Goal: Task Accomplishment & Management: Use online tool/utility

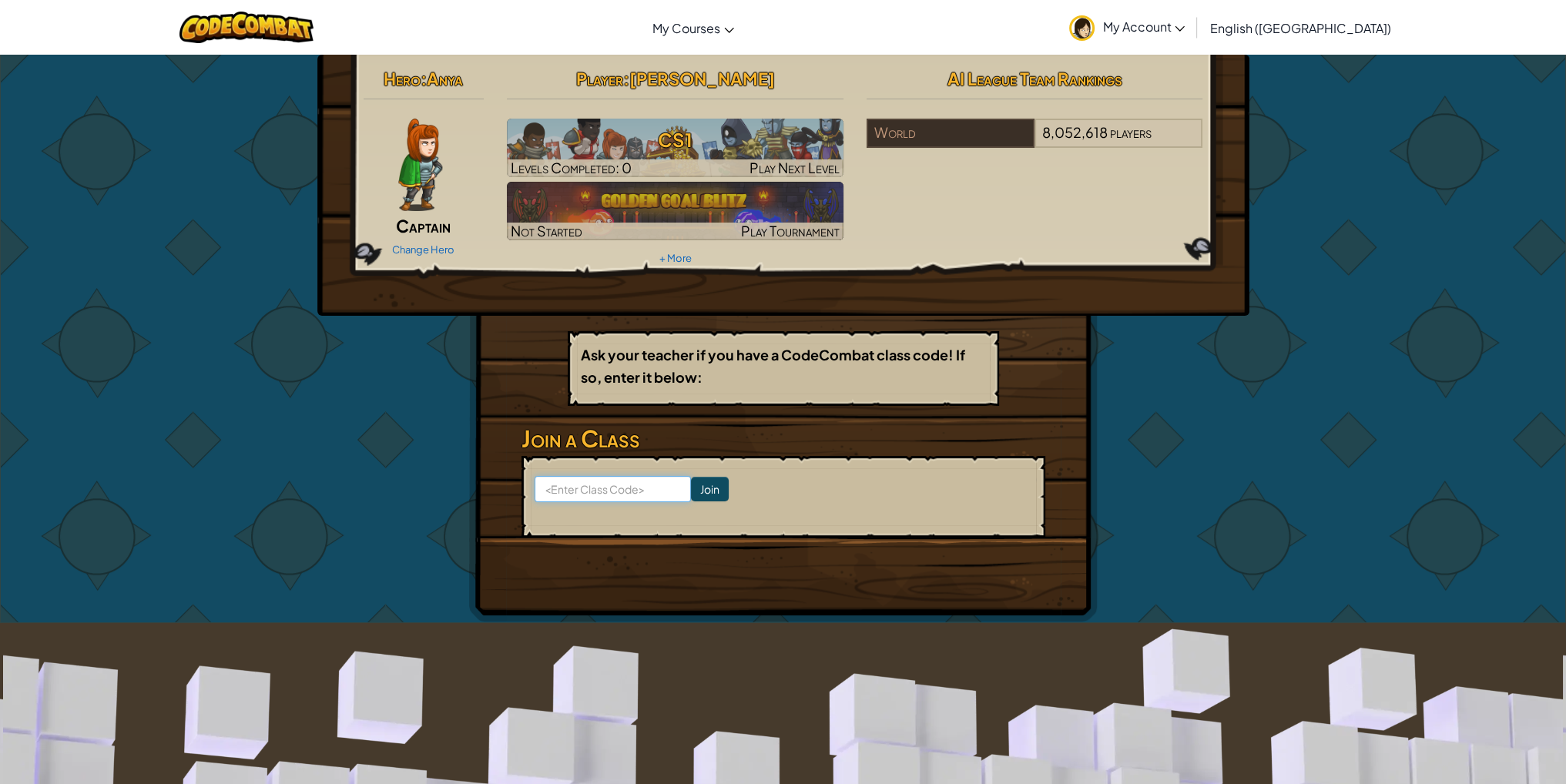
click at [603, 490] on input at bounding box center [612, 488] width 156 height 26
type input "ShopArmFlag"
click input "Join" at bounding box center [710, 488] width 38 height 25
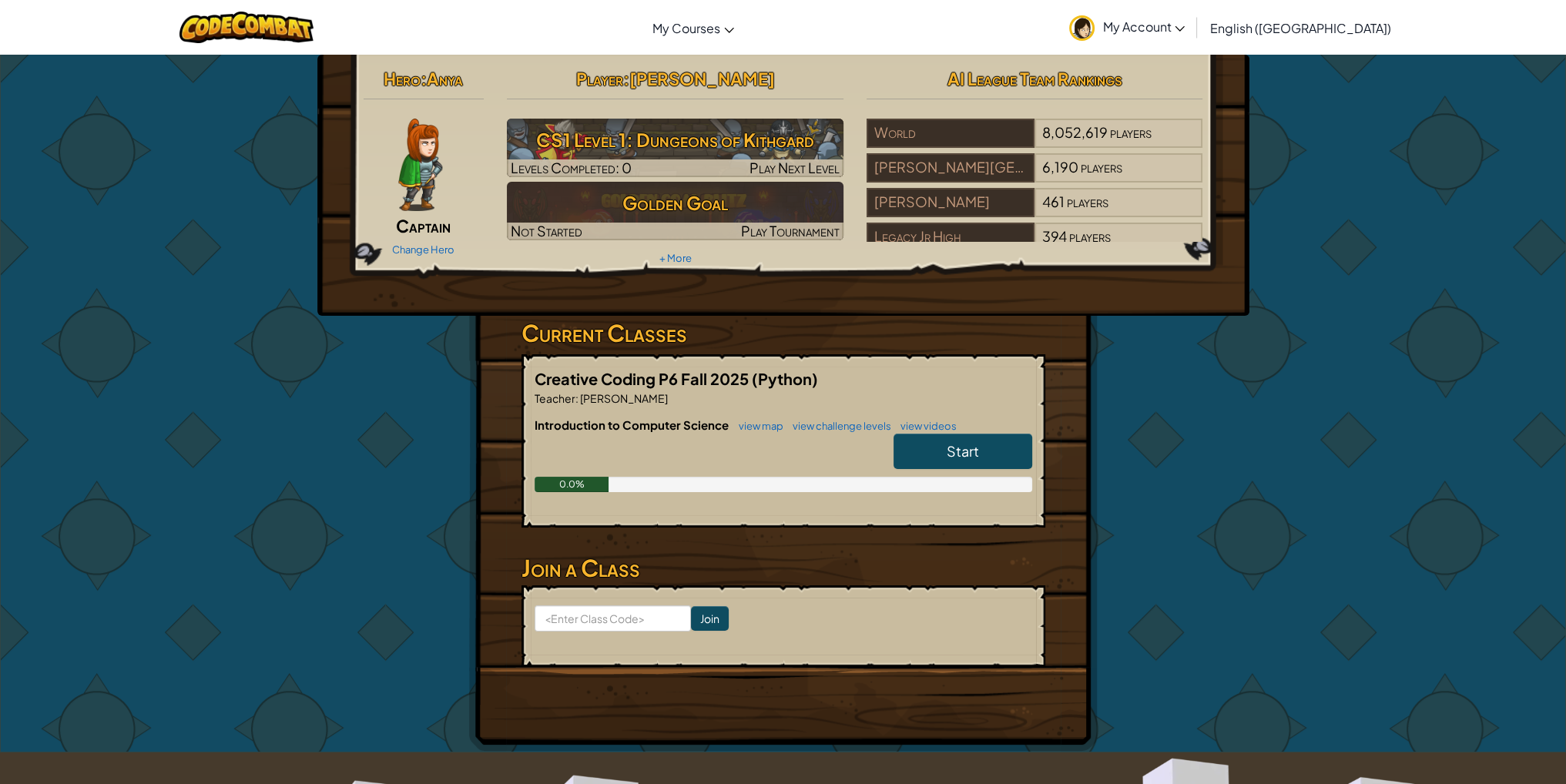
click at [953, 448] on span "Start" at bounding box center [962, 451] width 33 height 18
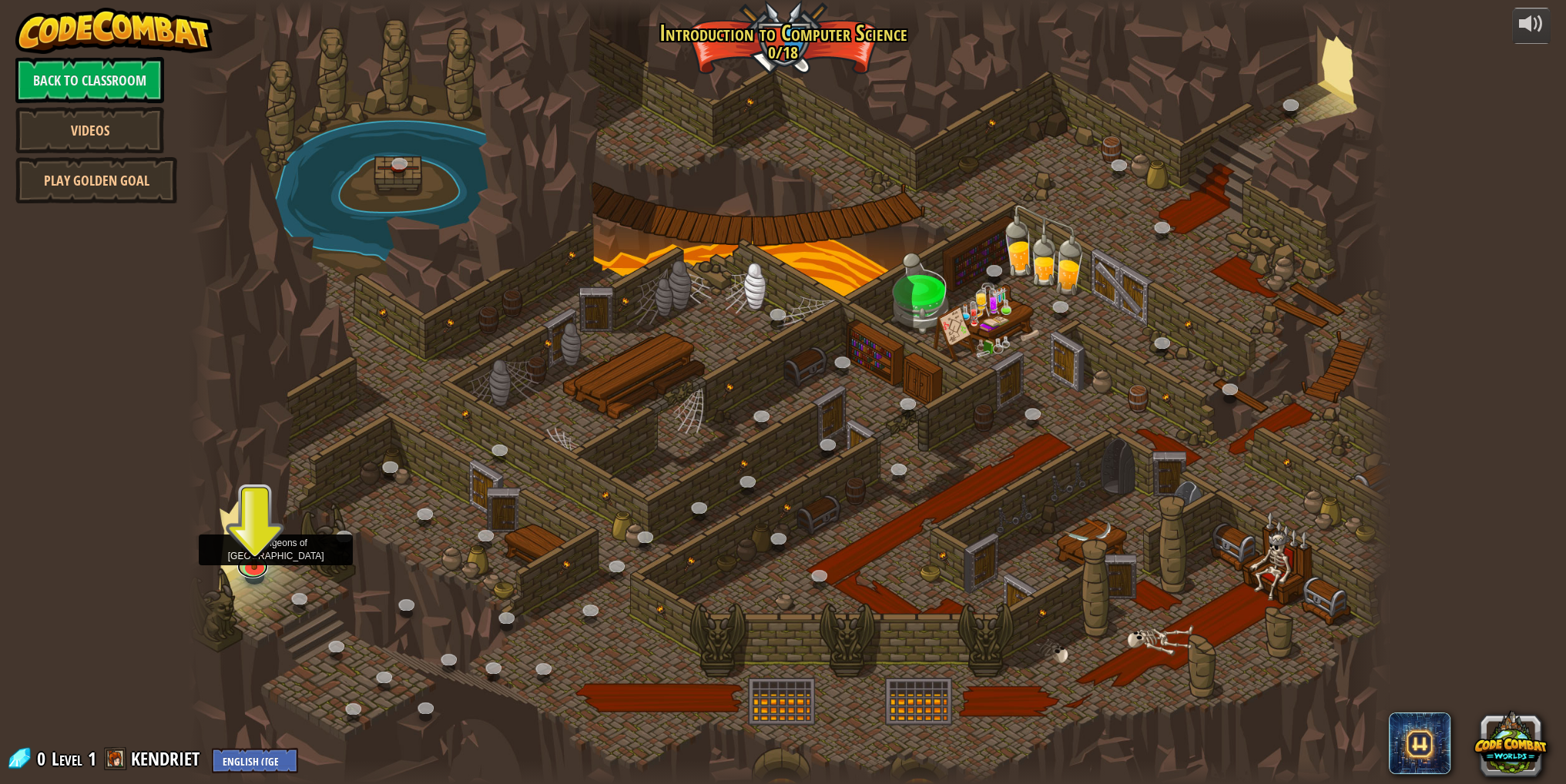
click at [257, 577] on div "25. Kithgard Gates (Locked) Escape the Kithgard dungeons, and don't let the gua…" at bounding box center [788, 392] width 1200 height 784
click at [259, 565] on img at bounding box center [254, 528] width 33 height 75
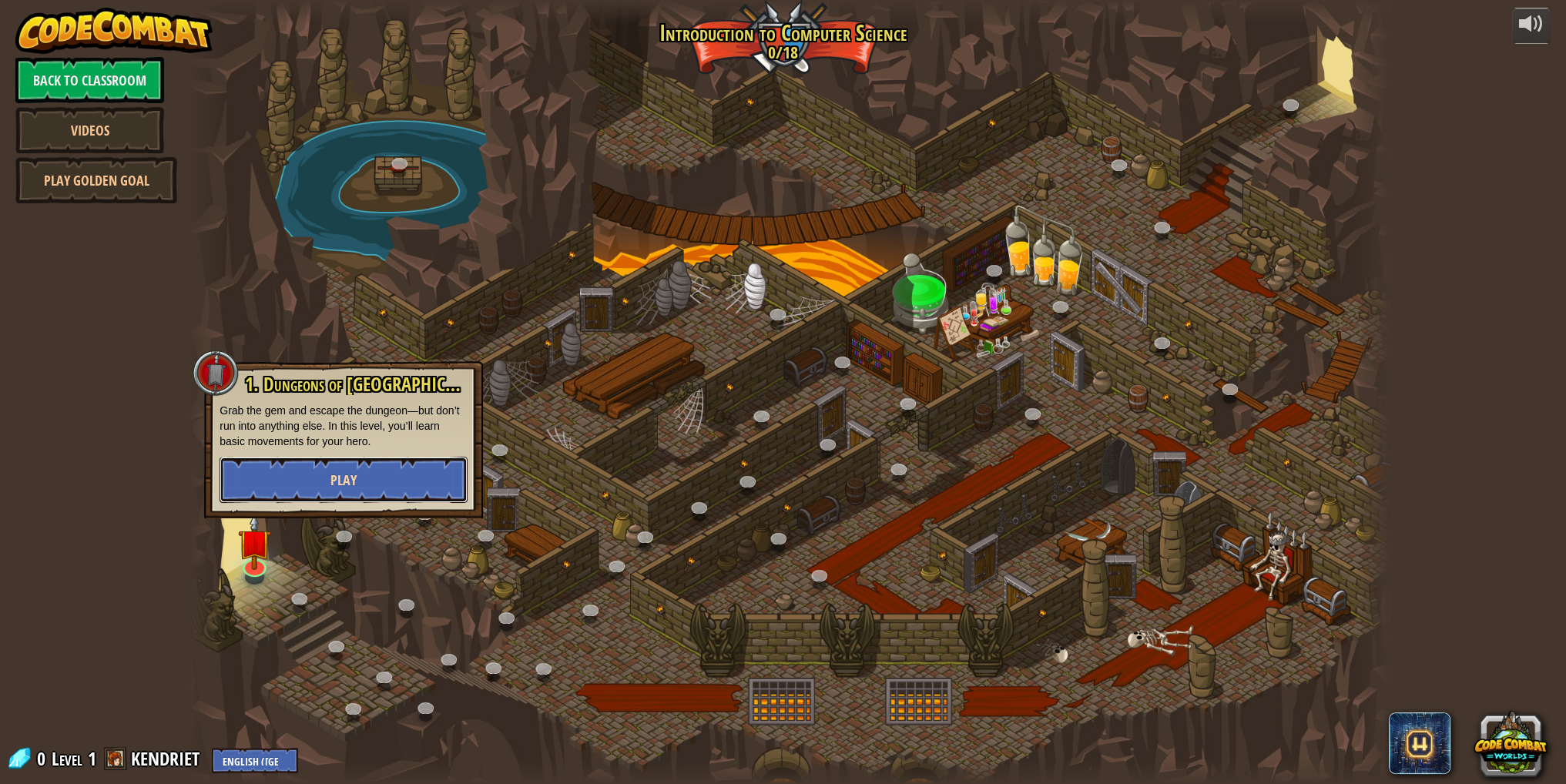
click at [282, 492] on button "Play" at bounding box center [344, 479] width 248 height 47
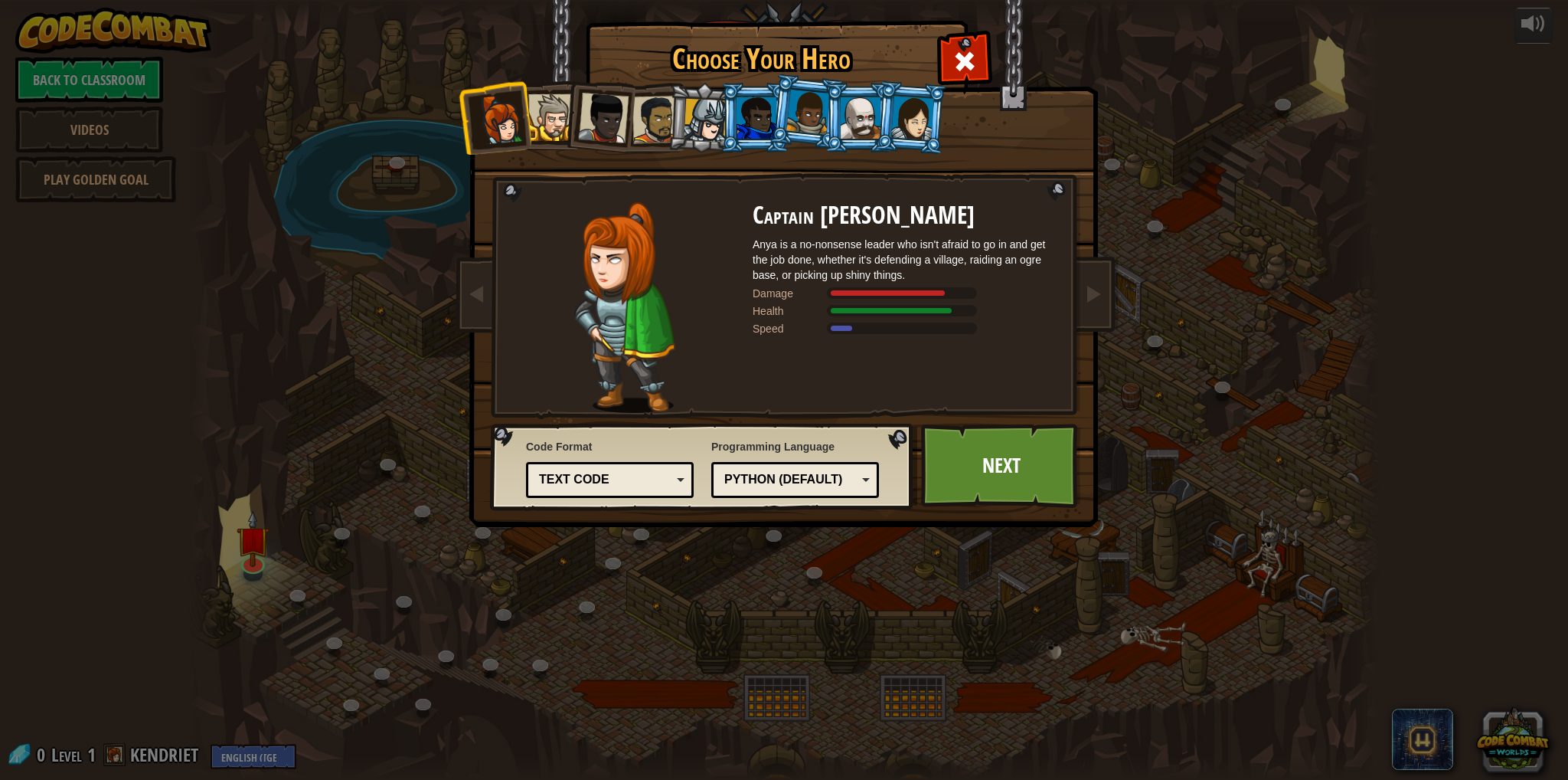
click at [546, 119] on div at bounding box center [551, 117] width 46 height 46
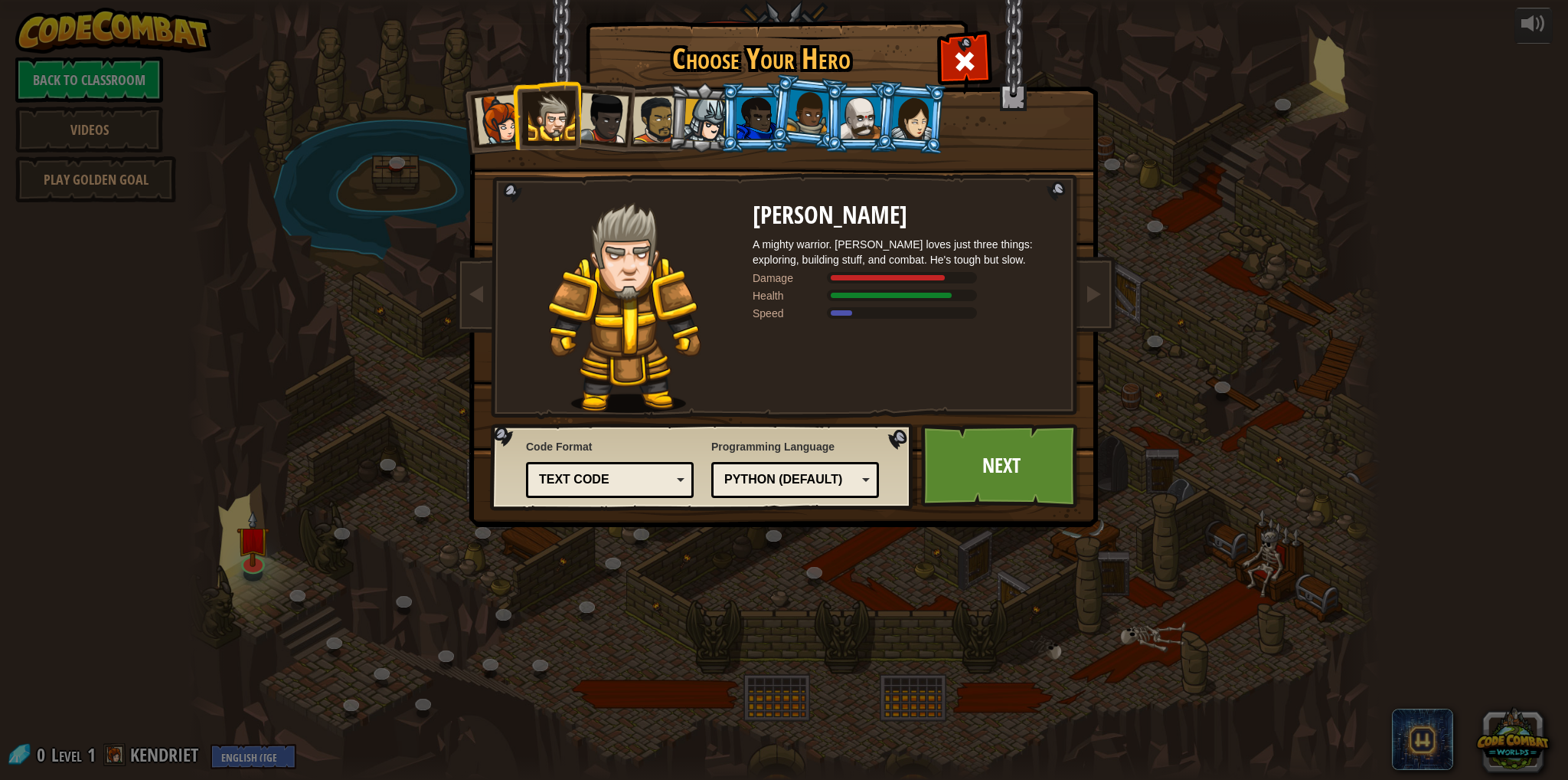
click at [611, 123] on div at bounding box center [603, 117] width 50 height 50
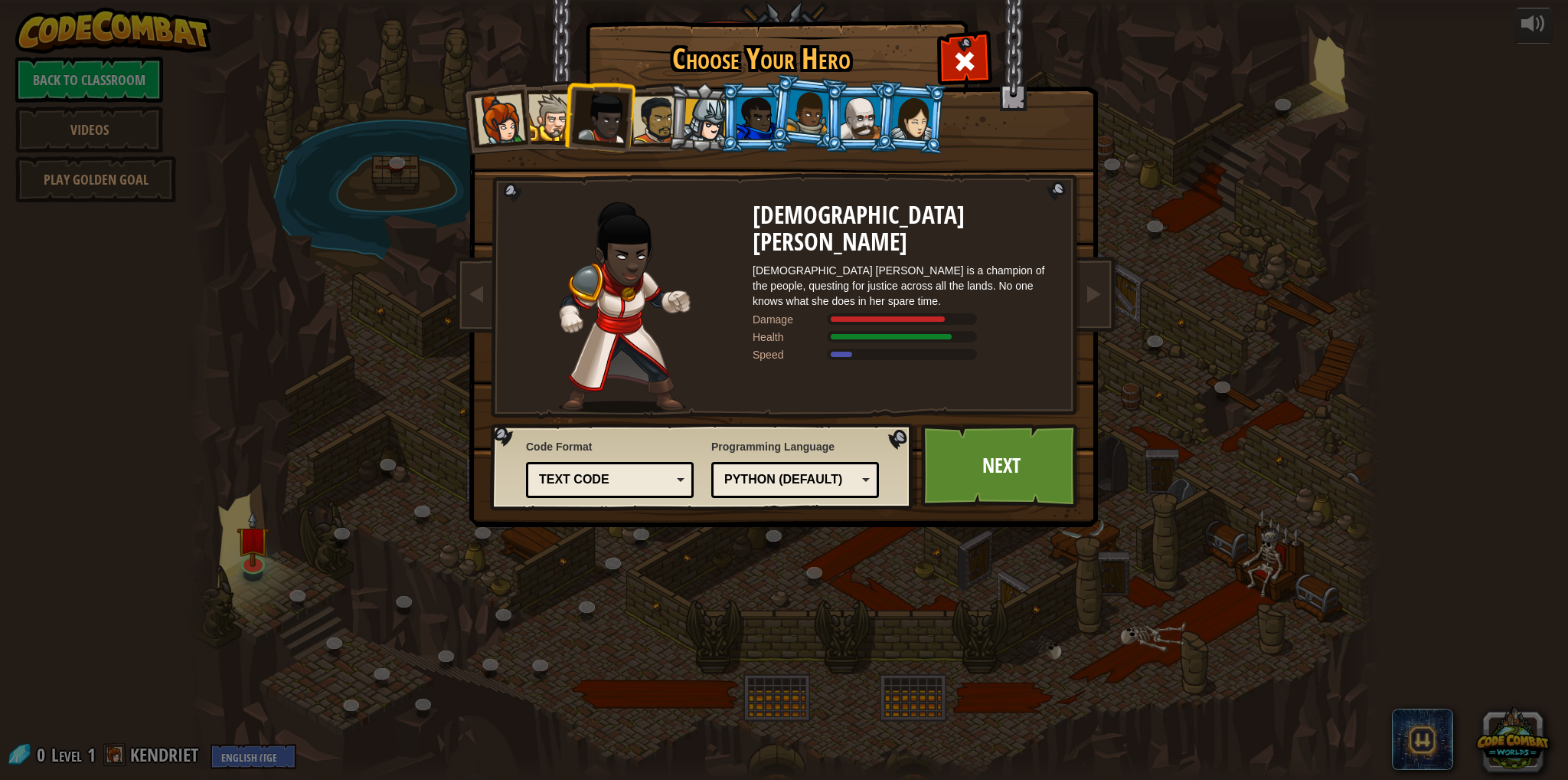
click at [644, 115] on div at bounding box center [657, 119] width 47 height 47
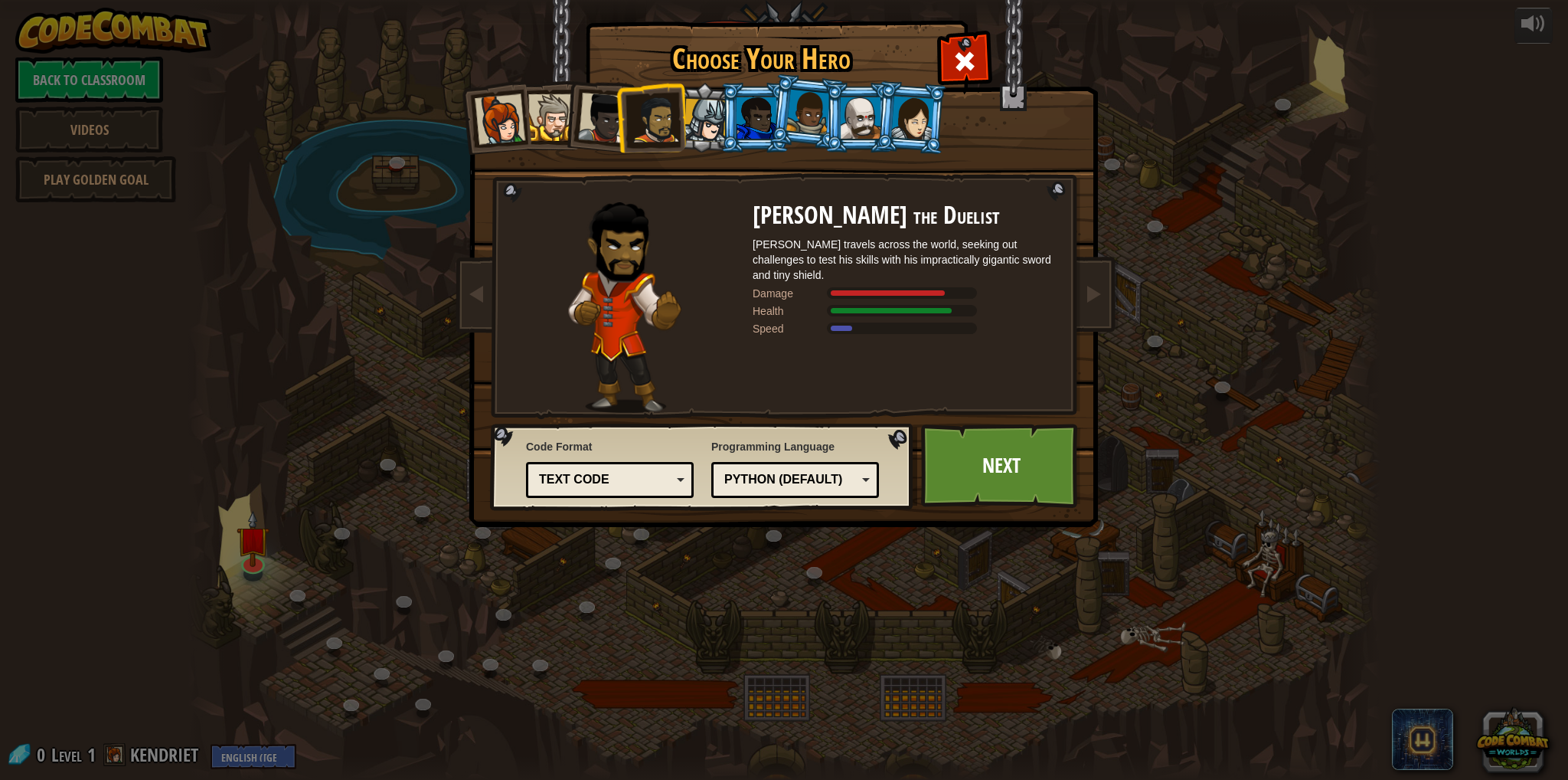
click at [712, 115] on div at bounding box center [706, 120] width 43 height 43
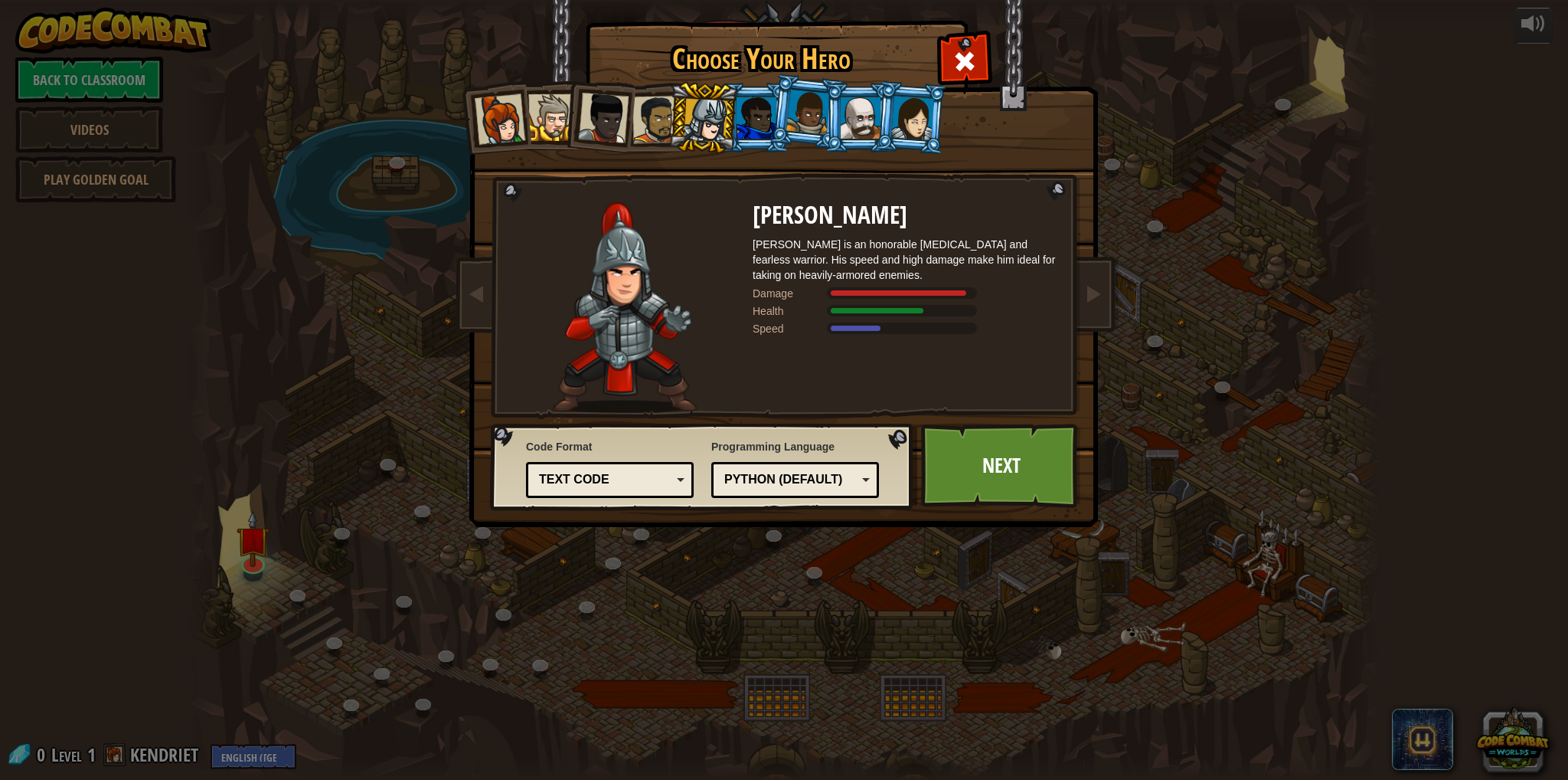
click at [769, 119] on div at bounding box center [756, 118] width 39 height 41
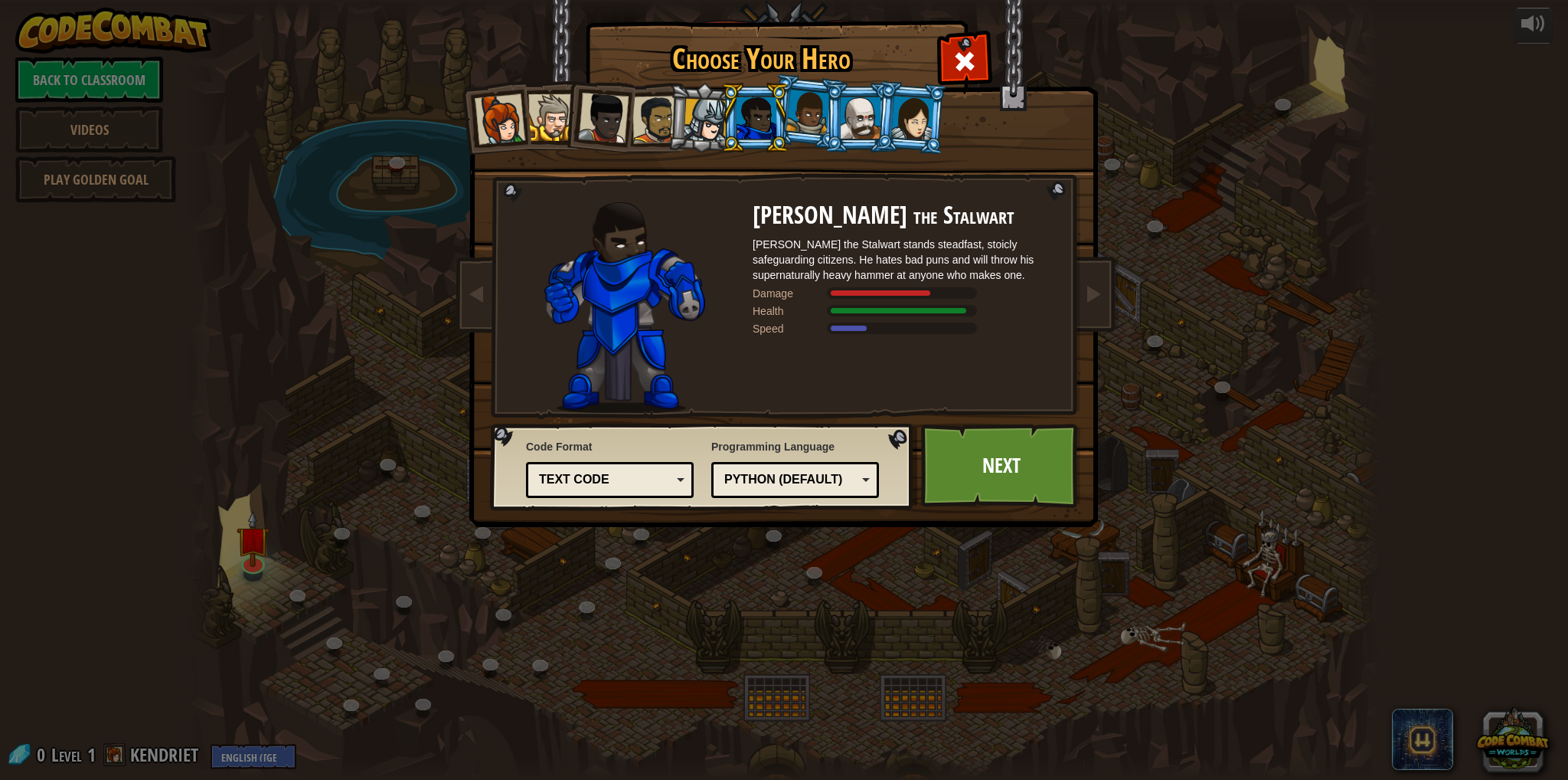
click at [804, 116] on div at bounding box center [809, 113] width 43 height 45
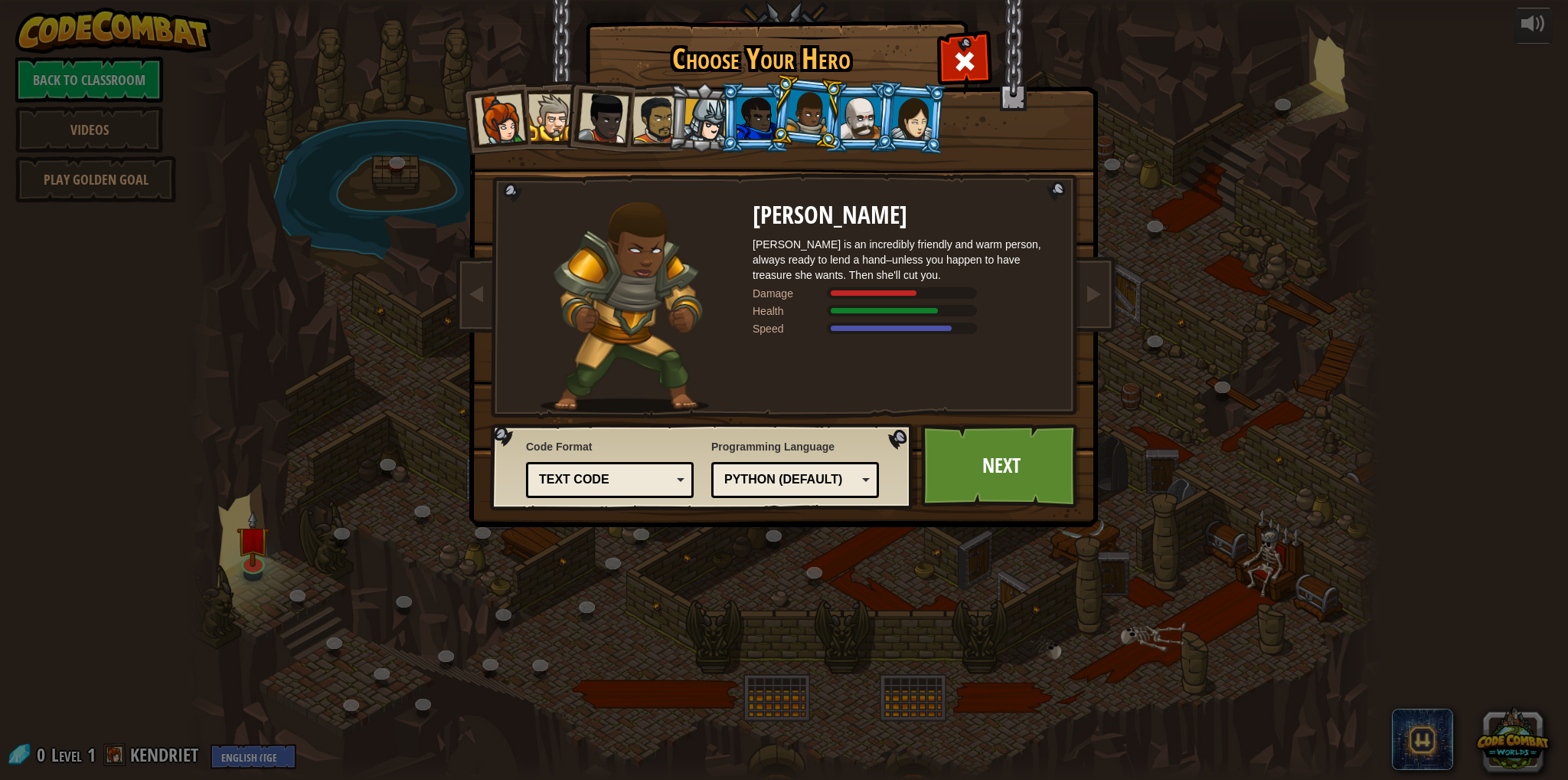
click at [884, 111] on li at bounding box center [911, 117] width 73 height 74
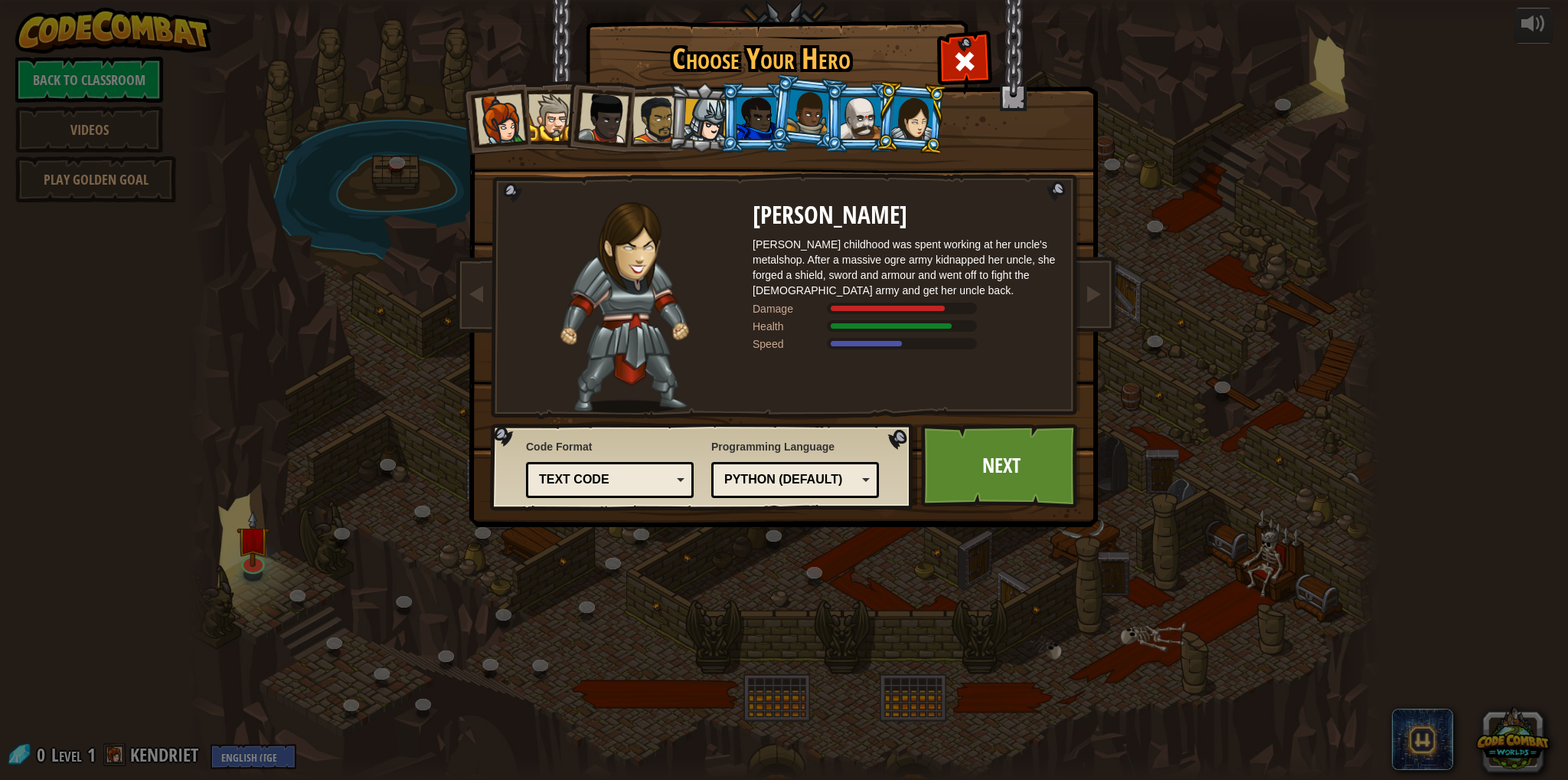
click at [913, 118] on div at bounding box center [912, 117] width 42 height 43
click at [507, 115] on div at bounding box center [500, 118] width 50 height 50
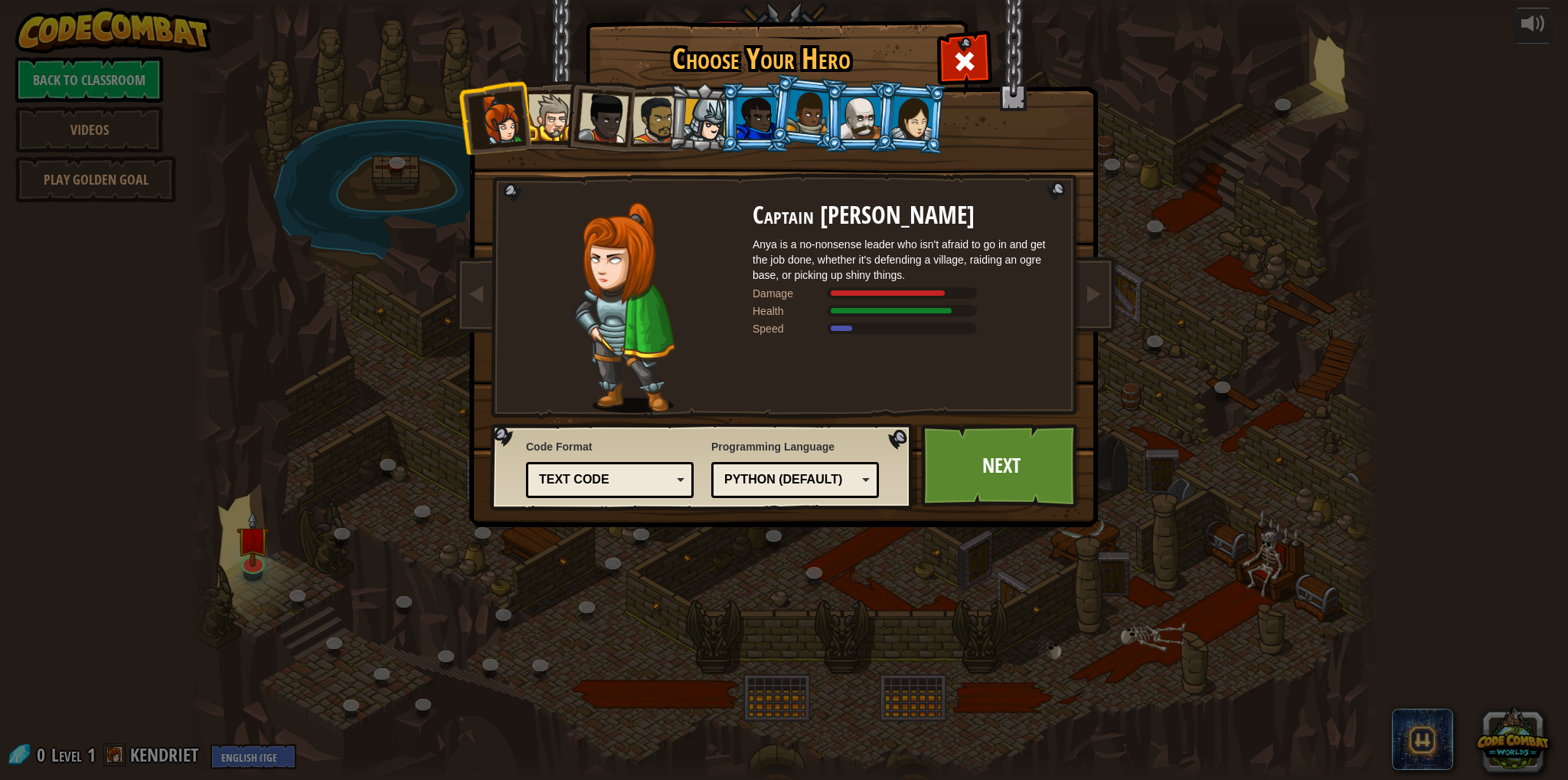
click at [902, 124] on div at bounding box center [912, 117] width 42 height 43
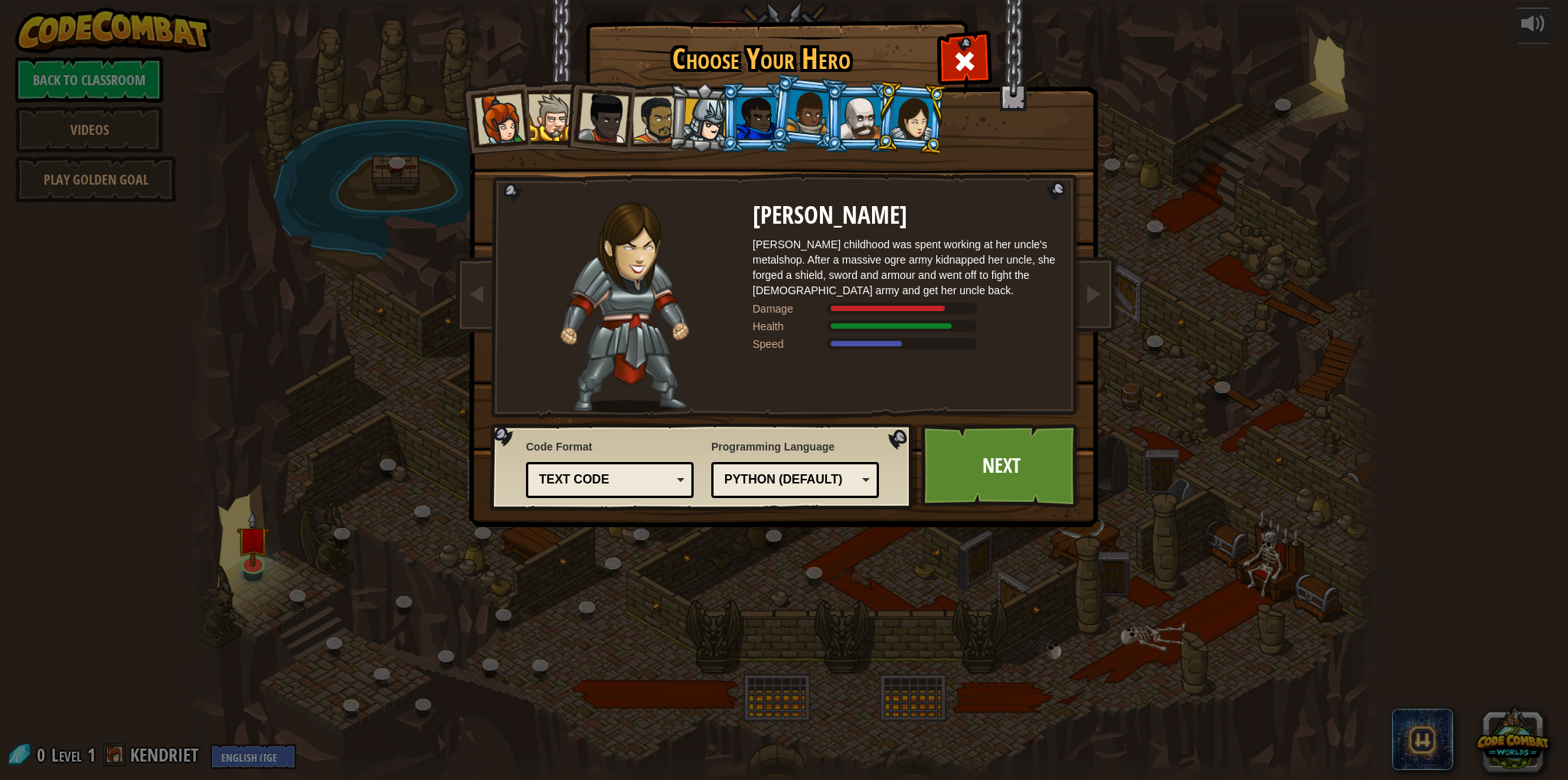
click at [745, 480] on div "Python (Default)" at bounding box center [791, 480] width 132 height 18
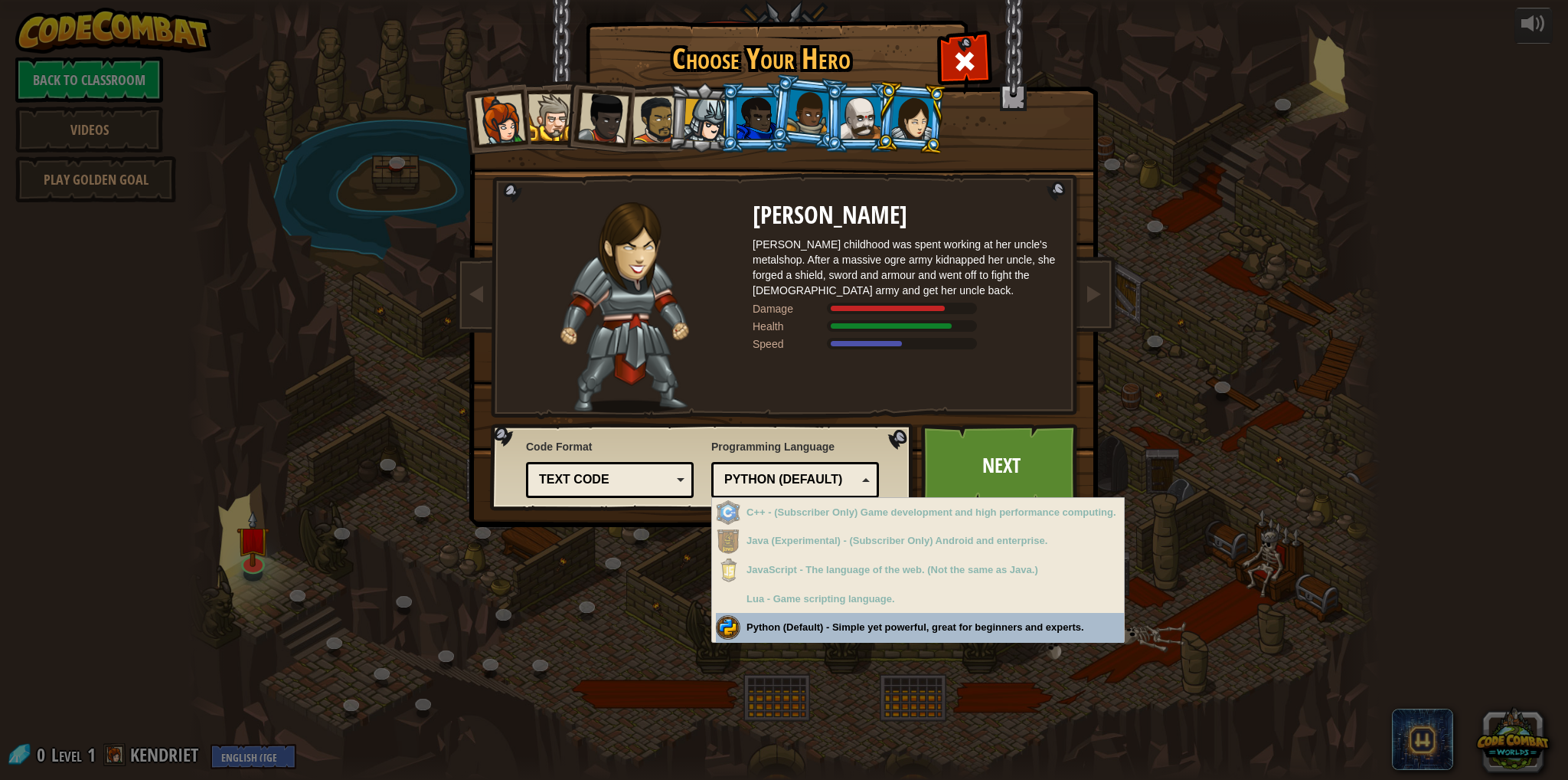
click at [744, 480] on div "Python (Default)" at bounding box center [791, 480] width 132 height 18
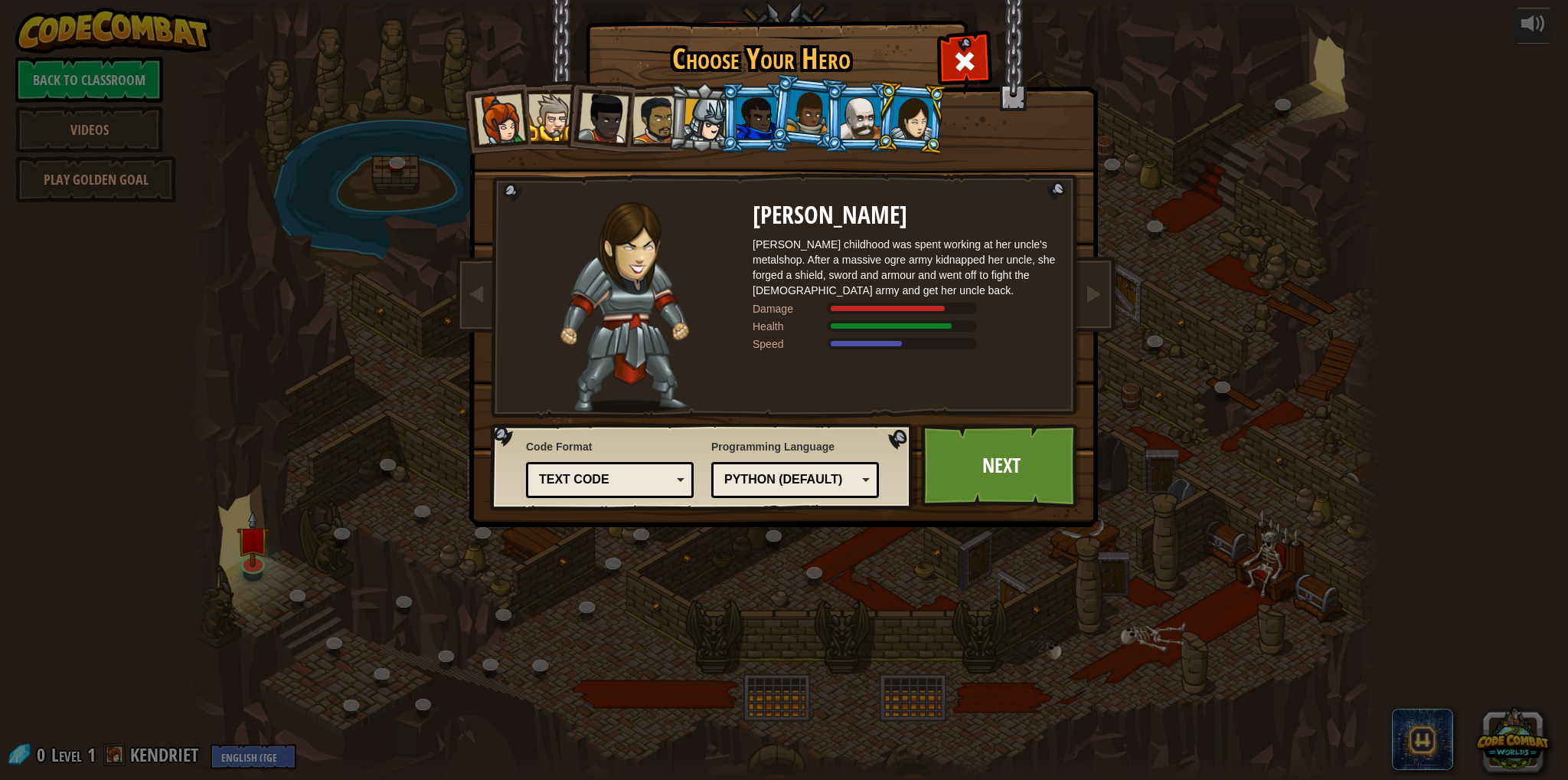
click at [619, 466] on div "Text code Blocks and code Blocks Blocks (Icons) Text code" at bounding box center [610, 480] width 168 height 36
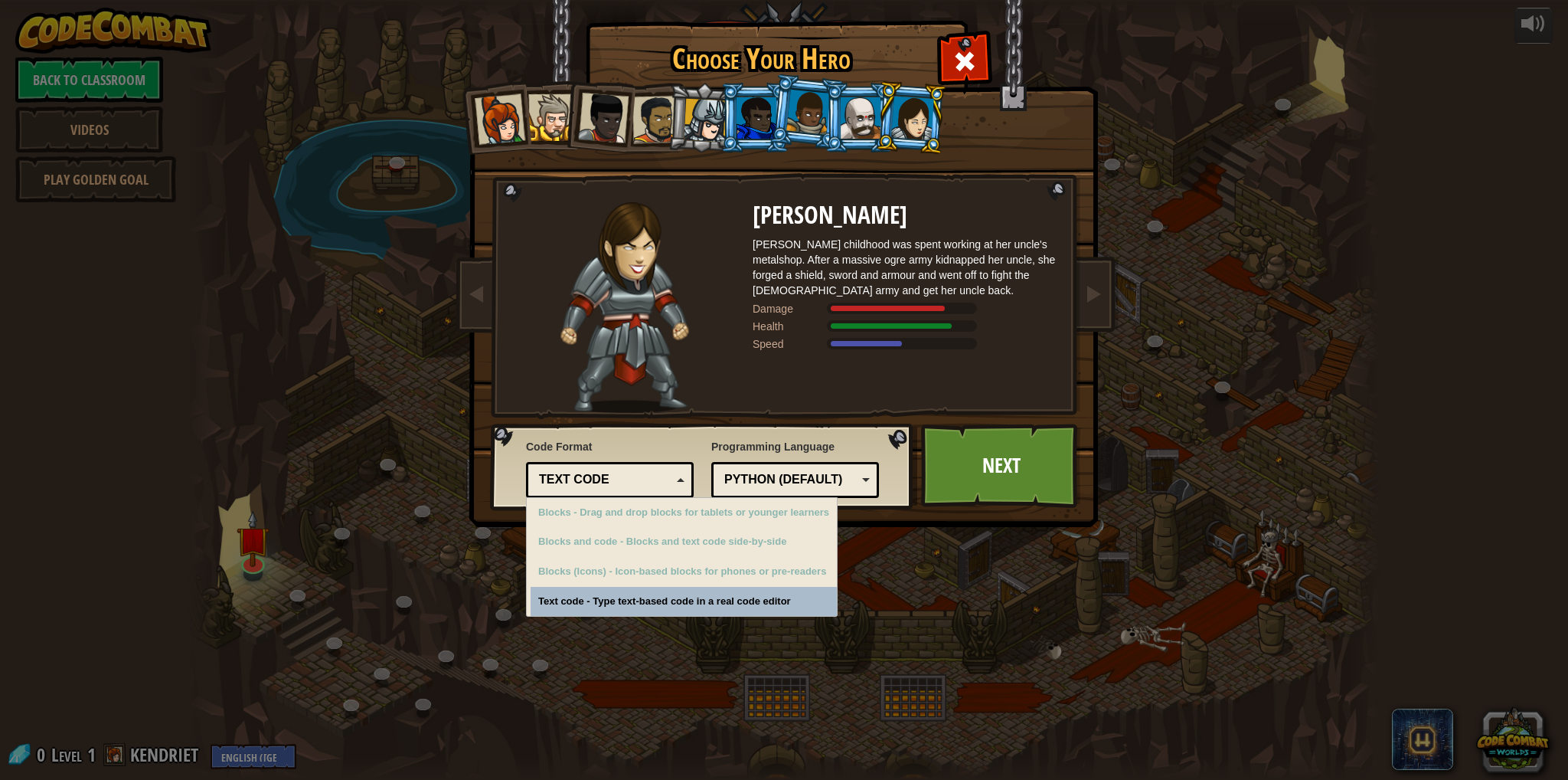
click at [619, 474] on div "Text code" at bounding box center [605, 480] width 132 height 18
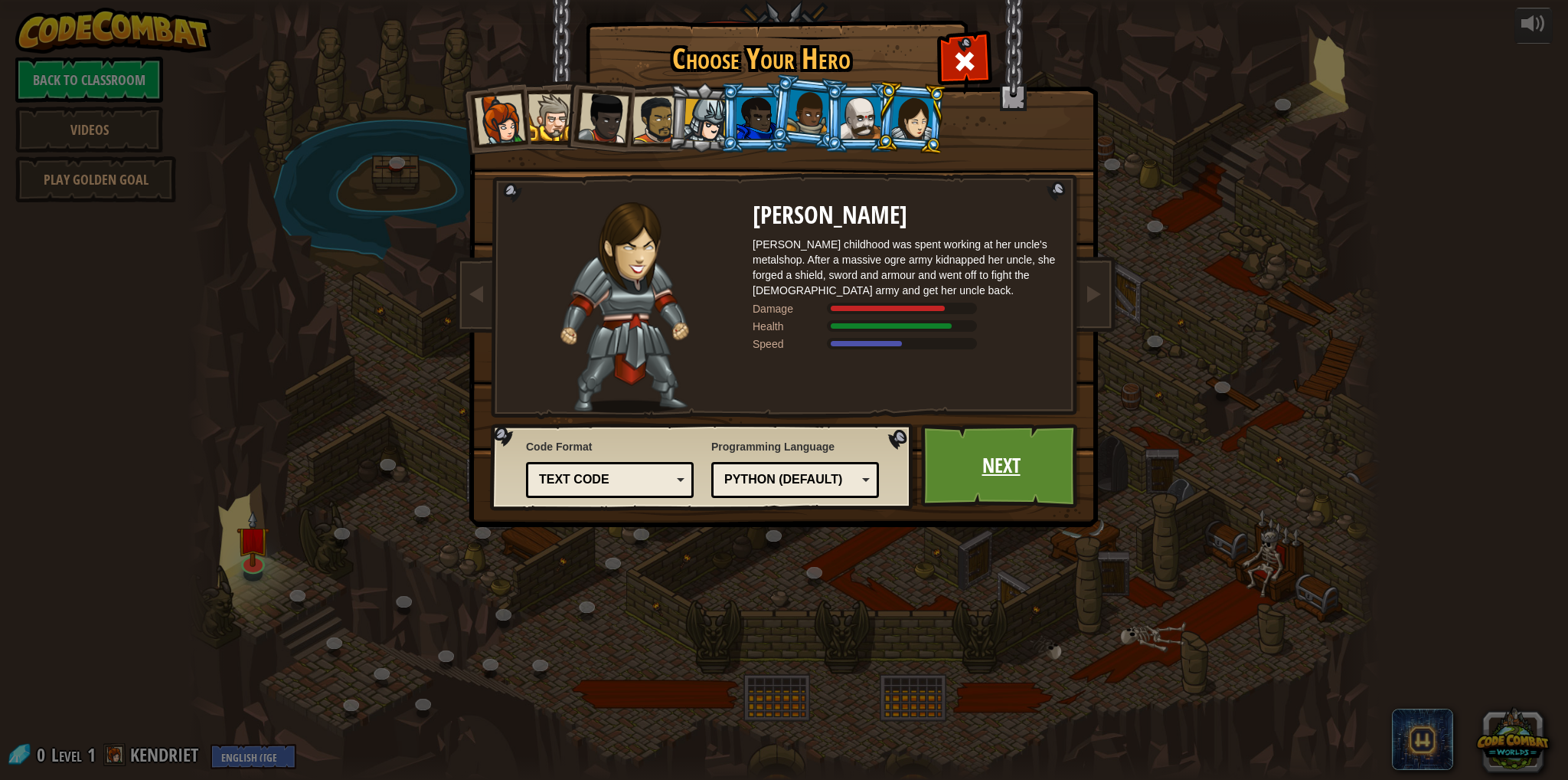
click at [981, 464] on link "Next" at bounding box center [1001, 465] width 160 height 84
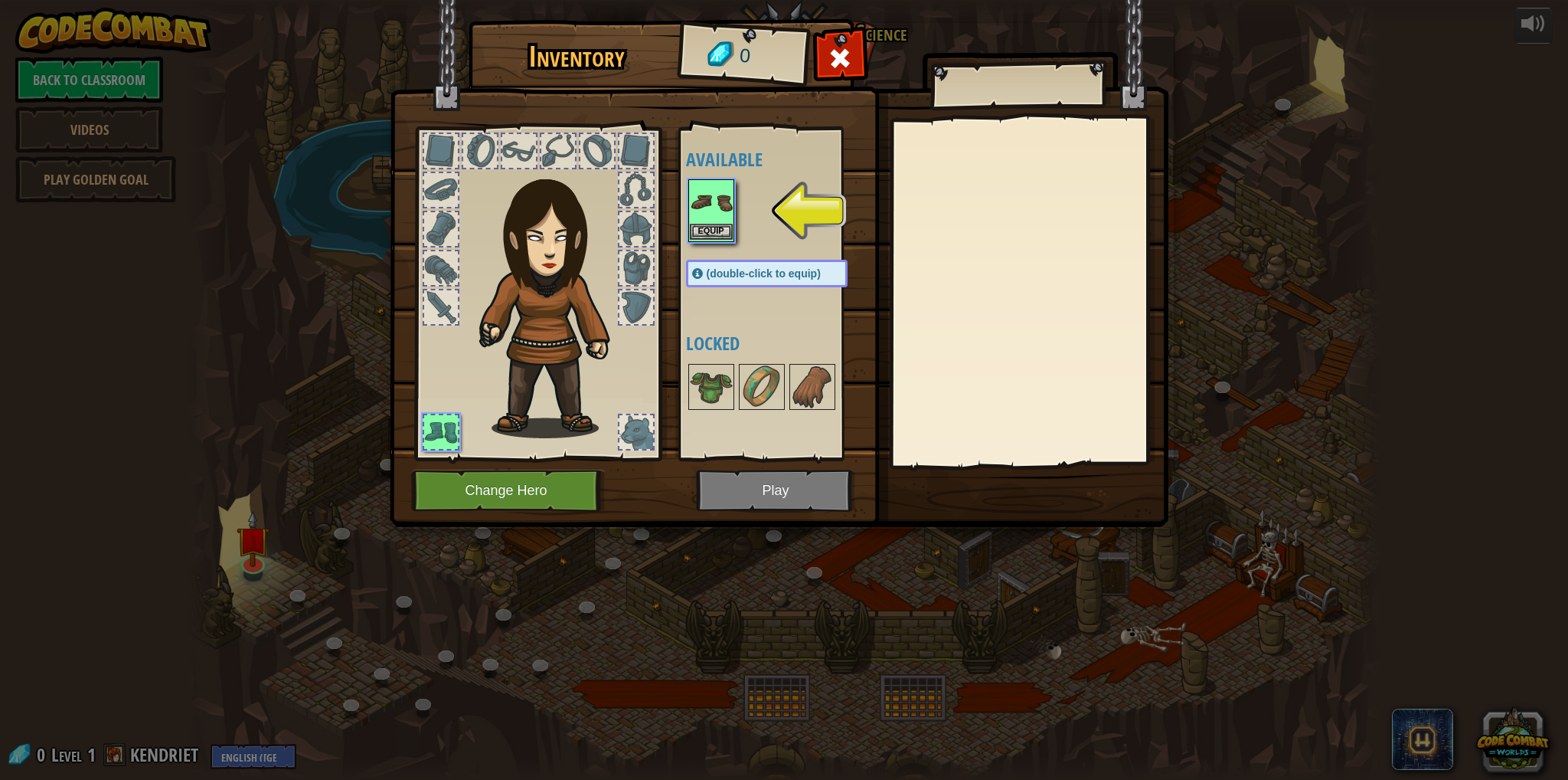
click at [711, 211] on img at bounding box center [711, 201] width 42 height 42
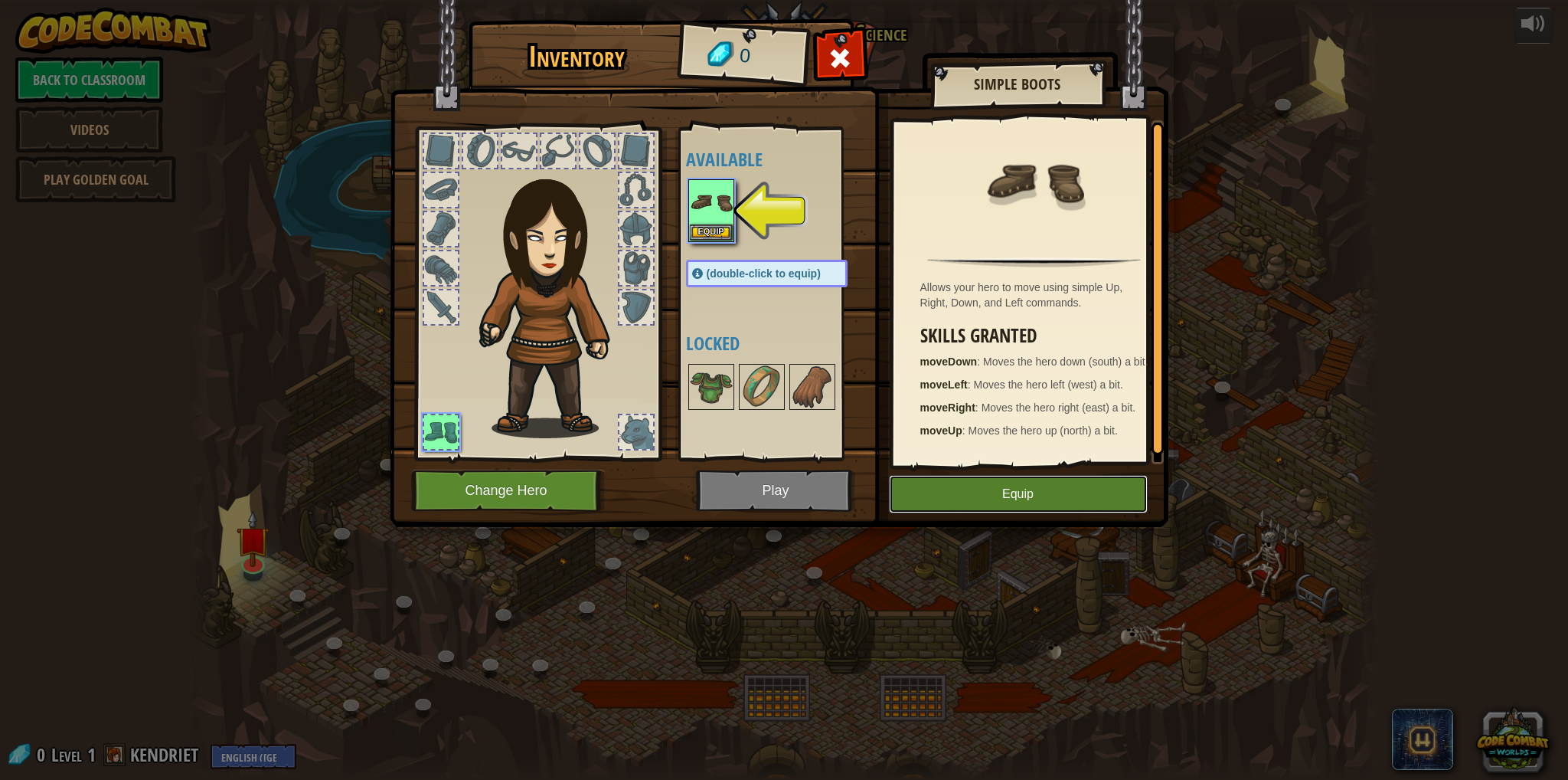
click at [1034, 491] on button "Equip" at bounding box center [1018, 494] width 259 height 39
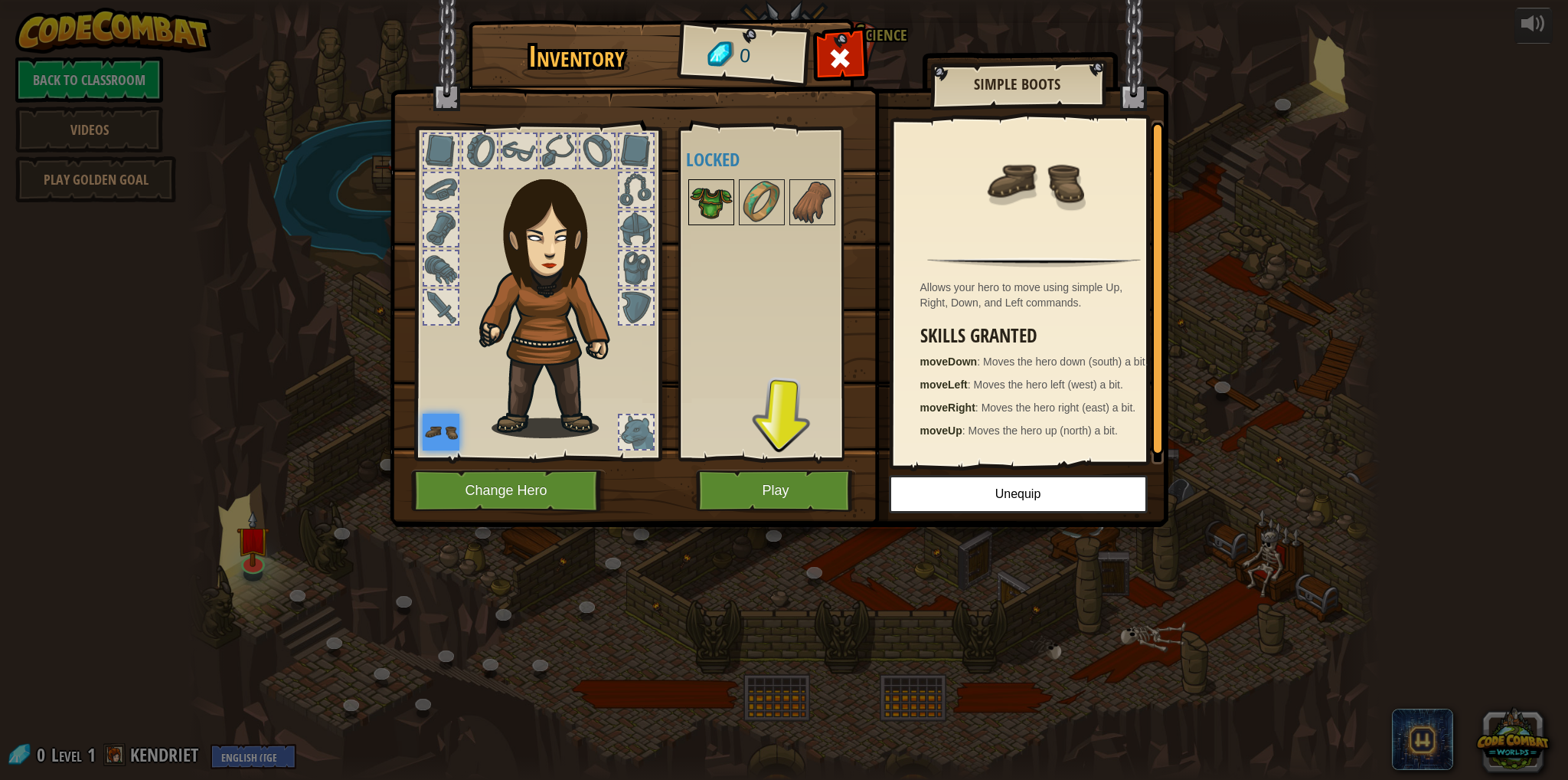
click at [710, 199] on img at bounding box center [711, 201] width 42 height 42
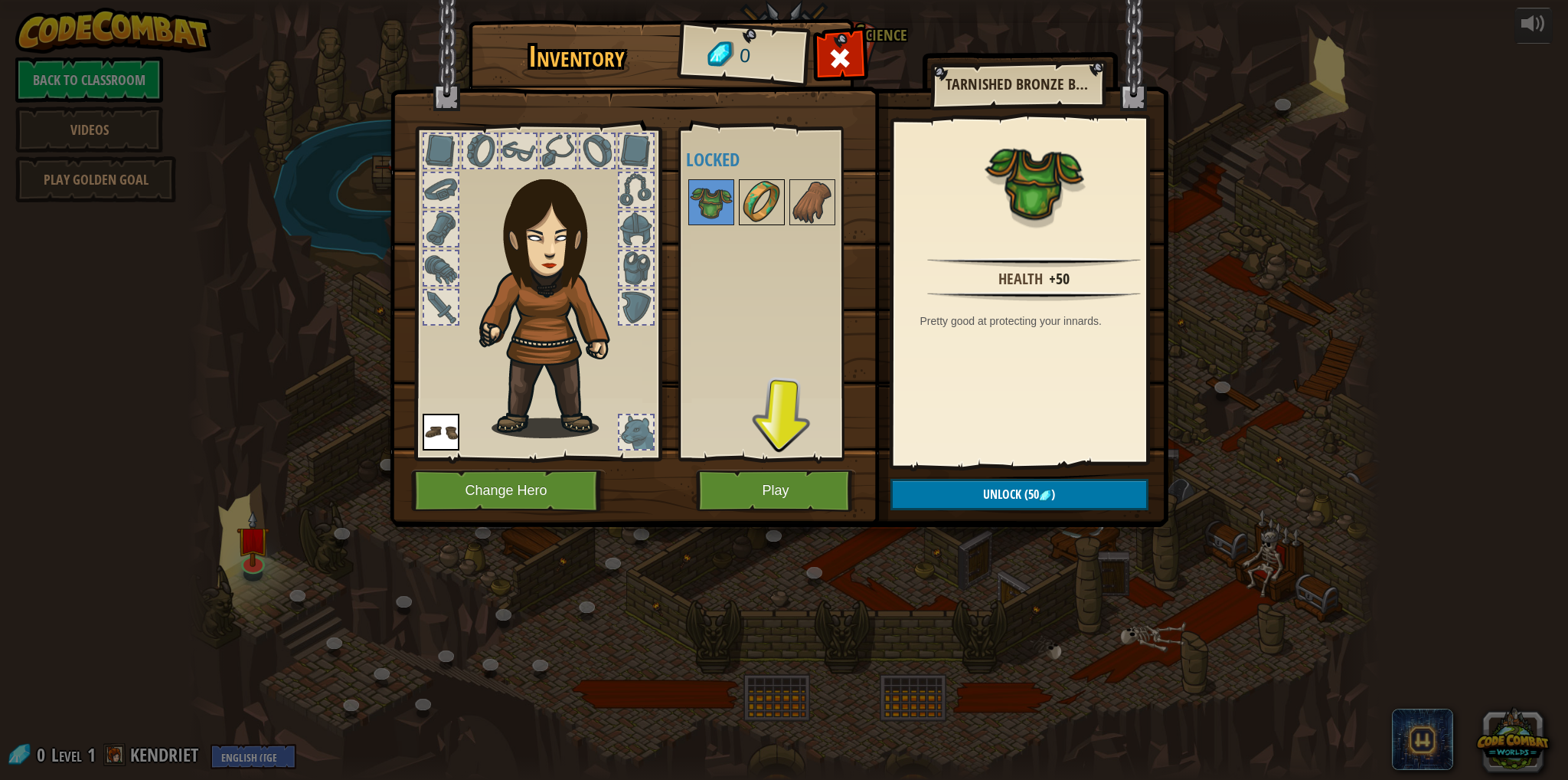
click at [745, 193] on img at bounding box center [761, 201] width 42 height 42
click at [851, 193] on div at bounding box center [782, 201] width 193 height 50
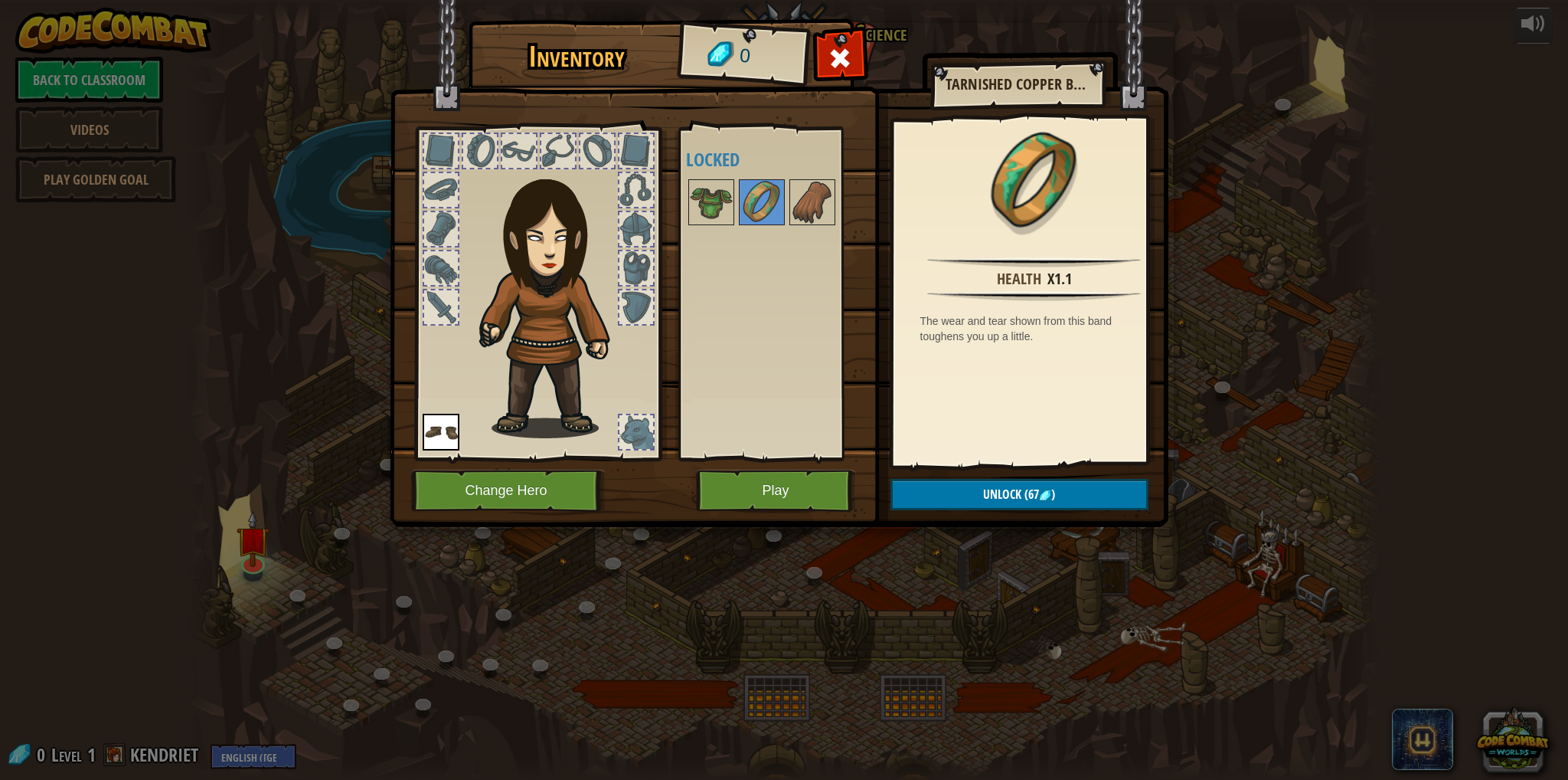
click at [444, 300] on div at bounding box center [441, 307] width 34 height 34
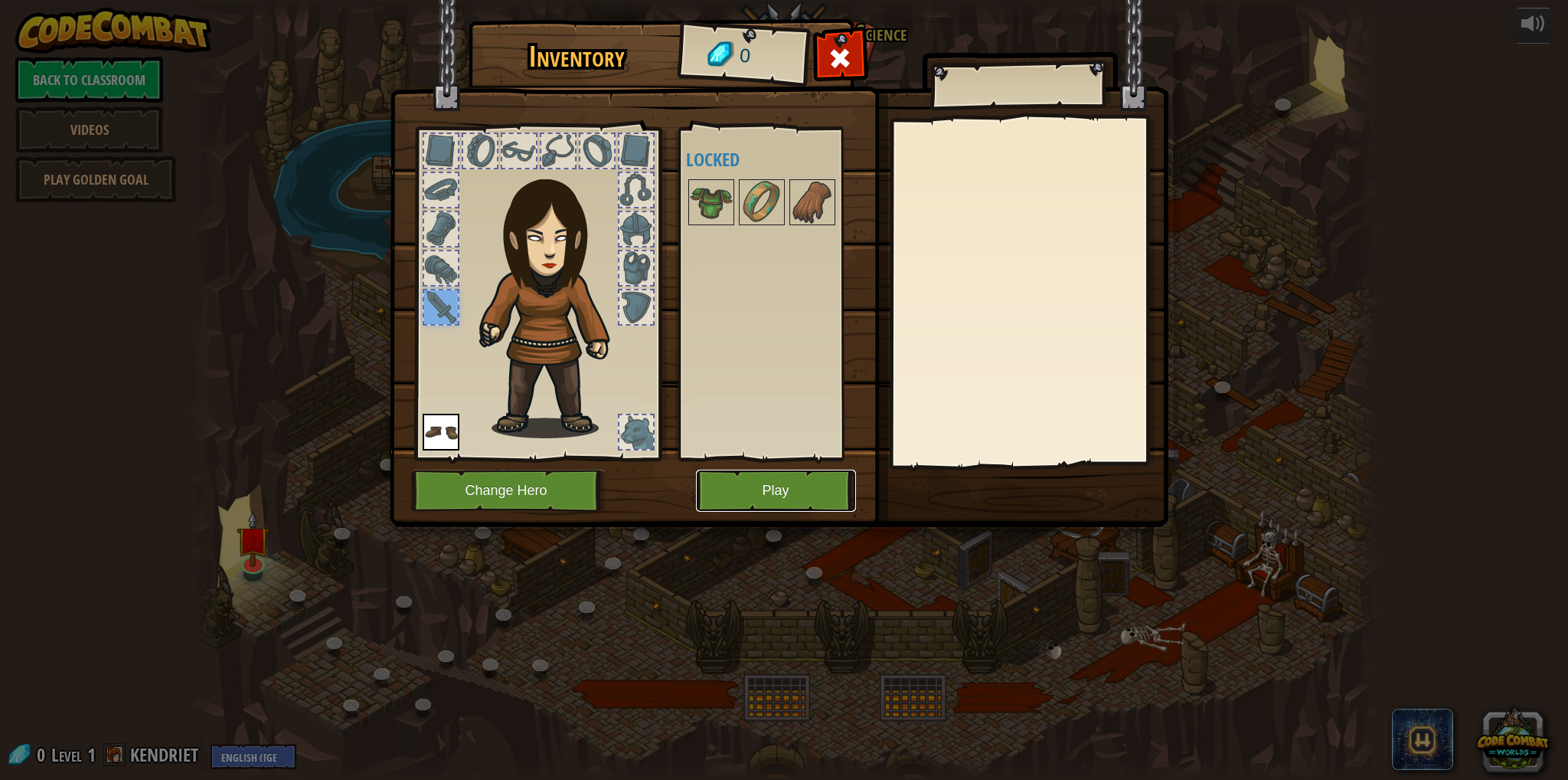
click at [750, 491] on button "Play" at bounding box center [776, 490] width 160 height 42
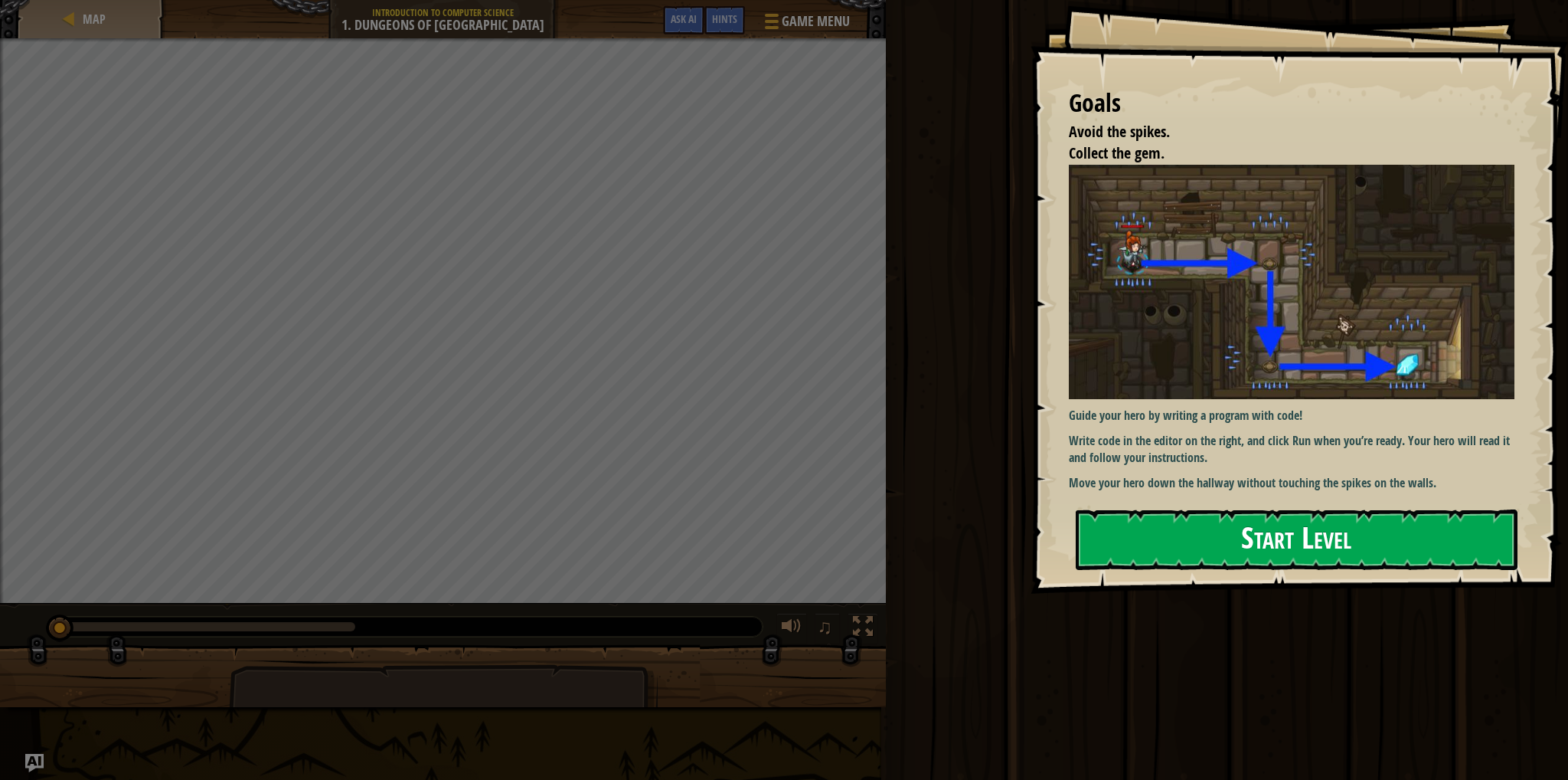
click at [1120, 517] on button "Start Level" at bounding box center [1297, 539] width 442 height 60
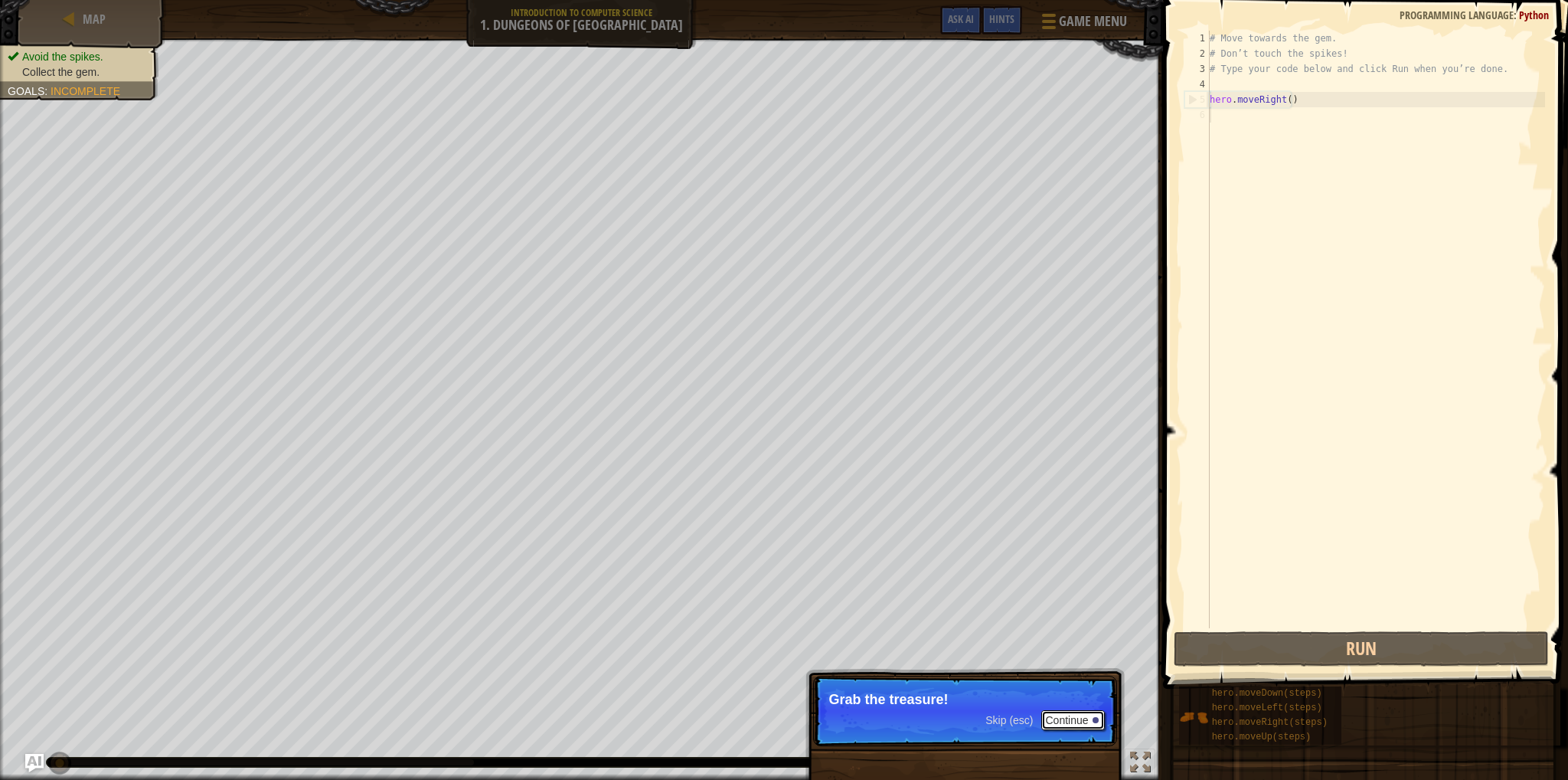
click at [1057, 712] on button "Continue" at bounding box center [1073, 720] width 63 height 20
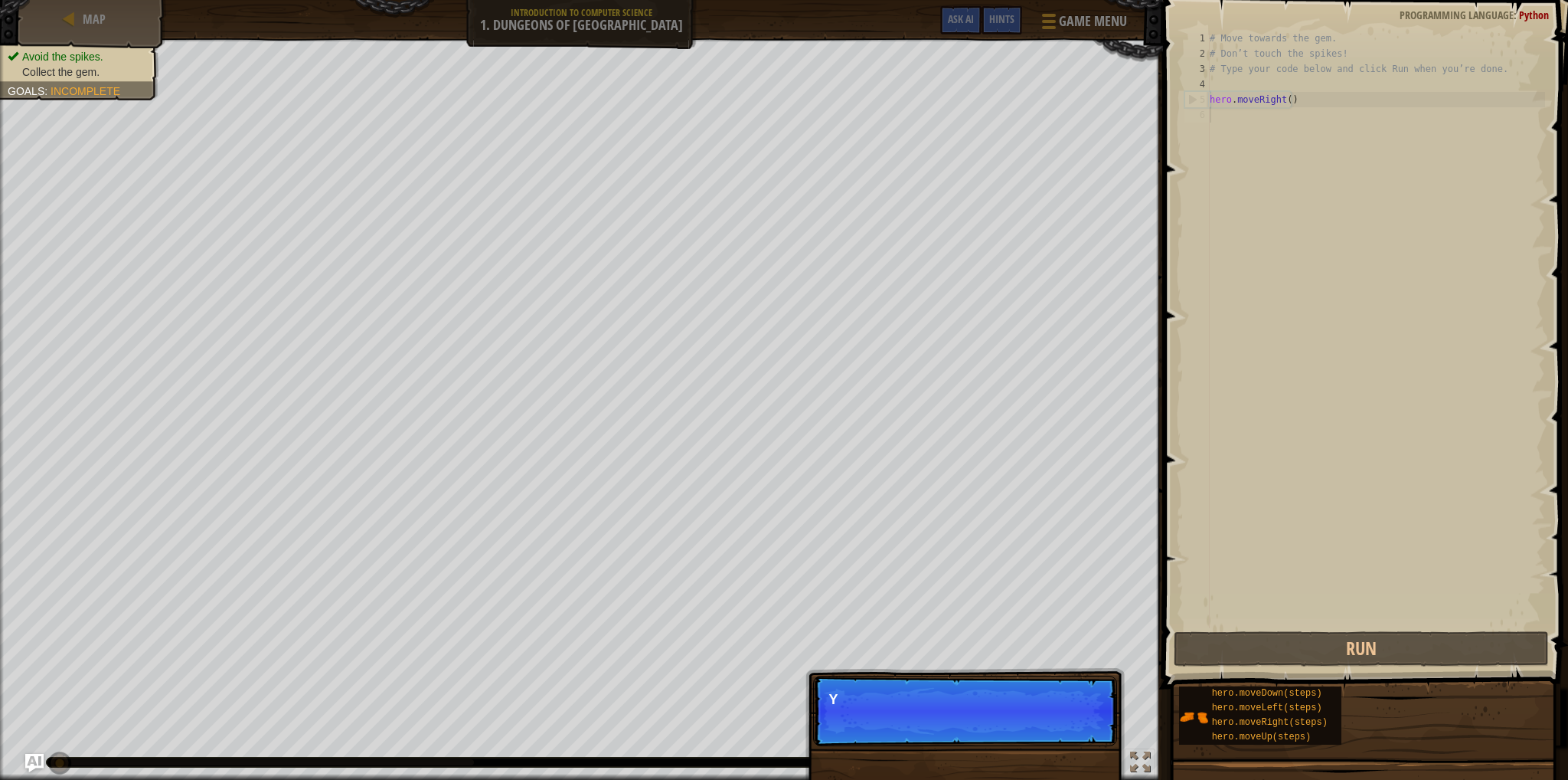
scroll to position [7, 0]
click at [1057, 720] on p "Skip (esc) Continue You can use these methods." at bounding box center [966, 710] width 304 height 70
click at [1057, 720] on button "Continue" at bounding box center [1073, 720] width 63 height 20
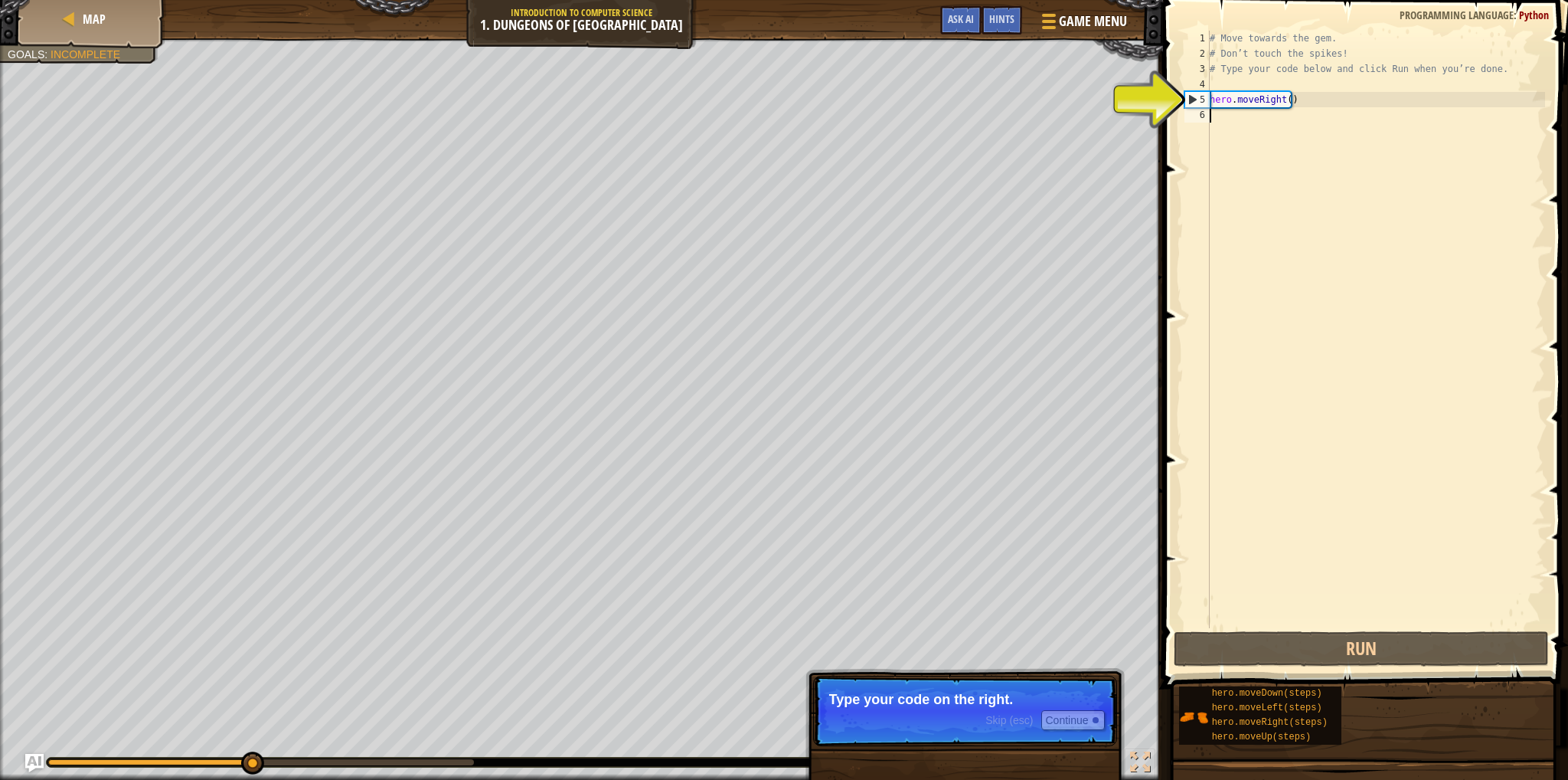
click at [1315, 138] on div "# Move towards the gem. # Don’t touch the spikes! # Type your code below and cl…" at bounding box center [1375, 345] width 339 height 628
click at [1244, 120] on div "# Move towards the gem. # Don’t touch the spikes! # Type your code below and cl…" at bounding box center [1375, 345] width 339 height 628
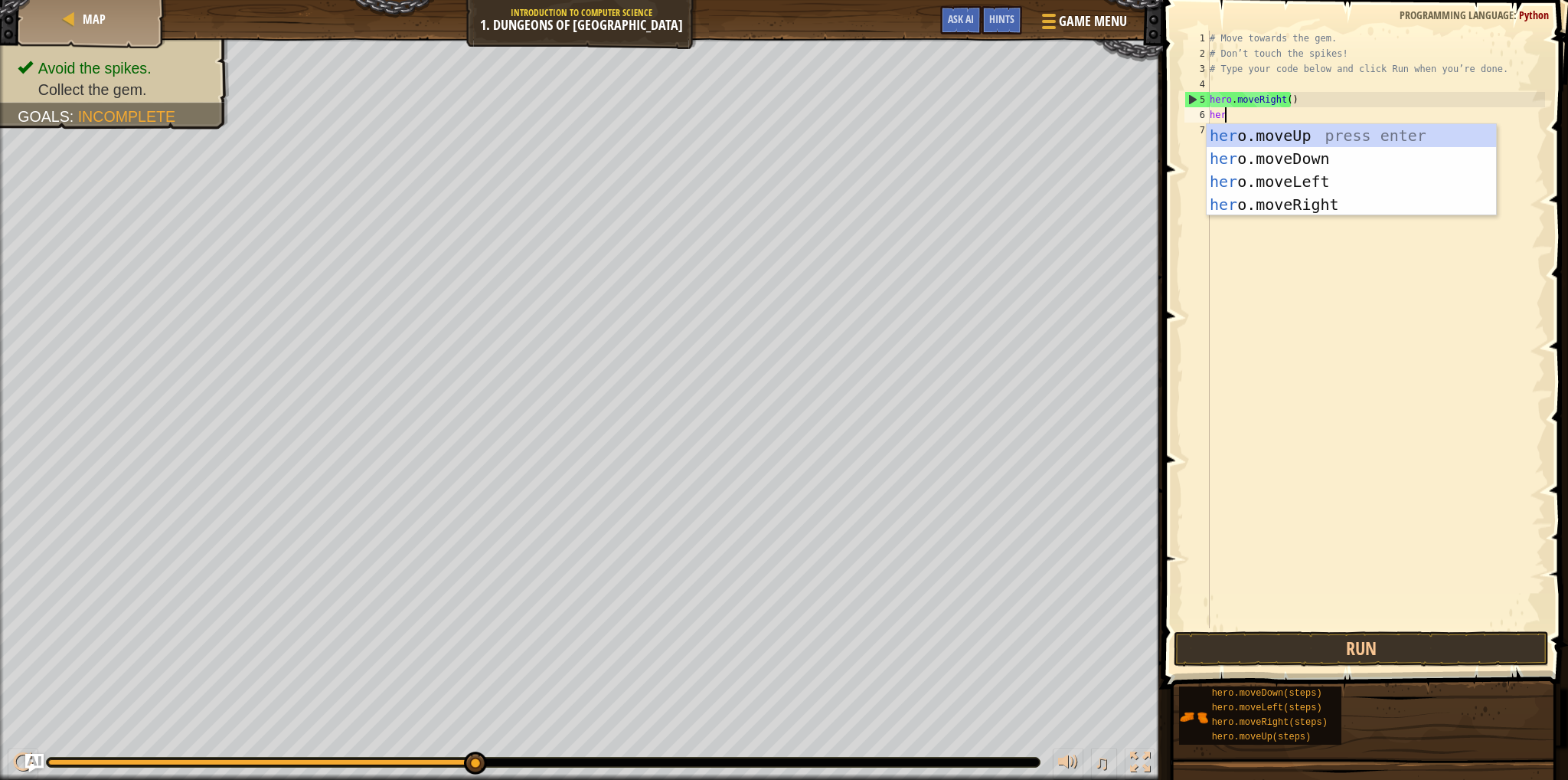
type textarea "hero"
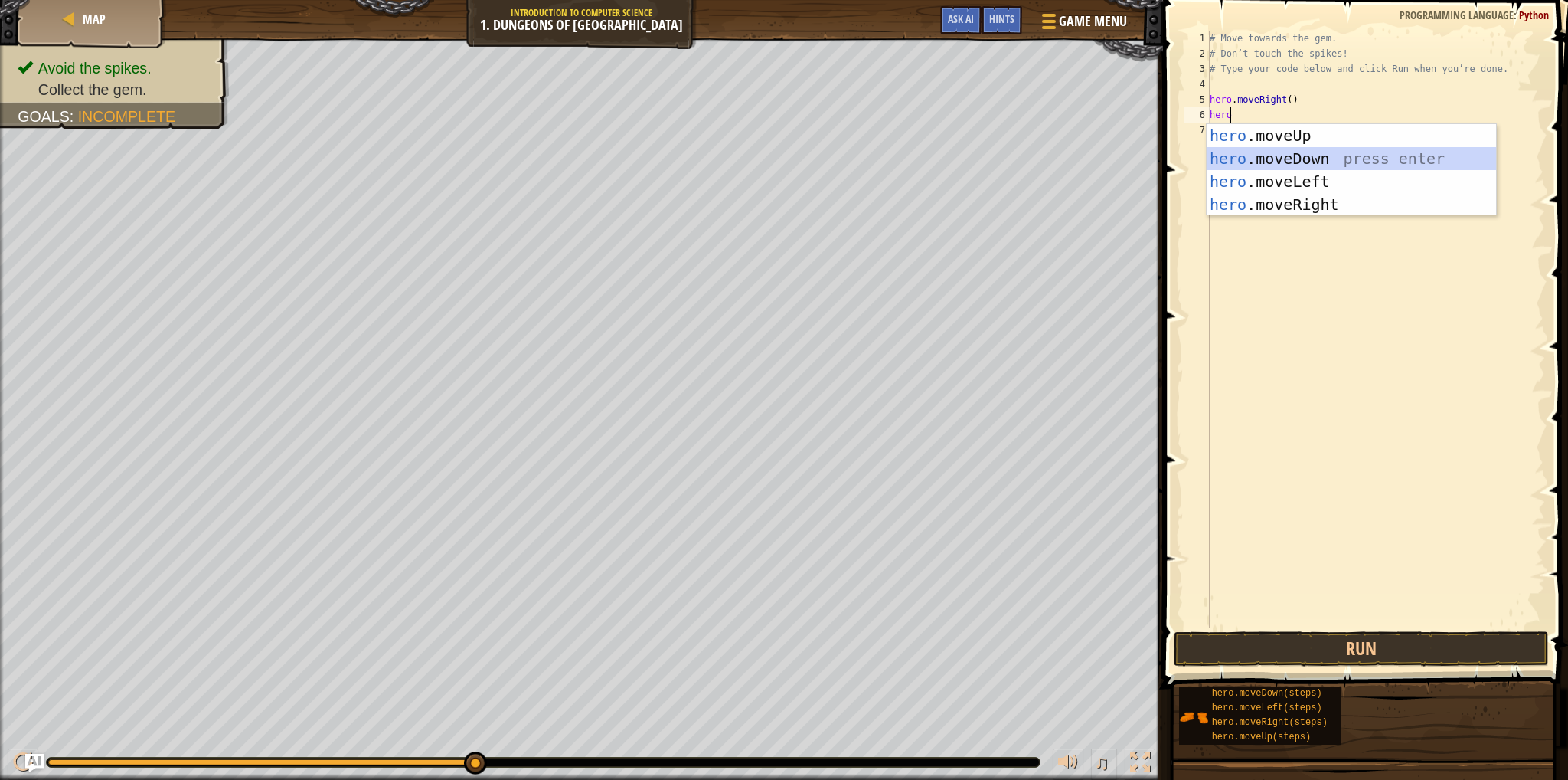
click at [1265, 154] on div "hero .moveUp press enter hero .moveDown press enter hero .moveLeft press enter …" at bounding box center [1351, 194] width 289 height 138
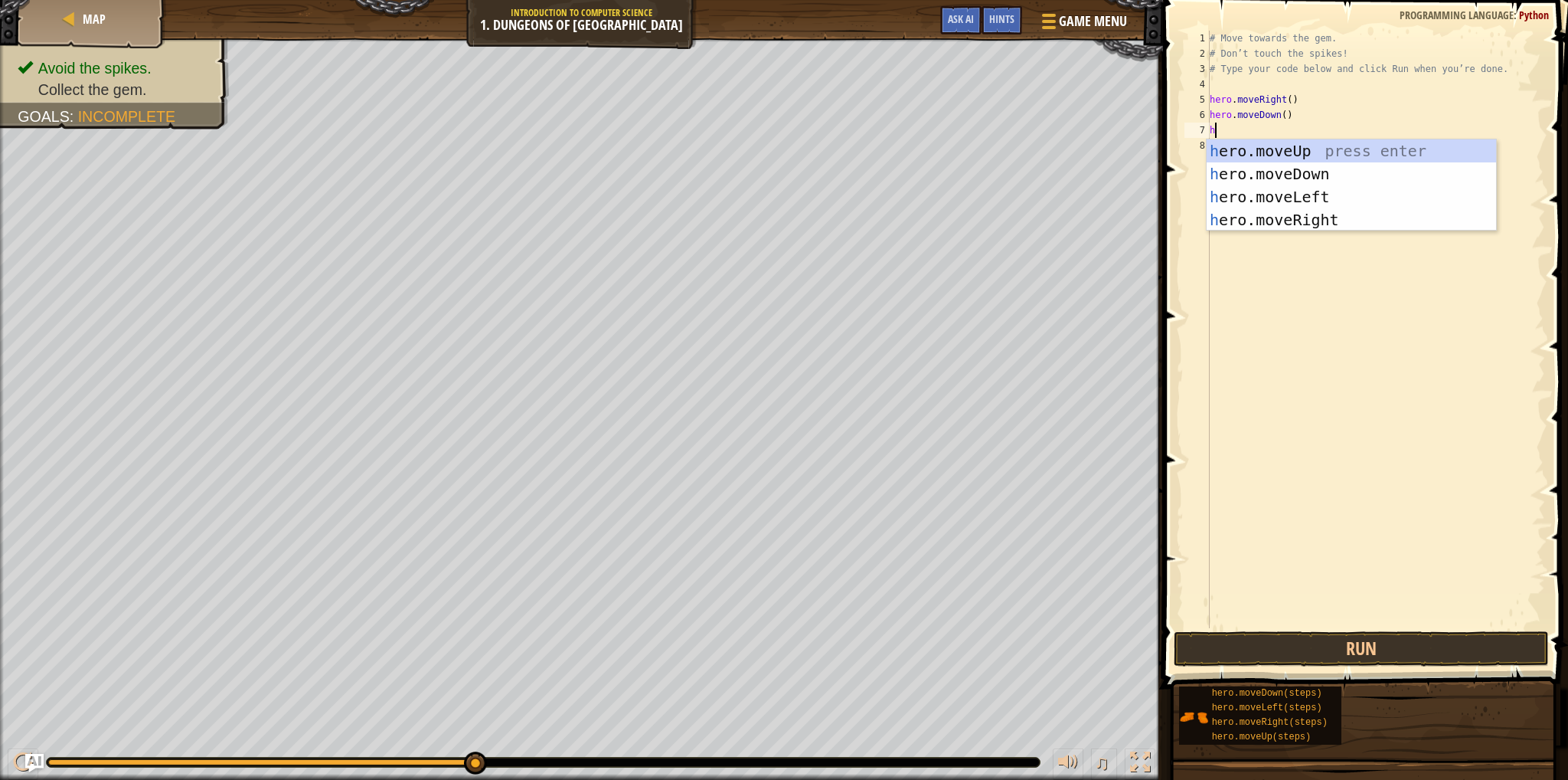
type textarea "her"
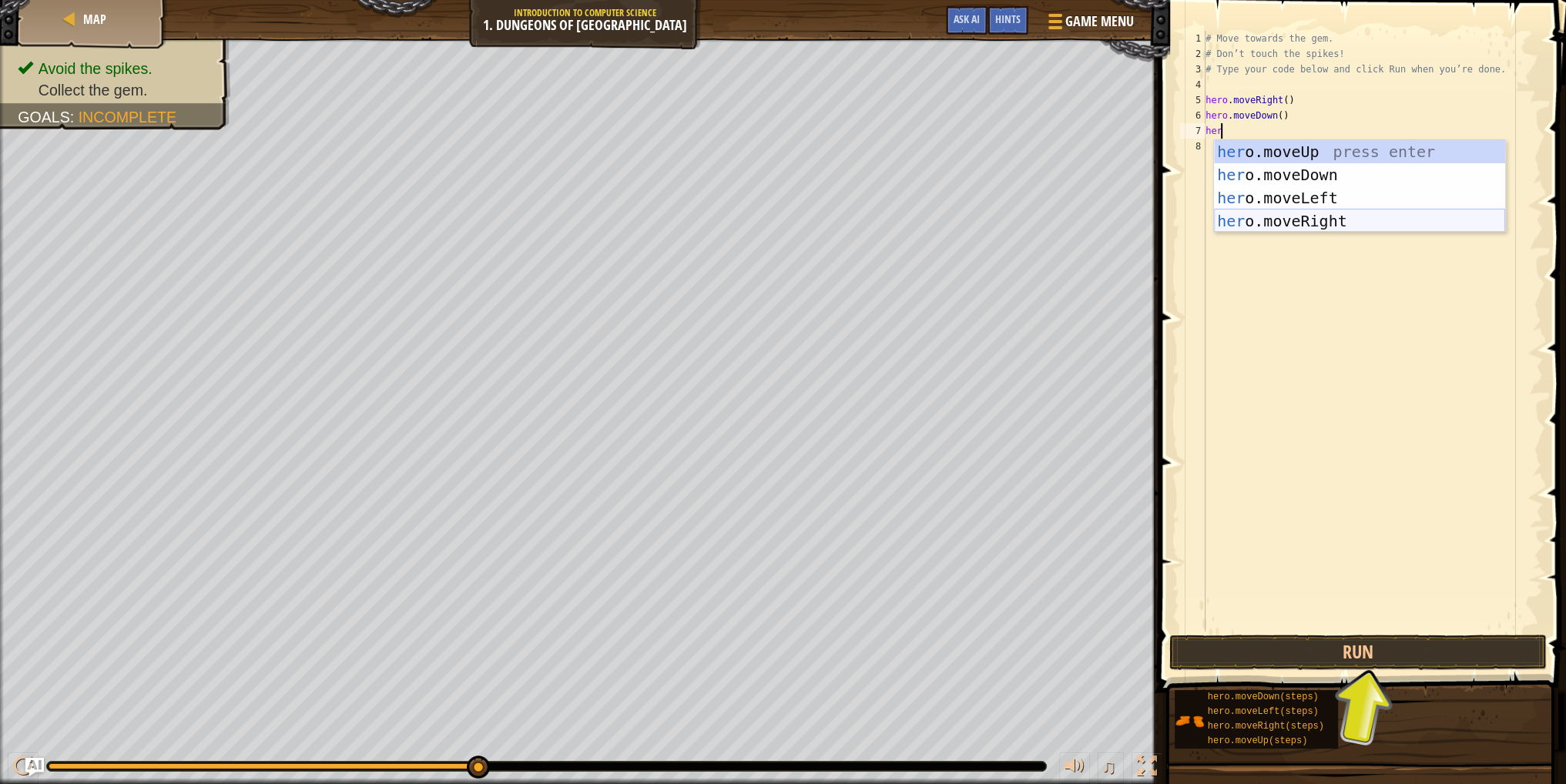
click at [1251, 225] on div "her o.moveUp press enter her o.moveDown press enter her o.moveLeft press enter …" at bounding box center [1358, 209] width 291 height 139
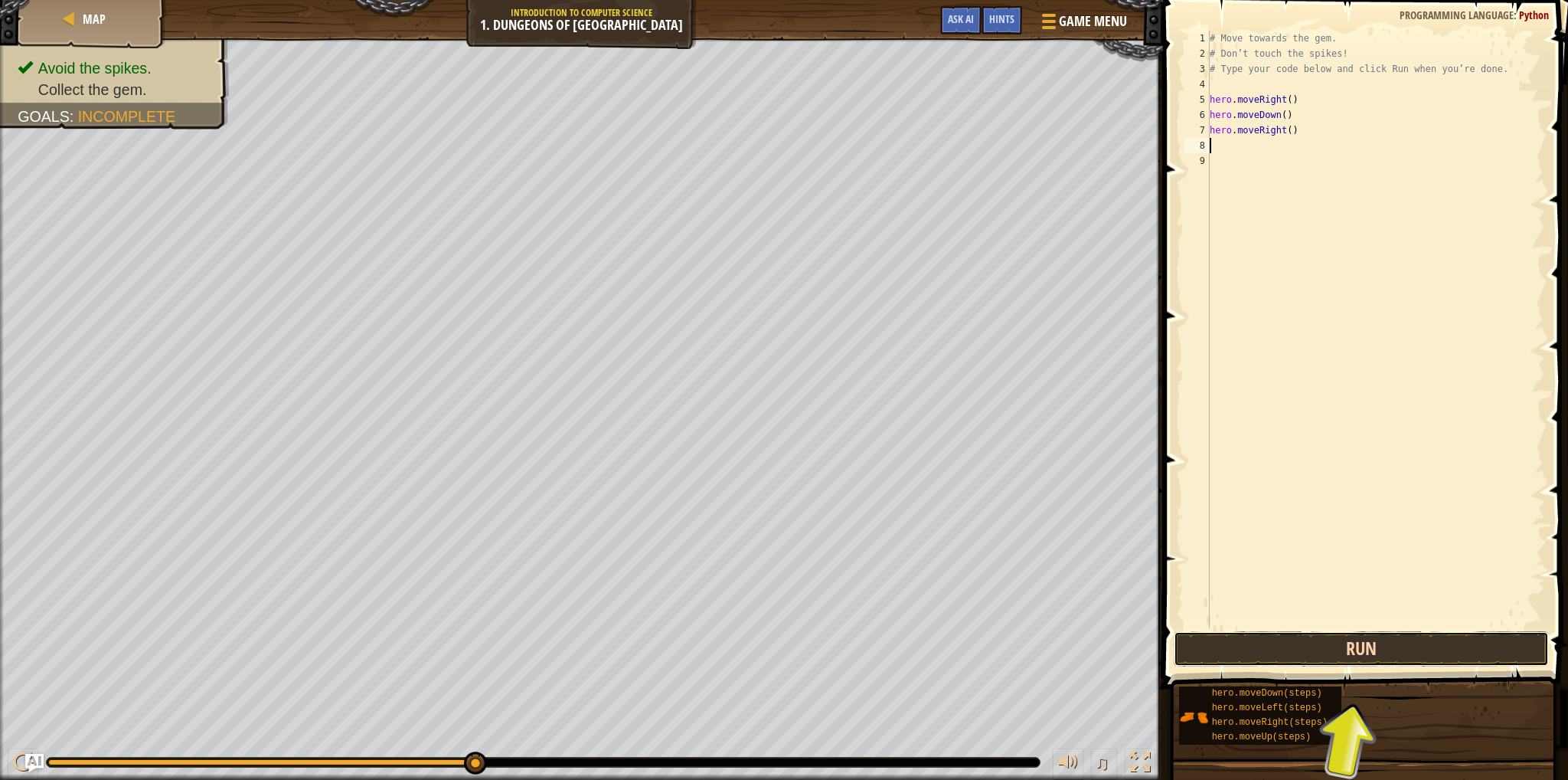
click at [1306, 655] on button "Run" at bounding box center [1362, 649] width 375 height 36
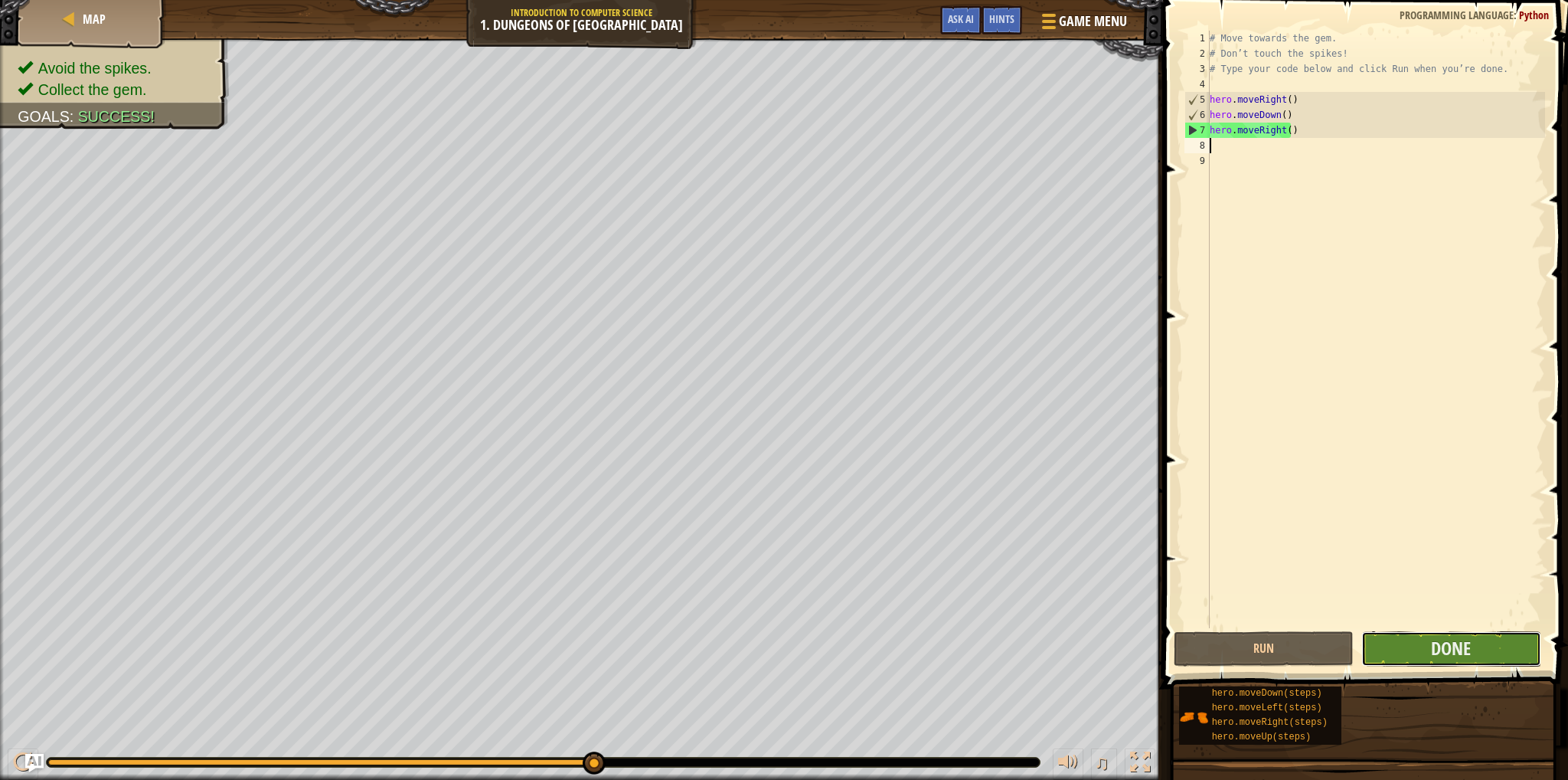
click at [1373, 640] on button "Done" at bounding box center [1451, 649] width 180 height 36
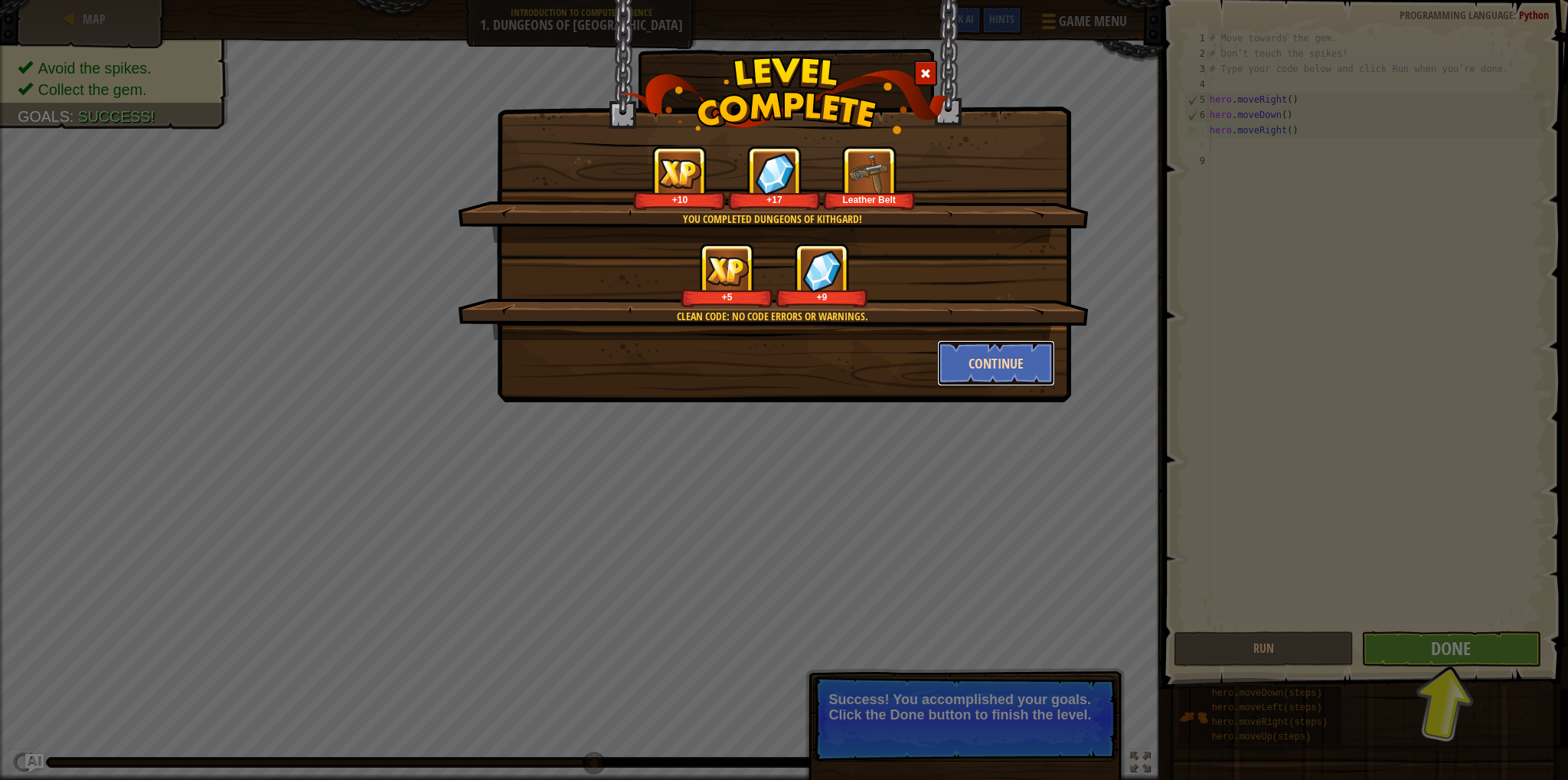
click at [971, 354] on button "Continue" at bounding box center [996, 362] width 118 height 46
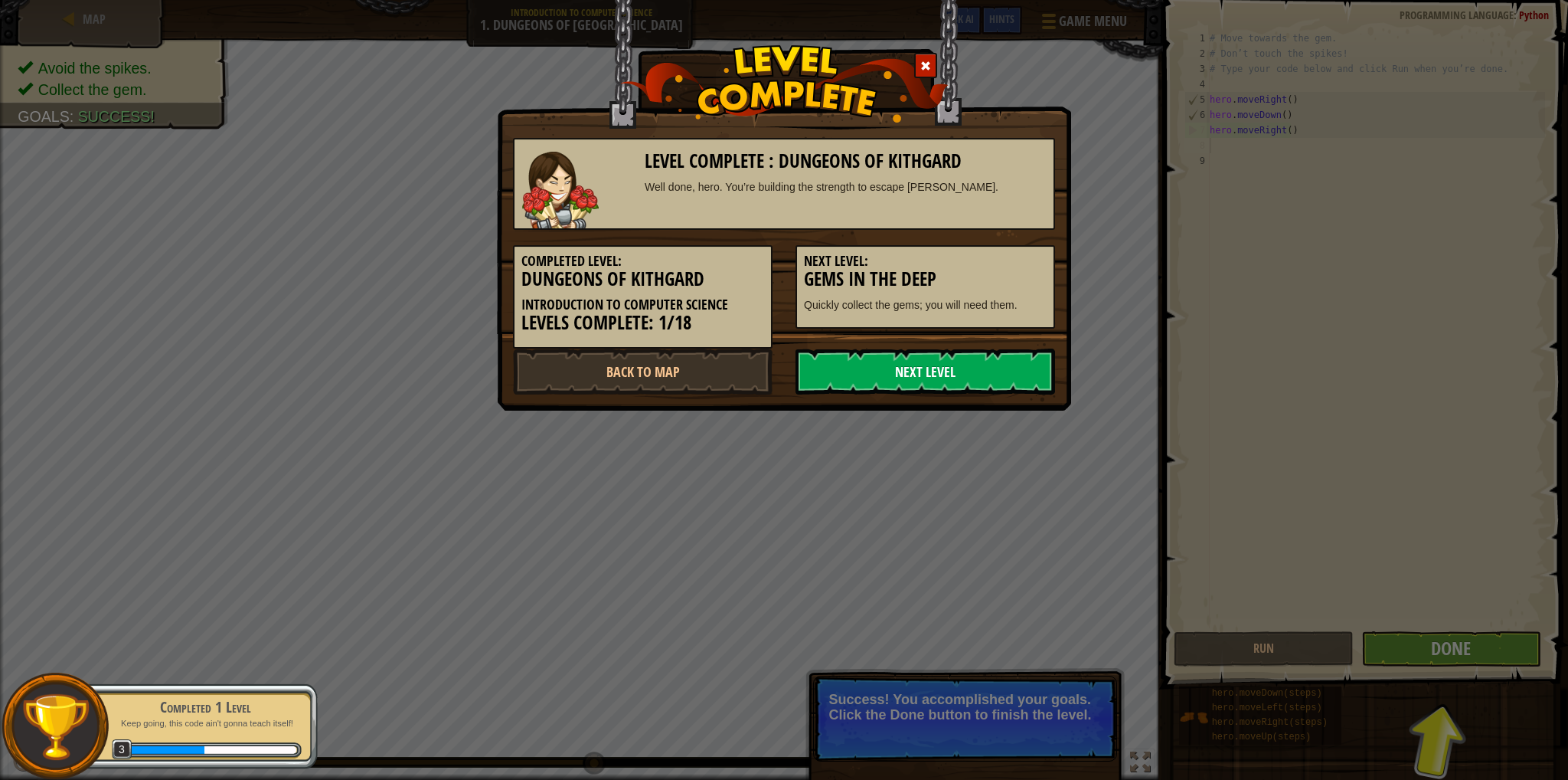
click at [962, 365] on link "Next Level" at bounding box center [925, 371] width 260 height 46
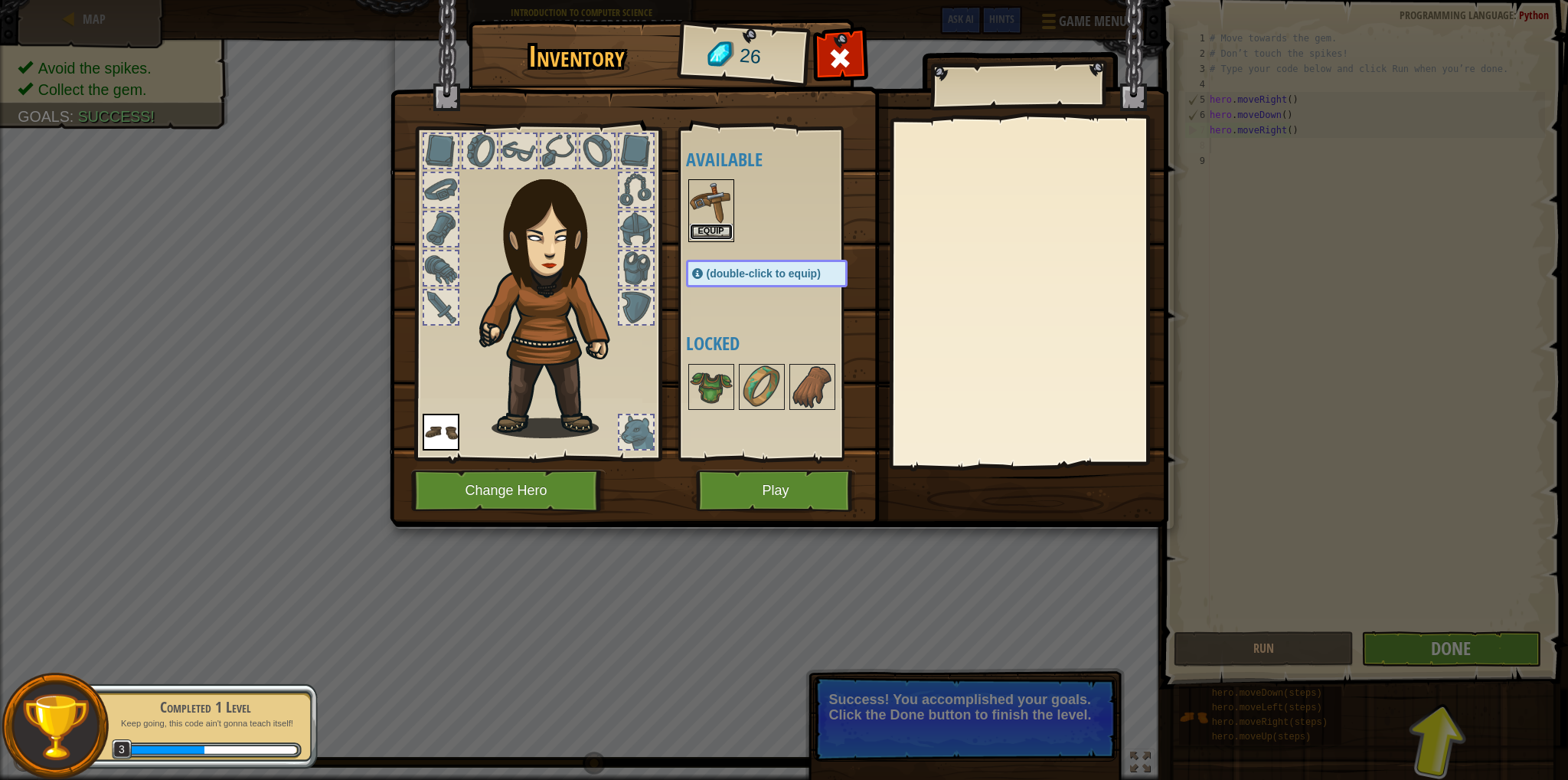
click at [712, 226] on button "Equip" at bounding box center [711, 231] width 42 height 16
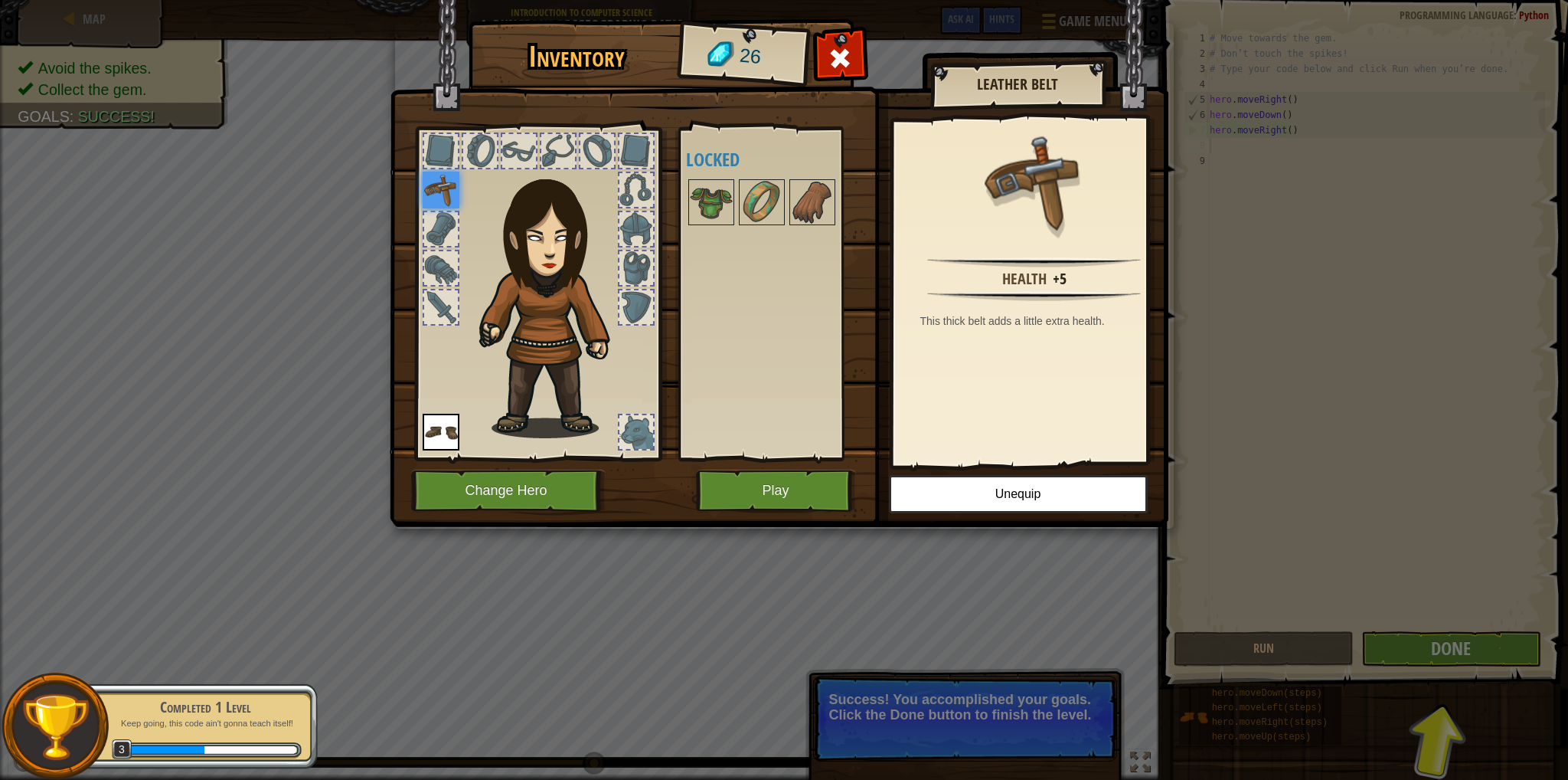
click at [425, 189] on img at bounding box center [440, 190] width 37 height 37
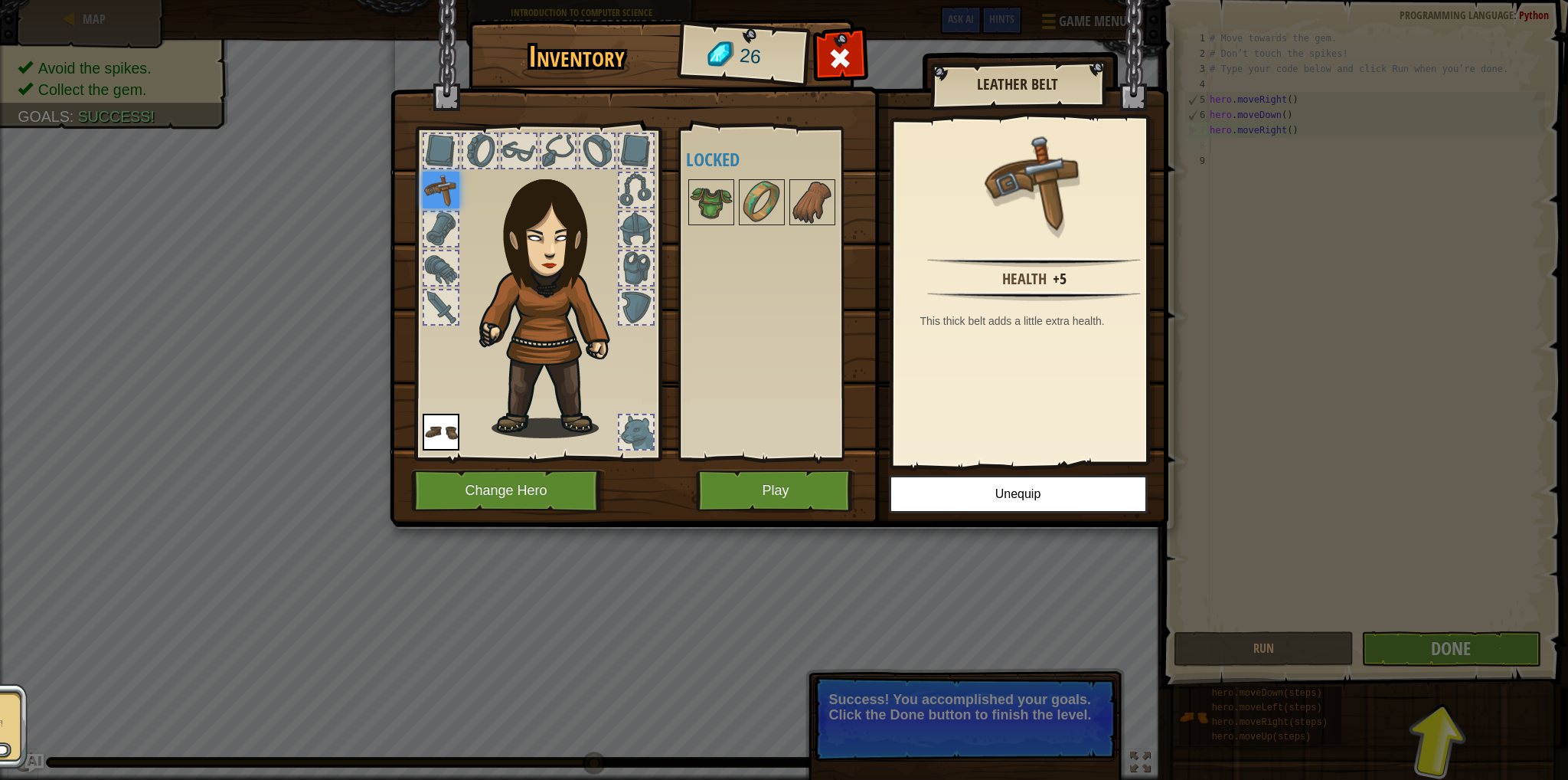
drag, startPoint x: 512, startPoint y: 381, endPoint x: 606, endPoint y: 385, distance: 94.1
click at [606, 385] on img at bounding box center [555, 296] width 165 height 281
click at [436, 181] on img at bounding box center [440, 190] width 37 height 37
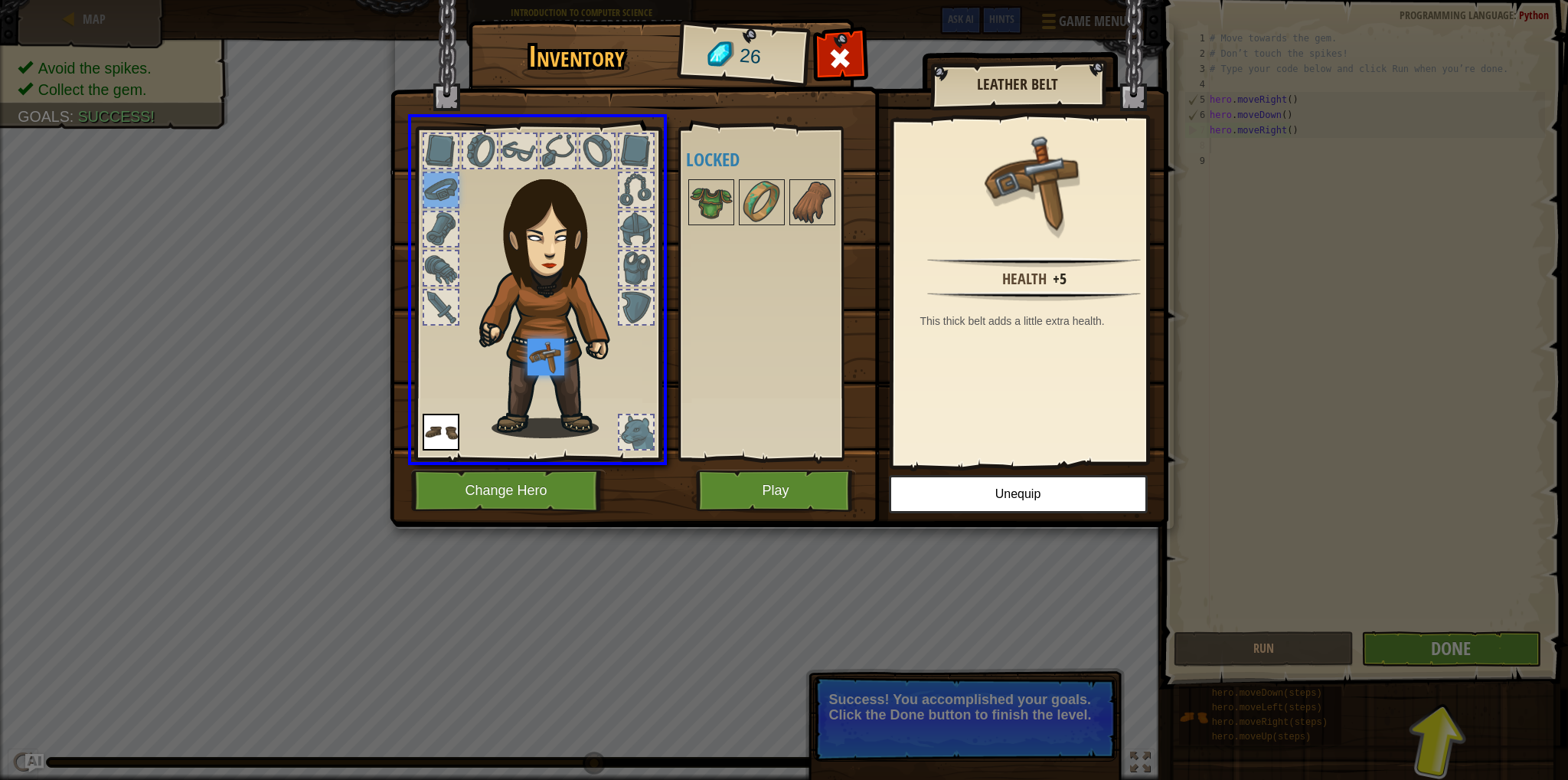
drag, startPoint x: 436, startPoint y: 181, endPoint x: 561, endPoint y: 353, distance: 212.6
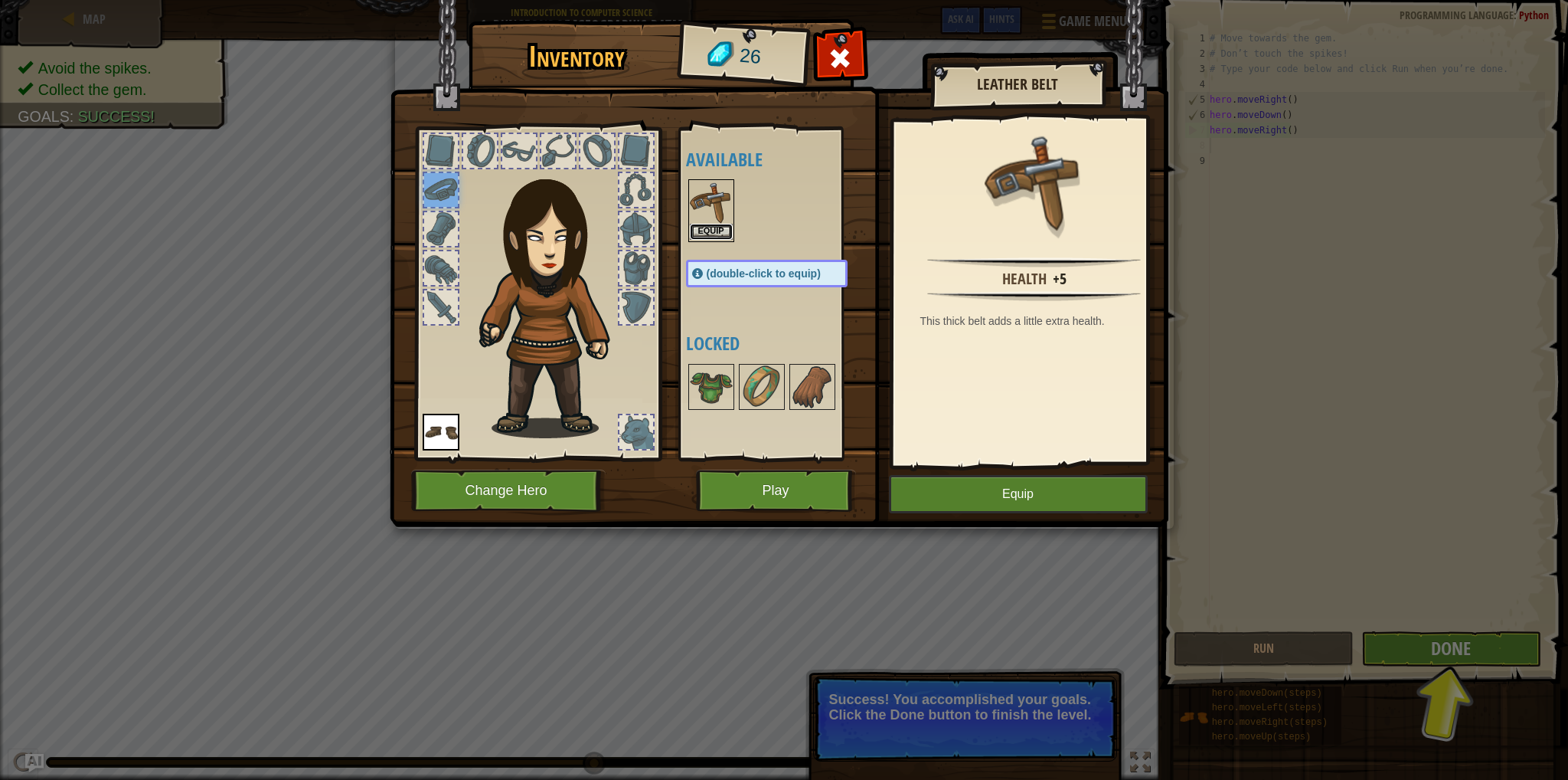
click at [710, 230] on button "Equip" at bounding box center [711, 231] width 42 height 16
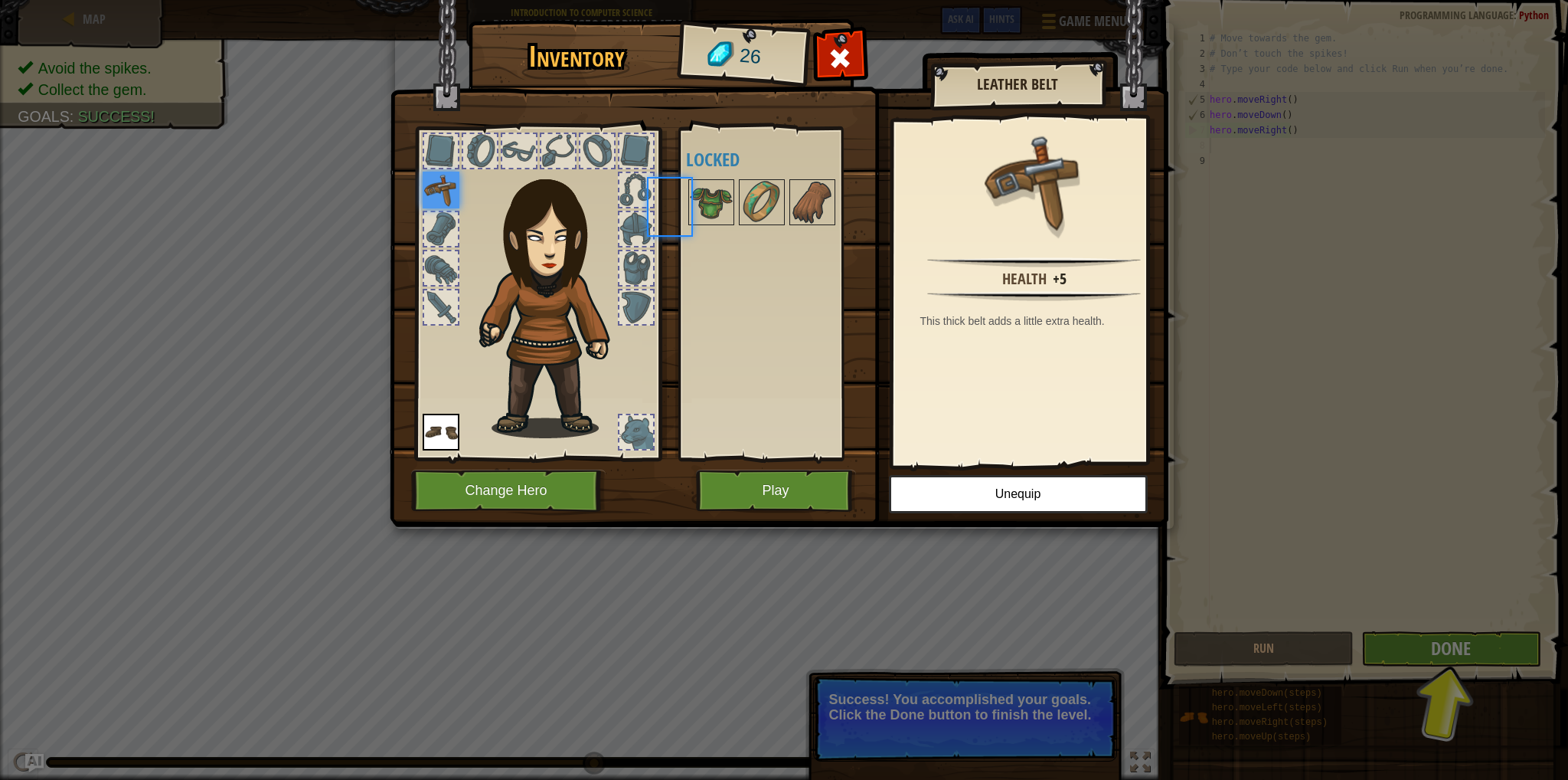
click at [710, 230] on div "Available Equip Equip (double-click to equip) Locked" at bounding box center [782, 293] width 193 height 319
click at [820, 484] on button "Play" at bounding box center [776, 490] width 160 height 42
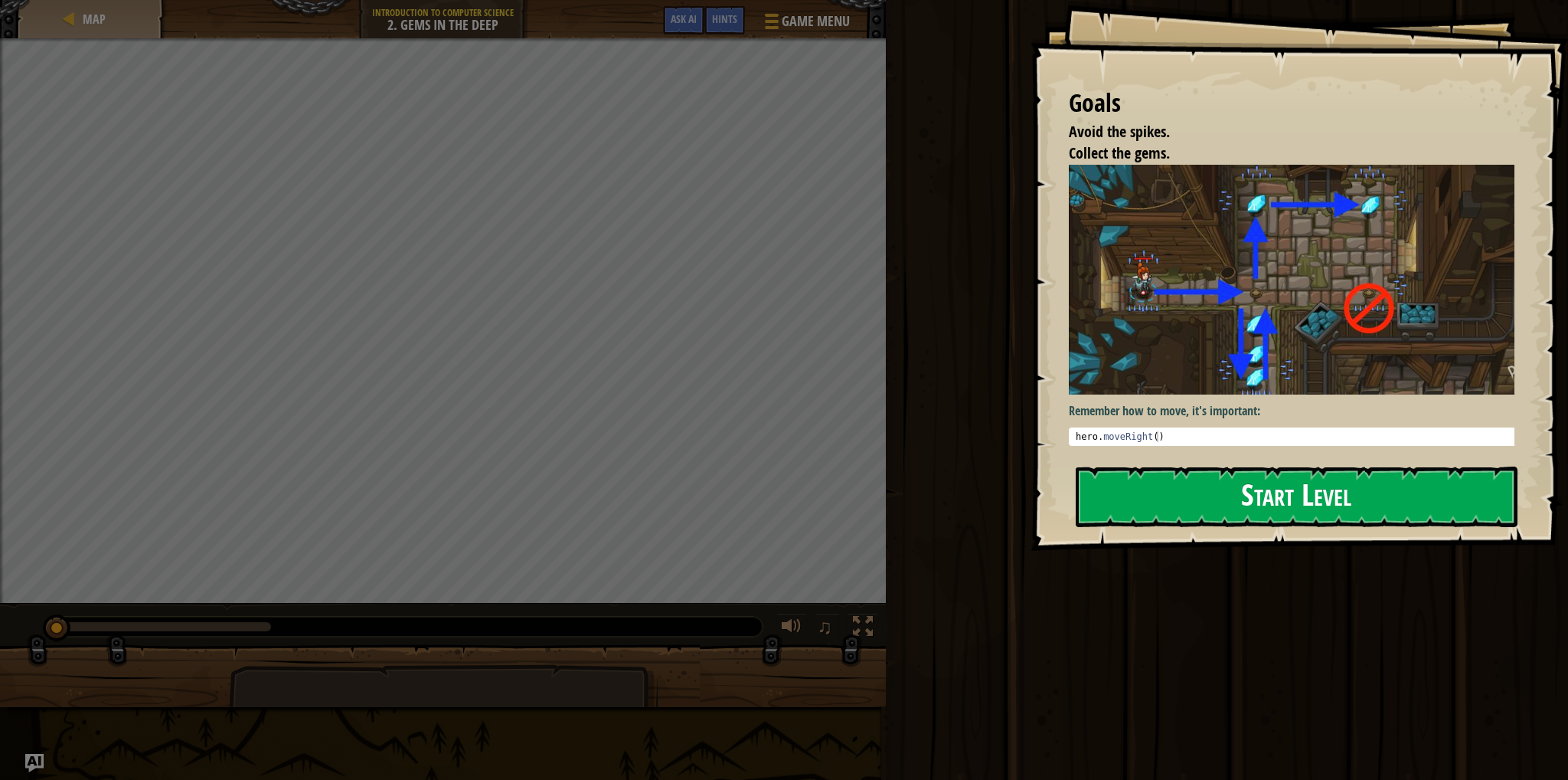
click at [1227, 490] on button "Start Level" at bounding box center [1297, 496] width 442 height 60
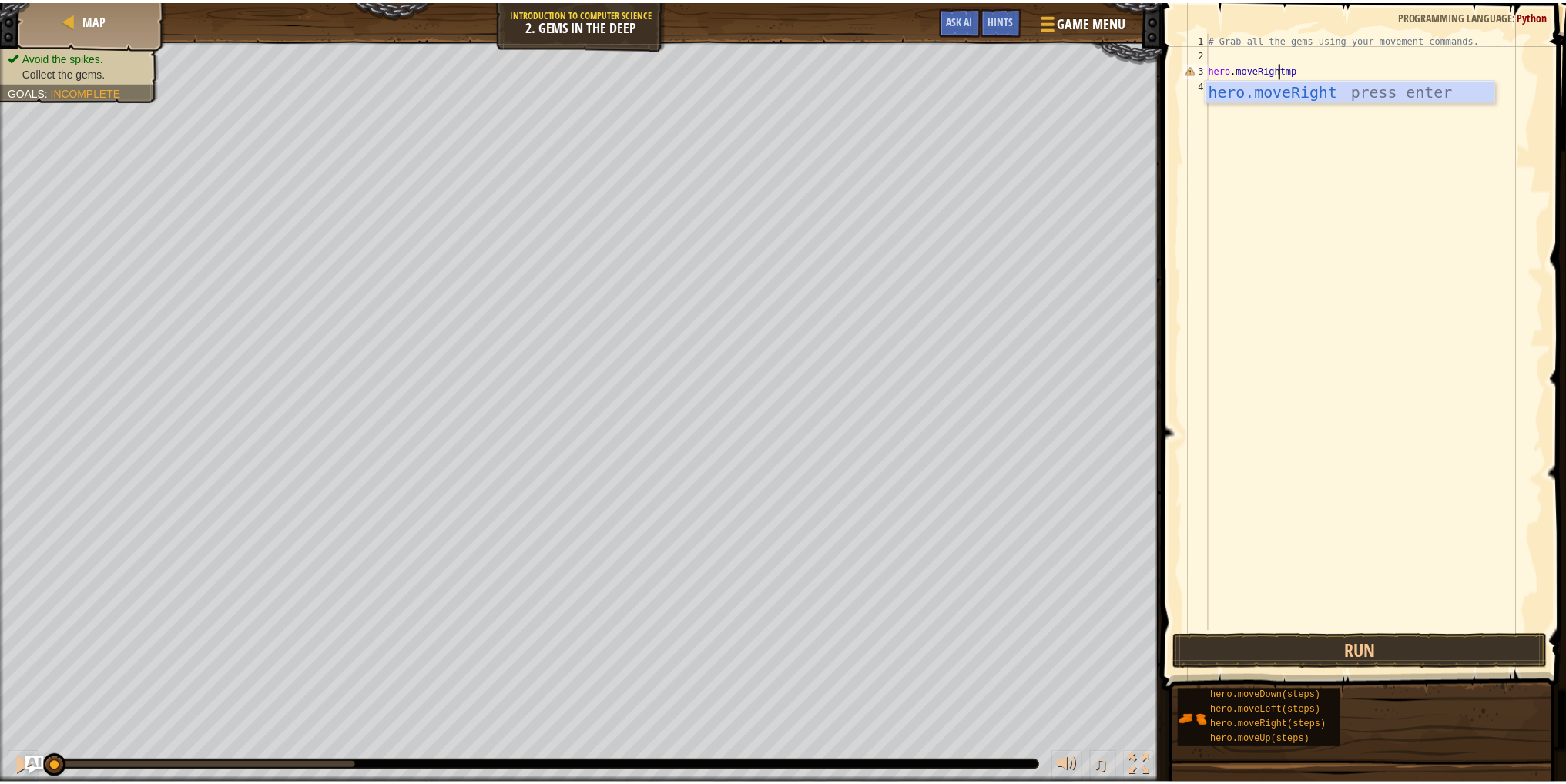
scroll to position [7, 5]
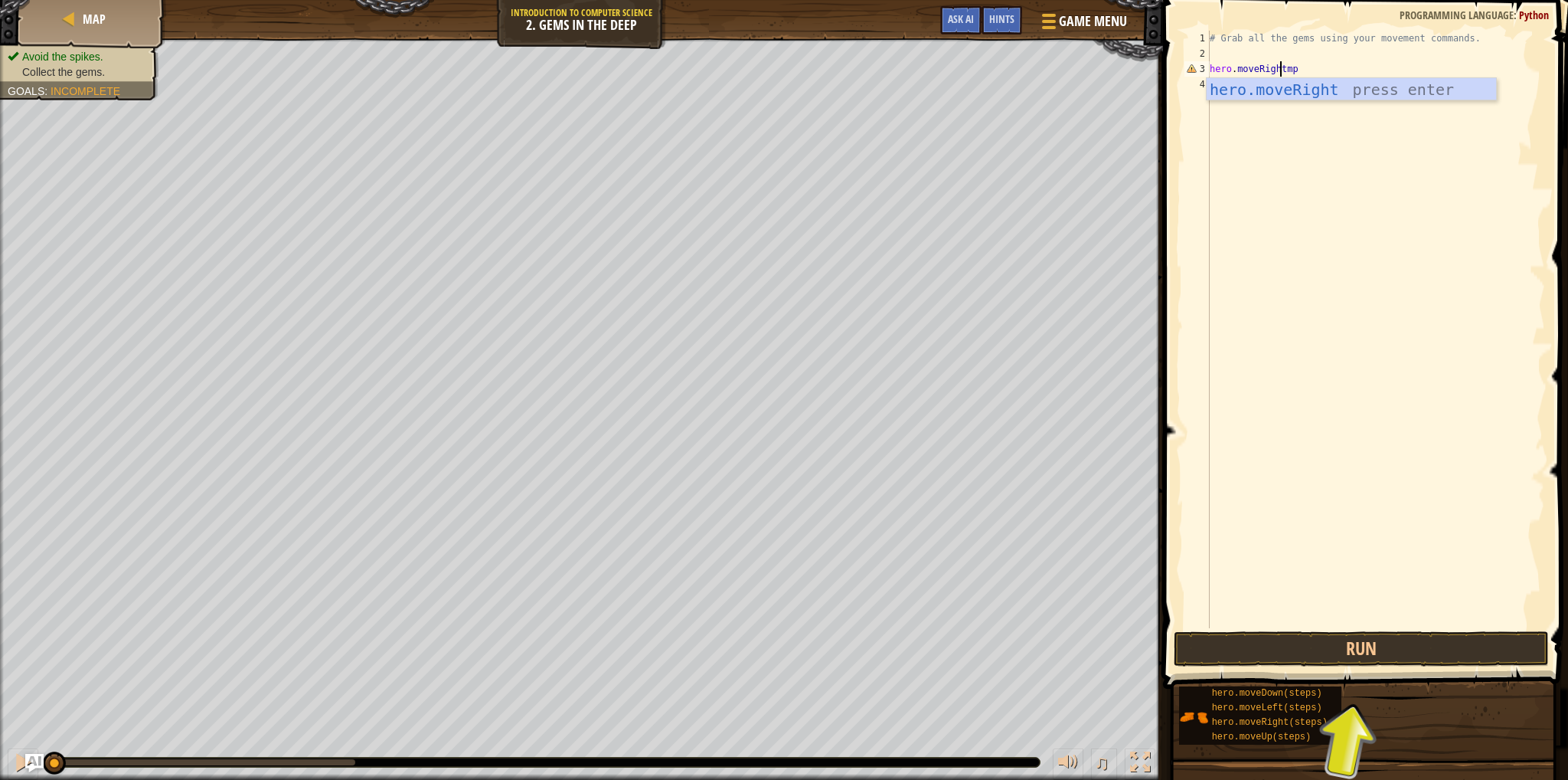
type textarea "hero.moveRight()"
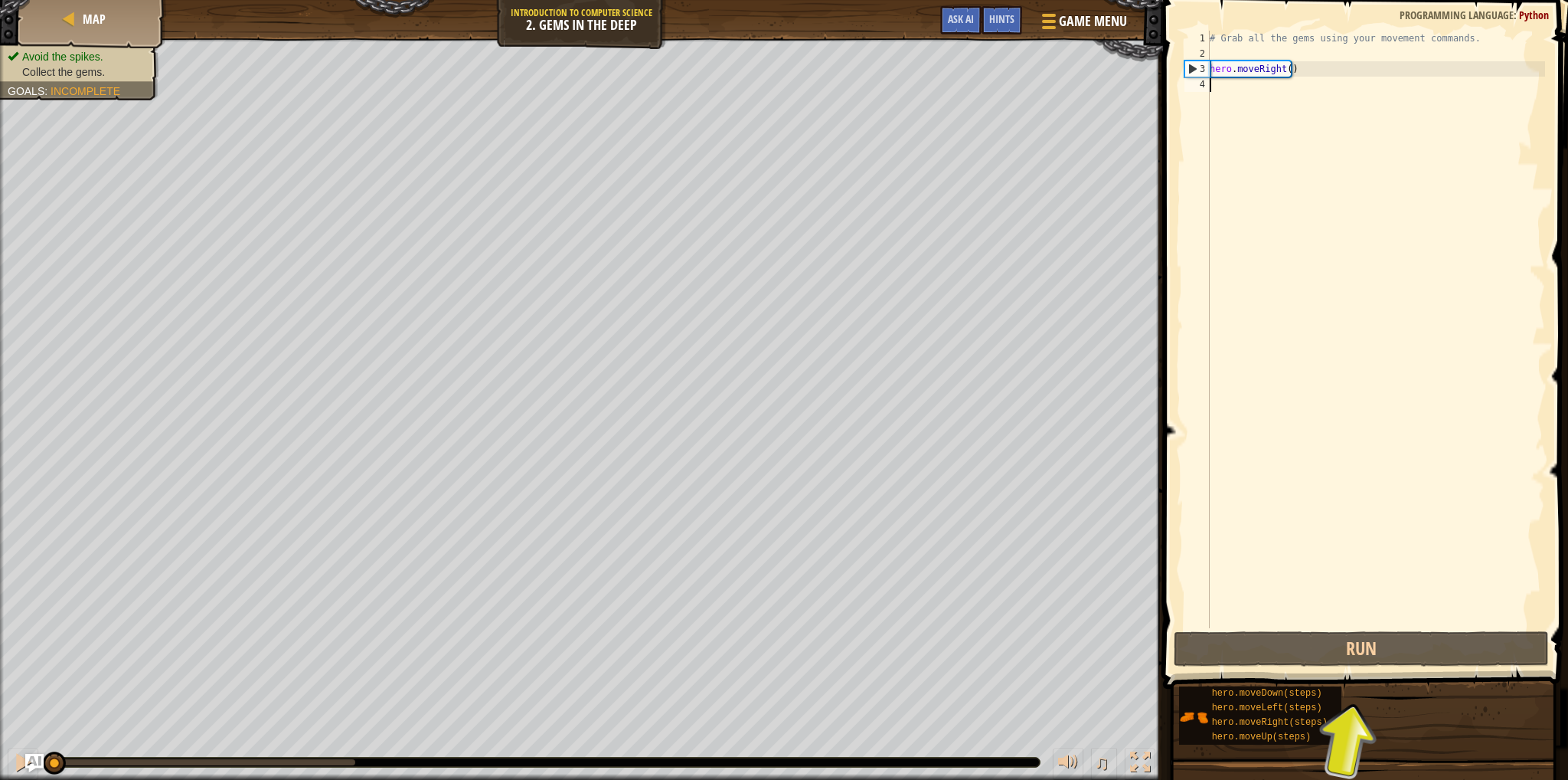
click at [1218, 96] on div "# Grab all the gems using your movement commands. hero . moveRight ( )" at bounding box center [1375, 345] width 339 height 628
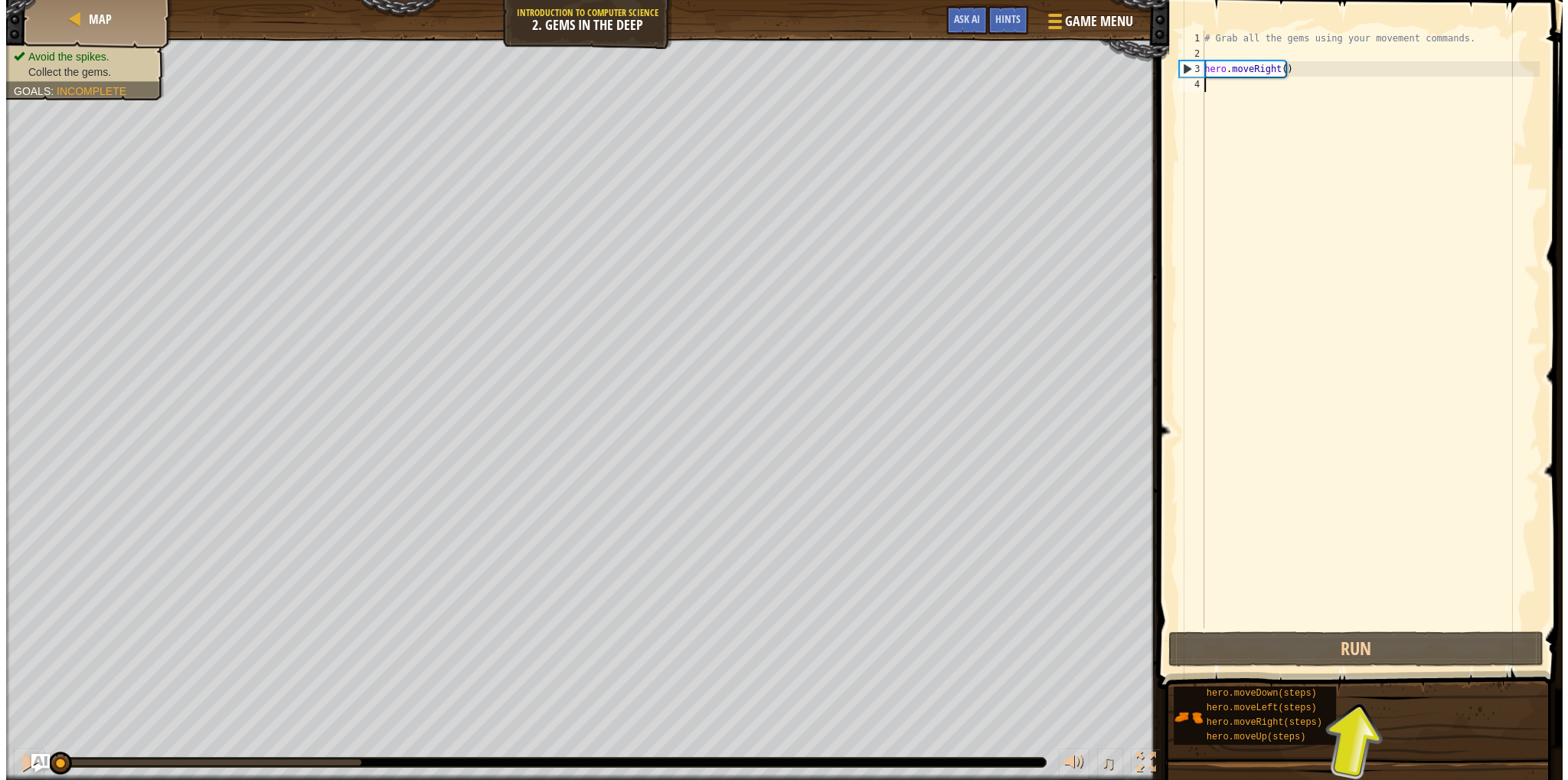
scroll to position [7, 0]
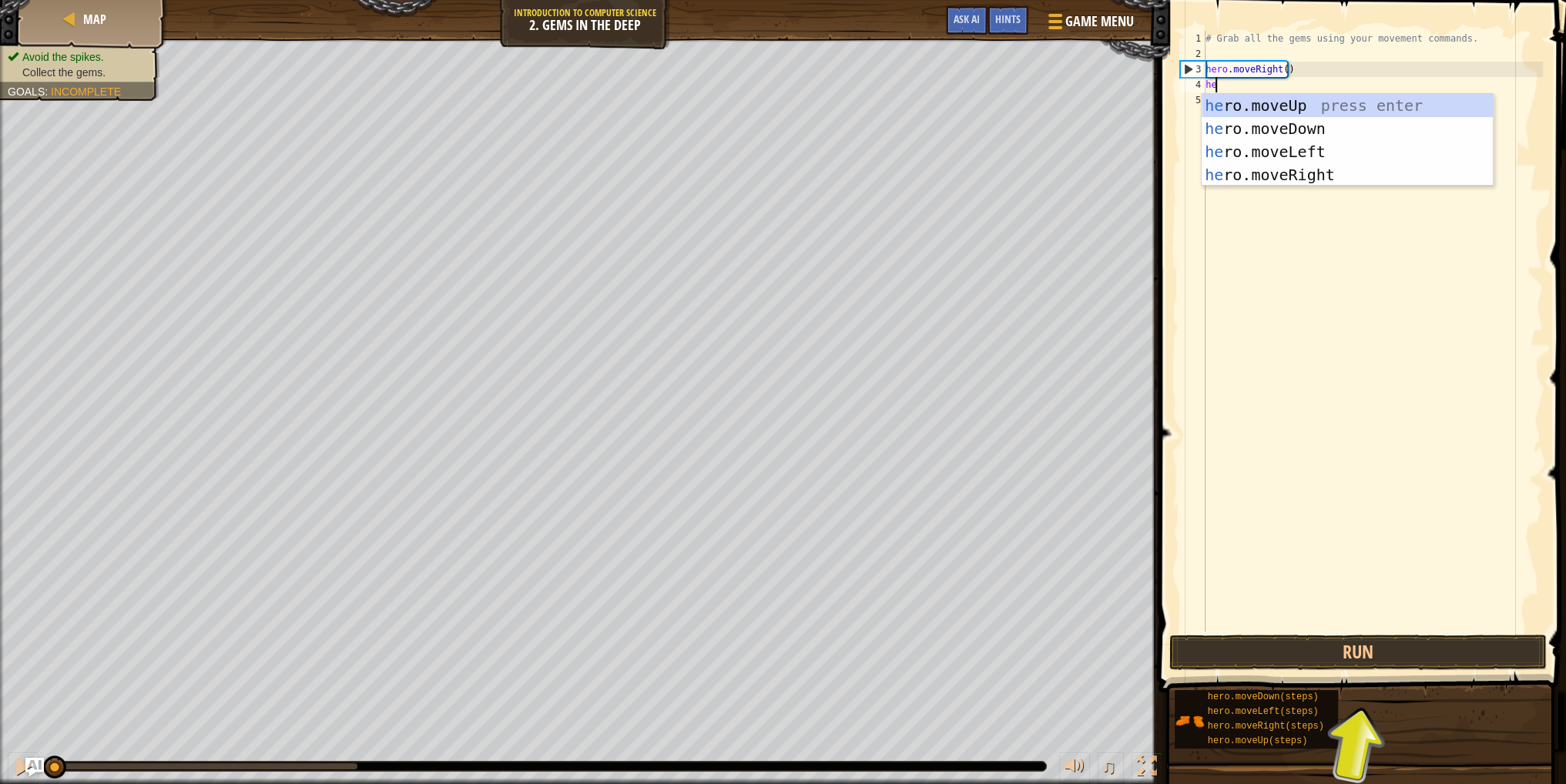
type textarea "her"
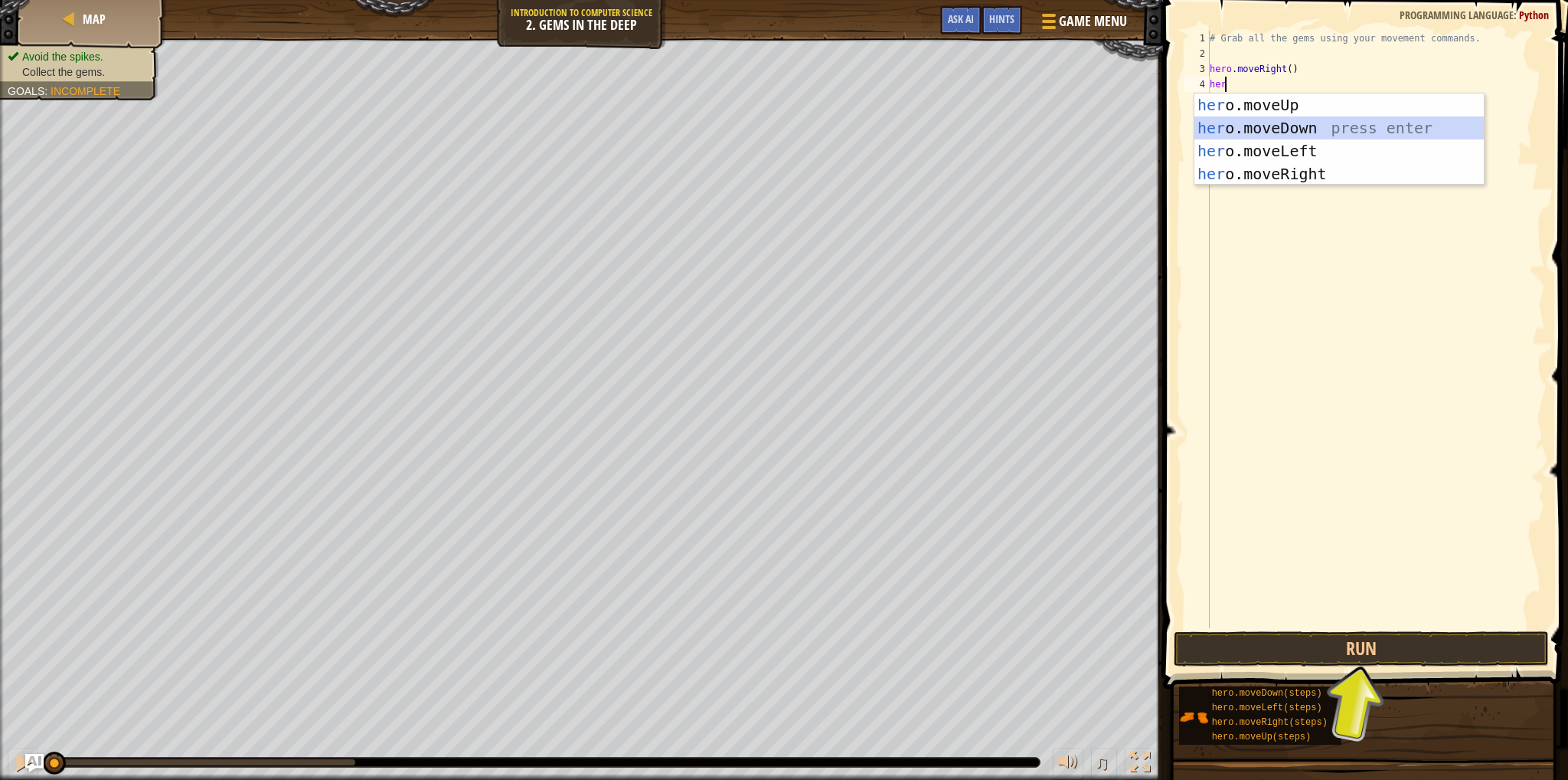
click at [1259, 123] on div "her o.moveUp press enter her o.moveDown press enter her o.moveLeft press enter …" at bounding box center [1339, 163] width 289 height 138
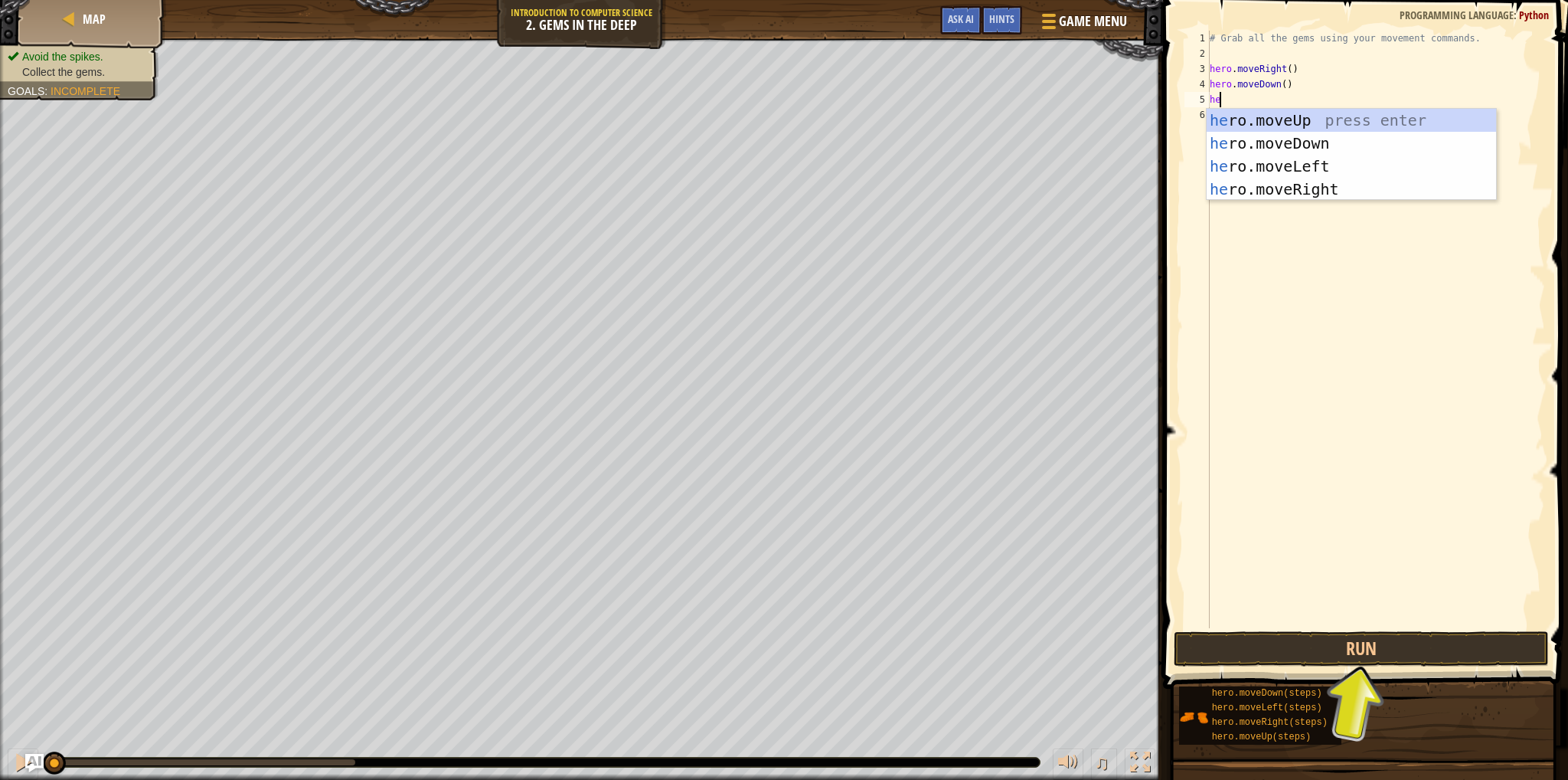
type textarea "her"
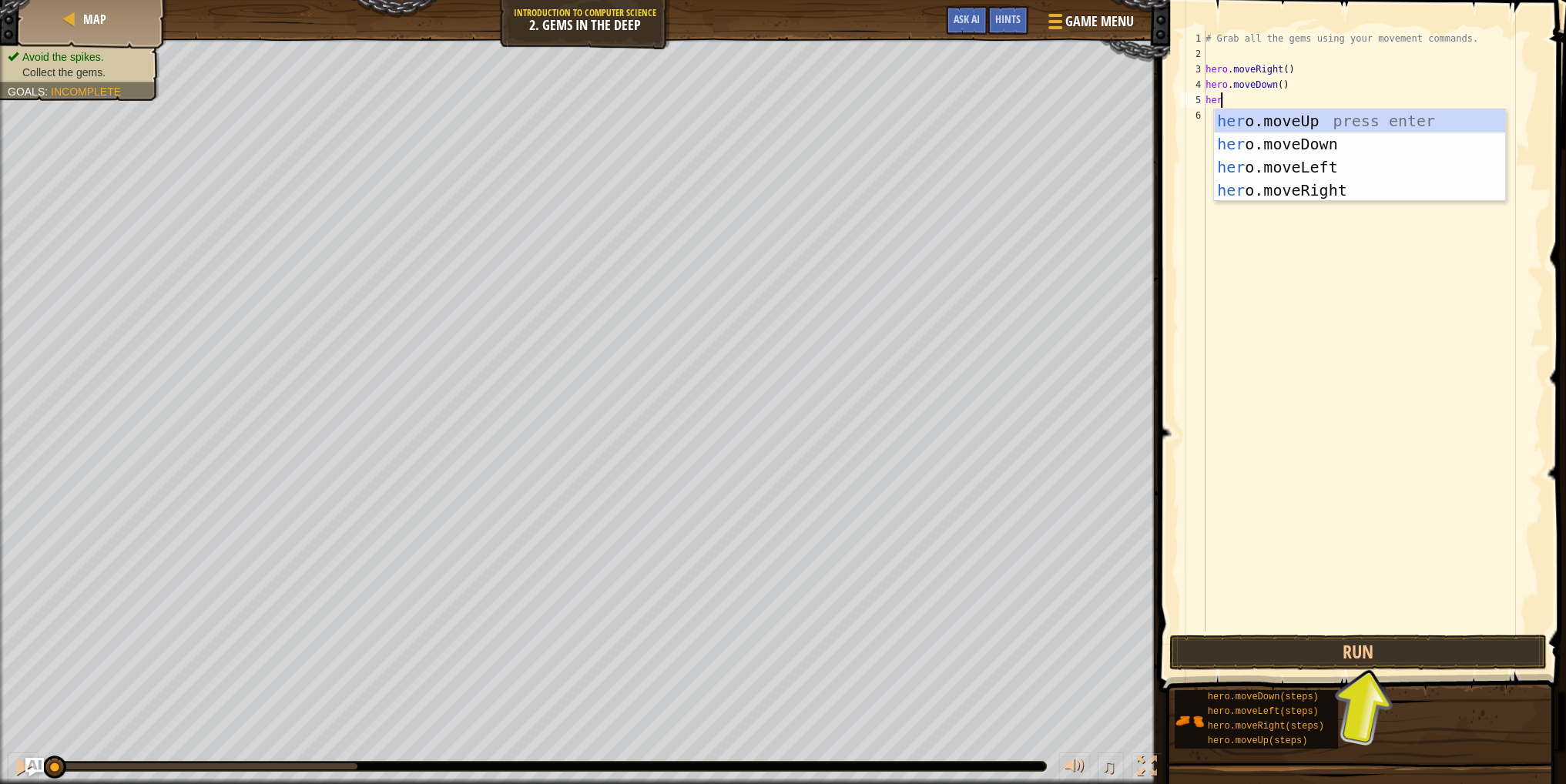
click at [1266, 129] on div "her o.moveUp press enter her o.moveDown press enter her o.moveLeft press enter …" at bounding box center [1358, 179] width 291 height 139
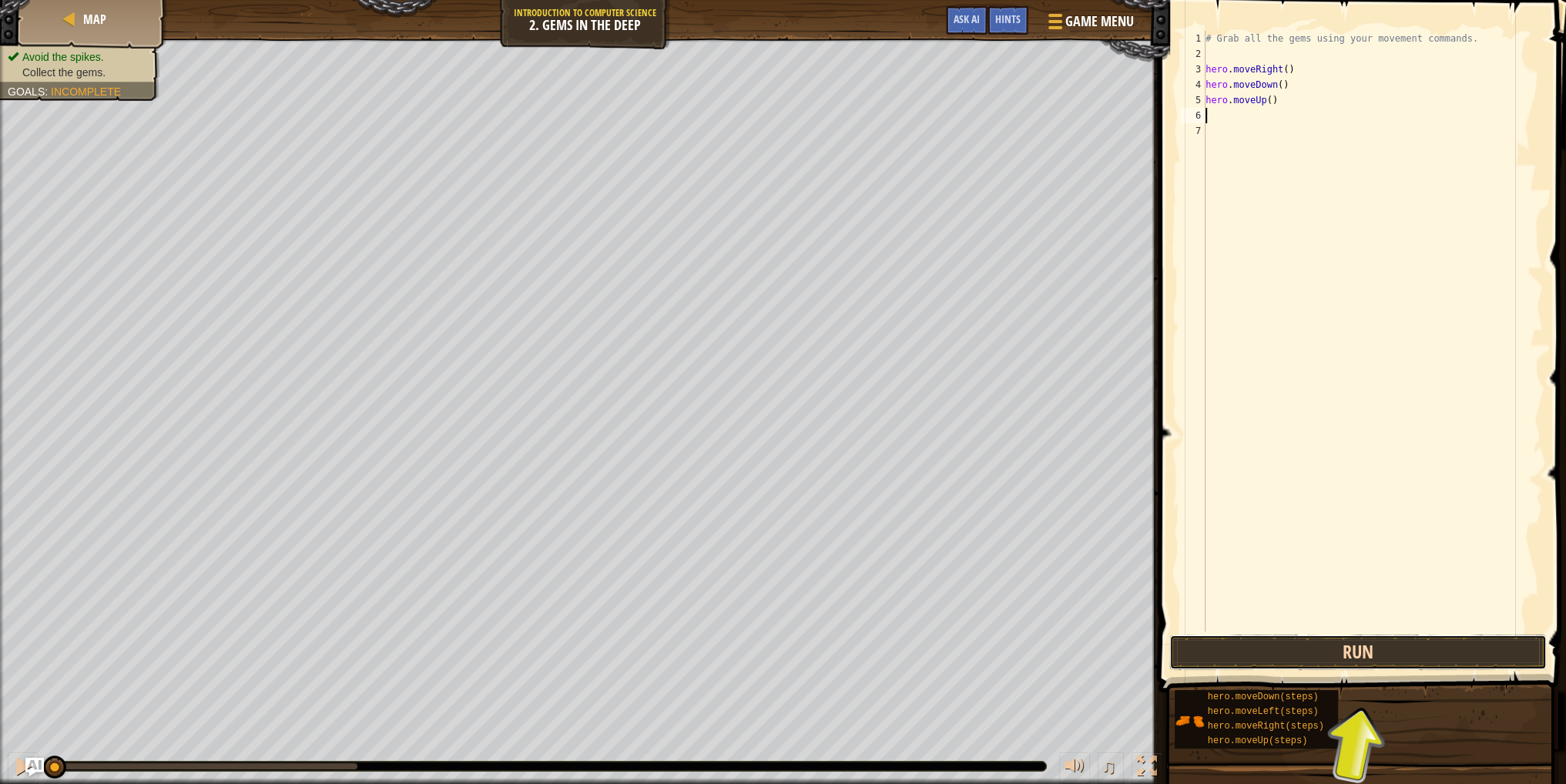
click at [1240, 648] on button "Run" at bounding box center [1357, 652] width 377 height 36
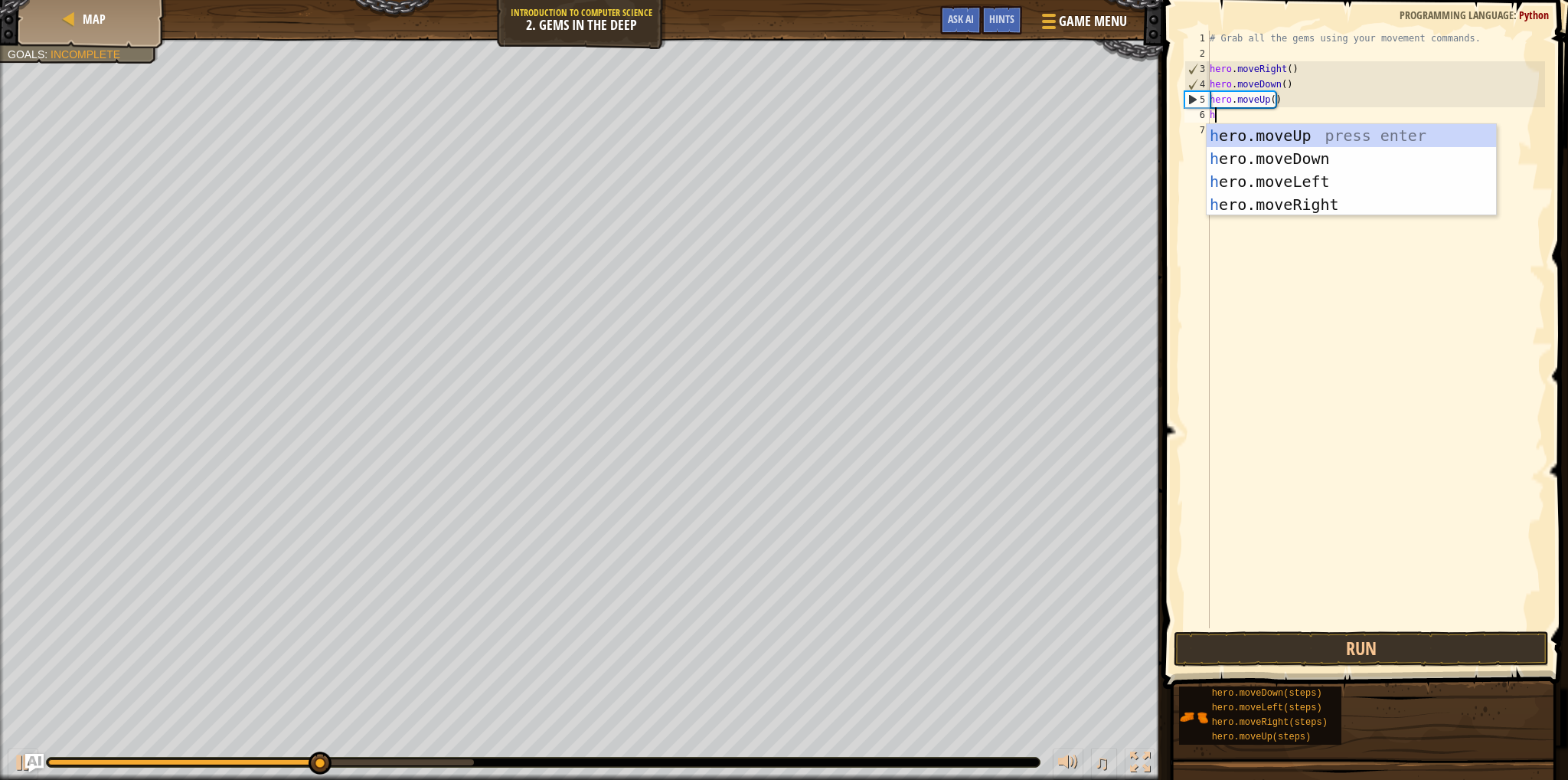
type textarea "her"
click at [1261, 131] on div "her o.moveUp press enter her o.moveDown press enter her o.moveLeft press enter …" at bounding box center [1351, 194] width 289 height 138
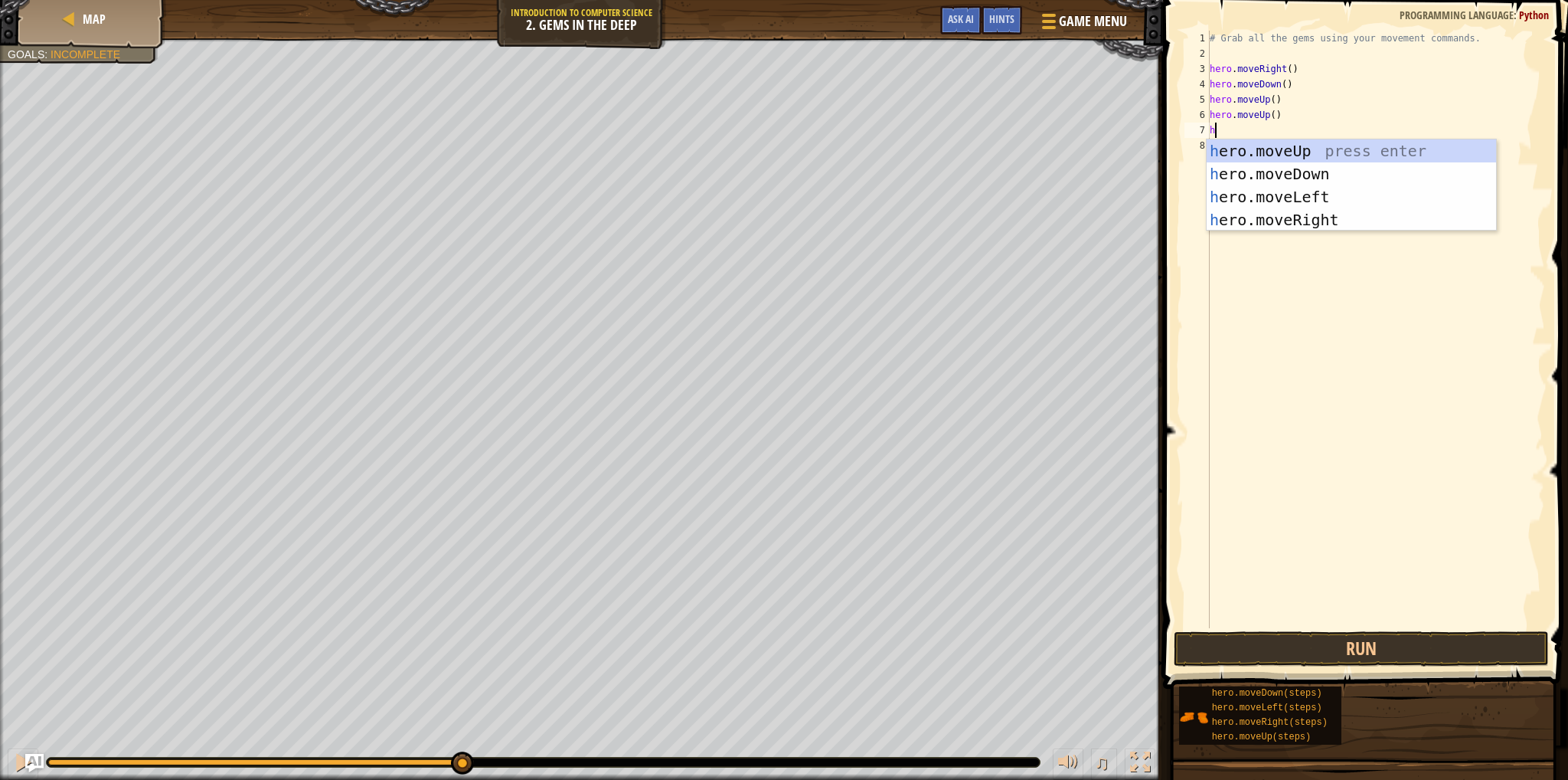
type textarea "her"
drag, startPoint x: 1246, startPoint y: 211, endPoint x: 1282, endPoint y: 311, distance: 106.3
click at [1247, 211] on div "her o.moveUp press enter her o.moveDown press enter her o.moveLeft press enter …" at bounding box center [1351, 208] width 289 height 138
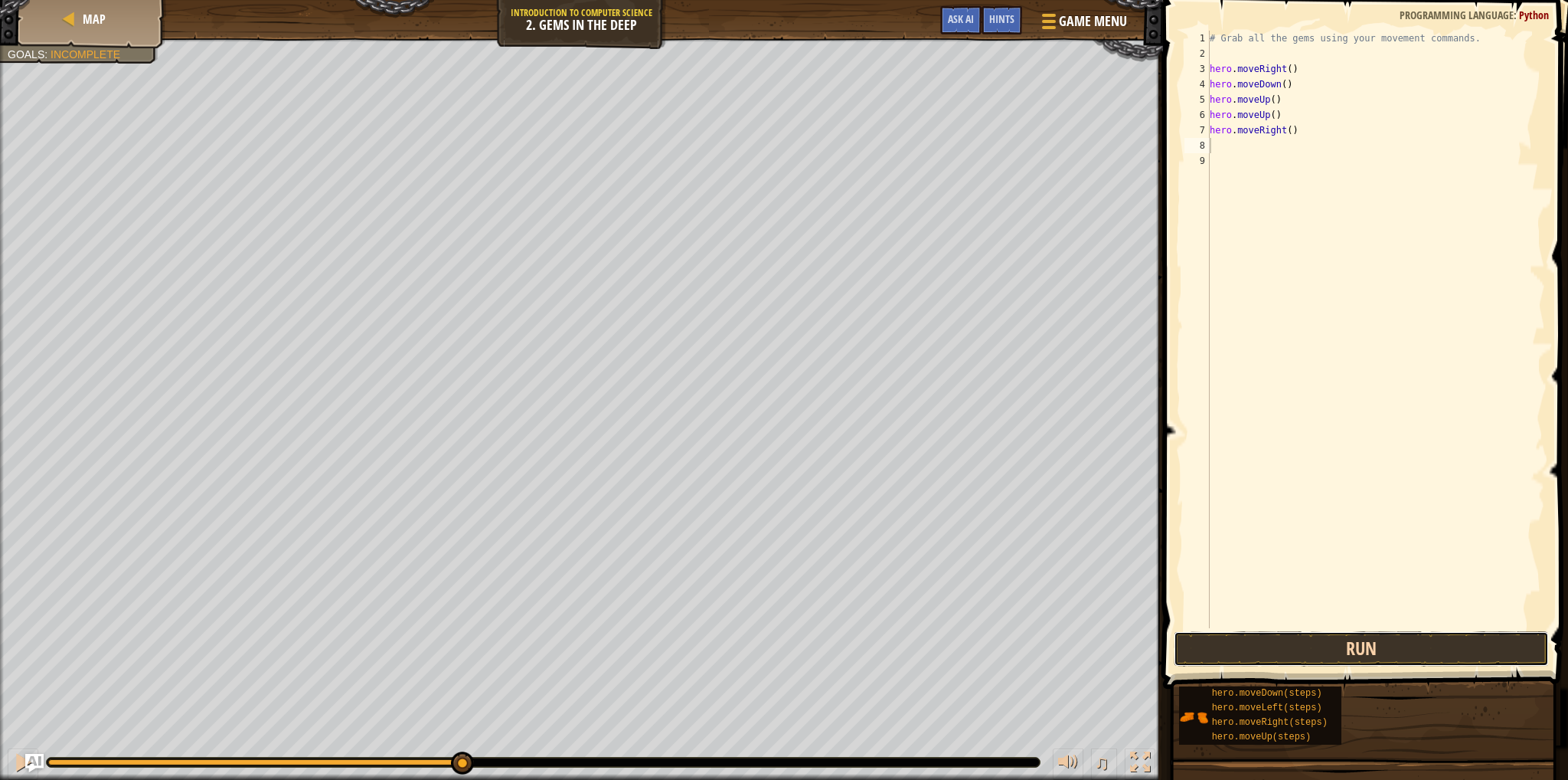
click at [1351, 657] on button "Run" at bounding box center [1362, 649] width 375 height 36
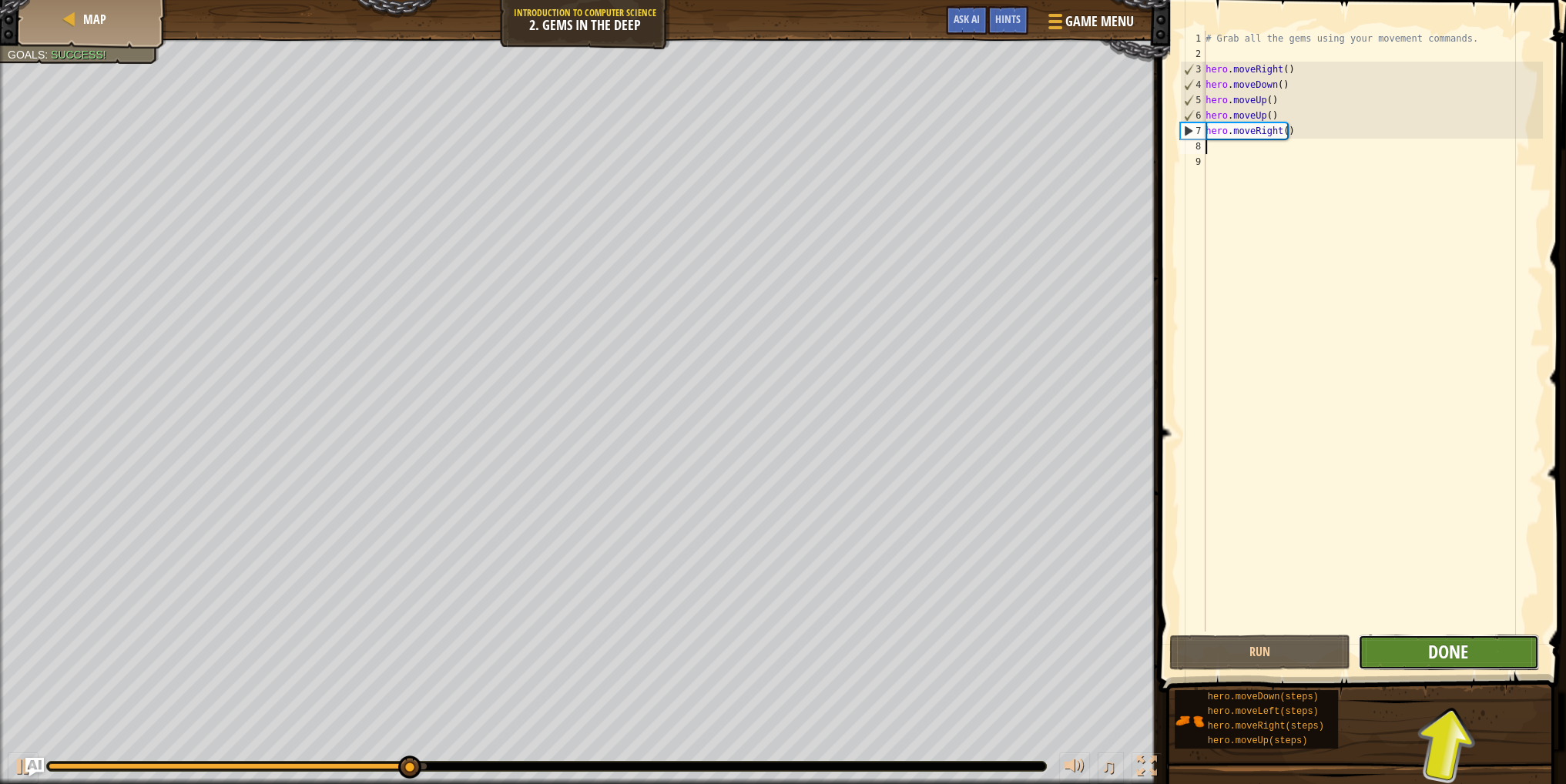
click at [1447, 656] on span "Done" at bounding box center [1448, 651] width 40 height 25
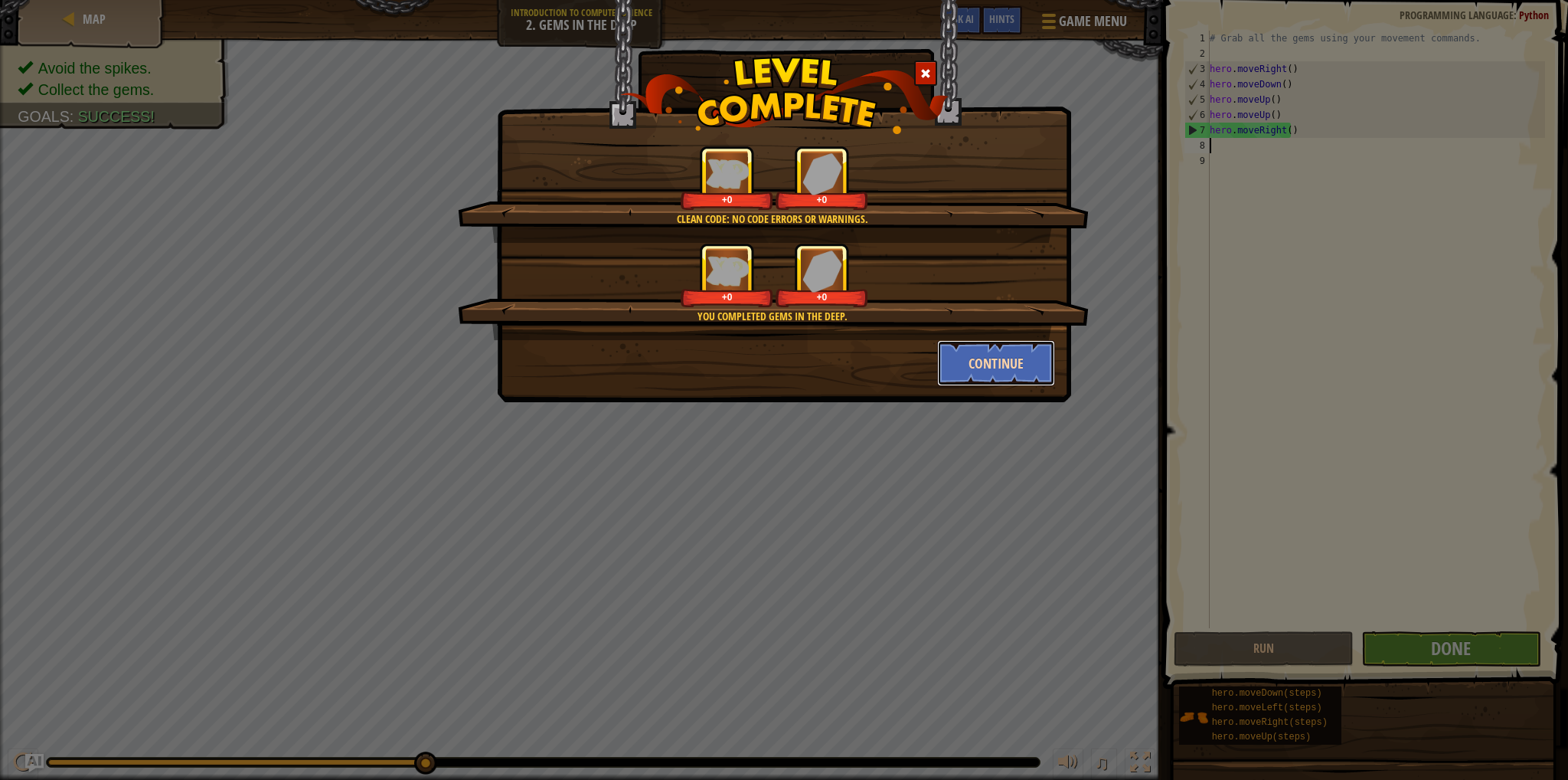
click at [992, 368] on button "Continue" at bounding box center [996, 362] width 118 height 46
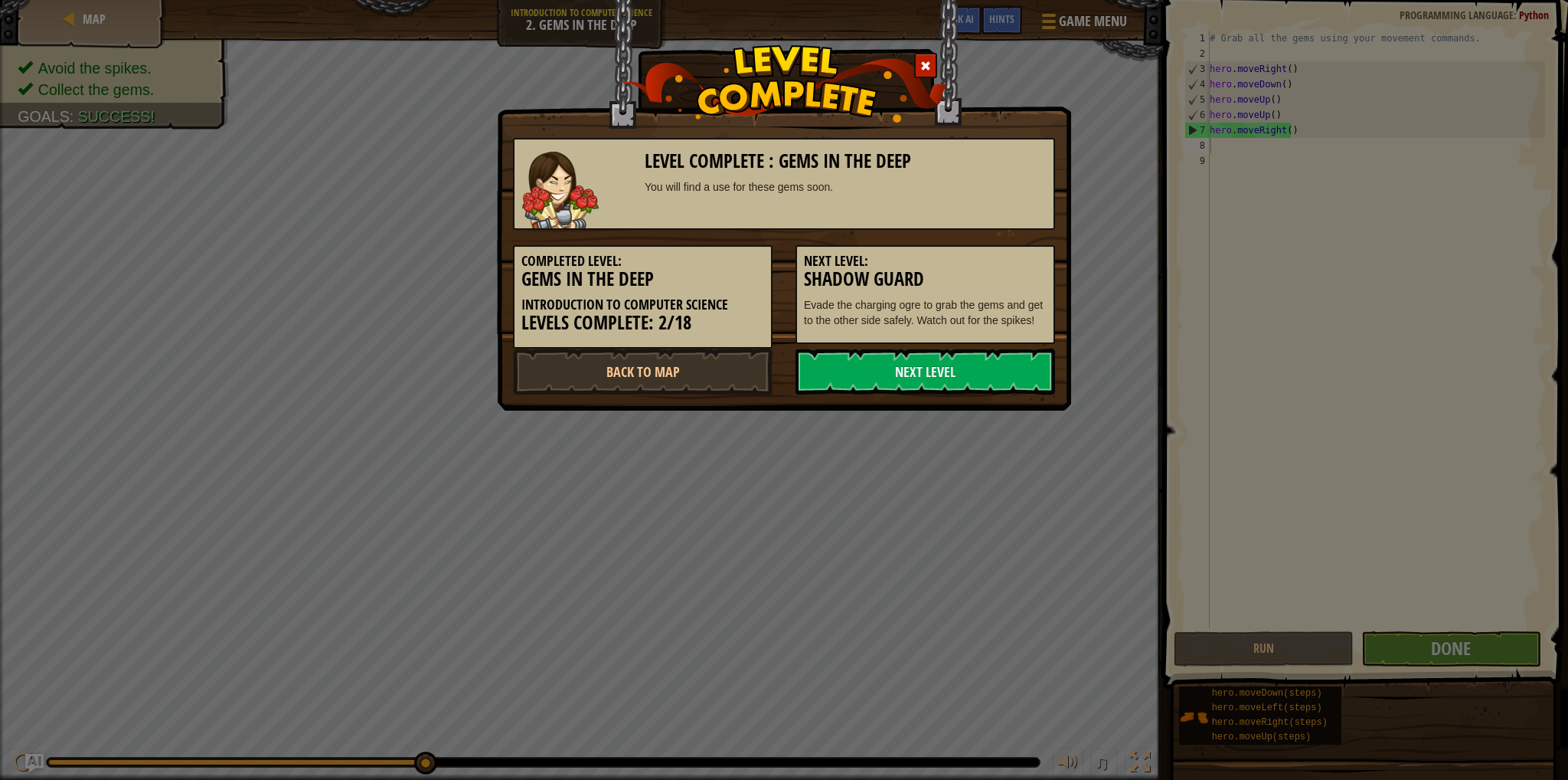
click at [992, 368] on link "Next Level" at bounding box center [925, 371] width 260 height 46
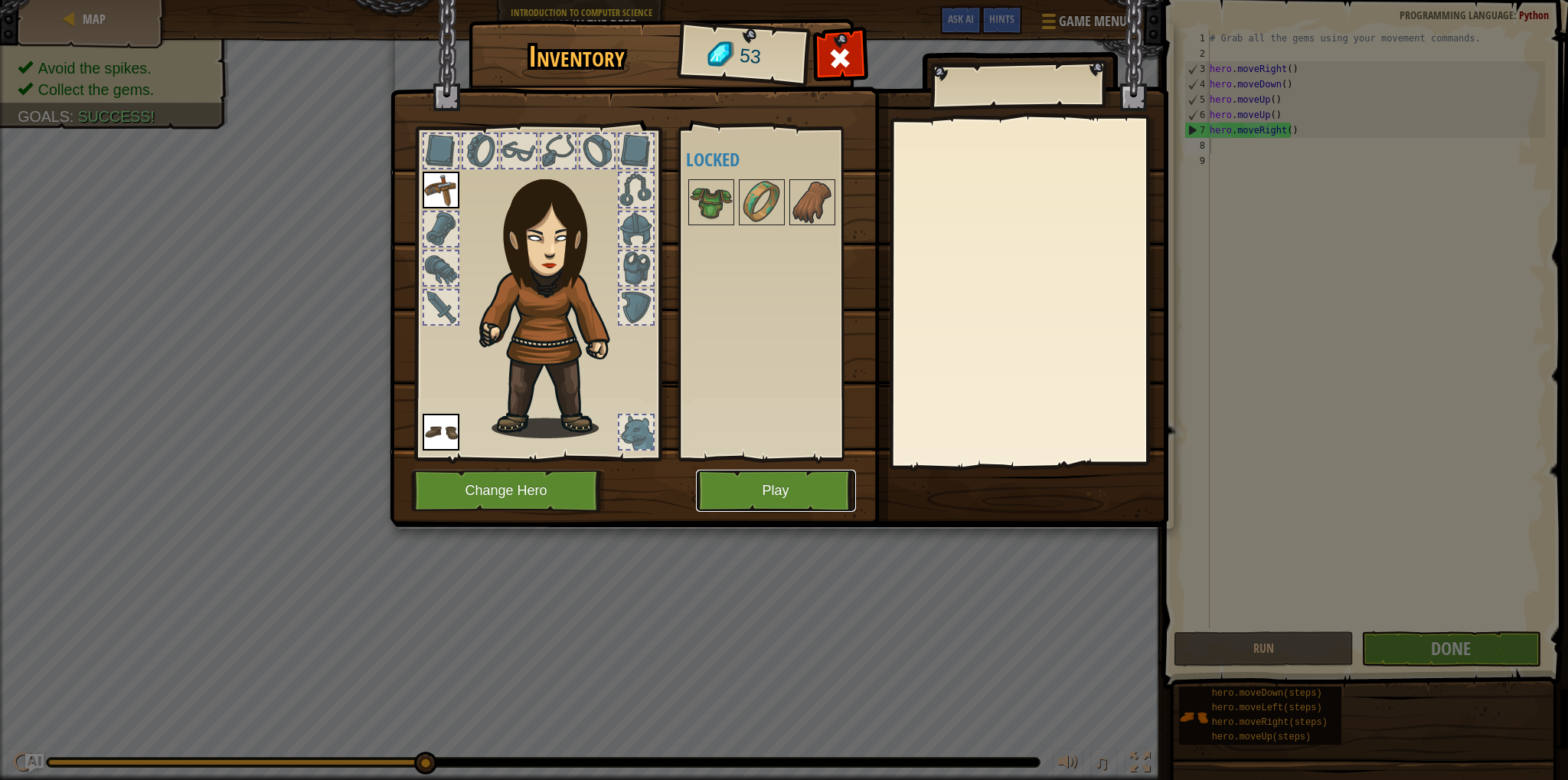
click at [795, 493] on button "Play" at bounding box center [776, 490] width 160 height 42
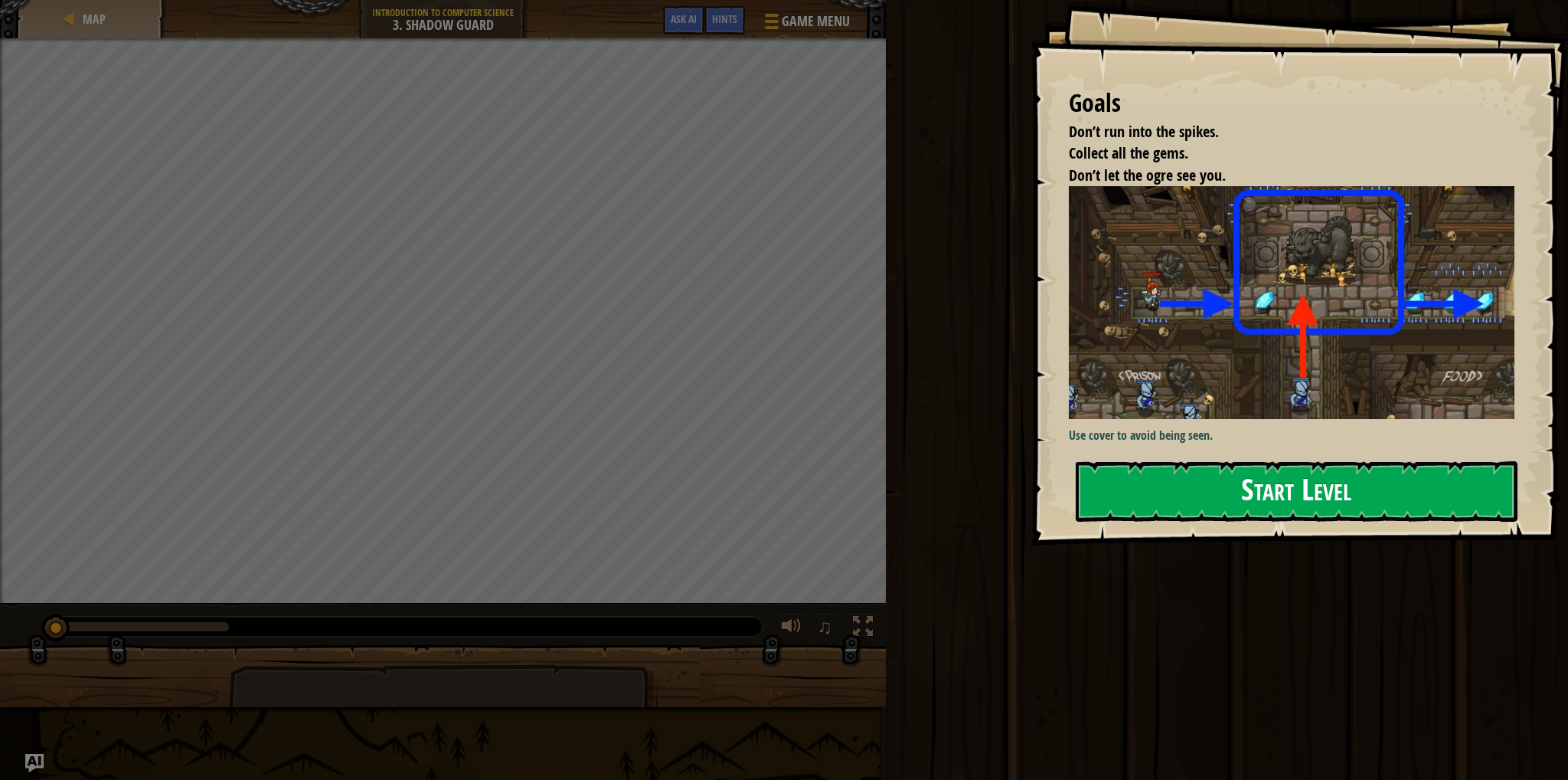
click at [1242, 472] on button "Start Level" at bounding box center [1297, 491] width 442 height 60
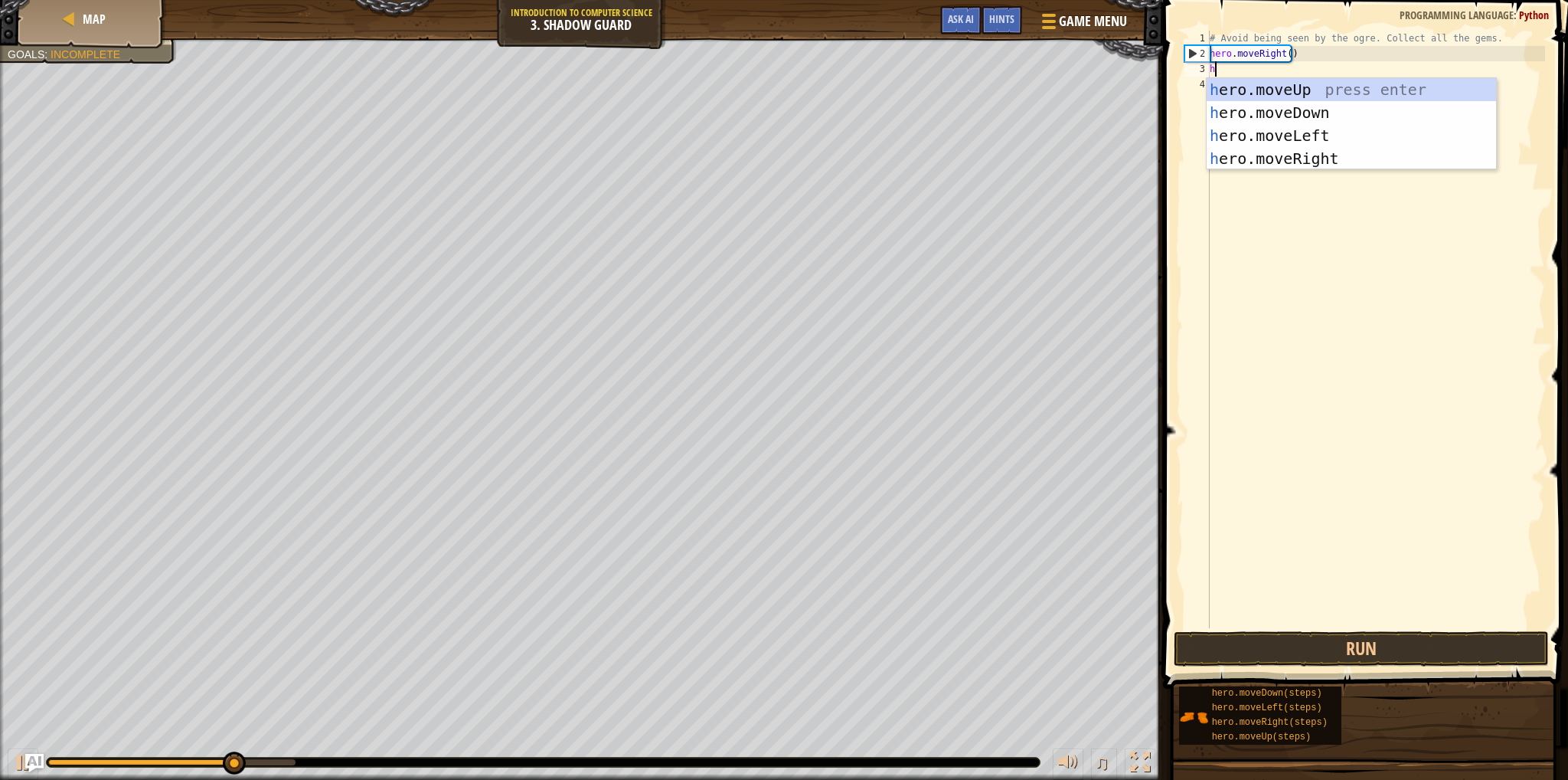
scroll to position [7, 0]
type textarea "her"
click at [1244, 87] on div "her o.moveUp press enter her o.moveDown press enter her o.moveLeft press enter …" at bounding box center [1351, 147] width 289 height 138
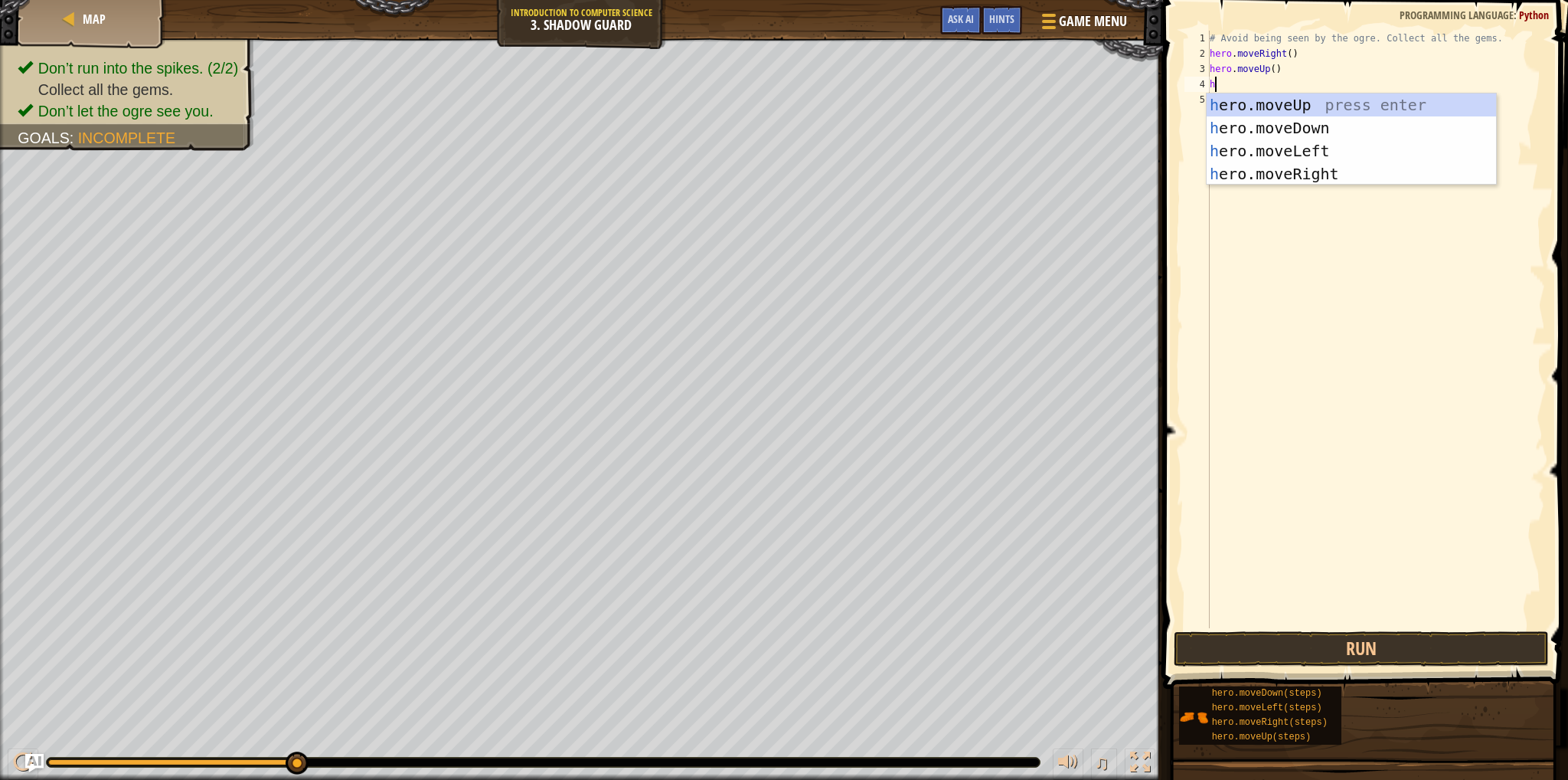
type textarea "her"
click at [1302, 167] on div "her o.moveUp press enter her o.moveDown press enter her o.moveLeft press enter …" at bounding box center [1351, 163] width 289 height 138
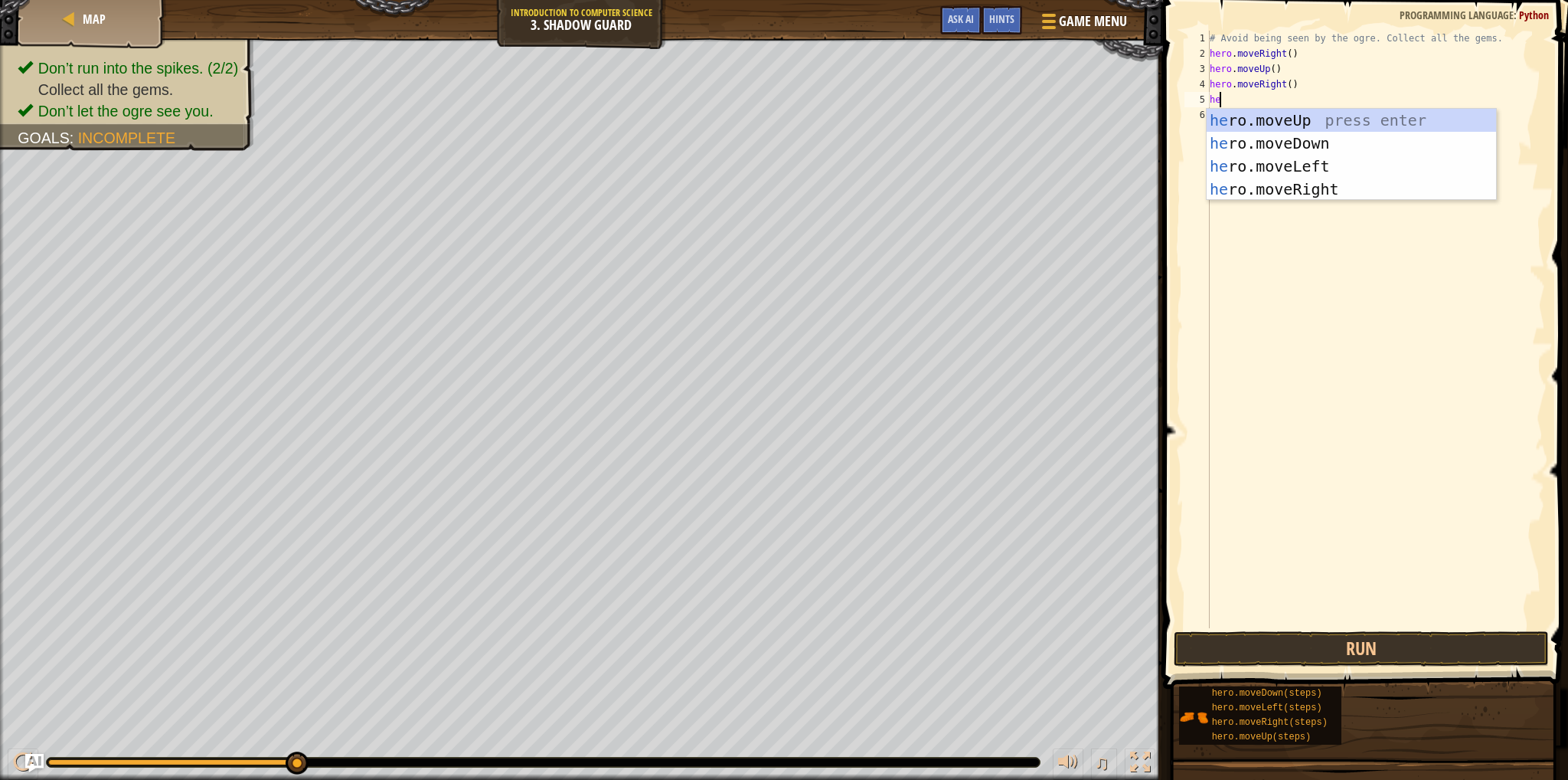
type textarea "her"
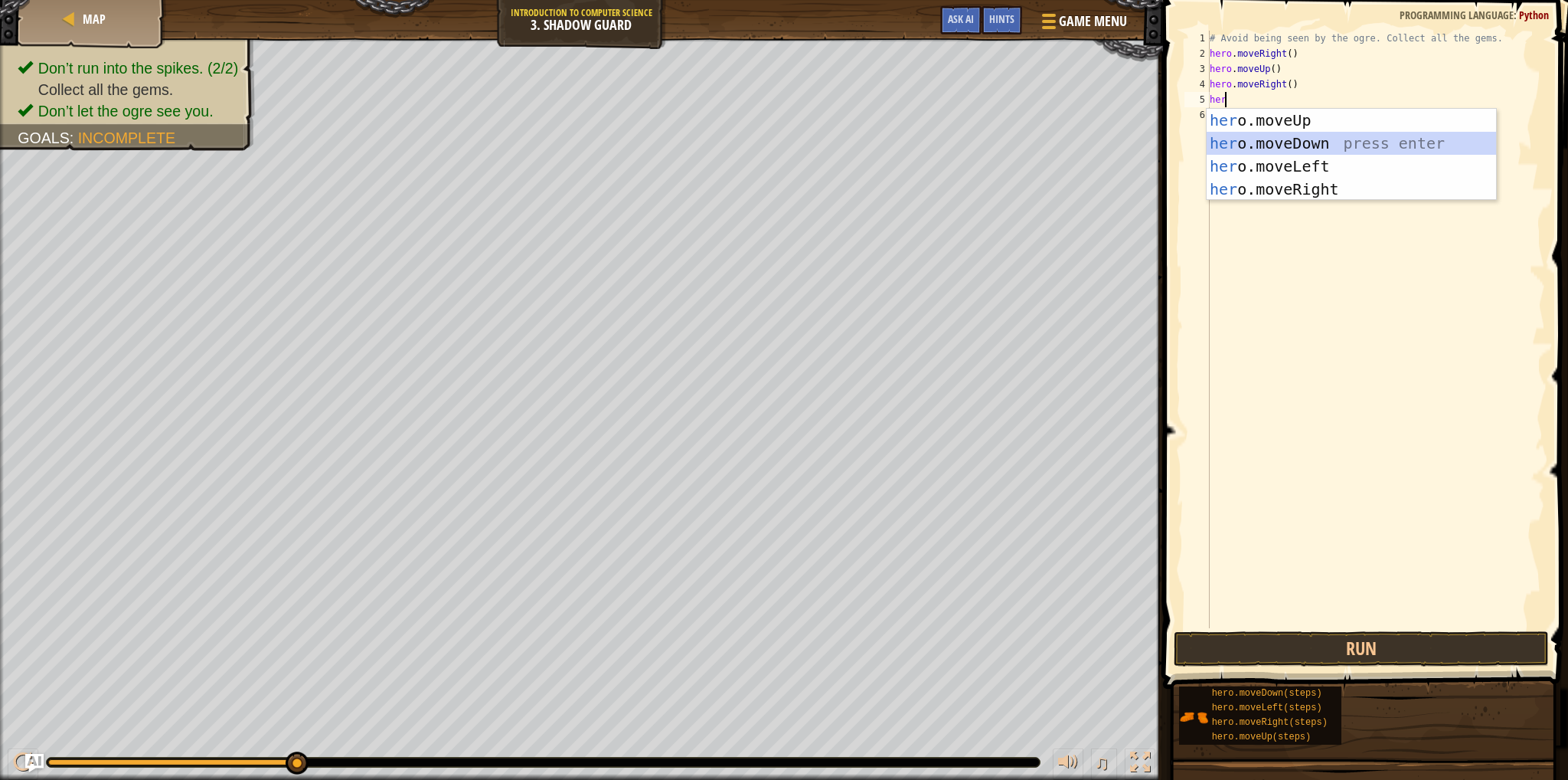
click at [1275, 144] on div "her o.moveUp press enter her o.moveDown press enter her o.moveLeft press enter …" at bounding box center [1351, 178] width 289 height 138
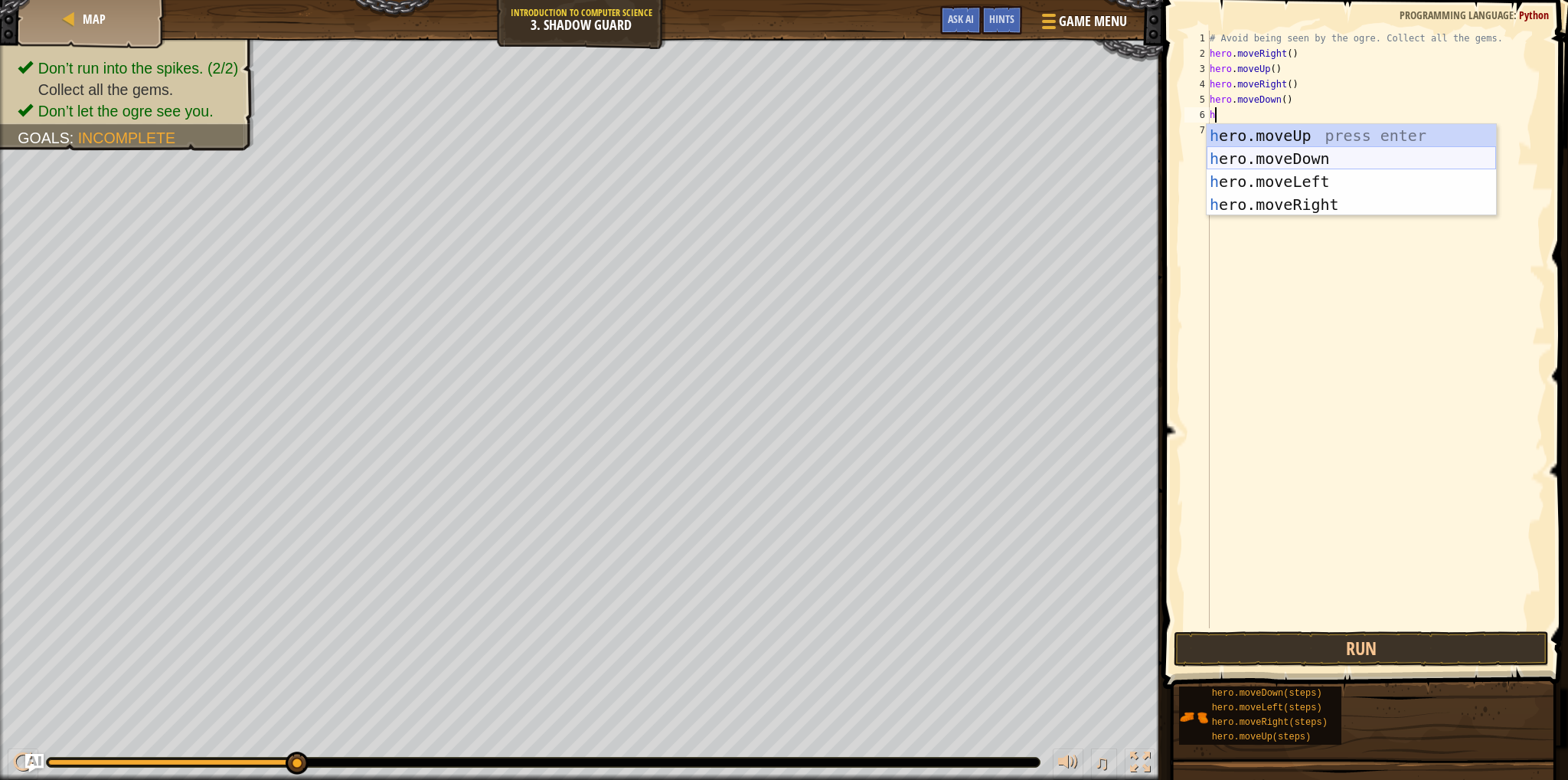
type textarea "her"
click at [1368, 196] on div "her o.moveUp press enter her o.moveDown press enter her o.moveLeft press enter …" at bounding box center [1351, 194] width 289 height 138
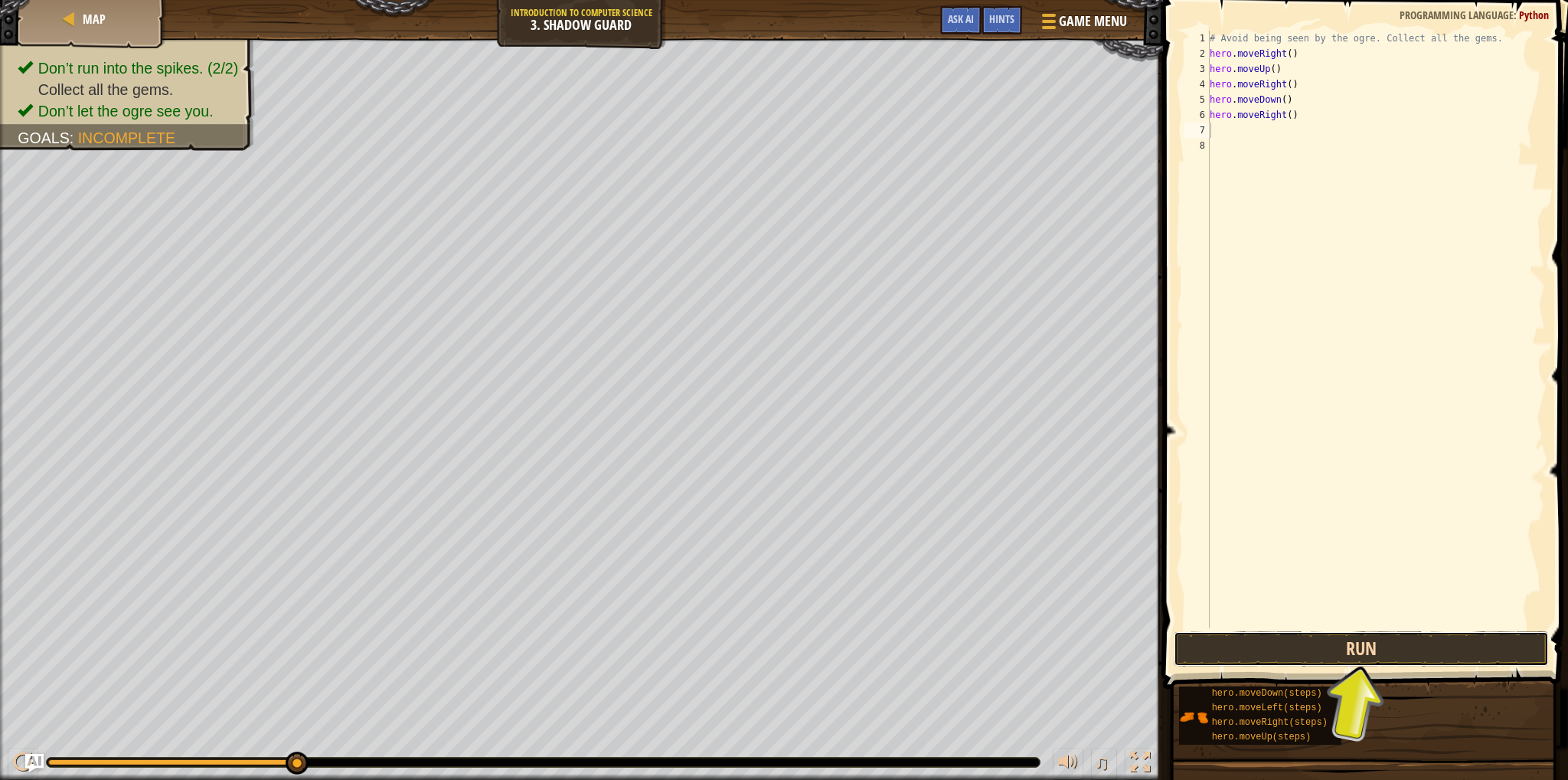
click at [1219, 663] on button "Run" at bounding box center [1362, 649] width 375 height 36
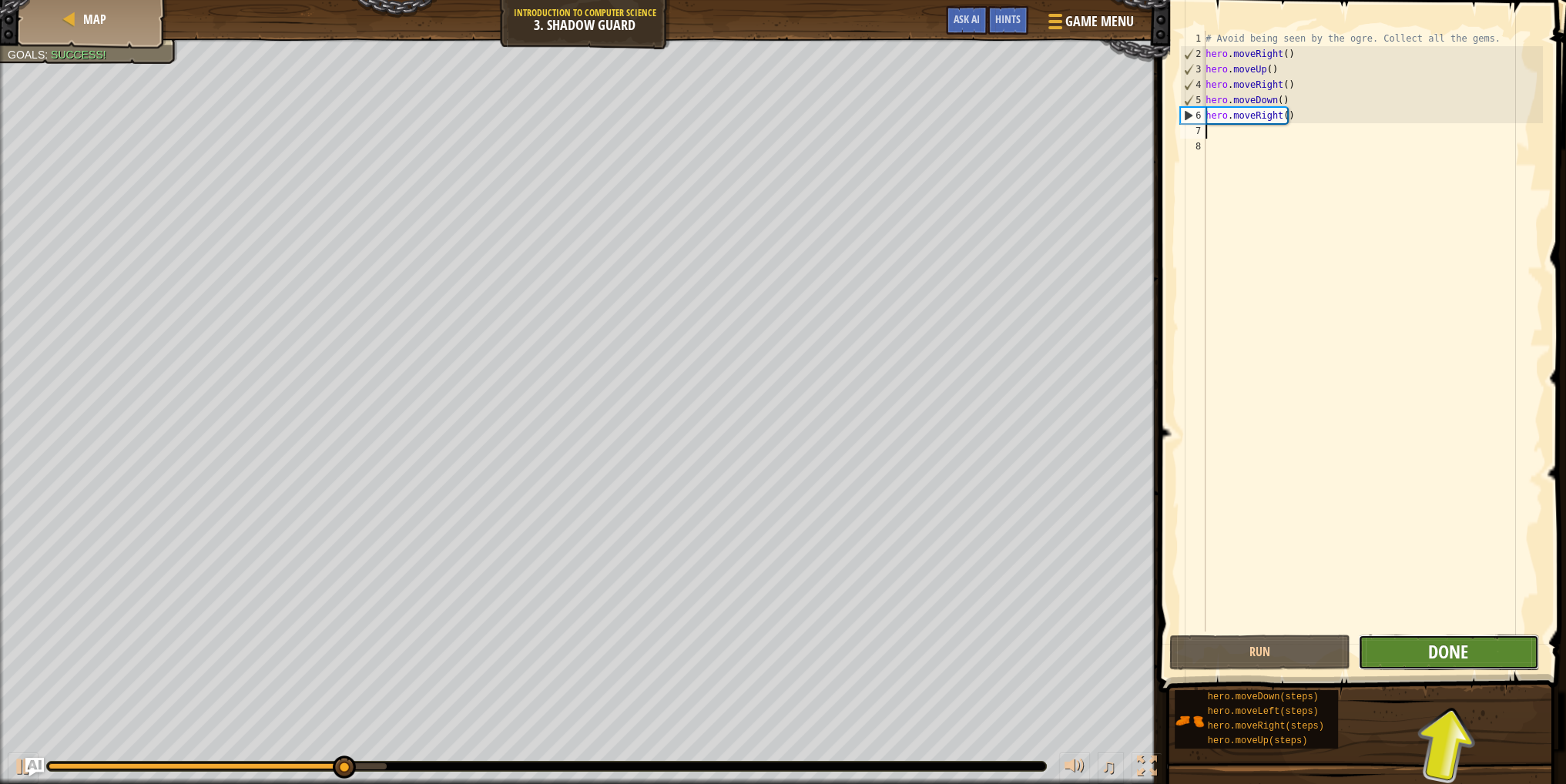
click at [1454, 650] on span "Done" at bounding box center [1448, 651] width 40 height 25
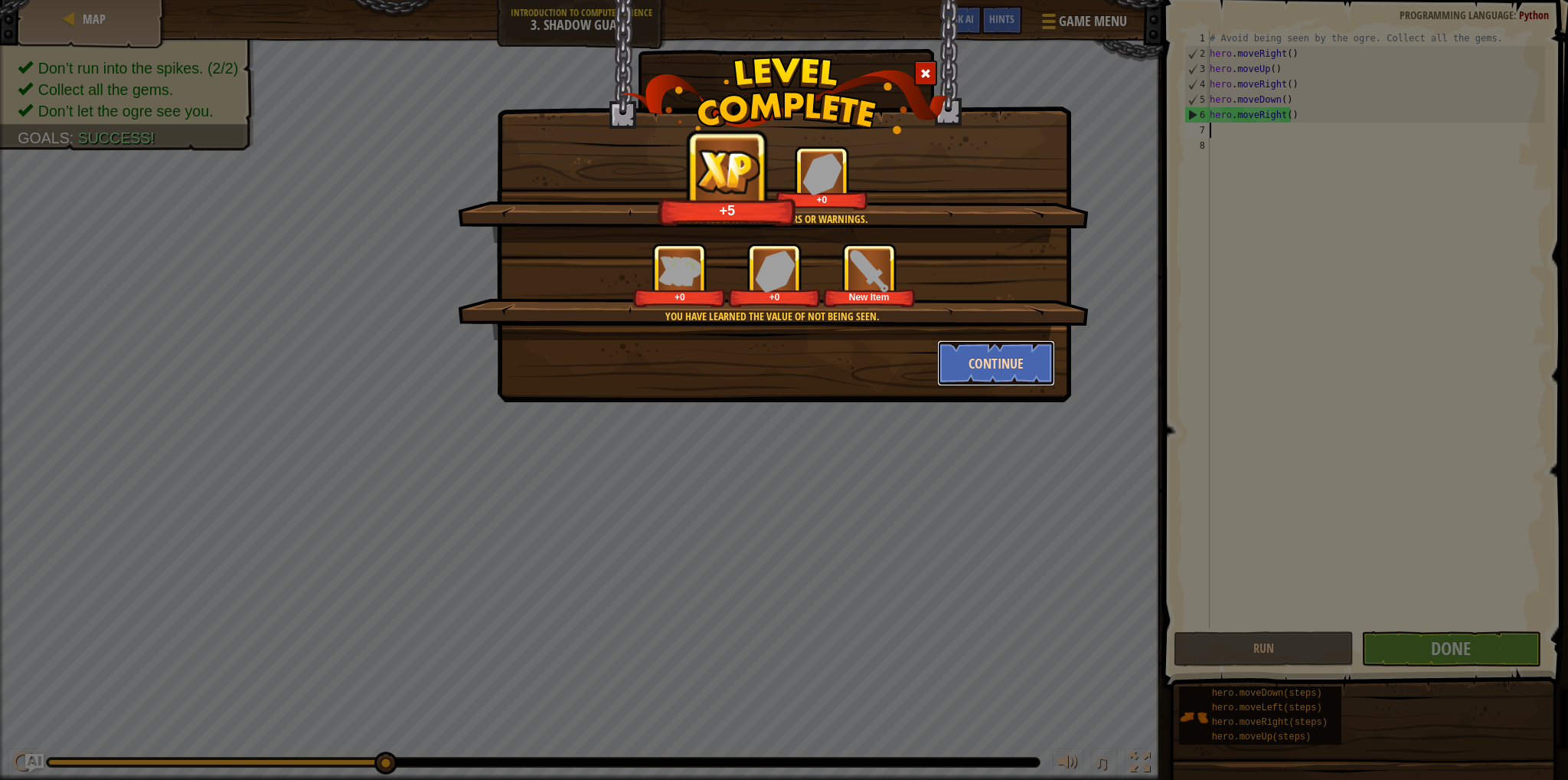
click at [959, 345] on button "Continue" at bounding box center [996, 362] width 118 height 46
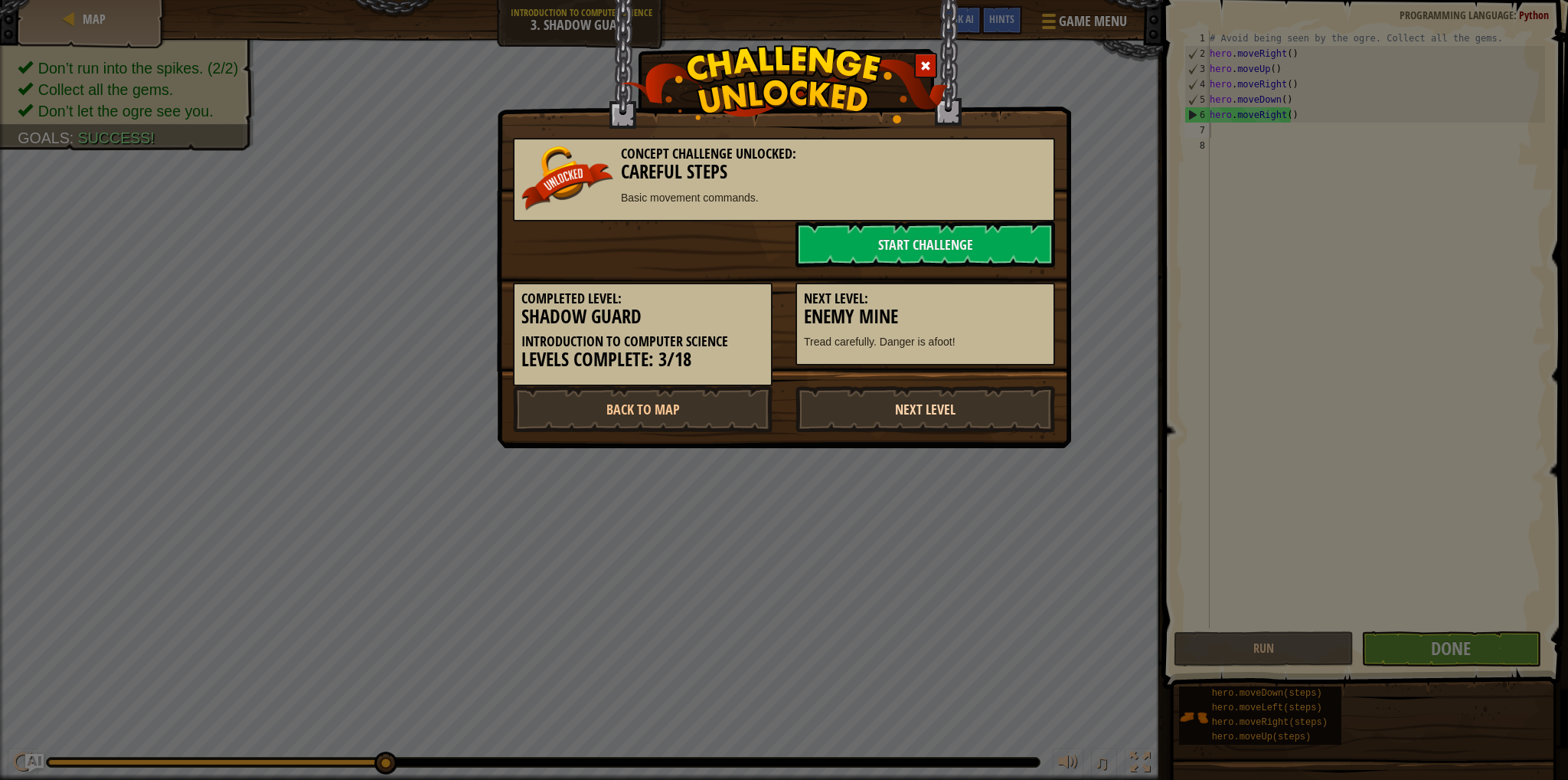
click at [851, 408] on link "Next Level" at bounding box center [925, 409] width 260 height 46
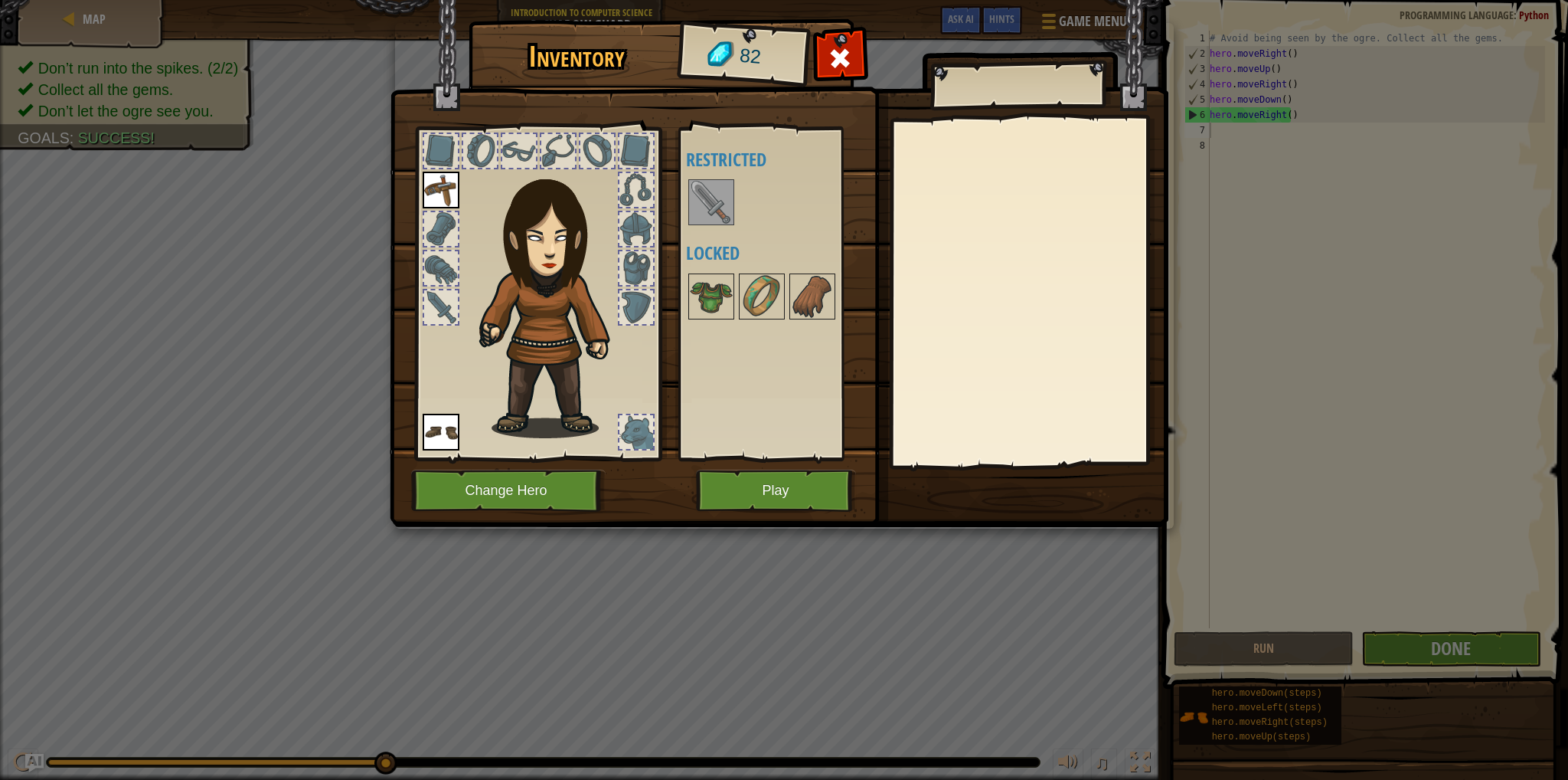
click at [698, 199] on img at bounding box center [711, 201] width 42 height 42
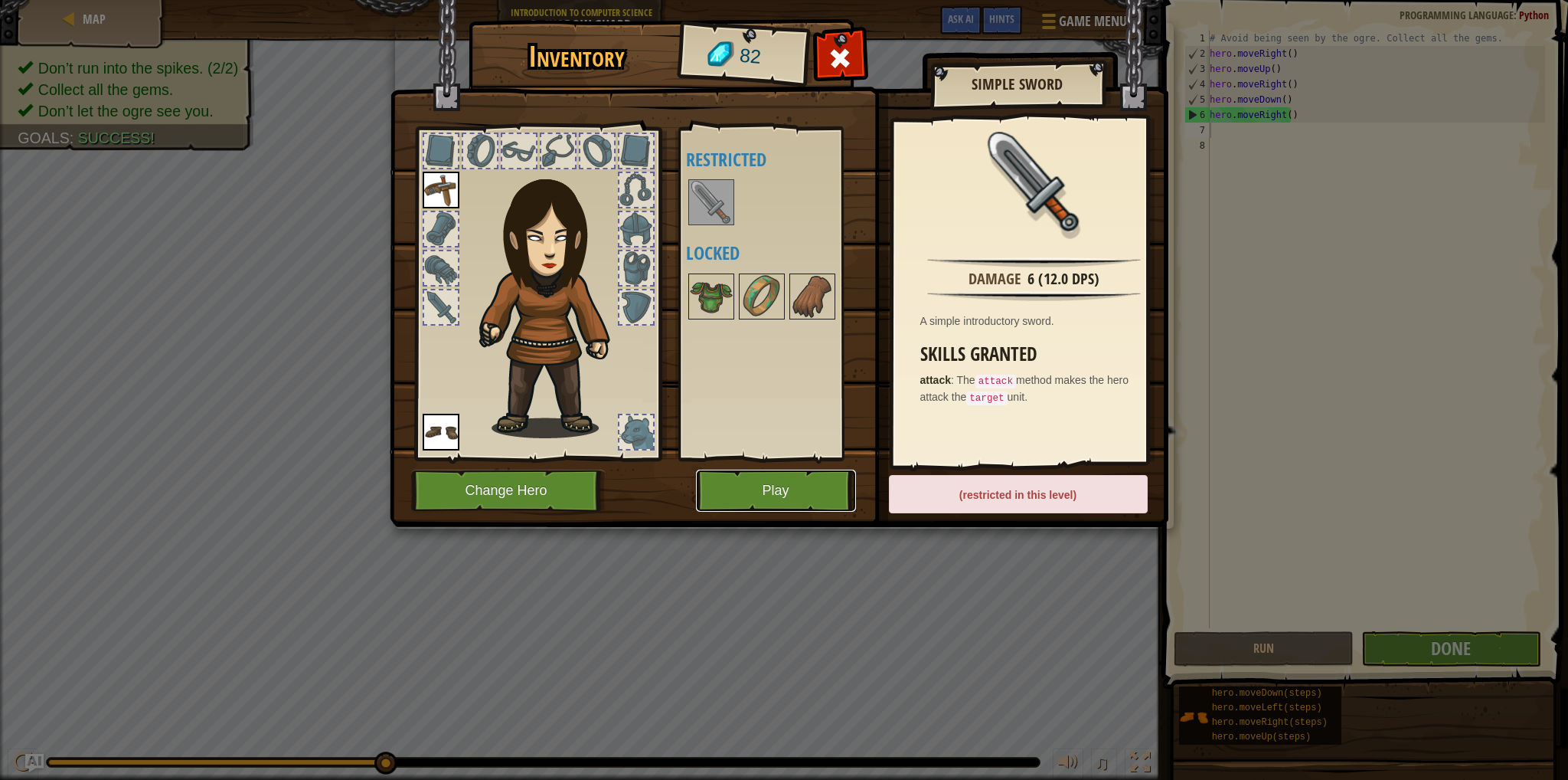
click at [751, 485] on button "Play" at bounding box center [776, 490] width 160 height 42
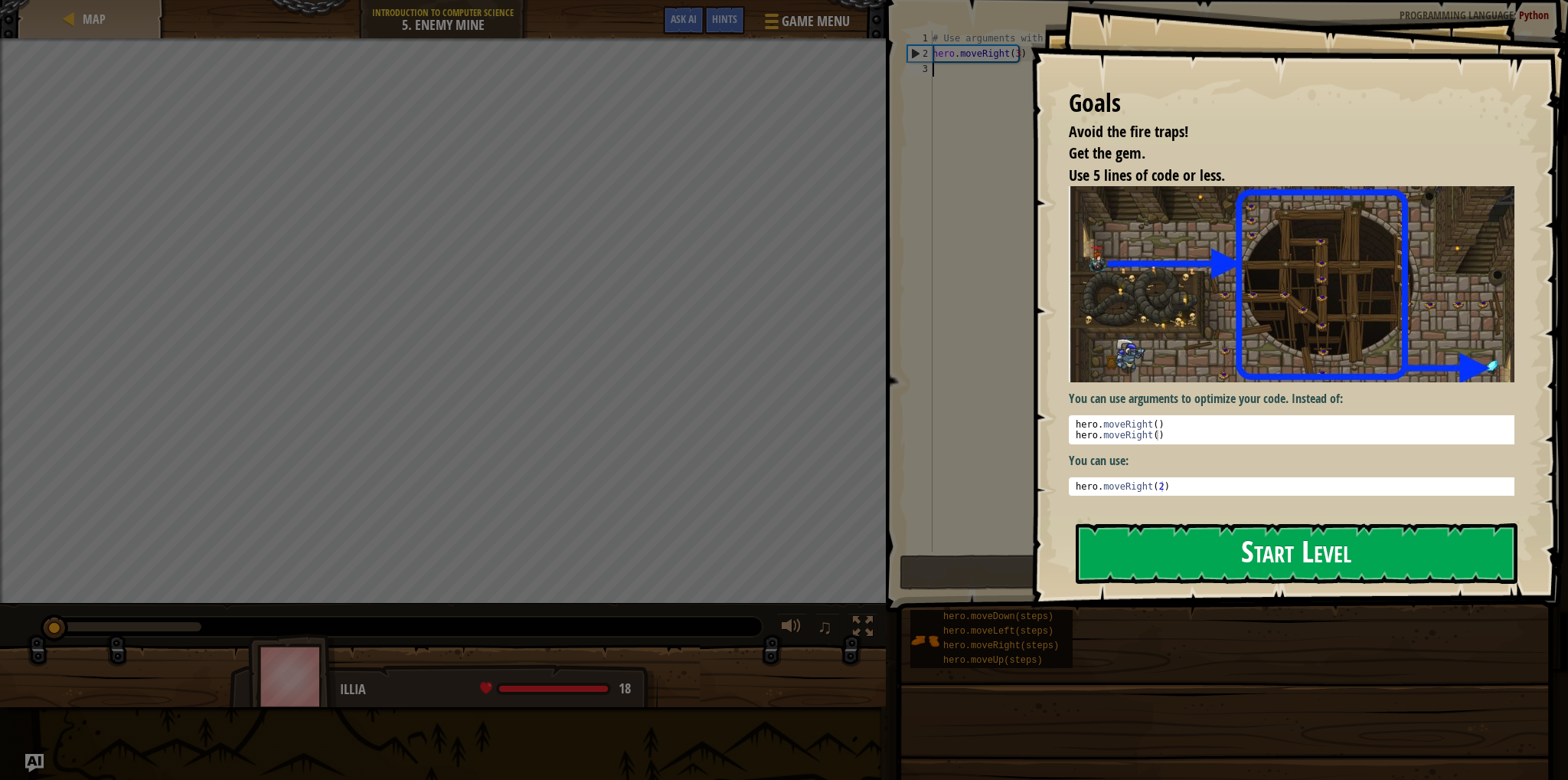
click at [1362, 555] on button "Start Level" at bounding box center [1297, 553] width 442 height 60
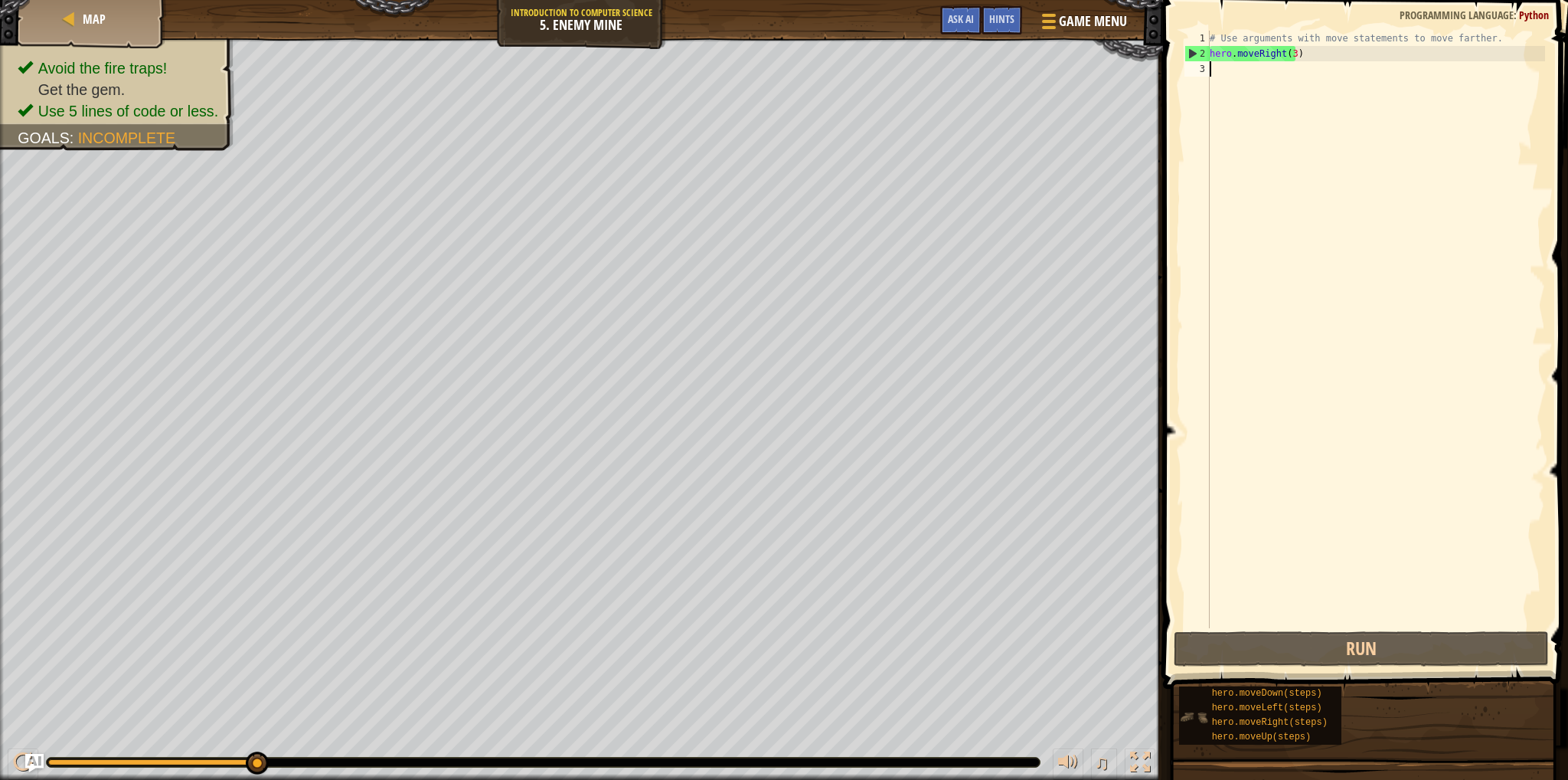
scroll to position [7, 0]
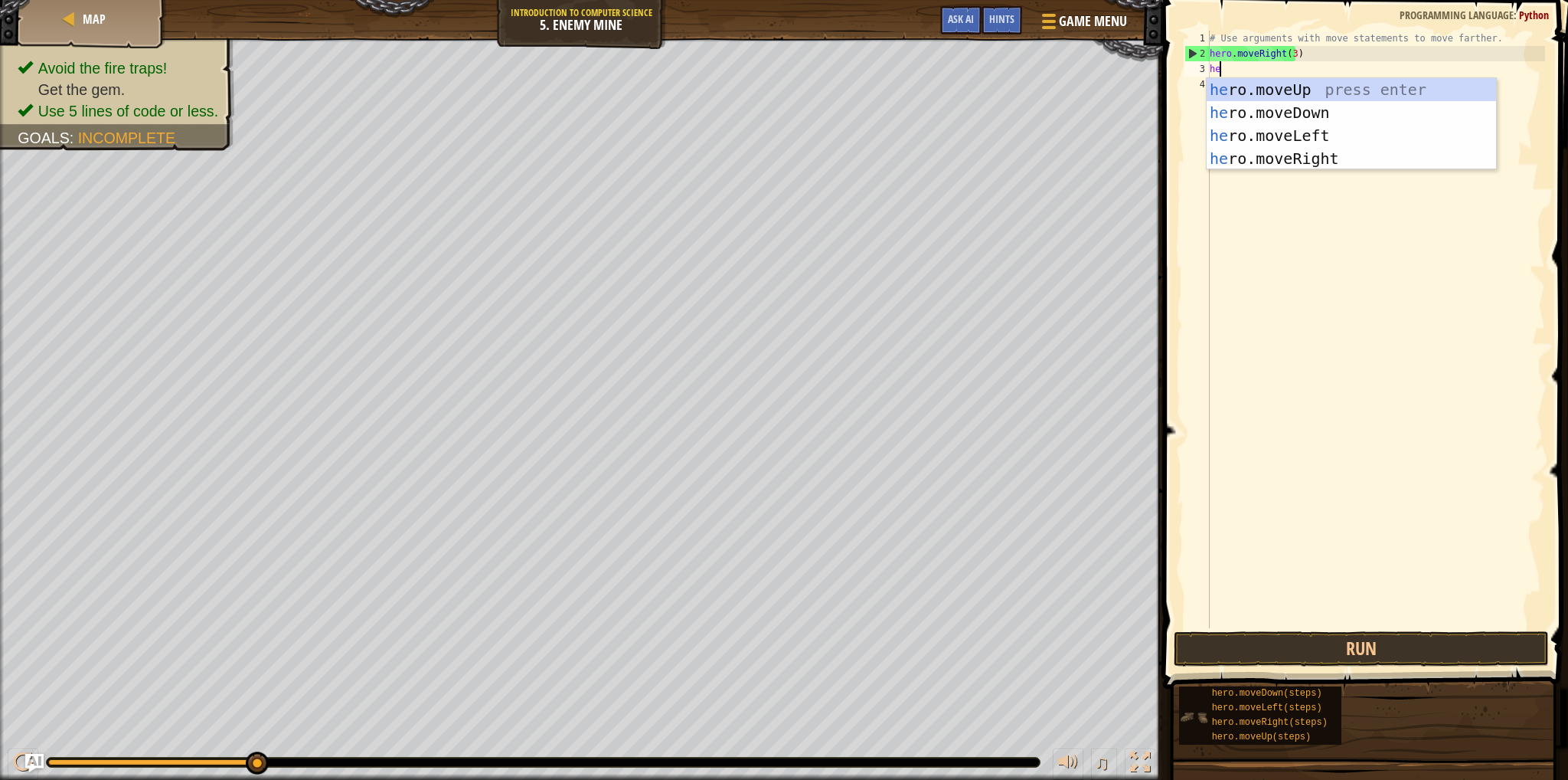
type textarea "her"
click at [1225, 91] on div "her o.moveUp press enter her o.moveDown press enter her o.moveLeft press enter …" at bounding box center [1351, 147] width 289 height 138
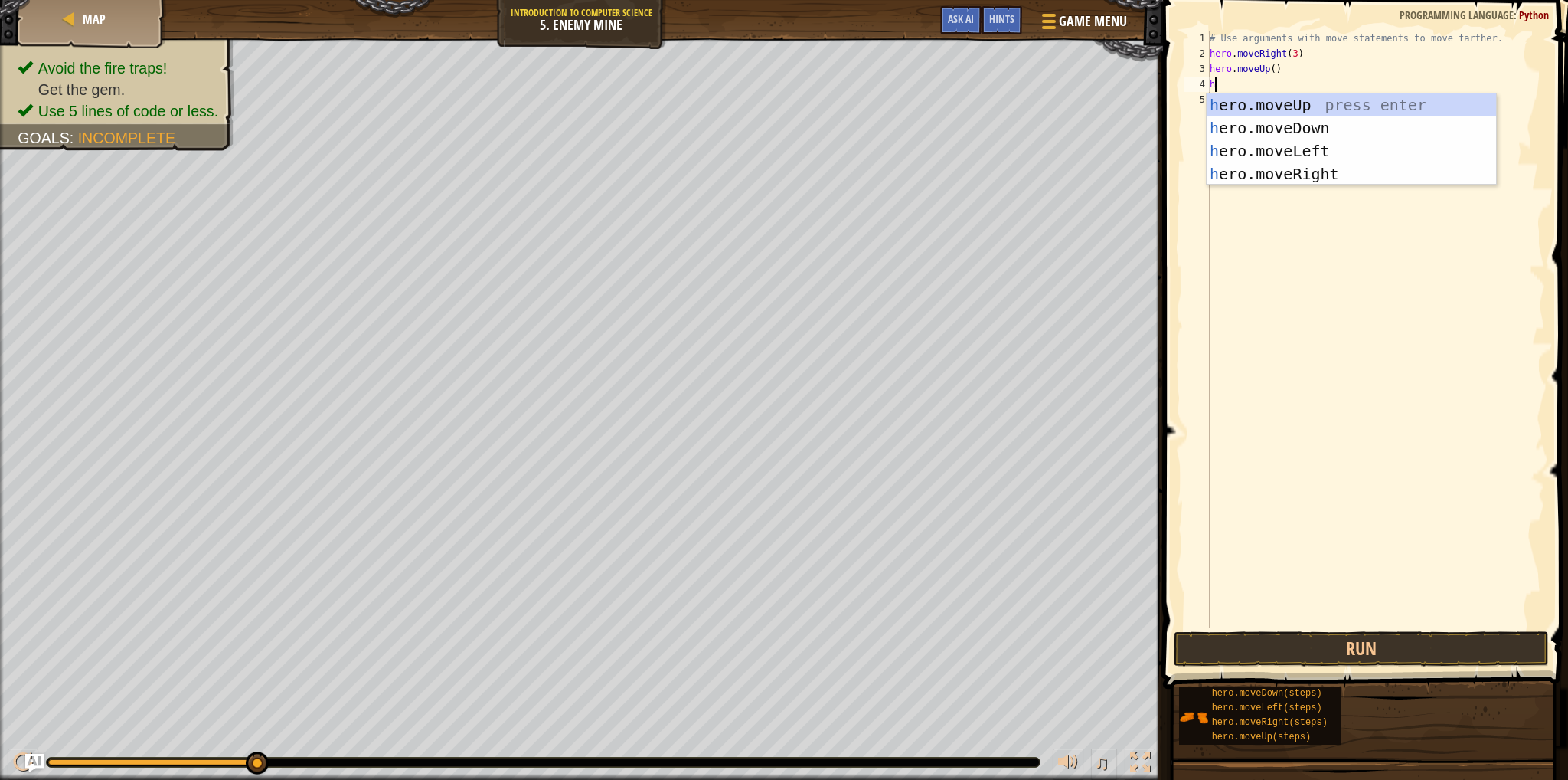
type textarea "her"
click at [1290, 173] on div "her o.moveUp press enter her o.moveDown press enter her o.moveLeft press enter …" at bounding box center [1351, 163] width 289 height 138
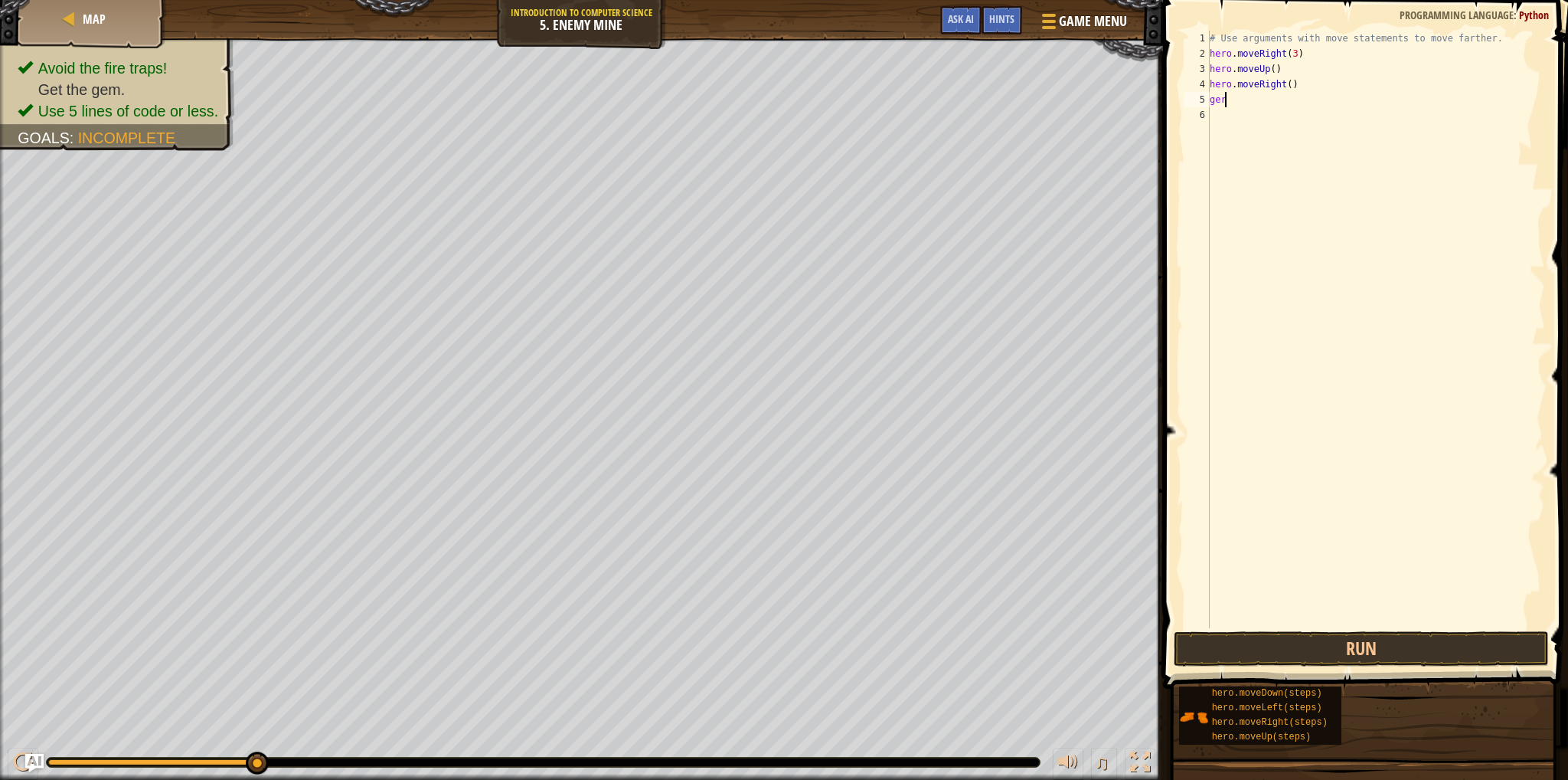
type textarea "g"
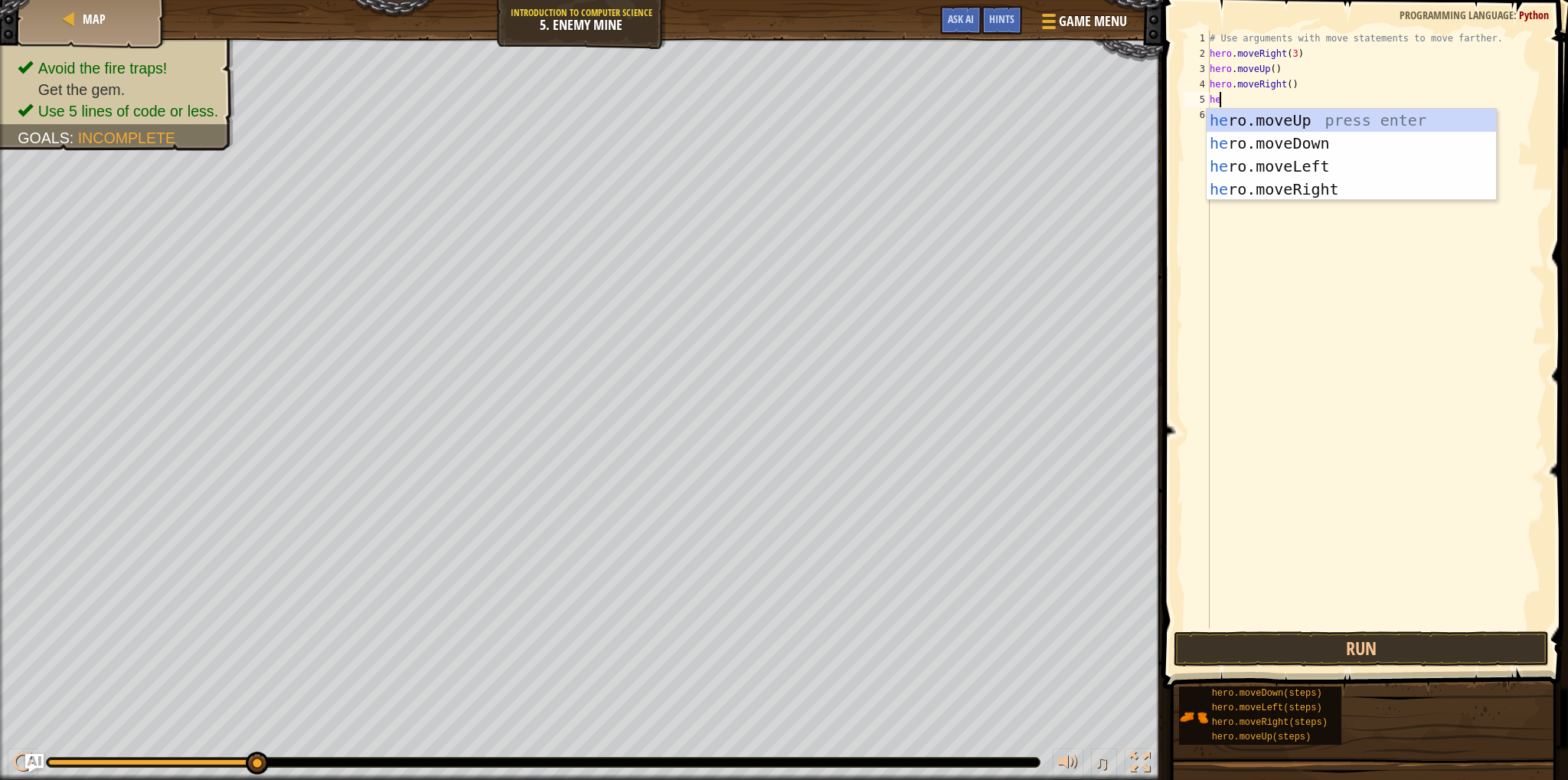
type textarea "her"
click at [1320, 145] on div "her o.moveUp press enter her o.moveDown press enter her o.moveLeft press enter …" at bounding box center [1351, 178] width 289 height 138
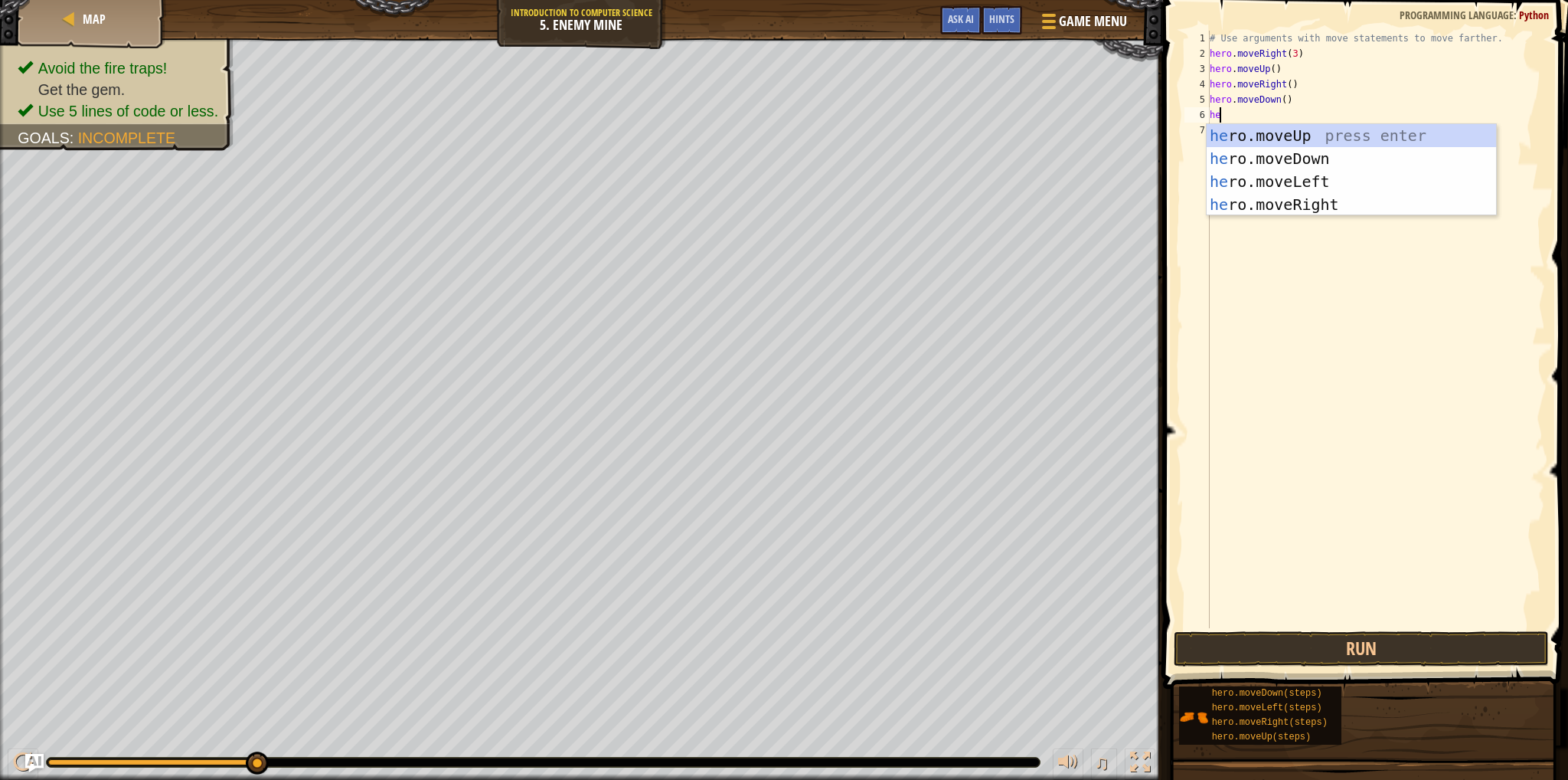
type textarea "her"
drag, startPoint x: 1222, startPoint y: 155, endPoint x: 1213, endPoint y: 145, distance: 13.5
click at [1220, 155] on div "her o.moveUp press enter her o.moveDown press enter her o.moveLeft press enter …" at bounding box center [1351, 194] width 289 height 138
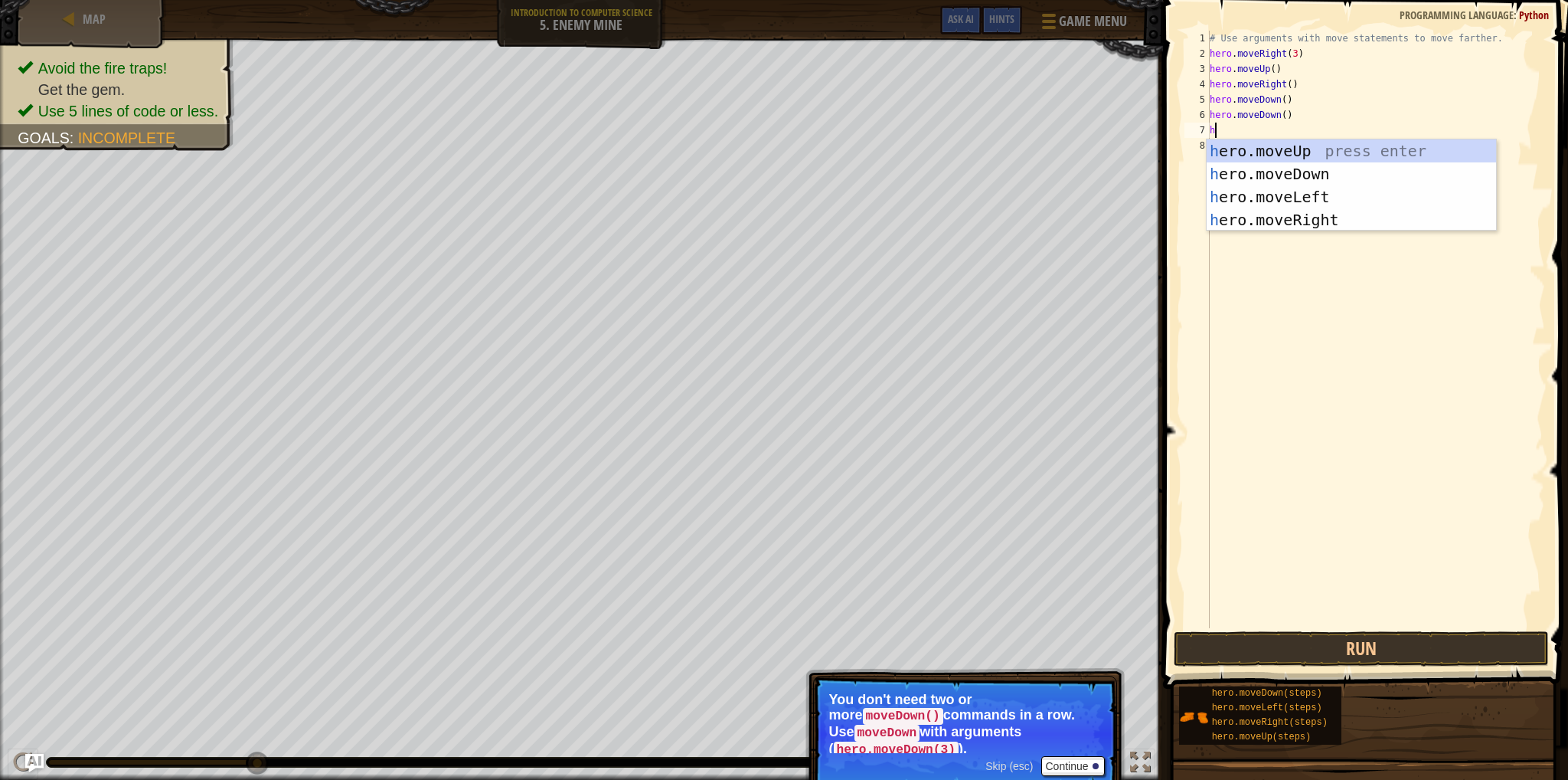
type textarea "her"
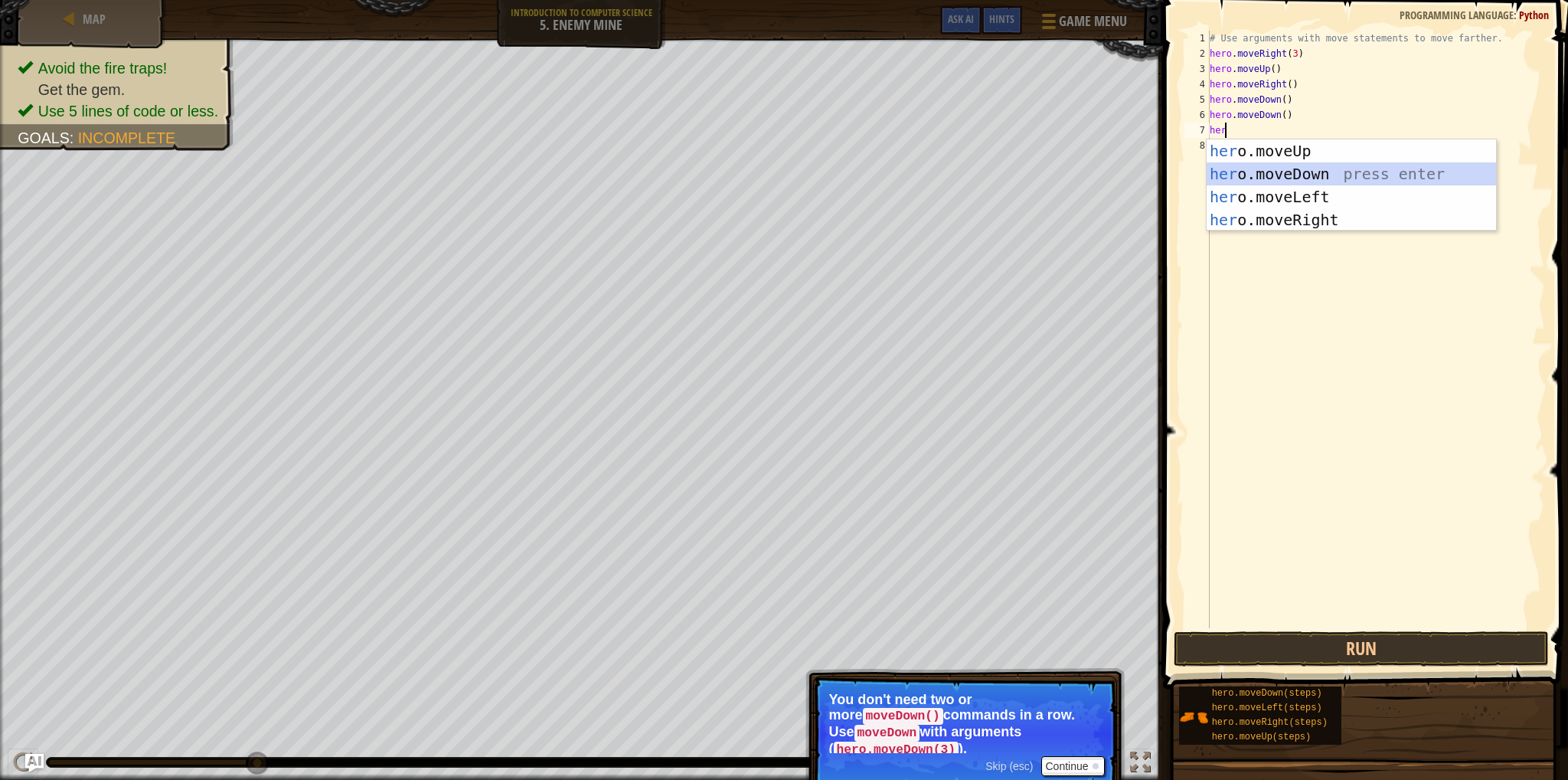
click at [1351, 183] on div "her o.moveUp press enter her o.moveDown press enter her o.moveLeft press enter …" at bounding box center [1351, 208] width 289 height 138
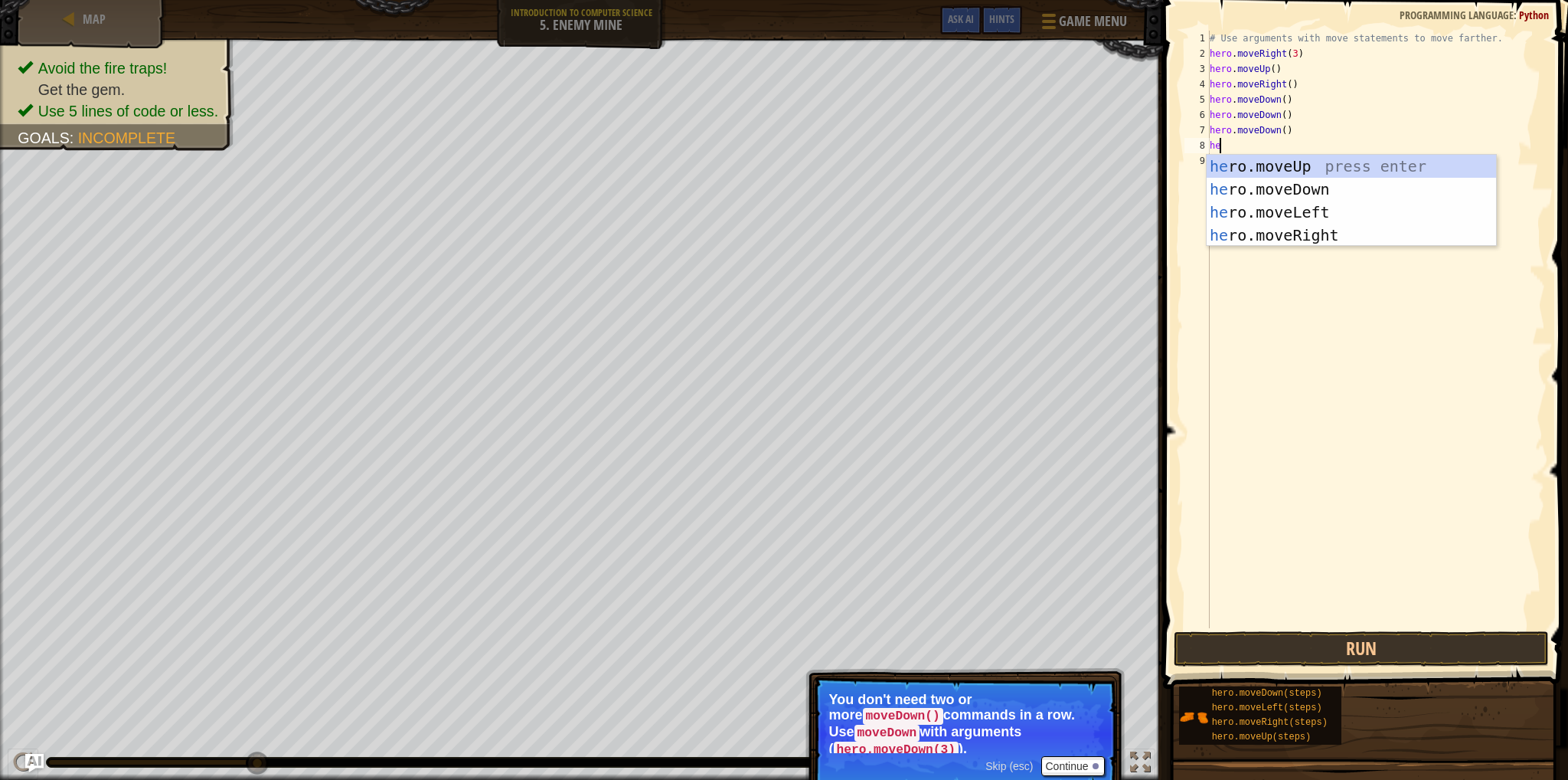
type textarea "her"
click at [1319, 233] on div "her o.moveUp press enter her o.moveDown press enter her o.moveLeft press enter …" at bounding box center [1351, 224] width 289 height 138
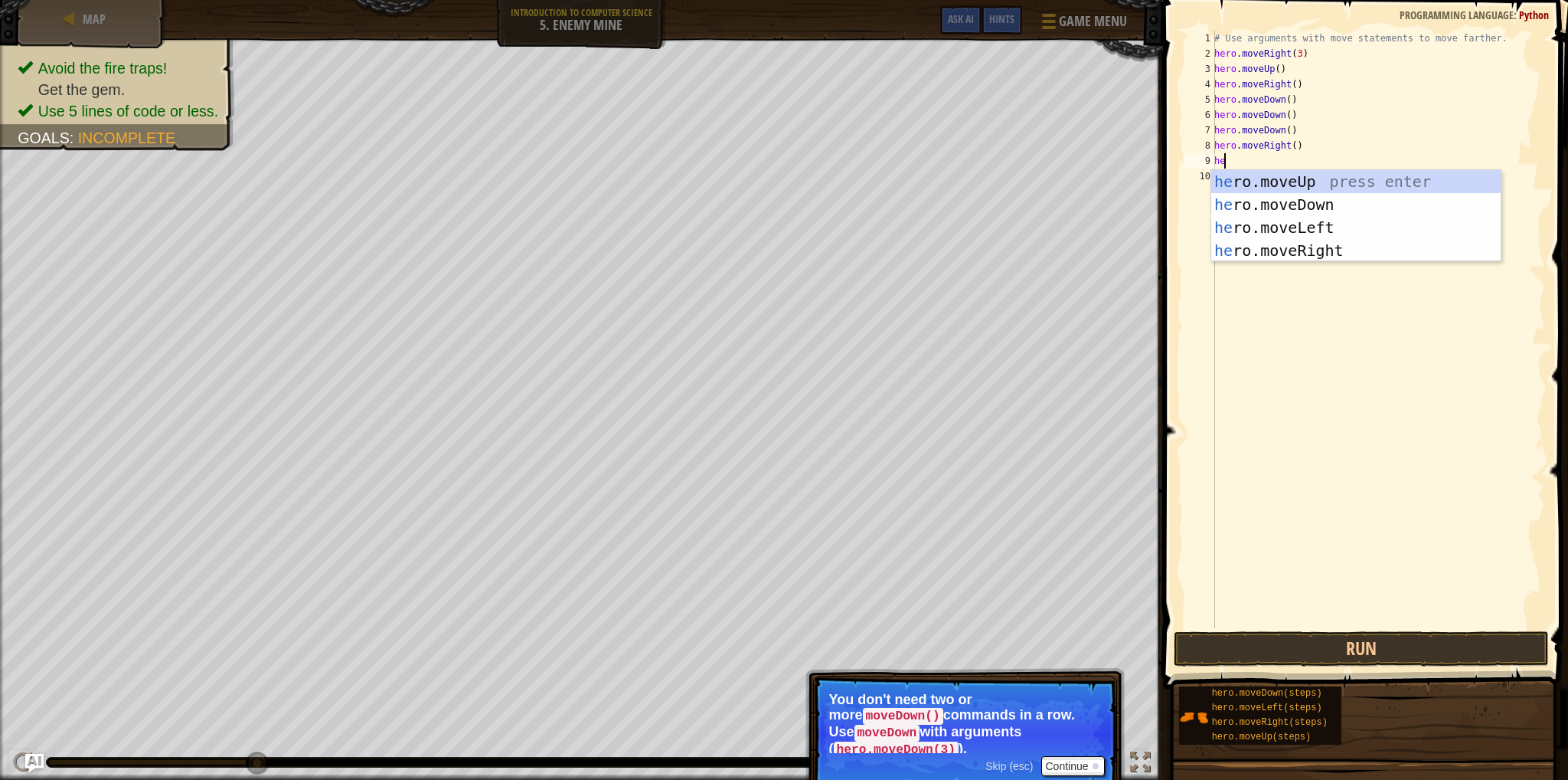
type textarea "her"
click at [1305, 256] on div "her o.moveUp press enter her o.moveDown press enter her o.moveLeft press enter …" at bounding box center [1356, 239] width 289 height 138
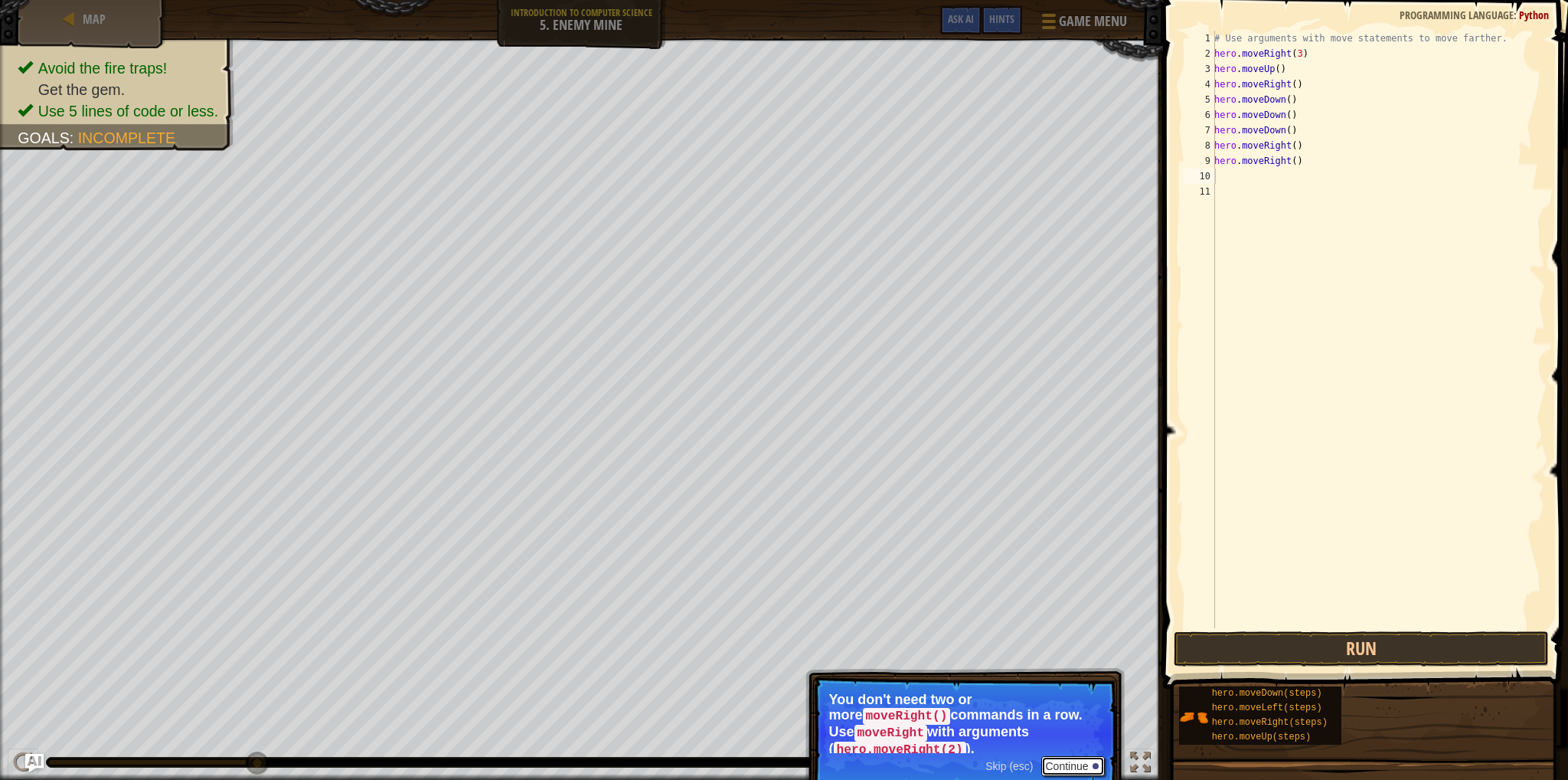
click at [1083, 756] on button "Continue" at bounding box center [1073, 766] width 63 height 20
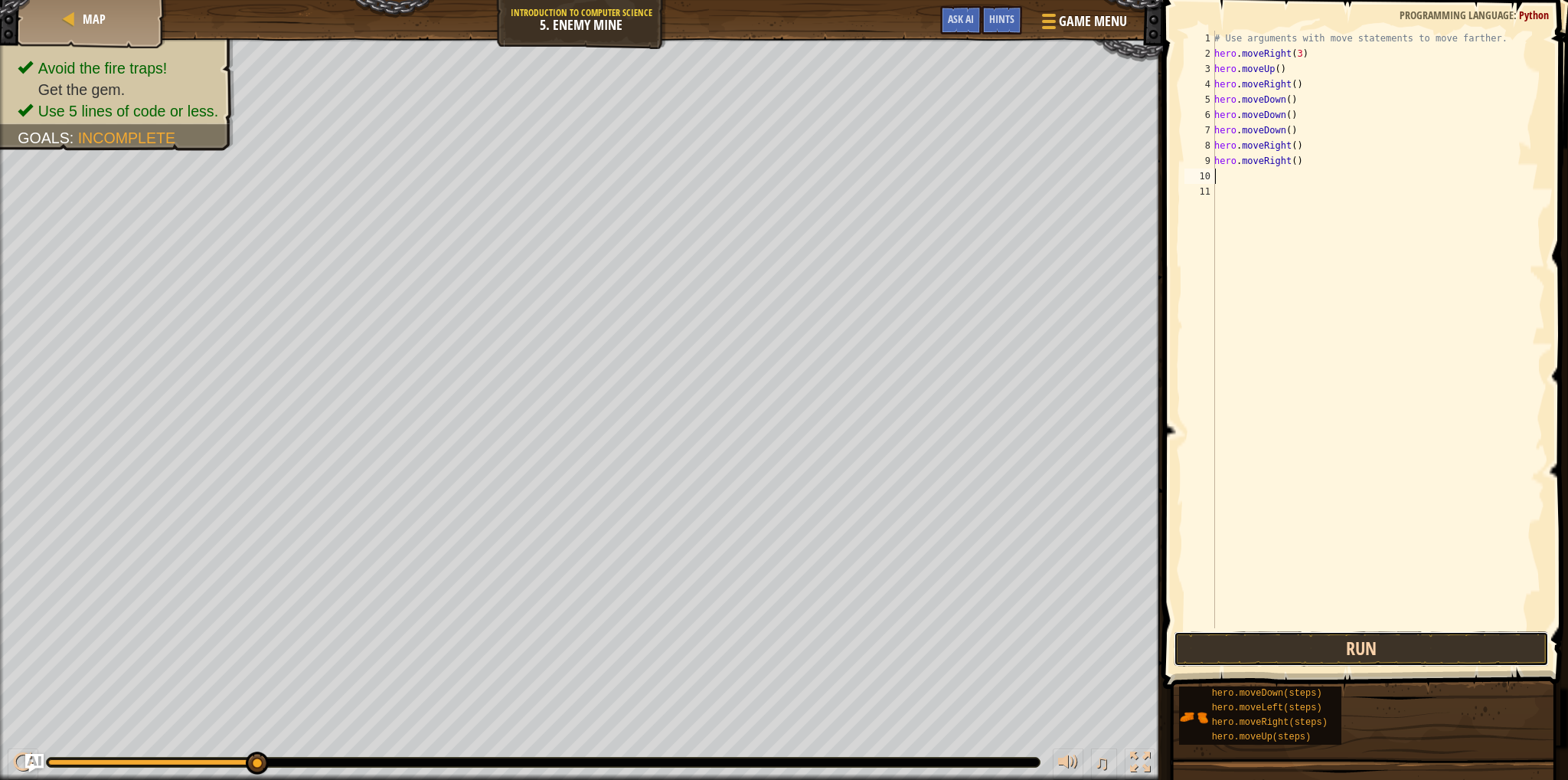
click at [1259, 657] on button "Run" at bounding box center [1362, 649] width 375 height 36
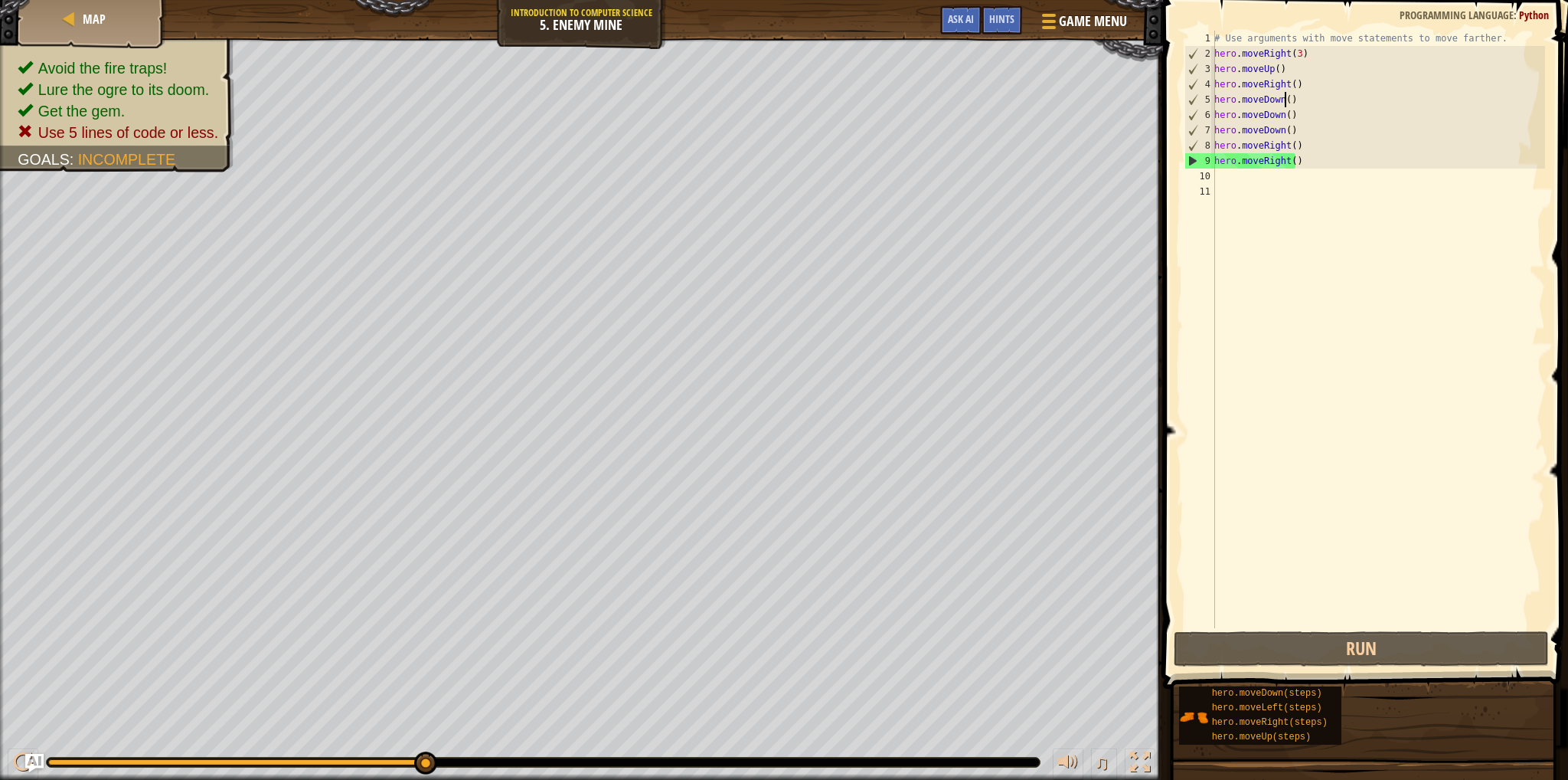
click at [1284, 99] on div "# Use arguments with move statements to move farther. hero . moveRight ( 3 ) he…" at bounding box center [1378, 345] width 334 height 628
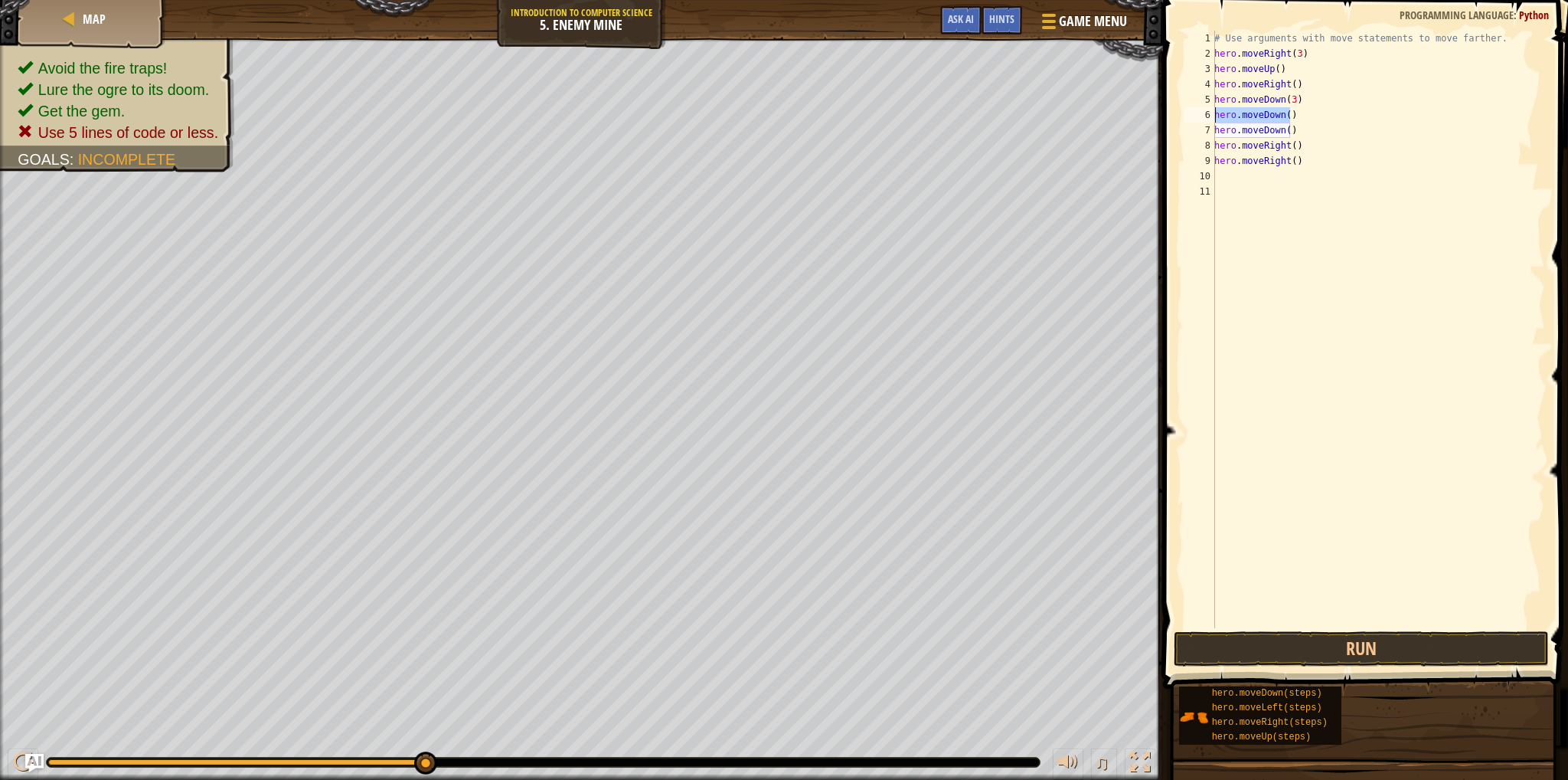
drag, startPoint x: 1289, startPoint y: 117, endPoint x: 1214, endPoint y: 114, distance: 75.1
click at [1214, 114] on div "hero.moveDown(3) 1 2 3 4 5 6 7 8 9 10 11 # Use arguments with move statements t…" at bounding box center [1364, 329] width 363 height 597
type textarea "hero.moveDown()"
drag, startPoint x: 1300, startPoint y: 128, endPoint x: 1192, endPoint y: 127, distance: 108.0
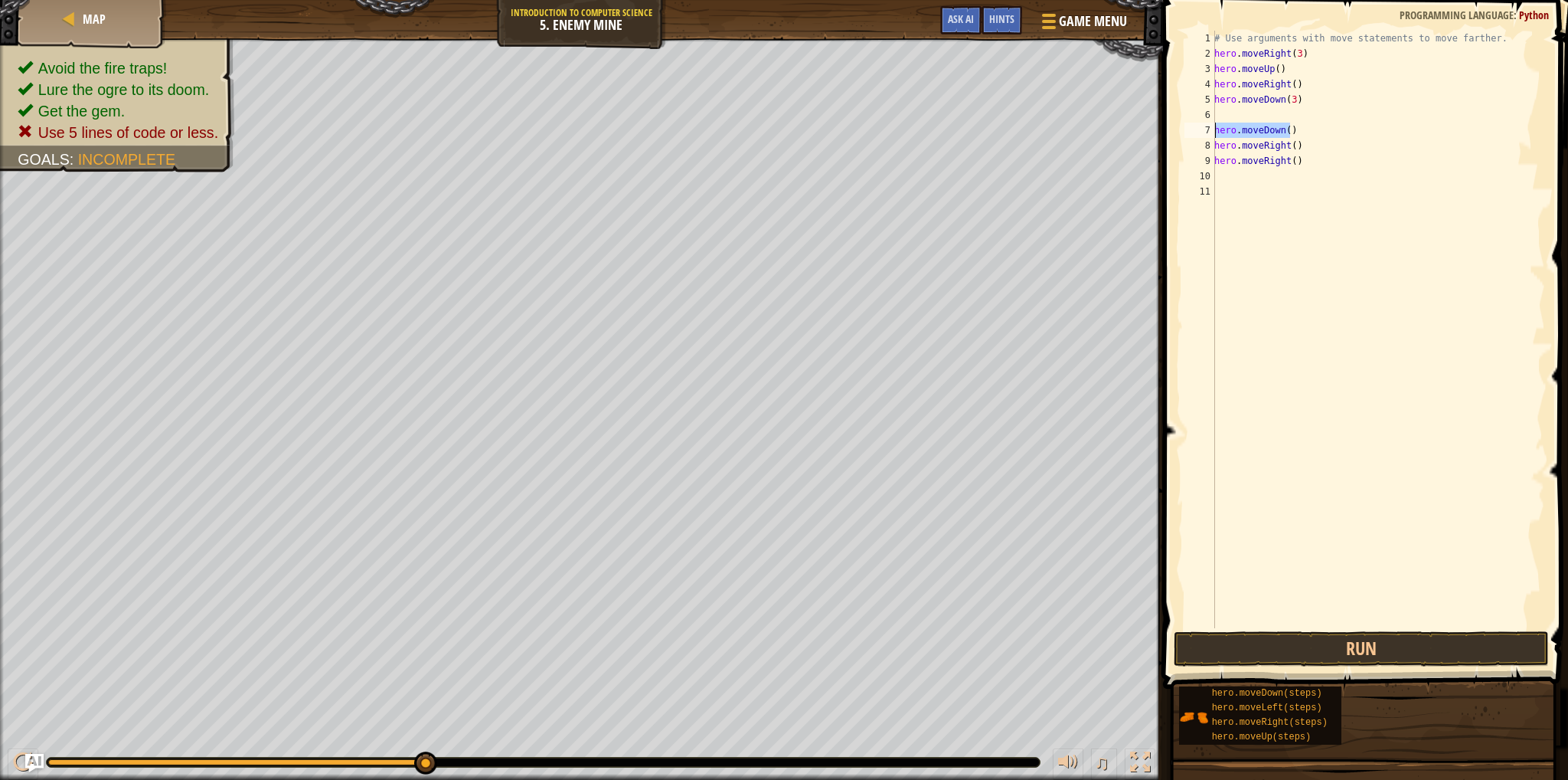
click at [1192, 127] on div "1 2 3 4 5 6 7 8 9 10 11 # Use arguments with move statements to move farther. h…" at bounding box center [1364, 329] width 363 height 597
type textarea "hero.moveDown()"
click at [1284, 117] on div "# Use arguments with move statements to move farther. hero . moveRight ( 3 ) he…" at bounding box center [1376, 345] width 340 height 628
drag, startPoint x: 1295, startPoint y: 129, endPoint x: 1203, endPoint y: 122, distance: 92.3
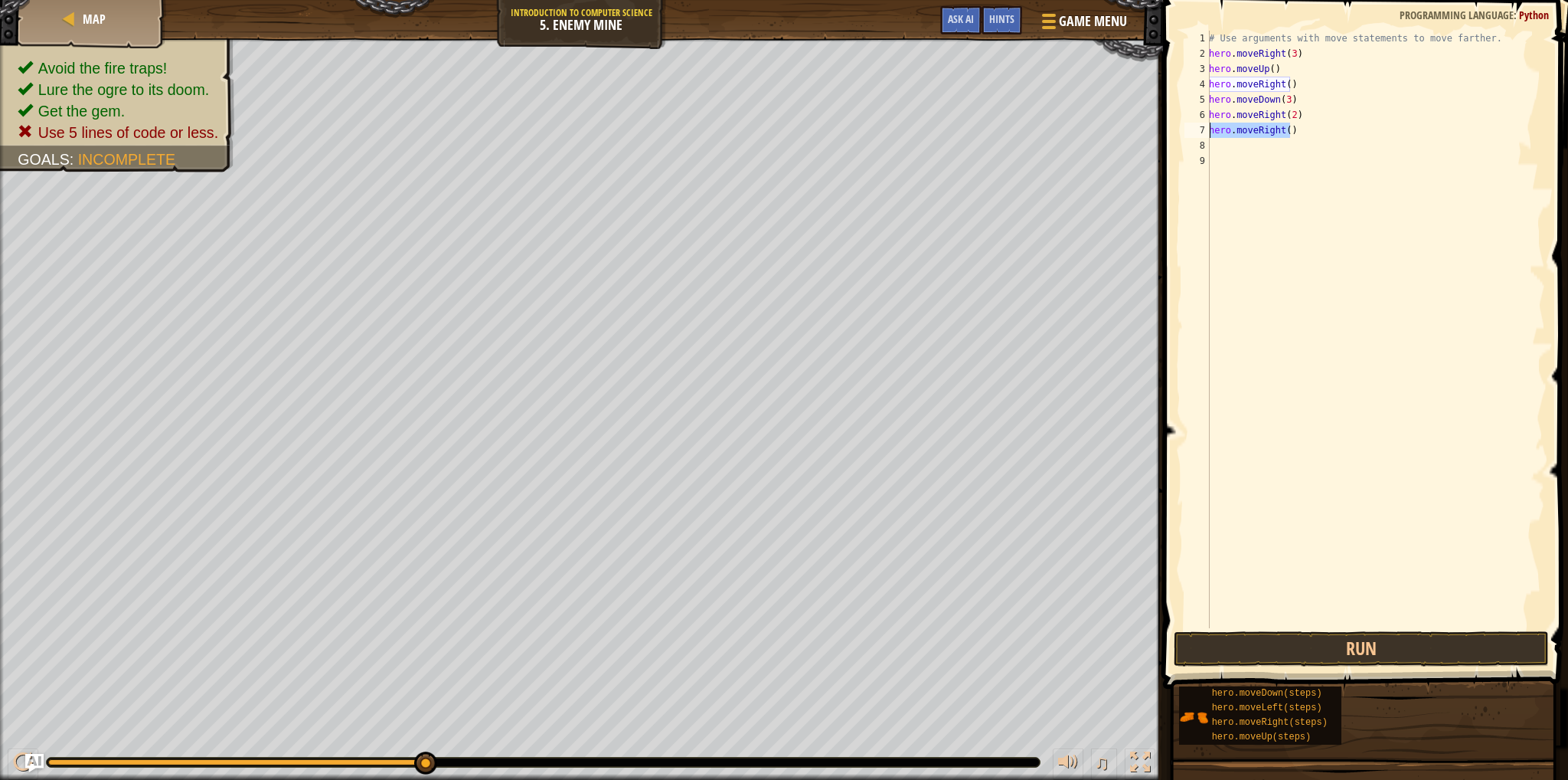
click at [1203, 122] on div "hero.moveRight(2) 1 2 3 4 5 6 7 8 9 # Use arguments with move statements to mov…" at bounding box center [1364, 329] width 363 height 597
type textarea "hero.moveRight()"
drag, startPoint x: 1203, startPoint y: 644, endPoint x: 1189, endPoint y: 666, distance: 26.1
click at [1204, 643] on button "Run" at bounding box center [1362, 649] width 375 height 36
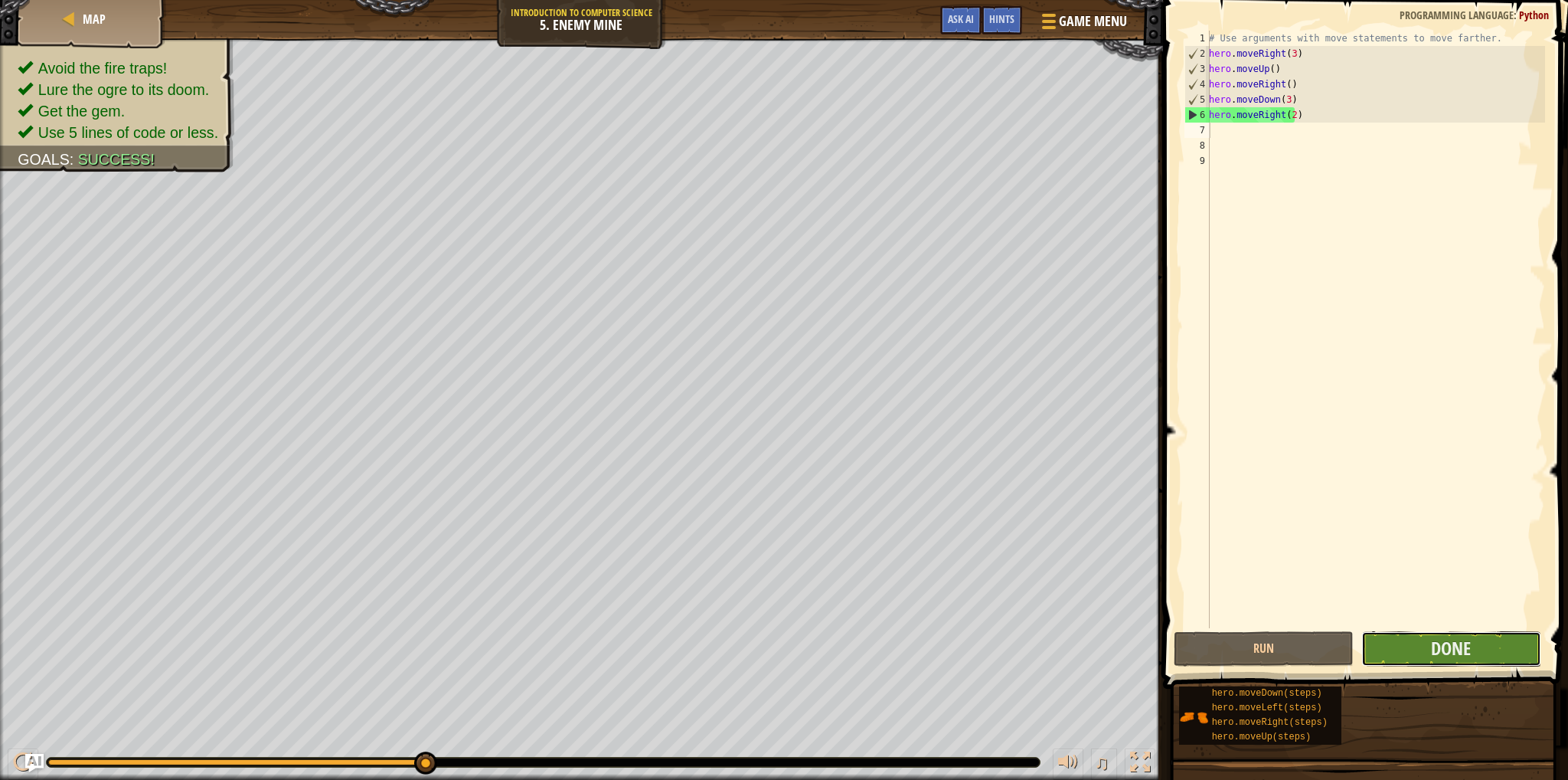
click at [1502, 657] on button "Done" at bounding box center [1451, 649] width 180 height 36
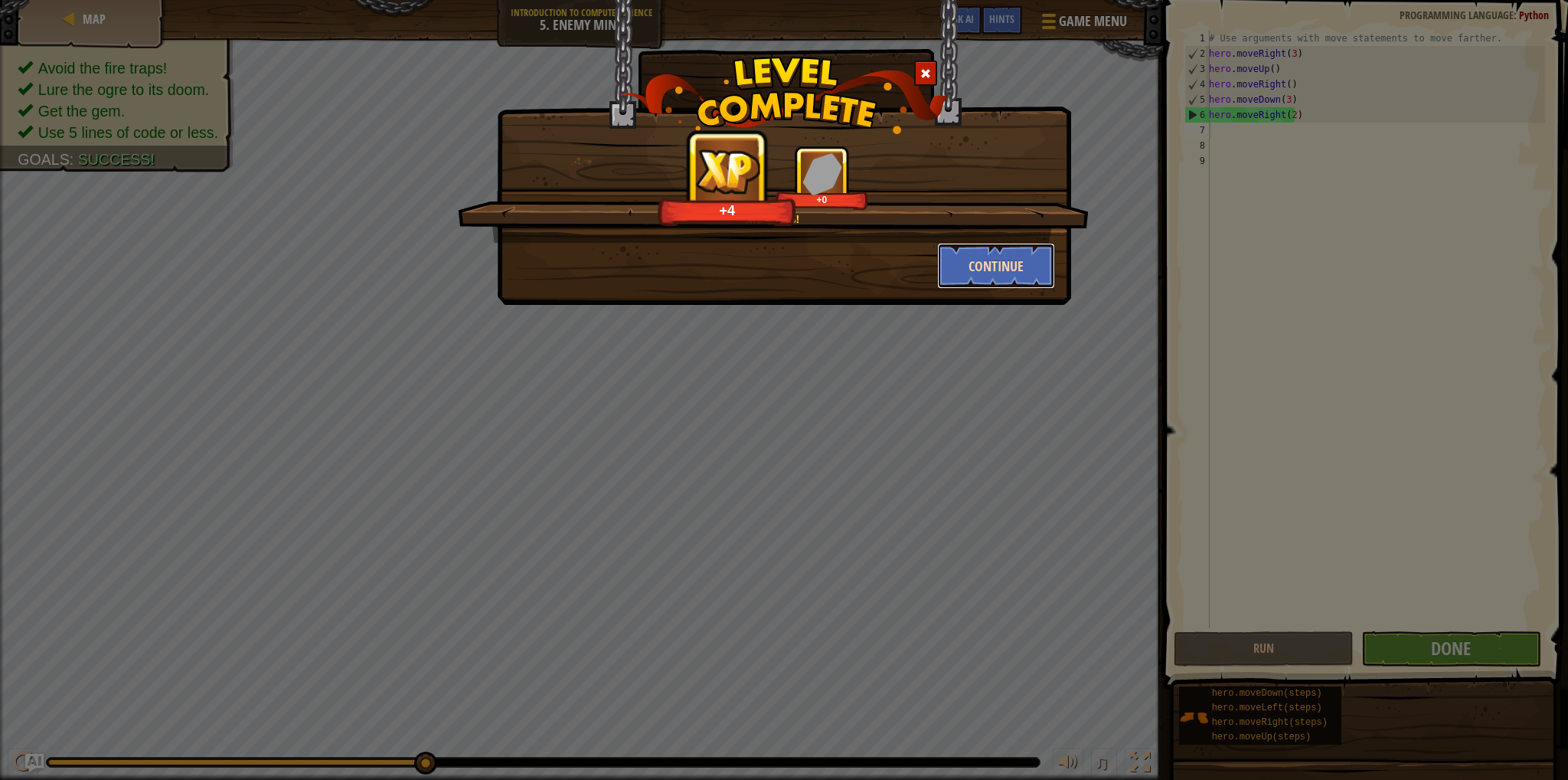
click at [972, 268] on button "Continue" at bounding box center [996, 266] width 118 height 46
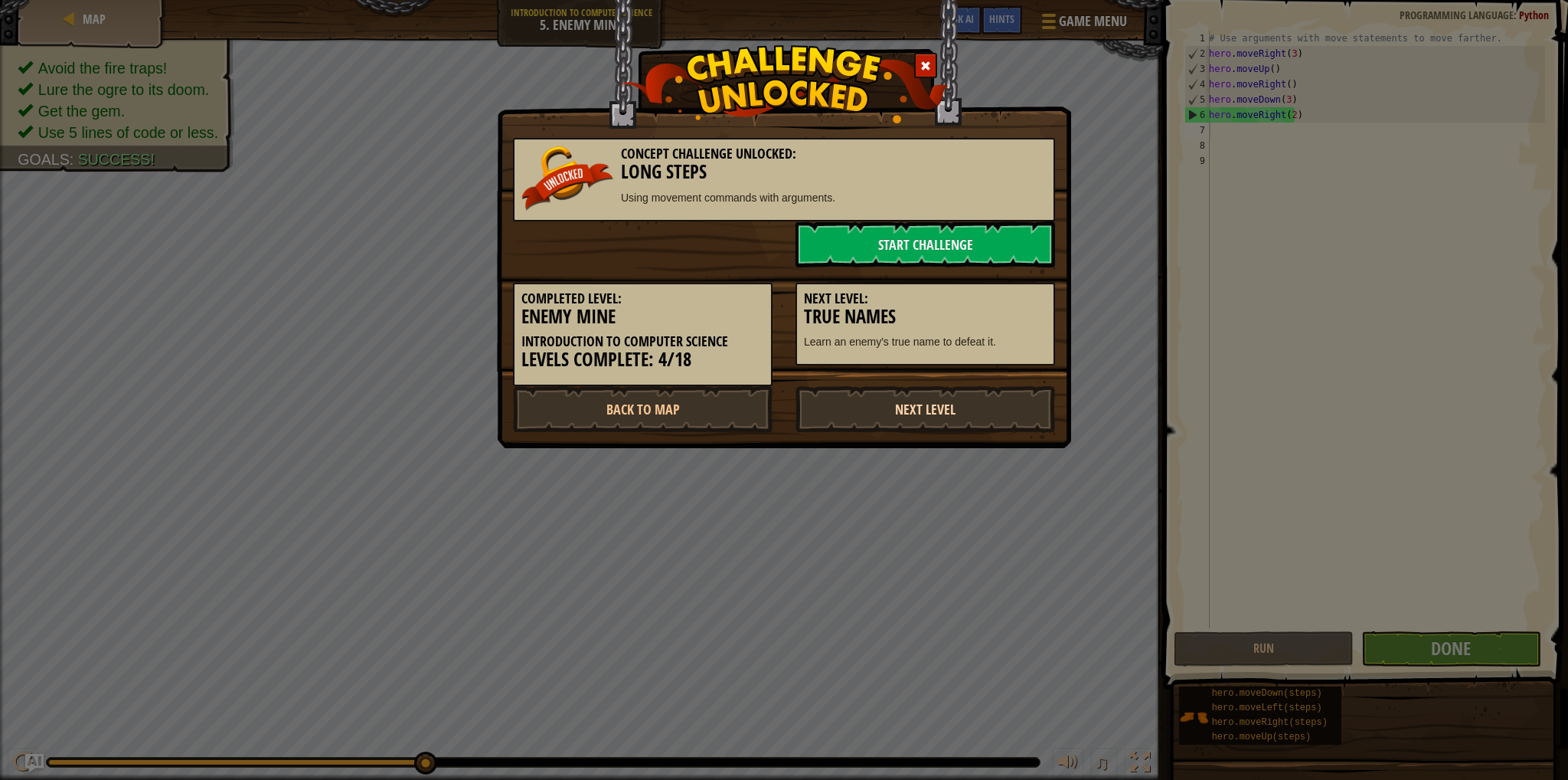
click at [927, 400] on link "Next Level" at bounding box center [925, 409] width 260 height 46
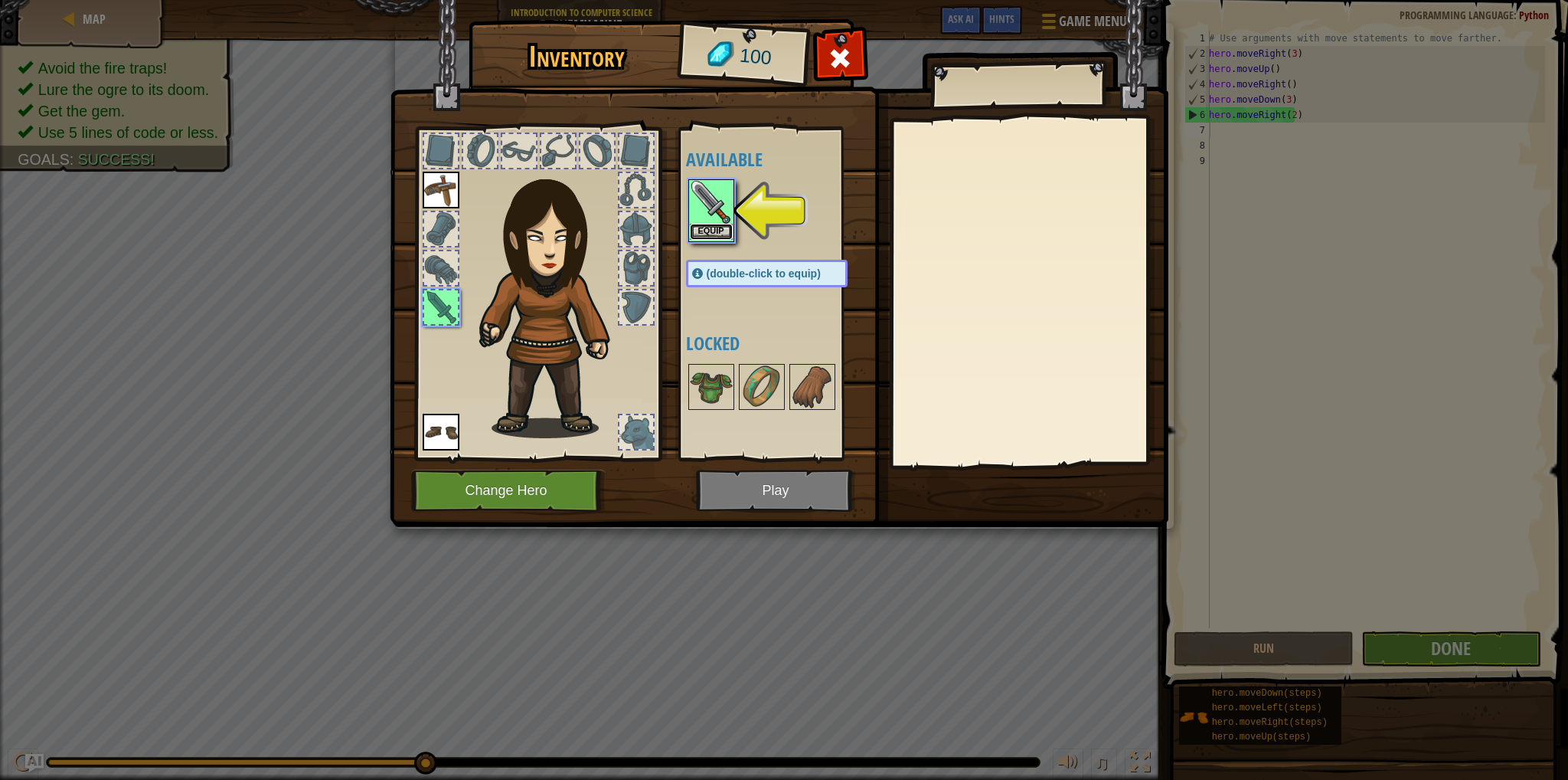
click at [707, 234] on button "Equip" at bounding box center [711, 231] width 42 height 16
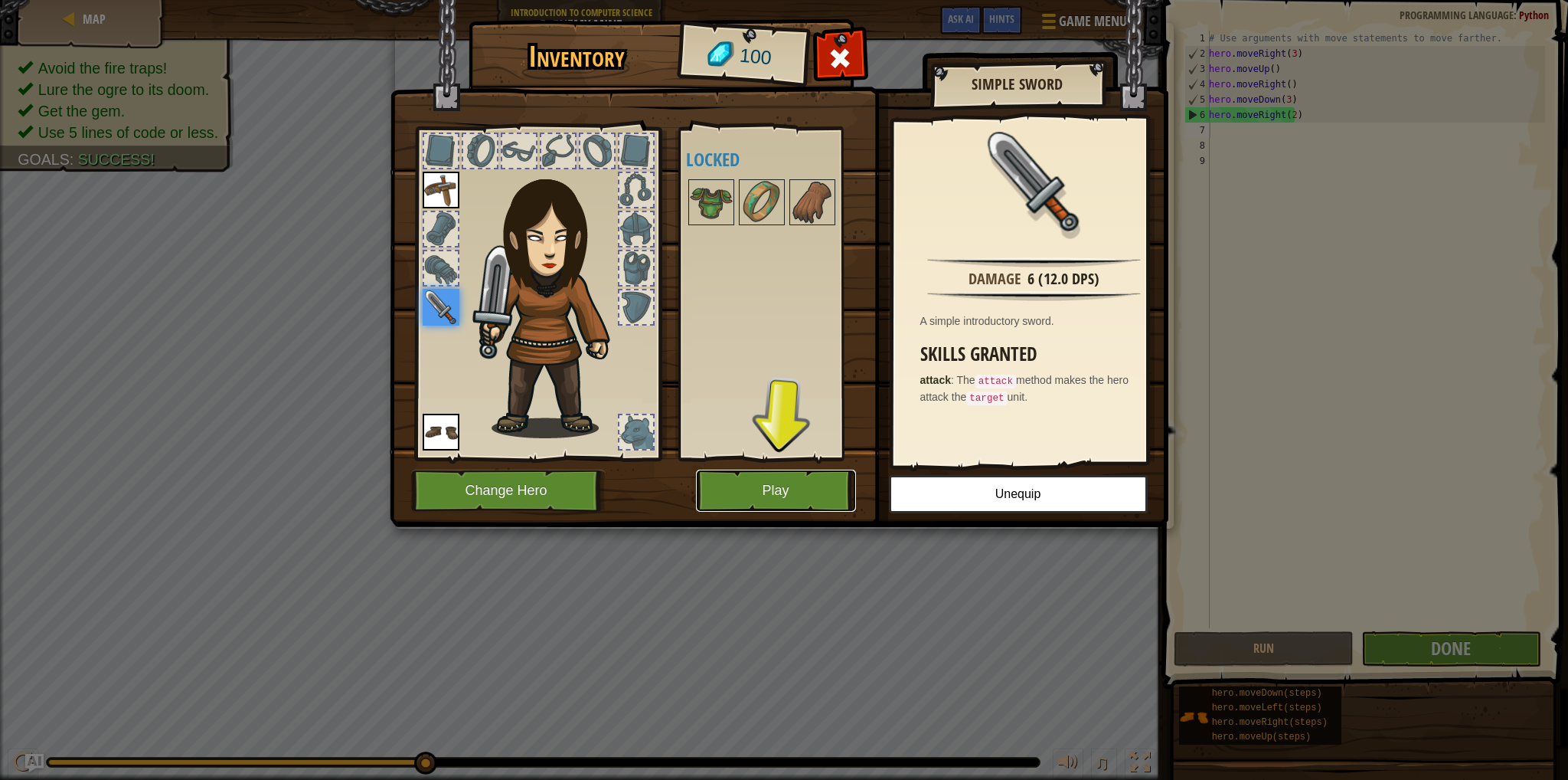
click at [762, 488] on button "Play" at bounding box center [776, 490] width 160 height 42
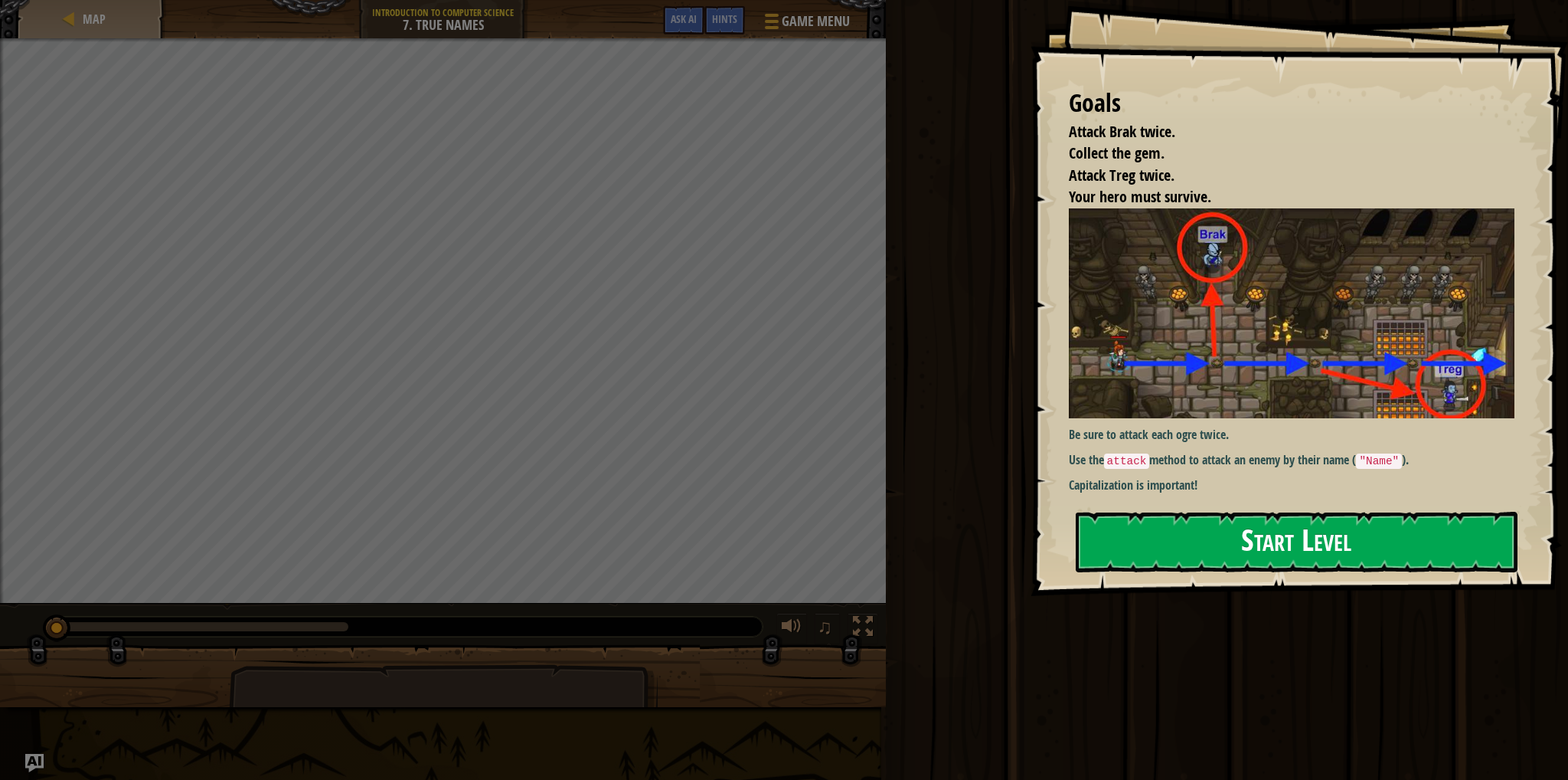
click at [1141, 541] on button "Start Level" at bounding box center [1297, 541] width 442 height 60
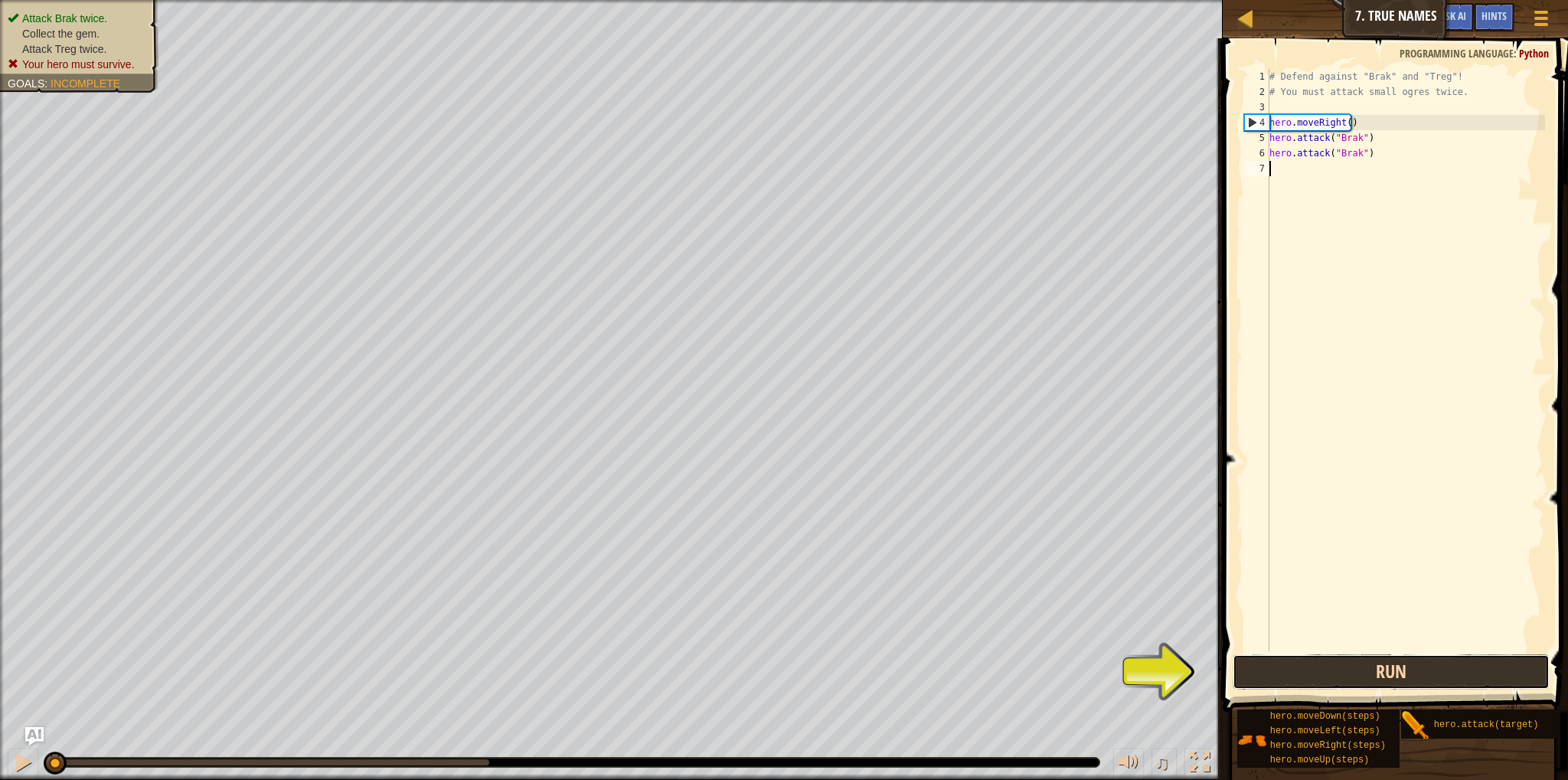
click at [1261, 661] on button "Run" at bounding box center [1391, 671] width 317 height 36
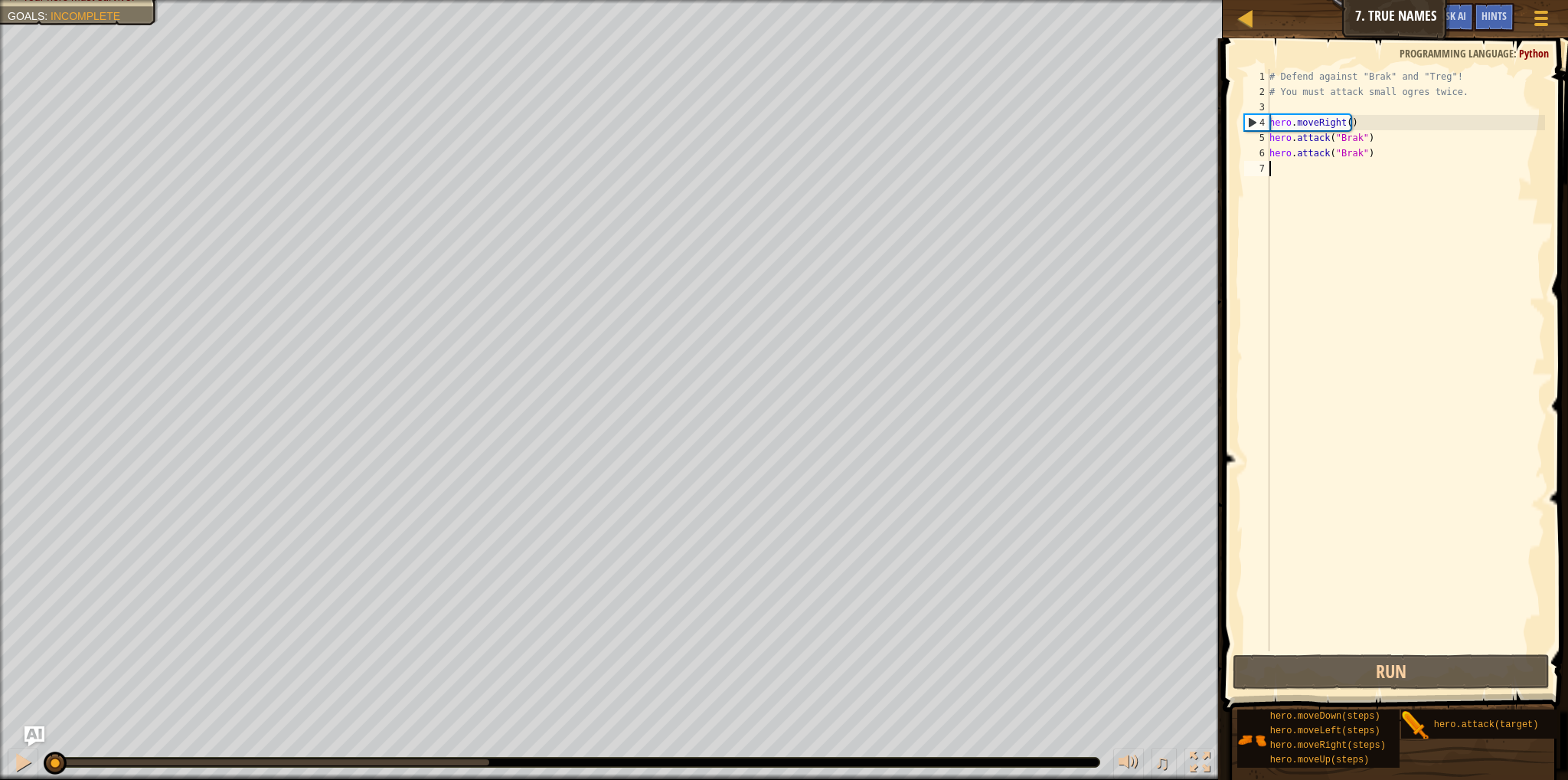
click at [4, 733] on div "Attack Brak twice. Collect the gem. Attack Treg twice. Your hero must survive. …" at bounding box center [784, 390] width 1568 height 780
click at [1276, 173] on div "# Defend against "Brak" and "Treg"! # You must attack small ogres twice. hero .…" at bounding box center [1406, 375] width 278 height 612
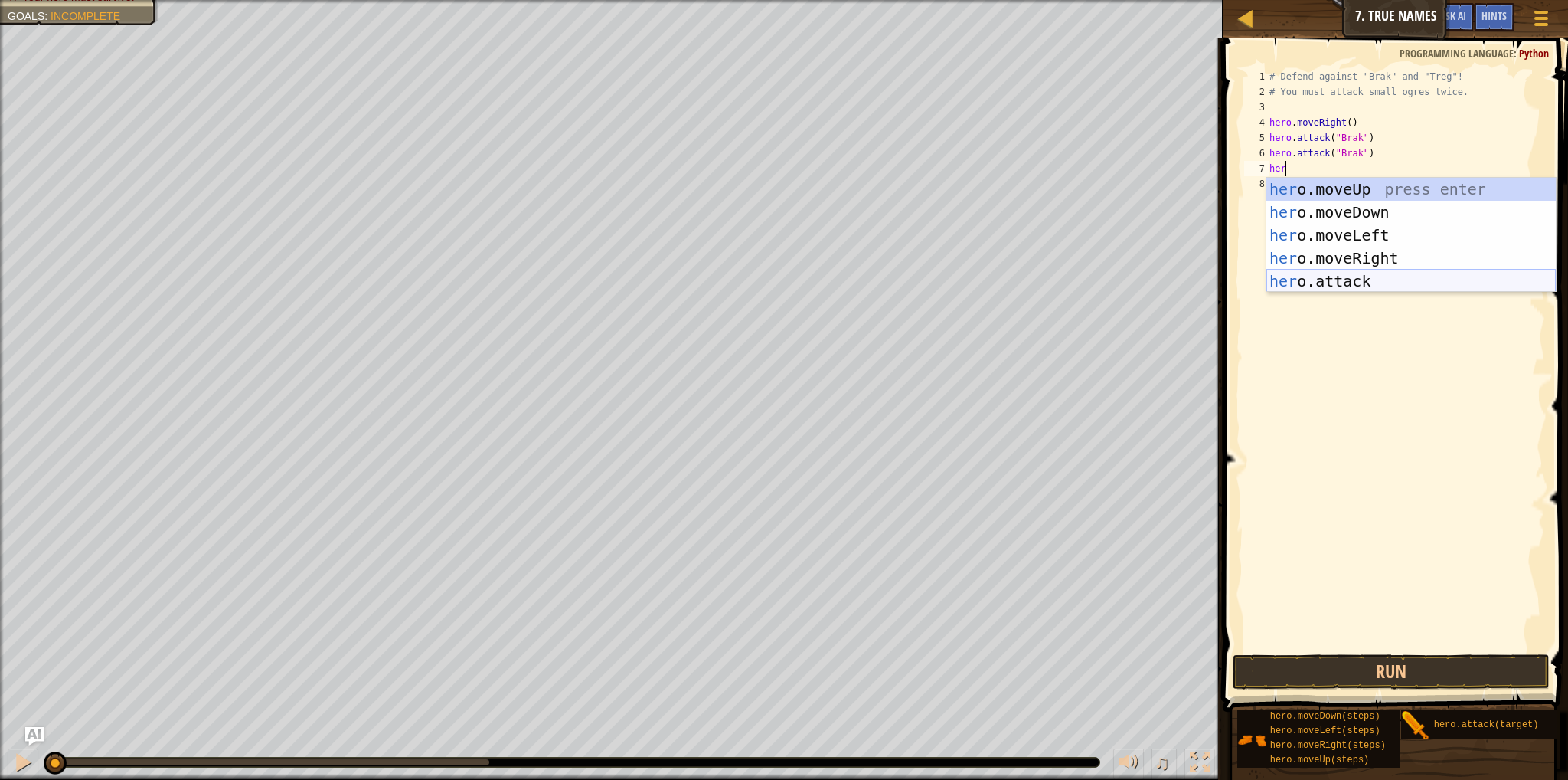
click at [1369, 288] on div "her o.moveUp press enter her o.moveDown press enter her o.moveLeft press enter …" at bounding box center [1411, 258] width 289 height 161
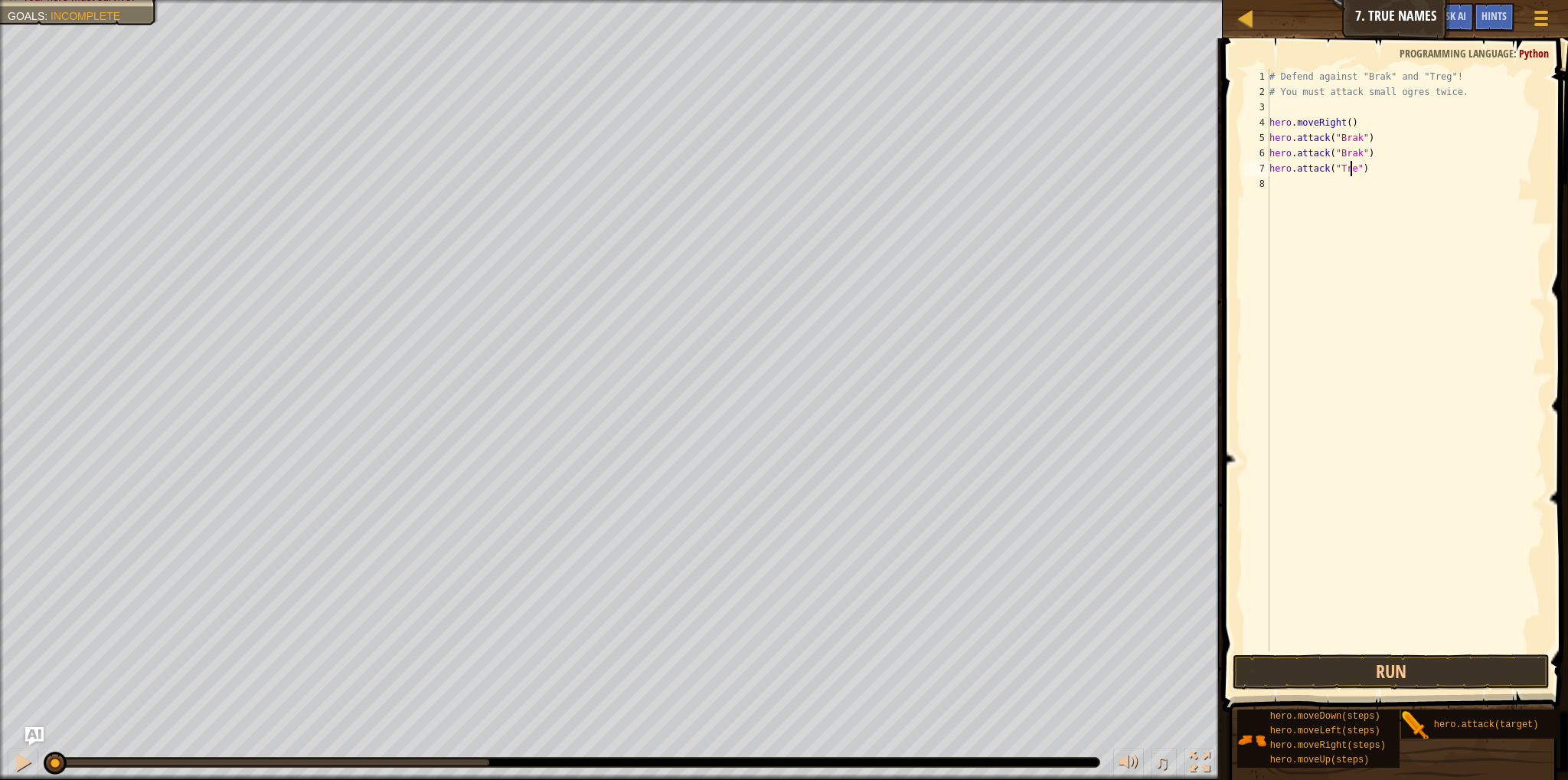
scroll to position [7, 6]
type textarea "hero.attack("Treg")"
click at [1353, 194] on div "# Defend against "Brak" and "Treg"! # You must attack small ogres twice. hero .…" at bounding box center [1406, 375] width 278 height 612
type textarea "her"
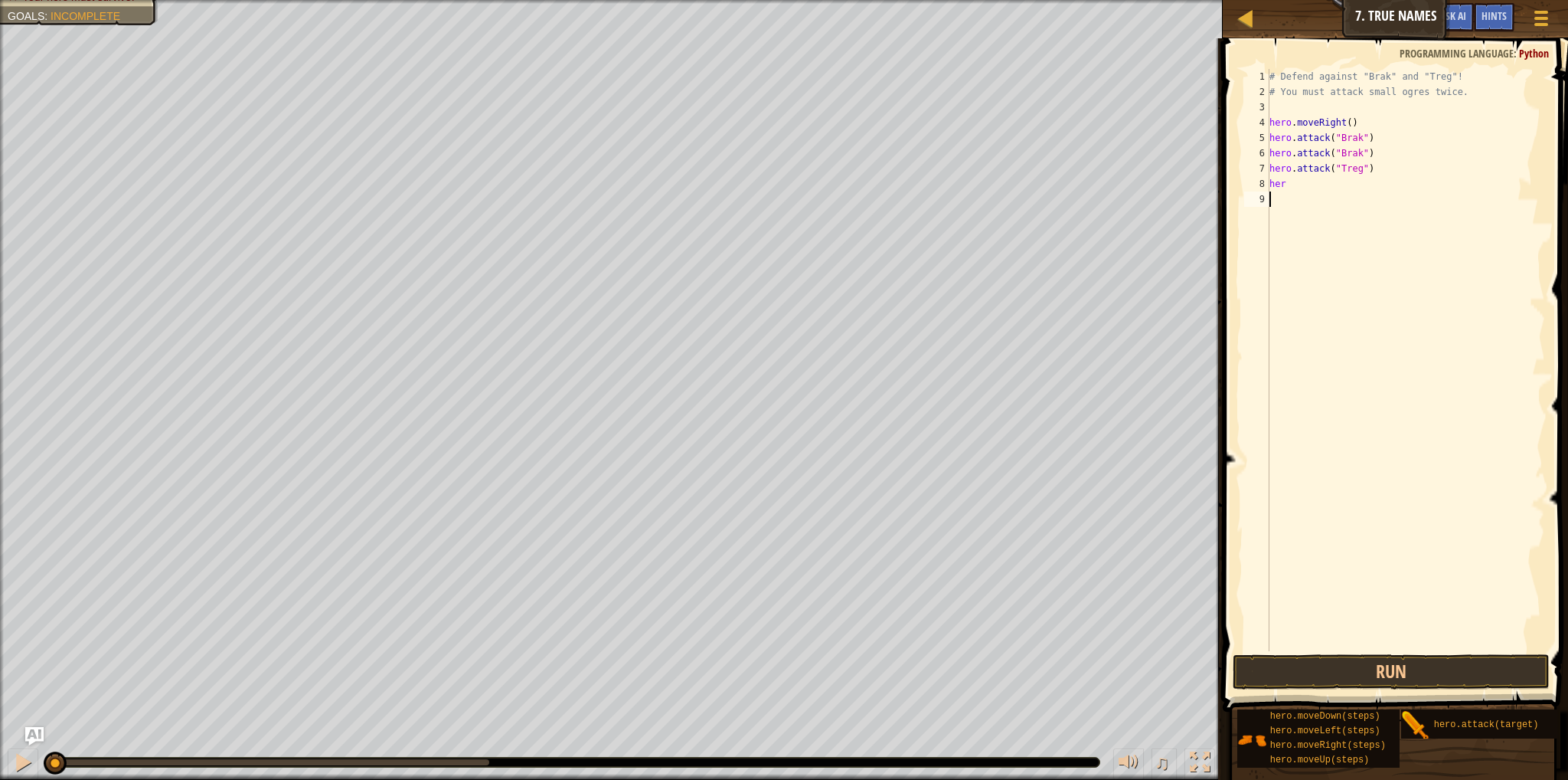
click at [1348, 307] on div "# Defend against "Brak" and "Treg"! # You must attack small ogres twice. hero .…" at bounding box center [1406, 375] width 278 height 612
click at [1295, 185] on div "# Defend against "Brak" and "Treg"! # You must attack small ogres twice. hero .…" at bounding box center [1406, 375] width 278 height 612
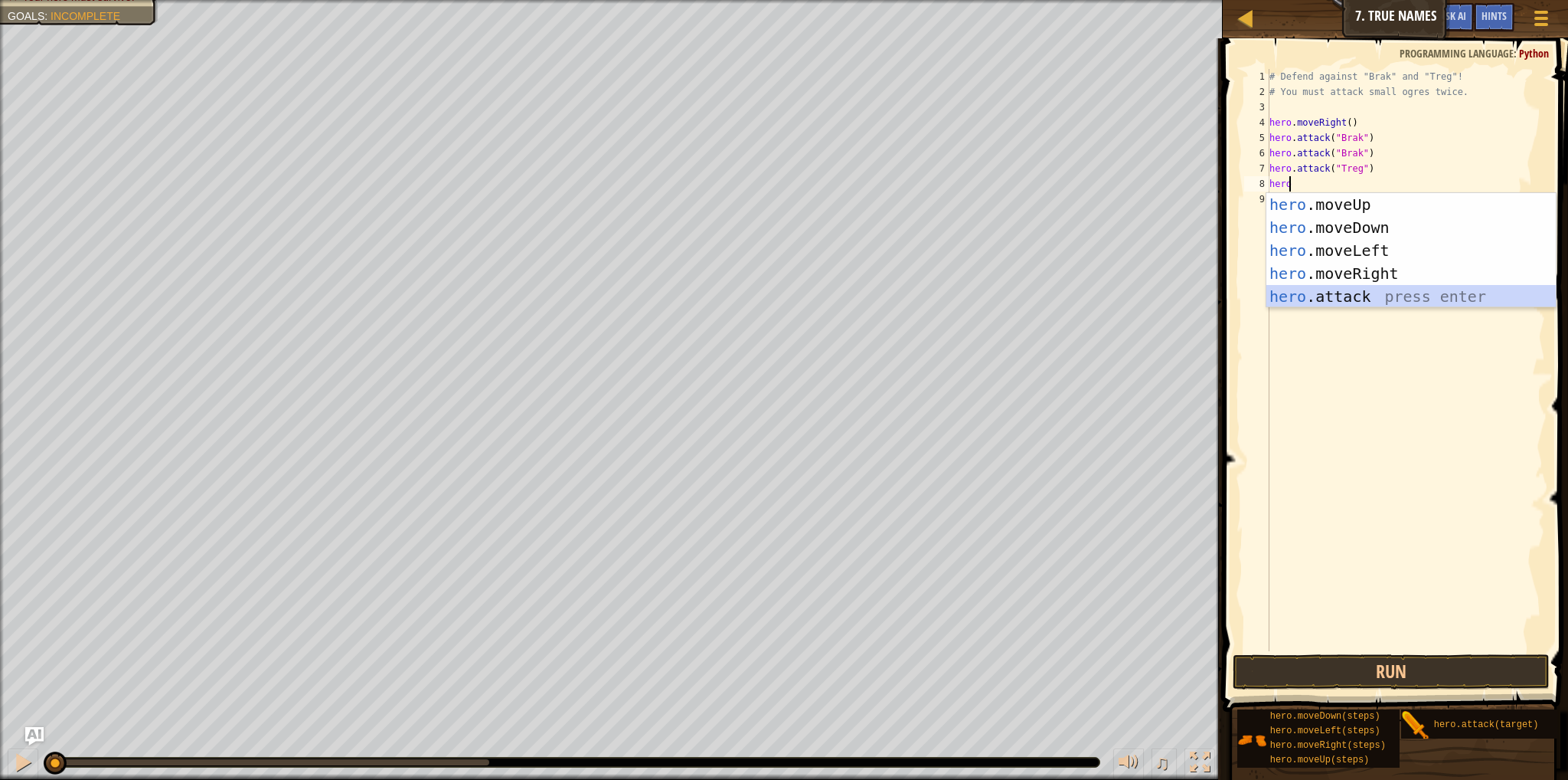
click at [1294, 288] on div "hero .moveUp press enter hero .moveDown press enter hero .moveLeft press enter …" at bounding box center [1411, 273] width 289 height 161
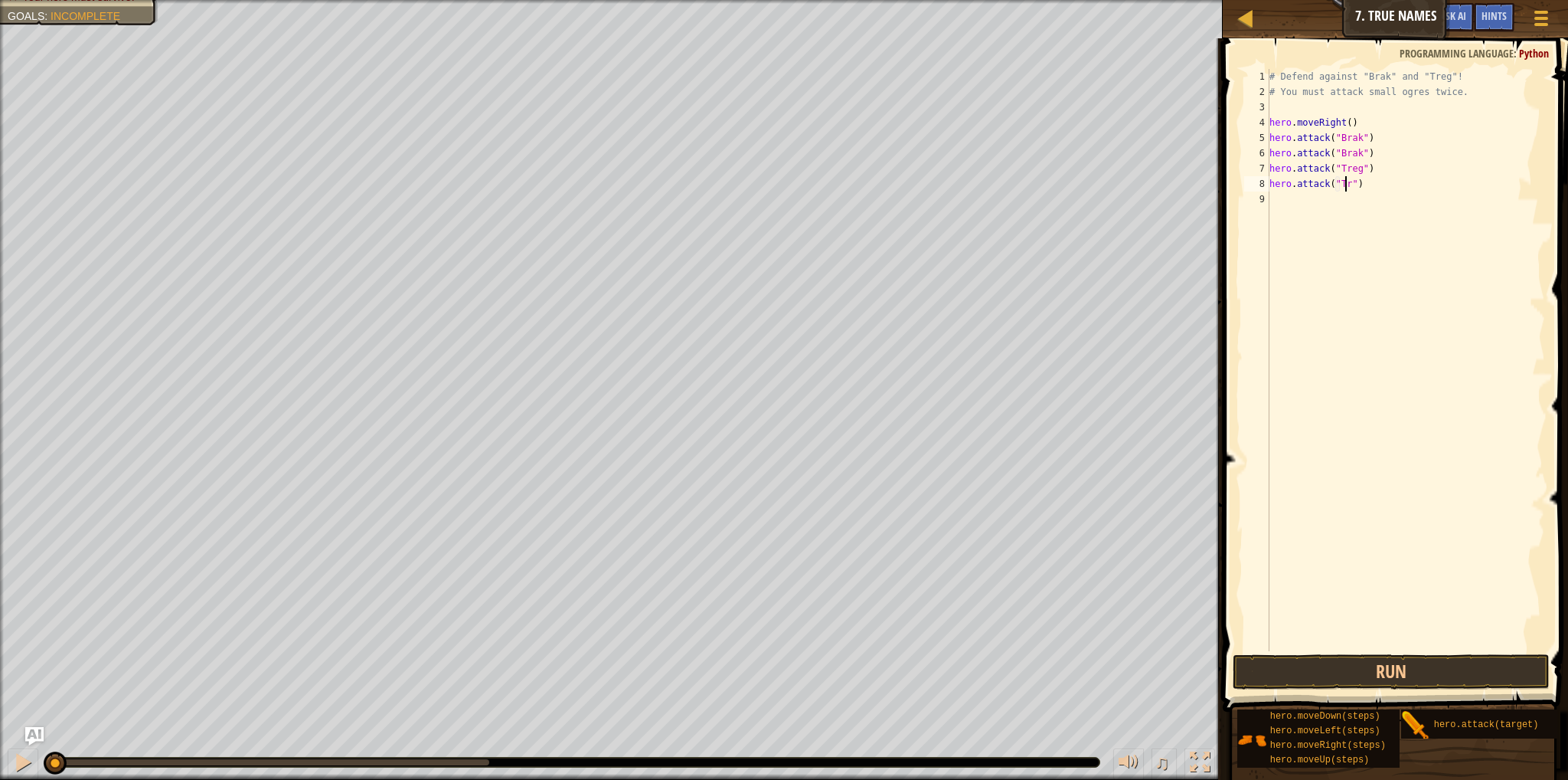
scroll to position [7, 6]
type textarea "hero.attack("Treg")"
click at [1268, 665] on button "Run" at bounding box center [1391, 671] width 317 height 36
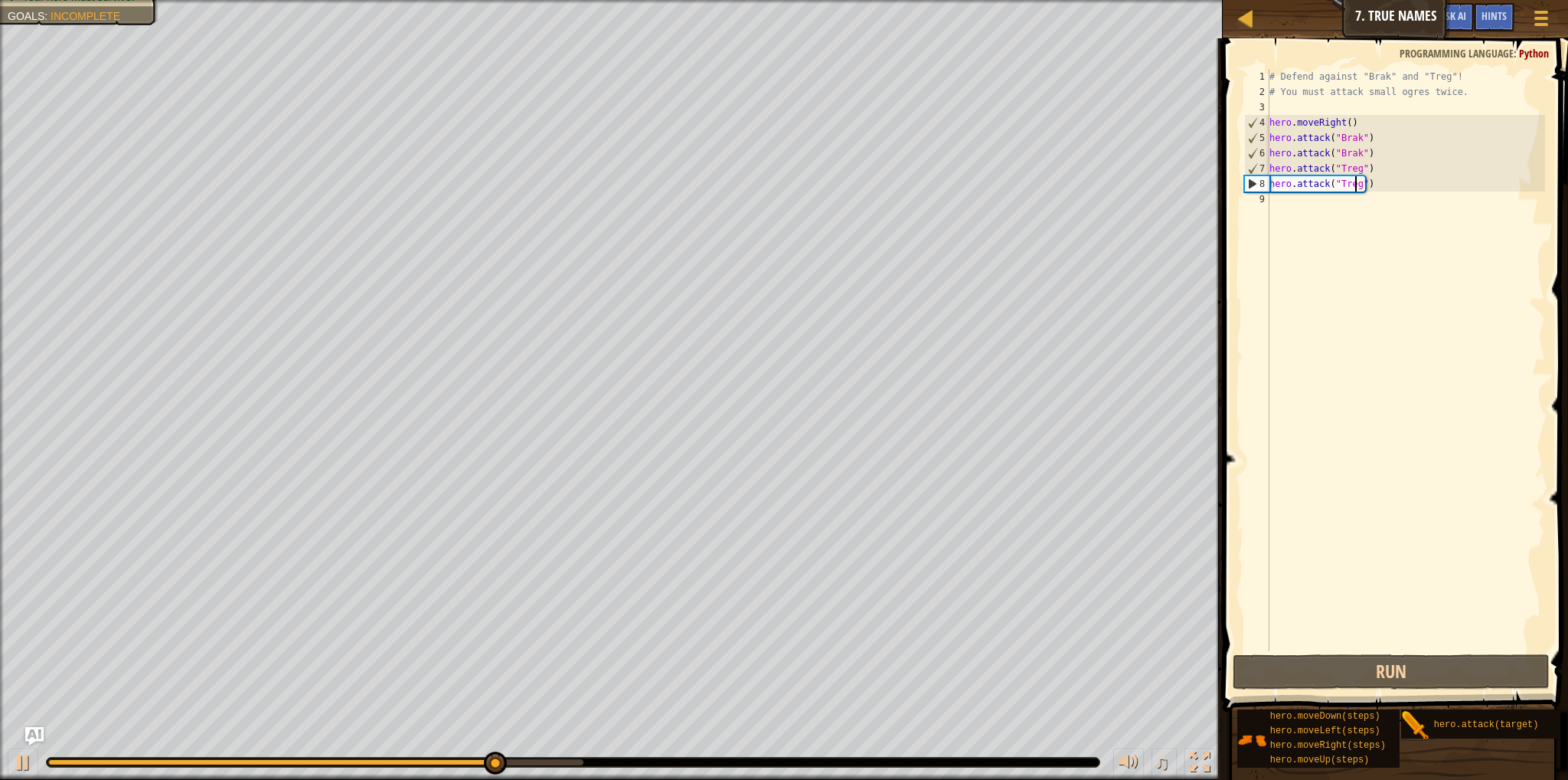
click at [1334, 219] on div "# Defend against "Brak" and "Treg"! # You must attack small ogres twice. hero .…" at bounding box center [1406, 375] width 278 height 612
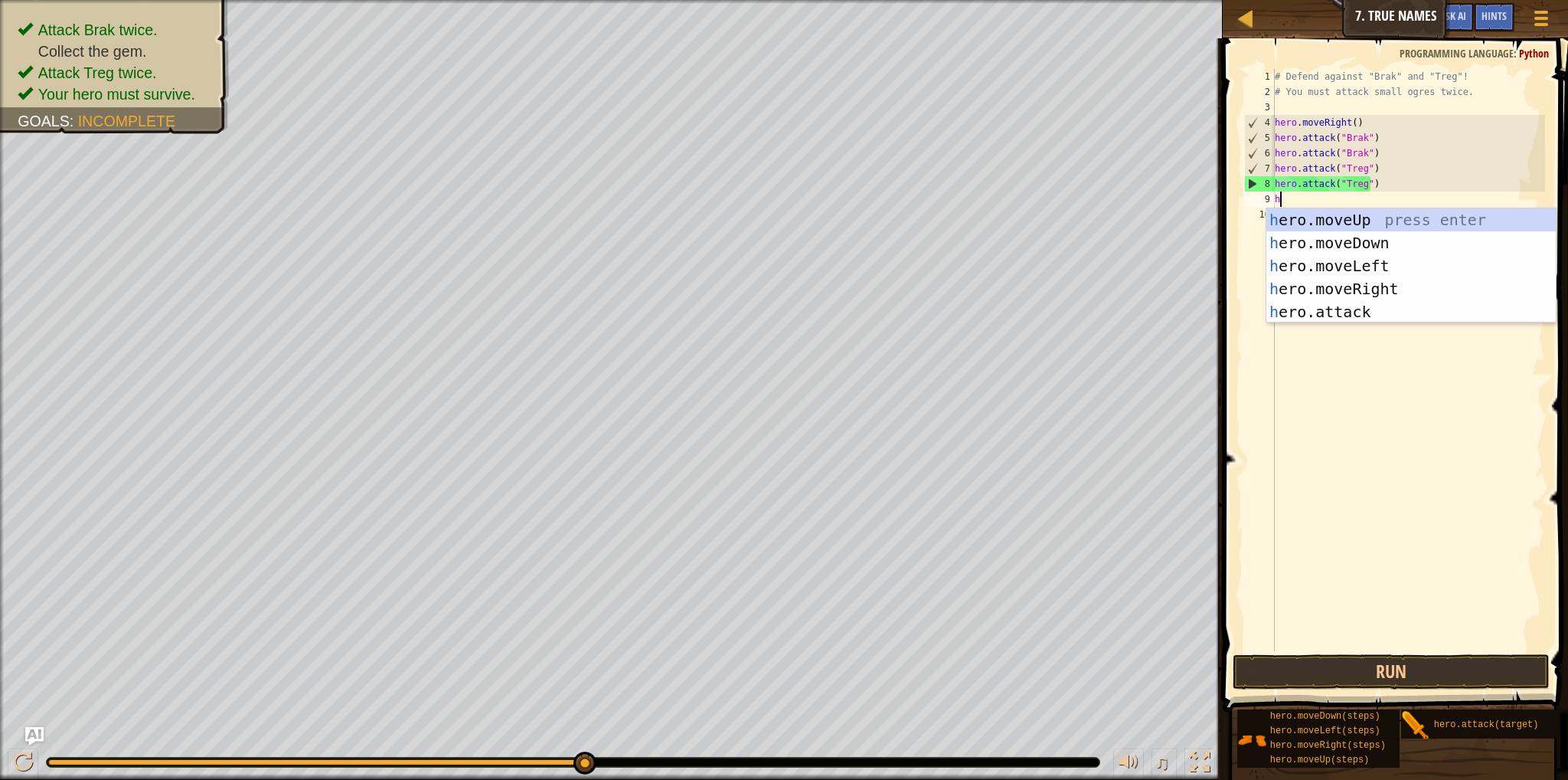
type textarea "her"
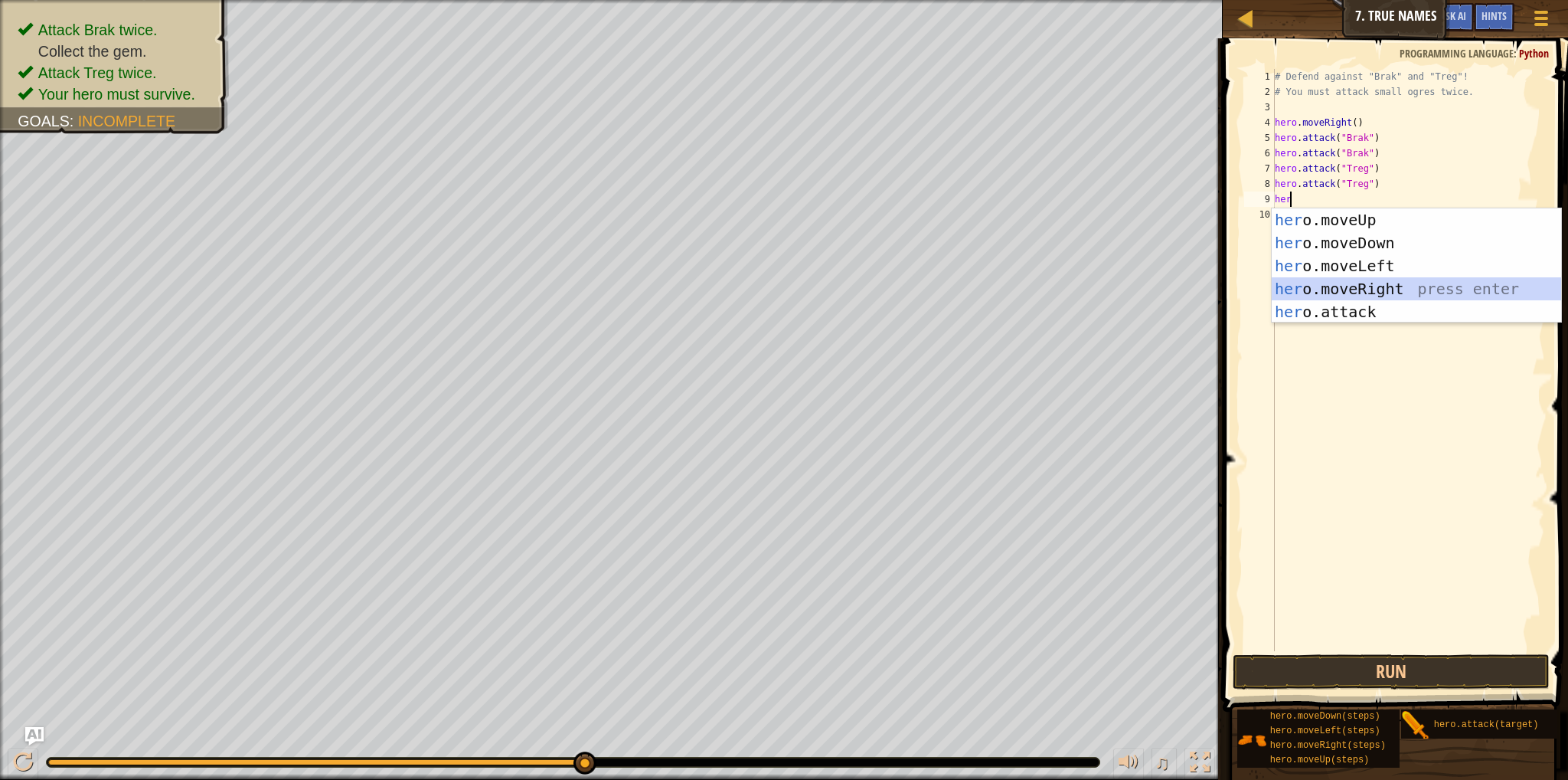
click at [1371, 290] on div "her o.moveUp press enter her o.moveDown press enter her o.moveLeft press enter …" at bounding box center [1416, 288] width 289 height 161
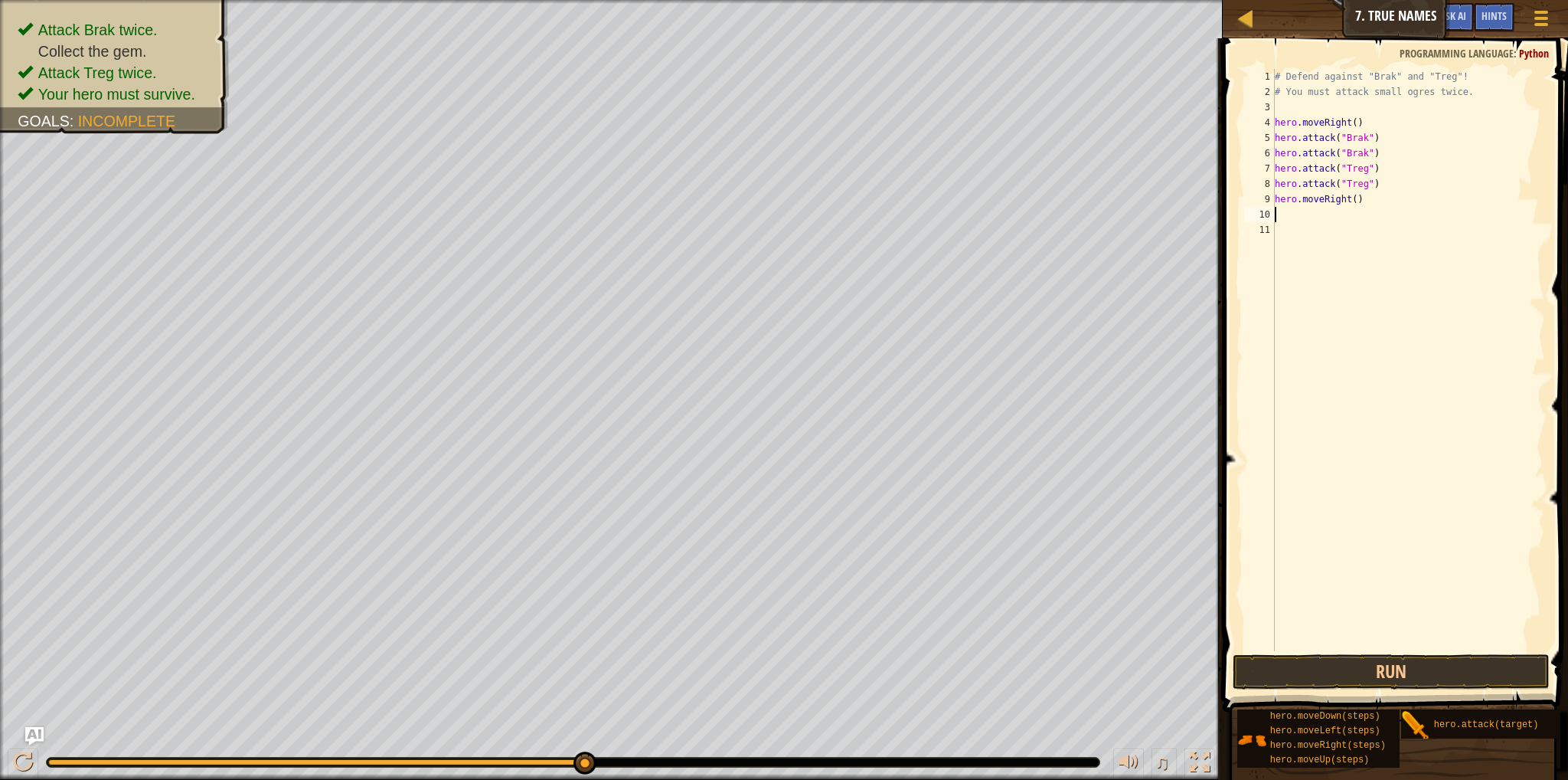
click at [1350, 197] on div "# Defend against "Brak" and "Treg"! # You must attack small ogres twice. hero .…" at bounding box center [1408, 375] width 274 height 612
type textarea "hero.moveRight(3)"
click at [1313, 660] on button "Run" at bounding box center [1391, 671] width 317 height 36
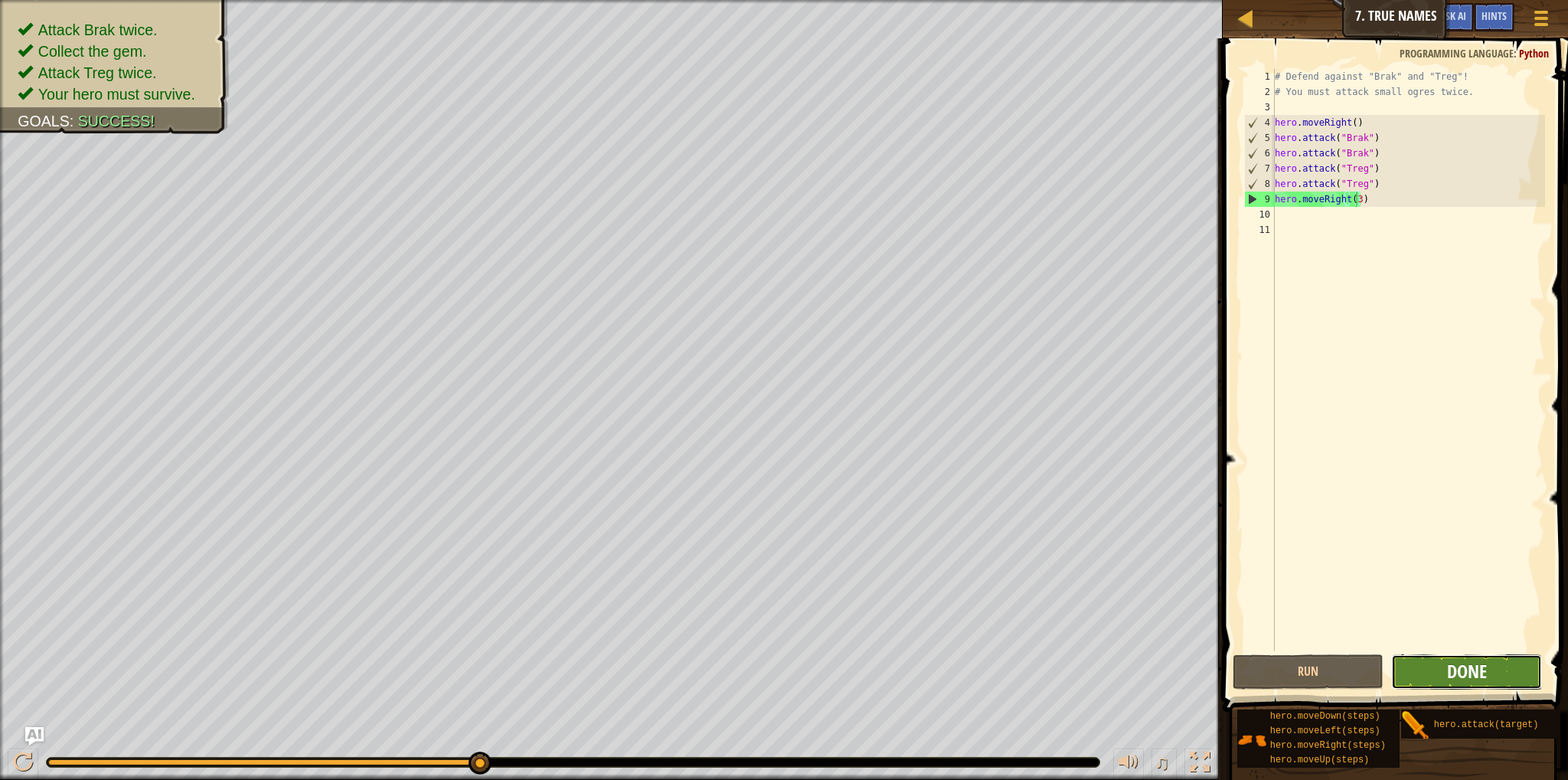
click at [1454, 674] on span "Done" at bounding box center [1467, 670] width 39 height 25
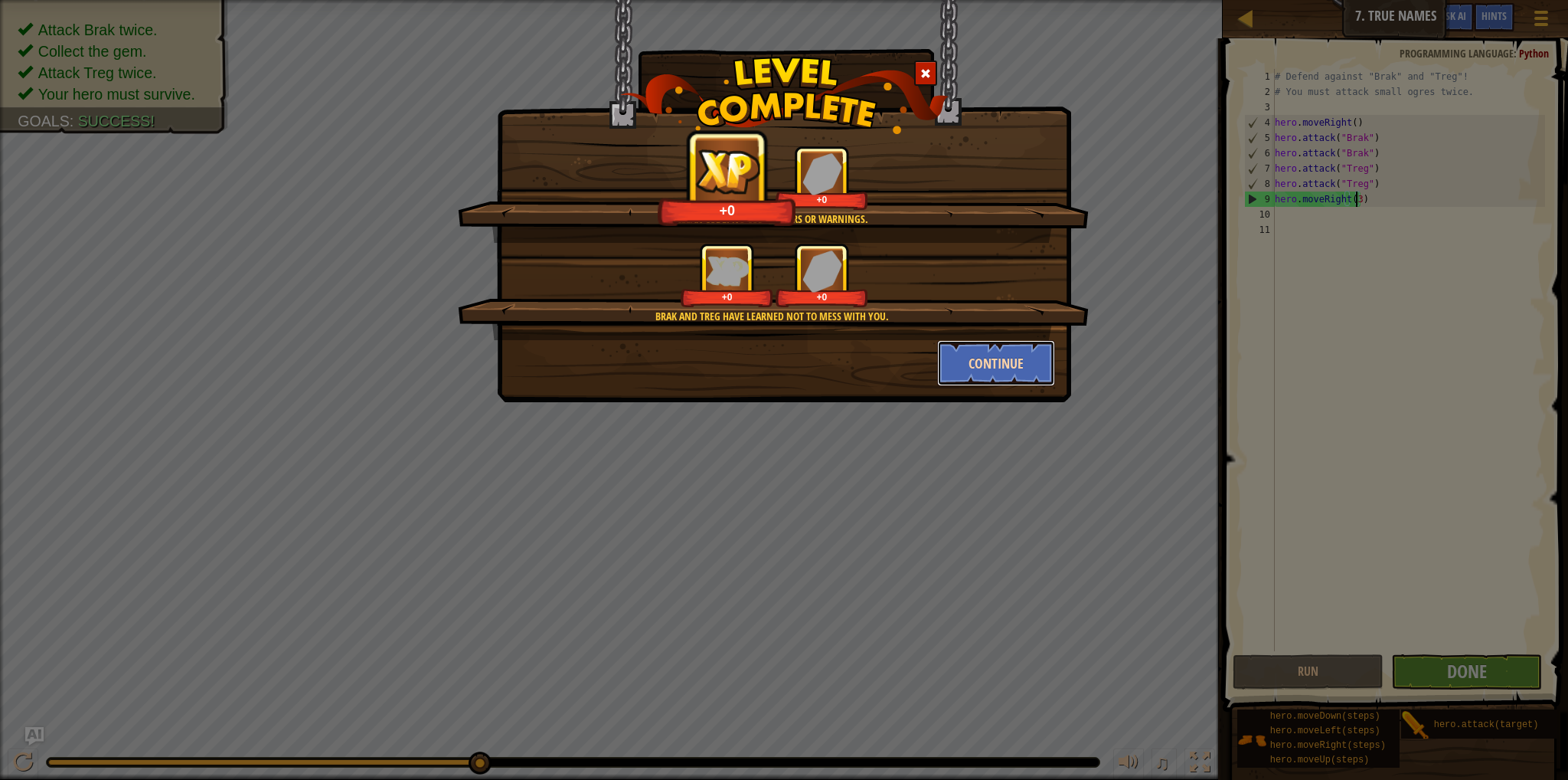
click at [968, 370] on button "Continue" at bounding box center [996, 362] width 118 height 46
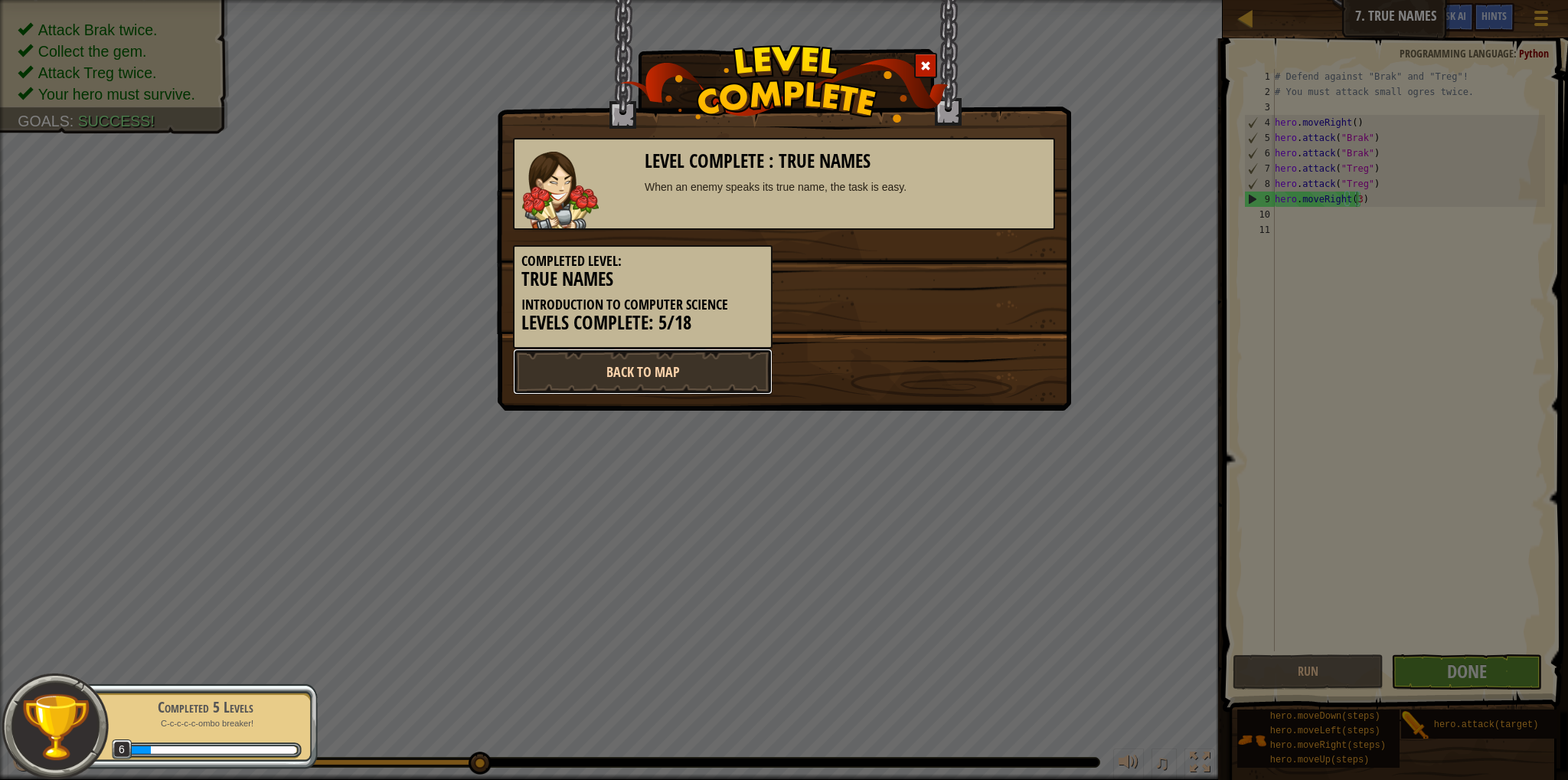
click at [673, 362] on link "Back to Map" at bounding box center [643, 371] width 260 height 46
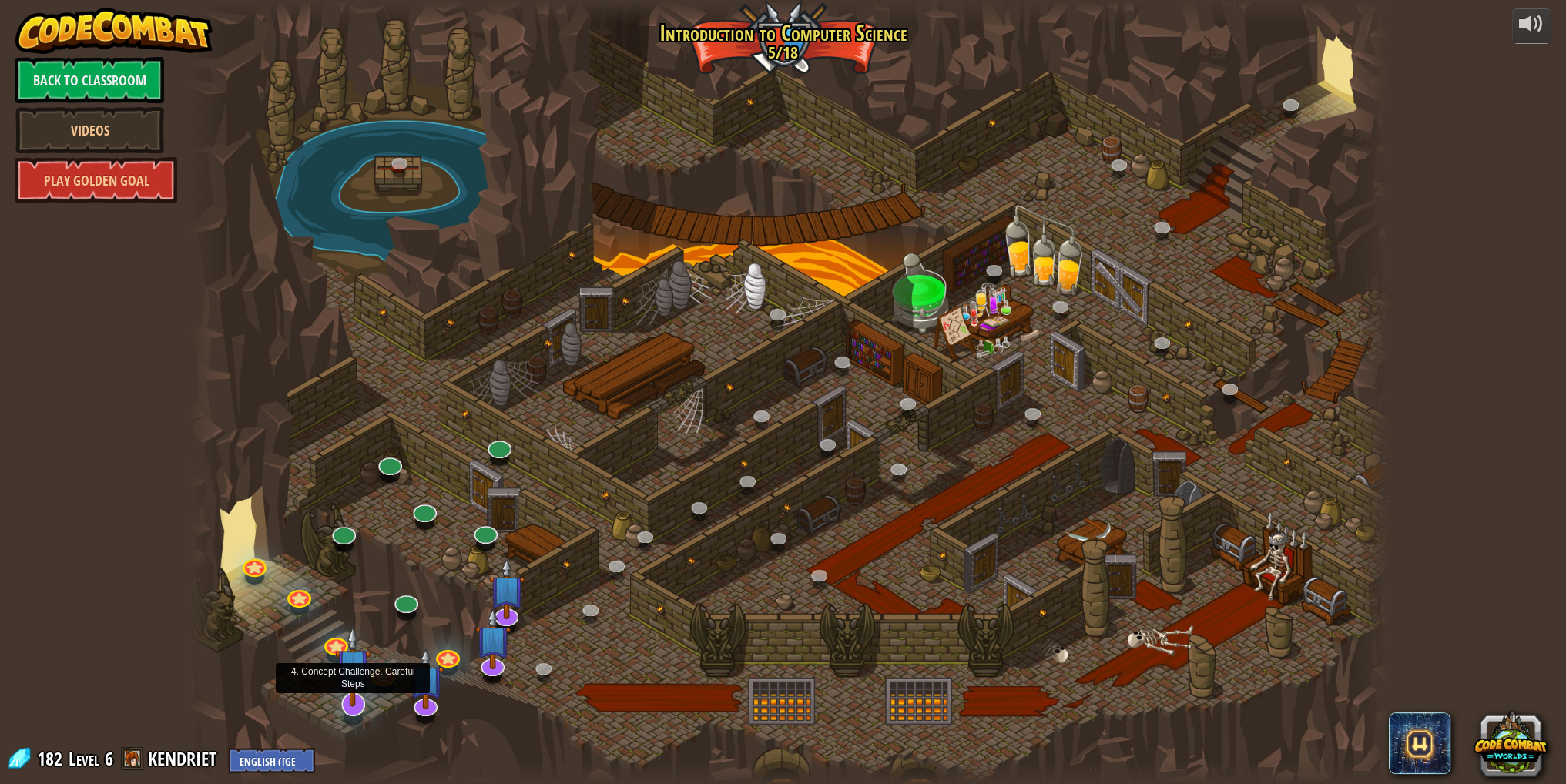
click at [356, 703] on img at bounding box center [353, 666] width 36 height 81
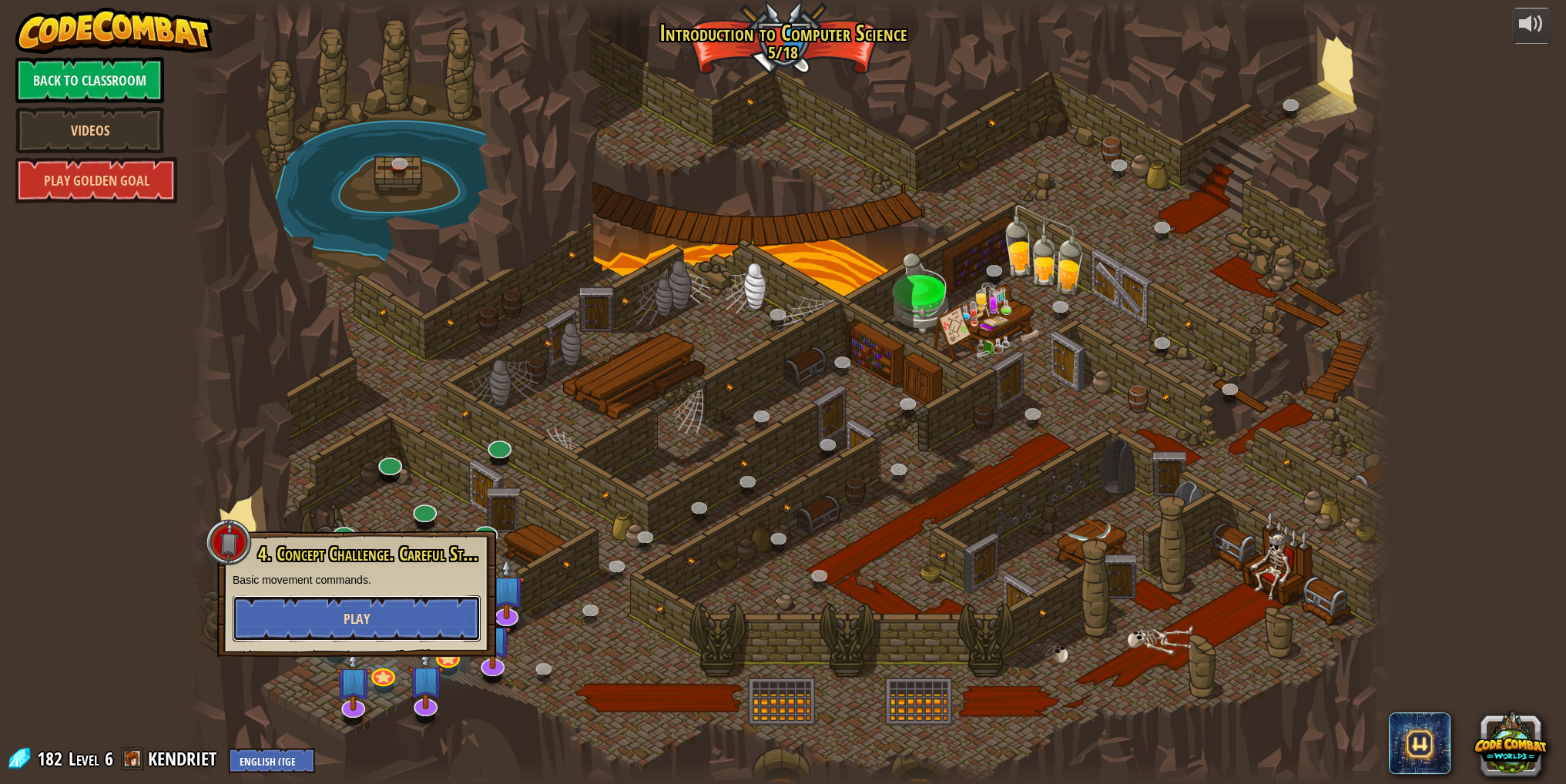
click at [352, 631] on button "Play" at bounding box center [356, 618] width 248 height 47
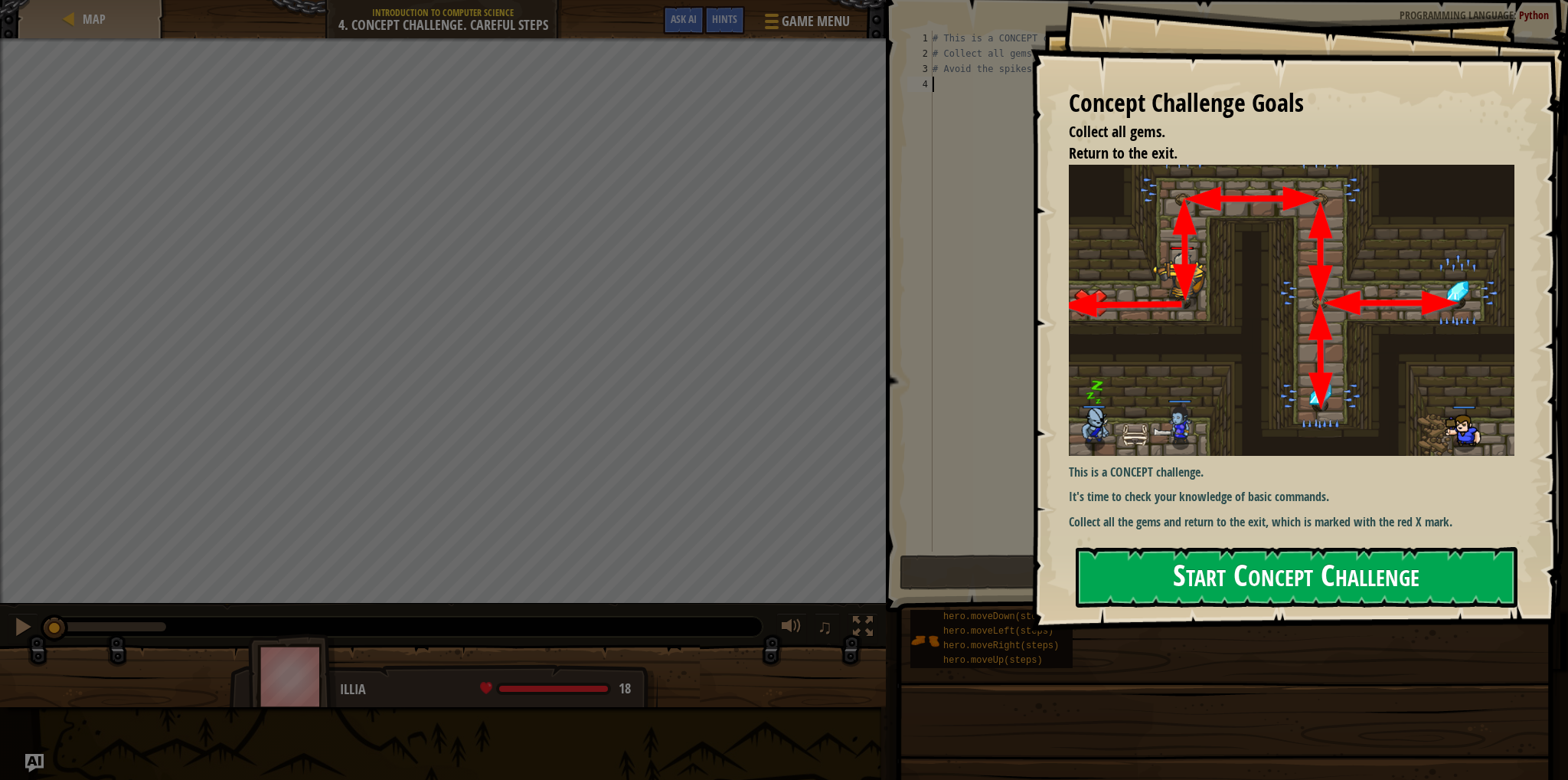
click at [1180, 577] on button "Start Concept Challenge" at bounding box center [1297, 577] width 442 height 60
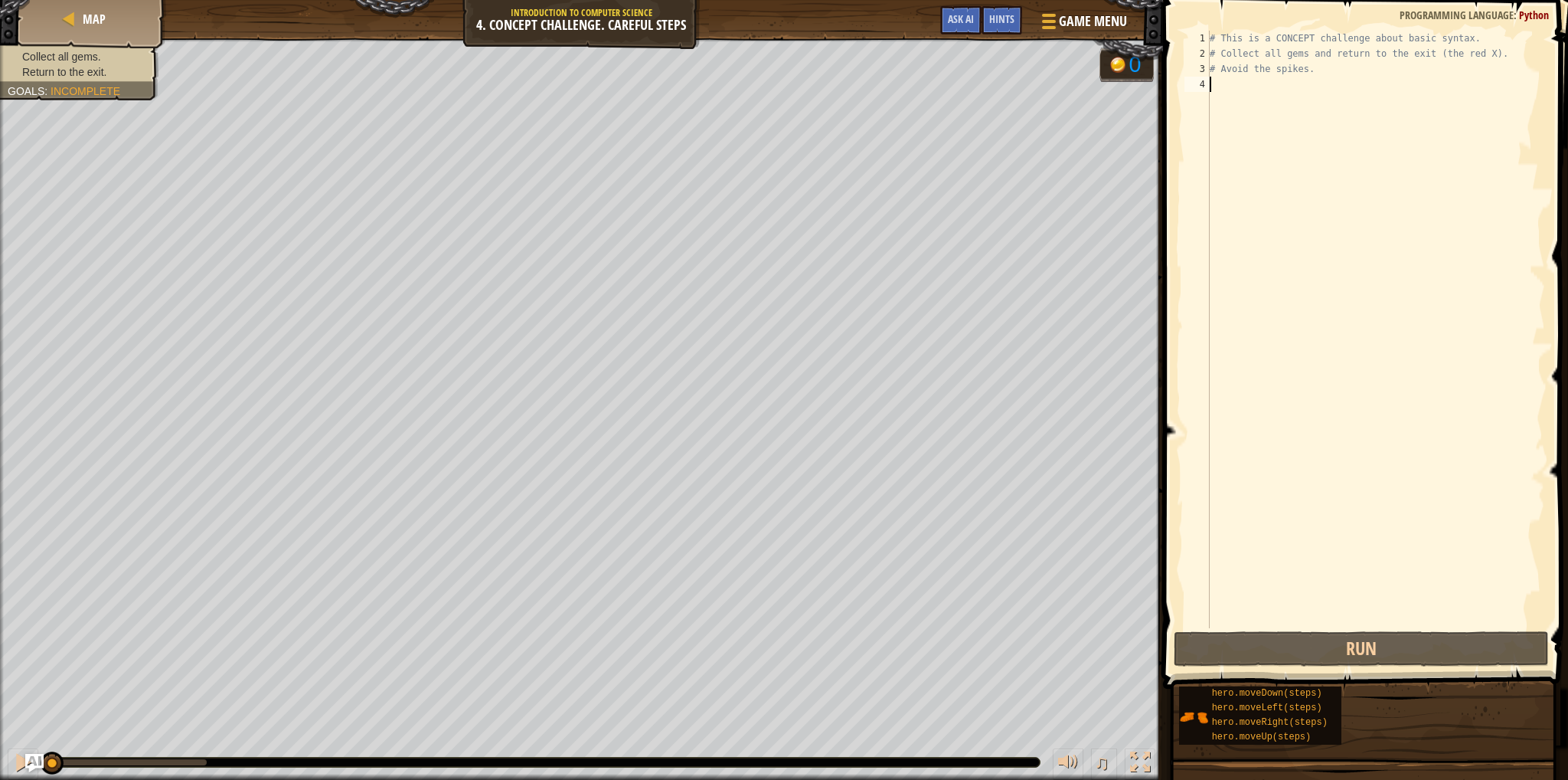
scroll to position [7, 0]
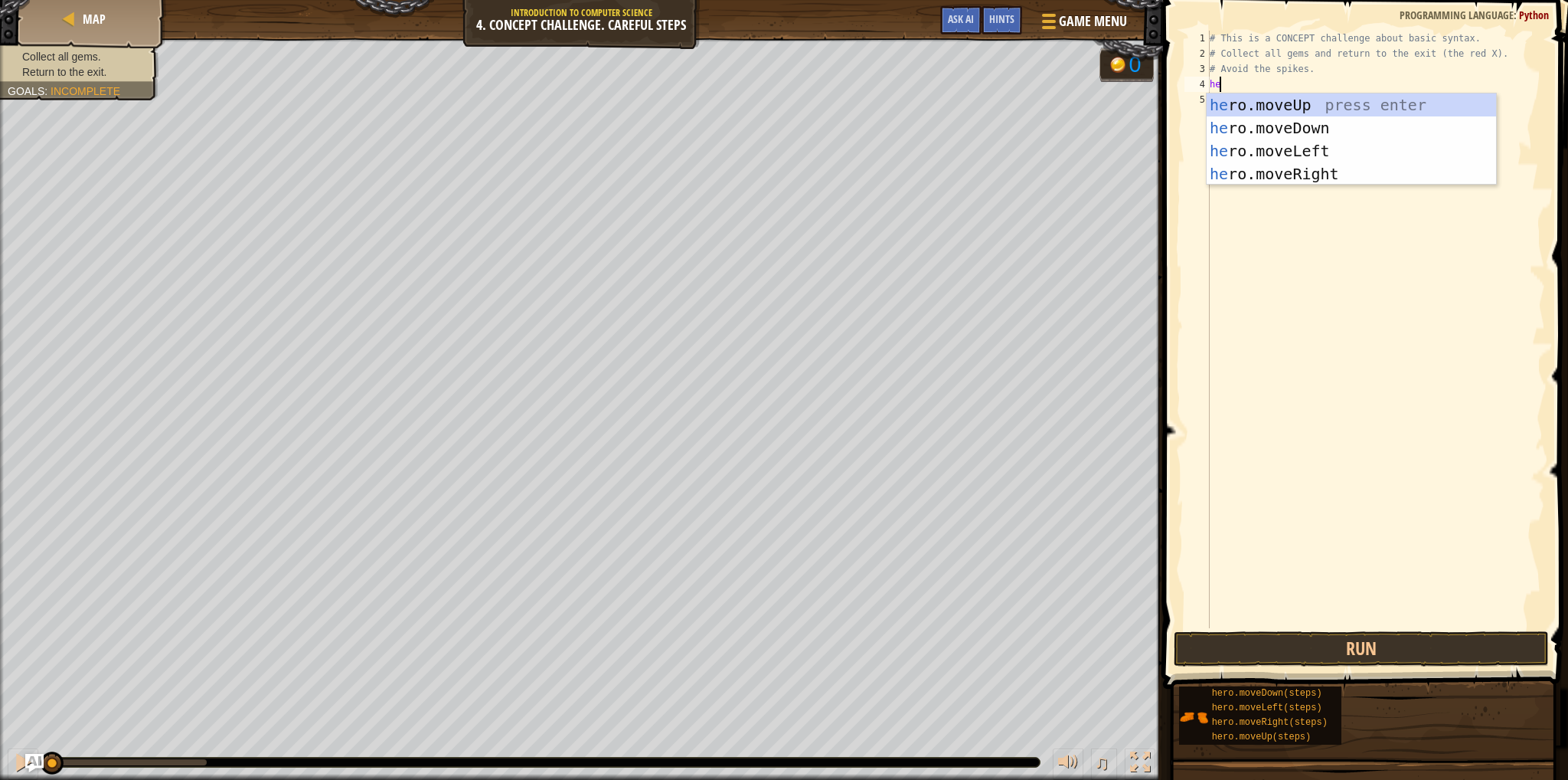
type textarea "her"
click at [1216, 103] on div "her o.moveUp press enter her o.moveDown press enter her o.moveLeft press enter …" at bounding box center [1351, 163] width 289 height 138
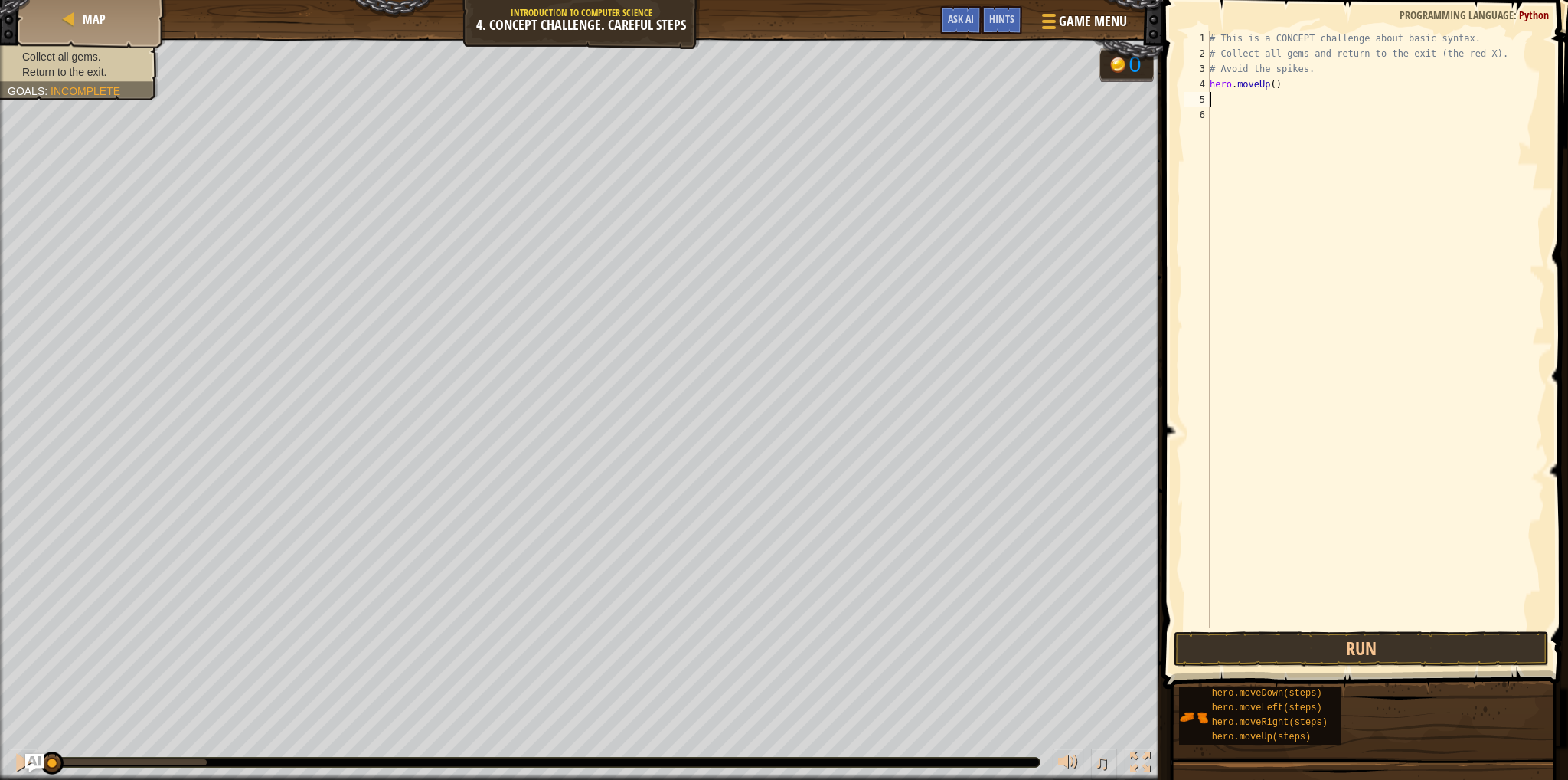
type textarea "h"
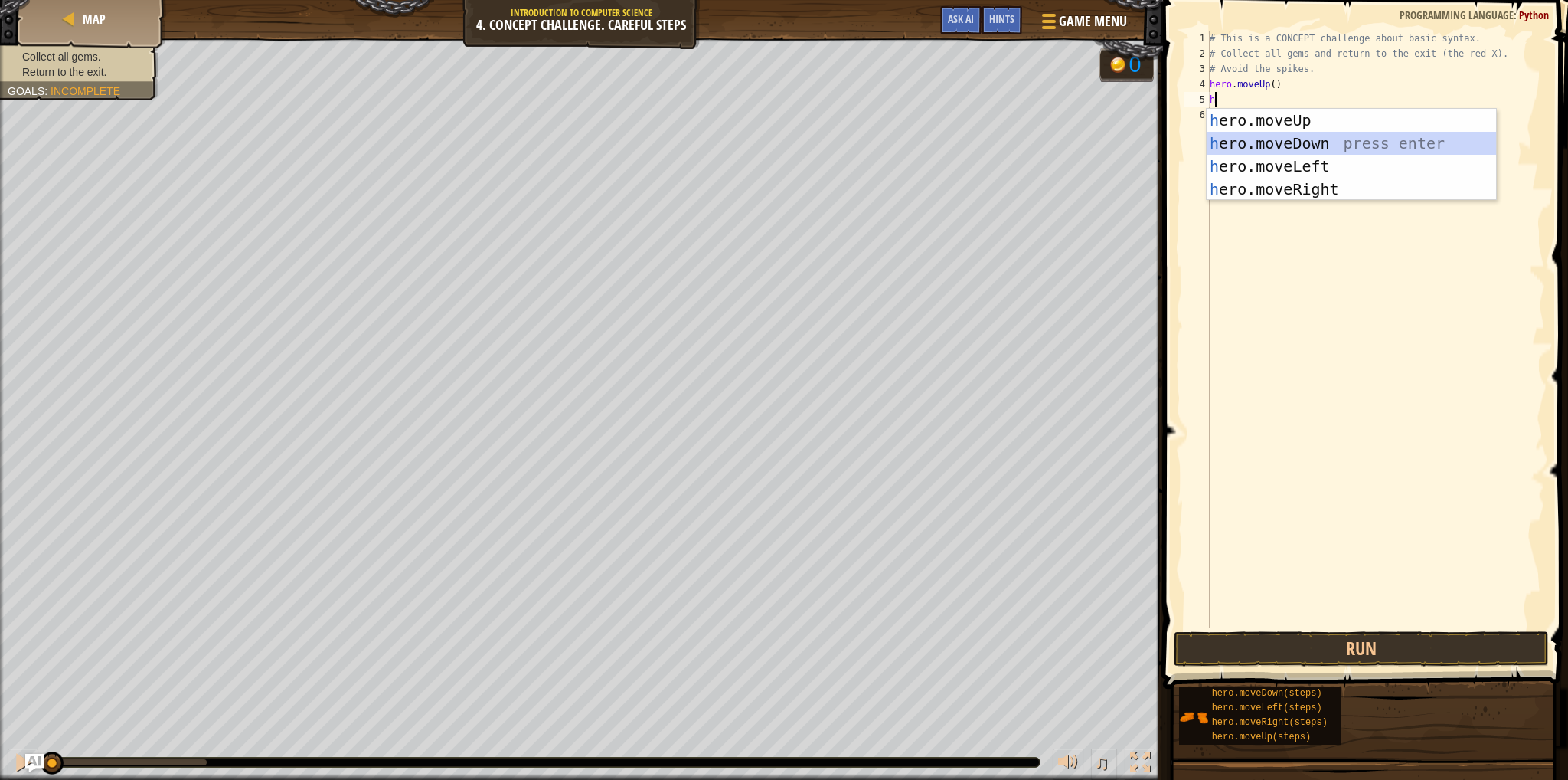
click at [1326, 142] on div "h ero.moveUp press enter h ero.moveDown press enter h ero.moveLeft press enter …" at bounding box center [1351, 178] width 289 height 138
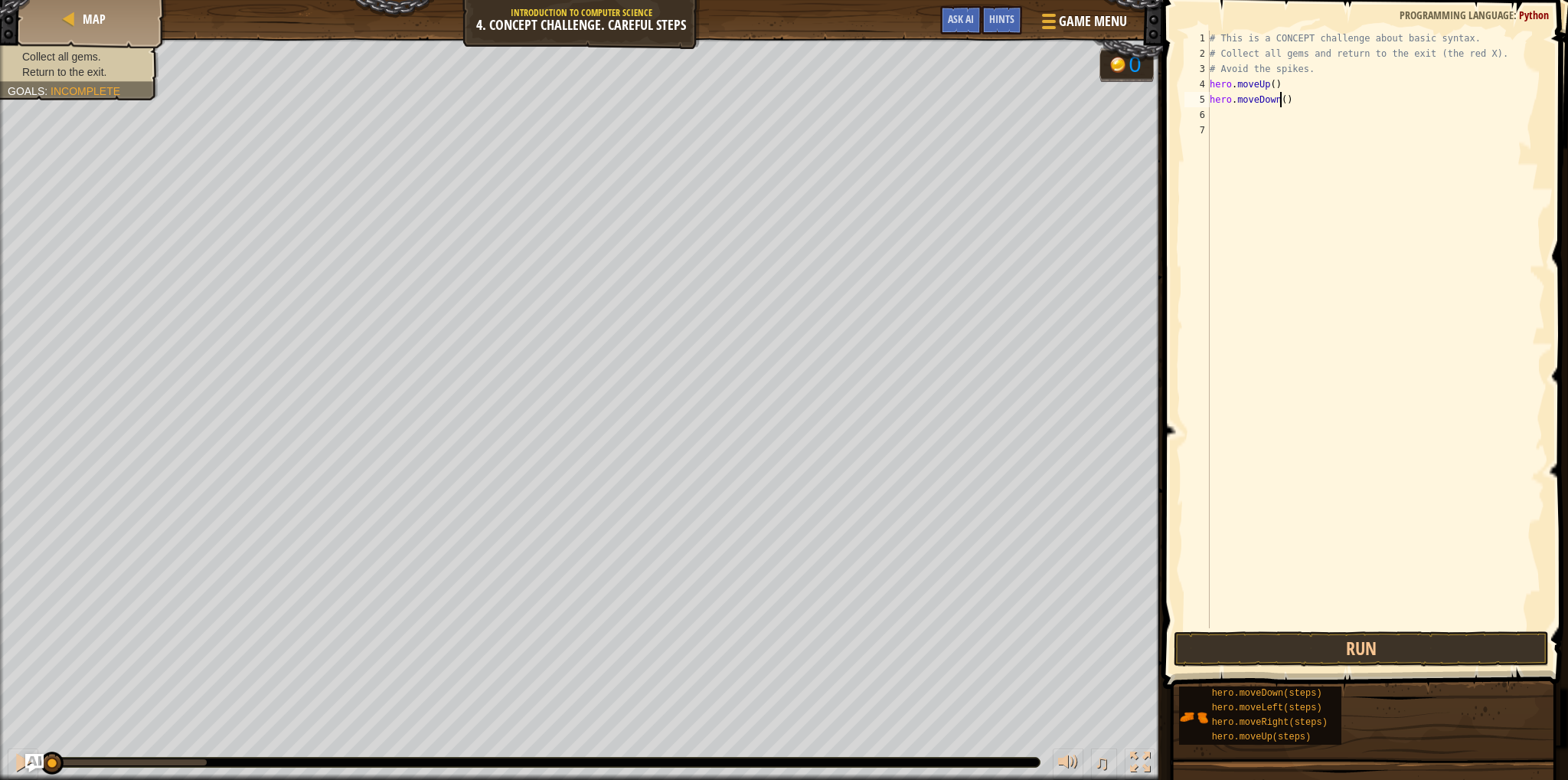
click at [1278, 104] on div "# This is a CONCEPT challenge about basic syntax. # Collect all gems and return…" at bounding box center [1375, 345] width 339 height 628
type textarea "hero.moveDown(2)"
click at [1275, 117] on div "# This is a CONCEPT challenge about basic syntax. # Collect all gems and return…" at bounding box center [1375, 345] width 339 height 628
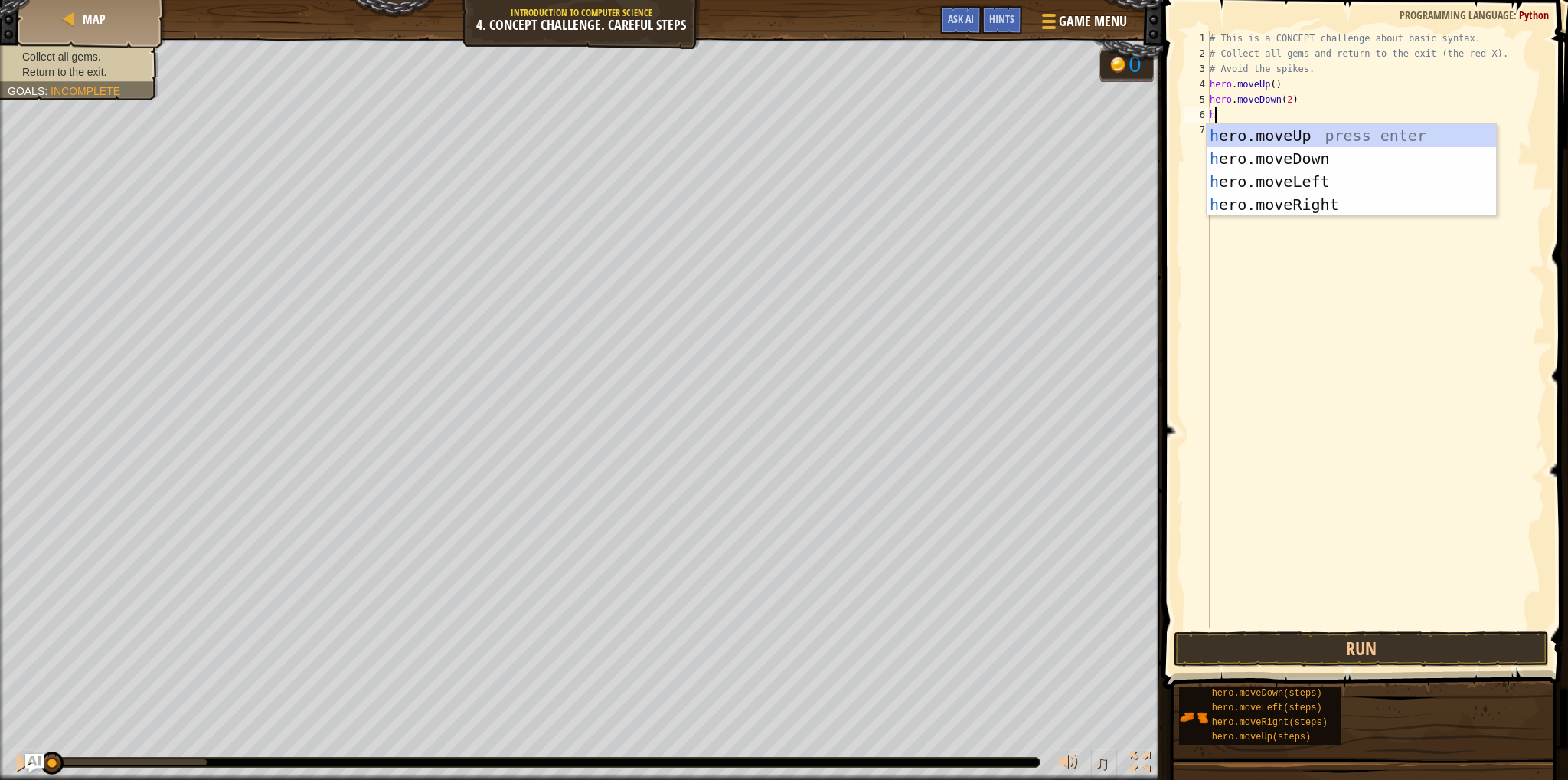
type textarea "her"
click at [1278, 135] on div "her o.moveUp press enter her o.moveDown press enter her o.moveLeft press enter …" at bounding box center [1351, 194] width 289 height 138
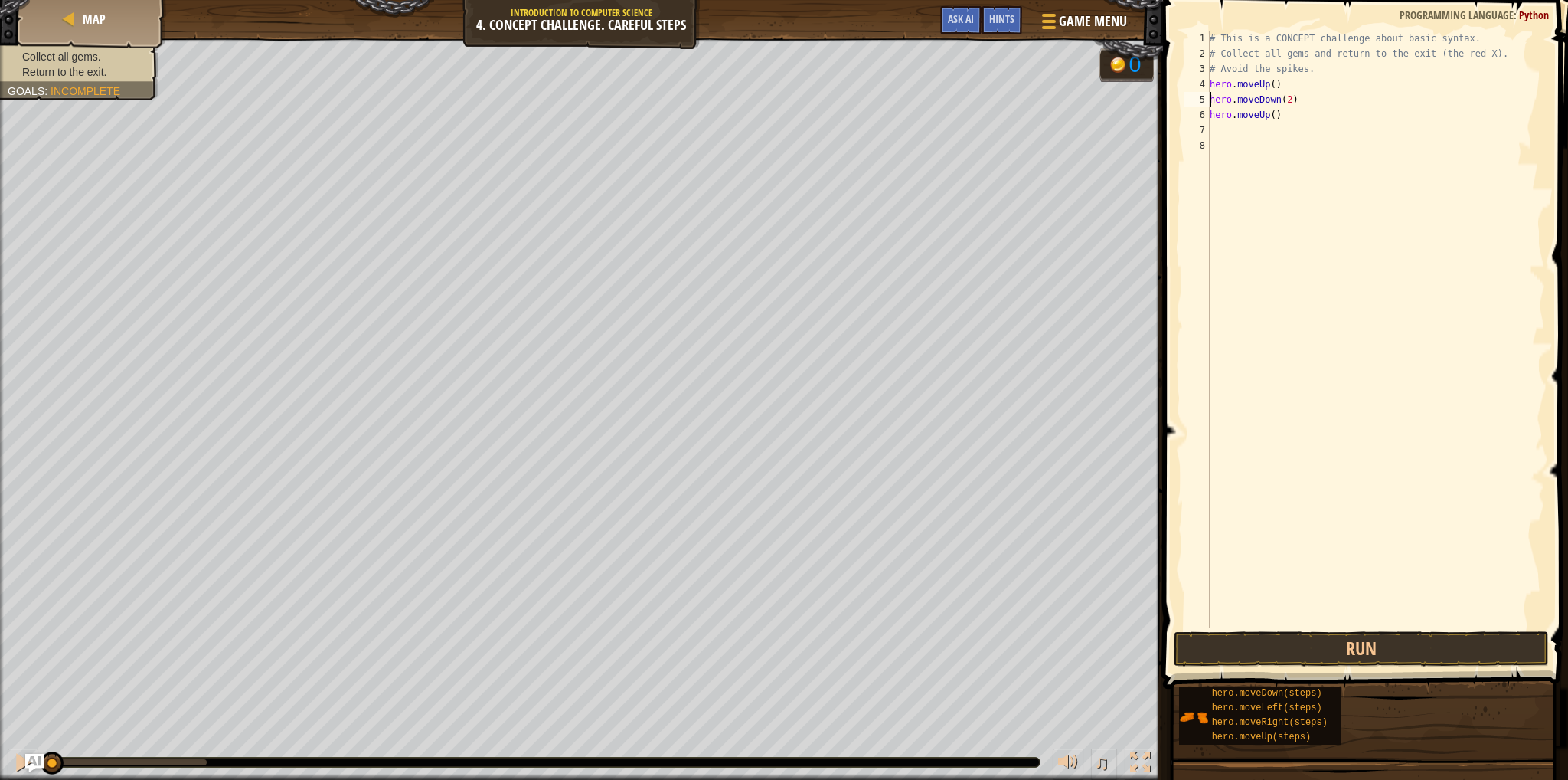
click at [1210, 98] on div "# This is a CONCEPT challenge about basic syntax. # Collect all gems and return…" at bounding box center [1375, 345] width 339 height 628
type textarea "hero.moveDown(2)"
type textarea ","
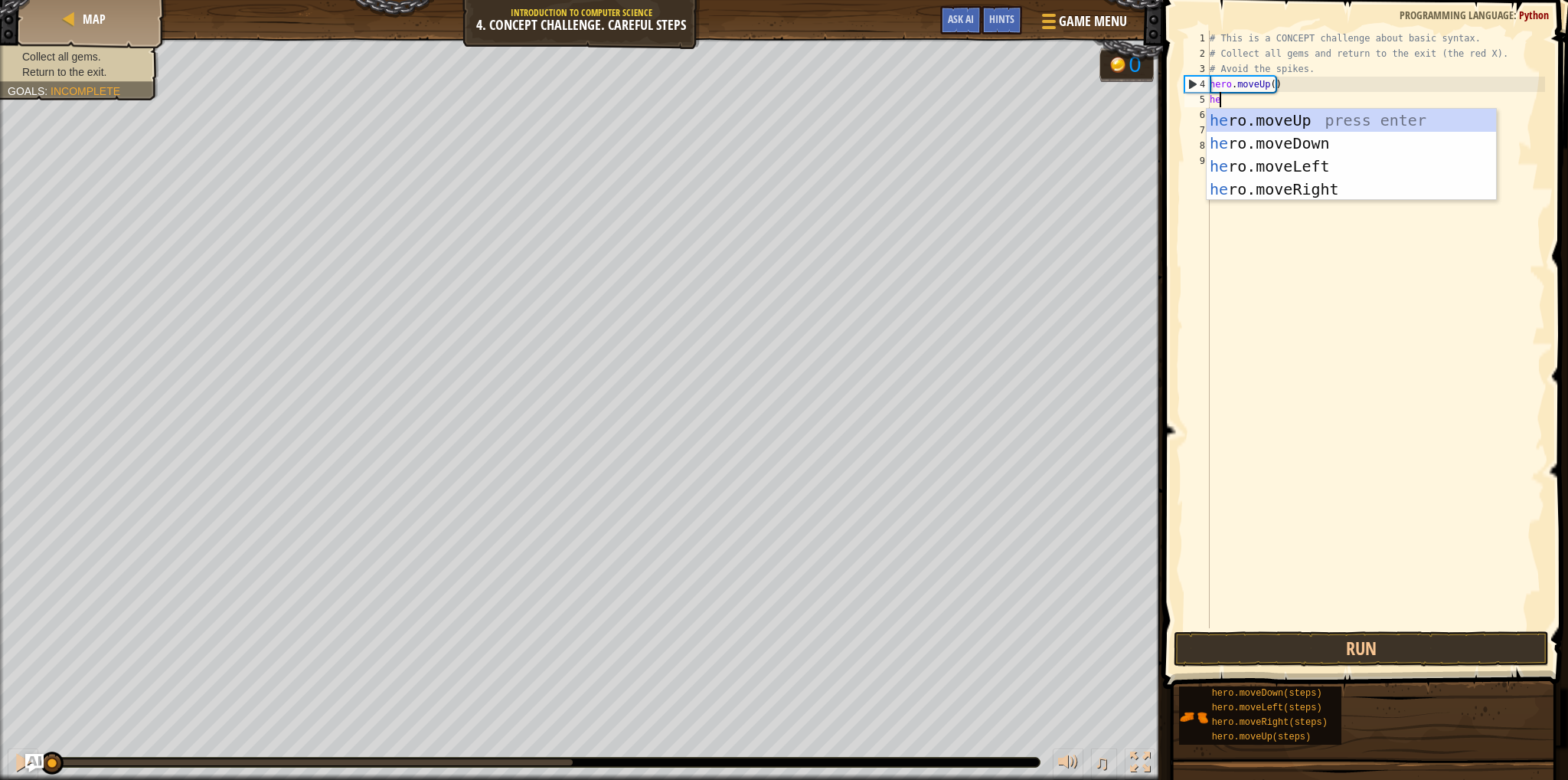
type textarea "her"
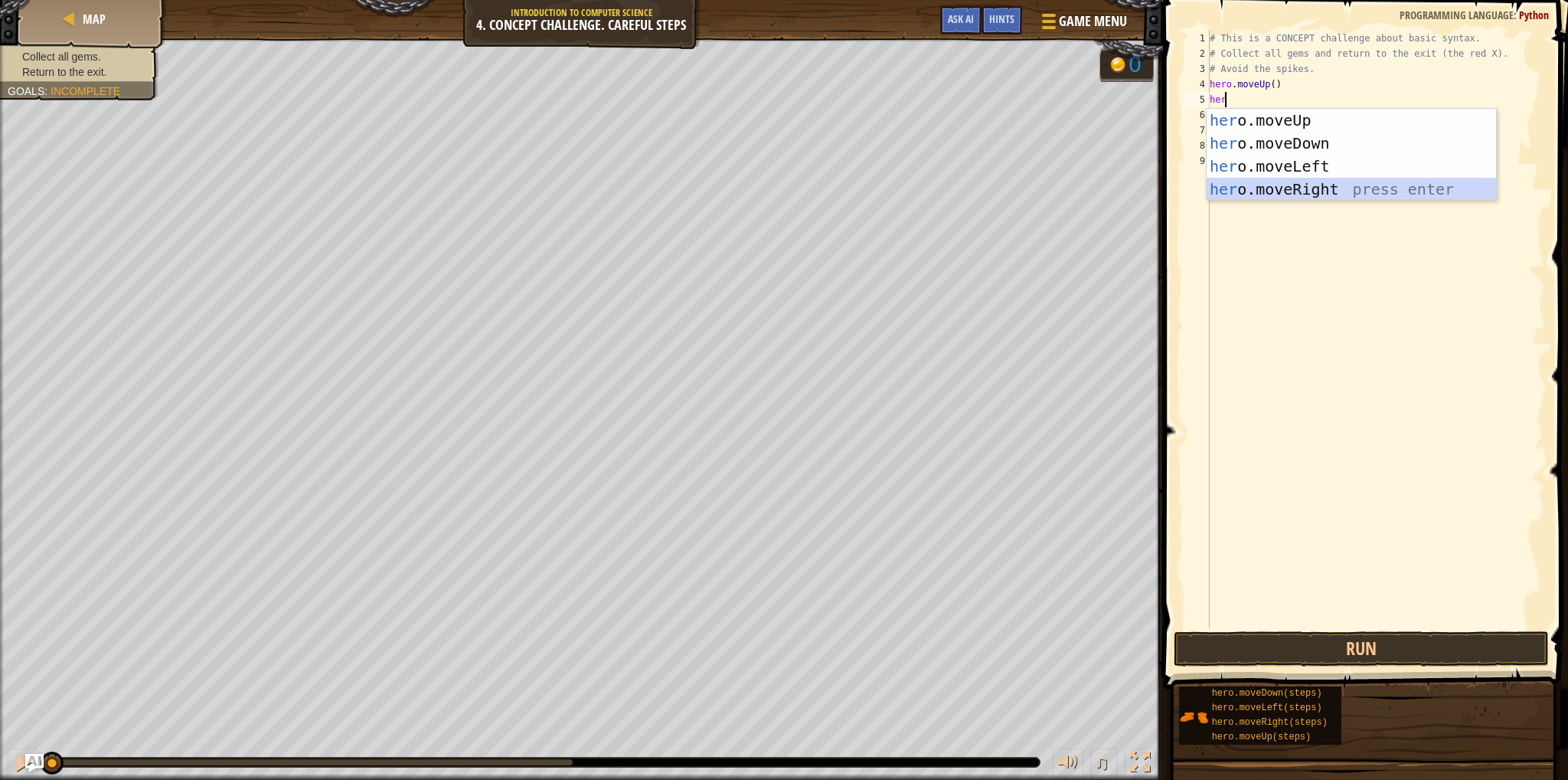
click at [1262, 191] on div "her o.moveUp press enter her o.moveDown press enter her o.moveLeft press enter …" at bounding box center [1351, 178] width 289 height 138
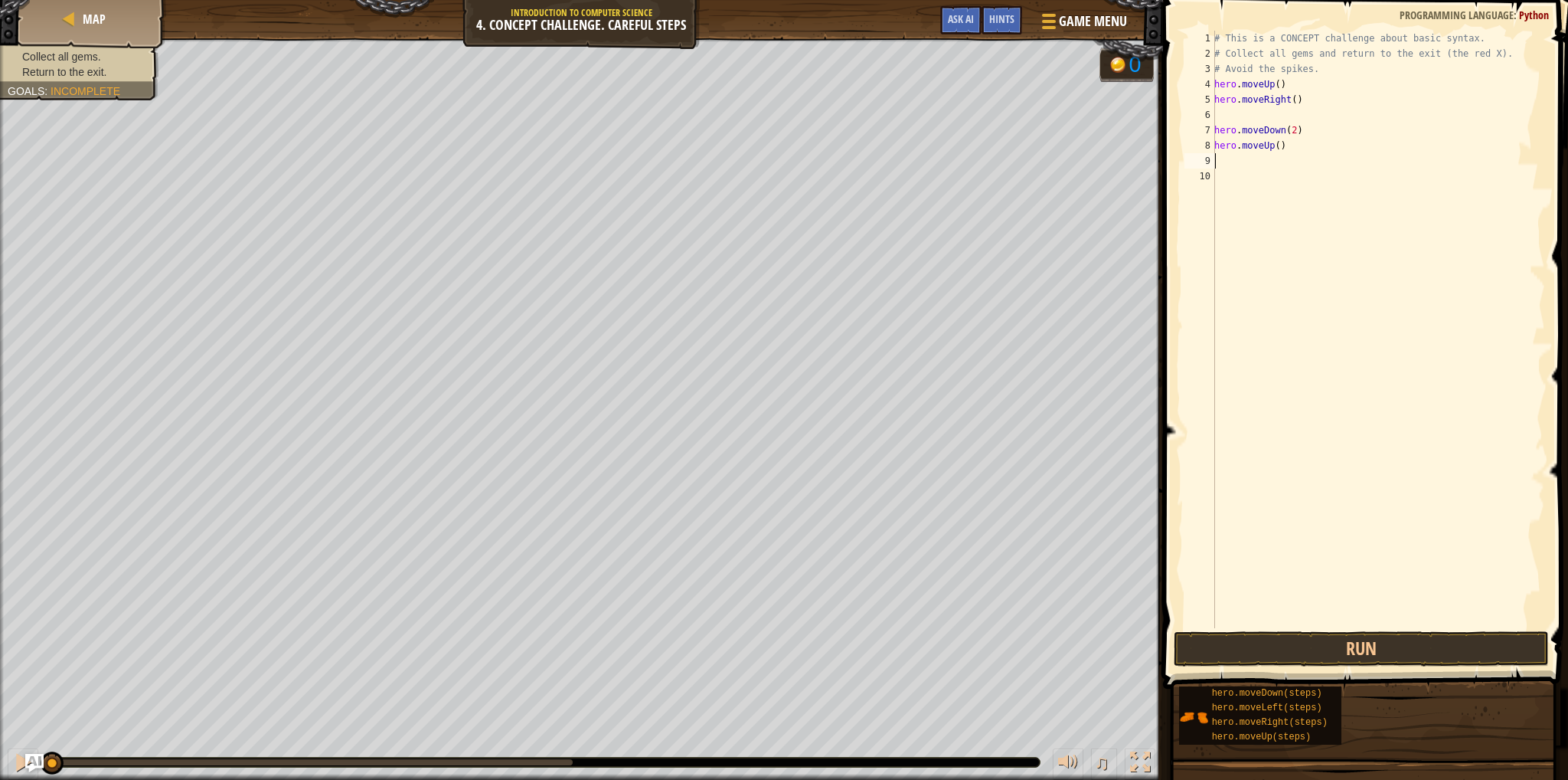
click at [1237, 164] on div "# This is a CONCEPT challenge about basic syntax. # Collect all gems and return…" at bounding box center [1378, 345] width 334 height 628
click at [1231, 119] on div "# This is a CONCEPT challenge about basic syntax. # Collect all gems and return…" at bounding box center [1378, 345] width 334 height 628
type textarea "hero.moveRight()"
click at [1233, 148] on div "# This is a CONCEPT challenge about basic syntax. # Collect all gems and return…" at bounding box center [1376, 345] width 340 height 628
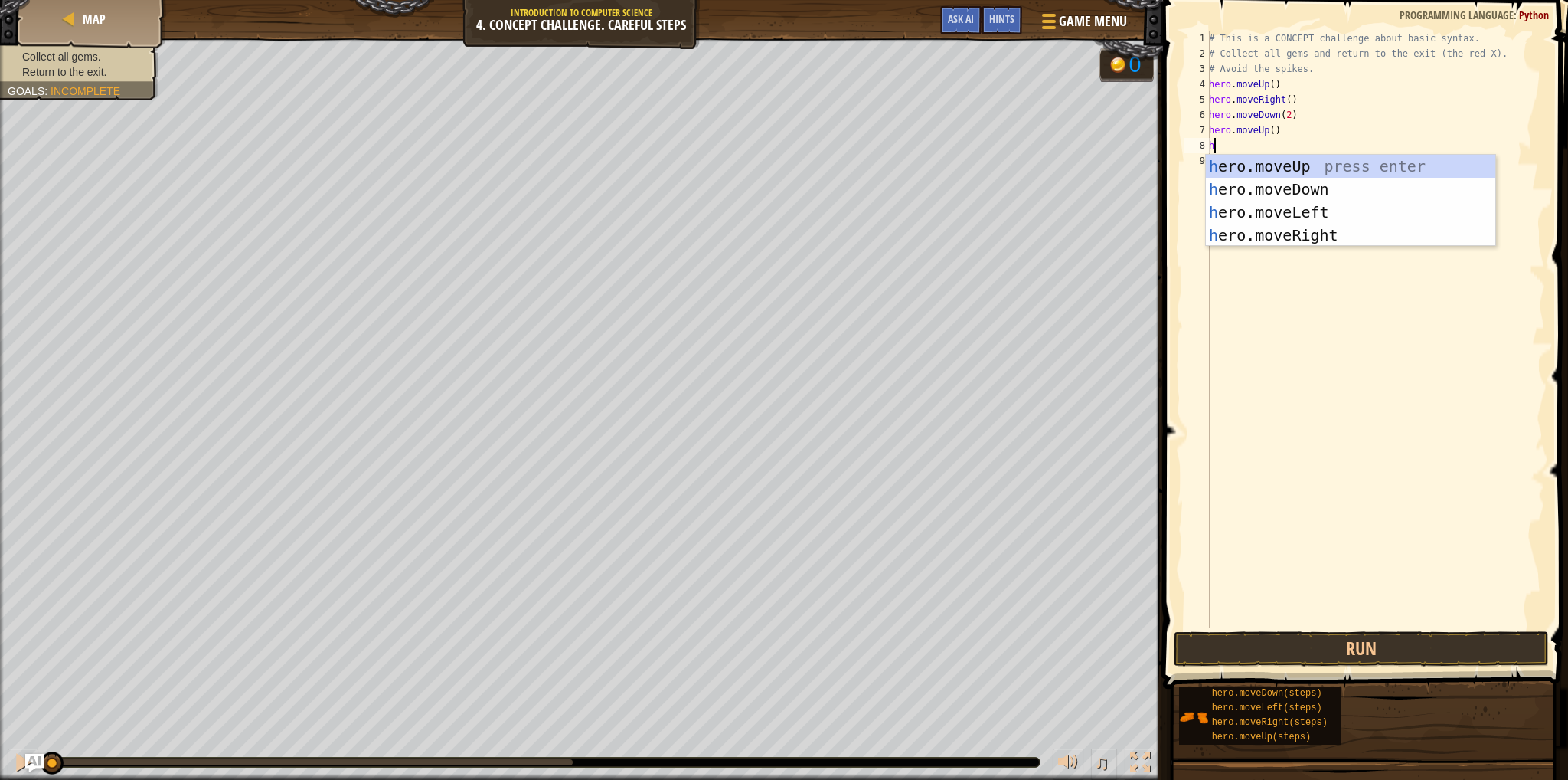
type textarea "her"
click at [1216, 241] on div "her o.moveUp press enter her o.moveDown press enter her o.moveLeft press enter …" at bounding box center [1351, 224] width 289 height 138
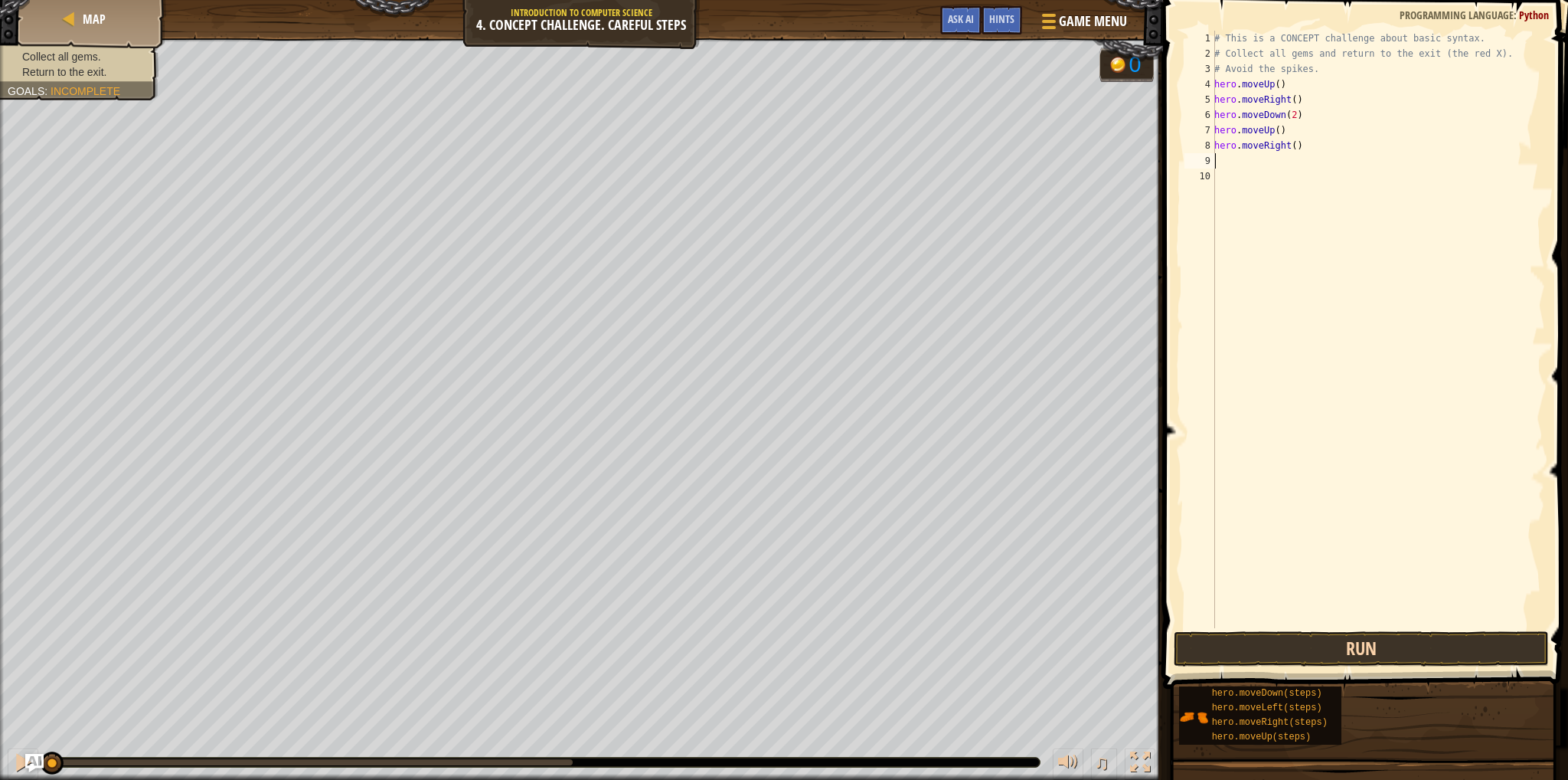
click at [1244, 665] on div "1 2 3 4 5 6 7 8 9 10 # This is a CONCEPT challenge about basic syntax. # Collec…" at bounding box center [1363, 374] width 410 height 734
click at [1246, 657] on button "Run" at bounding box center [1362, 649] width 375 height 36
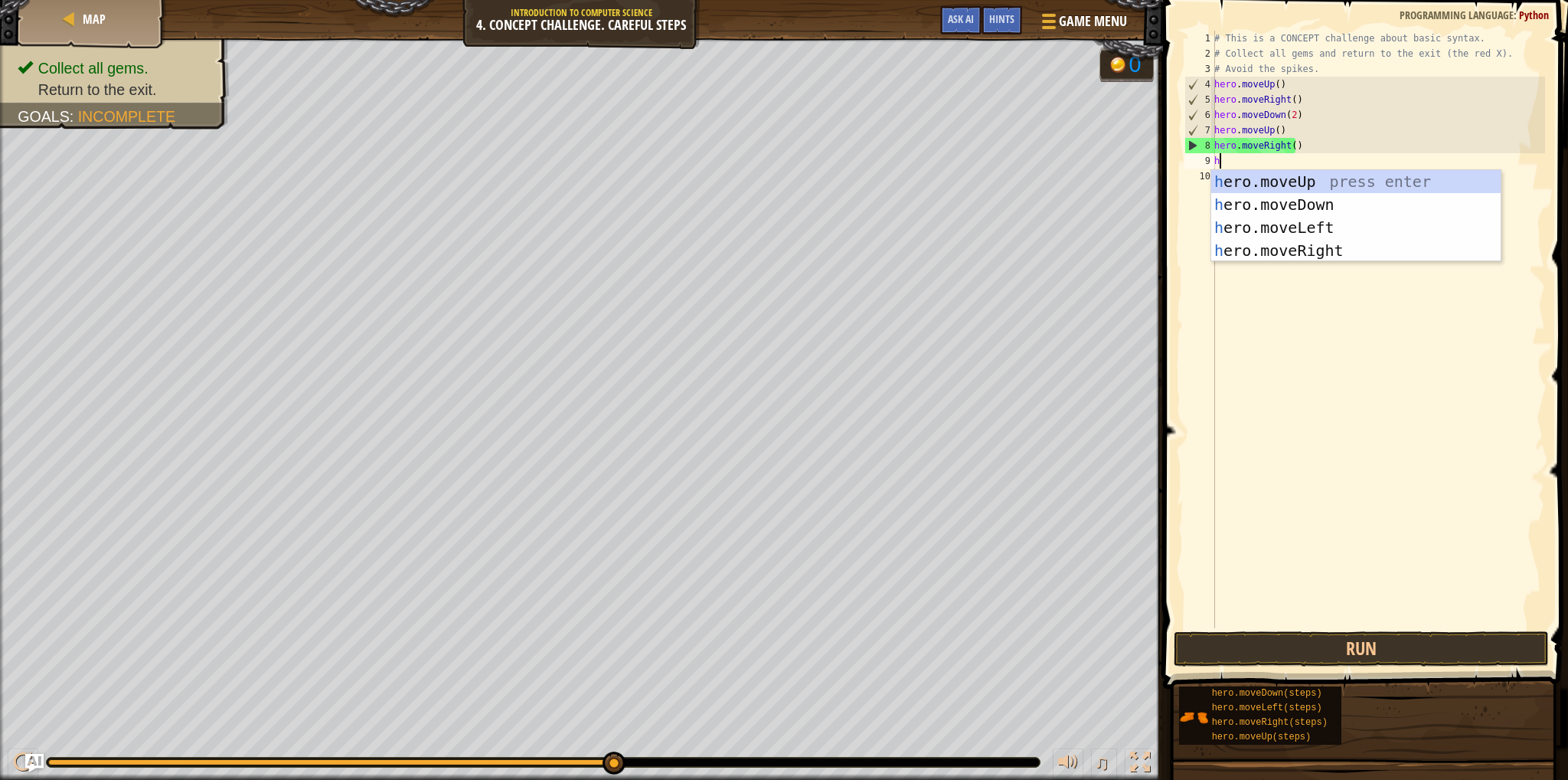
type textarea "her"
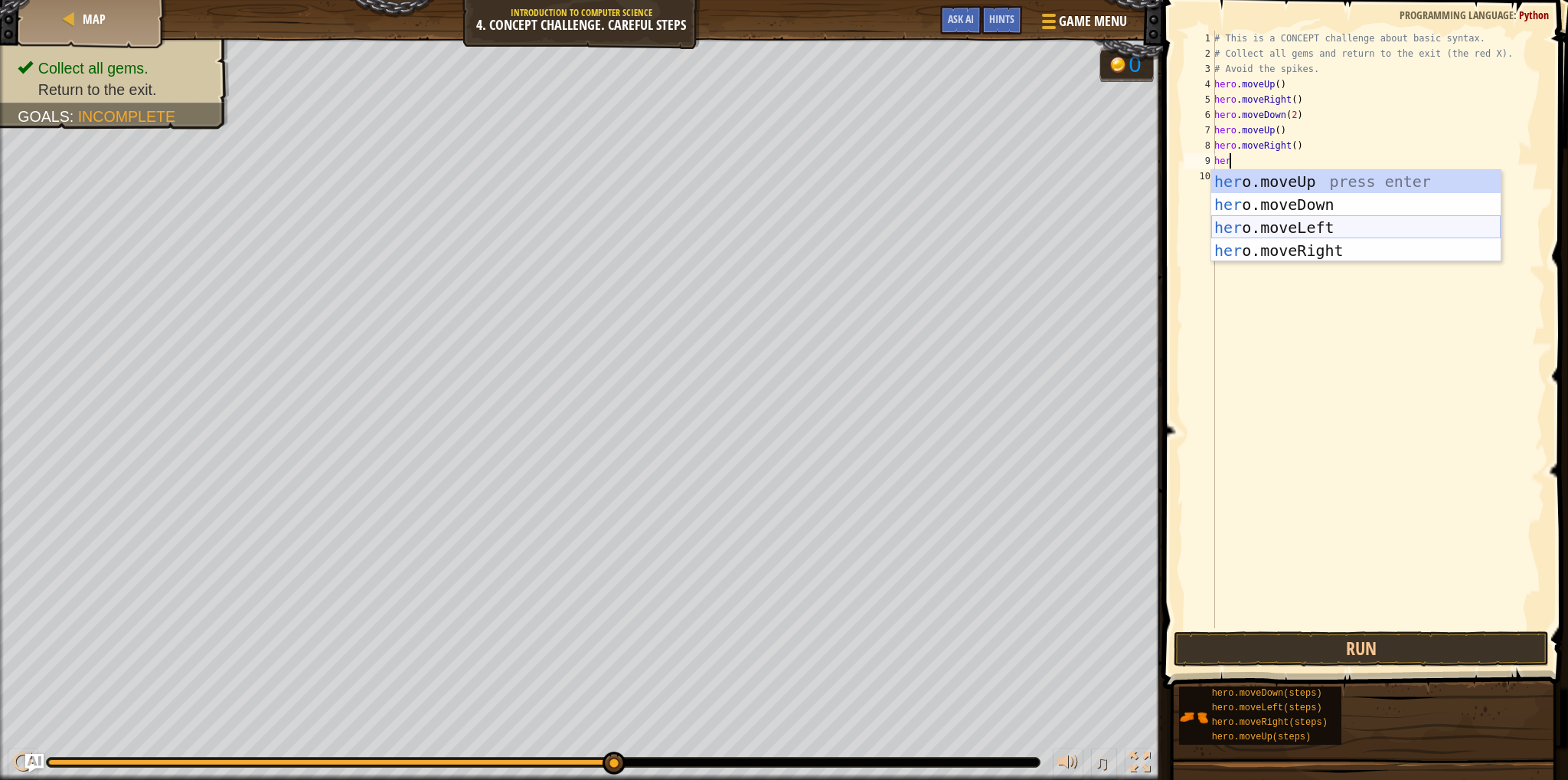
click at [1268, 228] on div "her o.moveUp press enter her o.moveDown press enter her o.moveLeft press enter …" at bounding box center [1356, 239] width 289 height 138
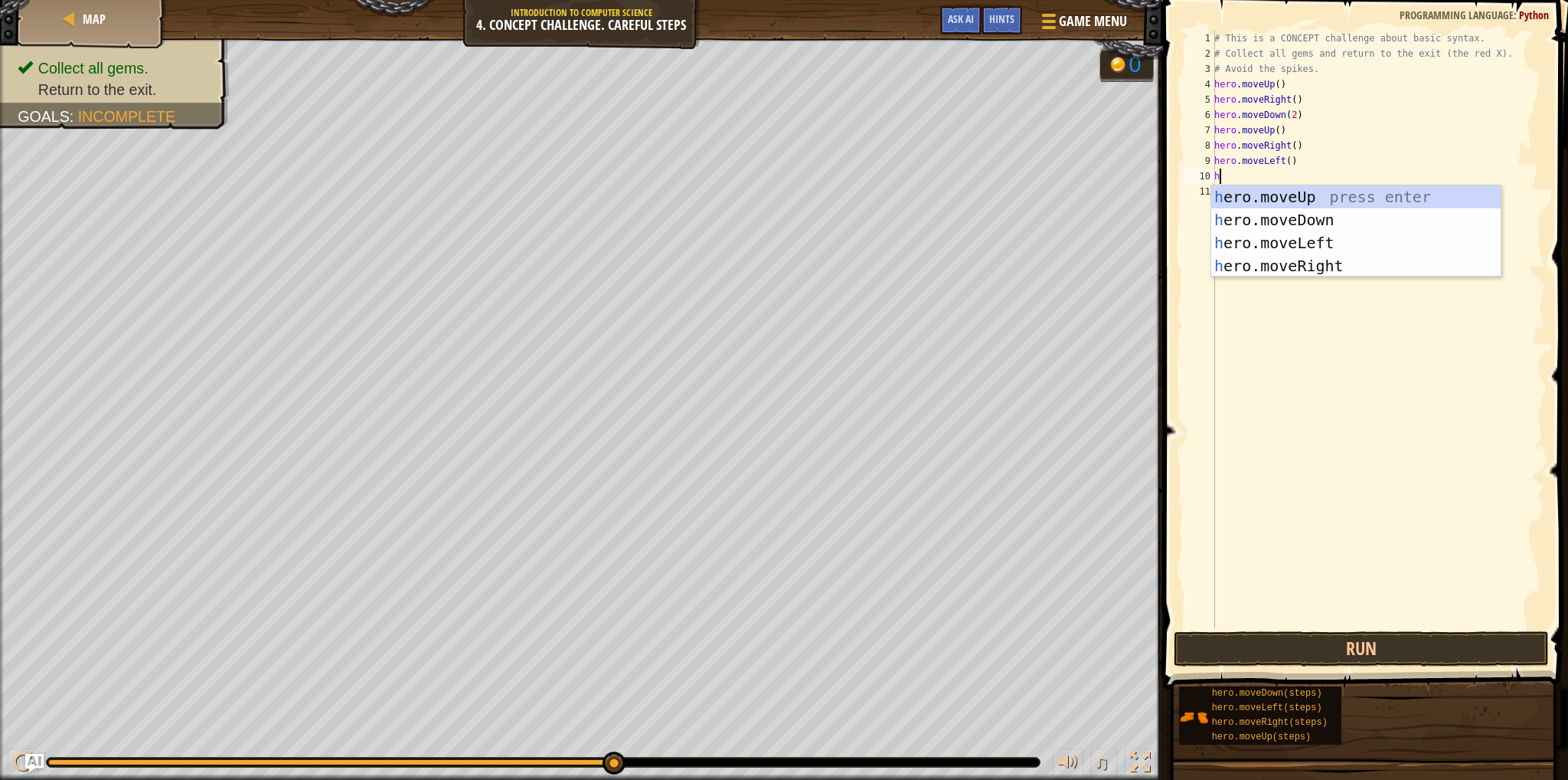
type textarea "her"
click at [1268, 196] on div "her o.moveUp press enter her o.moveDown press enter her o.moveLeft press enter …" at bounding box center [1356, 255] width 289 height 138
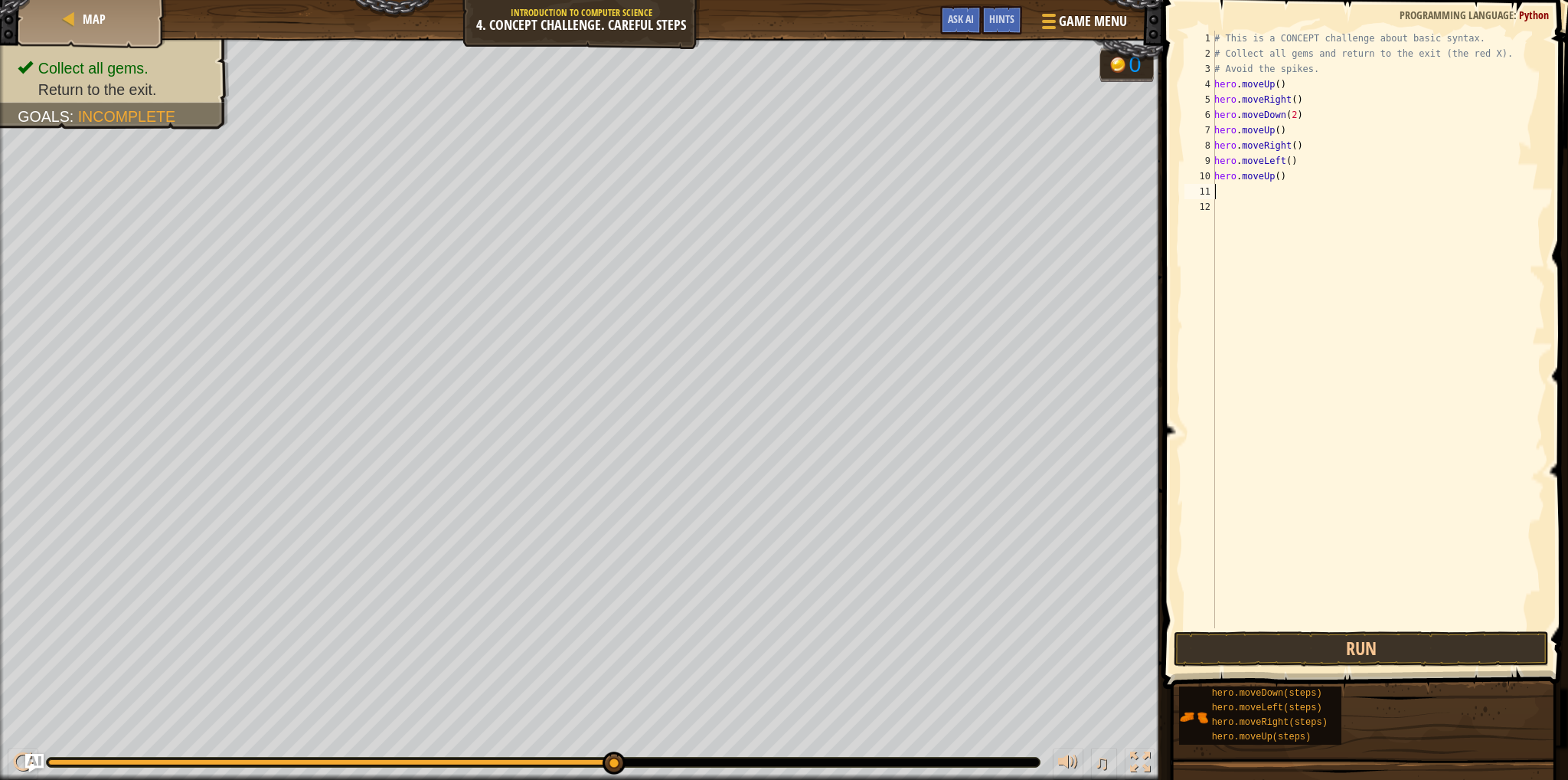
type textarea "h"
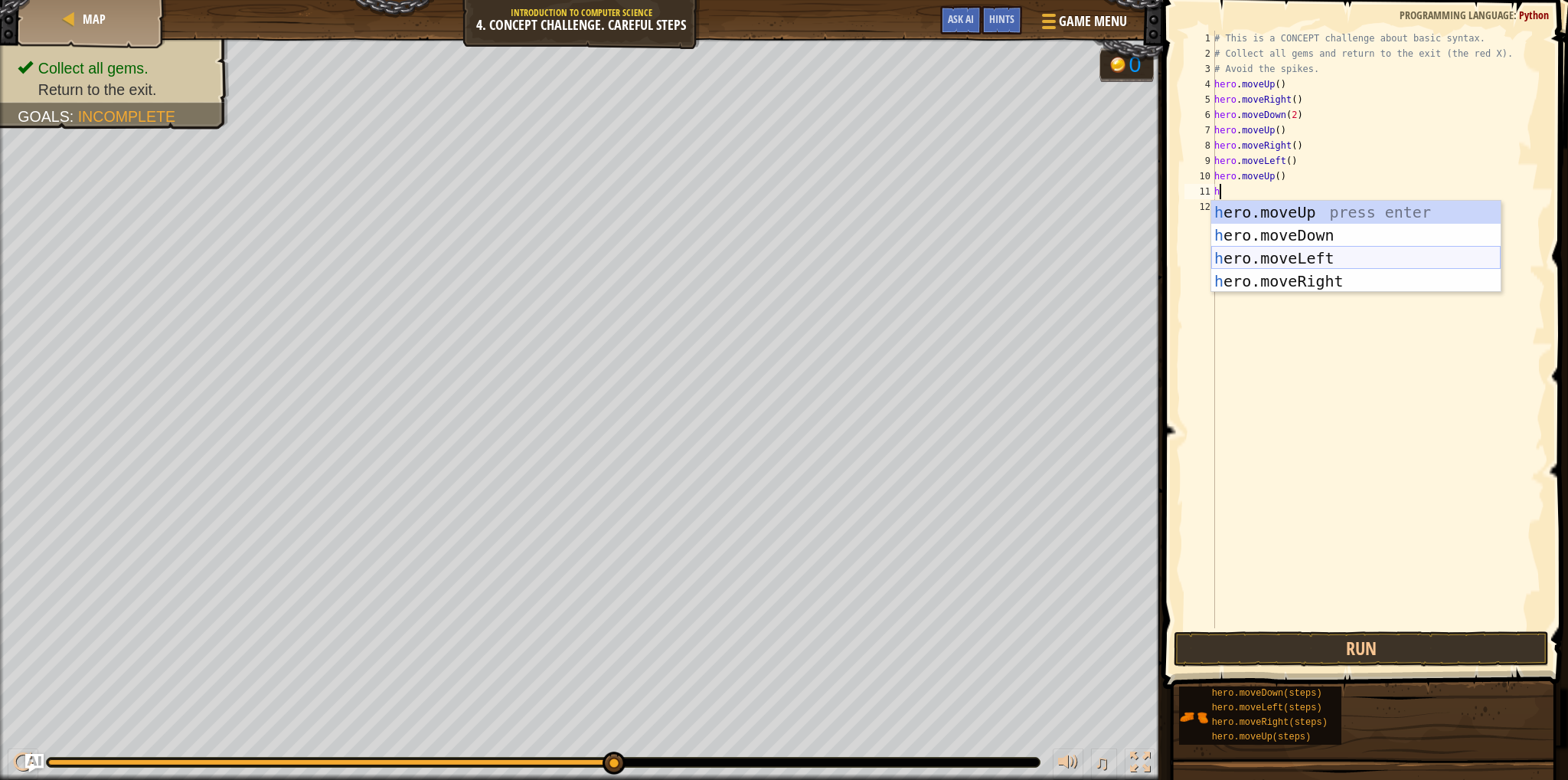
click at [1288, 255] on div "h ero.moveUp press enter h ero.moveDown press enter h ero.moveLeft press enter …" at bounding box center [1356, 270] width 289 height 138
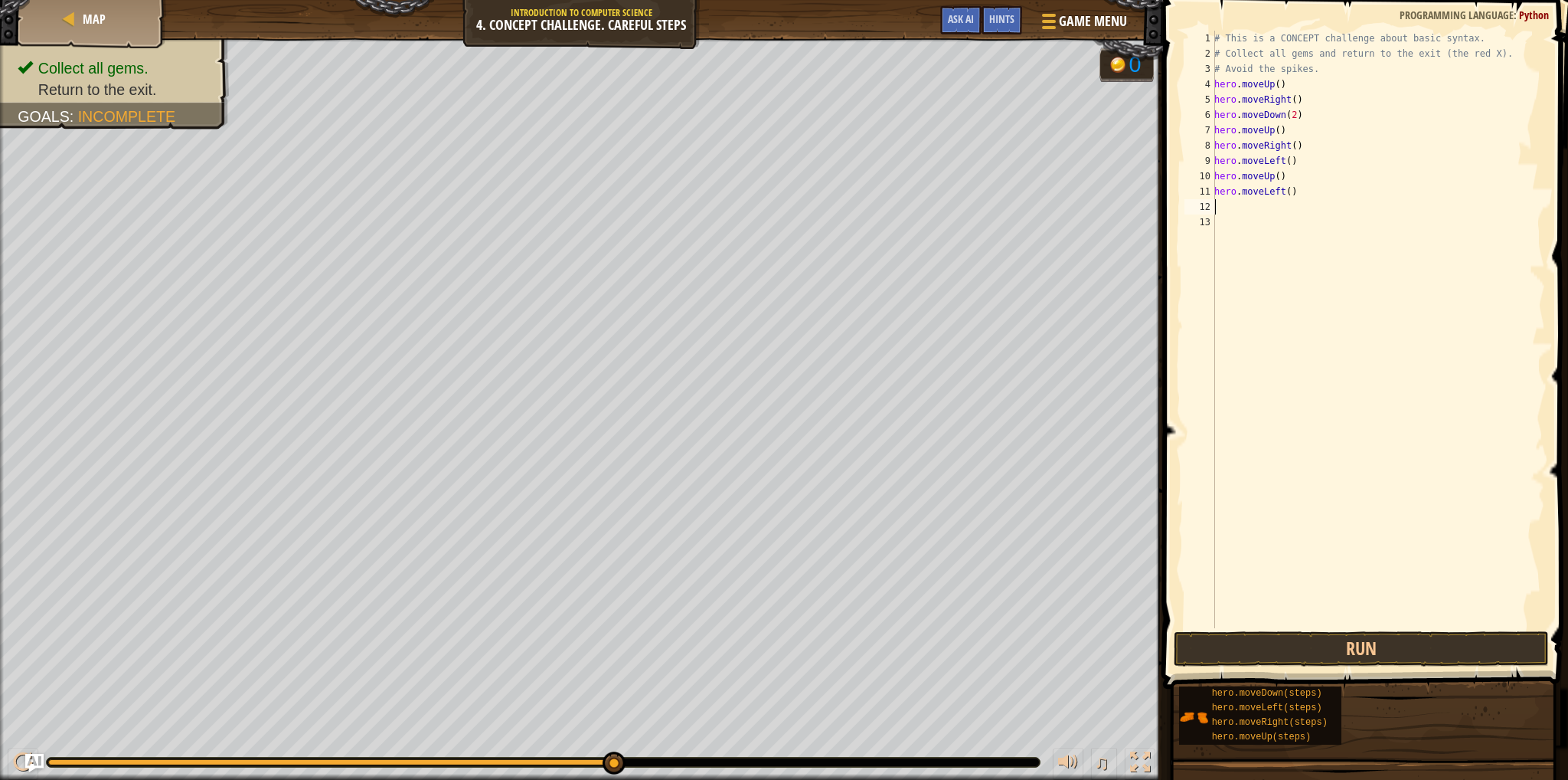
type textarea "h"
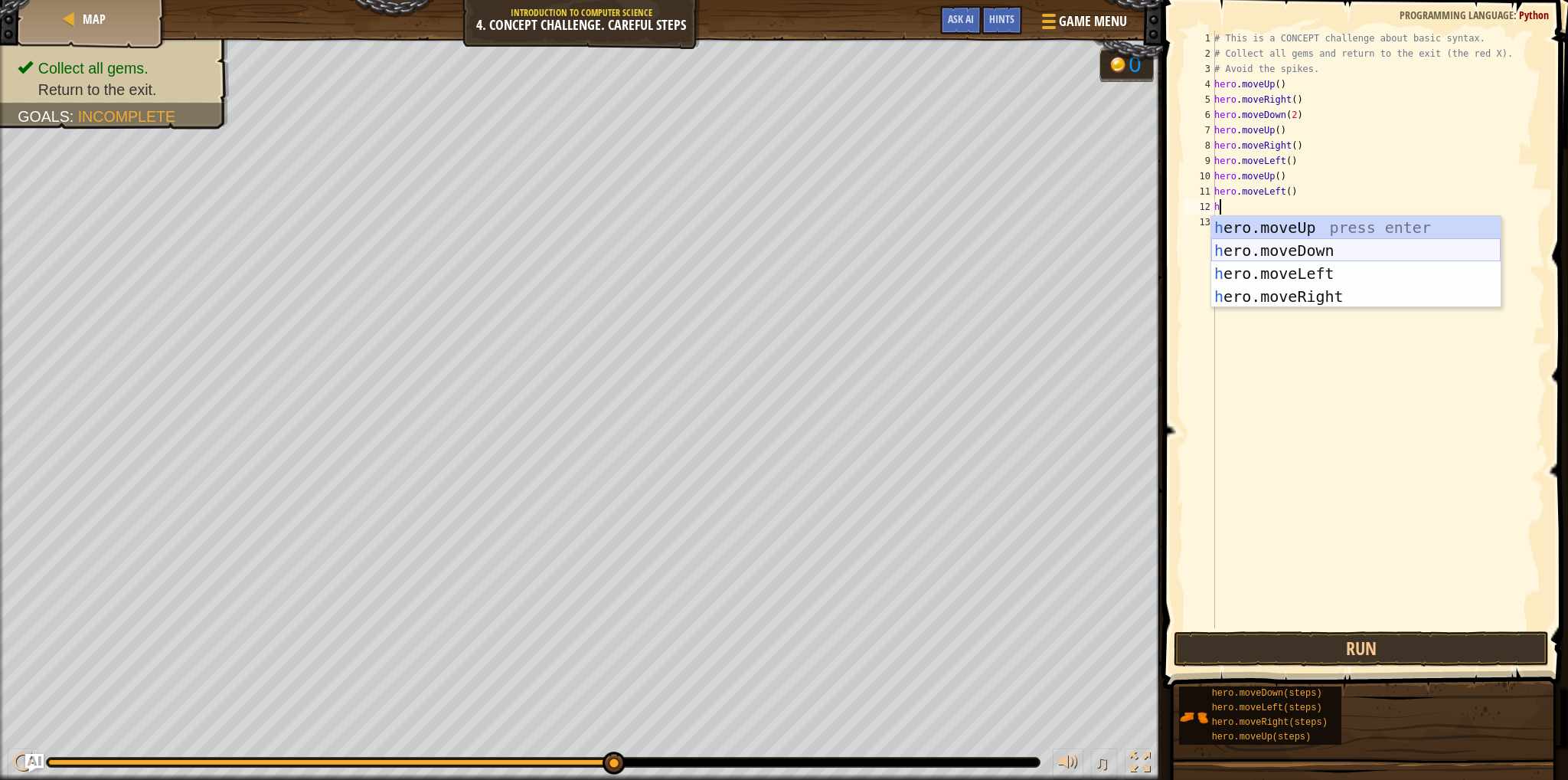
click at [1292, 251] on div "h ero.moveUp press enter h ero.moveDown press enter h ero.moveLeft press enter …" at bounding box center [1356, 285] width 289 height 138
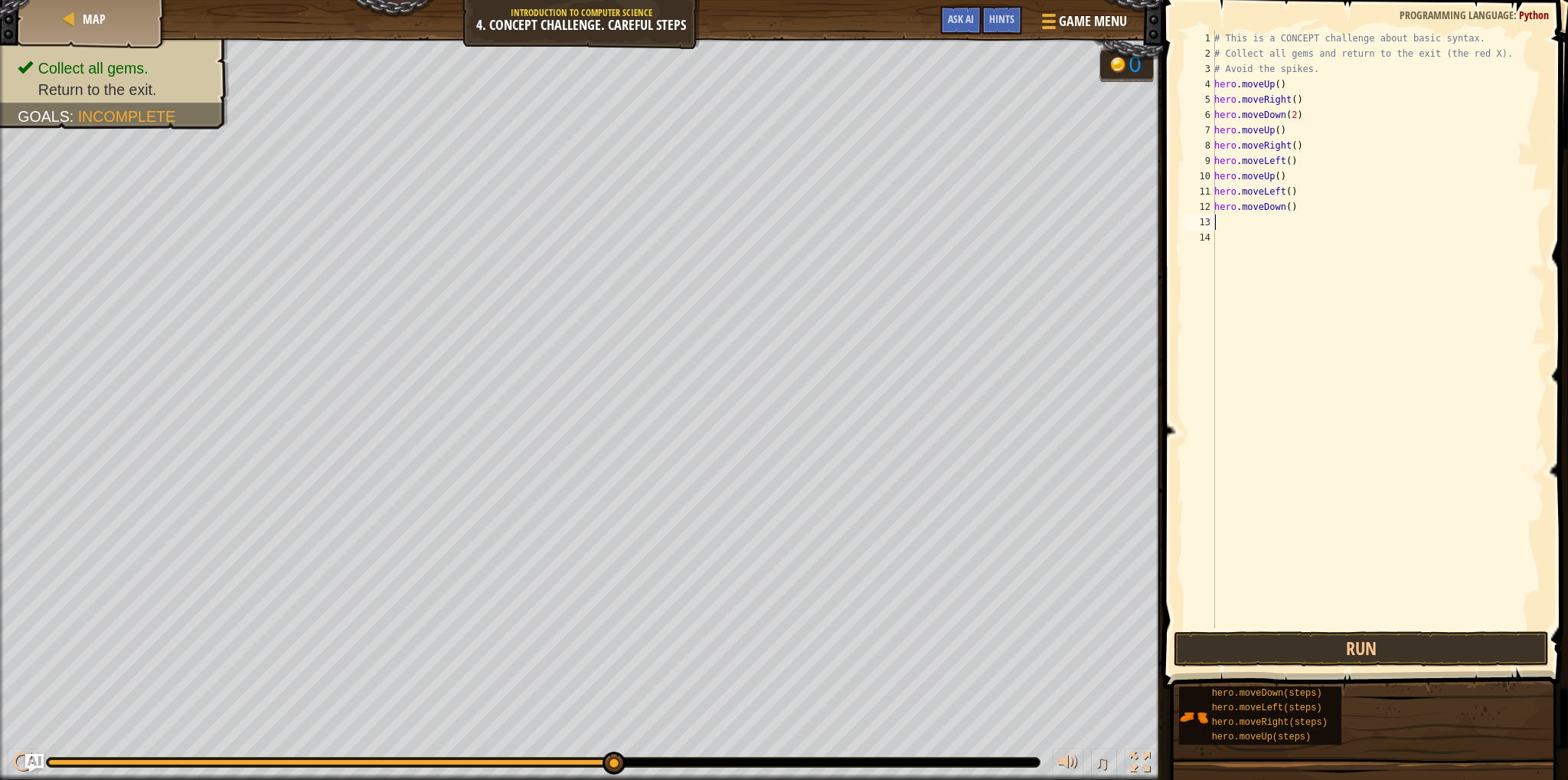
type textarea "h"
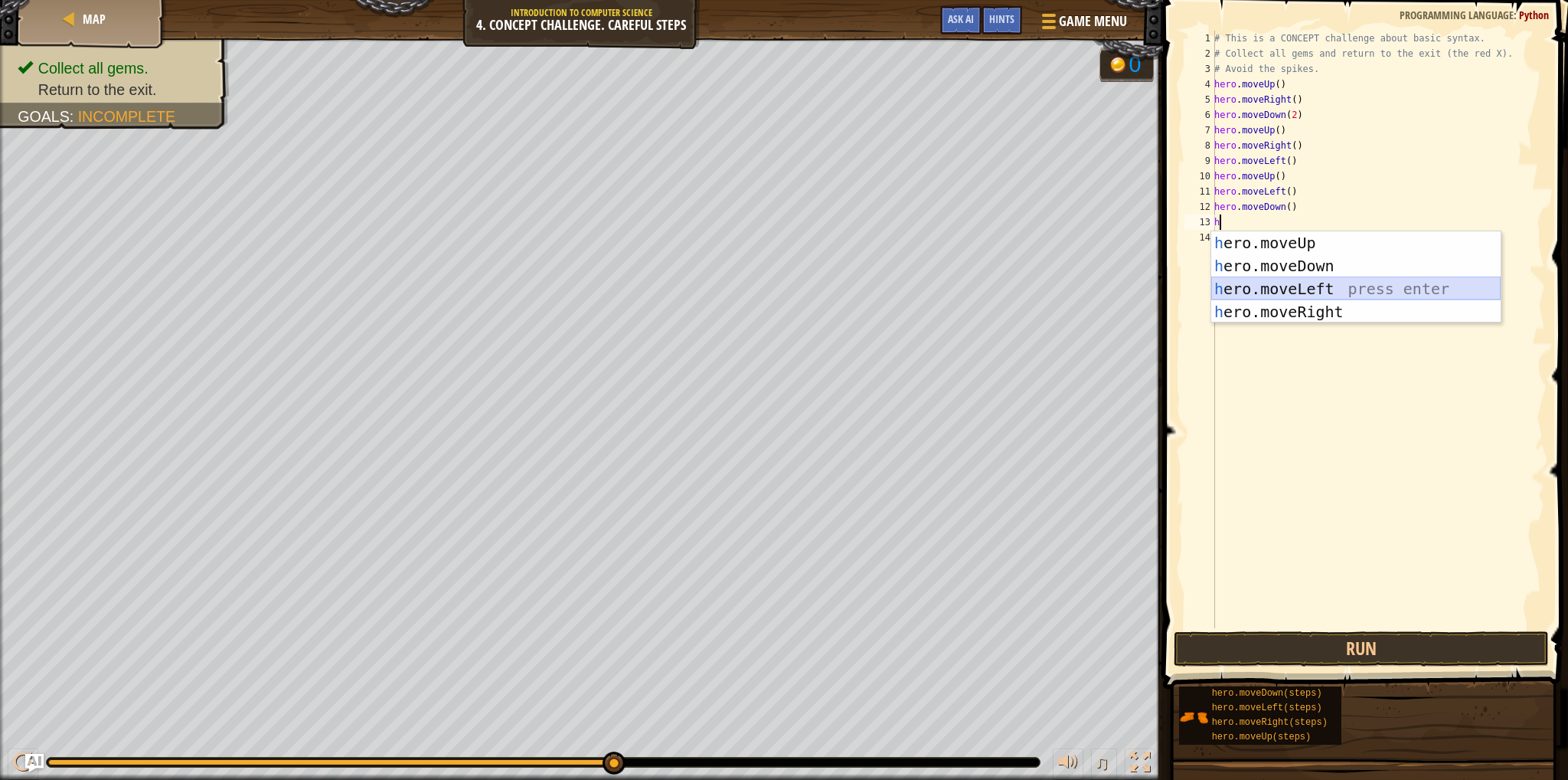
click at [1305, 291] on div "h ero.moveUp press enter h ero.moveDown press enter h ero.moveLeft press enter …" at bounding box center [1356, 300] width 289 height 138
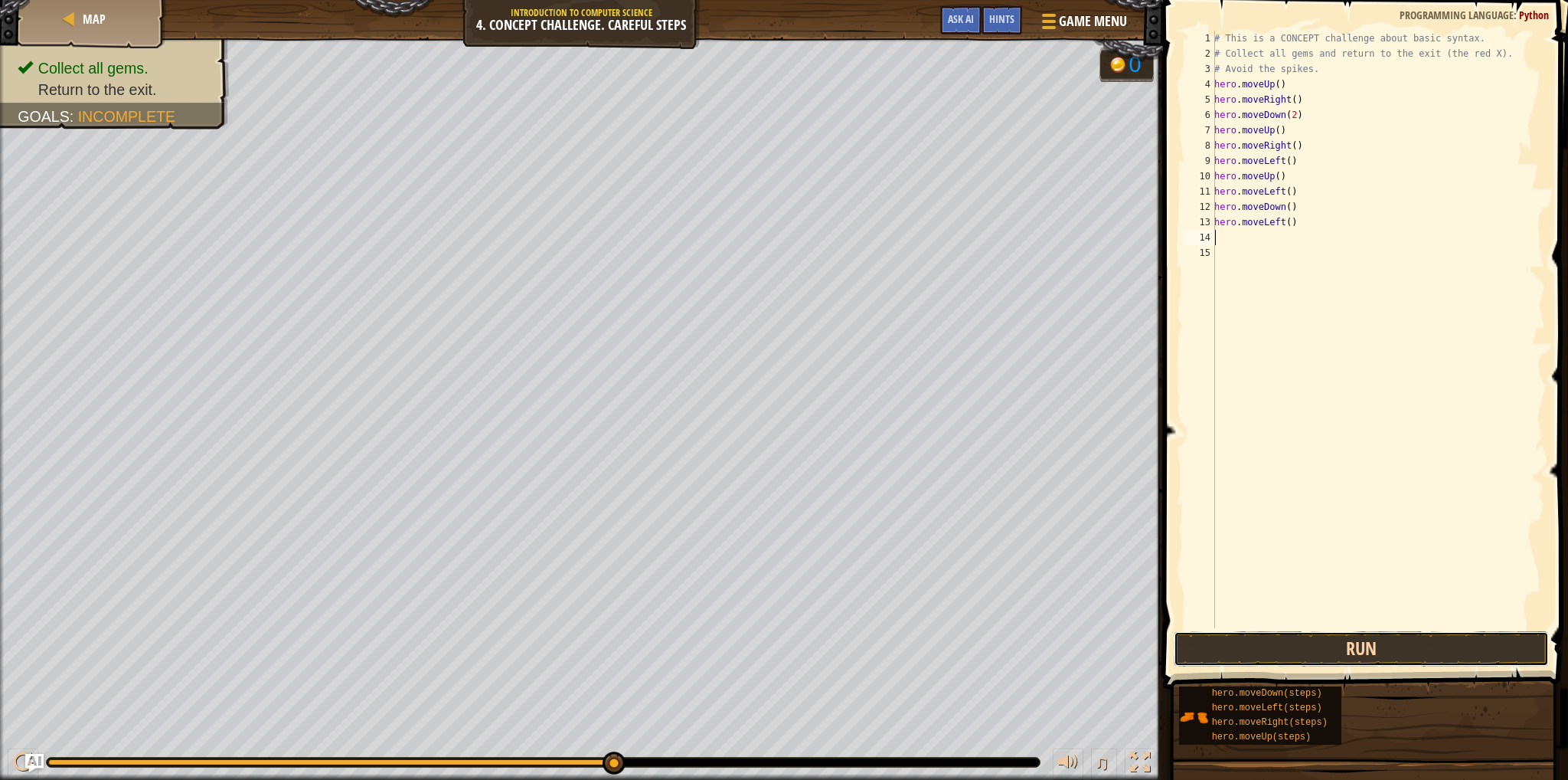
click at [1227, 647] on button "Run" at bounding box center [1362, 649] width 375 height 36
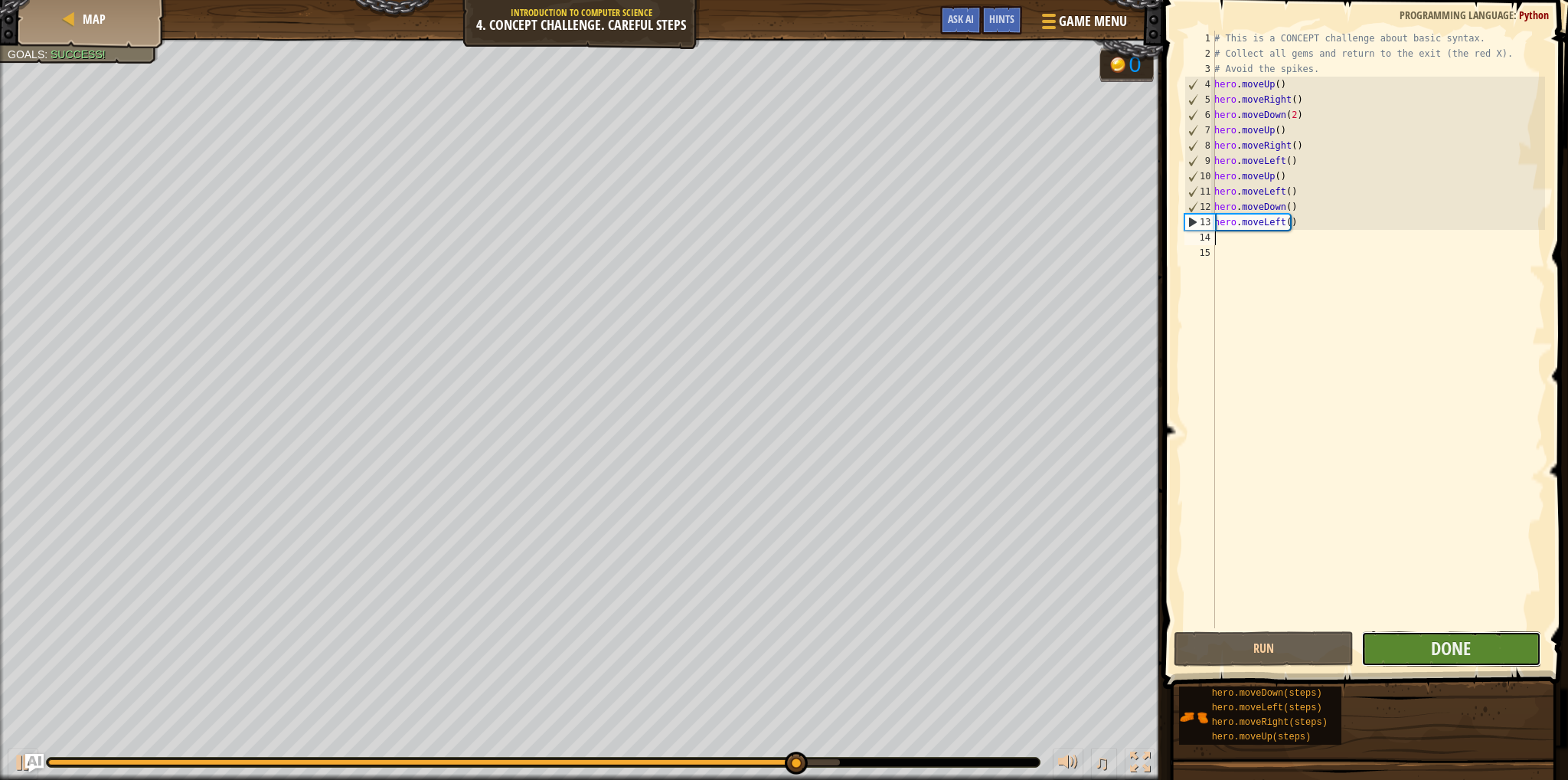
click at [1411, 658] on button "Done" at bounding box center [1451, 649] width 180 height 36
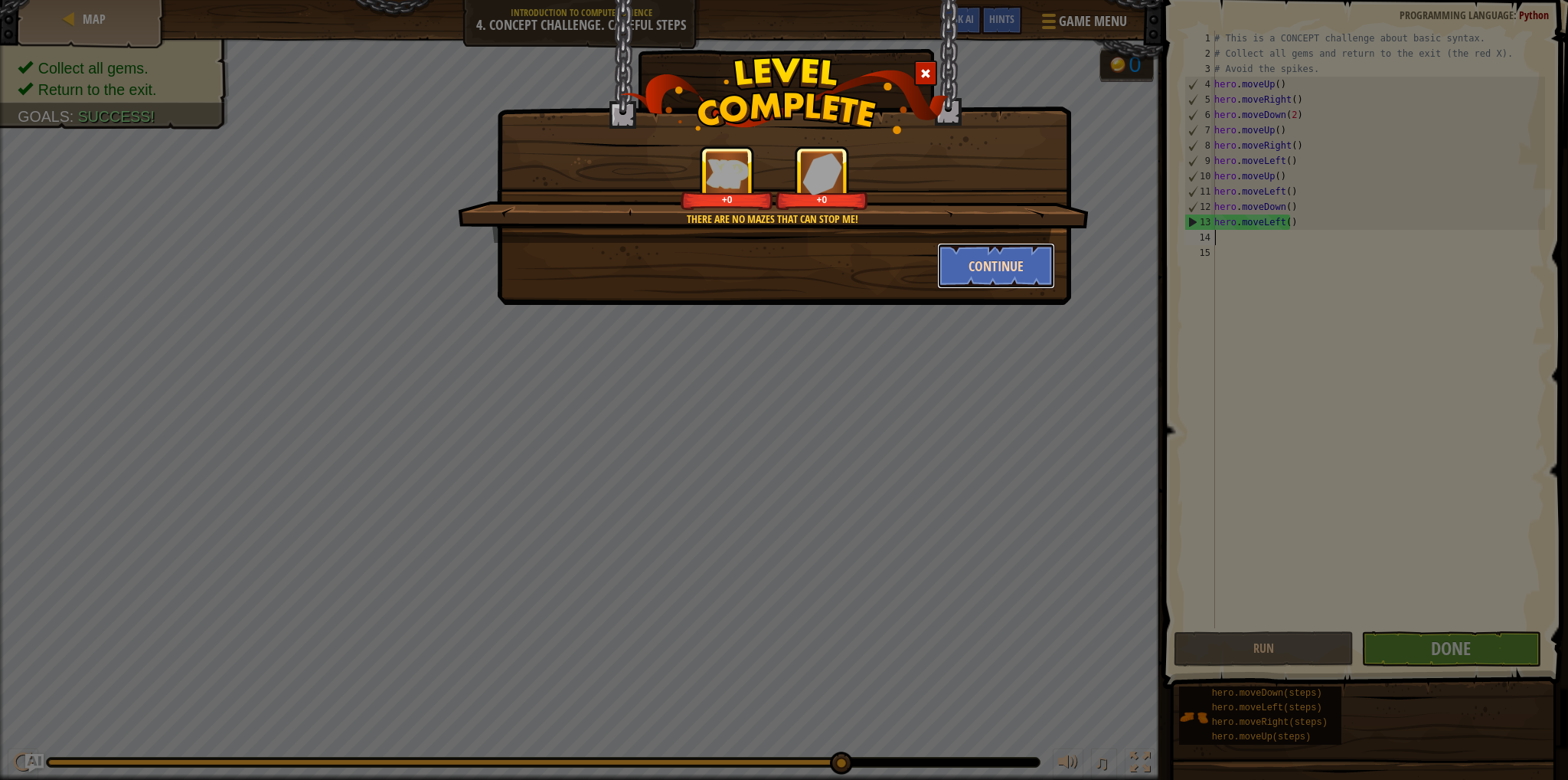
click at [965, 260] on button "Continue" at bounding box center [996, 266] width 118 height 46
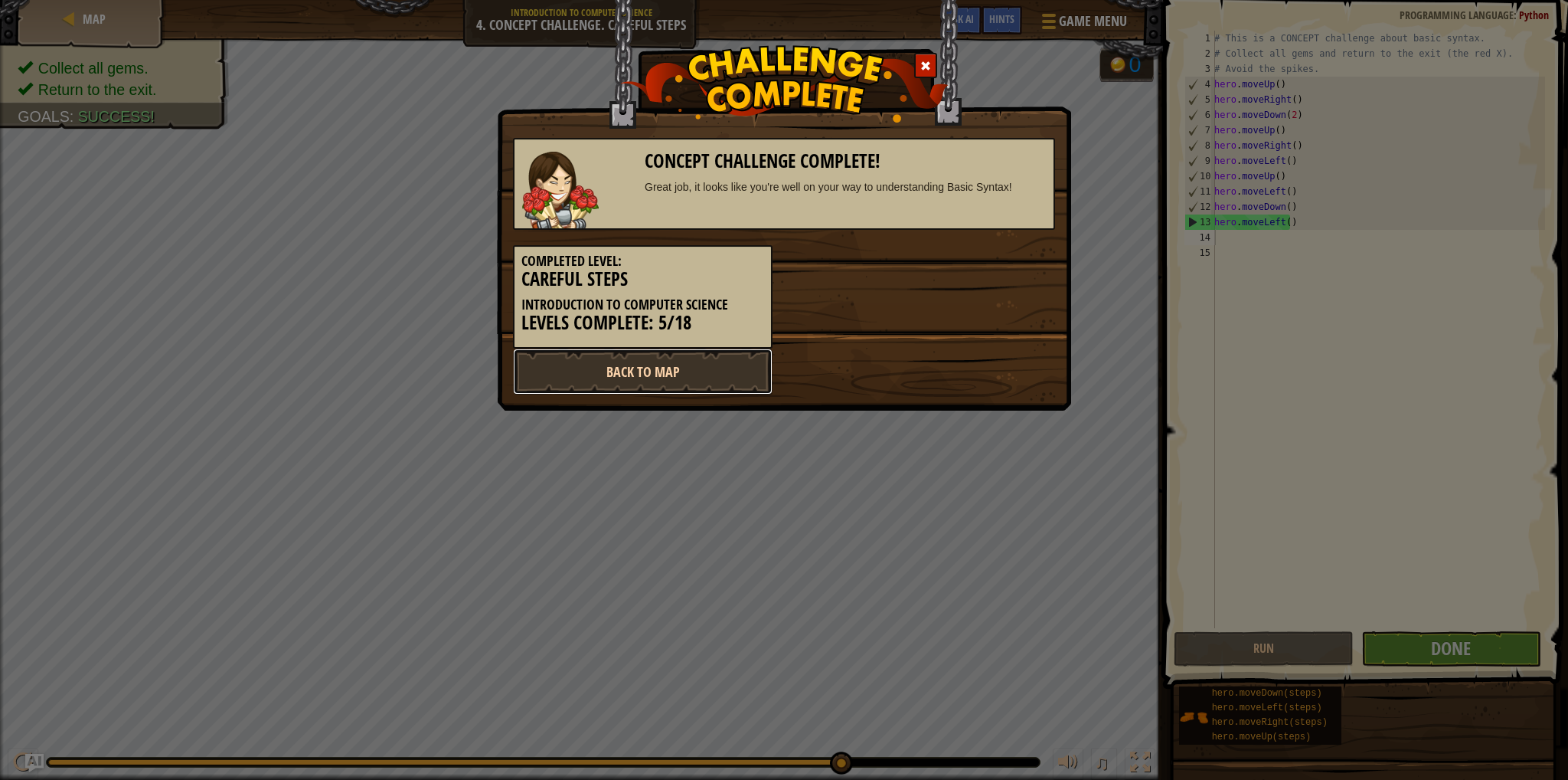
click at [695, 372] on link "Back to Map" at bounding box center [643, 371] width 260 height 46
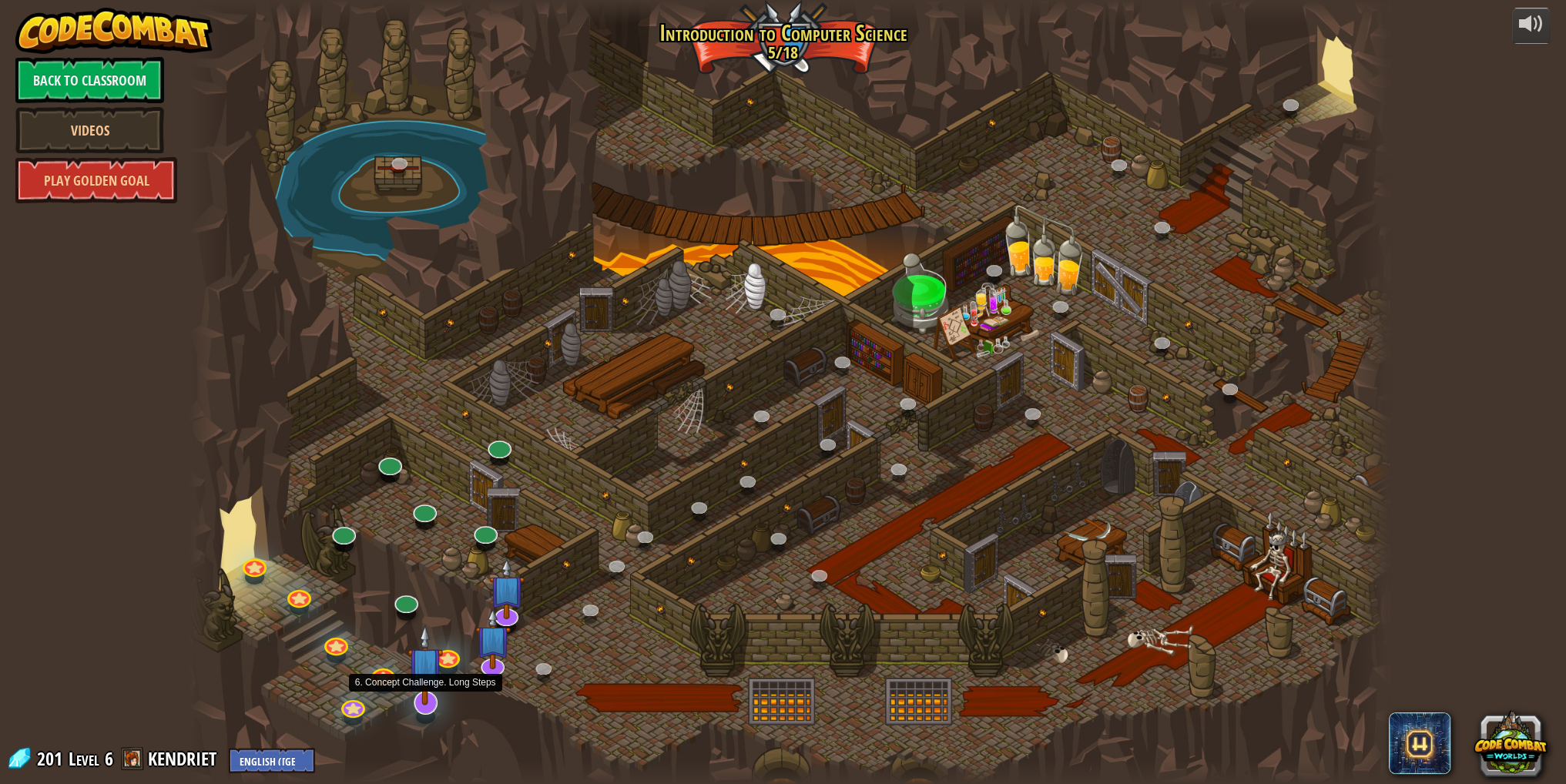
click at [425, 685] on img at bounding box center [425, 664] width 36 height 81
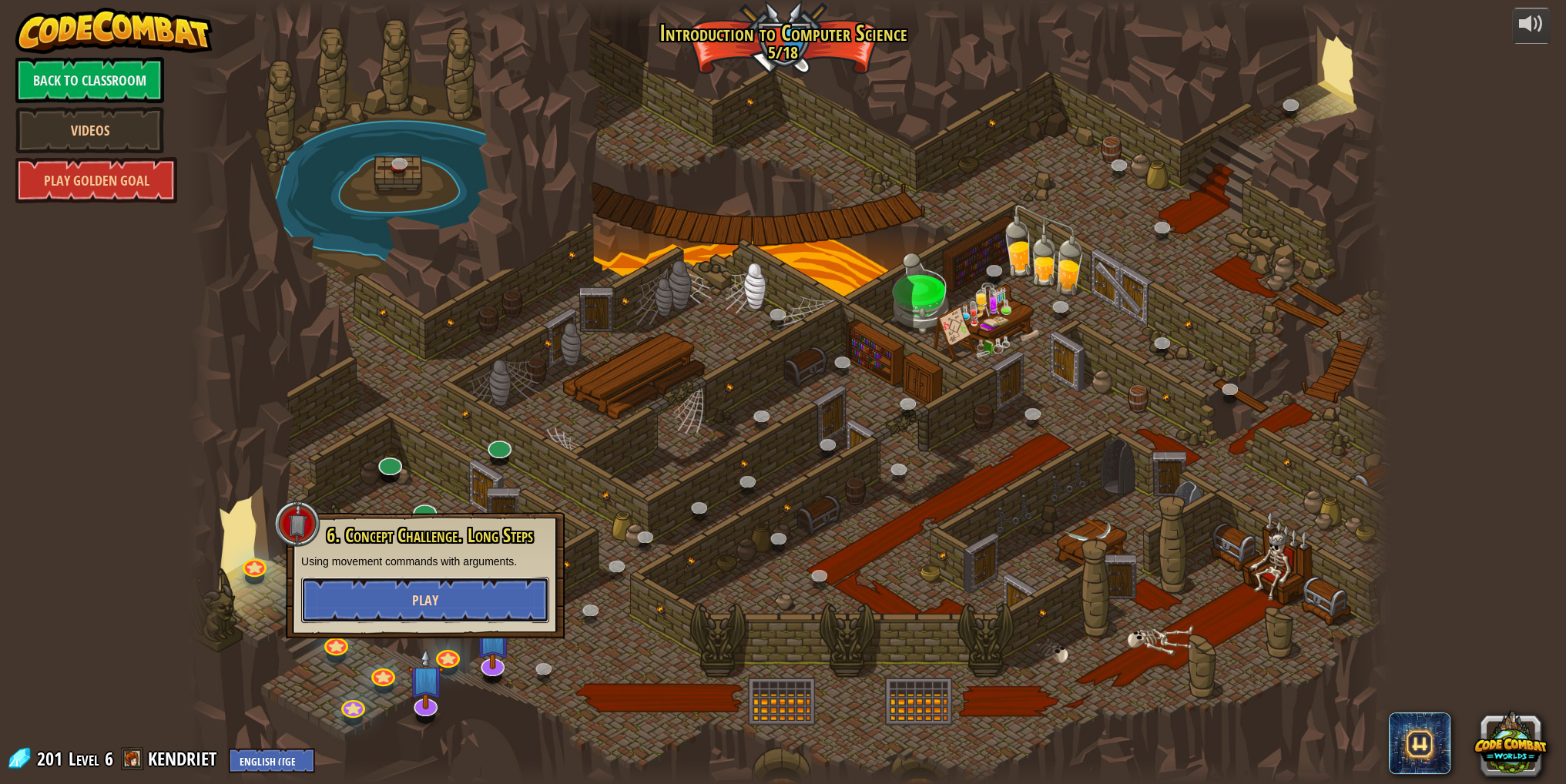
click at [434, 595] on span "Play" at bounding box center [425, 599] width 26 height 19
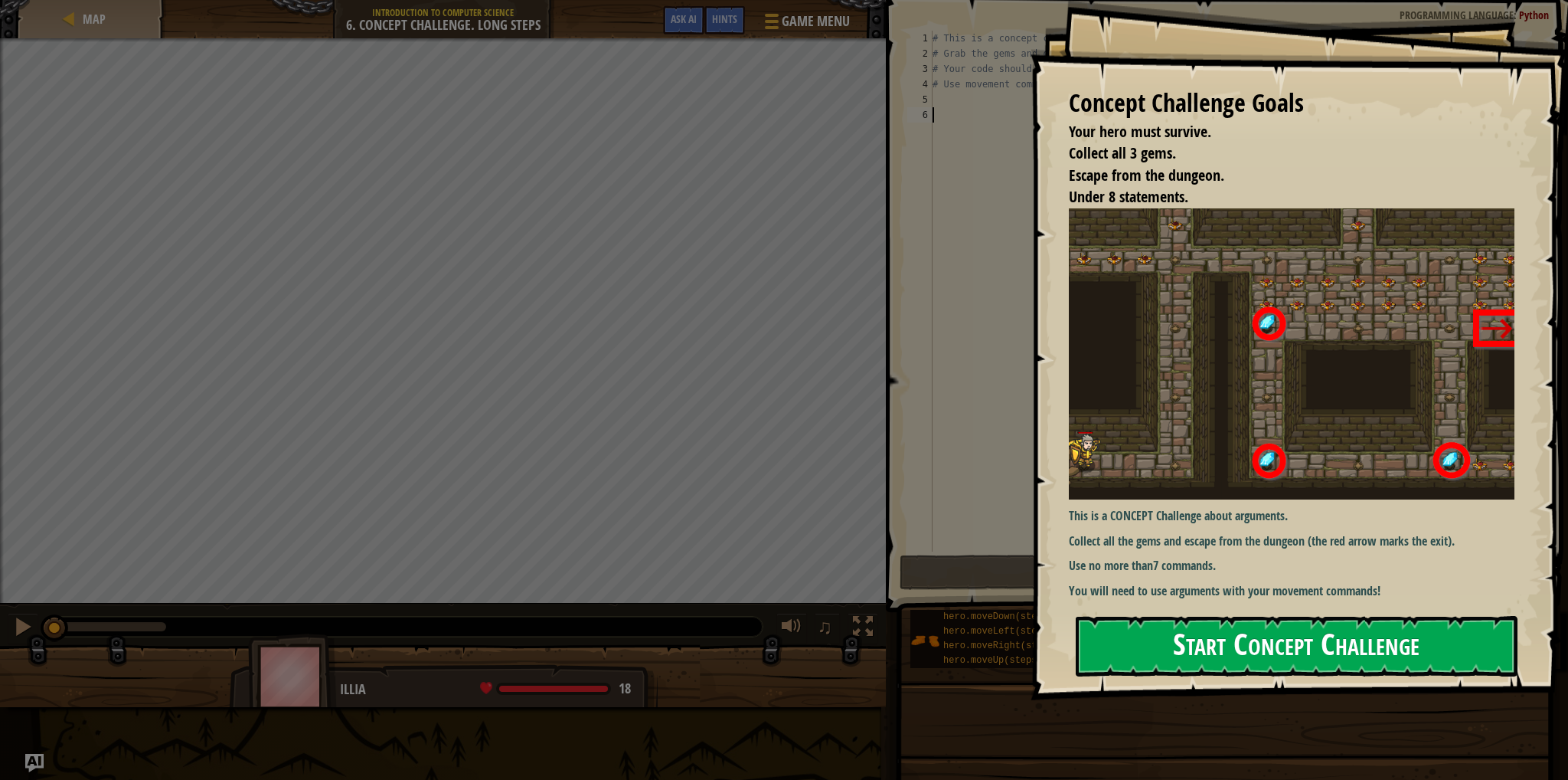
click at [1155, 638] on button "Start Concept Challenge" at bounding box center [1297, 646] width 442 height 60
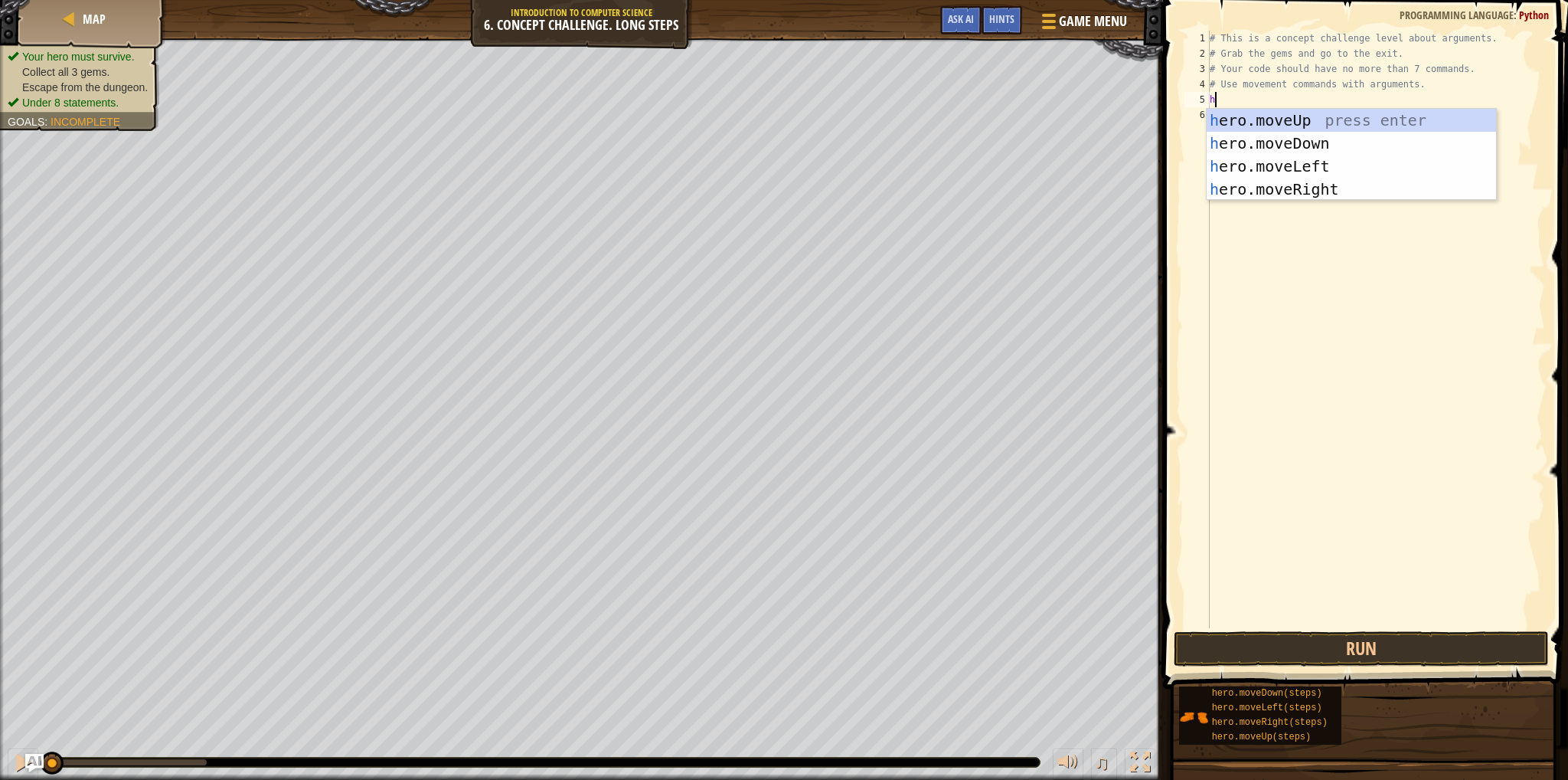
scroll to position [7, 0]
type textarea "her"
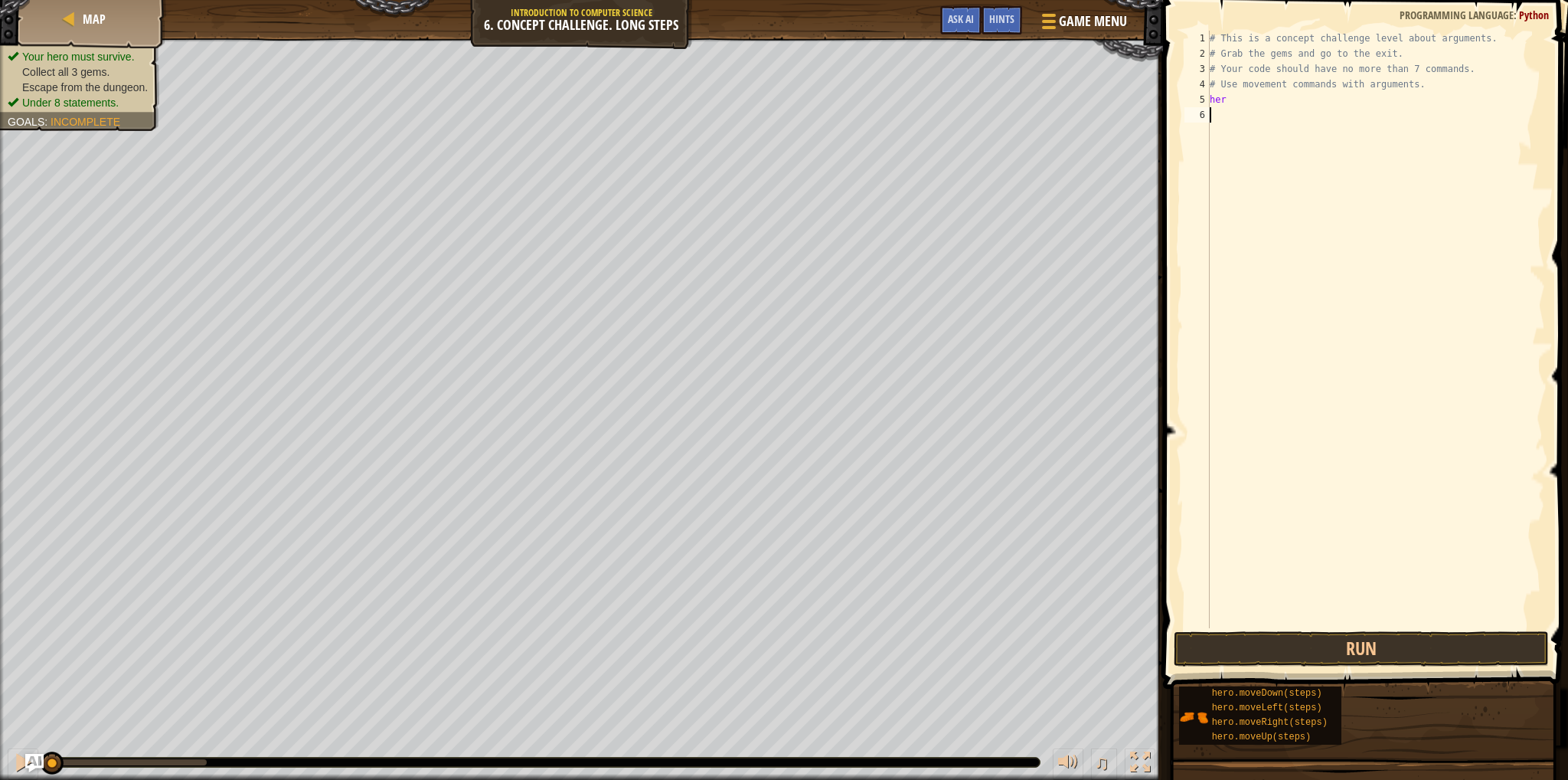
click at [1237, 199] on div "# This is a concept challenge level about arguments. # Grab the gems and go to …" at bounding box center [1375, 345] width 339 height 628
click at [1231, 97] on div "# This is a concept challenge level about arguments. # Grab the gems and go to …" at bounding box center [1375, 345] width 339 height 628
type textarea "hero"
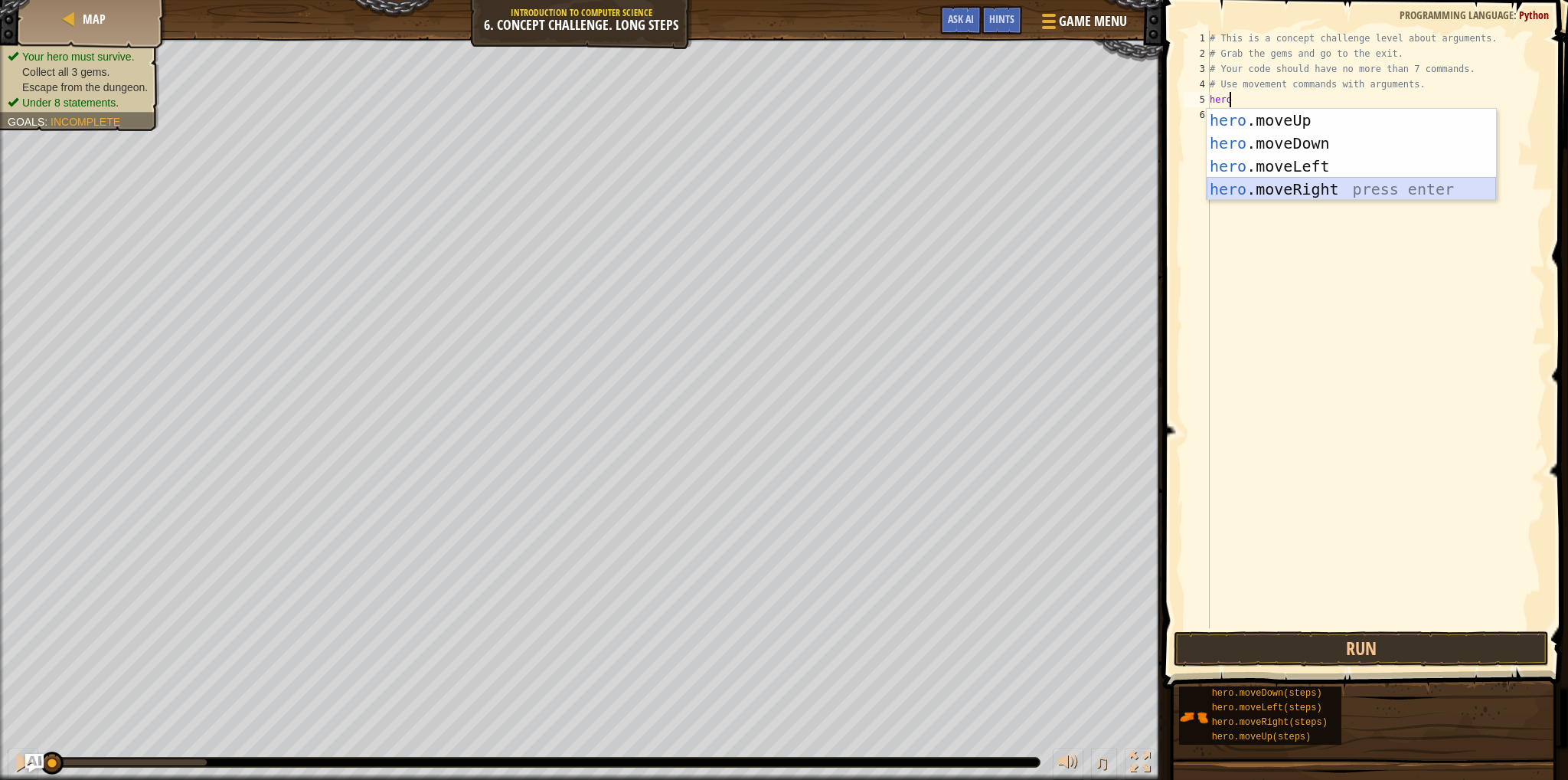
click at [1292, 192] on div "hero .moveUp press enter hero .moveDown press enter hero .moveLeft press enter …" at bounding box center [1351, 178] width 289 height 138
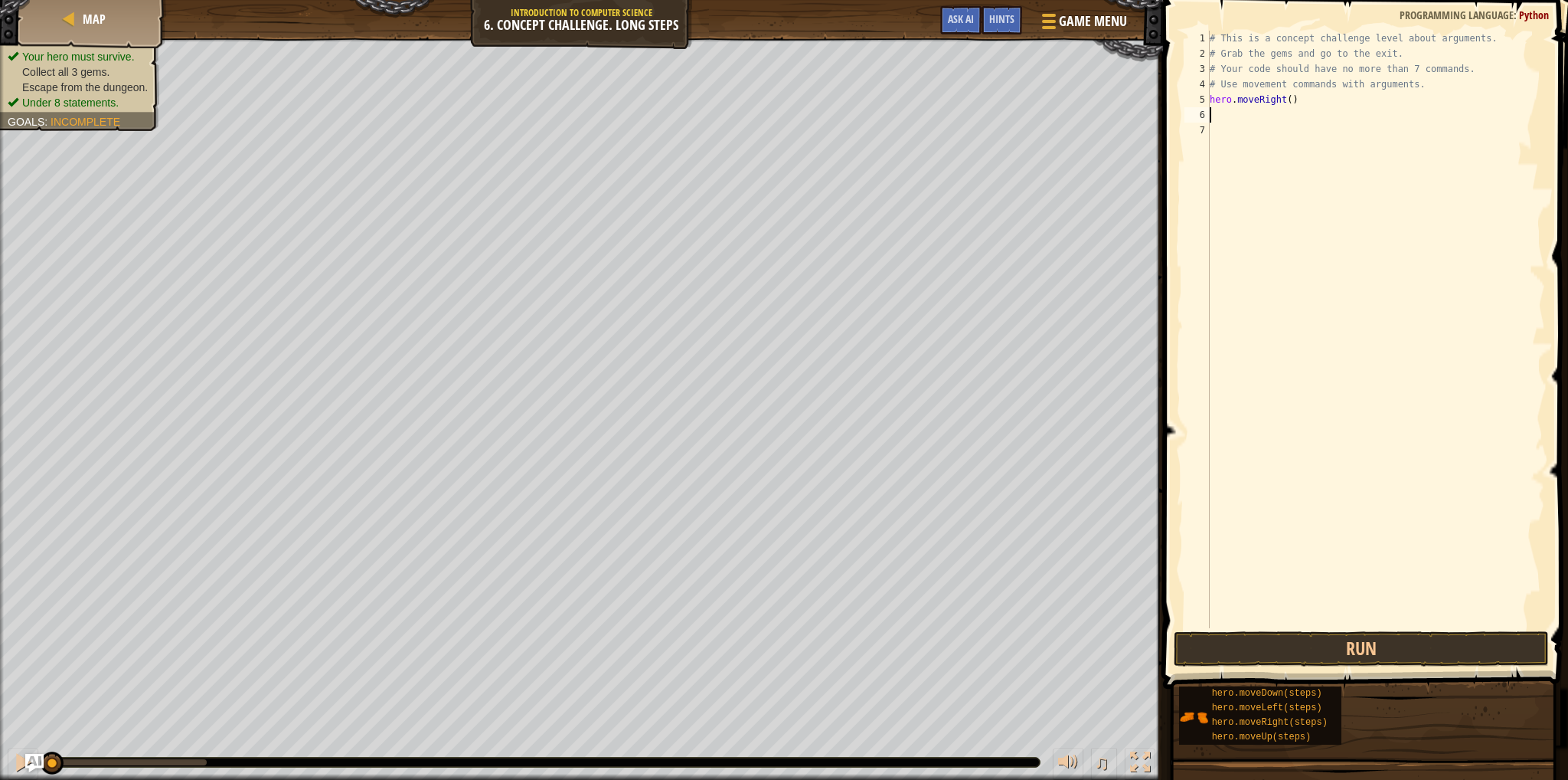
type textarea "h"
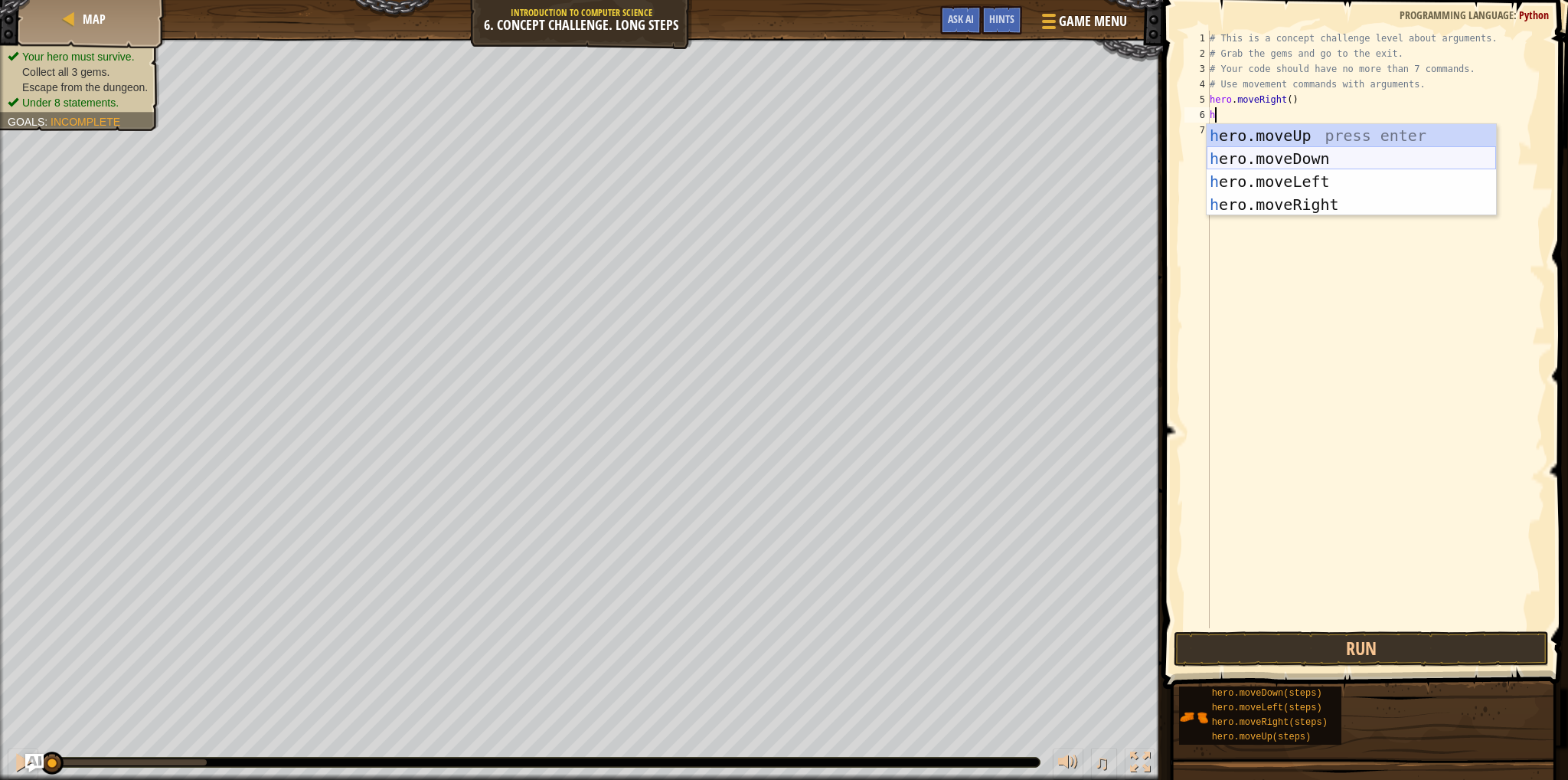
click at [1272, 152] on div "h ero.moveUp press enter h ero.moveDown press enter h ero.moveLeft press enter …" at bounding box center [1351, 194] width 289 height 138
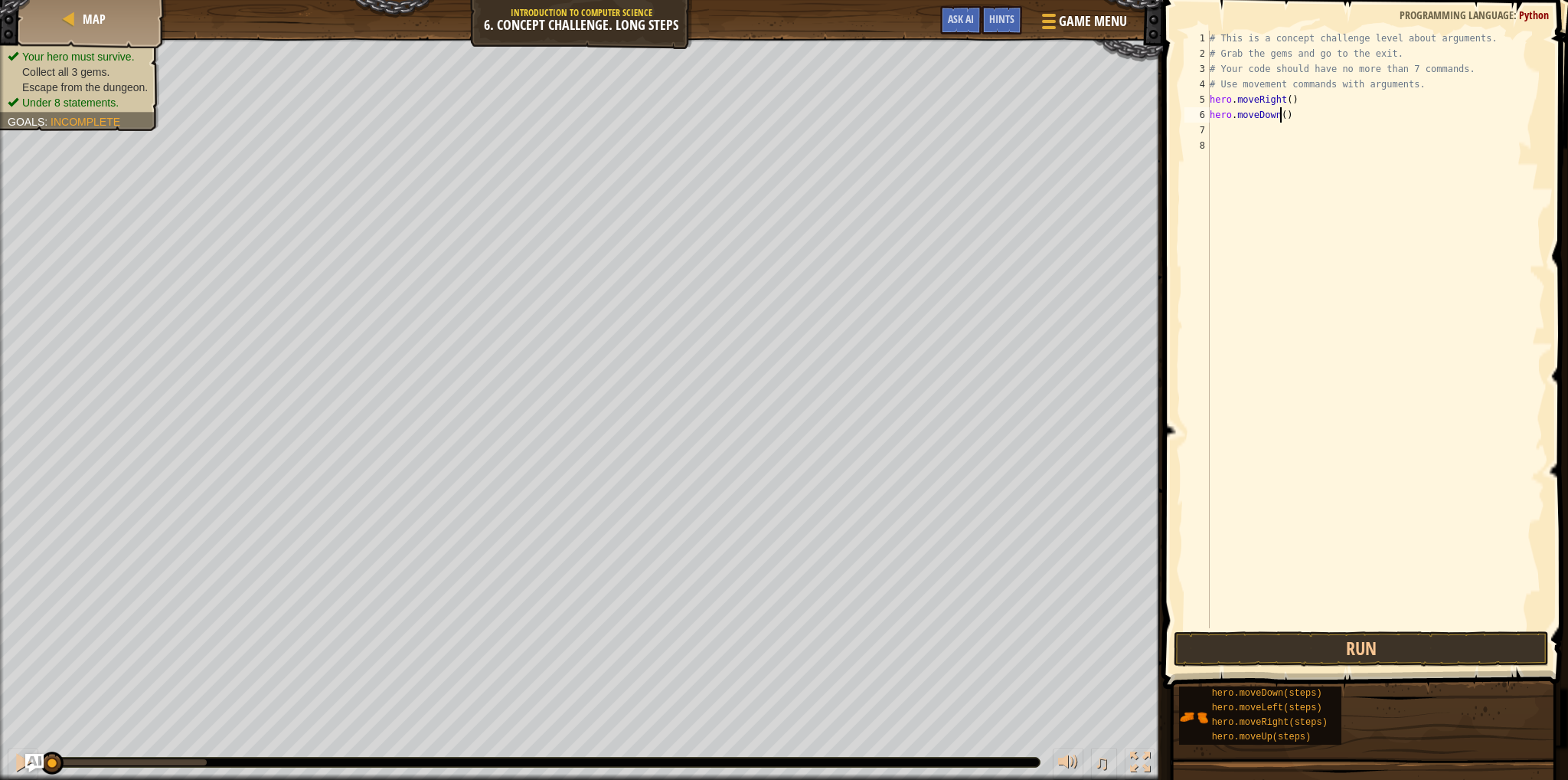
click at [1280, 117] on div "# This is a concept challenge level about arguments. # Grab the gems and go to …" at bounding box center [1375, 345] width 339 height 628
type textarea "hero.moveDown(3)"
click at [1251, 144] on div "# This is a concept challenge level about arguments. # Grab the gems and go to …" at bounding box center [1375, 345] width 339 height 628
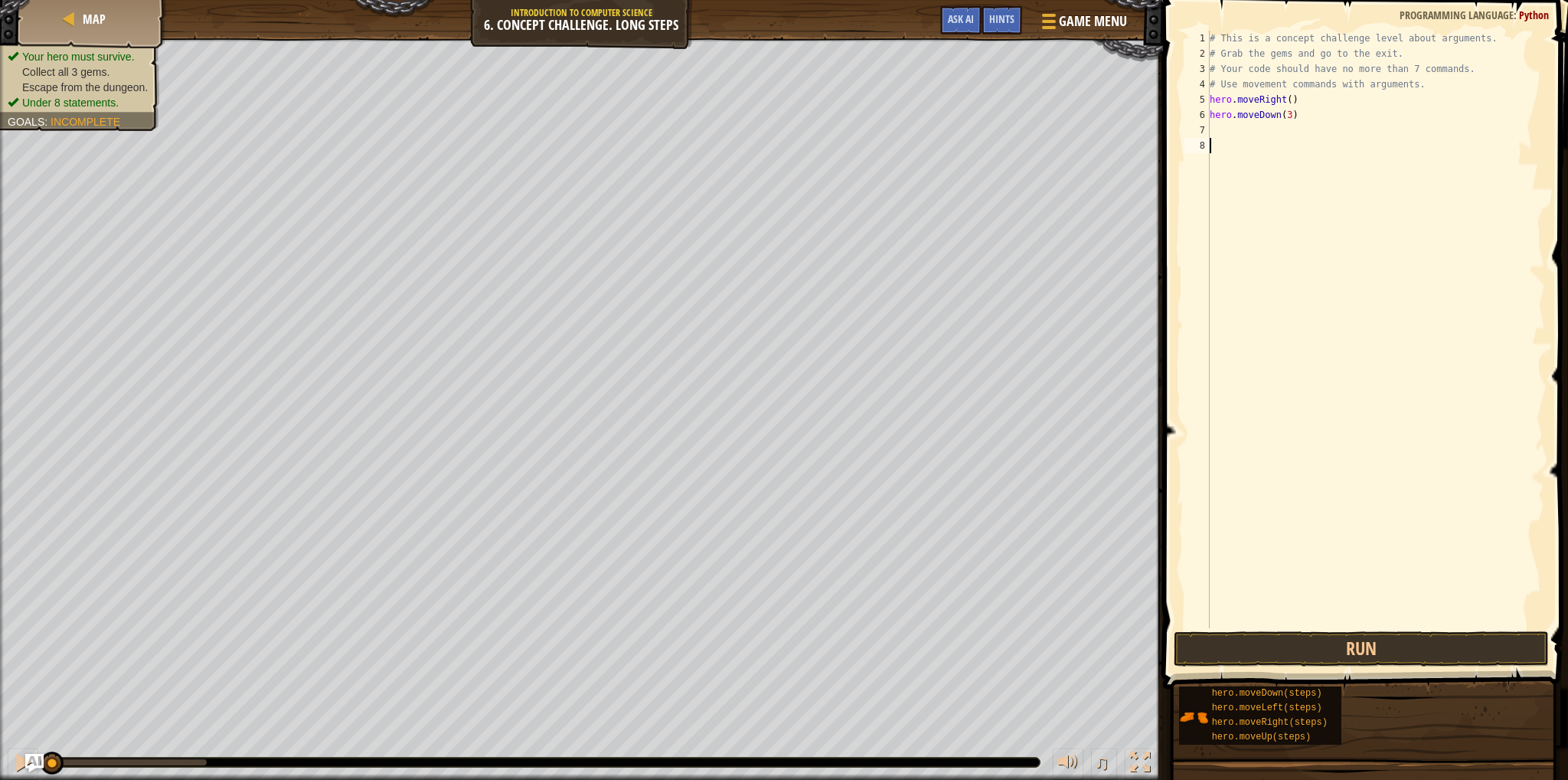
click at [1244, 138] on div "# This is a concept challenge level about arguments. # Grab the gems and go to …" at bounding box center [1375, 345] width 339 height 628
click at [1240, 132] on div "# This is a concept challenge level about arguments. # Grab the gems and go to …" at bounding box center [1375, 345] width 339 height 628
type textarea "h"
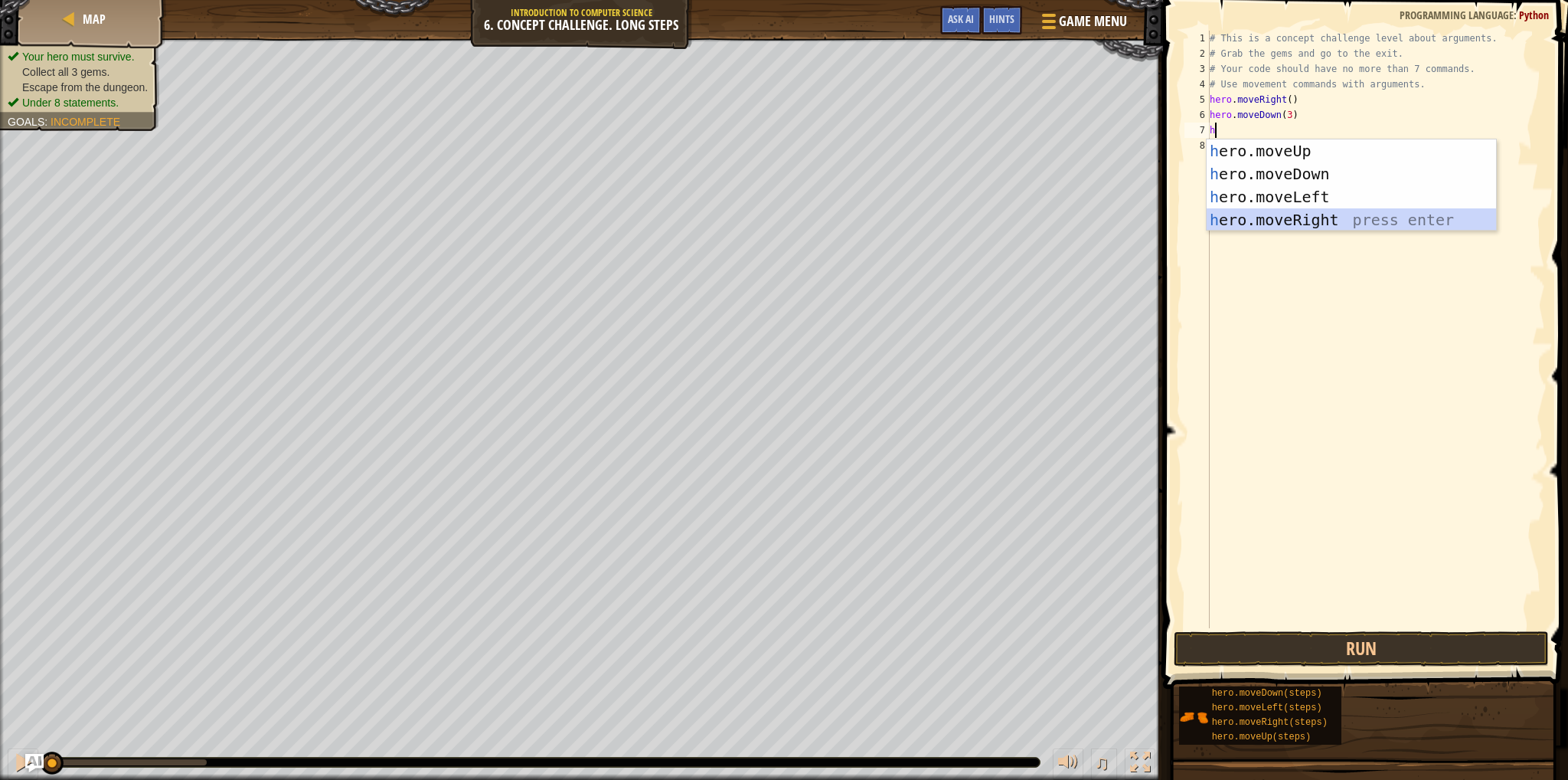
click at [1249, 213] on div "h ero.moveUp press enter h ero.moveDown press enter h ero.moveLeft press enter …" at bounding box center [1351, 208] width 289 height 138
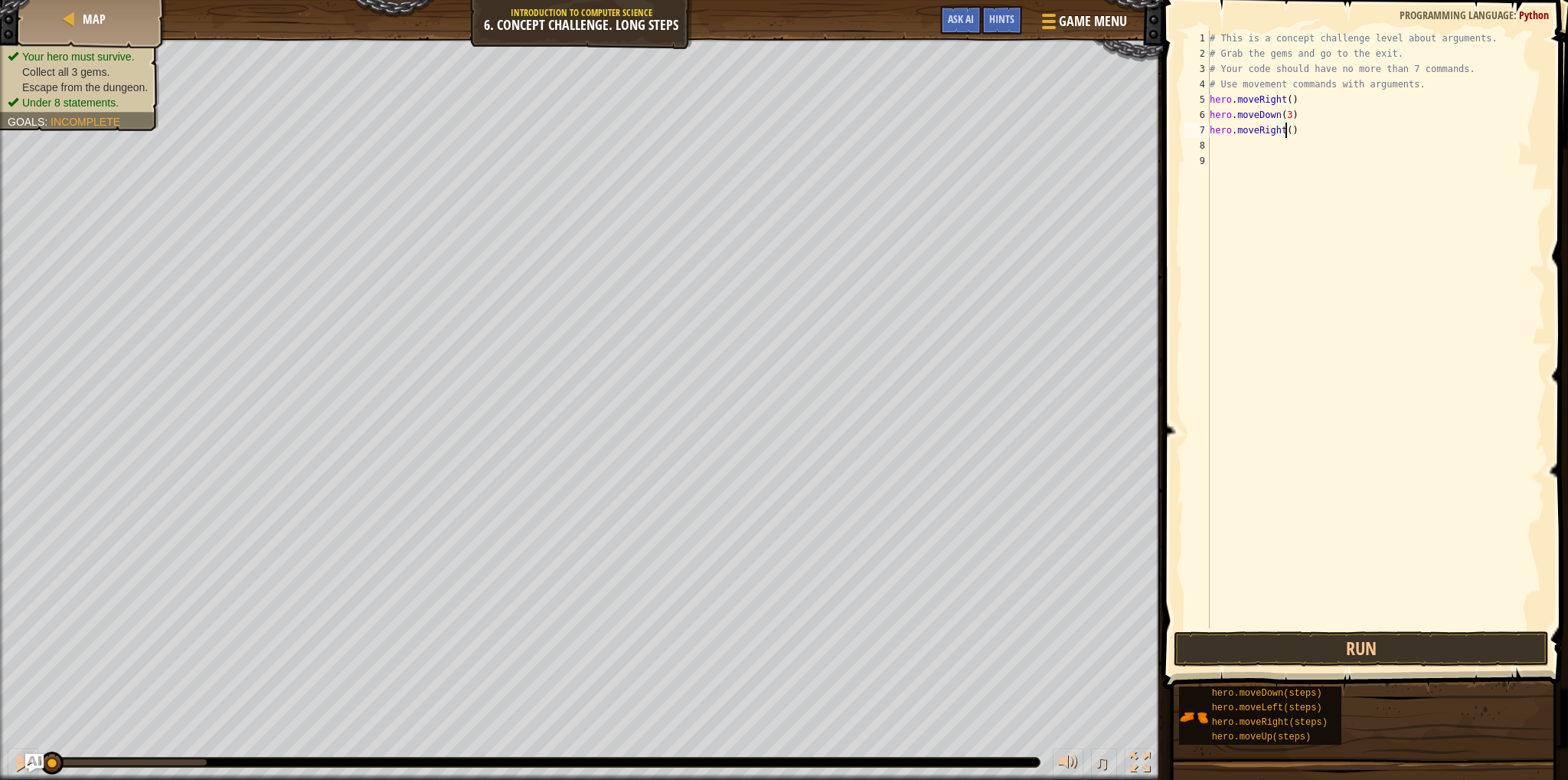
click at [1287, 131] on div "# This is a concept challenge level about arguments. # Grab the gems and go to …" at bounding box center [1375, 345] width 339 height 628
type textarea "hero.moveRight(3)"
click at [1243, 141] on div "# This is a concept challenge level about arguments. # Grab the gems and go to …" at bounding box center [1375, 345] width 339 height 628
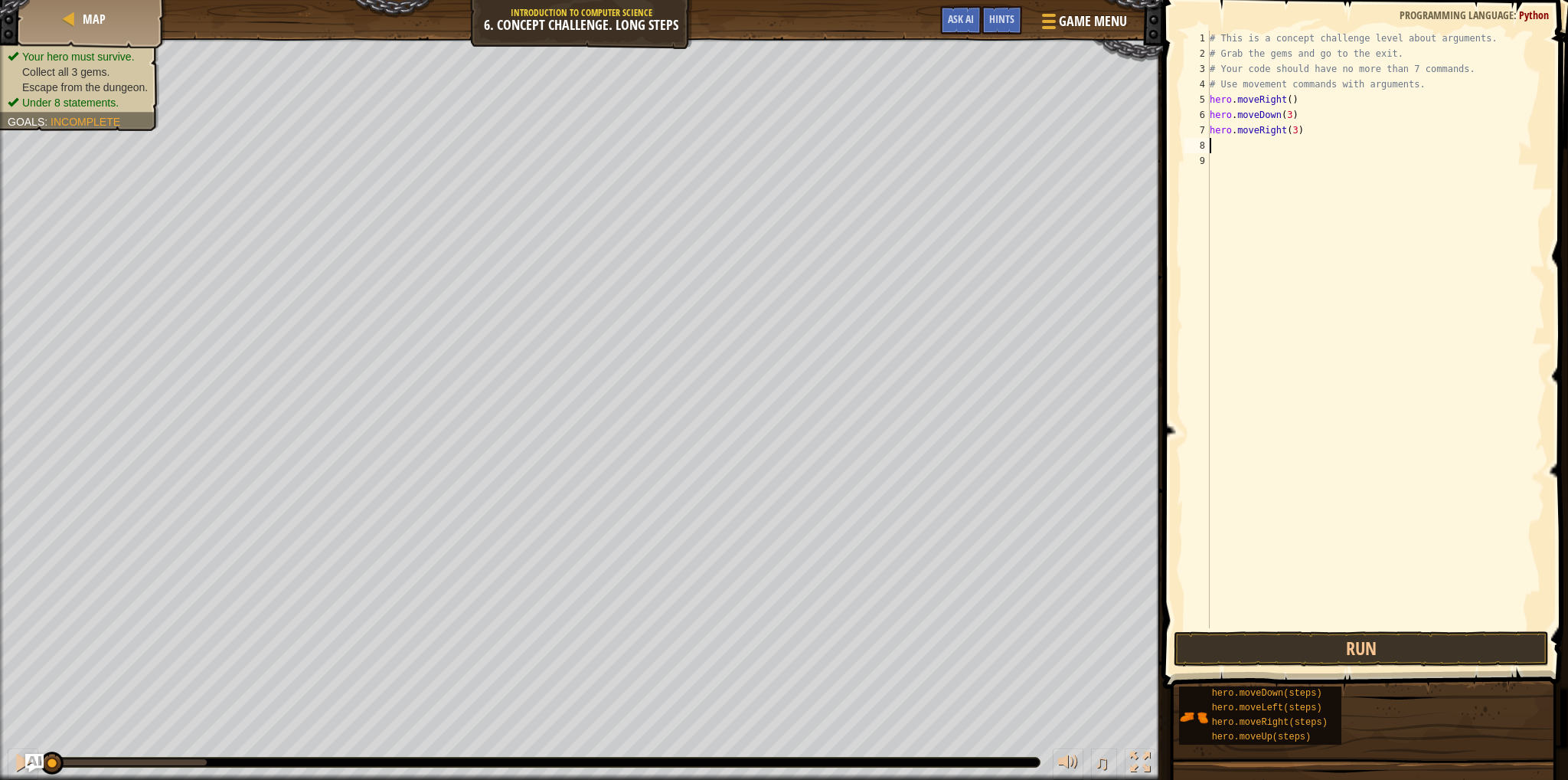
type textarea "h"
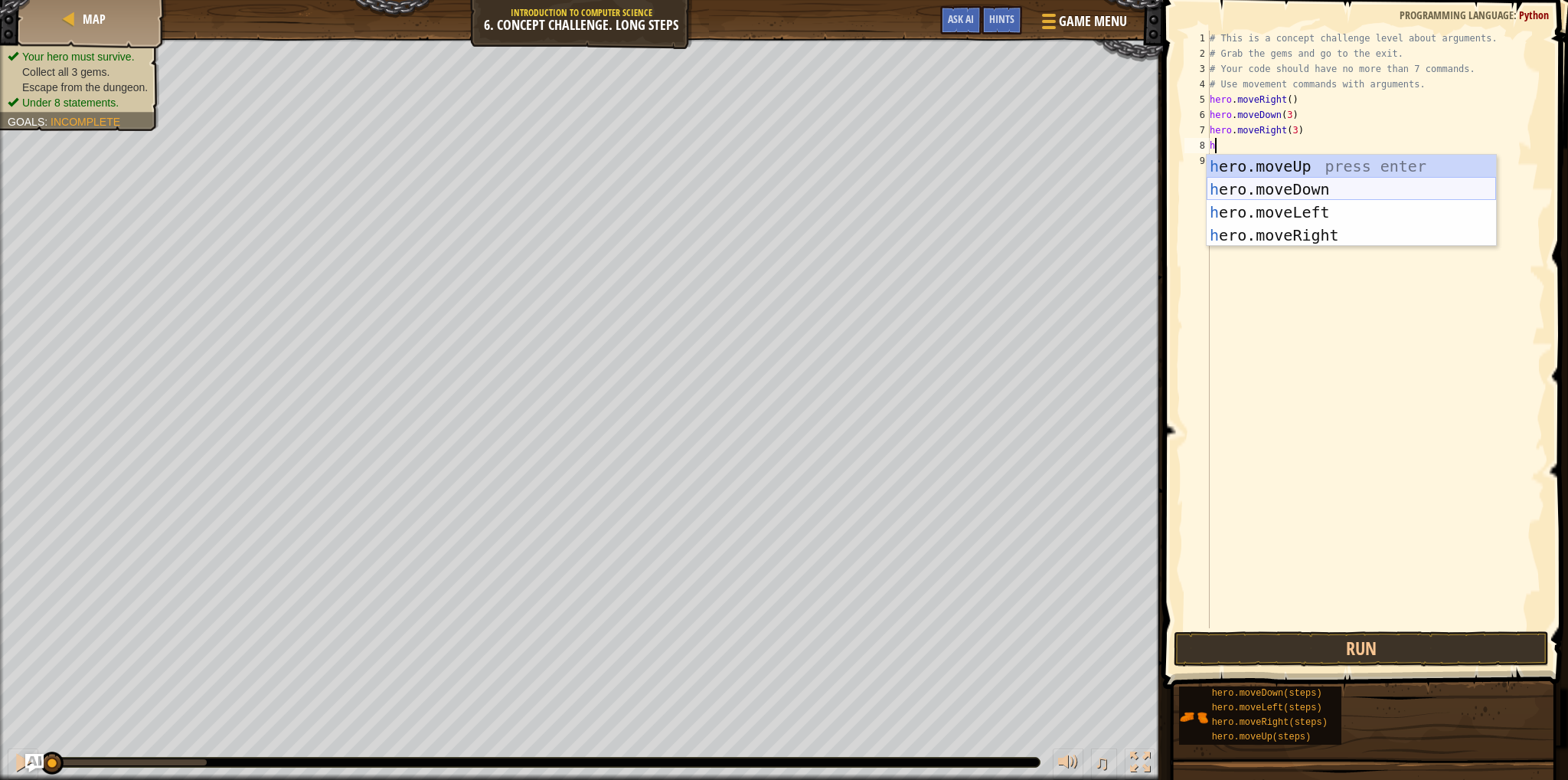
click at [1241, 190] on div "h ero.moveUp press enter h ero.moveDown press enter h ero.moveLeft press enter …" at bounding box center [1351, 224] width 289 height 138
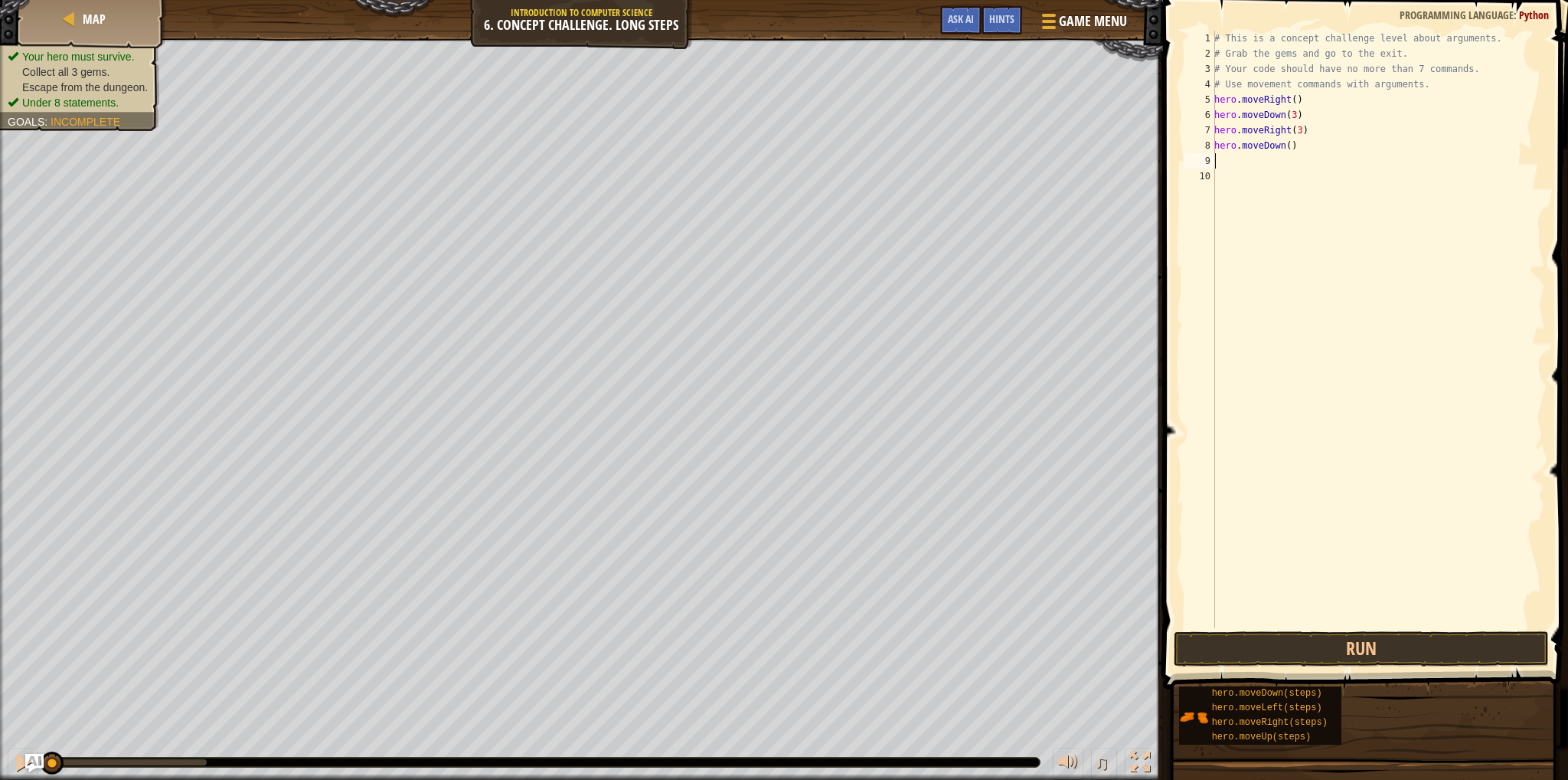
type textarea "h"
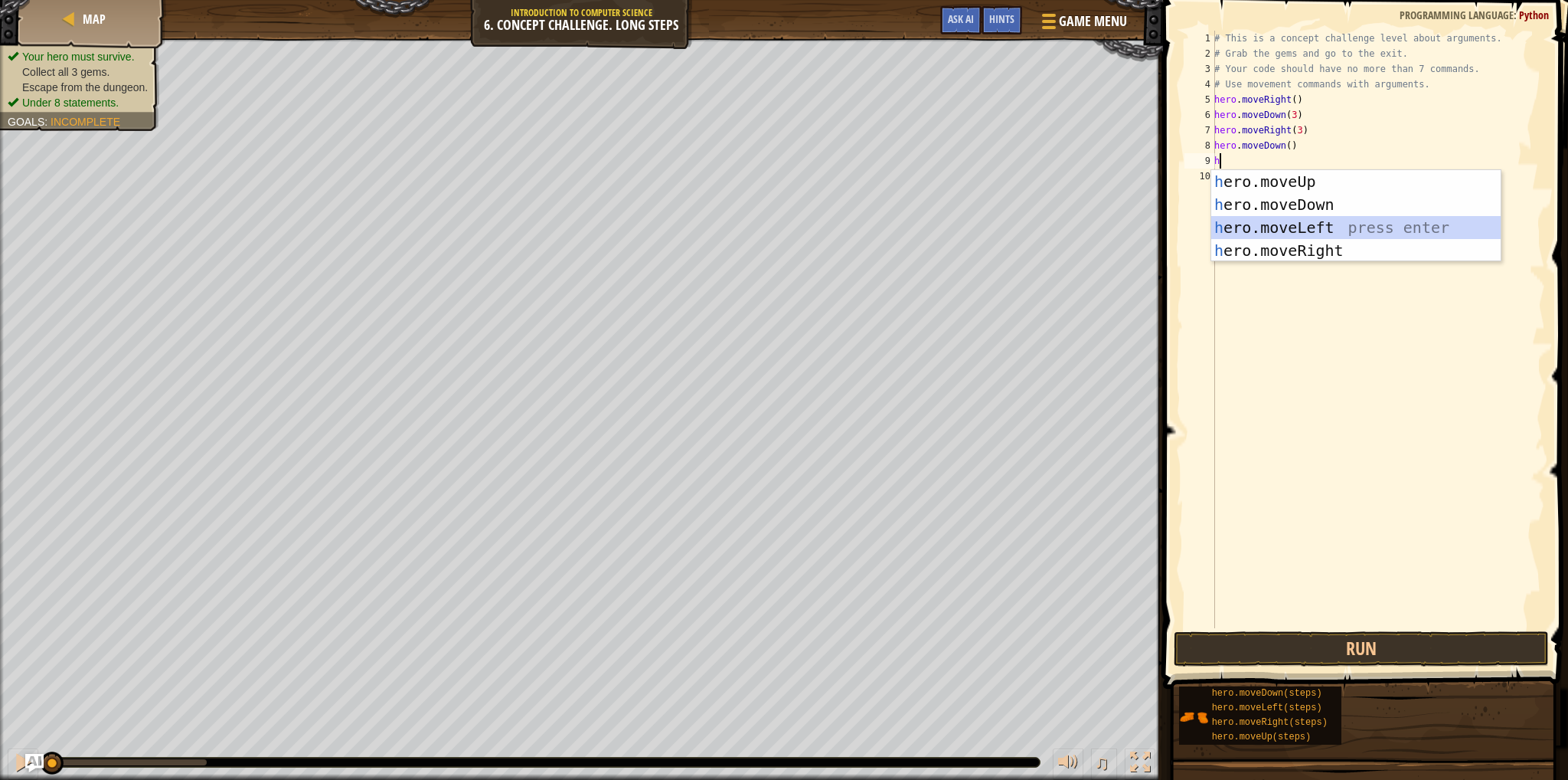
click at [1229, 227] on div "h ero.moveUp press enter h ero.moveDown press enter h ero.moveLeft press enter …" at bounding box center [1356, 239] width 289 height 138
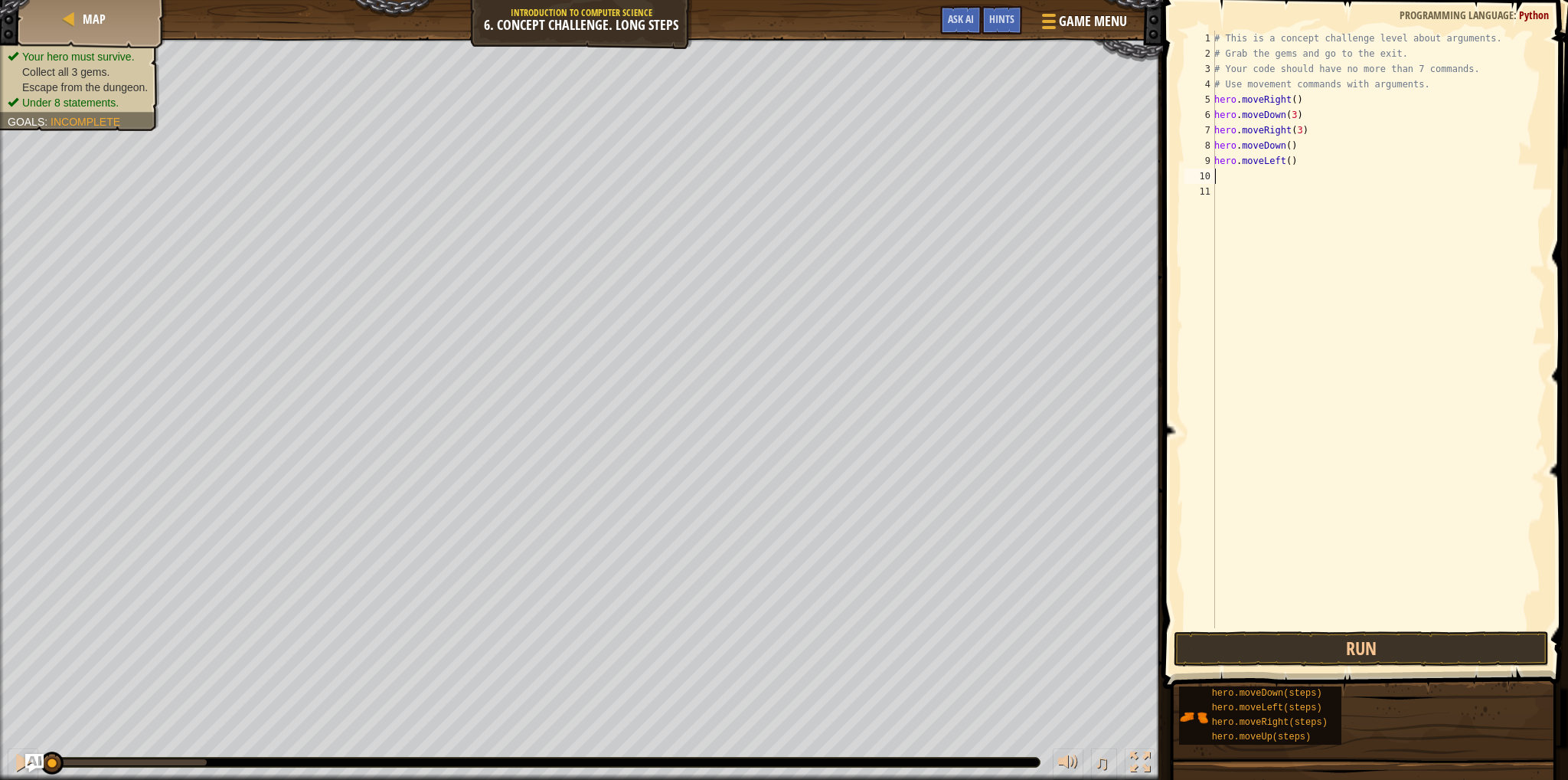
type textarea "h"
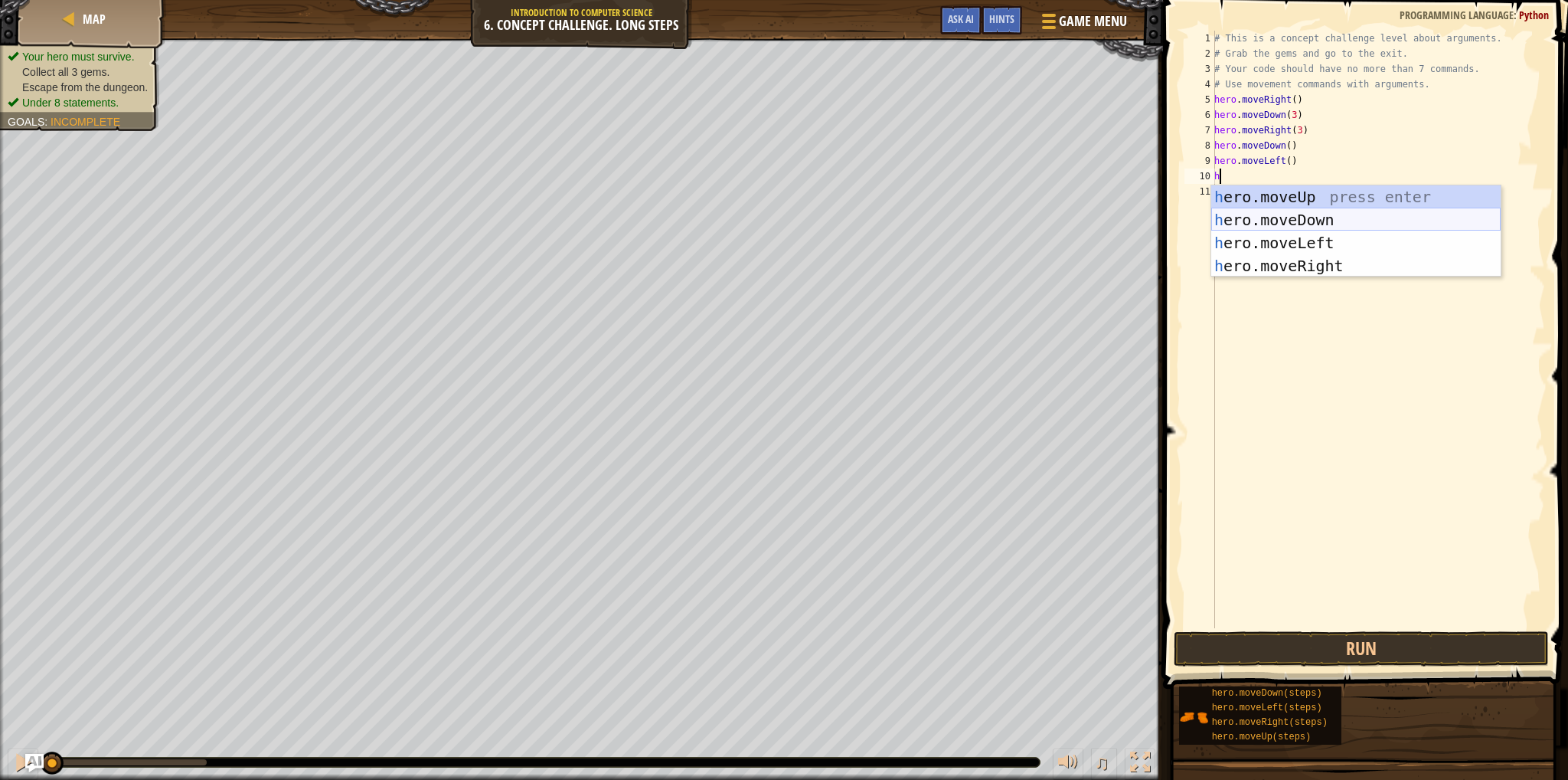
drag, startPoint x: 1278, startPoint y: 221, endPoint x: 1287, endPoint y: 182, distance: 40.0
click at [1283, 210] on div "h ero.moveUp press enter h ero.moveDown press enter h ero.moveLeft press enter …" at bounding box center [1356, 255] width 289 height 138
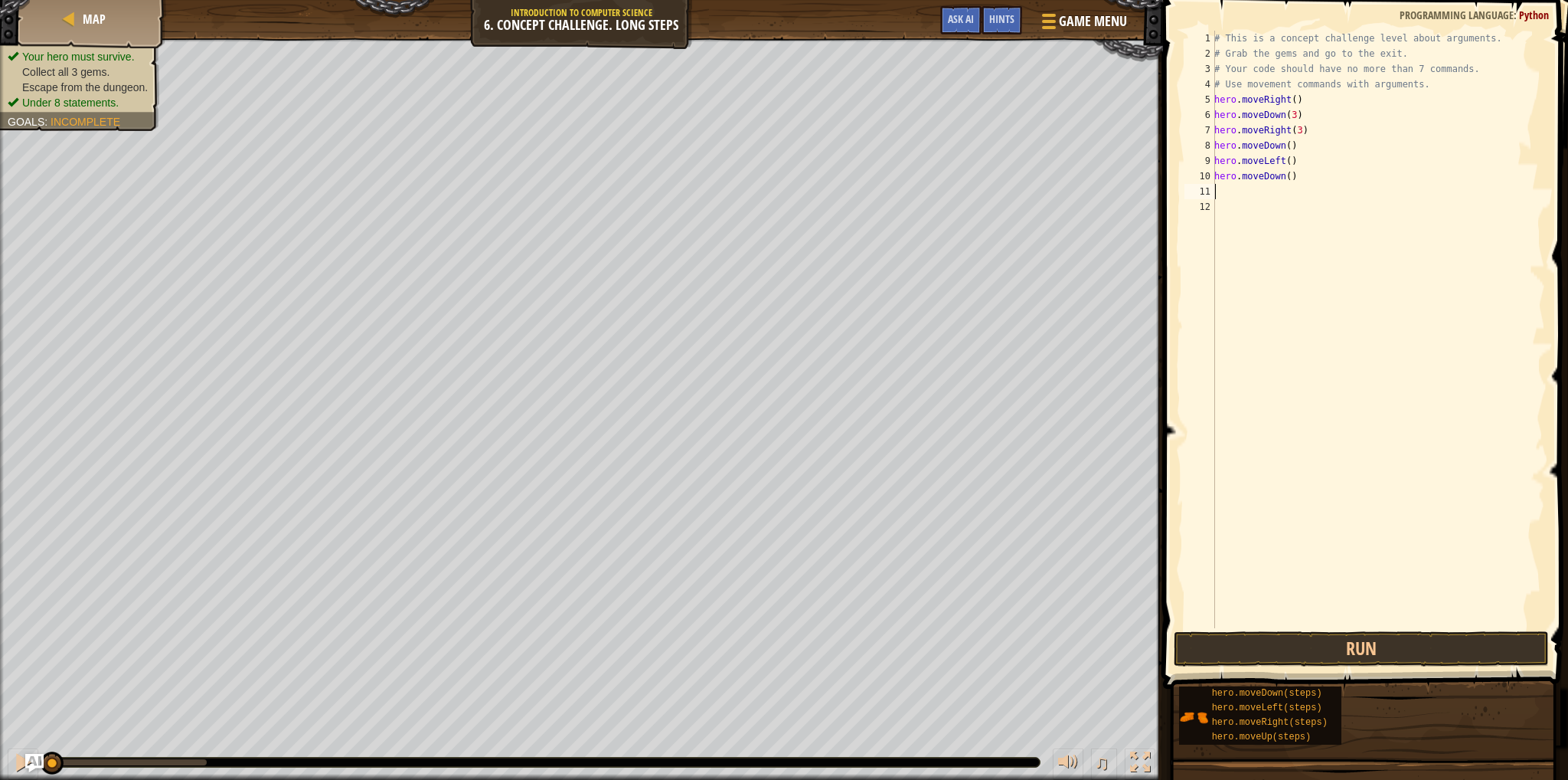
click at [1284, 180] on div "# This is a concept challenge level about arguments. # Grab the gems and go to …" at bounding box center [1378, 345] width 334 height 628
type textarea "hero.moveDown(2)"
click at [1220, 193] on div "# This is a concept challenge level about arguments. # Grab the gems and go to …" at bounding box center [1378, 345] width 334 height 628
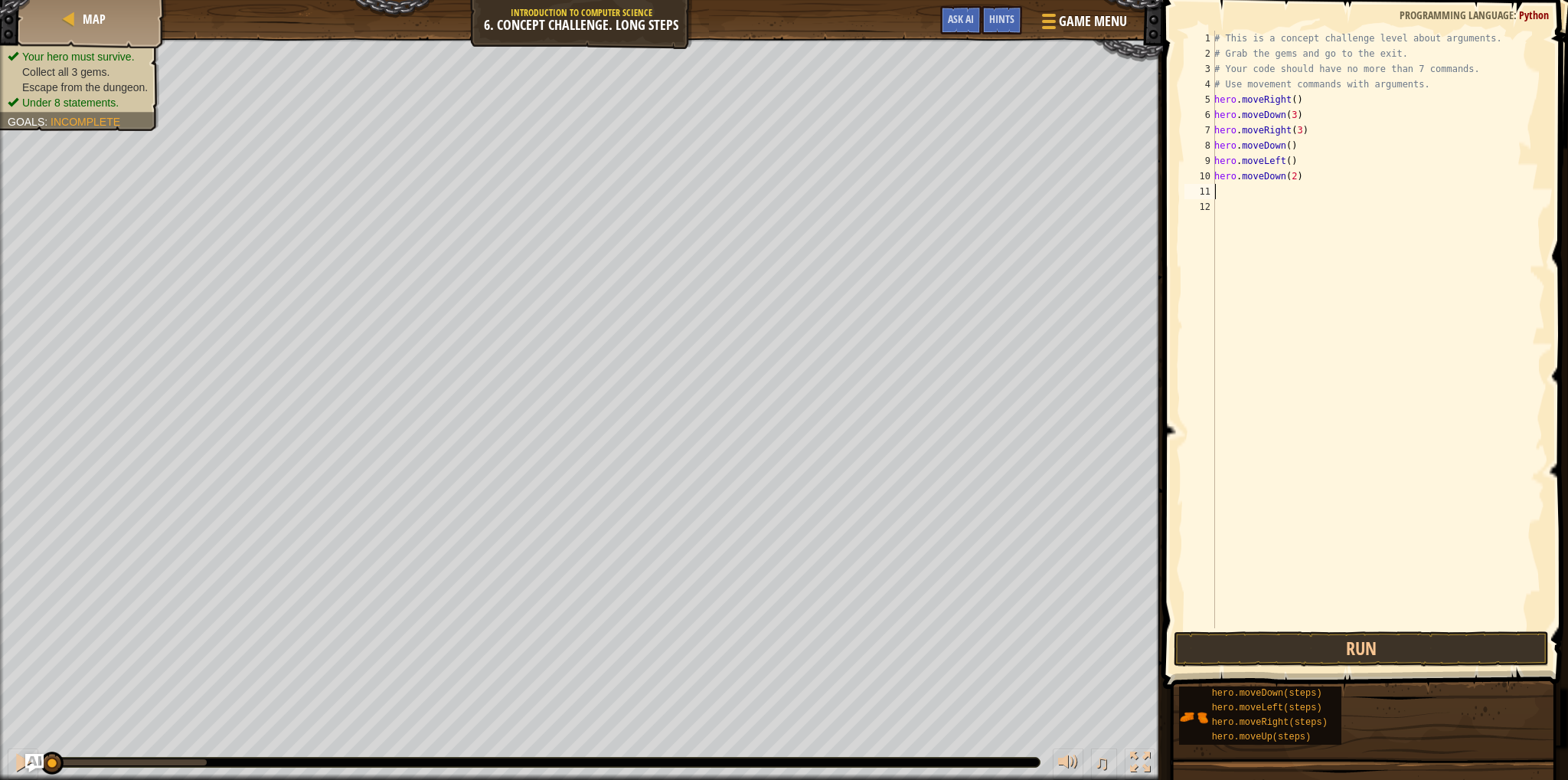
type textarea "h"
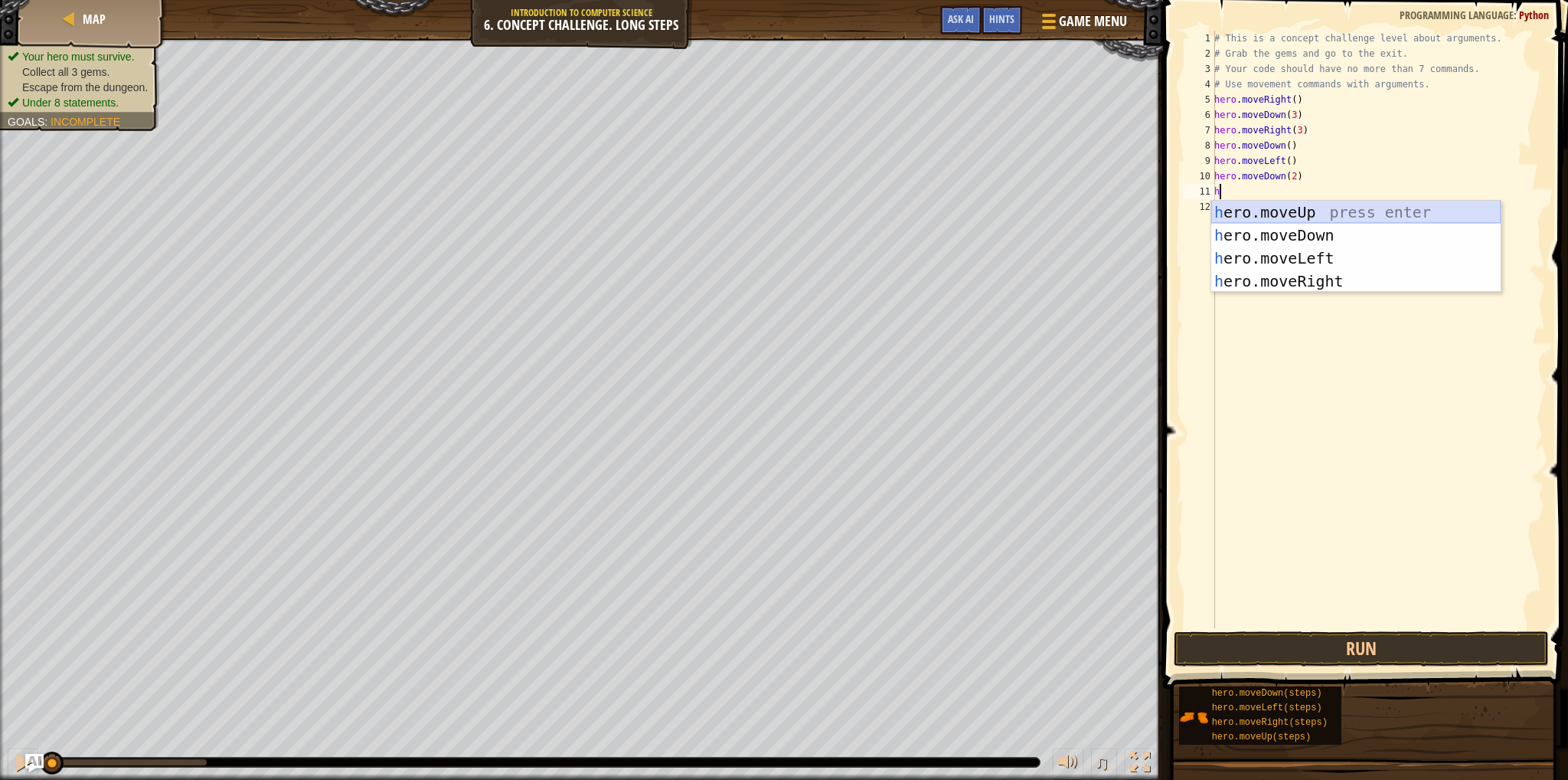
drag, startPoint x: 1287, startPoint y: 220, endPoint x: 1282, endPoint y: 197, distance: 23.5
click at [1289, 215] on div "h ero.moveUp press enter h ero.moveDown press enter h ero.moveLeft press enter …" at bounding box center [1356, 270] width 289 height 138
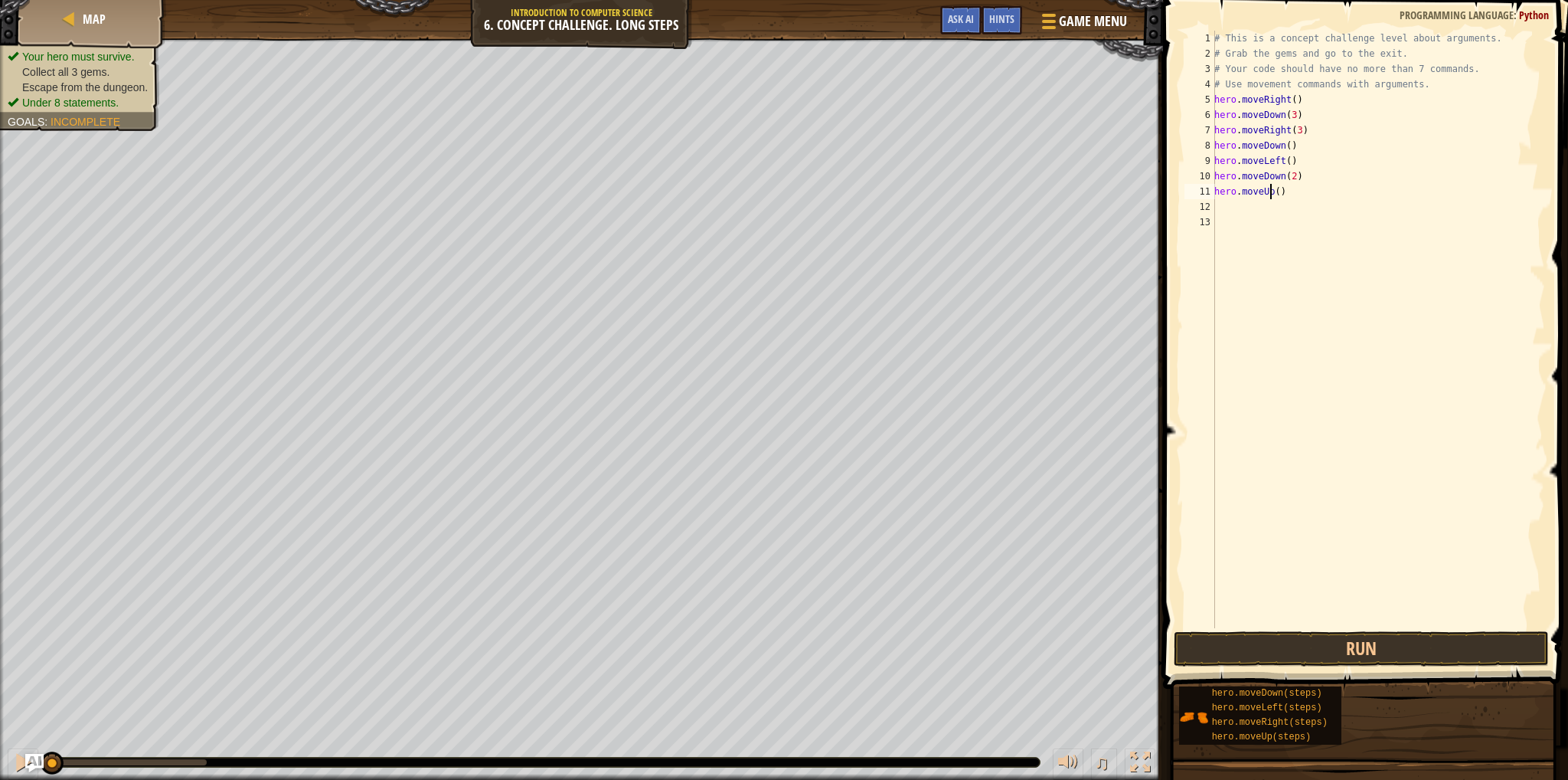
click at [1272, 192] on div "# This is a concept challenge level about arguments. # Grab the gems and go to …" at bounding box center [1378, 345] width 334 height 628
click at [1239, 194] on div "# This is a concept challenge level about arguments. # Grab the gems and go to …" at bounding box center [1378, 345] width 334 height 628
type textarea "("
drag, startPoint x: 1269, startPoint y: 641, endPoint x: 1261, endPoint y: 639, distance: 8.2
click at [1268, 641] on button "Run" at bounding box center [1362, 649] width 375 height 36
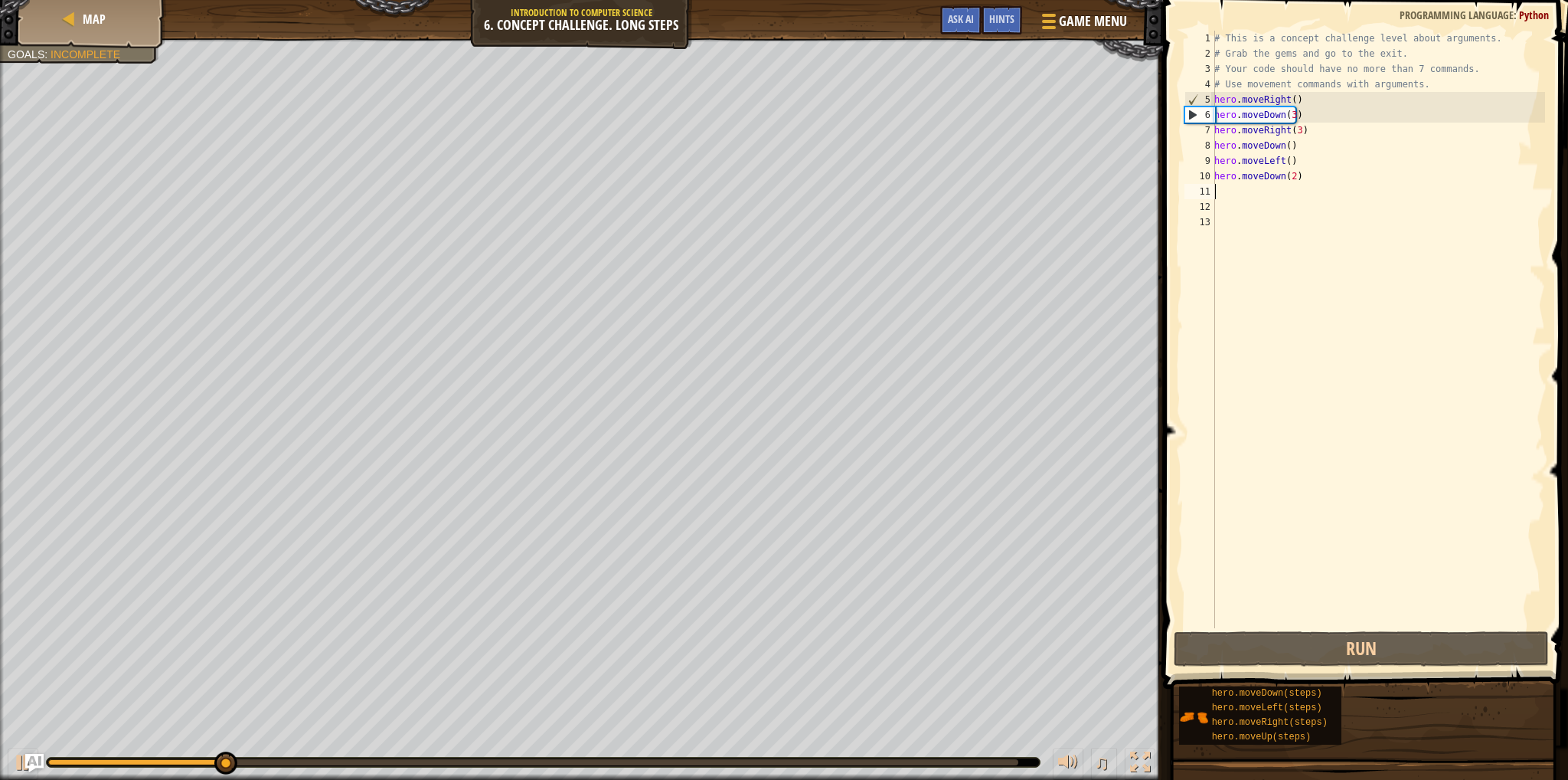
click at [1274, 113] on div "# This is a concept challenge level about arguments. # Grab the gems and go to …" at bounding box center [1378, 345] width 334 height 628
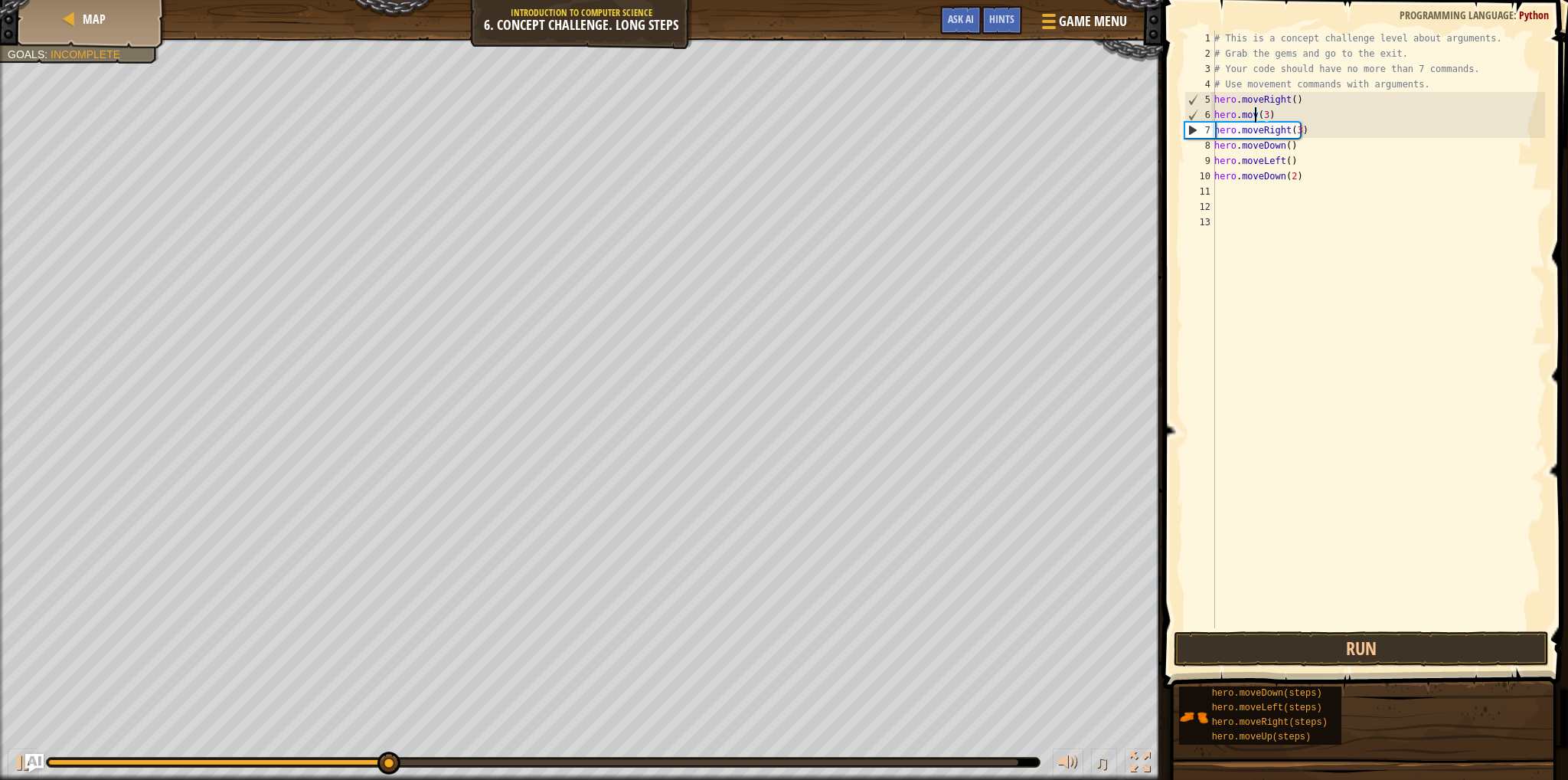
scroll to position [7, 4]
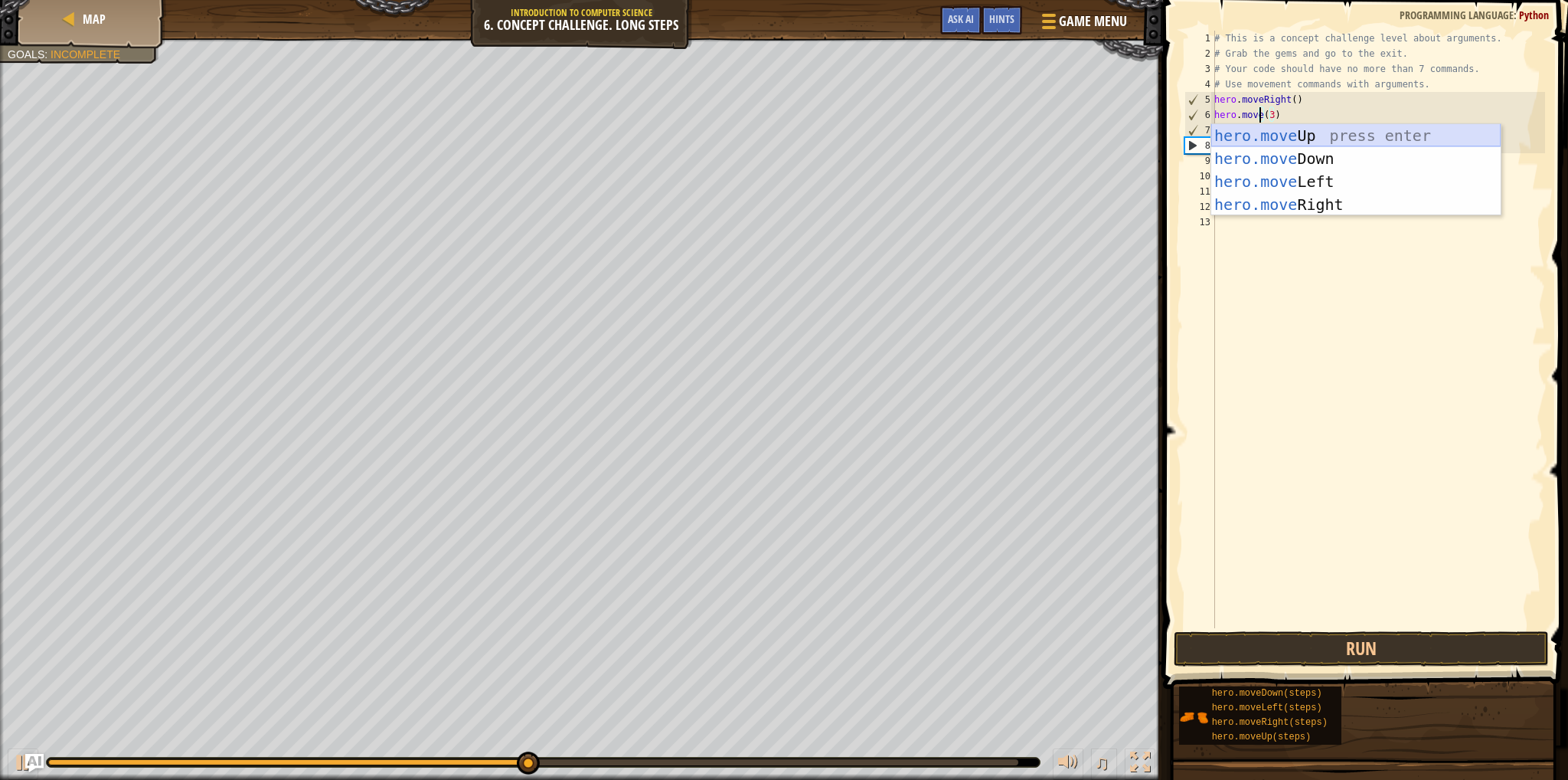
click at [1361, 129] on div "hero.move Up press enter hero.move Down press enter hero.move Left press enter …" at bounding box center [1356, 194] width 289 height 138
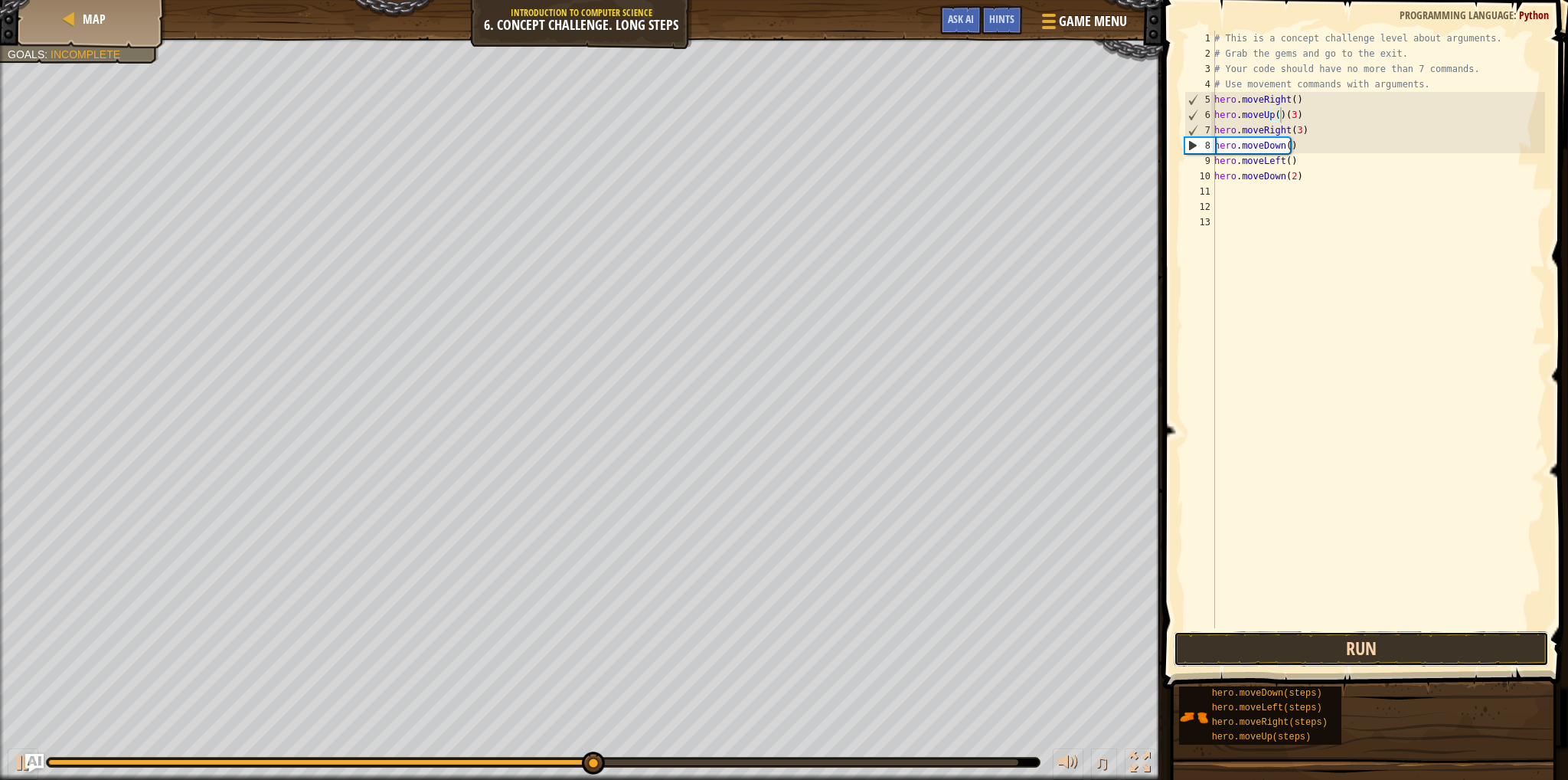
click at [1285, 654] on button "Run" at bounding box center [1362, 649] width 375 height 36
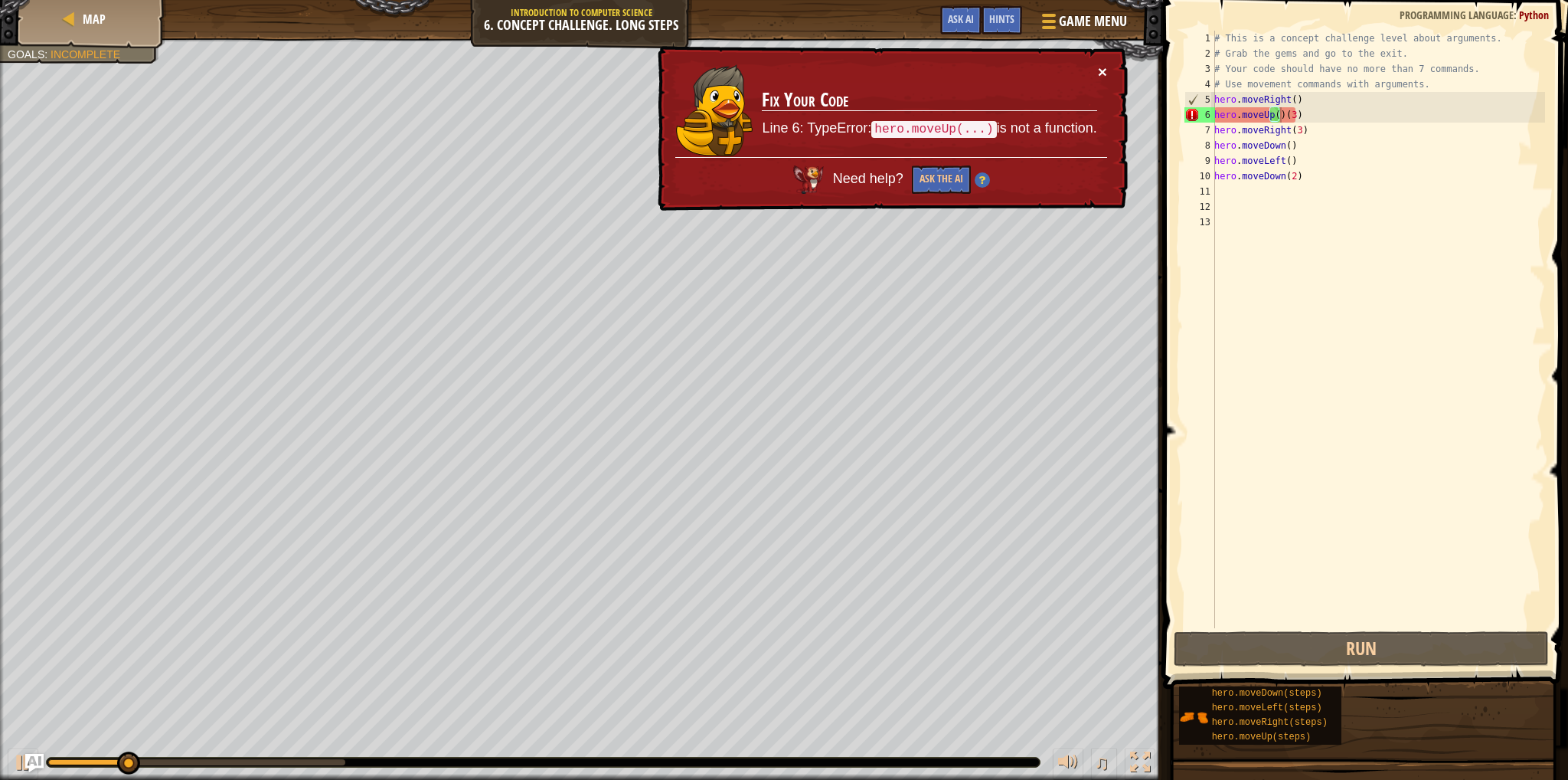
click at [1099, 68] on button "×" at bounding box center [1102, 71] width 9 height 16
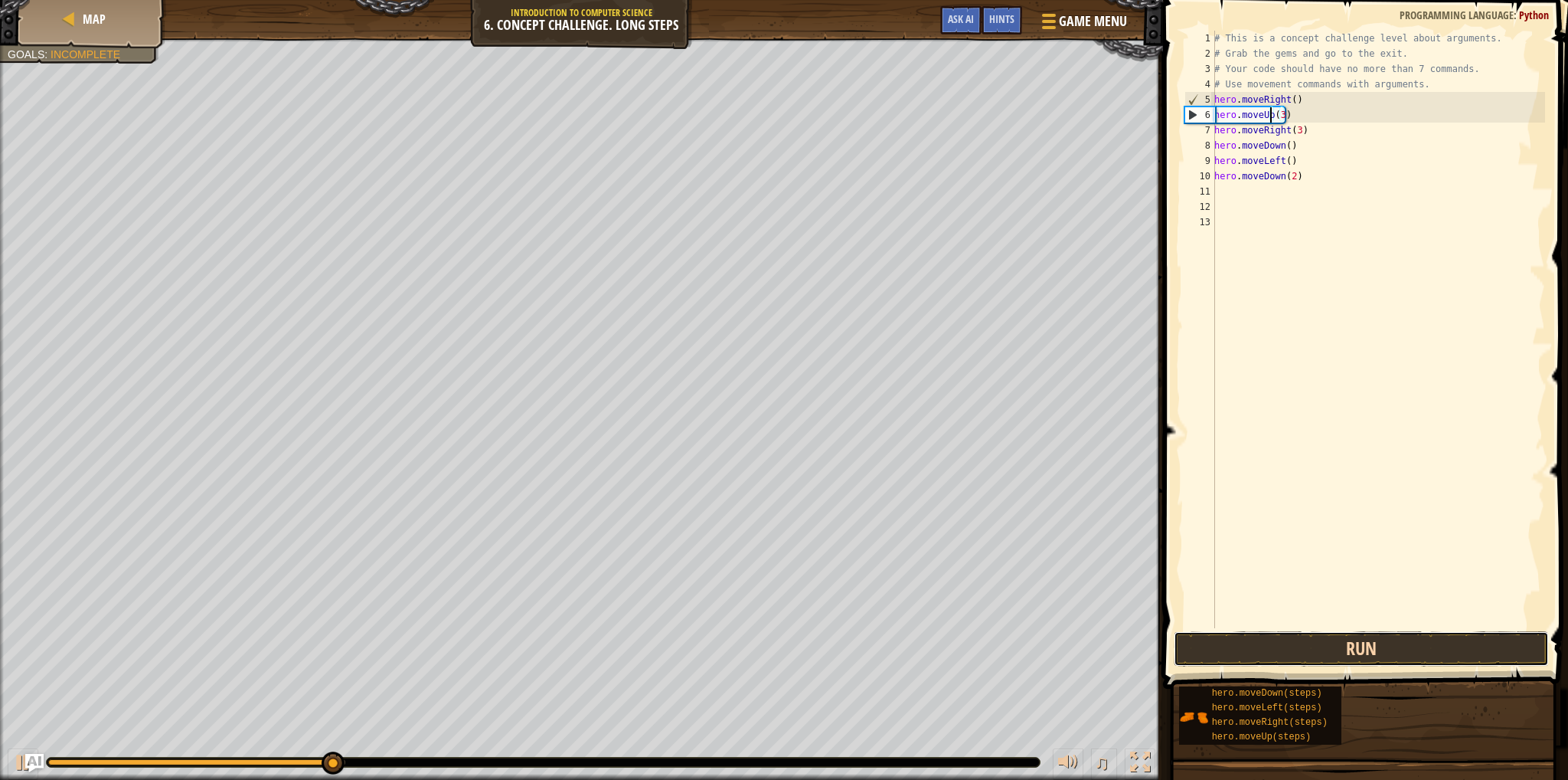
click at [1261, 654] on button "Run" at bounding box center [1362, 649] width 375 height 36
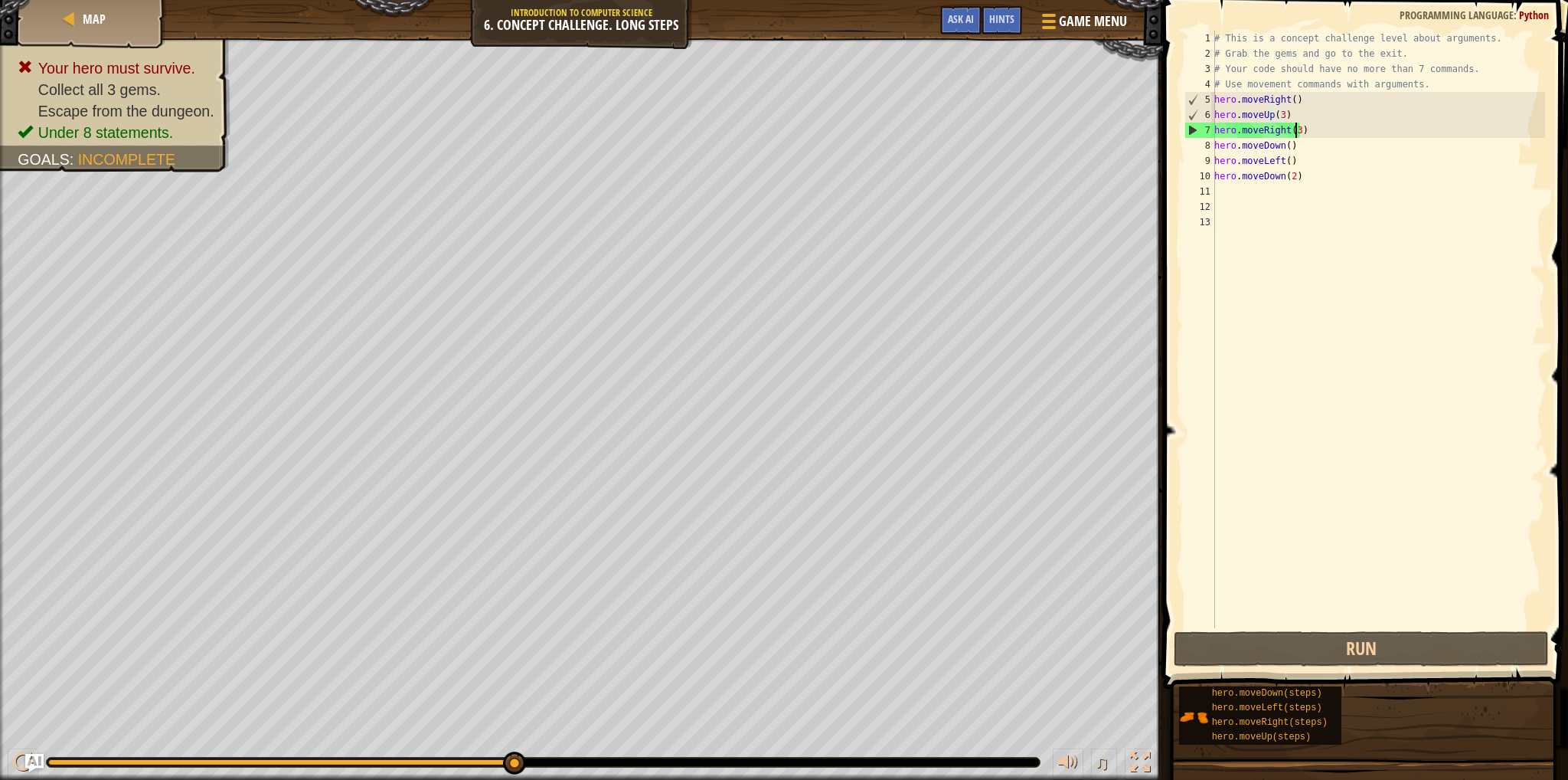
click at [1294, 131] on div "# This is a concept challenge level about arguments. # Grab the gems and go to …" at bounding box center [1378, 345] width 334 height 628
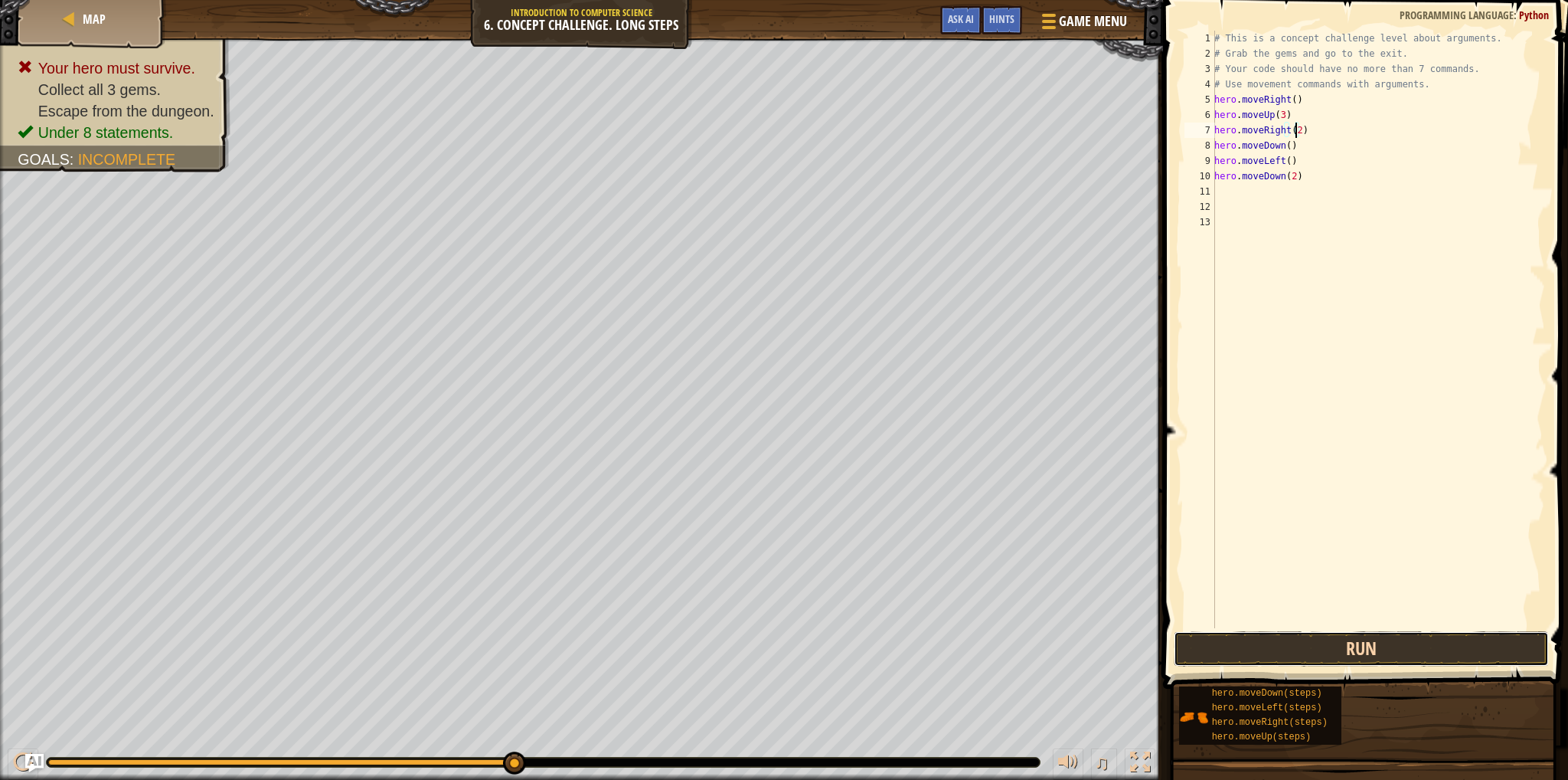
click at [1317, 646] on button "Run" at bounding box center [1362, 649] width 375 height 36
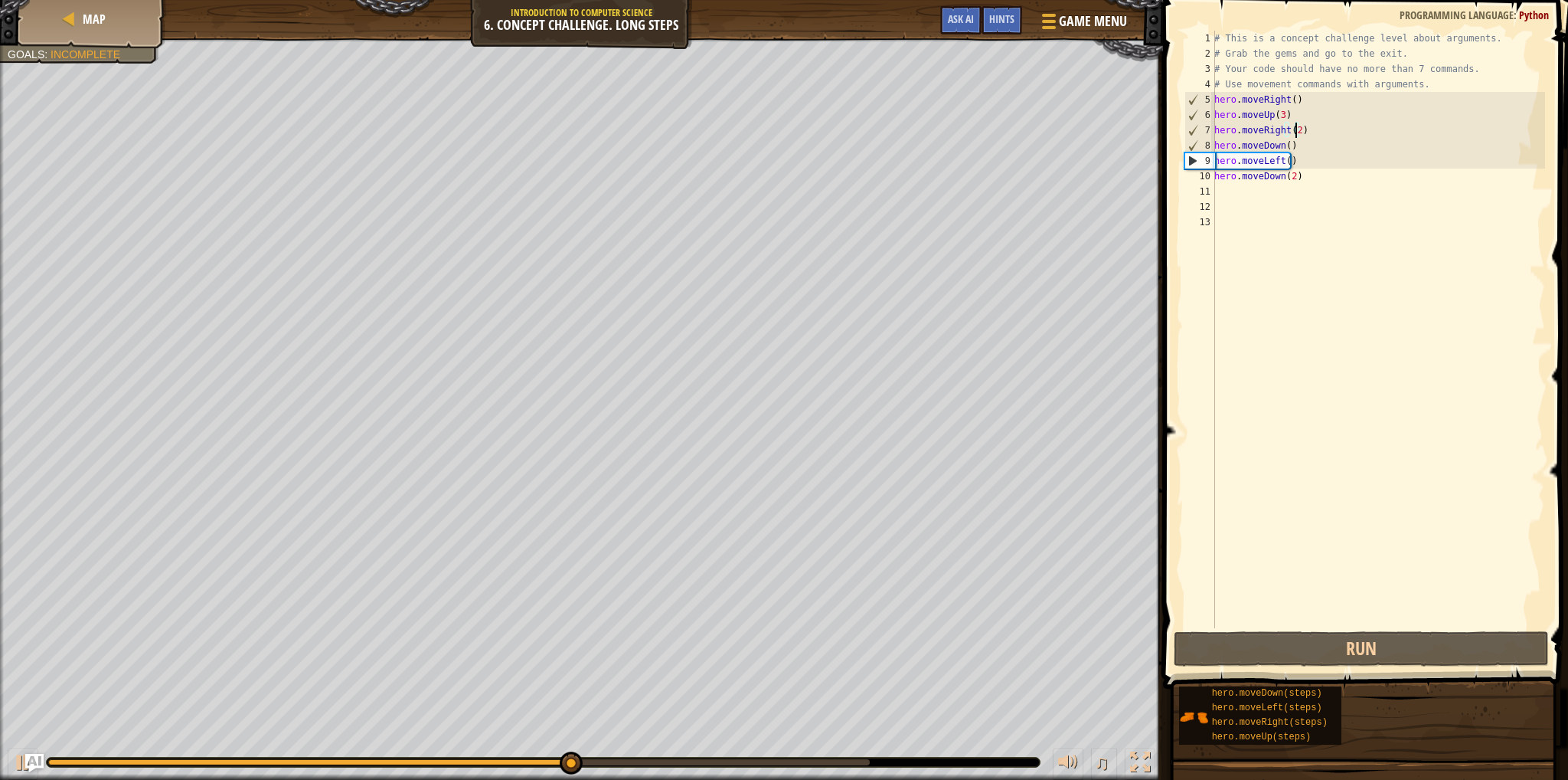
click at [1283, 145] on div "# This is a concept challenge level about arguments. # Grab the gems and go to …" at bounding box center [1378, 345] width 334 height 628
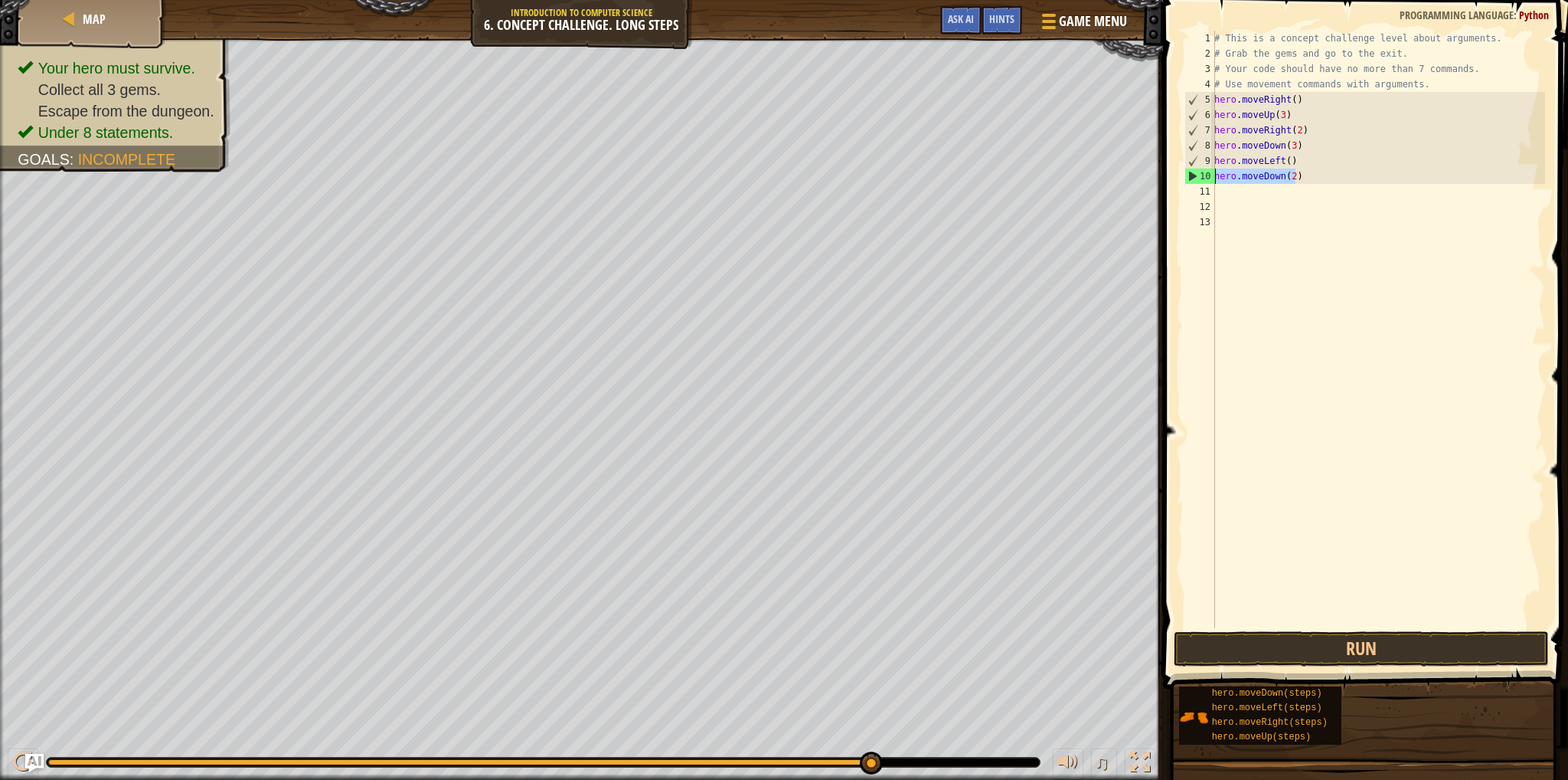
drag, startPoint x: 1298, startPoint y: 179, endPoint x: 1214, endPoint y: 176, distance: 84.1
click at [1214, 176] on div "hero.moveDown(3) 1 2 3 4 5 6 7 8 9 10 11 12 13 # This is a concept challenge le…" at bounding box center [1364, 329] width 363 height 597
type textarea "hero.moveDown(2)"
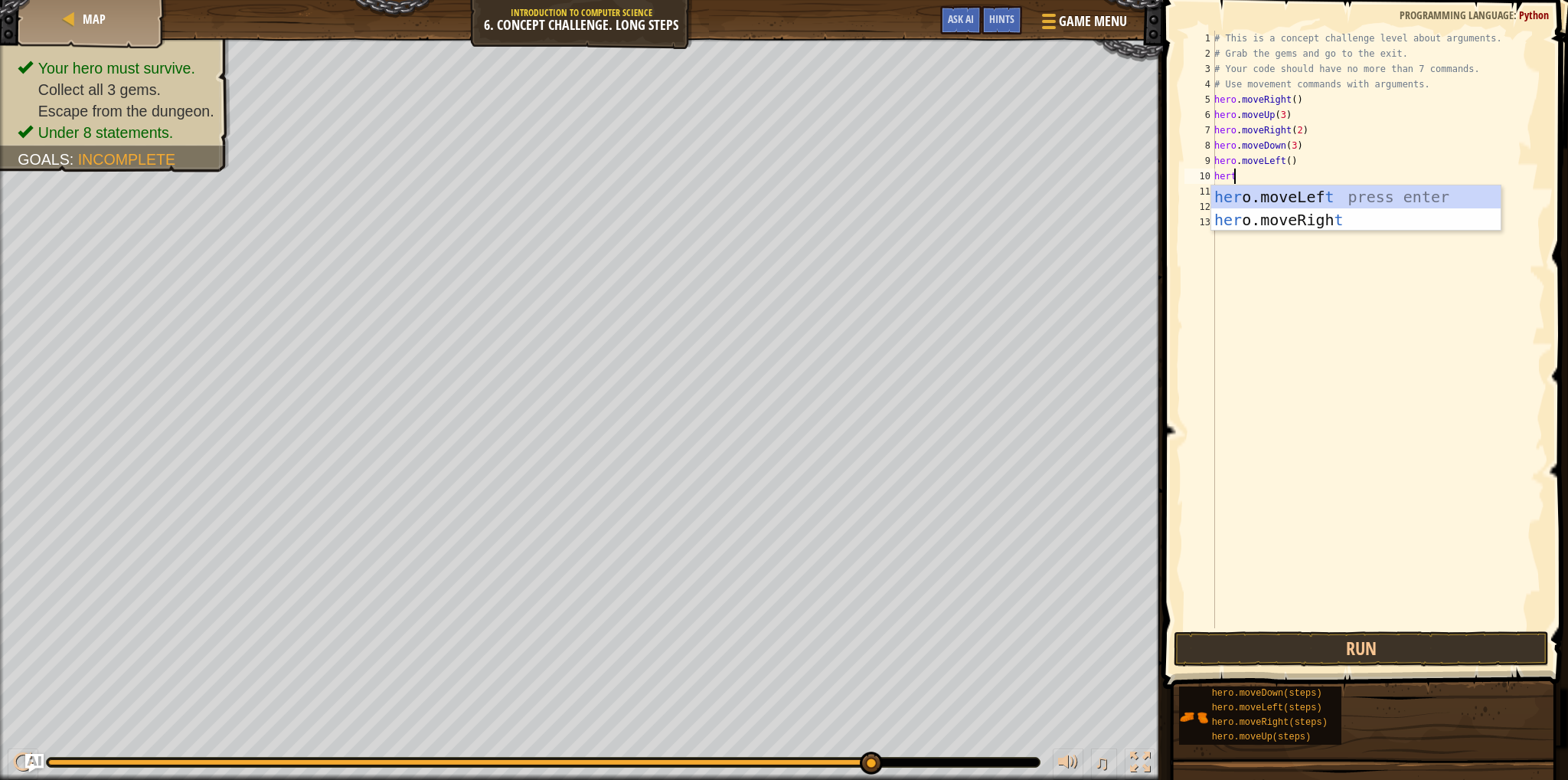
scroll to position [7, 0]
type textarea "her"
click at [1271, 243] on div "her o.moveLeft press enter her o.moveRight press enter her o.moveUp press enter…" at bounding box center [1356, 255] width 289 height 138
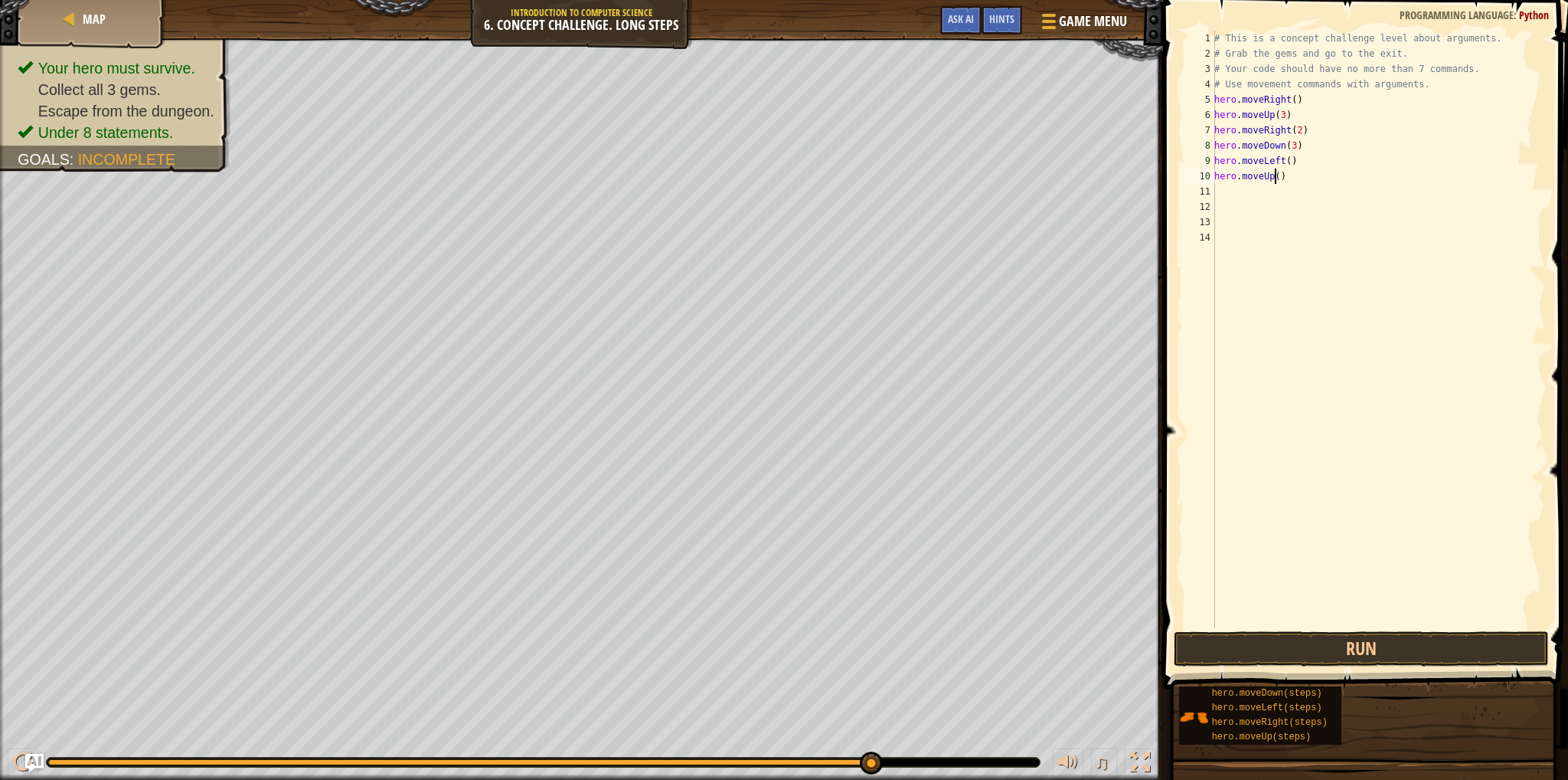
click at [1275, 179] on div "# This is a concept challenge level about arguments. # Grab the gems and go to …" at bounding box center [1378, 345] width 334 height 628
type textarea "hero.moveUp(2)"
click at [1253, 191] on div "# This is a concept challenge level about arguments. # Grab the gems and go to …" at bounding box center [1378, 345] width 334 height 628
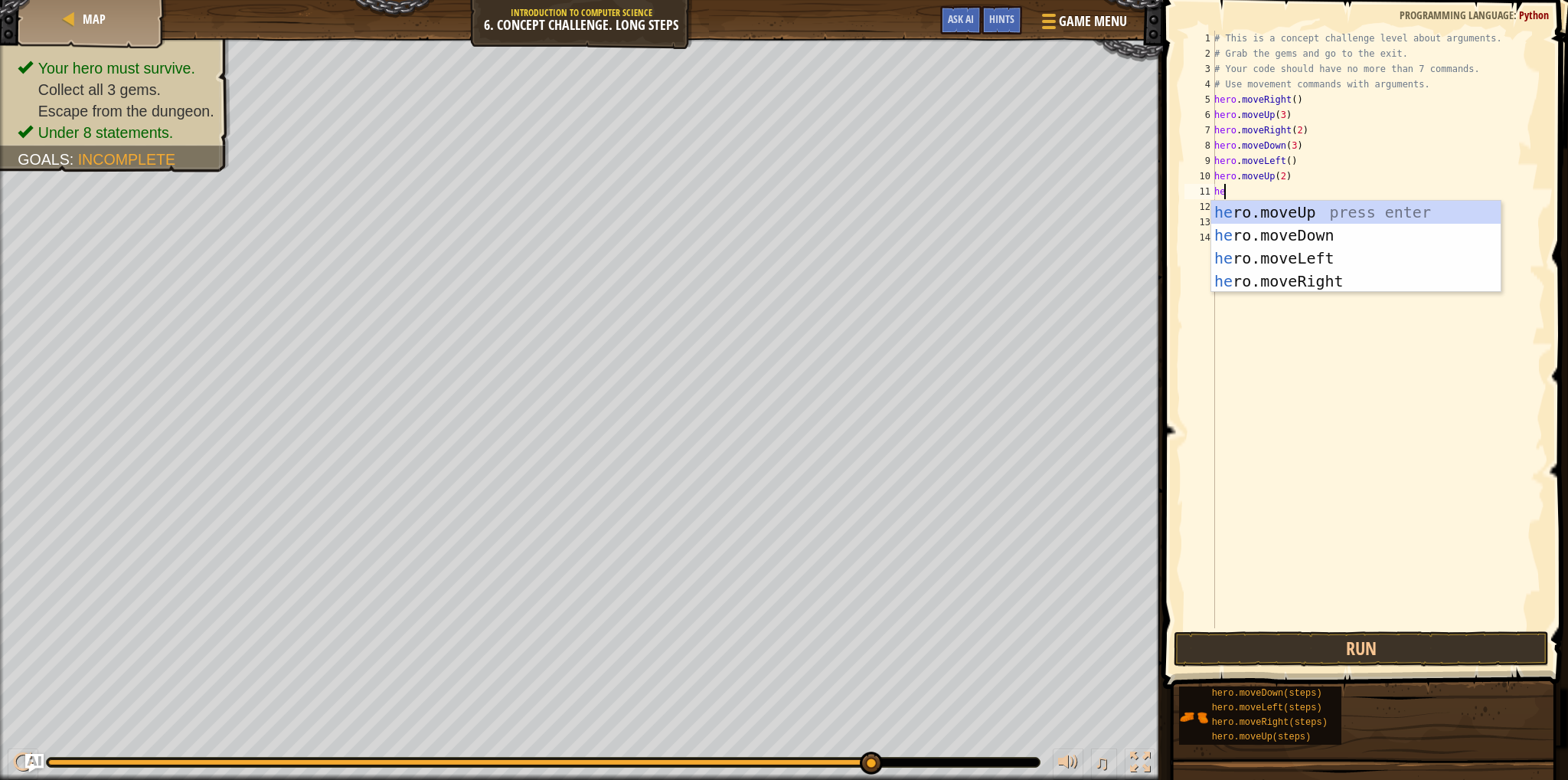
type textarea "her"
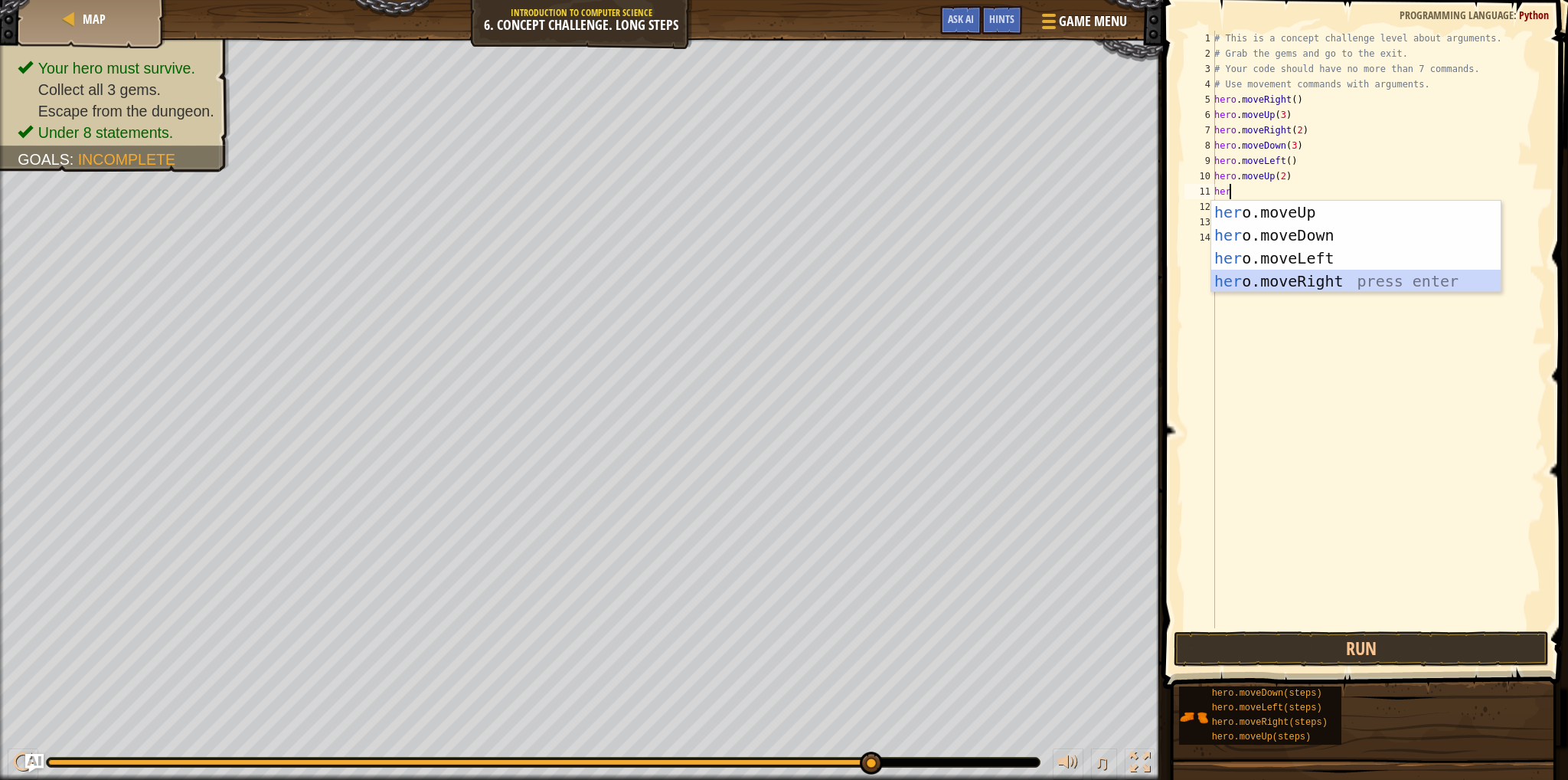
click at [1276, 282] on div "her o.moveUp press enter her o.moveDown press enter her o.moveLeft press enter …" at bounding box center [1356, 270] width 289 height 138
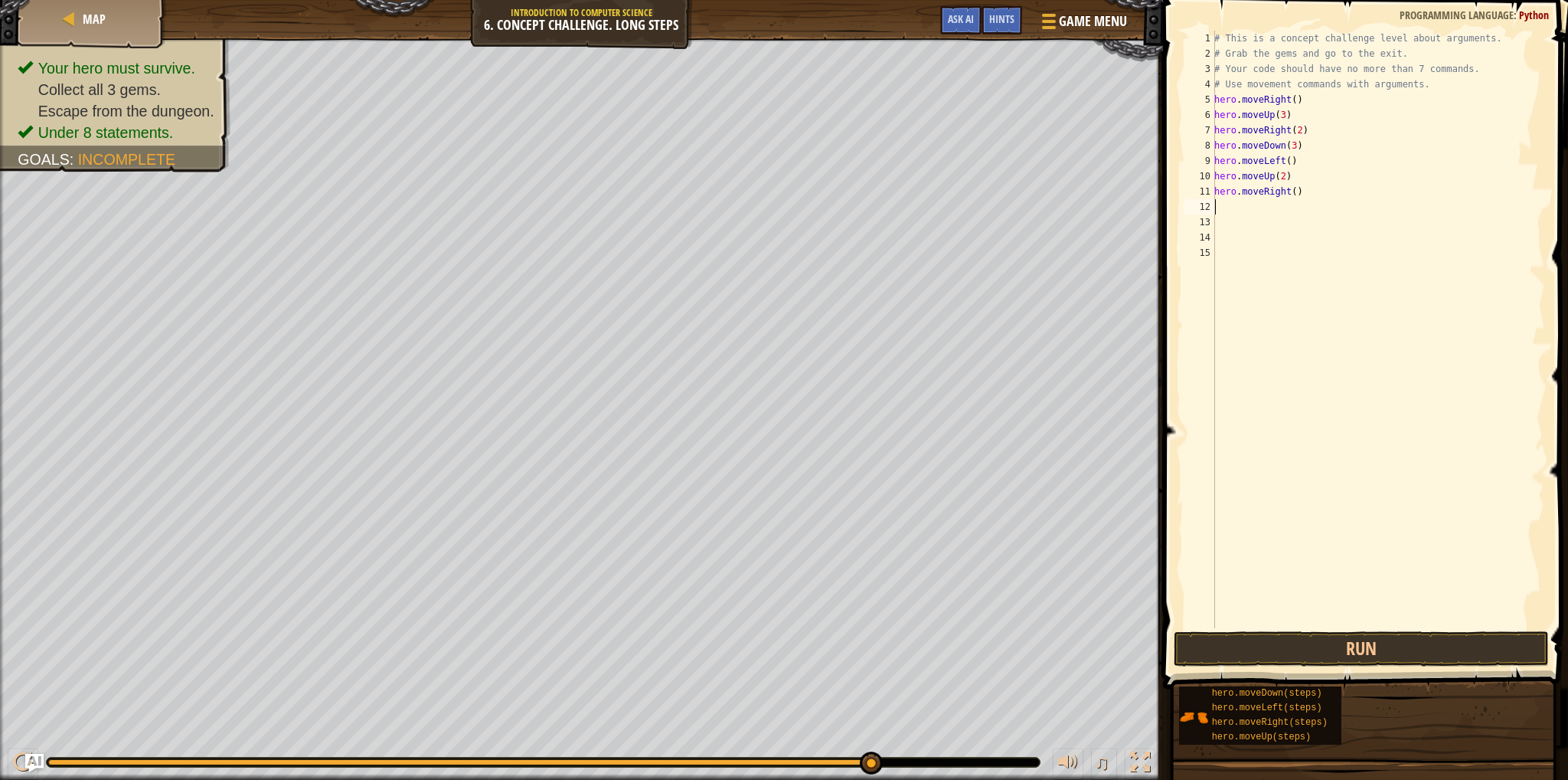
click at [1290, 191] on div "# This is a concept challenge level about arguments. # Grab the gems and go to …" at bounding box center [1378, 345] width 334 height 628
type textarea "hero.moveRight(3)"
click at [1305, 641] on button "Run" at bounding box center [1362, 649] width 375 height 36
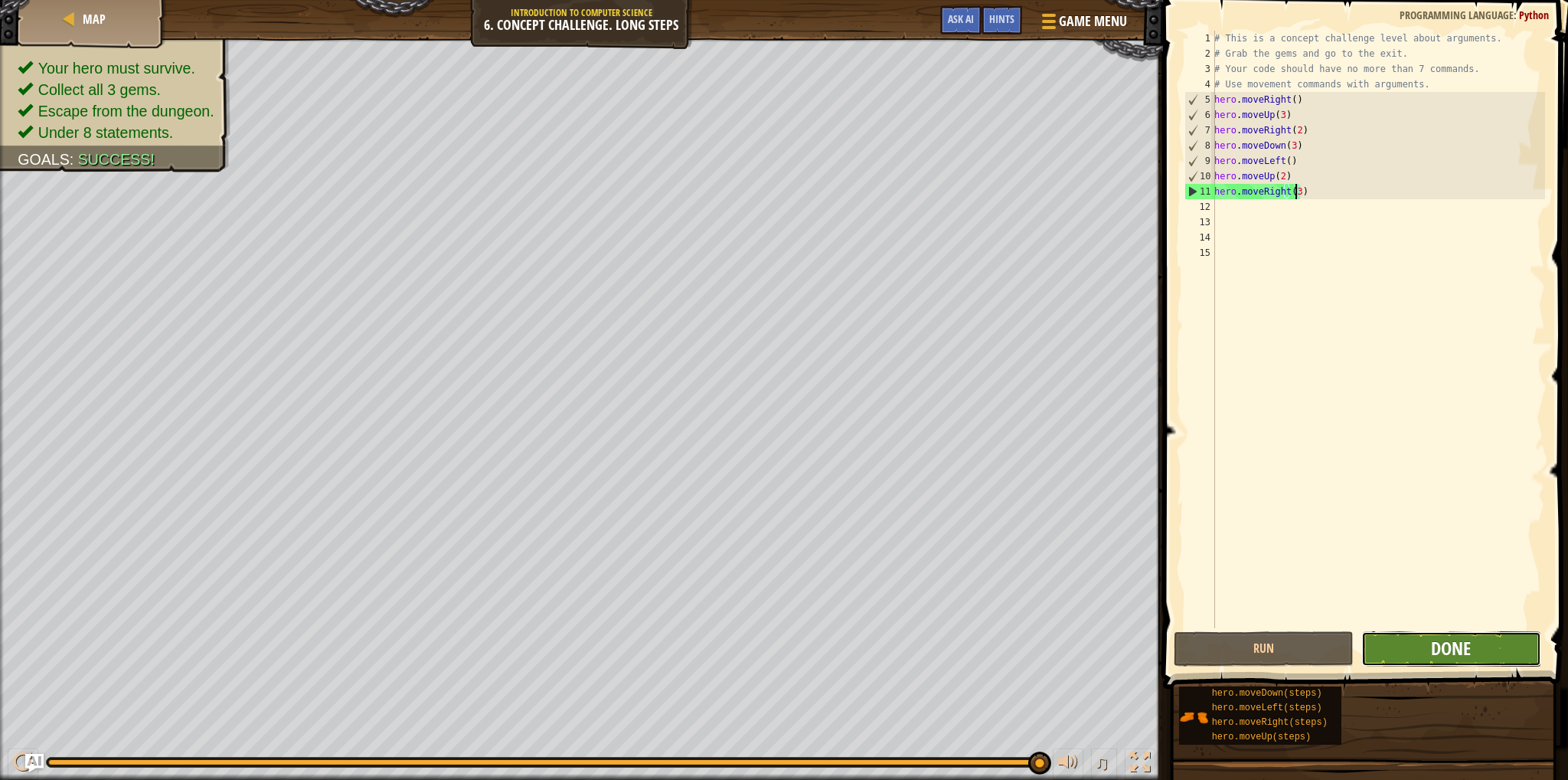
click at [1466, 651] on span "Done" at bounding box center [1451, 648] width 39 height 25
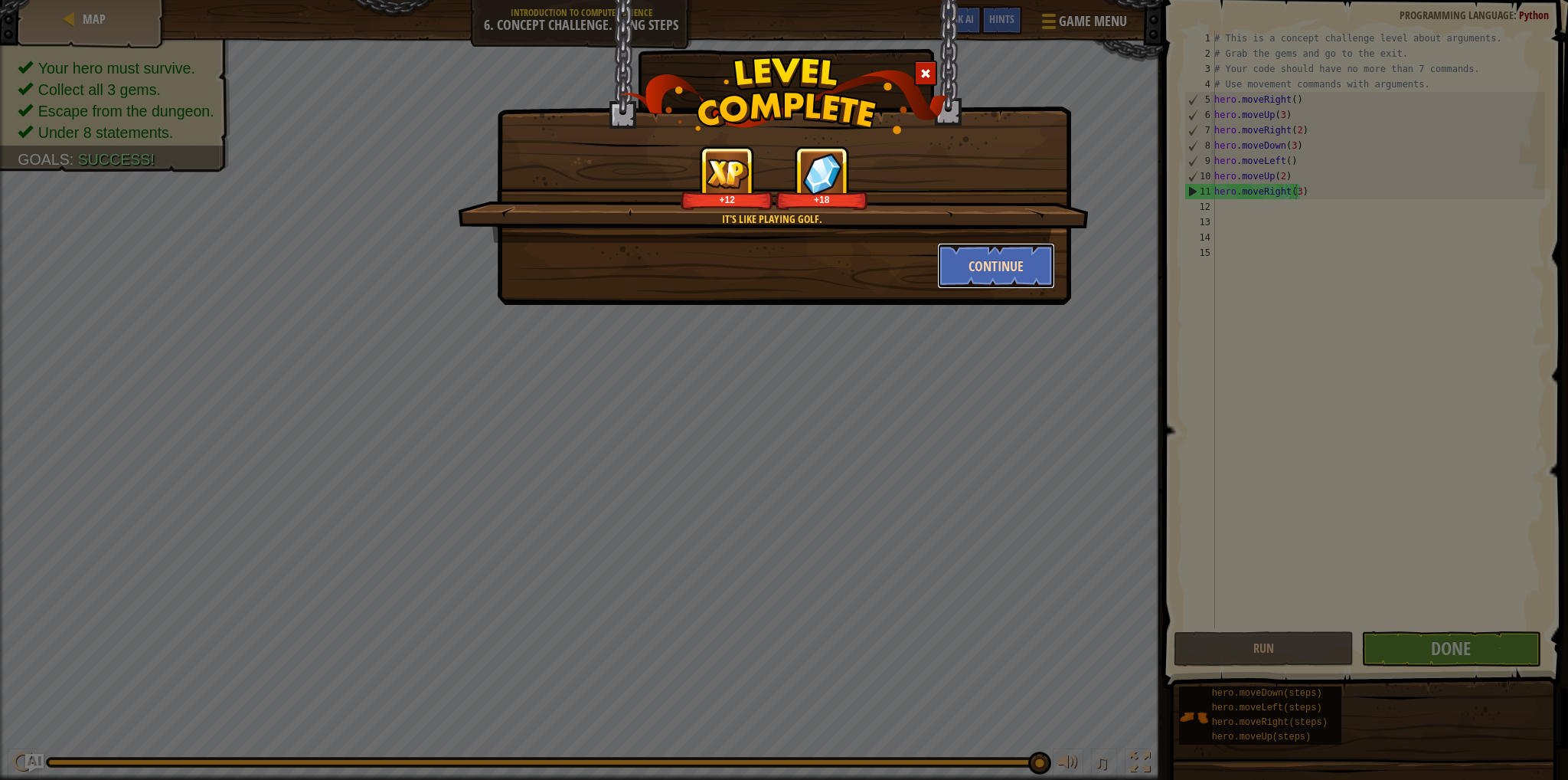
click at [1022, 251] on button "Continue" at bounding box center [996, 266] width 118 height 46
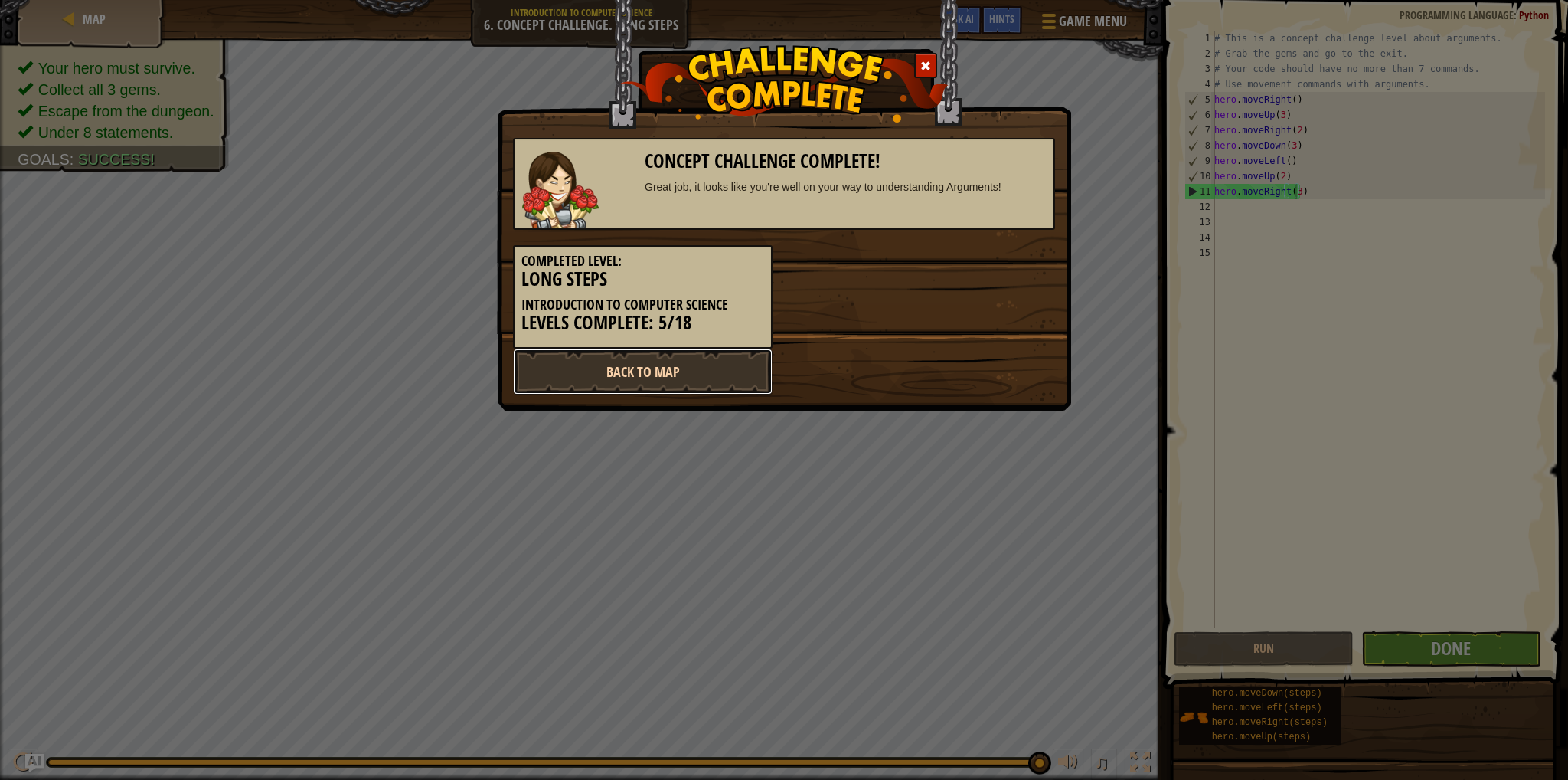
click at [623, 366] on link "Back to Map" at bounding box center [643, 371] width 260 height 46
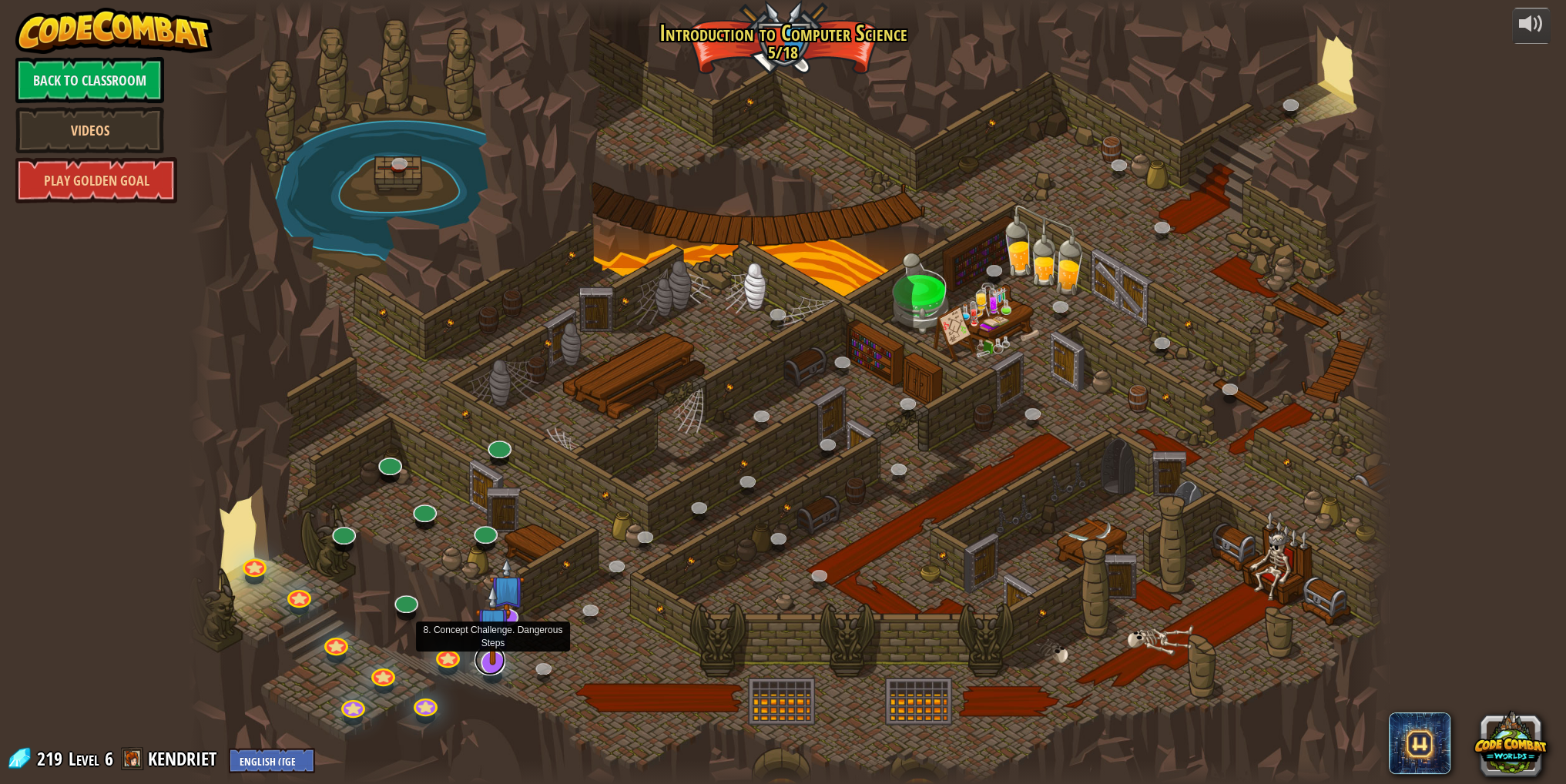
click at [493, 667] on link at bounding box center [490, 659] width 31 height 31
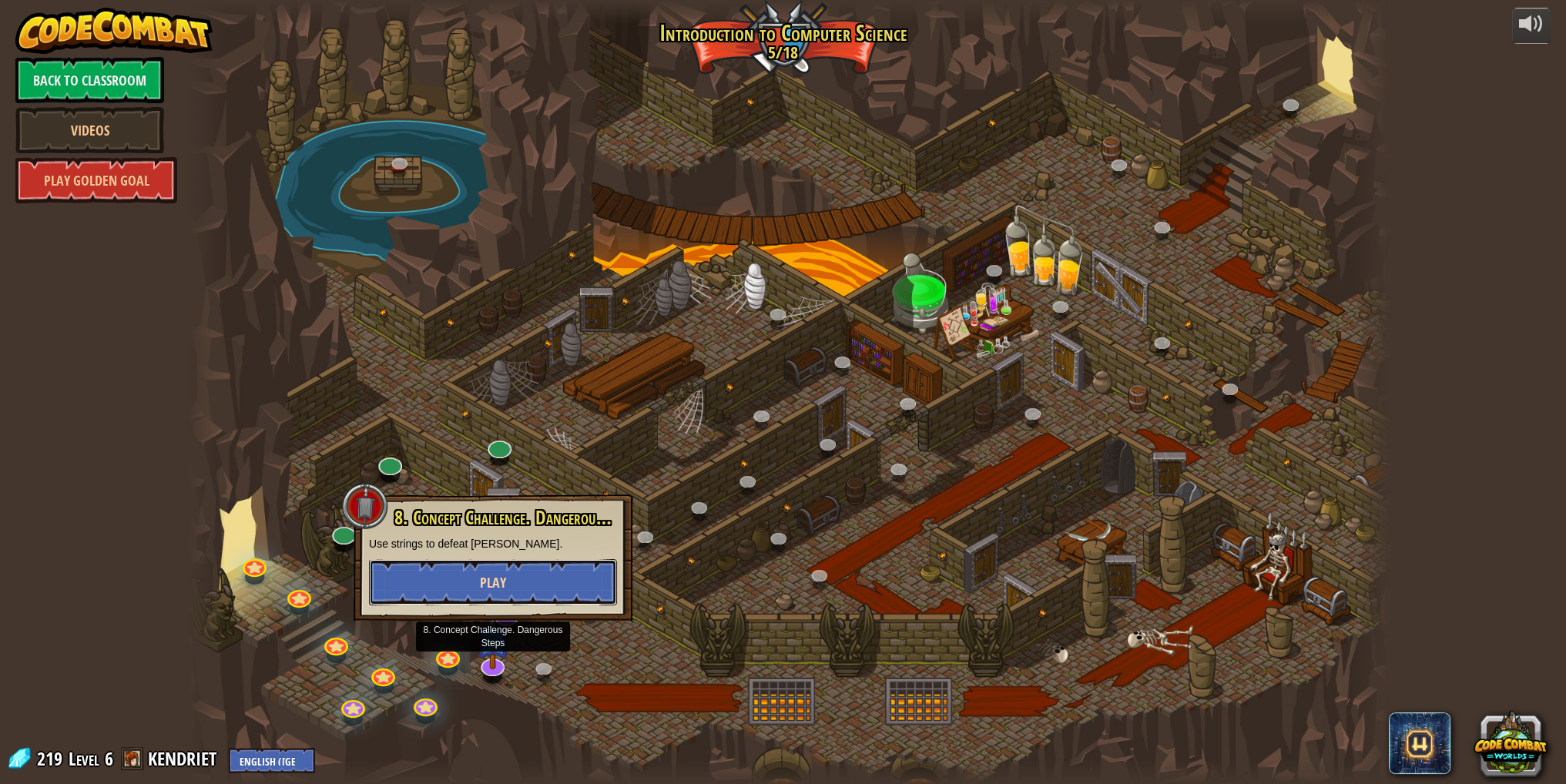
click at [486, 571] on button "Play" at bounding box center [494, 582] width 248 height 47
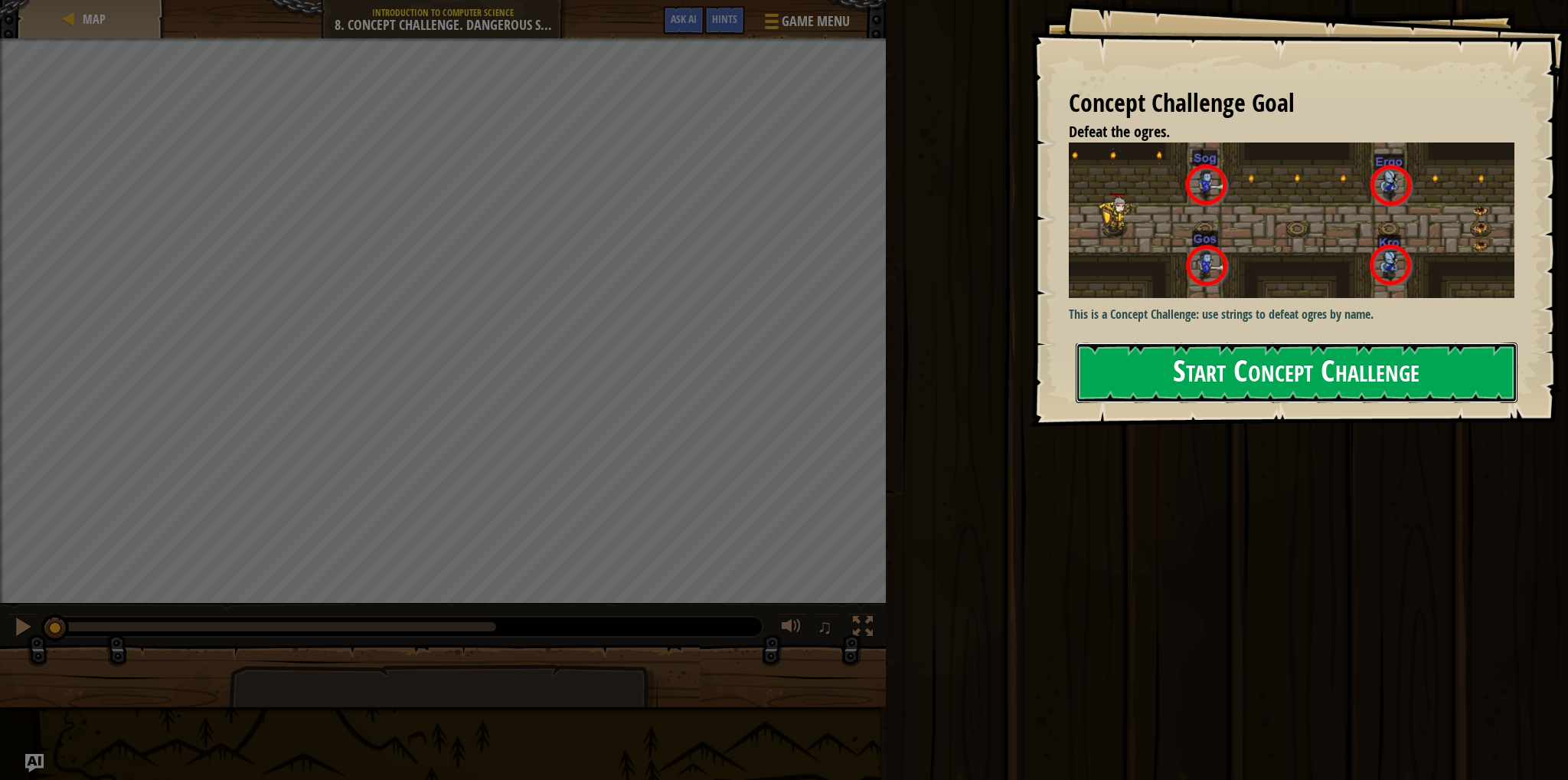
click at [1203, 357] on button "Start Concept Challenge" at bounding box center [1297, 372] width 442 height 60
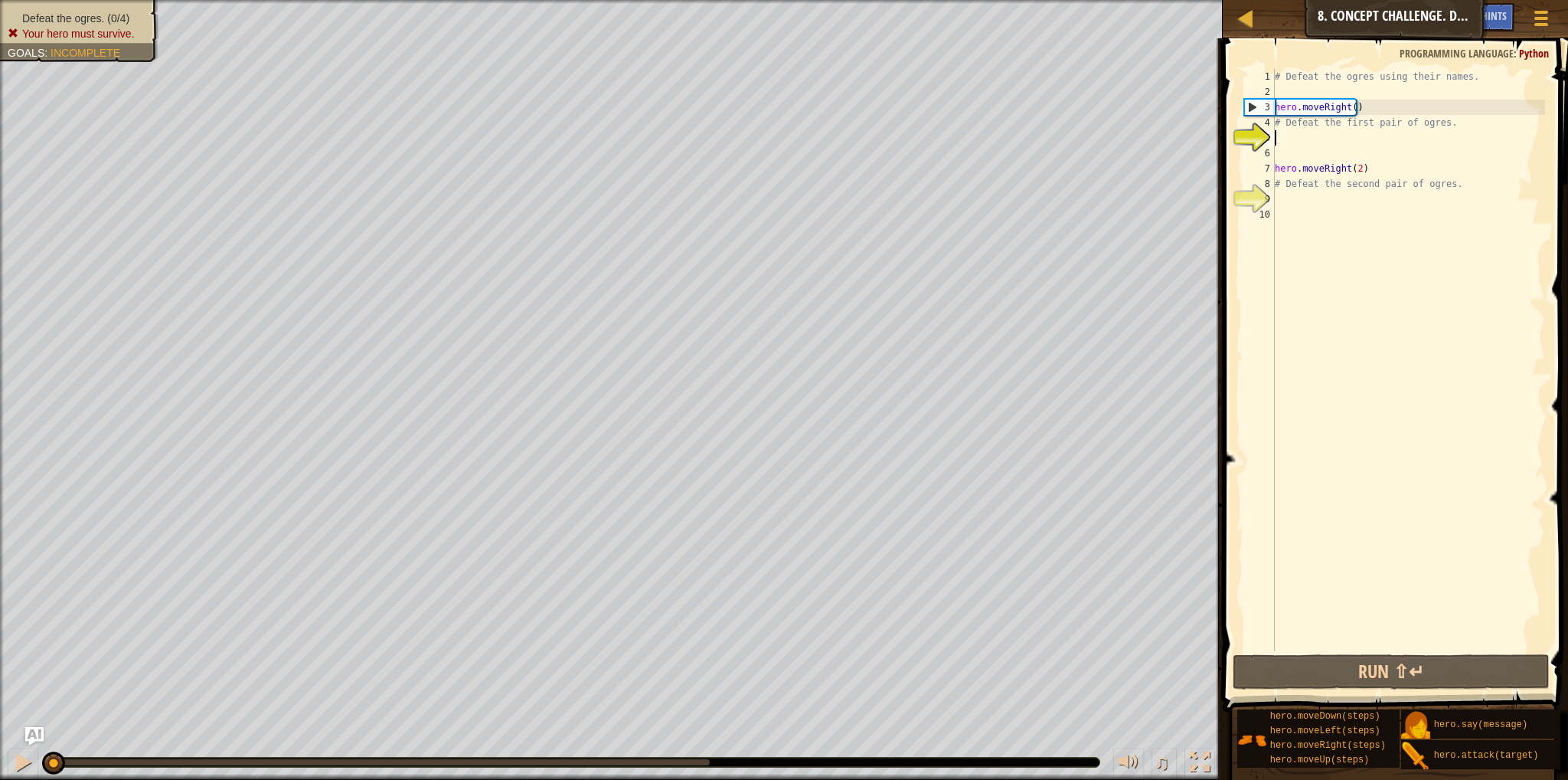
click at [1284, 119] on div "# Defeat the ogres using their names. hero . moveRight ( ) # Defeat the first p…" at bounding box center [1408, 375] width 274 height 612
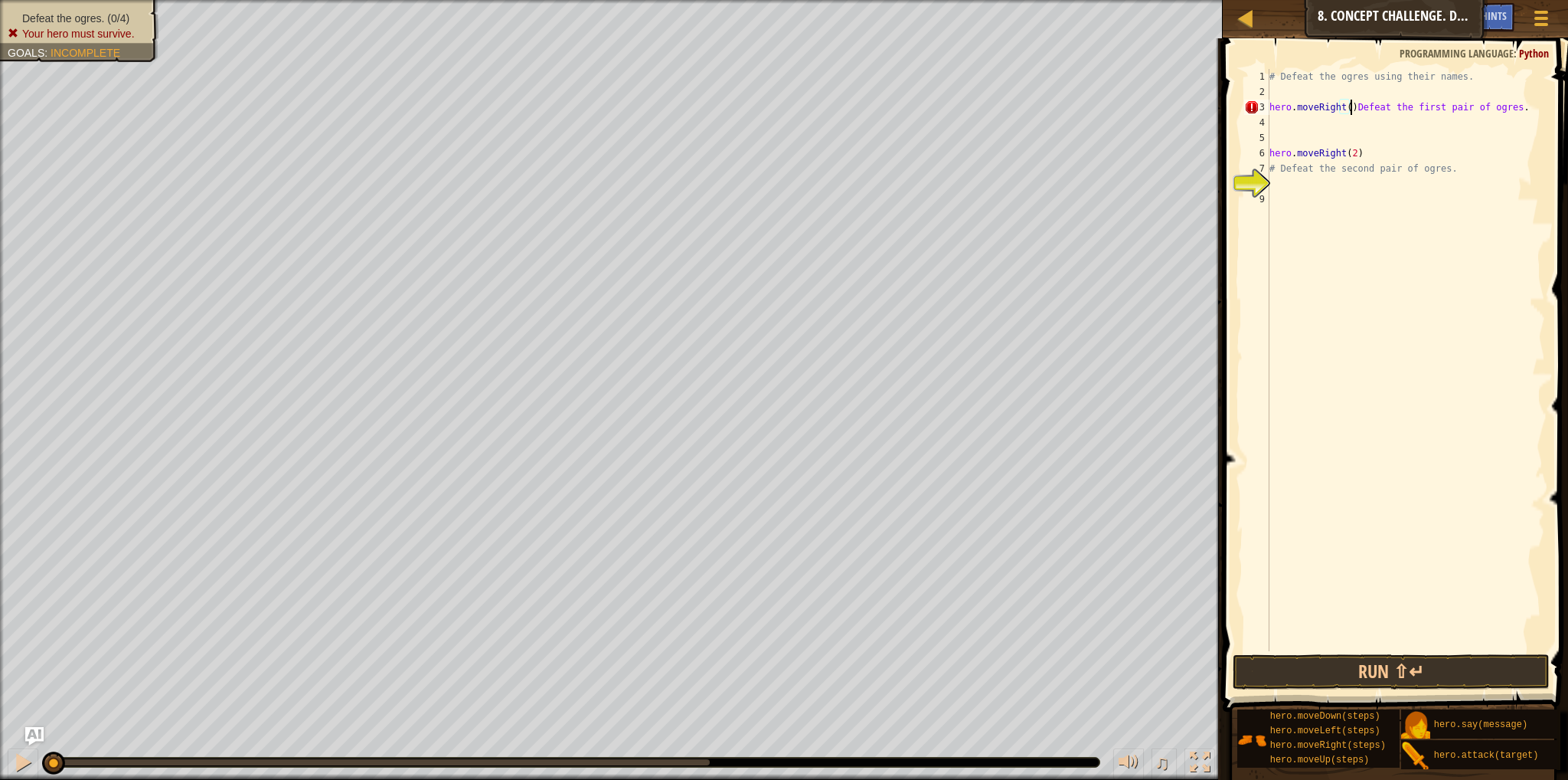
type textarea "Defeat the first pair of ogres."
click at [1352, 674] on button "Run ⇧↵" at bounding box center [1391, 671] width 317 height 36
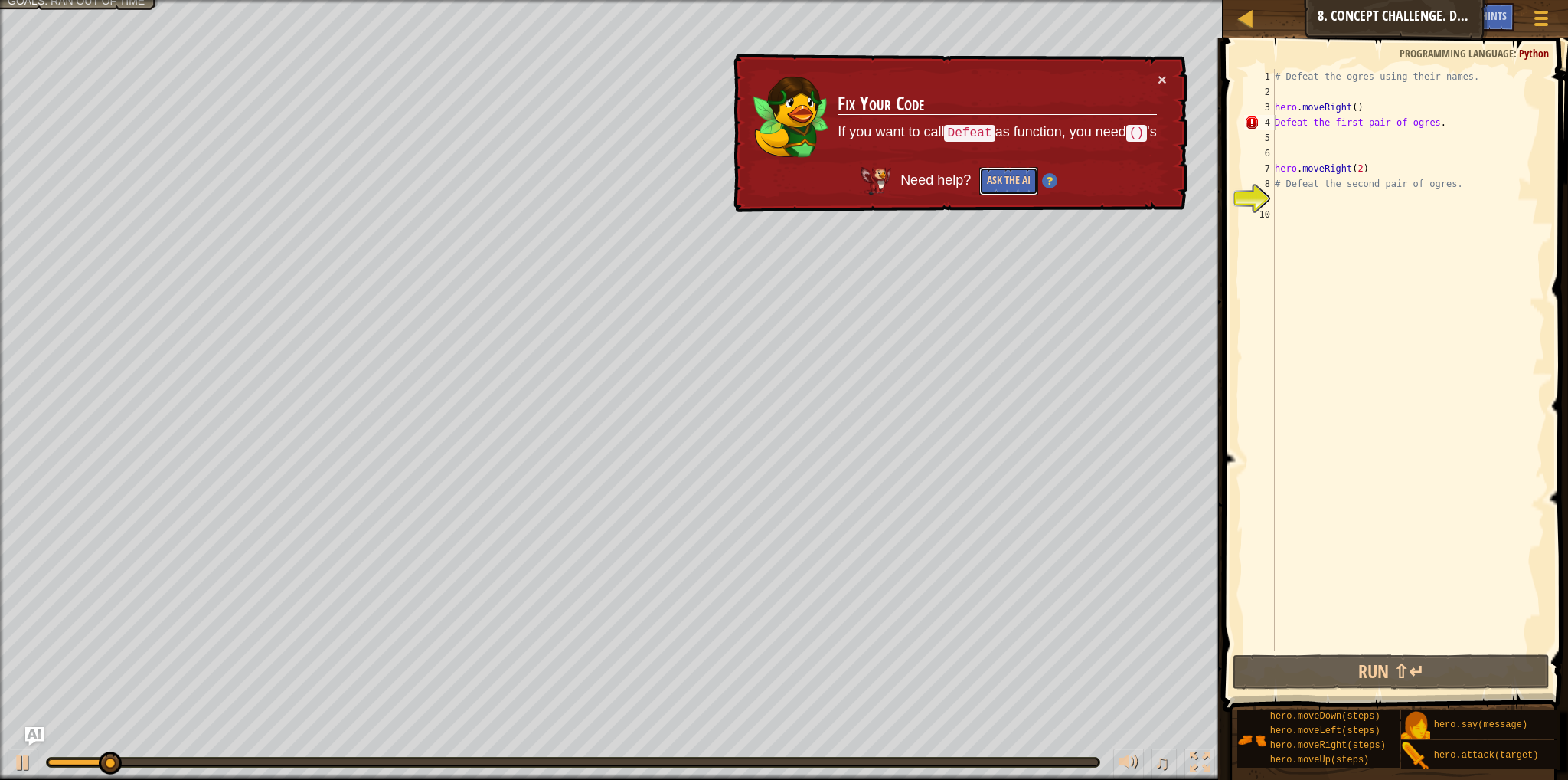
click at [1014, 182] on button "Ask the AI" at bounding box center [1009, 181] width 59 height 29
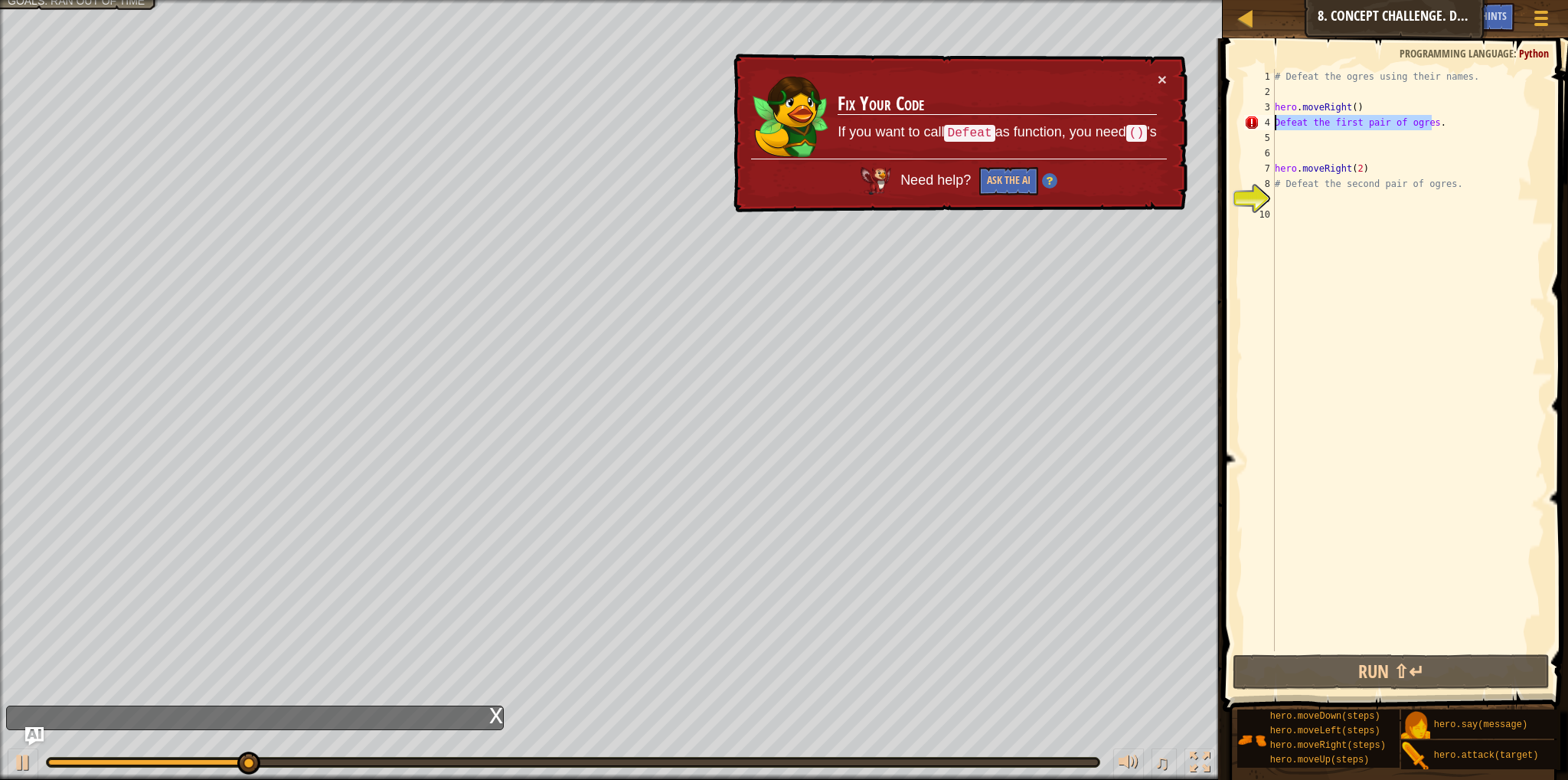
drag, startPoint x: 1434, startPoint y: 126, endPoint x: 1270, endPoint y: 123, distance: 164.0
click at [1270, 123] on div "Defeat the first pair of ogres. 1 2 3 4 5 6 7 8 9 10 # Defeat the ogres using t…" at bounding box center [1393, 359] width 304 height 582
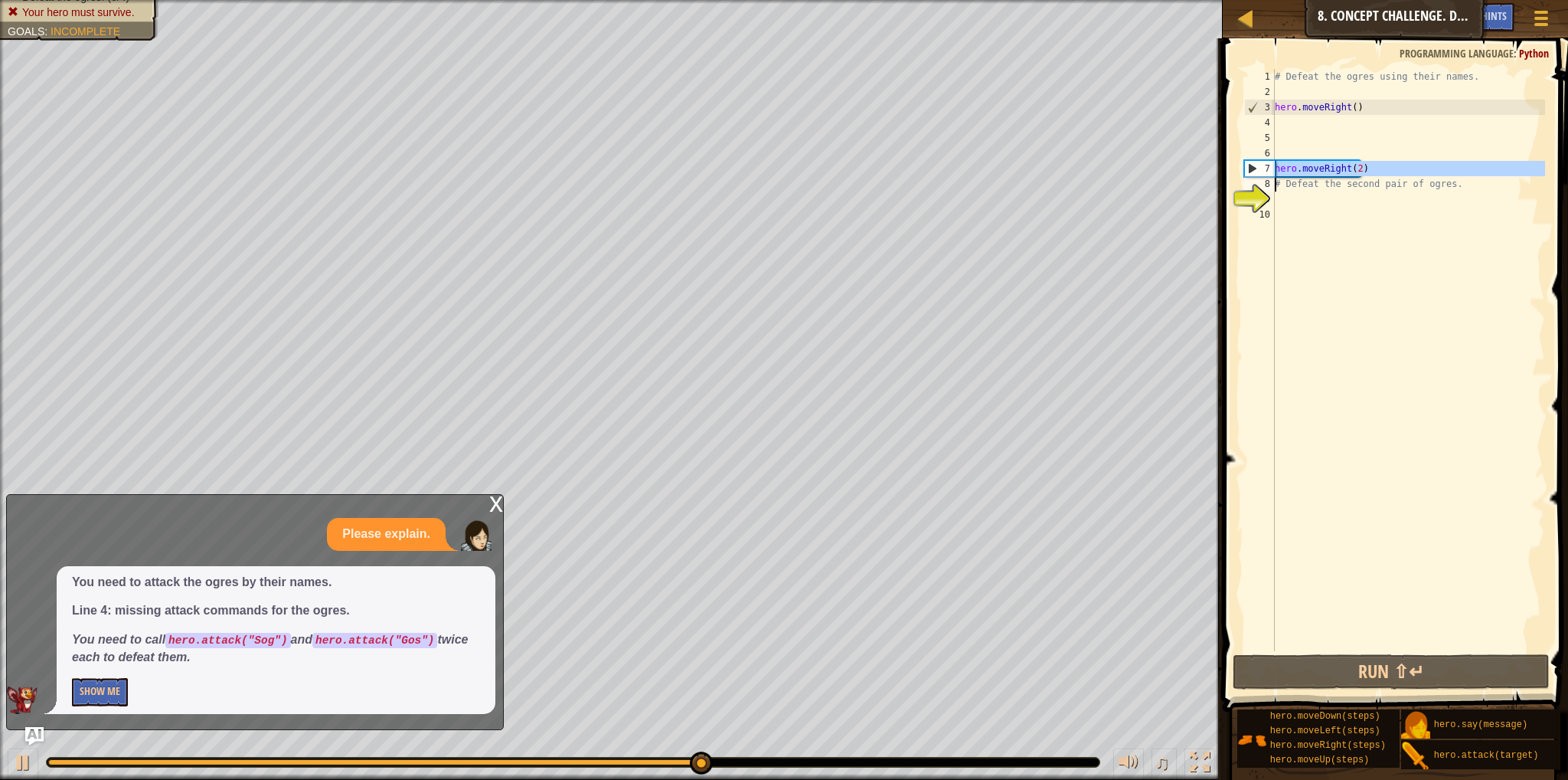
drag, startPoint x: 1268, startPoint y: 167, endPoint x: 1347, endPoint y: 173, distance: 79.2
click at [1347, 173] on div "1 2 3 4 5 6 7 8 9 10 # Defeat the ogres using their names. hero . moveRight ( )…" at bounding box center [1393, 359] width 304 height 582
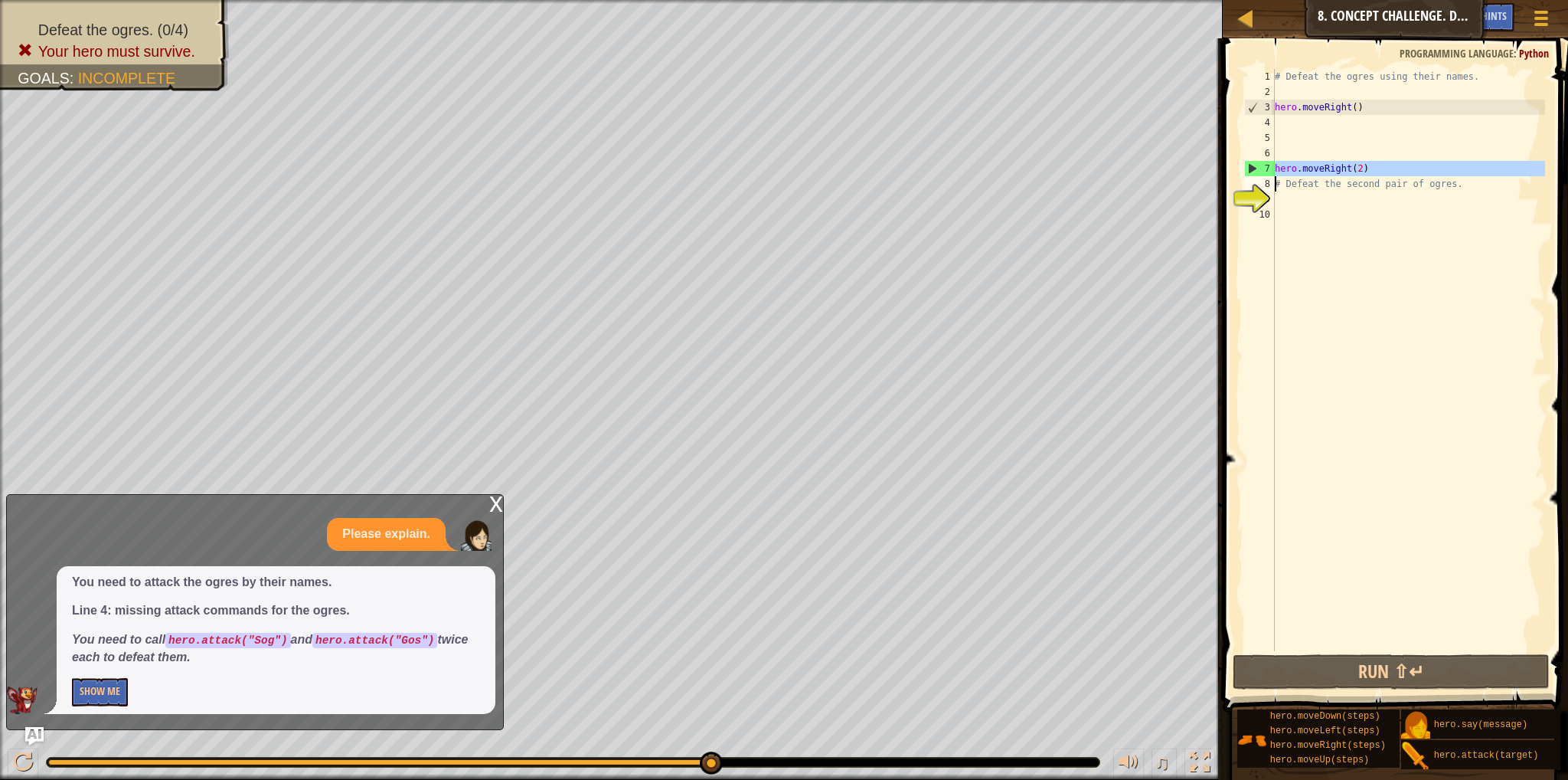
type textarea "# Defeat the second pair of ogres."
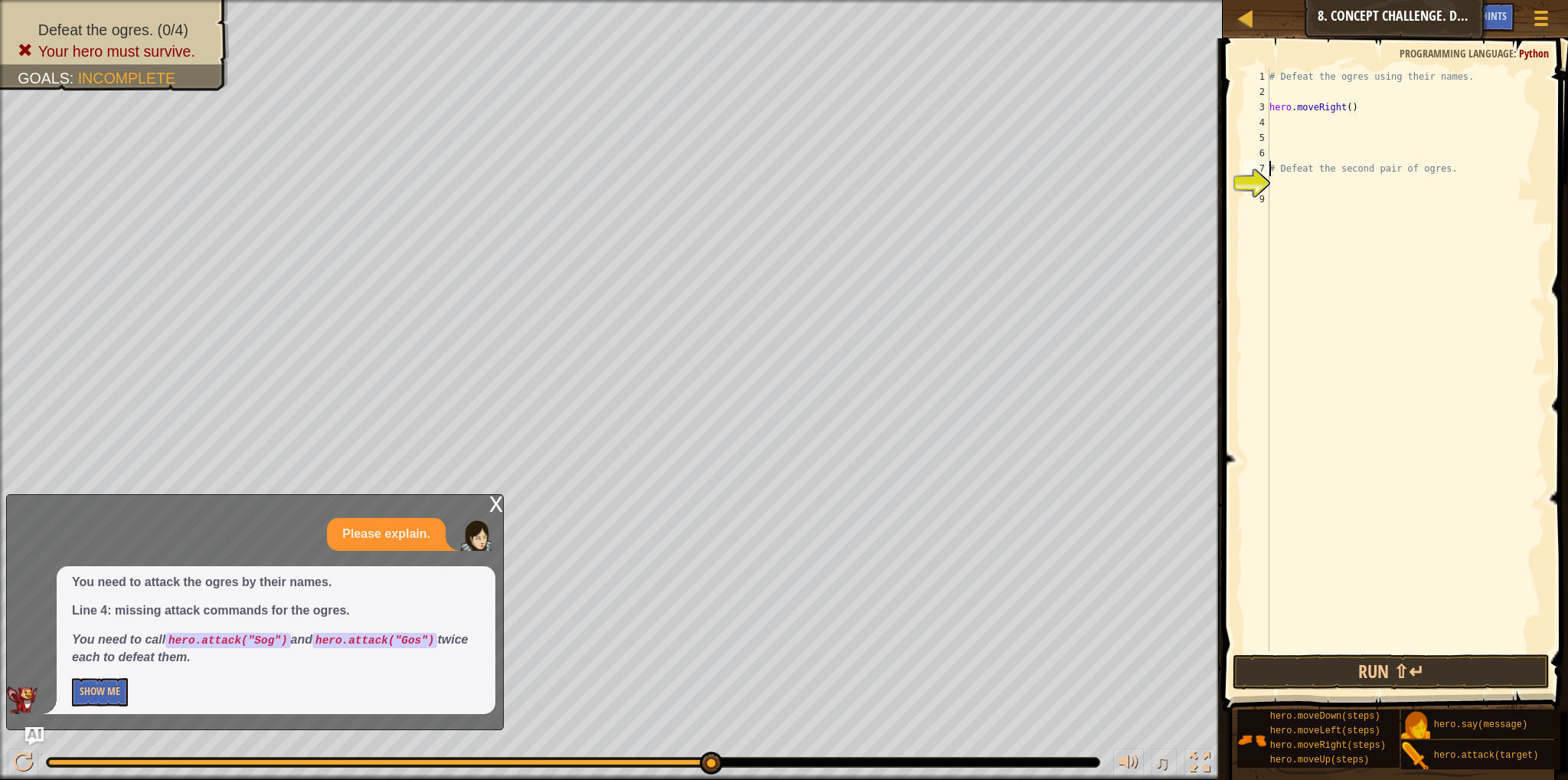
click at [1275, 129] on div "# Defeat the ogres using their names. hero . moveRight ( ) # Defeat the second …" at bounding box center [1406, 375] width 278 height 612
click at [1315, 687] on button "Run ⇧↵" at bounding box center [1391, 671] width 317 height 36
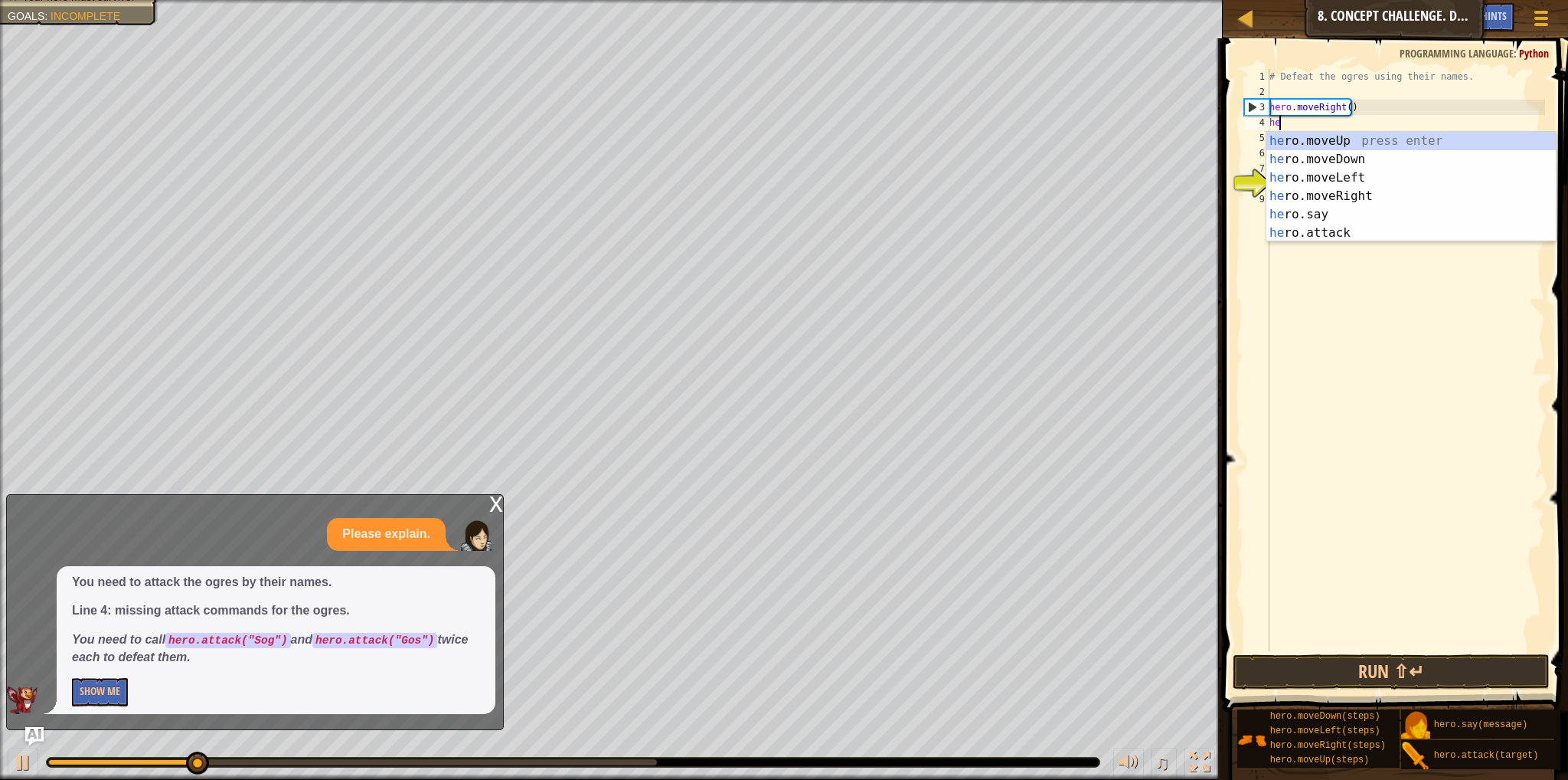
scroll to position [7, 0]
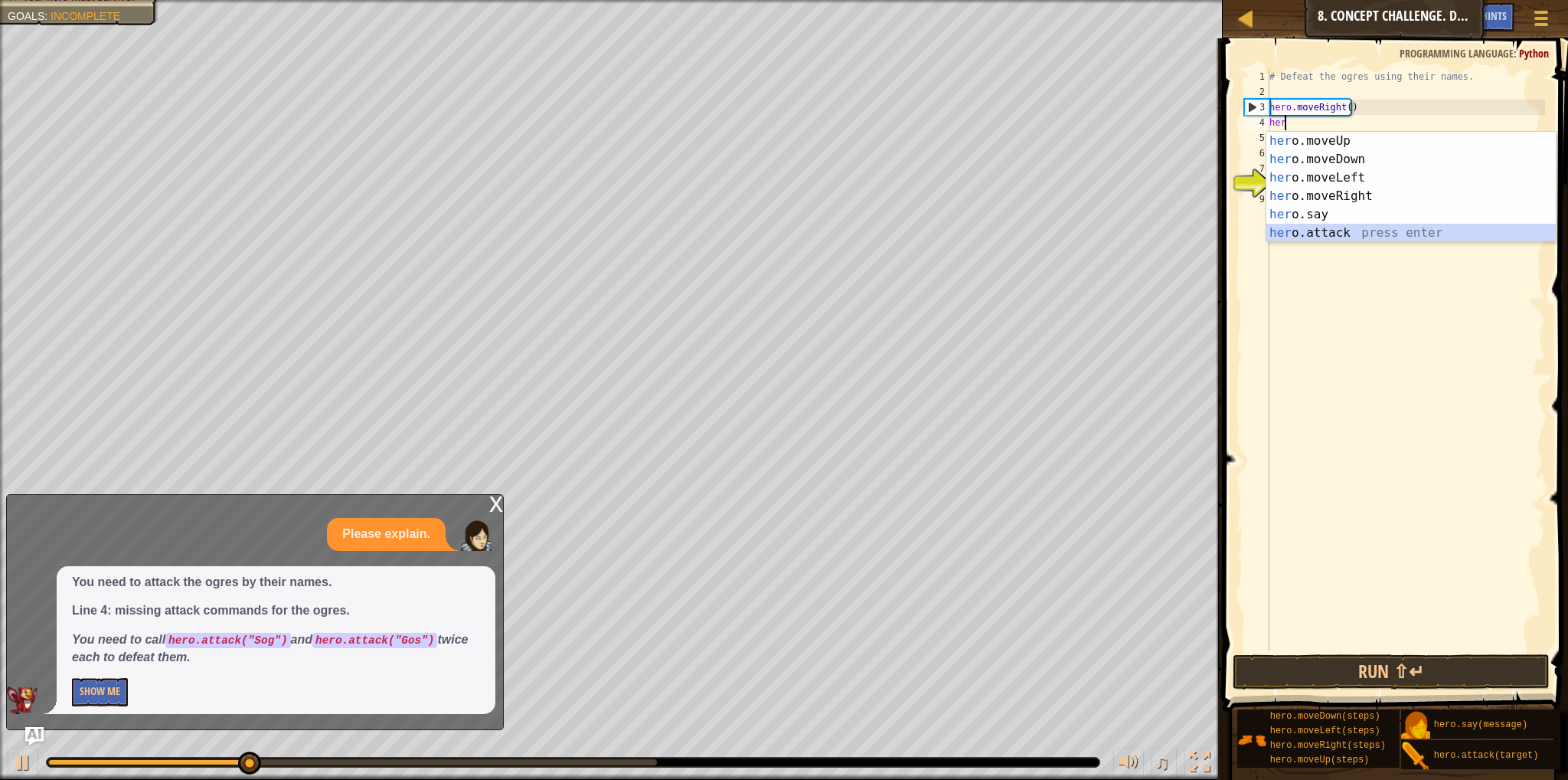
click at [1292, 237] on div "her o.moveUp press enter her o.moveDown press enter her o.moveLeft press enter …" at bounding box center [1411, 204] width 289 height 147
type textarea "hero.attack("Enemy Name")"
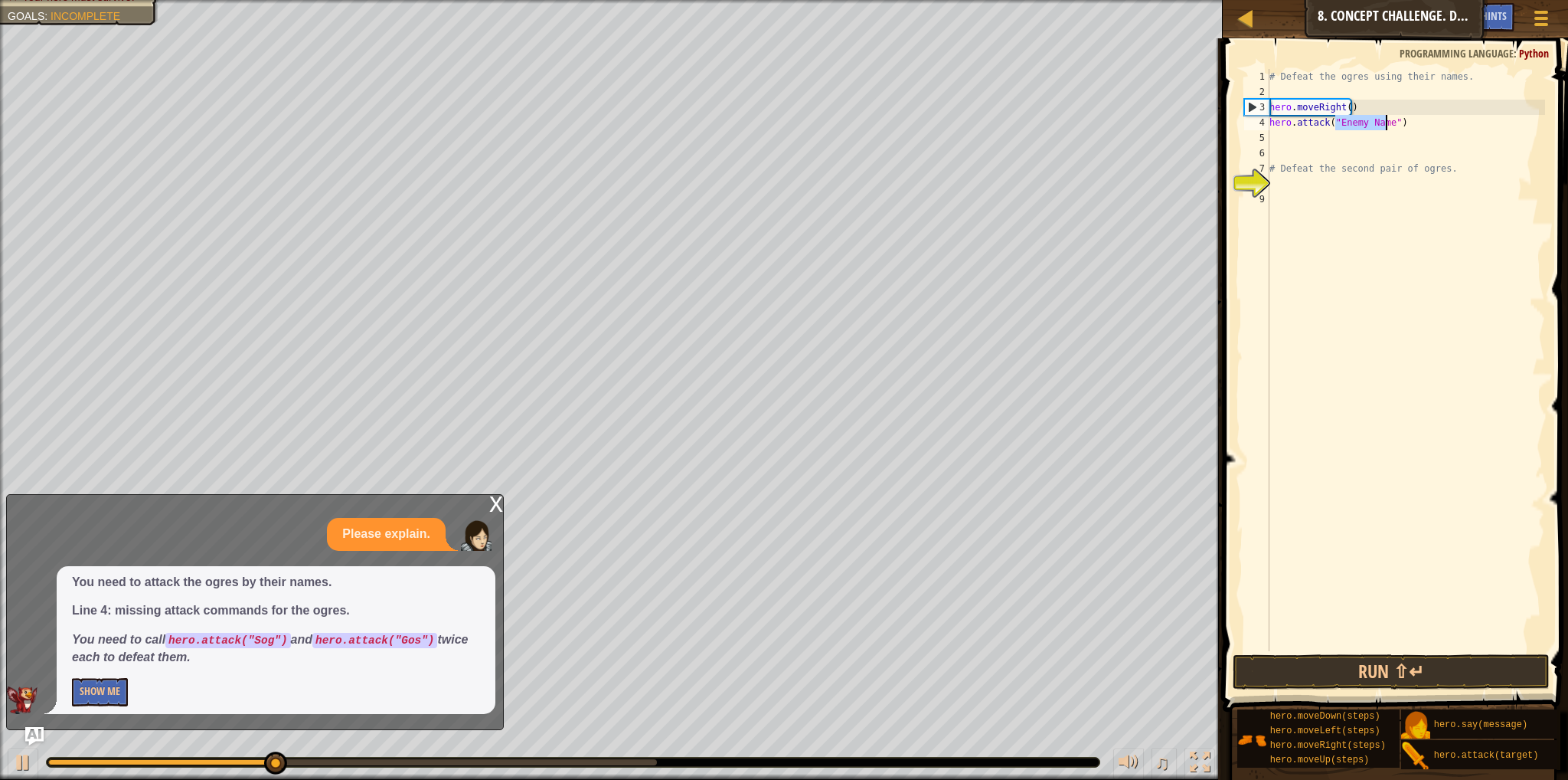
click at [1282, 143] on div "# Defeat the ogres using their names. hero . moveRight ( ) hero . attack ( "Ene…" at bounding box center [1406, 375] width 278 height 612
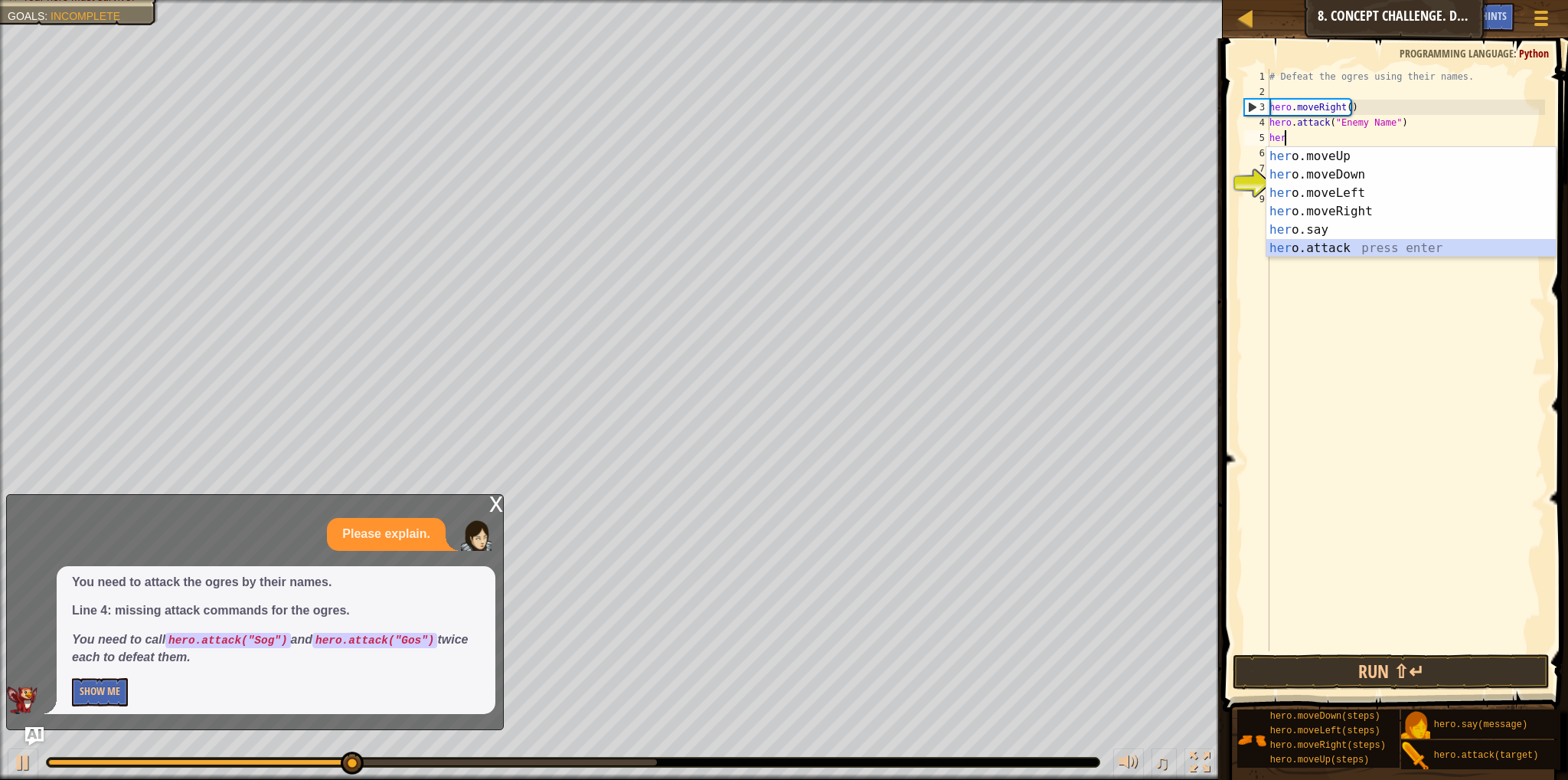
click at [1294, 241] on div "her o.moveUp press enter her o.moveDown press enter her o.moveLeft press enter …" at bounding box center [1411, 220] width 289 height 147
type textarea "hero.attack("Enemy Name")"
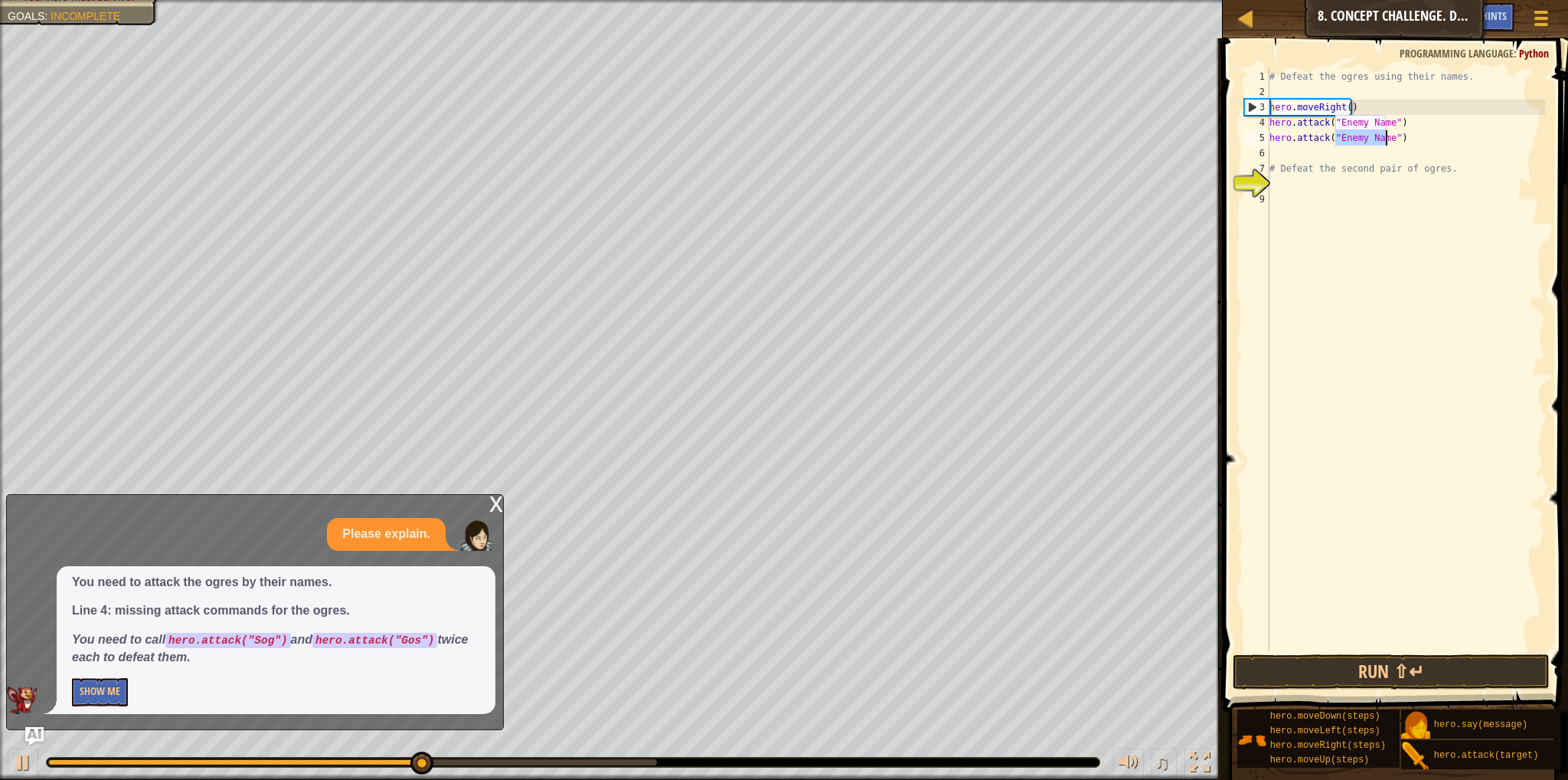
click at [1298, 159] on div "# Defeat the ogres using their names. hero . moveRight ( ) hero . attack ( "Ene…" at bounding box center [1406, 375] width 278 height 612
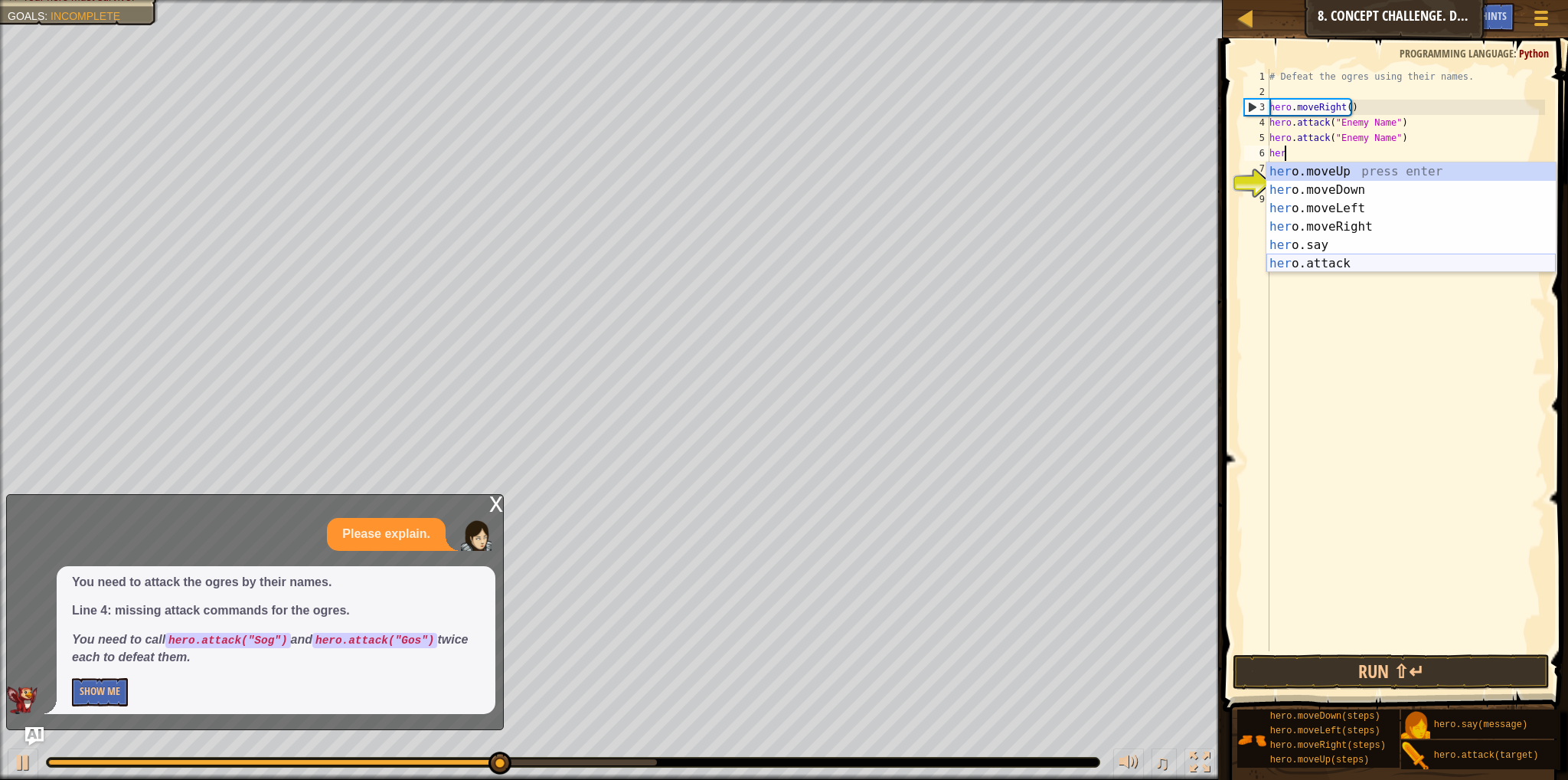
drag, startPoint x: 1320, startPoint y: 261, endPoint x: 1325, endPoint y: 237, distance: 24.5
click at [1320, 261] on div "her o.moveUp press enter her o.moveDown press enter her o.moveLeft press enter …" at bounding box center [1411, 235] width 289 height 147
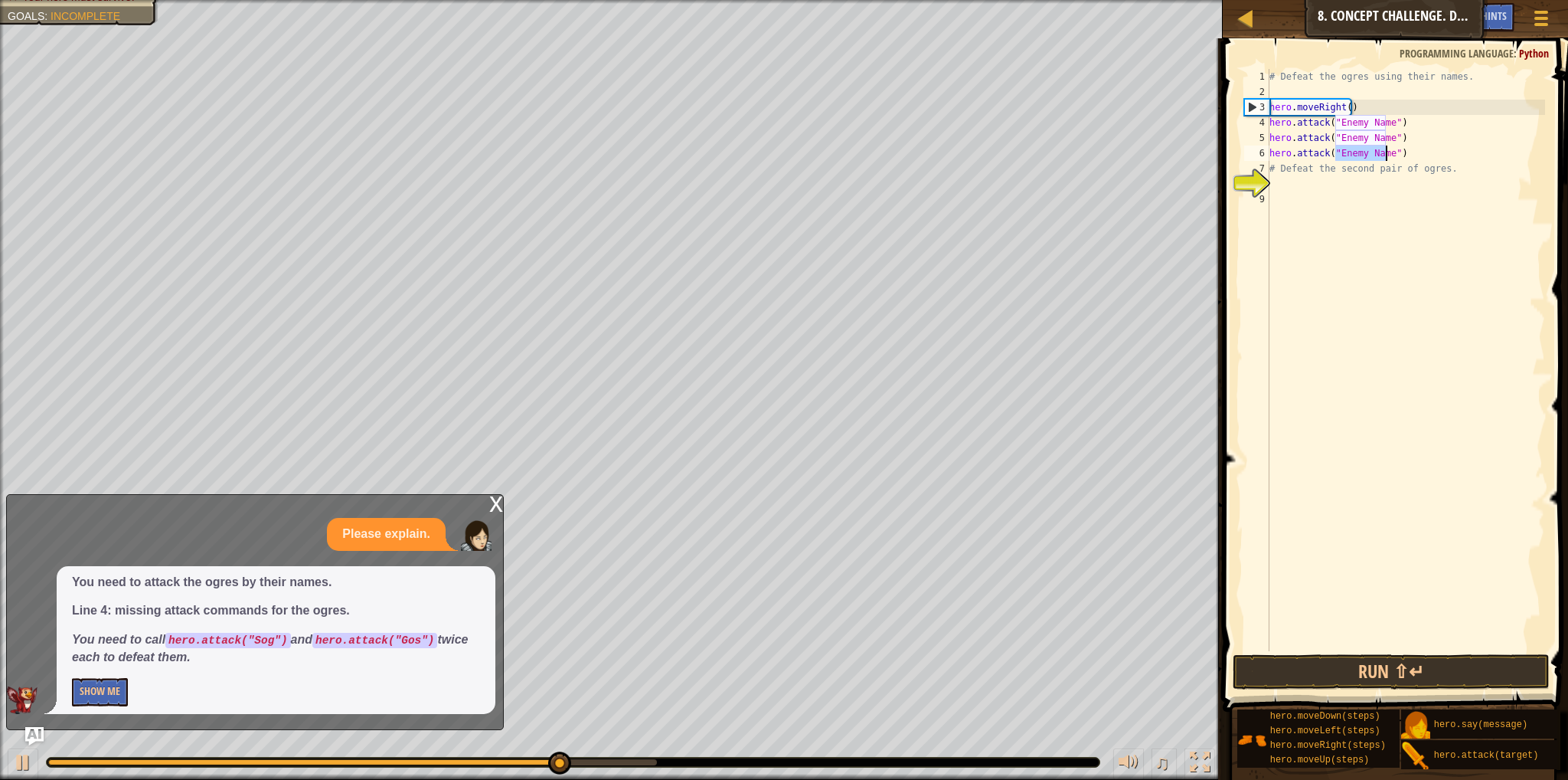
click at [1289, 165] on div "# Defeat the ogres using their names. hero . moveRight ( ) hero . attack ( "Ene…" at bounding box center [1406, 375] width 278 height 612
type textarea "# Defeat the second pair of ogres."
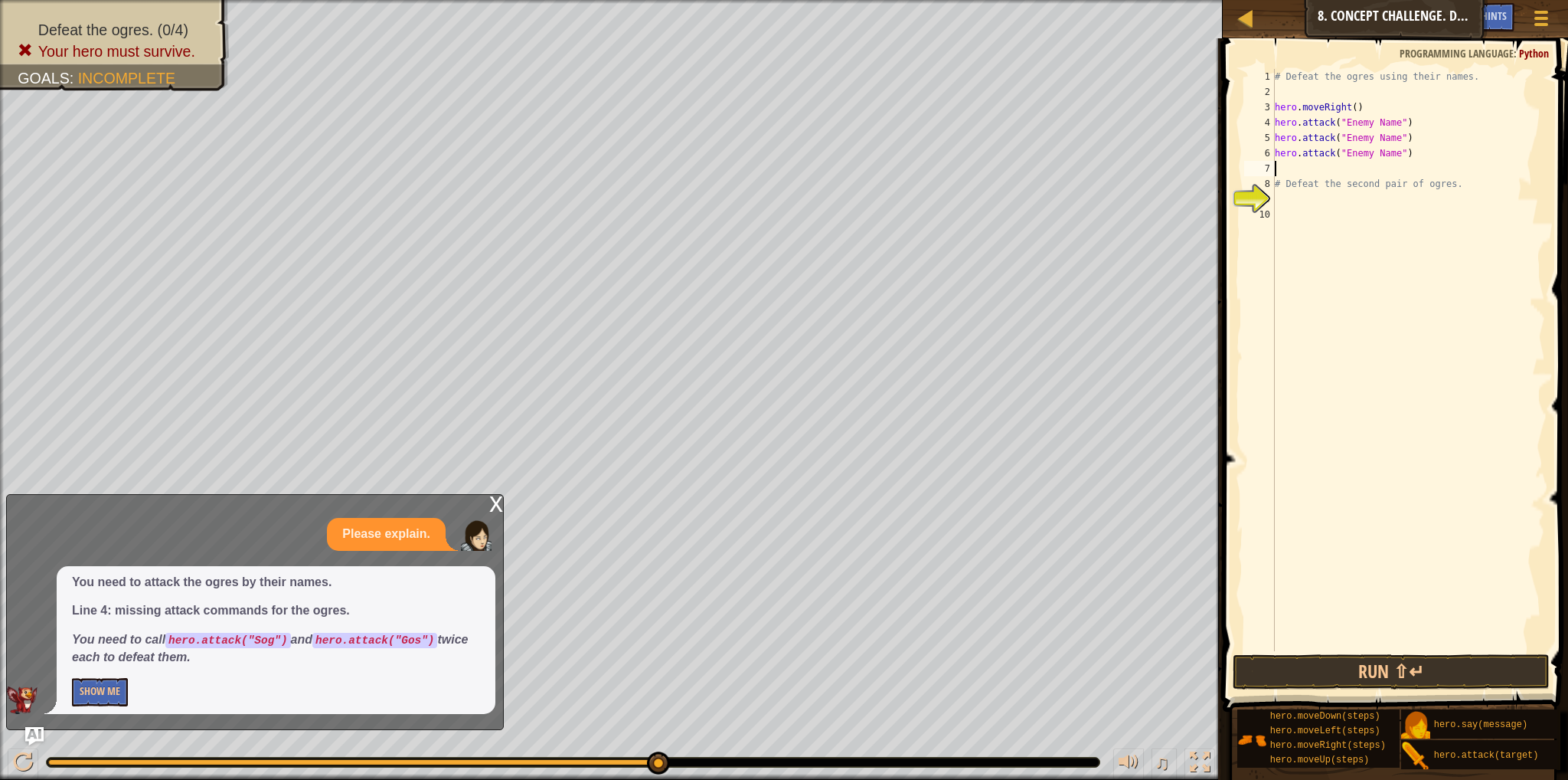
click at [1282, 169] on div "# Defeat the ogres using their names. hero . moveRight ( ) hero . attack ( "Ene…" at bounding box center [1408, 375] width 274 height 612
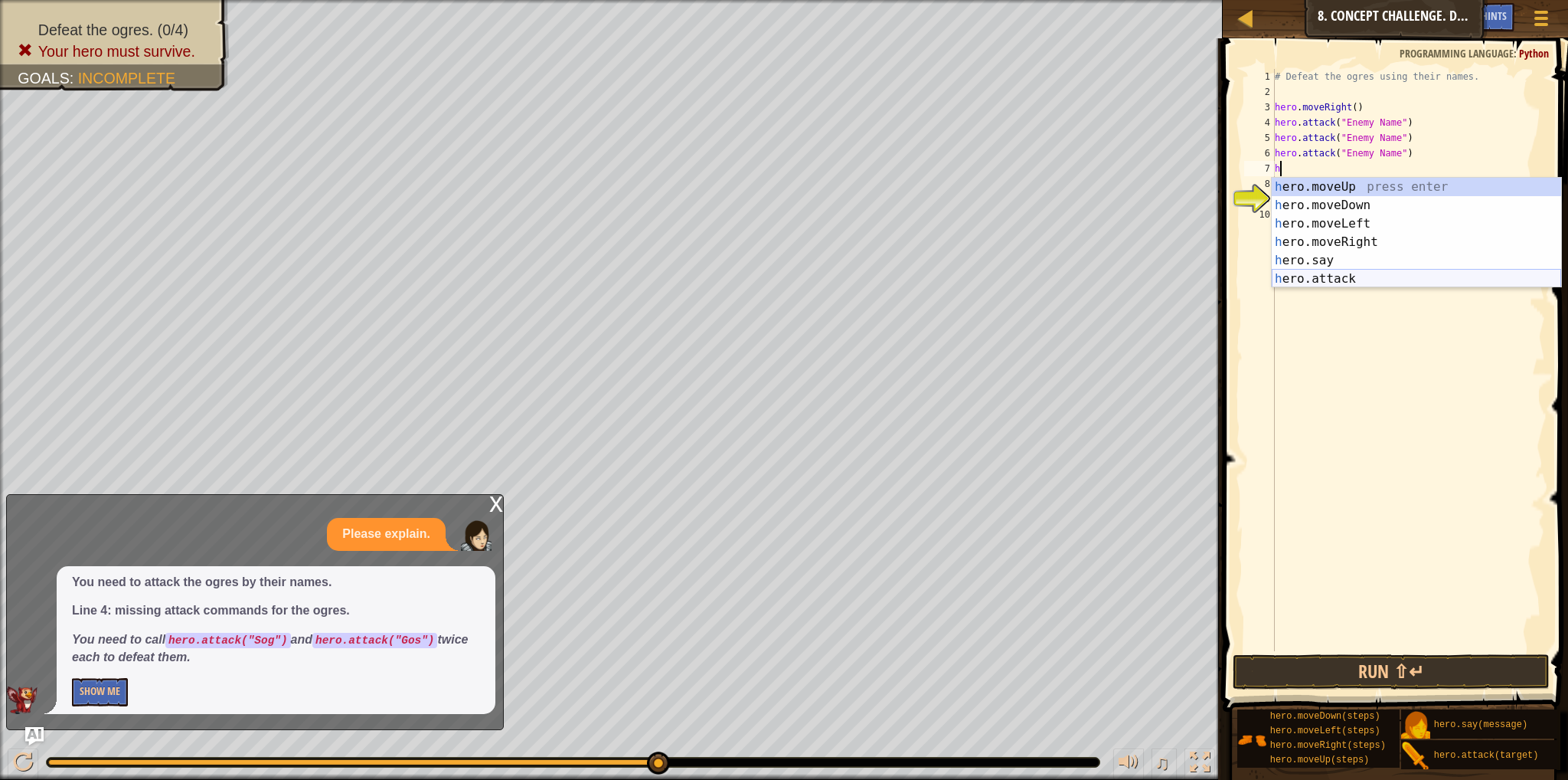
click at [1307, 274] on div "h ero.moveUp press enter h ero.moveDown press enter h ero.moveLeft press enter …" at bounding box center [1416, 251] width 289 height 147
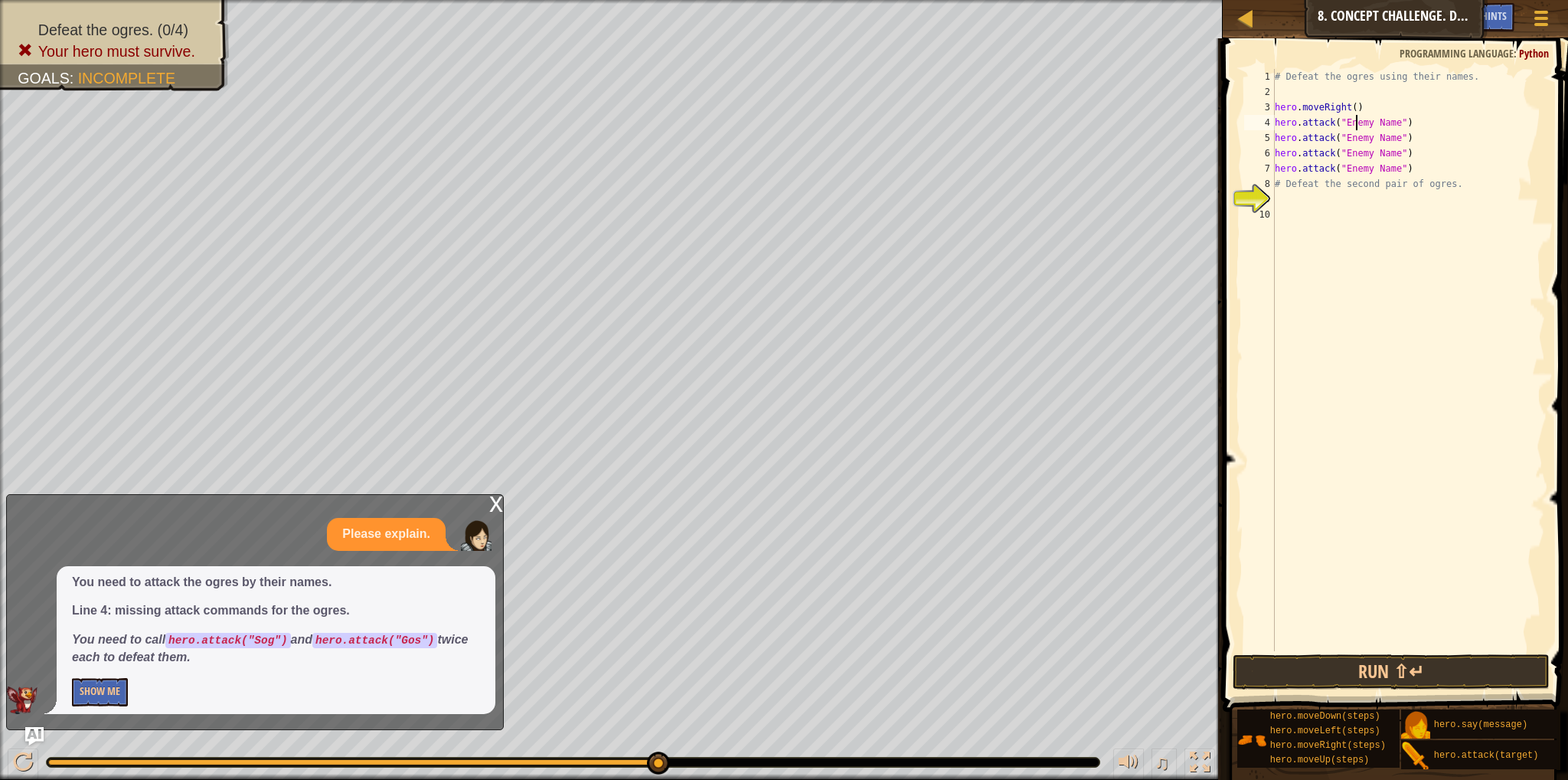
click at [1358, 125] on div "# Defeat the ogres using their names. hero . moveRight ( ) hero . attack ( "Ene…" at bounding box center [1408, 375] width 274 height 612
drag, startPoint x: 1390, startPoint y: 121, endPoint x: 1339, endPoint y: 121, distance: 51.0
click at [1339, 121] on div "# Defeat the ogres using their names. hero . moveRight ( ) hero . attack ( "Ene…" at bounding box center [1408, 375] width 274 height 612
drag, startPoint x: 1389, startPoint y: 138, endPoint x: 1343, endPoint y: 135, distance: 46.1
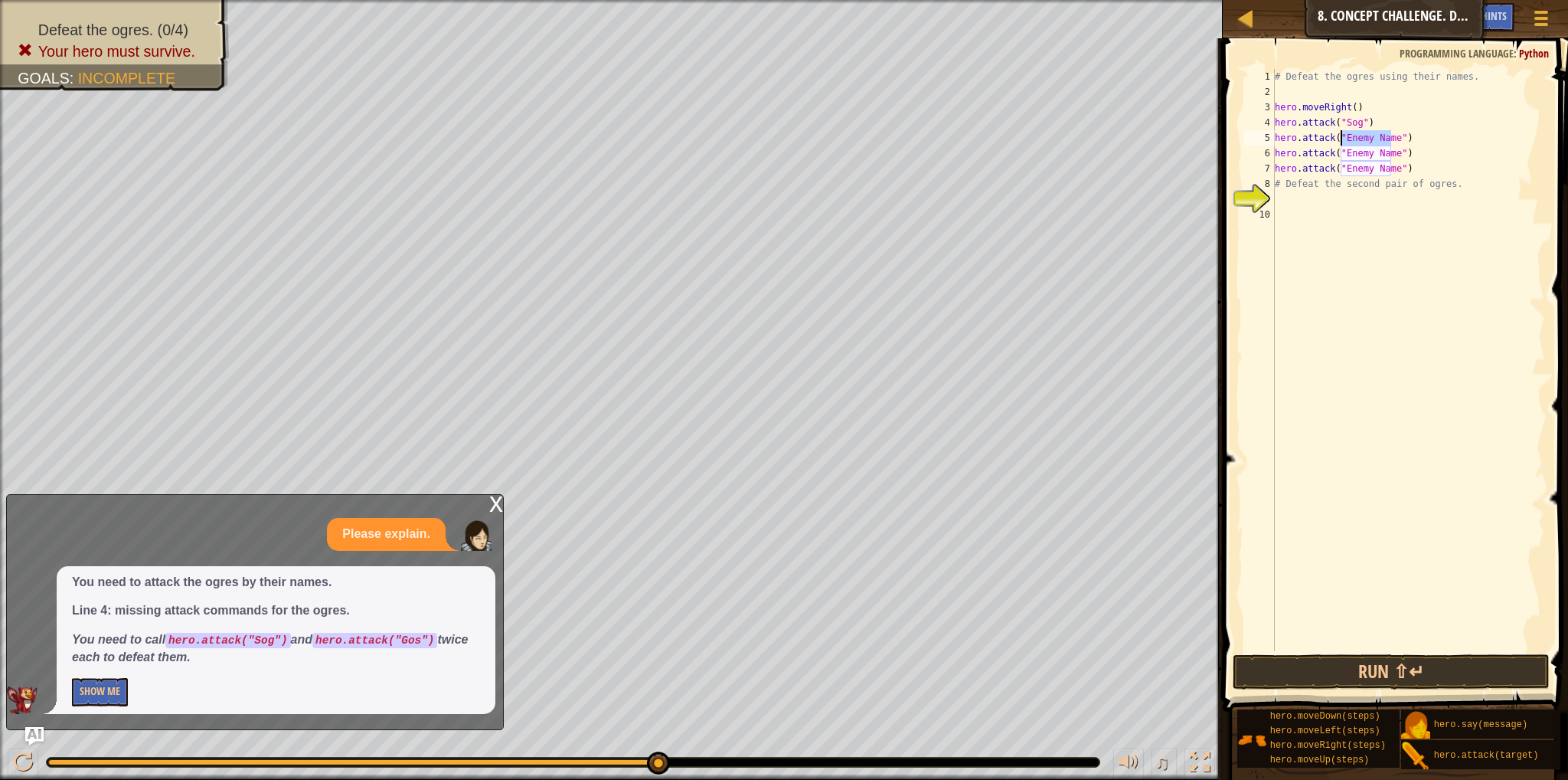
click at [1343, 135] on div "# Defeat the ogres using their names. hero . moveRight ( ) hero . attack ( "Sog…" at bounding box center [1408, 375] width 274 height 612
drag, startPoint x: 1339, startPoint y: 151, endPoint x: 1390, endPoint y: 155, distance: 51.2
click at [1390, 155] on div "# Defeat the ogres using their names. hero . moveRight ( ) hero . attack ( "Sog…" at bounding box center [1408, 375] width 274 height 612
drag, startPoint x: 1341, startPoint y: 166, endPoint x: 1394, endPoint y: 161, distance: 53.2
click at [1394, 161] on div "# Defeat the ogres using their names. hero . moveRight ( ) hero . attack ( "Sog…" at bounding box center [1408, 375] width 274 height 612
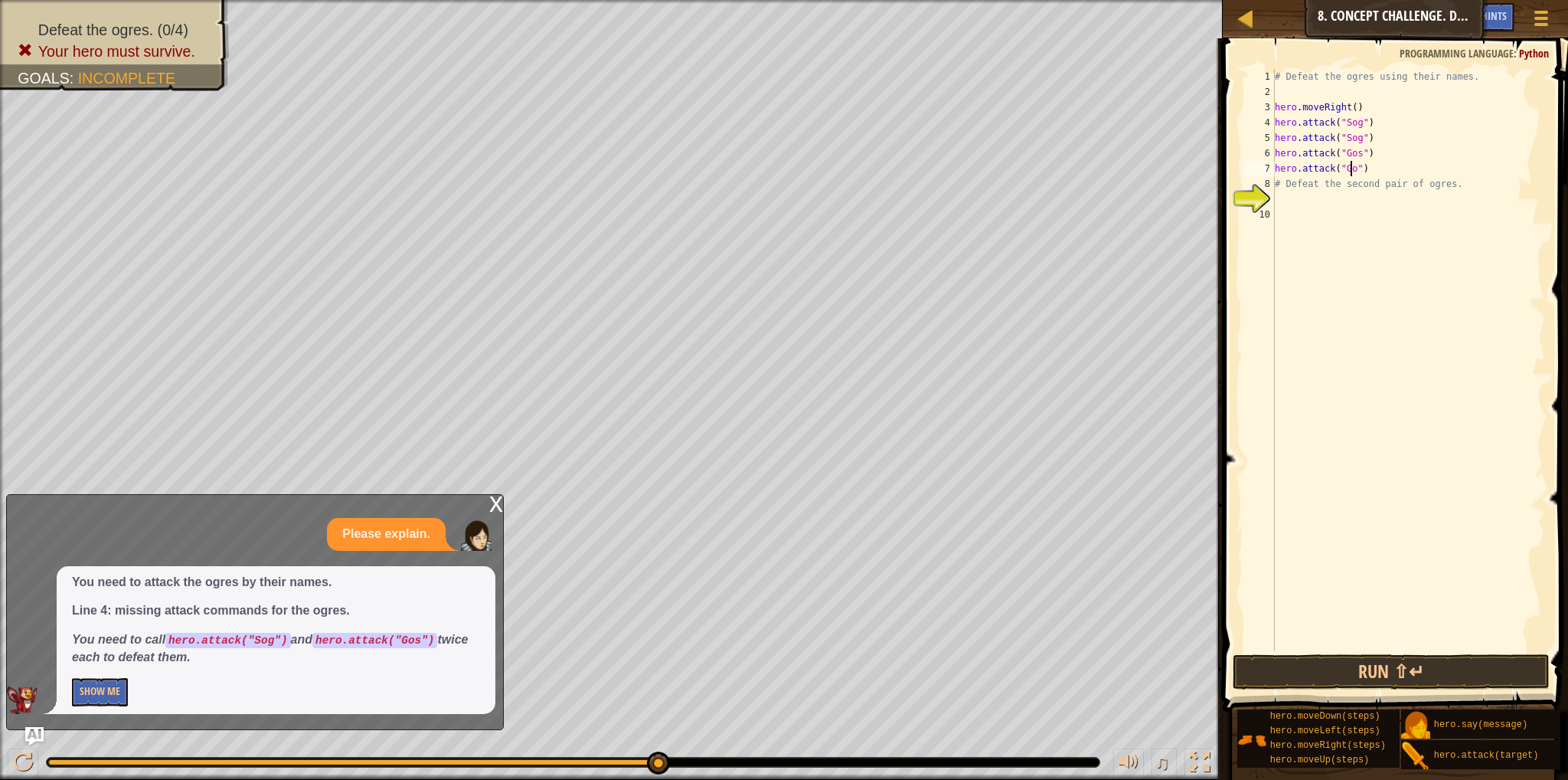
type textarea "hero.attack("Gos")"
click at [1336, 671] on button "Run ⇧↵" at bounding box center [1391, 671] width 317 height 36
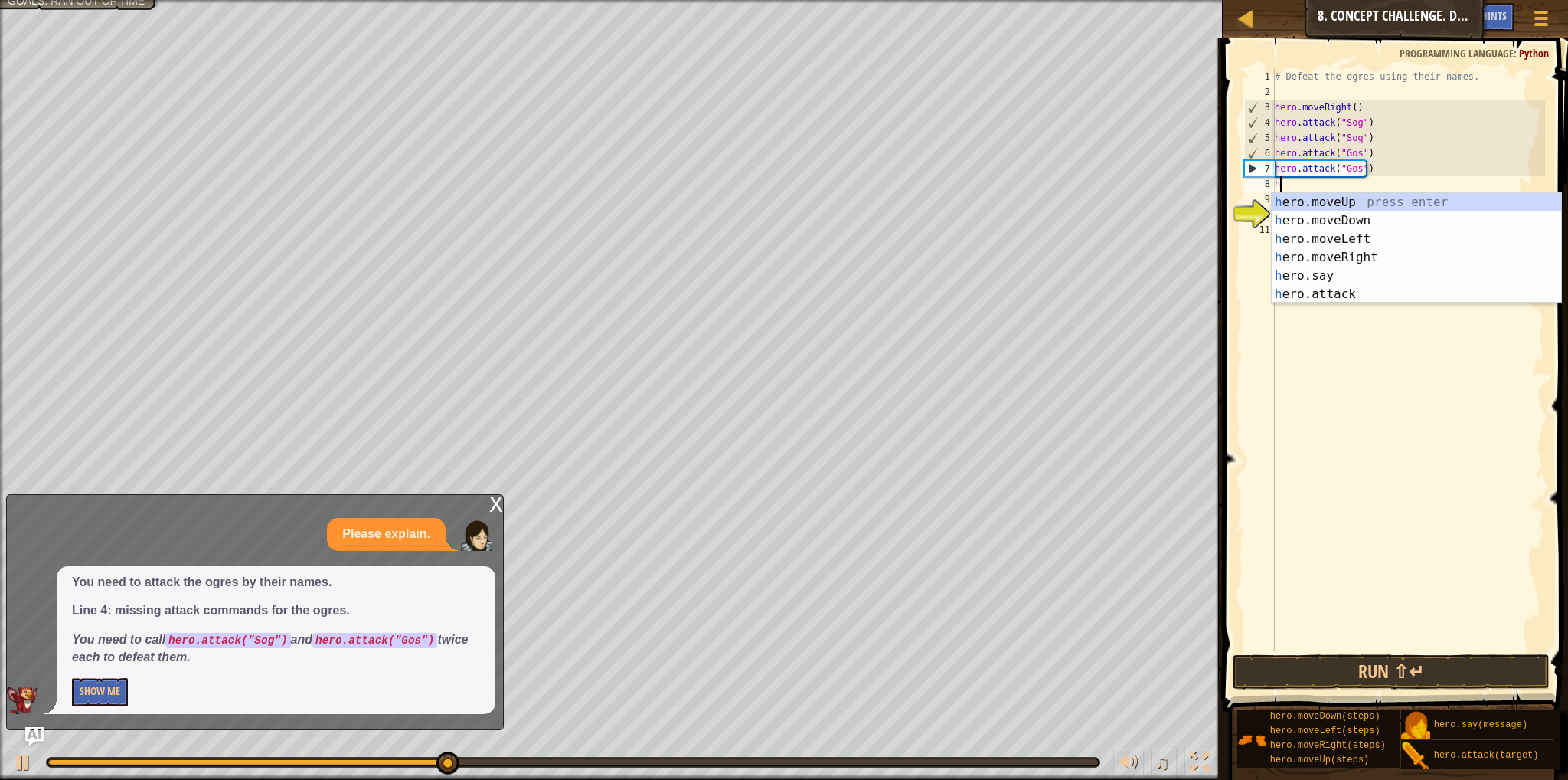
type textarea "her"
click at [1319, 253] on div "her o.moveUp press enter her o.moveDown press enter her o.moveLeft press enter …" at bounding box center [1416, 266] width 289 height 147
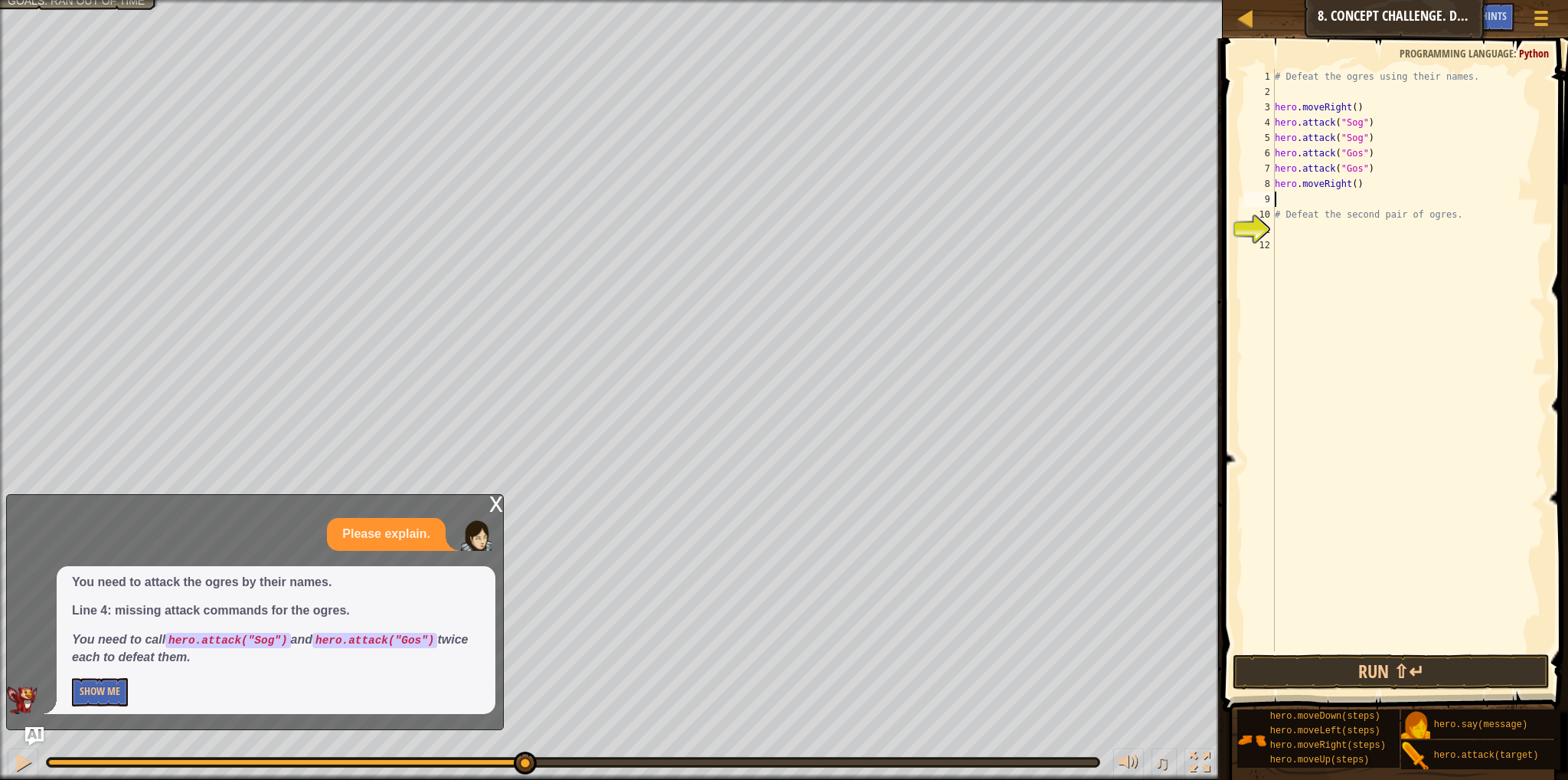
click at [1351, 186] on div "# Defeat the ogres using their names. hero . moveRight ( ) hero . attack ( "Sog…" at bounding box center [1408, 375] width 274 height 612
type textarea "hero.moveRight(2)"
click at [1299, 200] on div "# Defeat the ogres using their names. hero . moveRight ( ) hero . attack ( "Sog…" at bounding box center [1408, 375] width 274 height 612
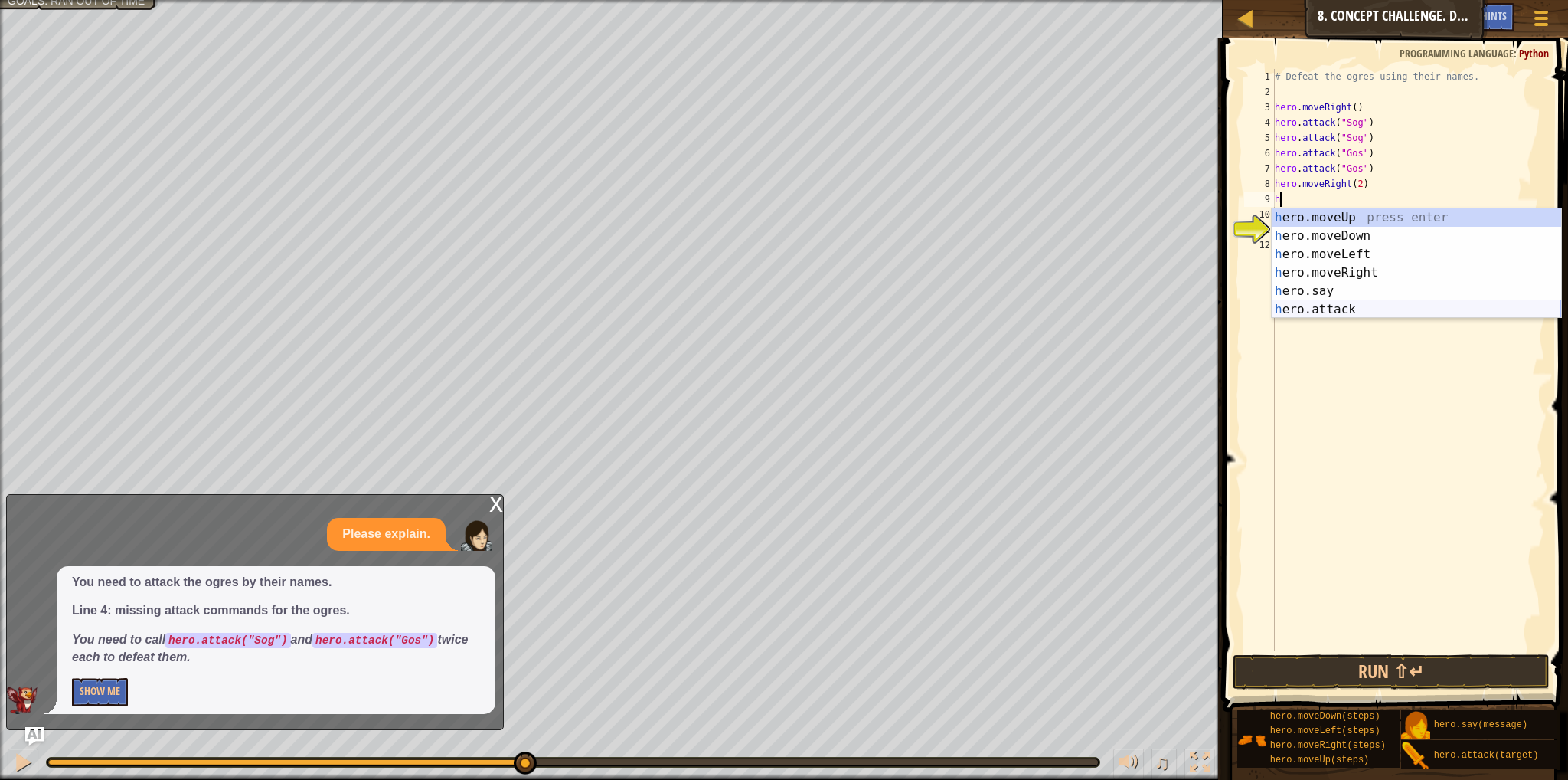
click at [1364, 301] on div "h ero.moveUp press enter h ero.moveDown press enter h ero.moveLeft press enter …" at bounding box center [1416, 281] width 289 height 147
type textarea "hero.attack("Enemy Name")"
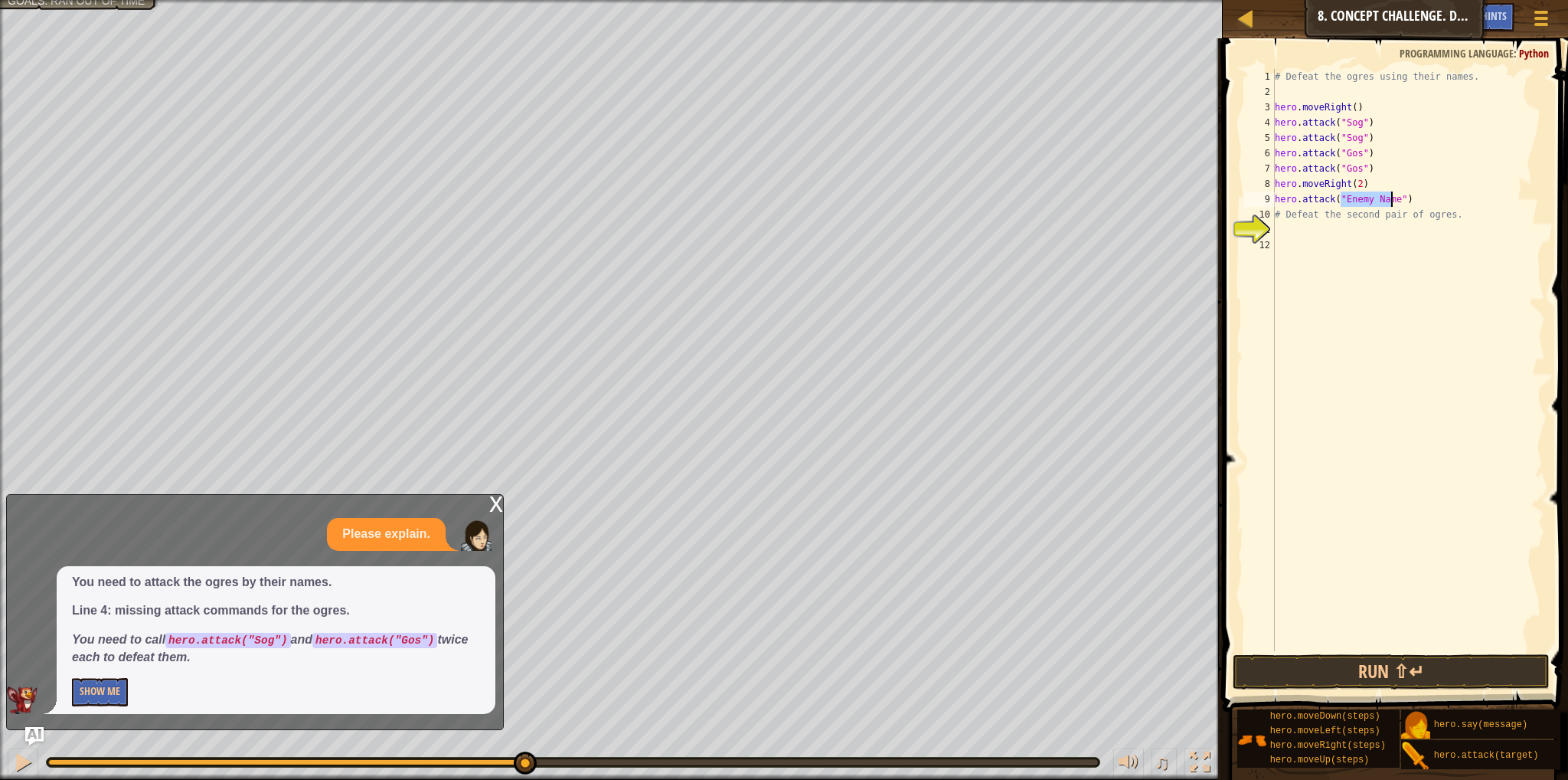
click at [1406, 202] on div "# Defeat the ogres using their names. hero . moveRight ( ) hero . attack ( "Sog…" at bounding box center [1408, 375] width 274 height 612
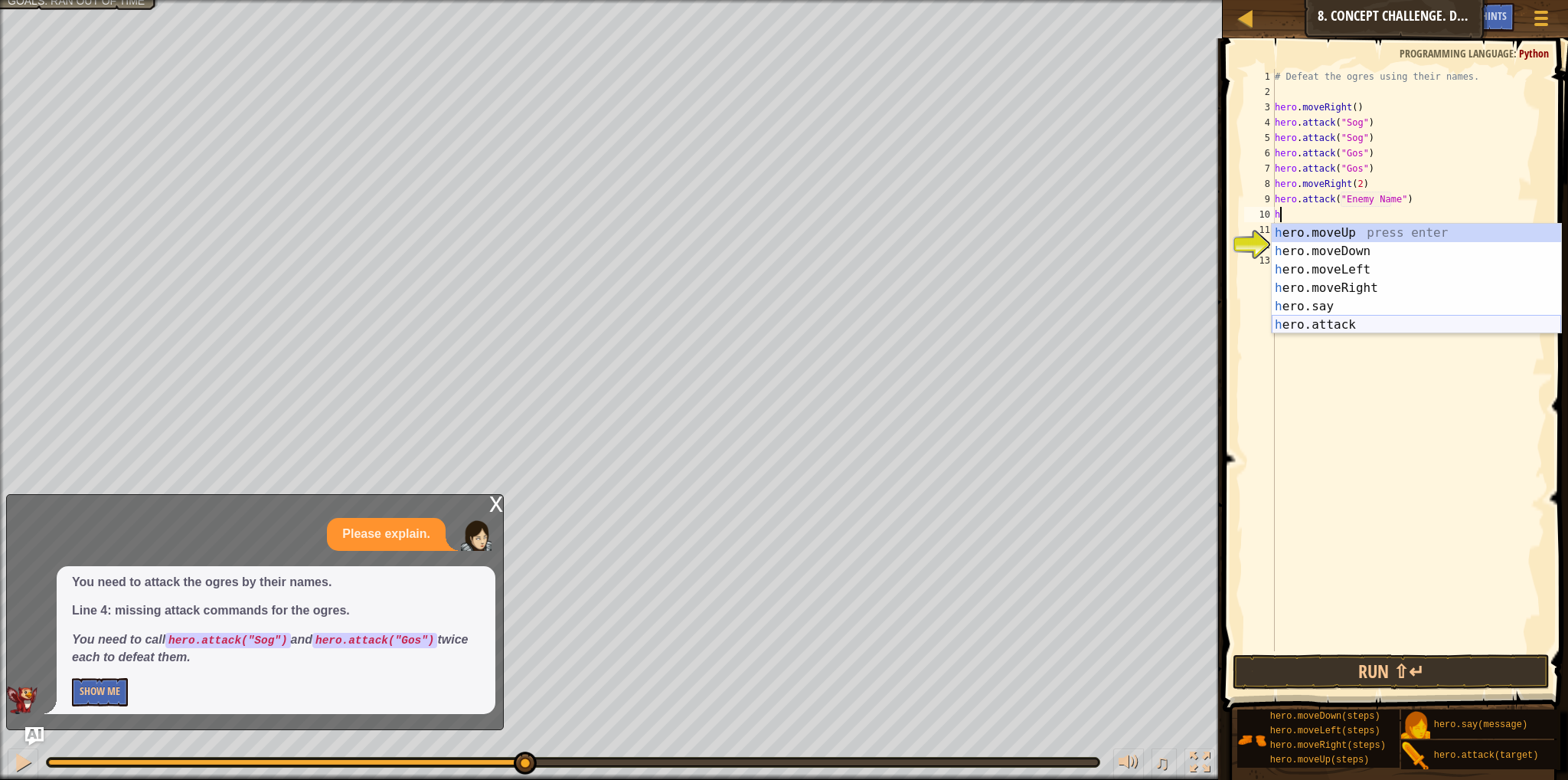
drag, startPoint x: 1331, startPoint y: 316, endPoint x: 1325, endPoint y: 220, distance: 96.2
click at [1331, 311] on div "h ero.moveUp press enter h ero.moveDown press enter h ero.moveLeft press enter …" at bounding box center [1416, 296] width 289 height 147
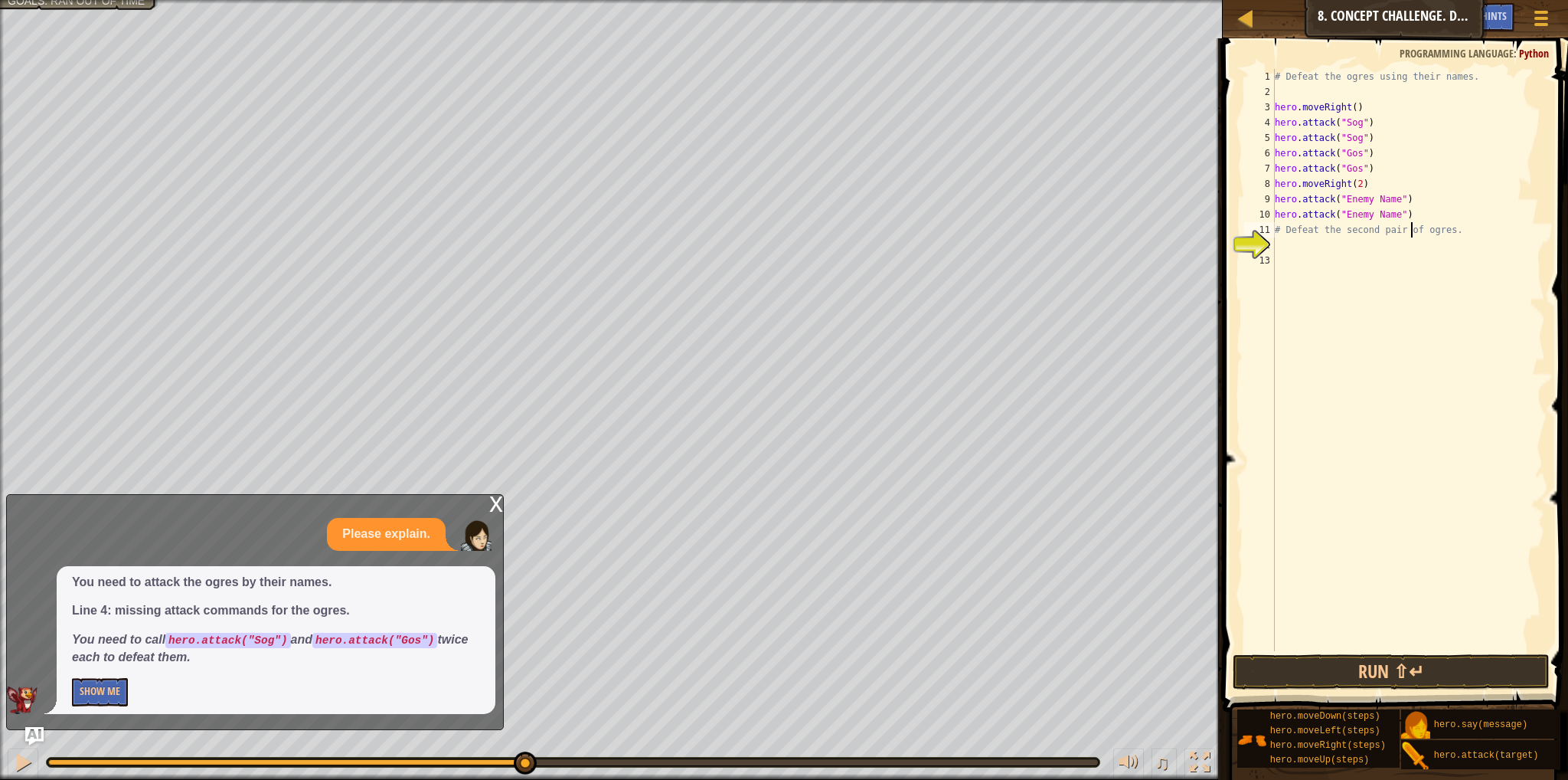
click at [1414, 223] on div "# Defeat the ogres using their names. hero . moveRight ( ) hero . attack ( "Sog…" at bounding box center [1408, 375] width 274 height 612
click at [1408, 215] on div "# Defeat the ogres using their names. hero . moveRight ( ) hero . attack ( "Sog…" at bounding box center [1408, 375] width 274 height 612
type textarea "hero.attack("Enemy Name")"
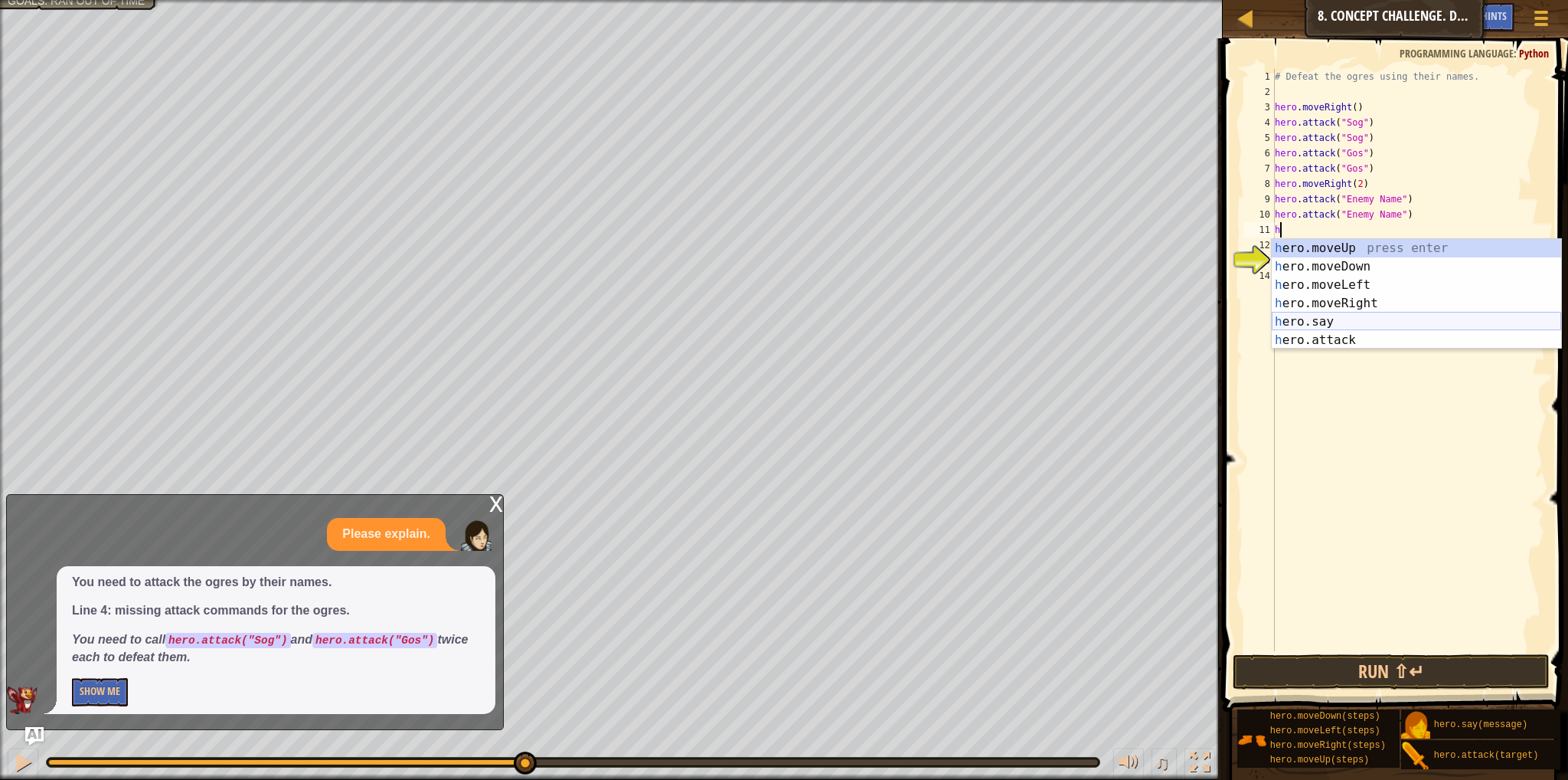
click at [1326, 326] on div "h ero.moveUp press enter h ero.moveDown press enter h ero.moveLeft press enter …" at bounding box center [1416, 312] width 289 height 147
click at [1347, 338] on div "hero. moveUp press enter hero. moveDown press enter hero. moveLeft press enter …" at bounding box center [1416, 312] width 289 height 147
type textarea "hero.attack("Enemy Name")"
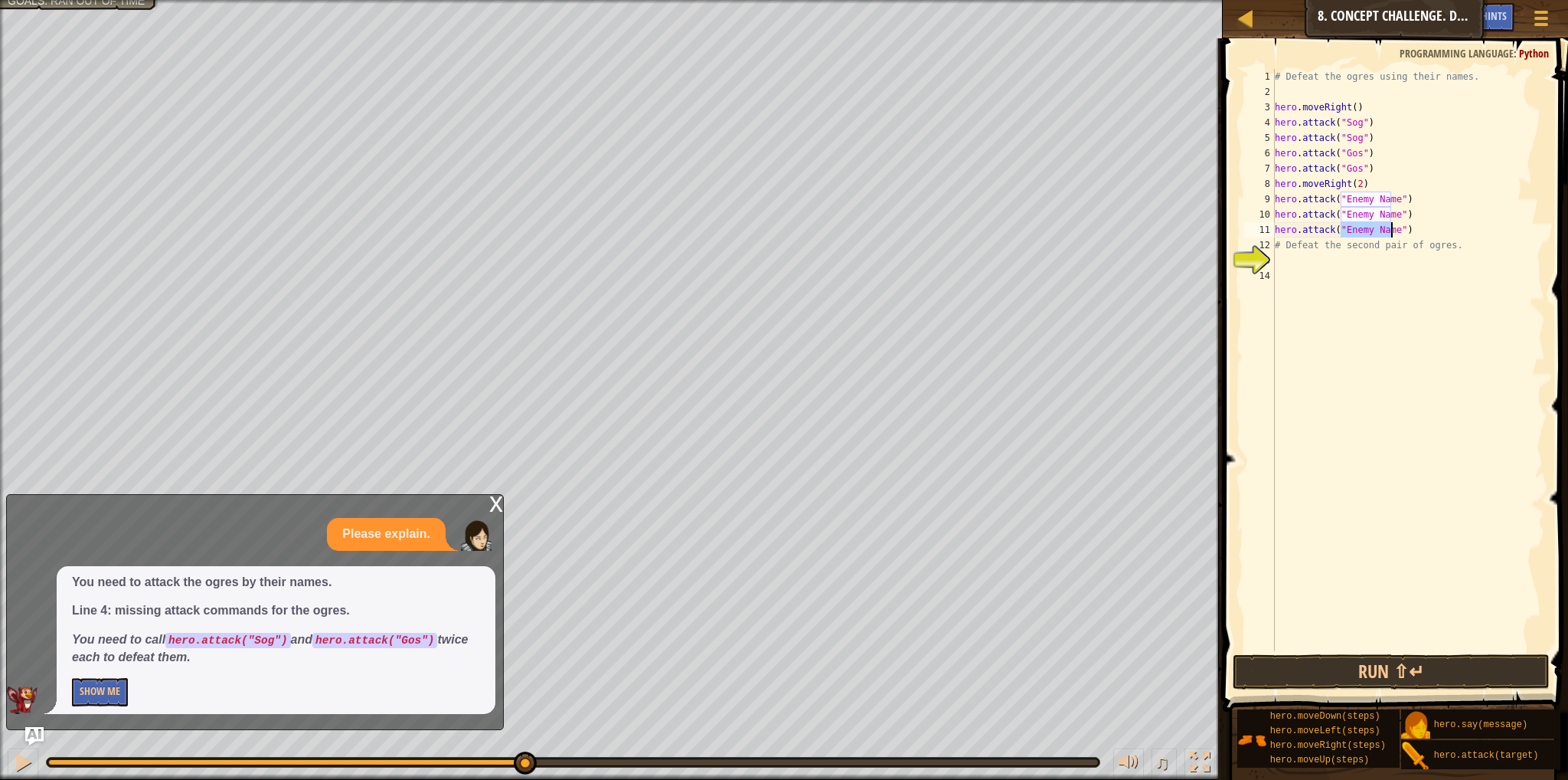
click at [1425, 229] on div "# Defeat the ogres using their names. hero . moveRight ( ) hero . attack ( "Sog…" at bounding box center [1408, 375] width 274 height 612
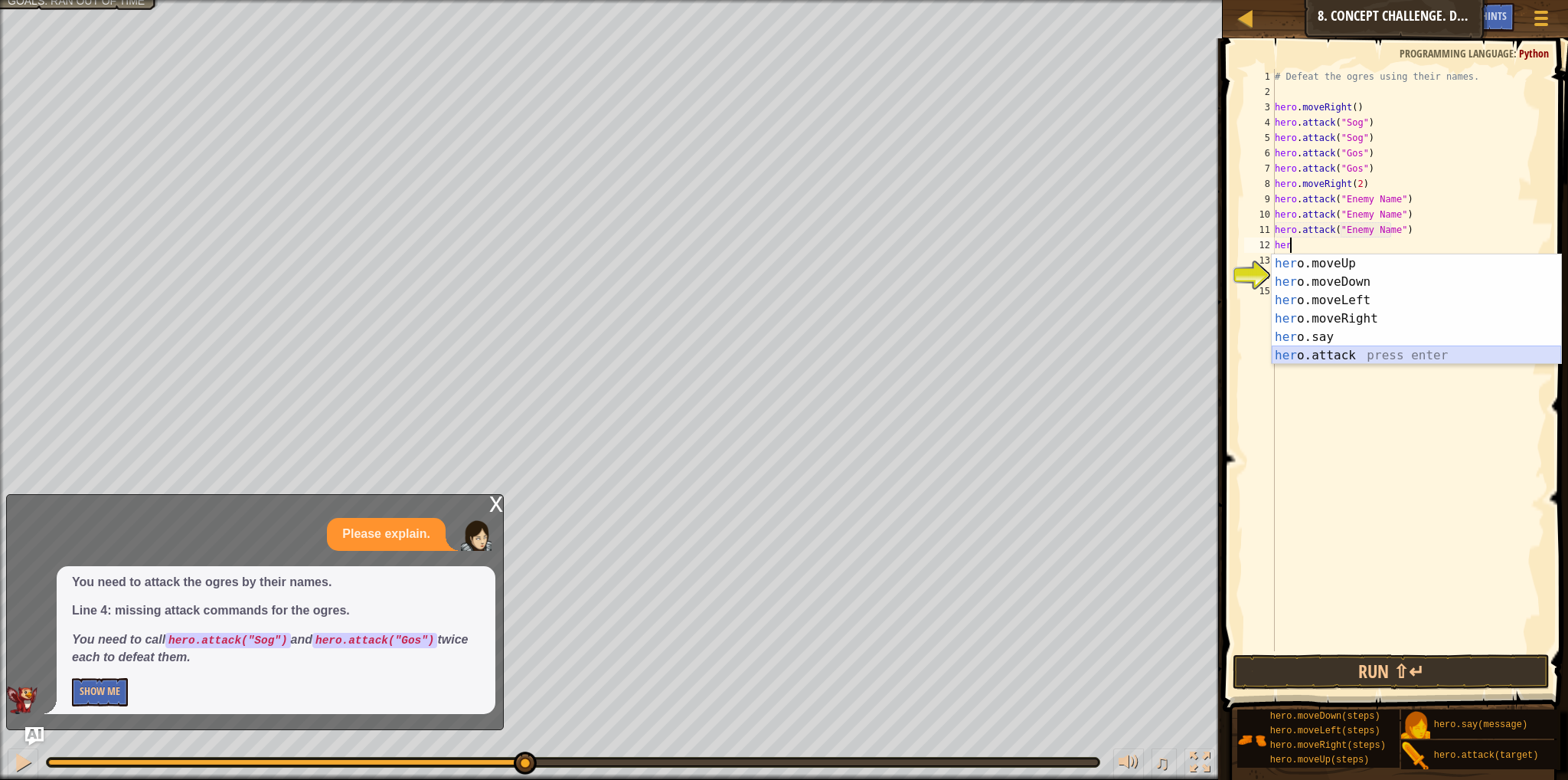
drag, startPoint x: 1311, startPoint y: 354, endPoint x: 1314, endPoint y: 289, distance: 65.1
click at [1316, 346] on div "her o.moveUp press enter her o.moveDown press enter her o.moveLeft press enter …" at bounding box center [1416, 327] width 289 height 147
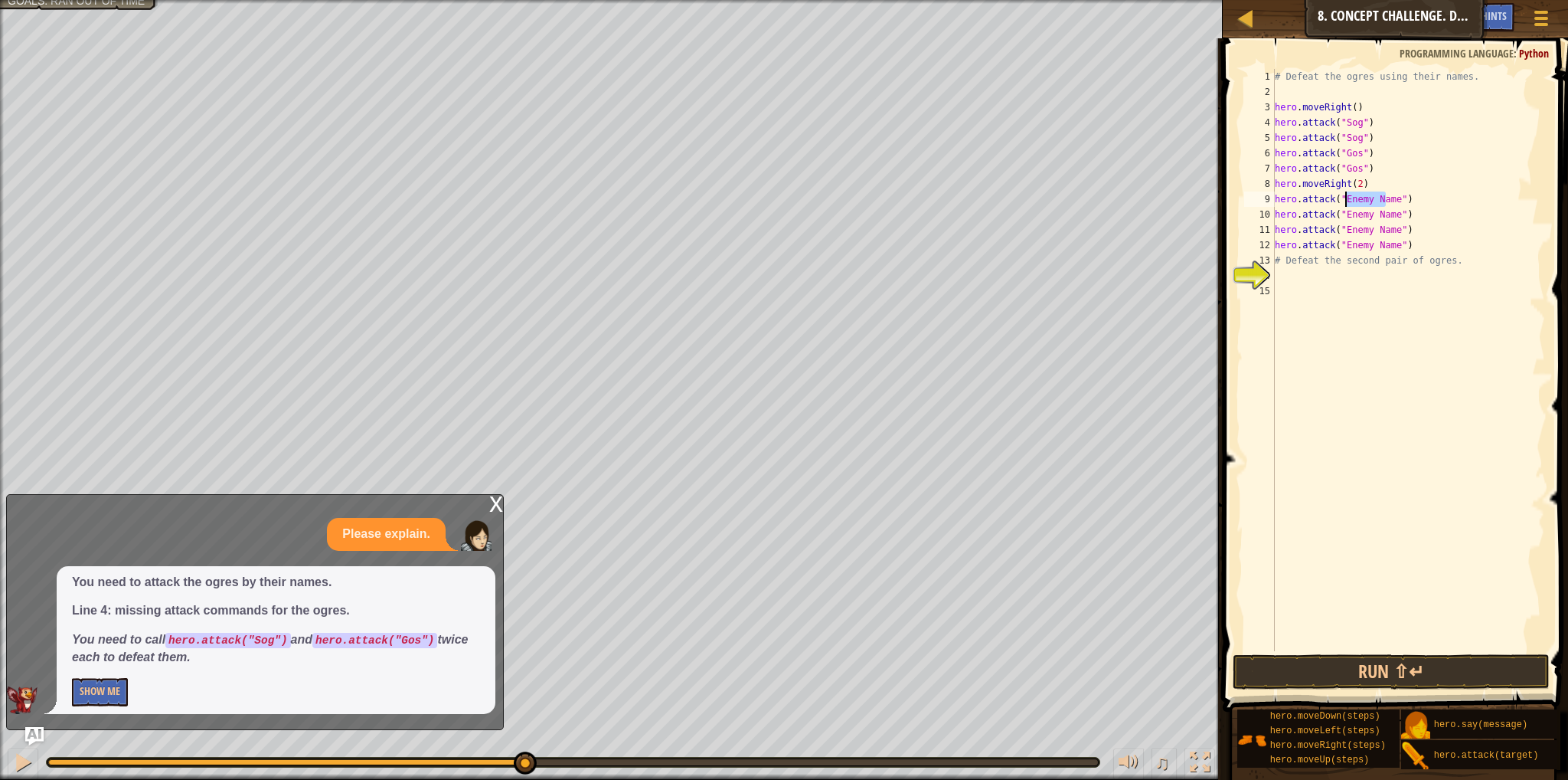
drag, startPoint x: 1387, startPoint y: 198, endPoint x: 1347, endPoint y: 199, distance: 40.0
click at [1347, 199] on div "# Defeat the ogres using their names. hero . moveRight ( ) hero . attack ( "Sog…" at bounding box center [1408, 375] width 274 height 612
drag, startPoint x: 1387, startPoint y: 229, endPoint x: 1339, endPoint y: 234, distance: 48.3
click at [1339, 234] on div "# Defeat the ogres using their names. hero . moveRight ( ) hero . attack ( "Sog…" at bounding box center [1408, 375] width 274 height 612
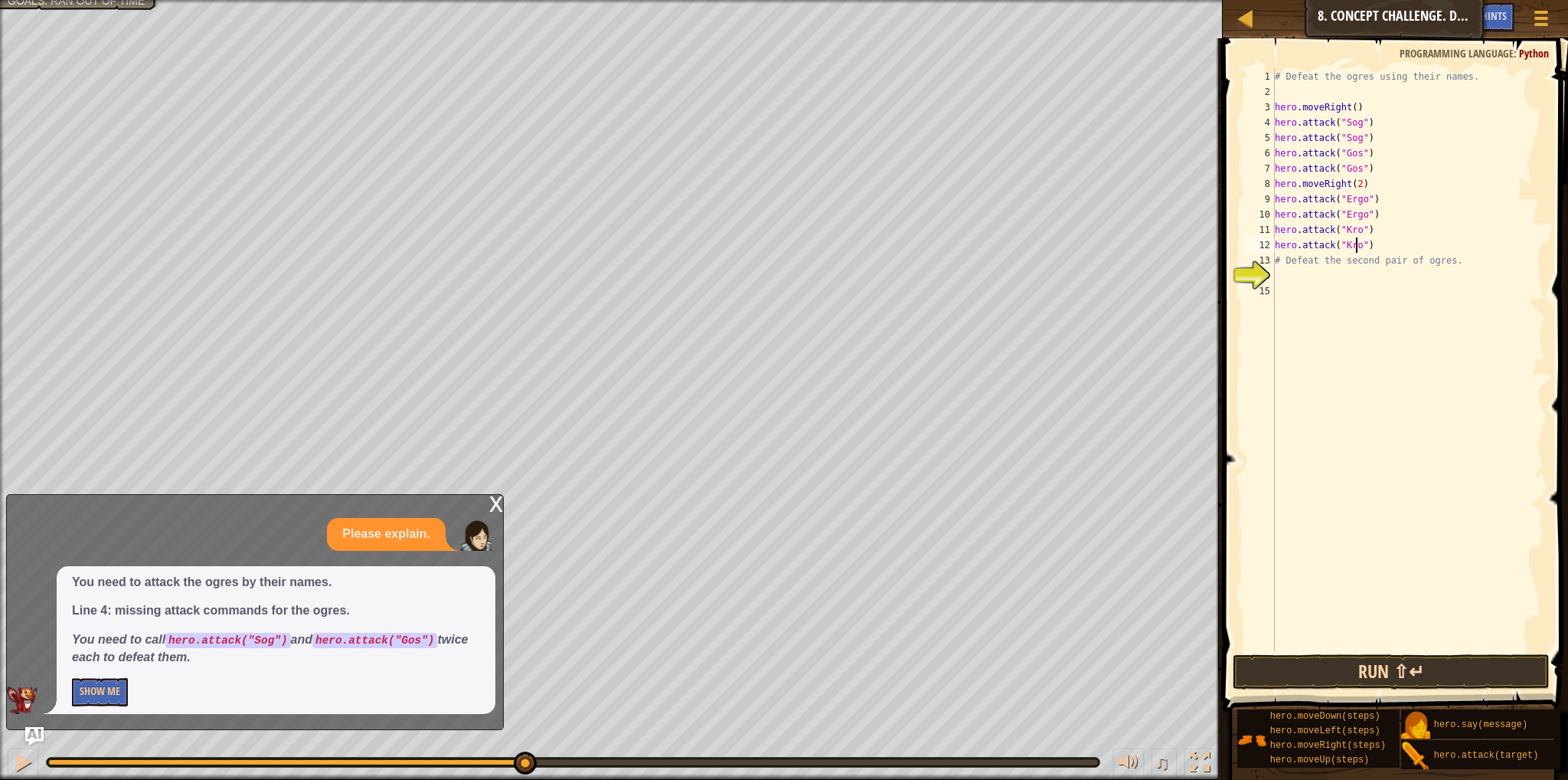
type textarea "hero.attack("Kro")"
click at [1322, 674] on button "Run ⇧↵" at bounding box center [1391, 671] width 317 height 36
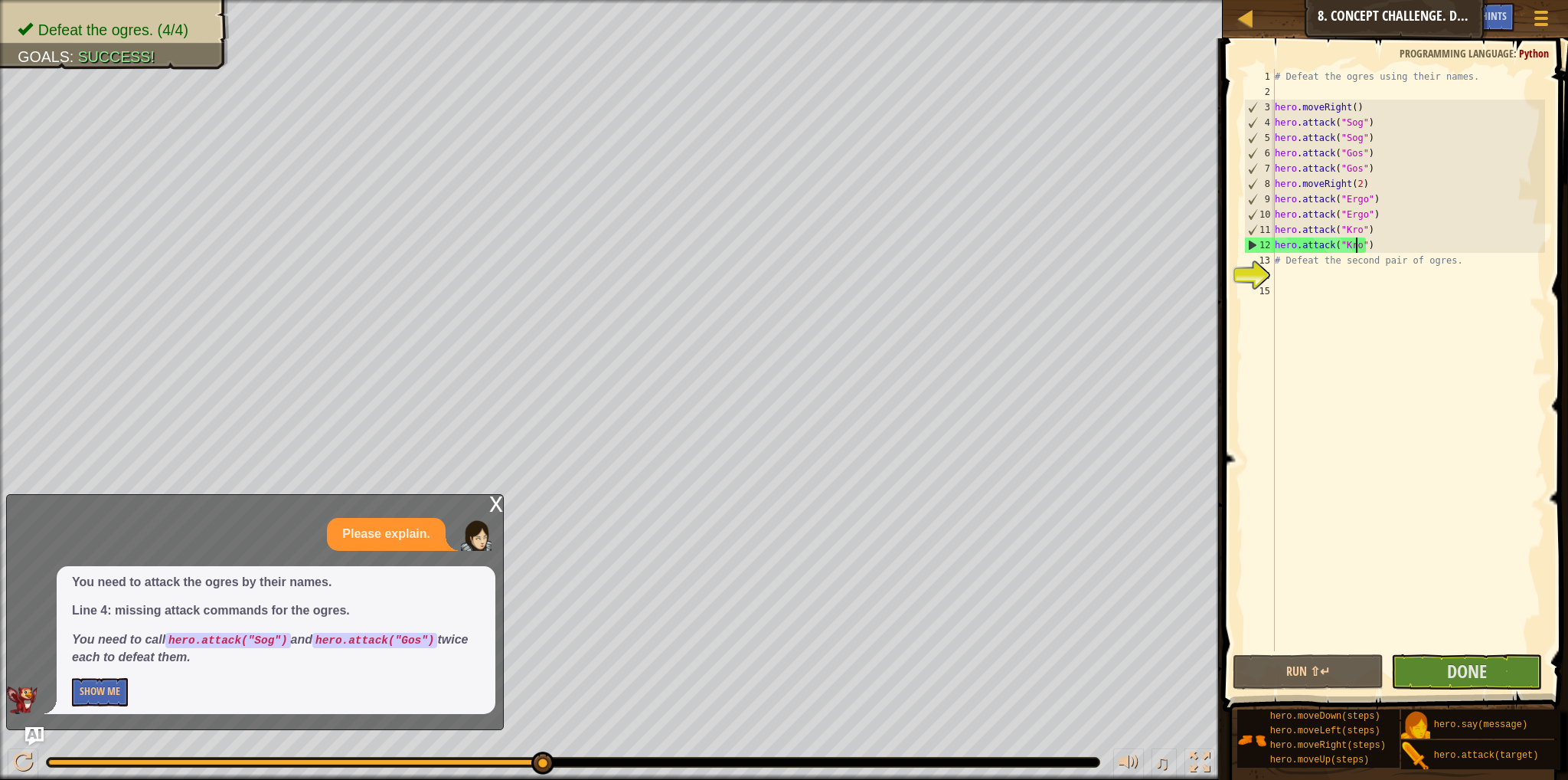
click at [497, 509] on div "x" at bounding box center [497, 503] width 14 height 16
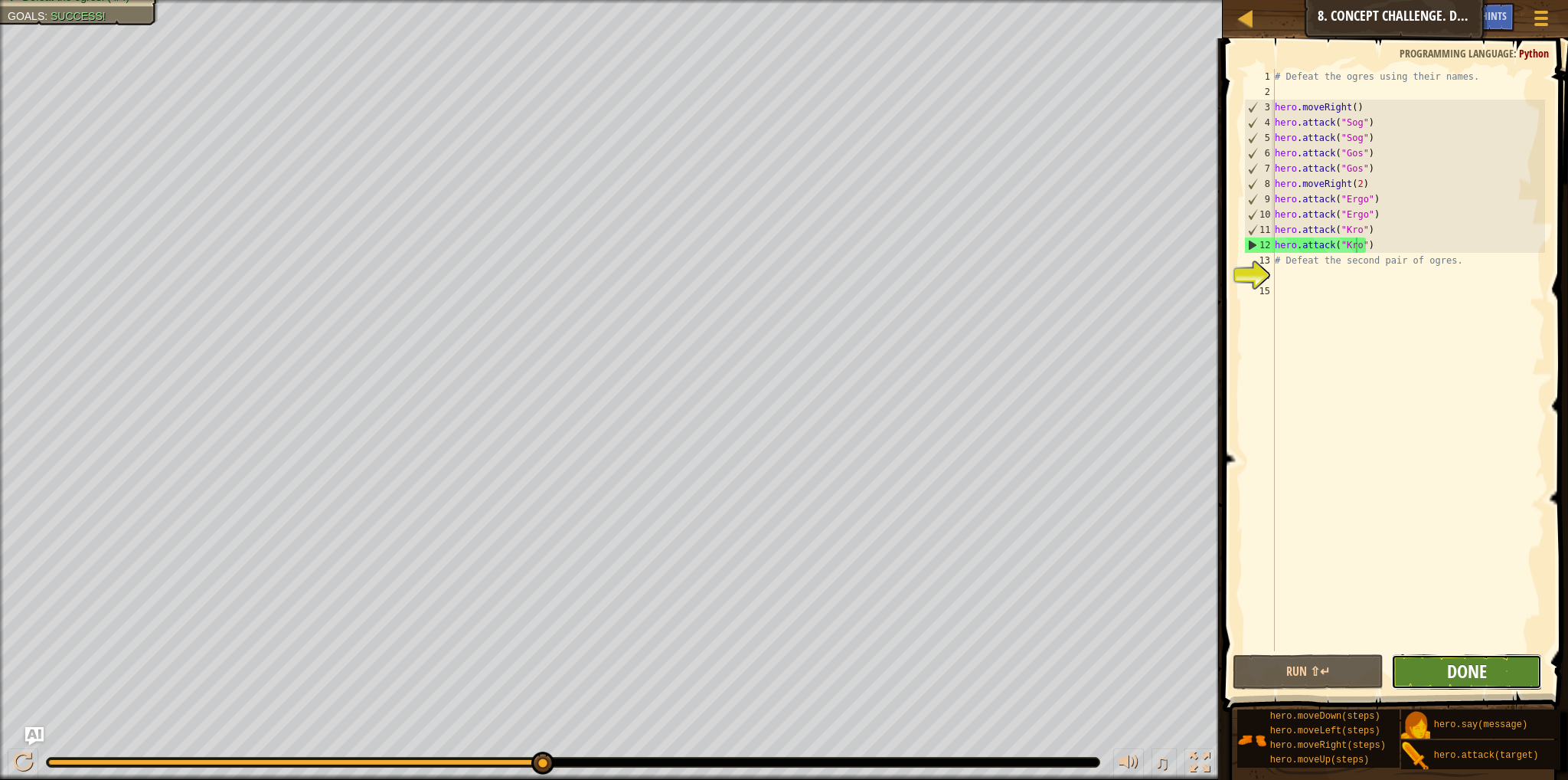
click at [1472, 673] on span "Done" at bounding box center [1467, 670] width 39 height 25
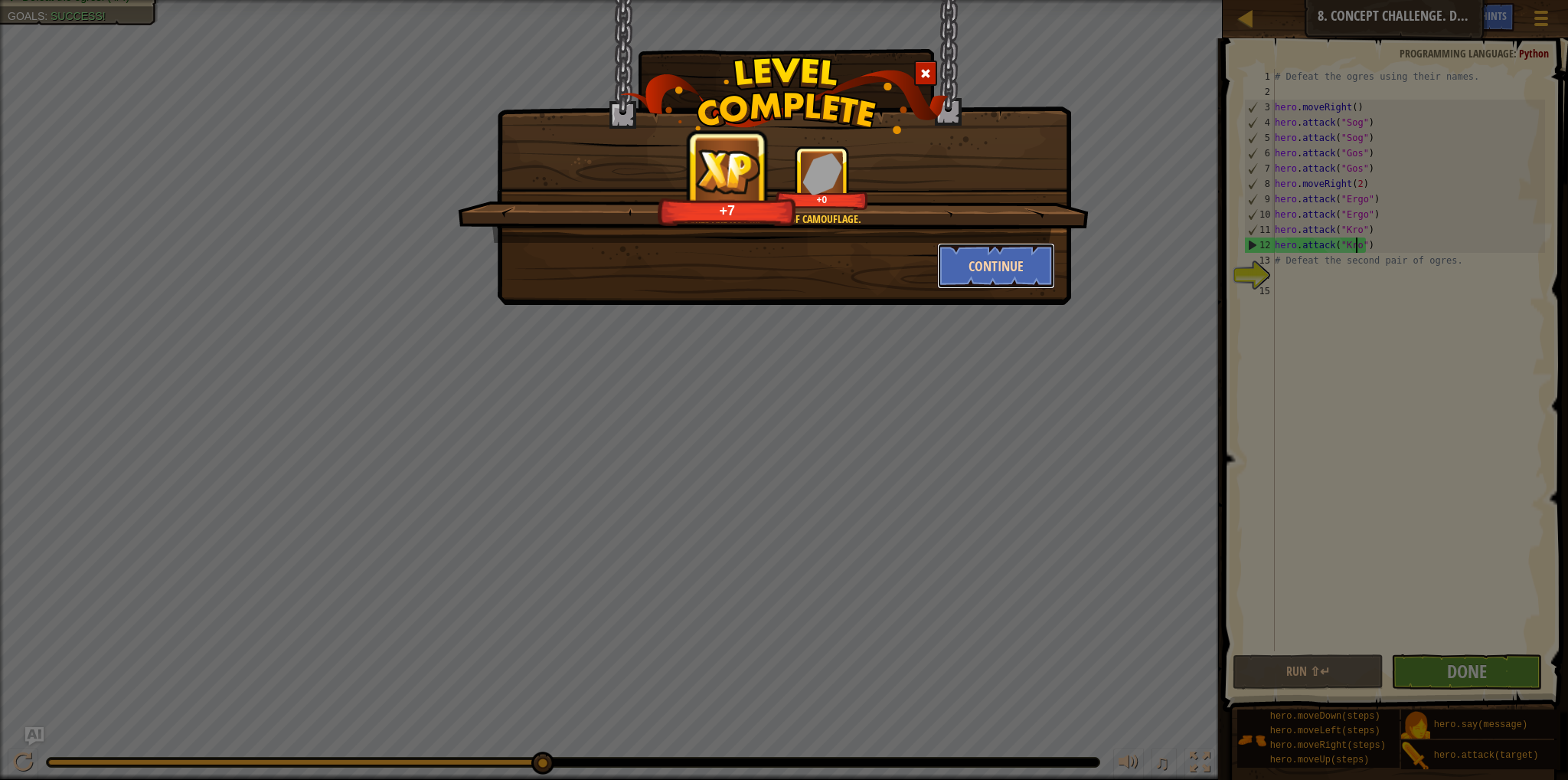
click at [1001, 269] on button "Continue" at bounding box center [996, 266] width 118 height 46
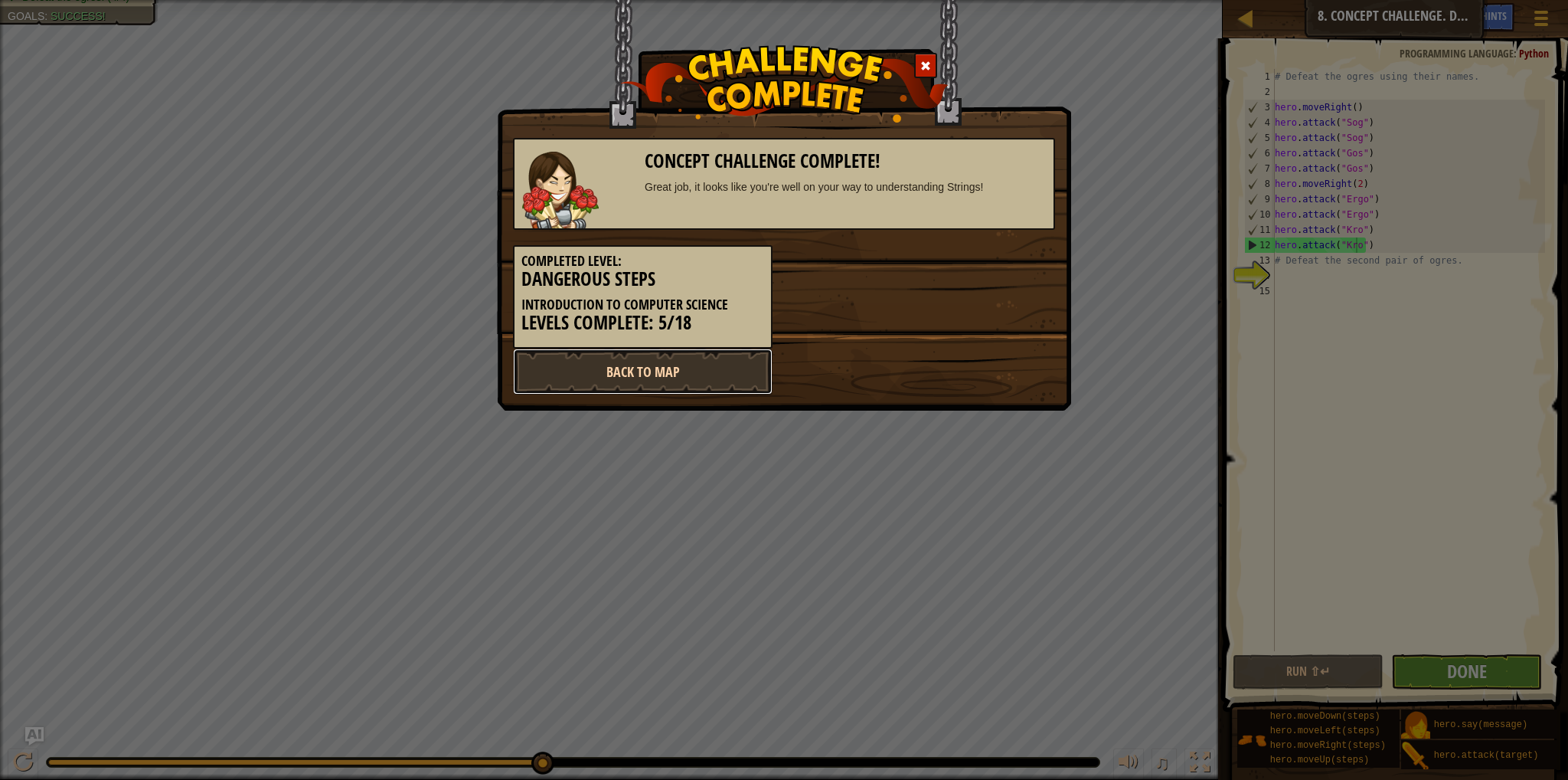
click at [701, 385] on link "Back to Map" at bounding box center [643, 371] width 260 height 46
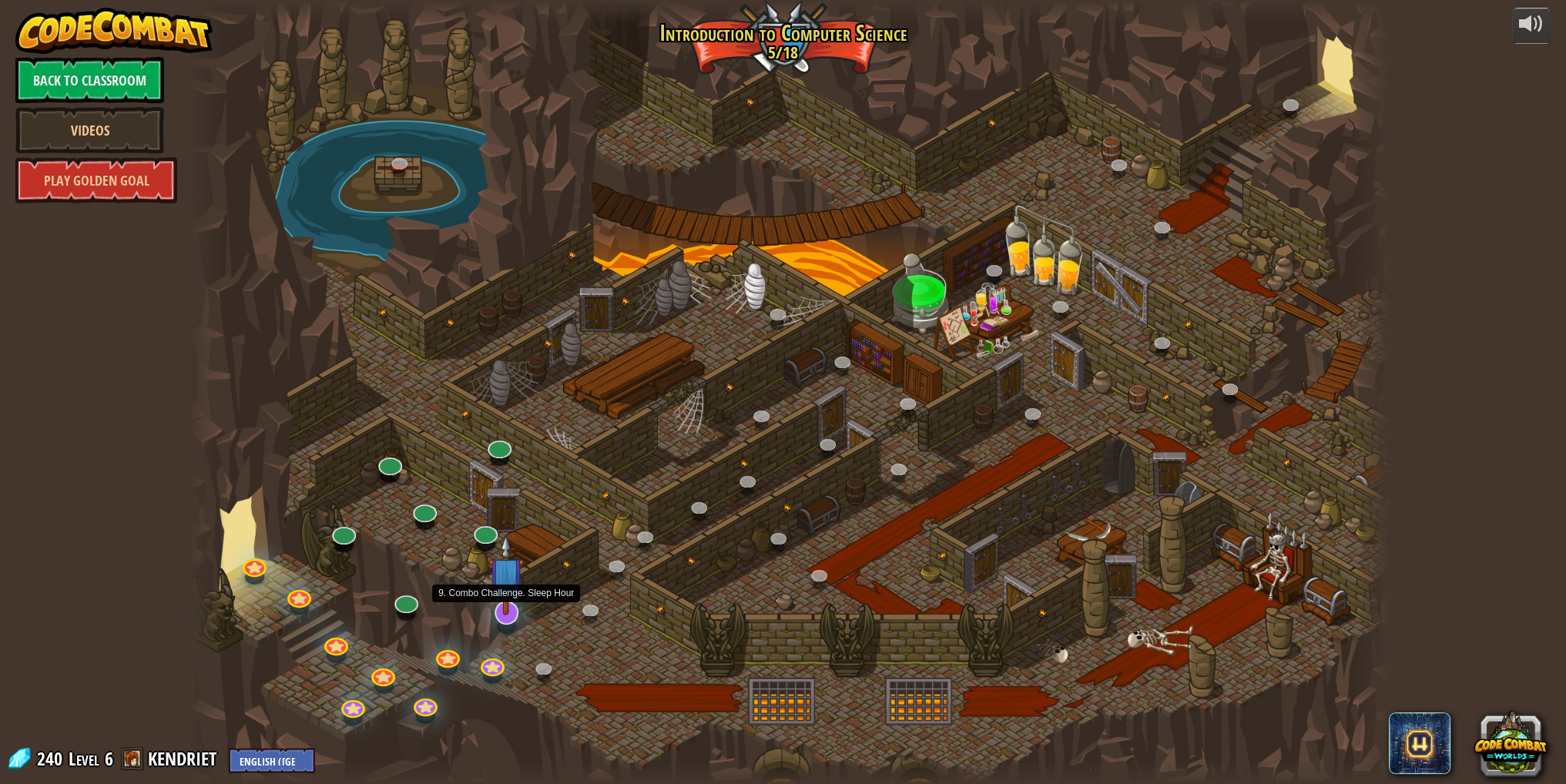
click at [507, 613] on img at bounding box center [506, 574] width 36 height 81
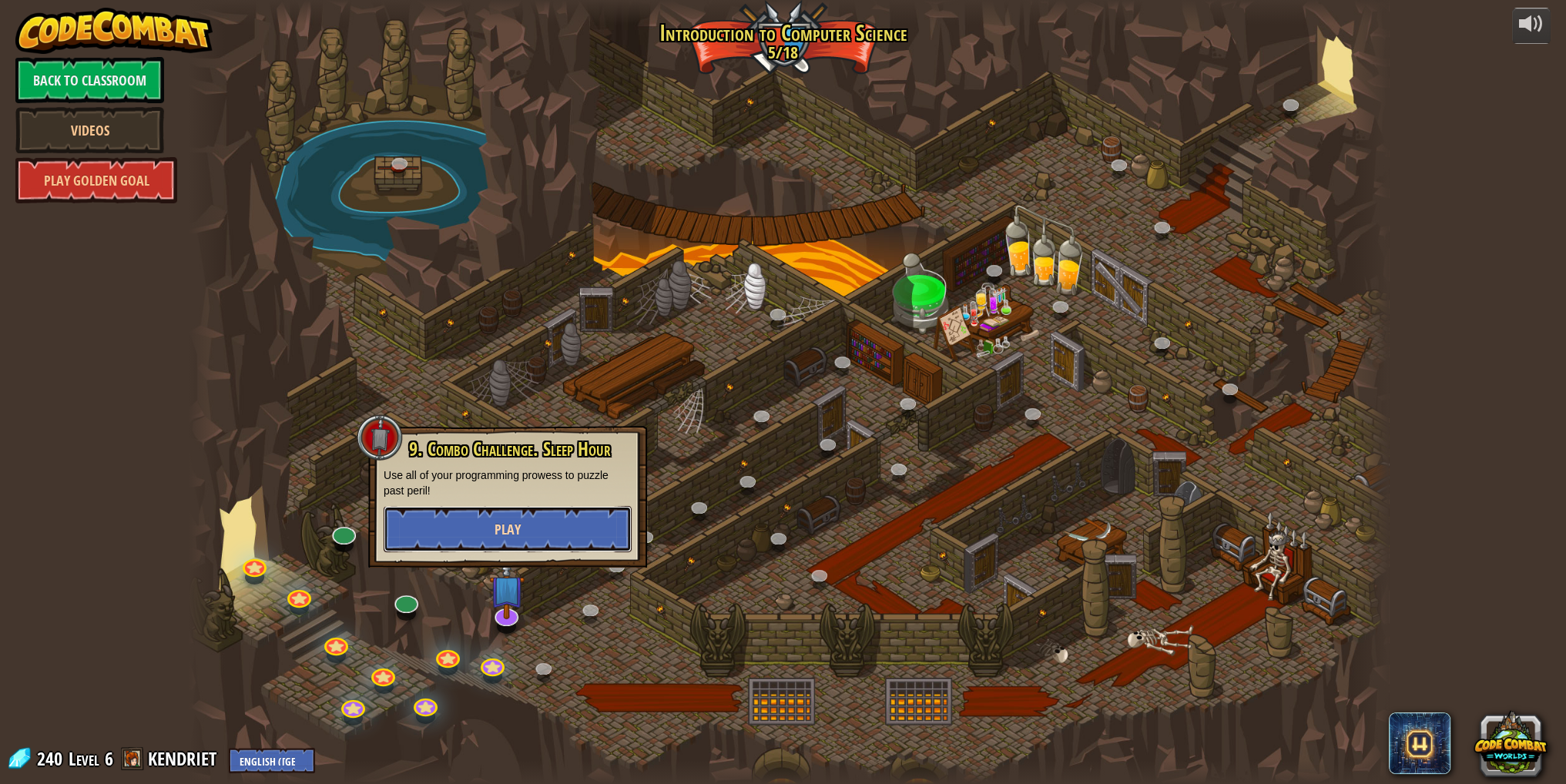
click at [551, 519] on button "Play" at bounding box center [507, 529] width 248 height 47
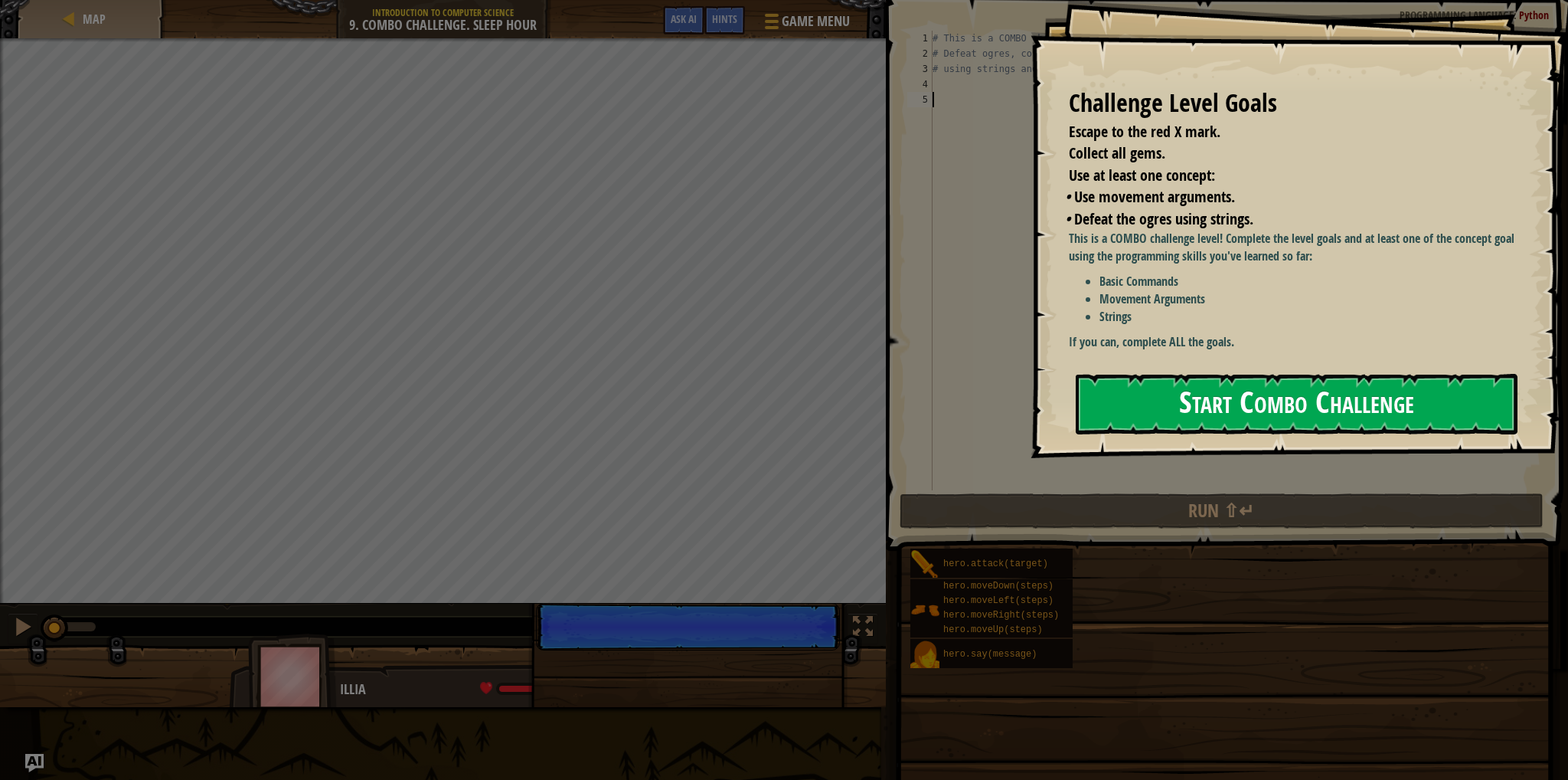
click at [1138, 390] on button "Start Combo Challenge" at bounding box center [1297, 403] width 442 height 60
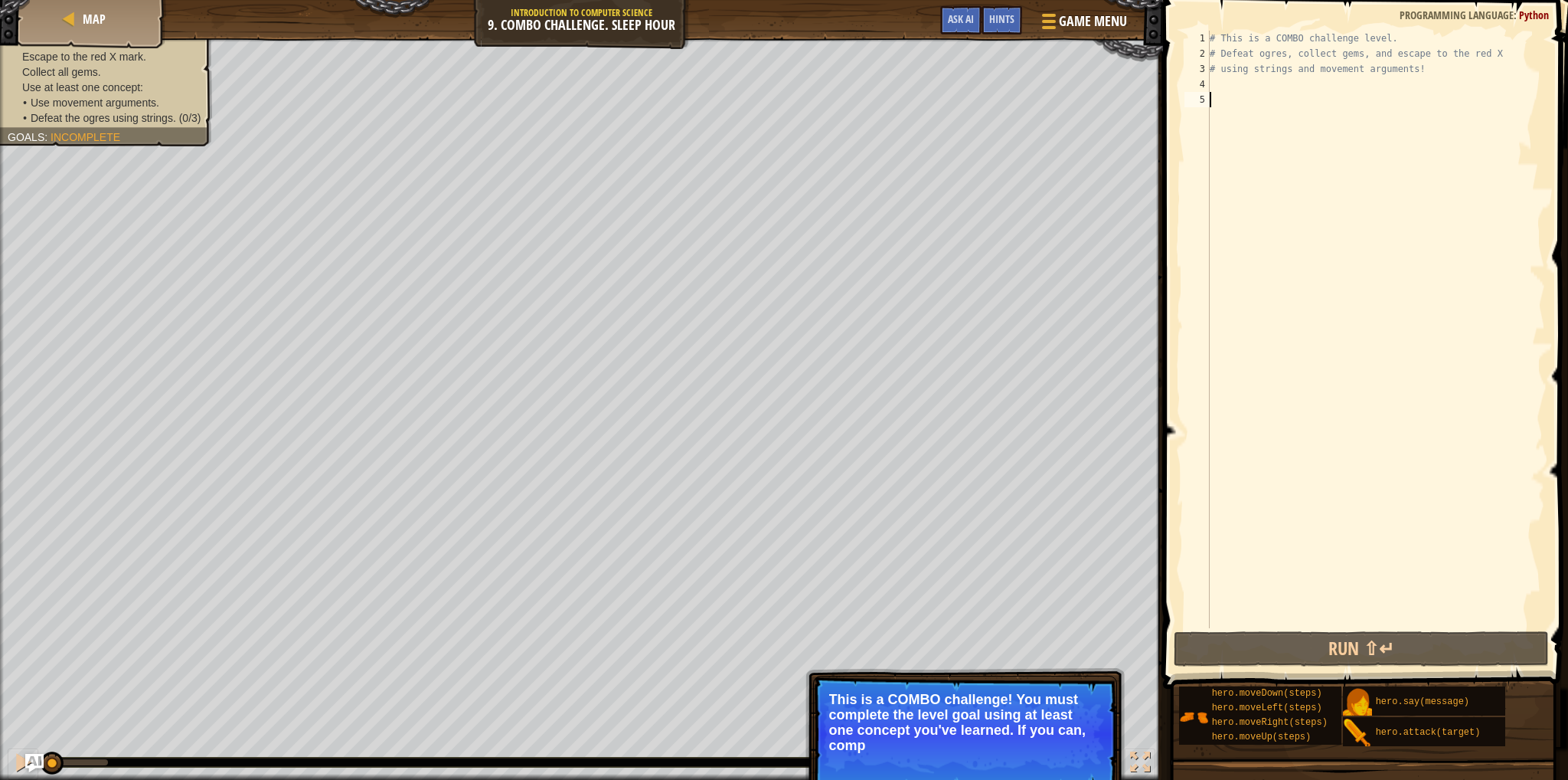
click at [1217, 82] on div "# This is a COMBO challenge level. # Defeat [PERSON_NAME], collect gems, and es…" at bounding box center [1375, 345] width 339 height 628
click at [1066, 769] on button "Continue" at bounding box center [1073, 766] width 63 height 20
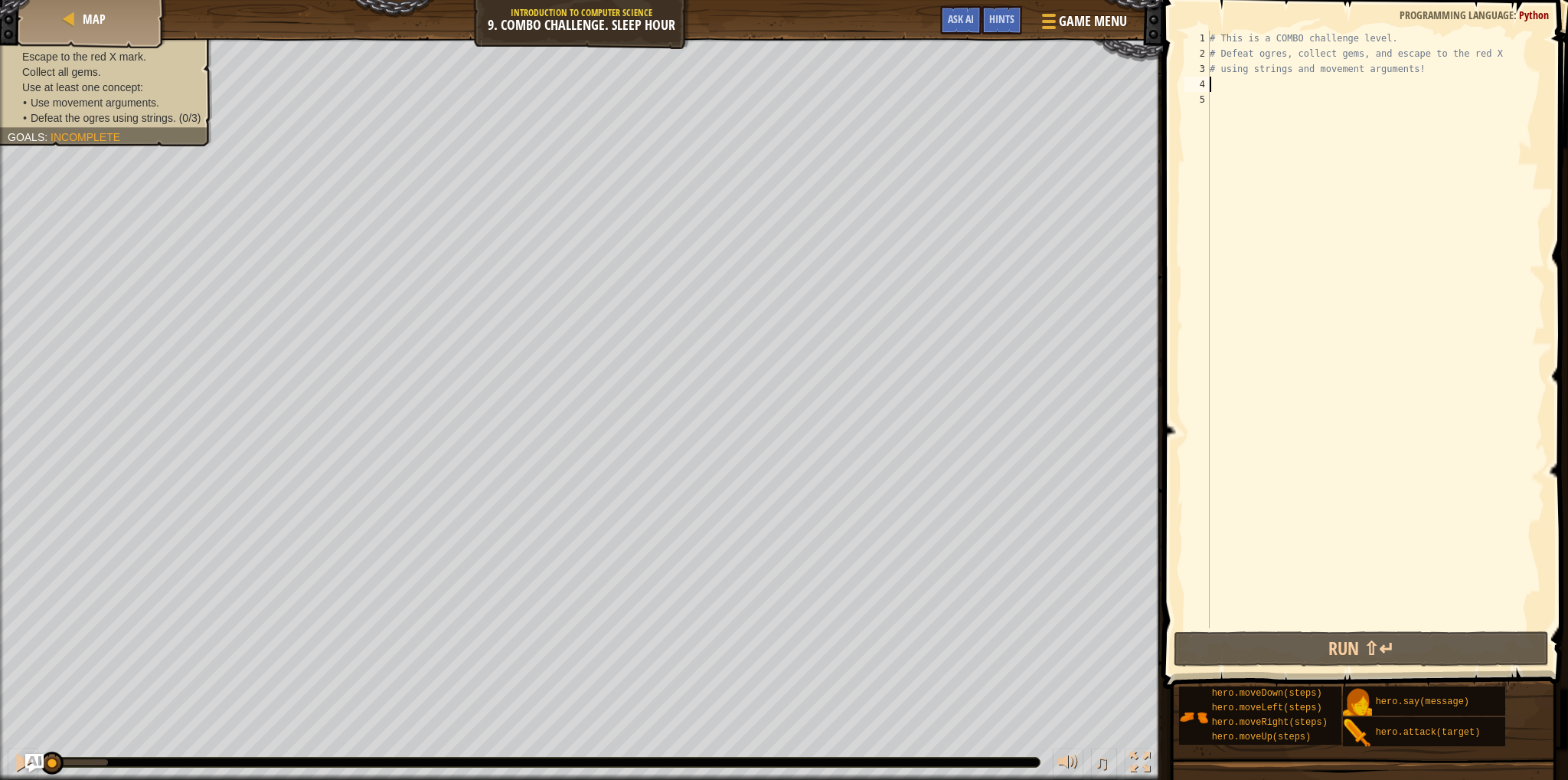
scroll to position [7, 0]
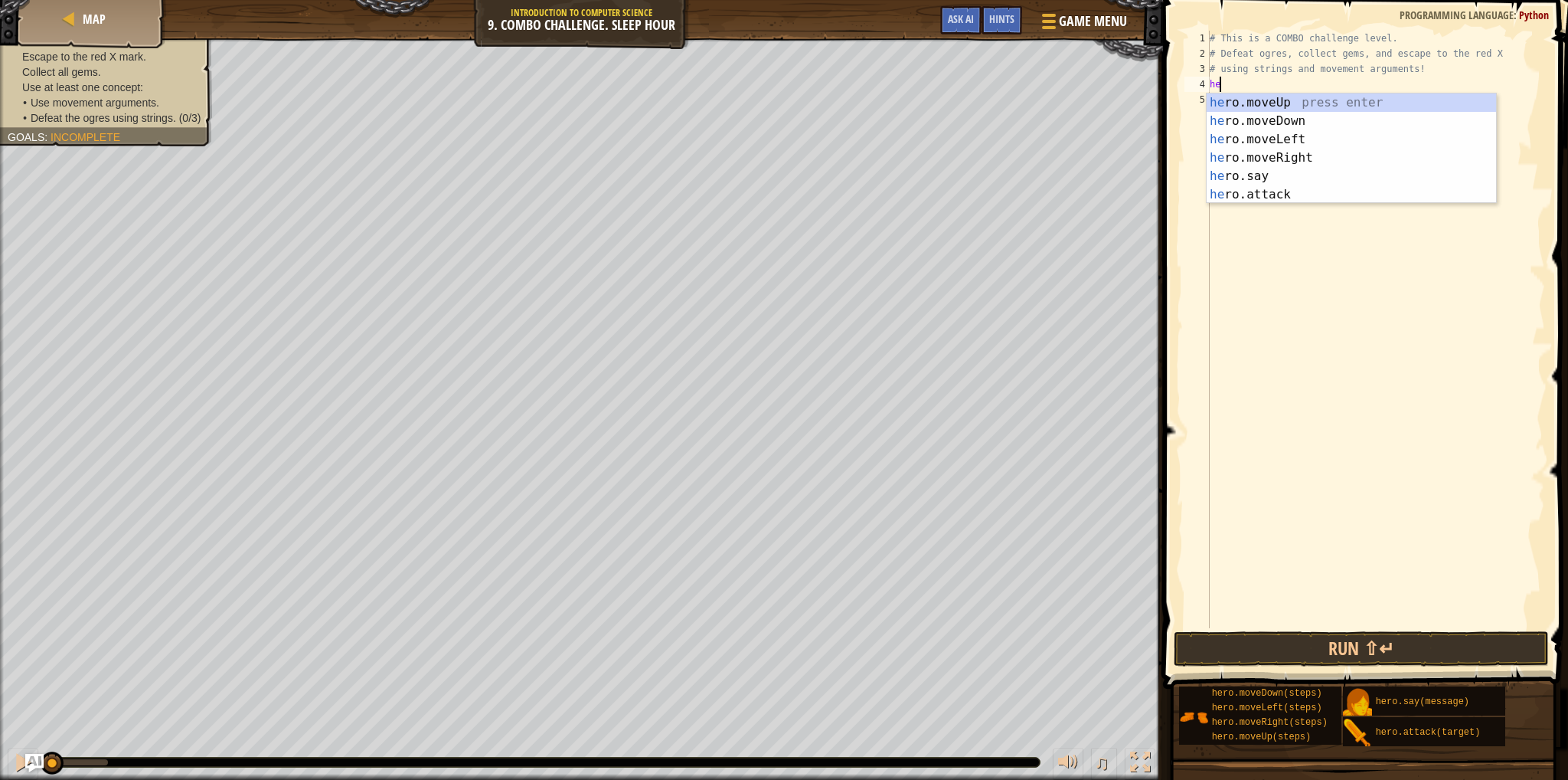
type textarea "her"
click at [1271, 95] on div "her o.moveUp press enter her o.moveDown press enter her o.moveLeft press enter …" at bounding box center [1351, 167] width 289 height 147
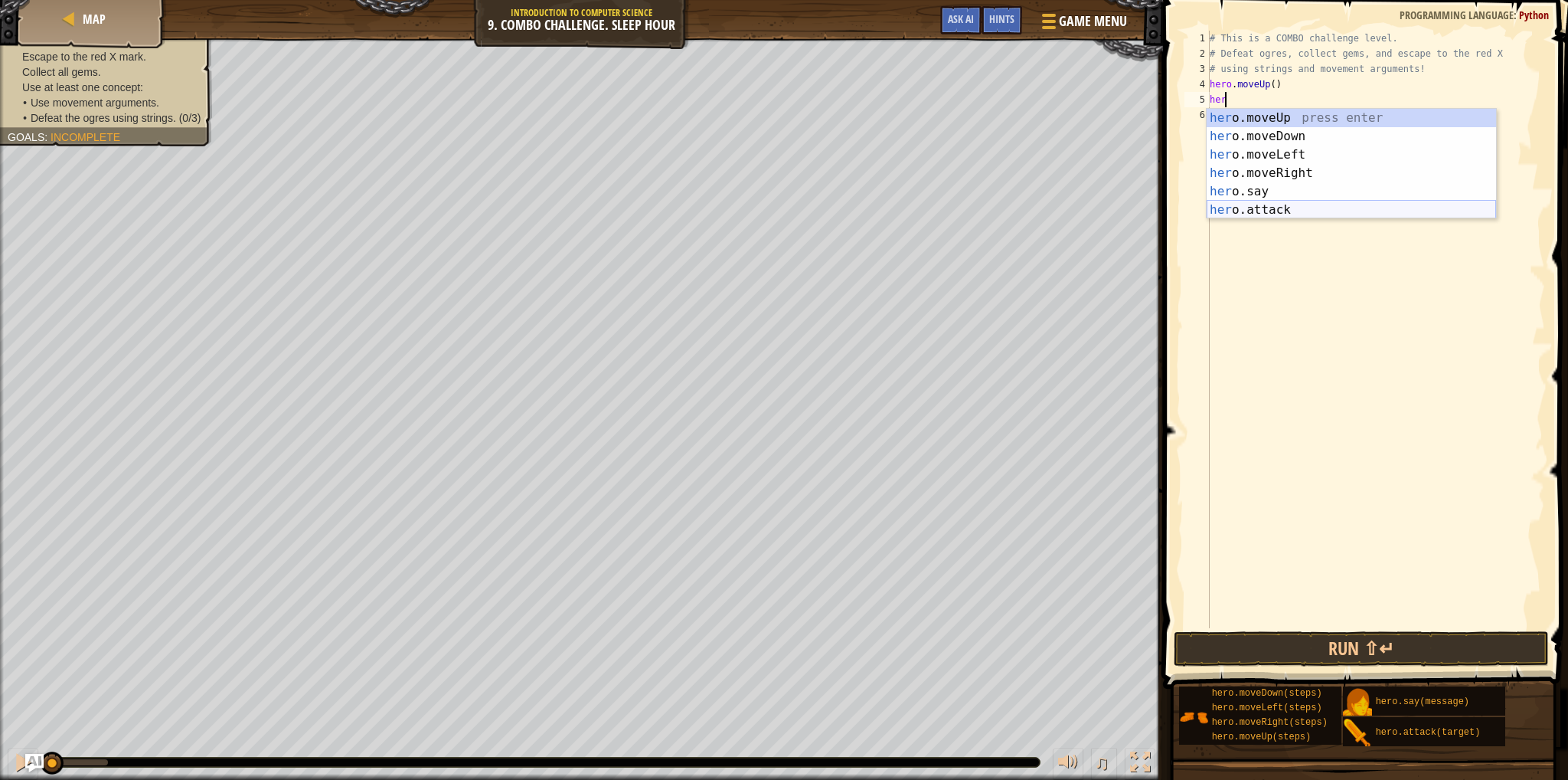
click at [1245, 210] on div "her o.moveUp press enter her o.moveDown press enter her o.moveLeft press enter …" at bounding box center [1351, 182] width 289 height 147
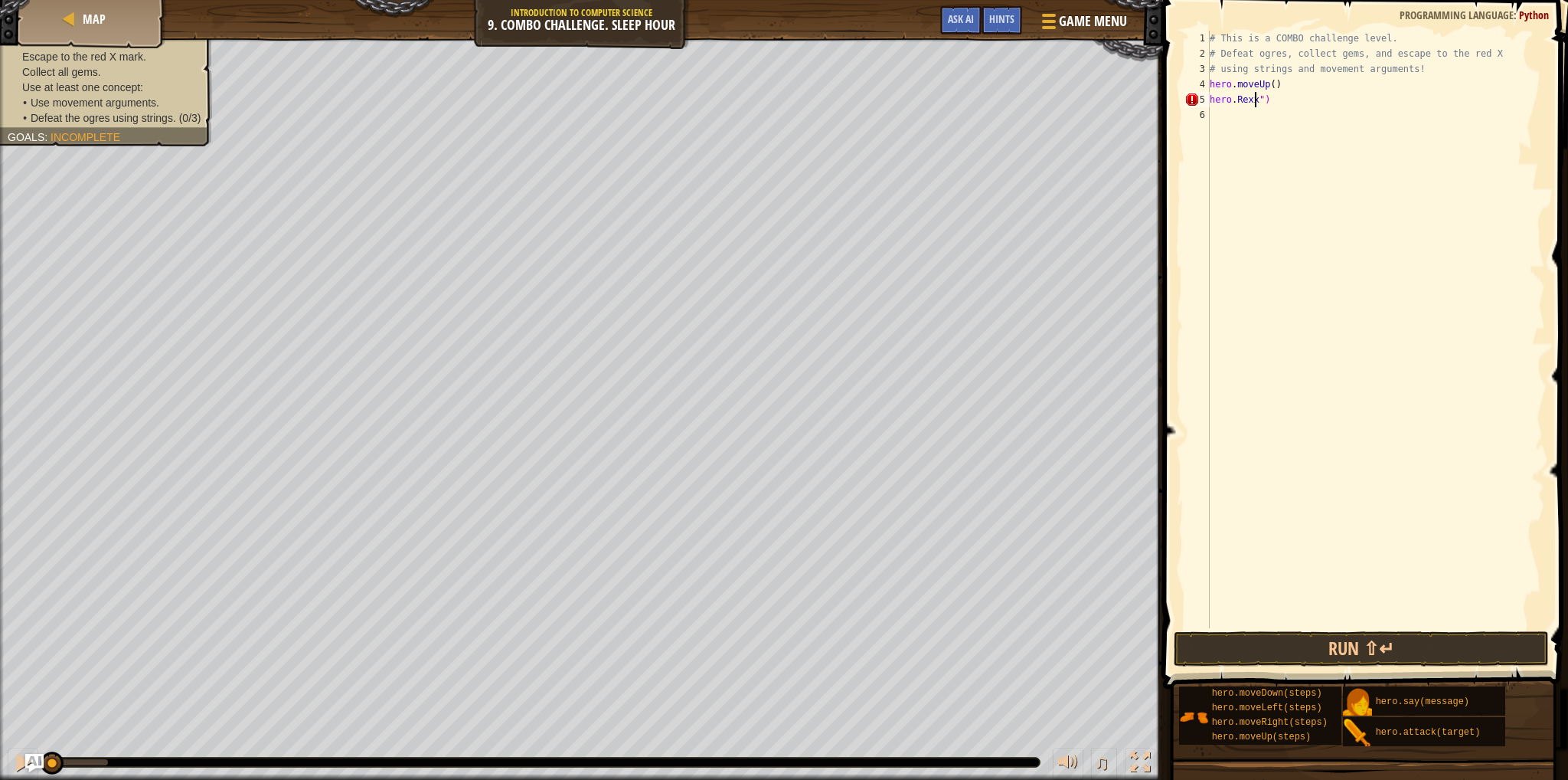
scroll to position [7, 4]
click at [1233, 100] on div "# This is a COMBO challenge level. # Defeat [PERSON_NAME], collect gems, and es…" at bounding box center [1375, 345] width 339 height 628
type textarea "hero.attack("Rexxar")"
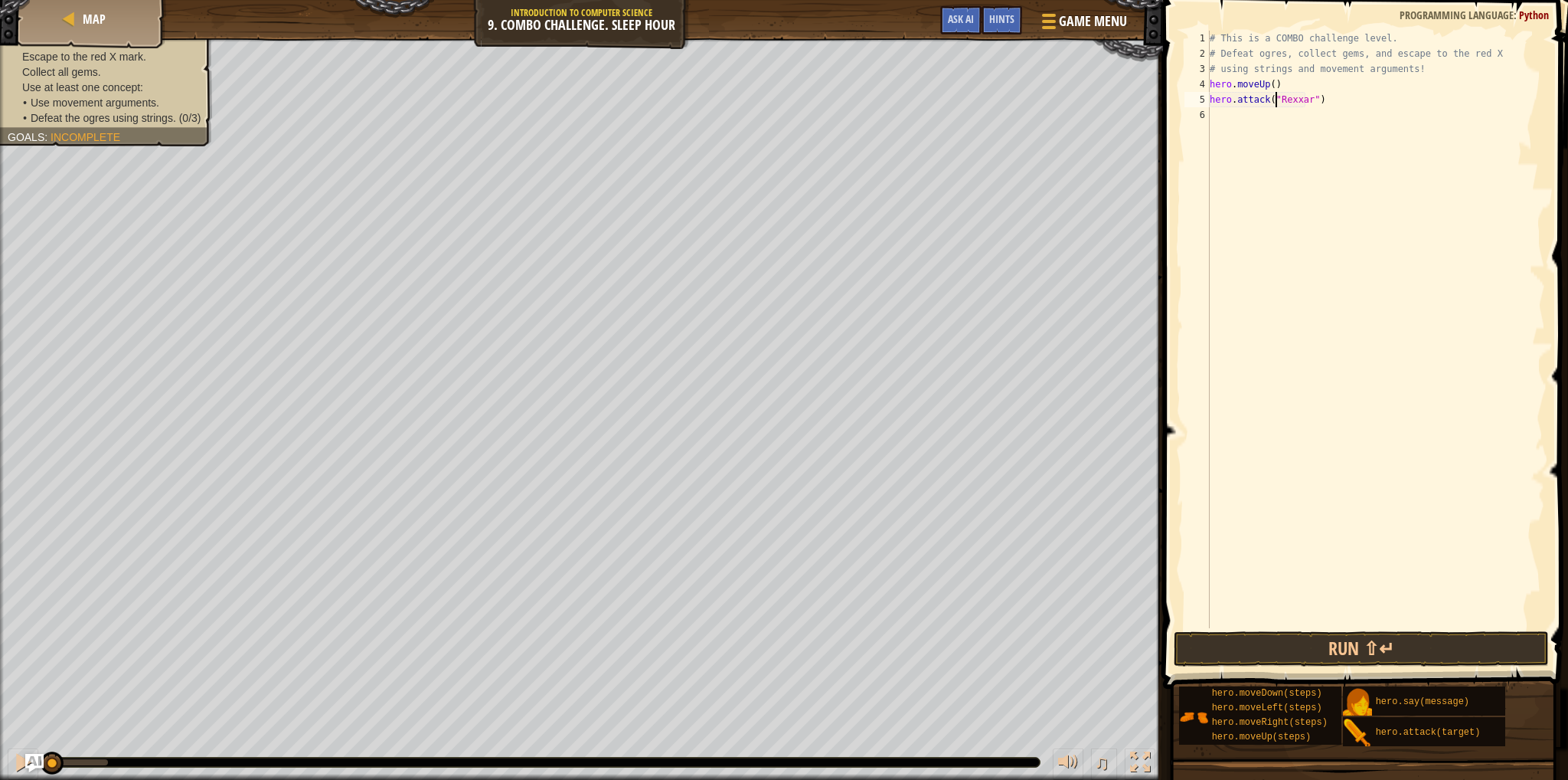
click at [1221, 114] on div "# This is a COMBO challenge level. # Defeat [PERSON_NAME], collect gems, and es…" at bounding box center [1375, 345] width 339 height 628
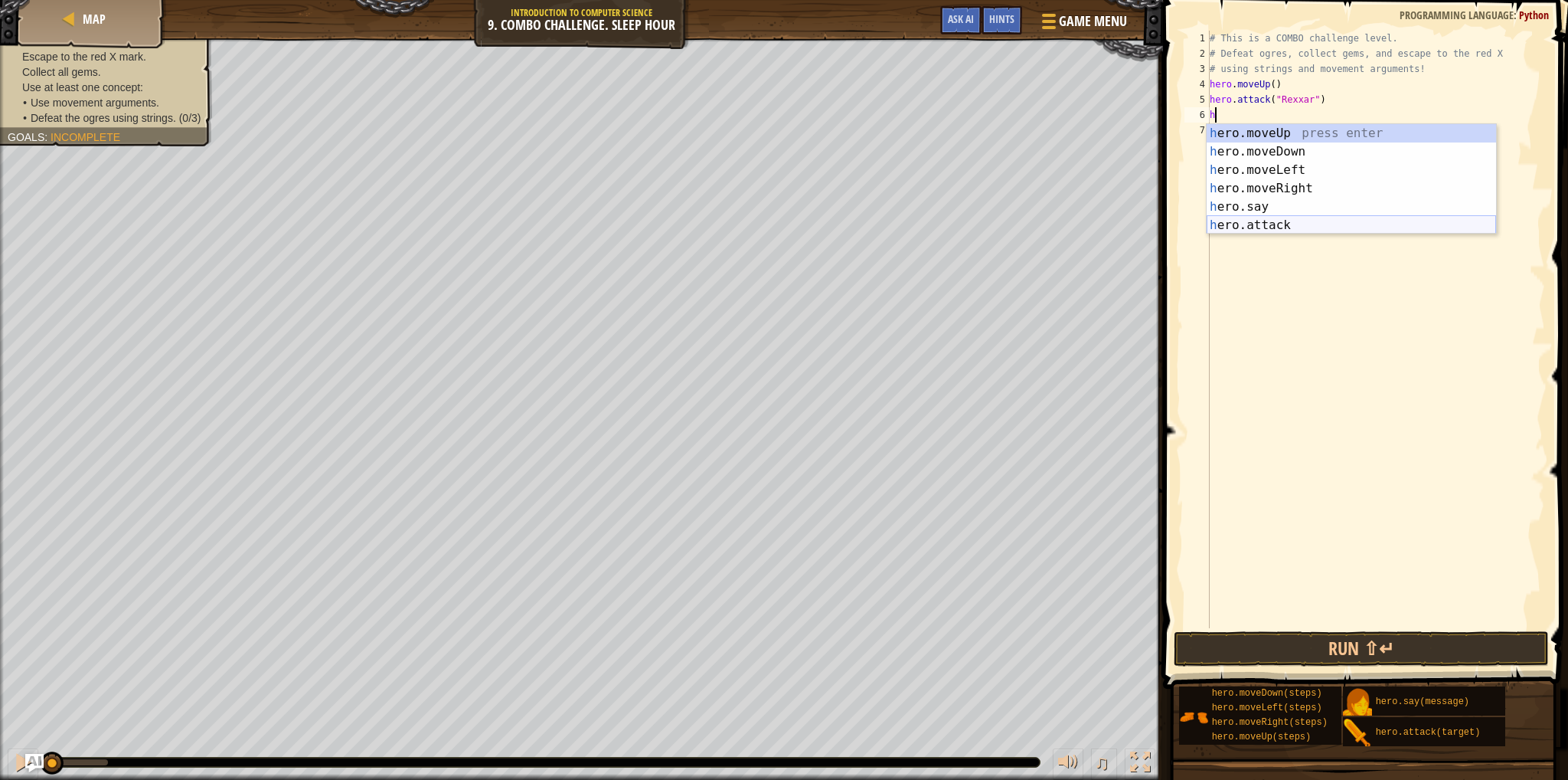
click at [1271, 218] on div "h ero.moveUp press enter h ero.moveDown press enter h ero.moveLeft press enter …" at bounding box center [1351, 197] width 289 height 147
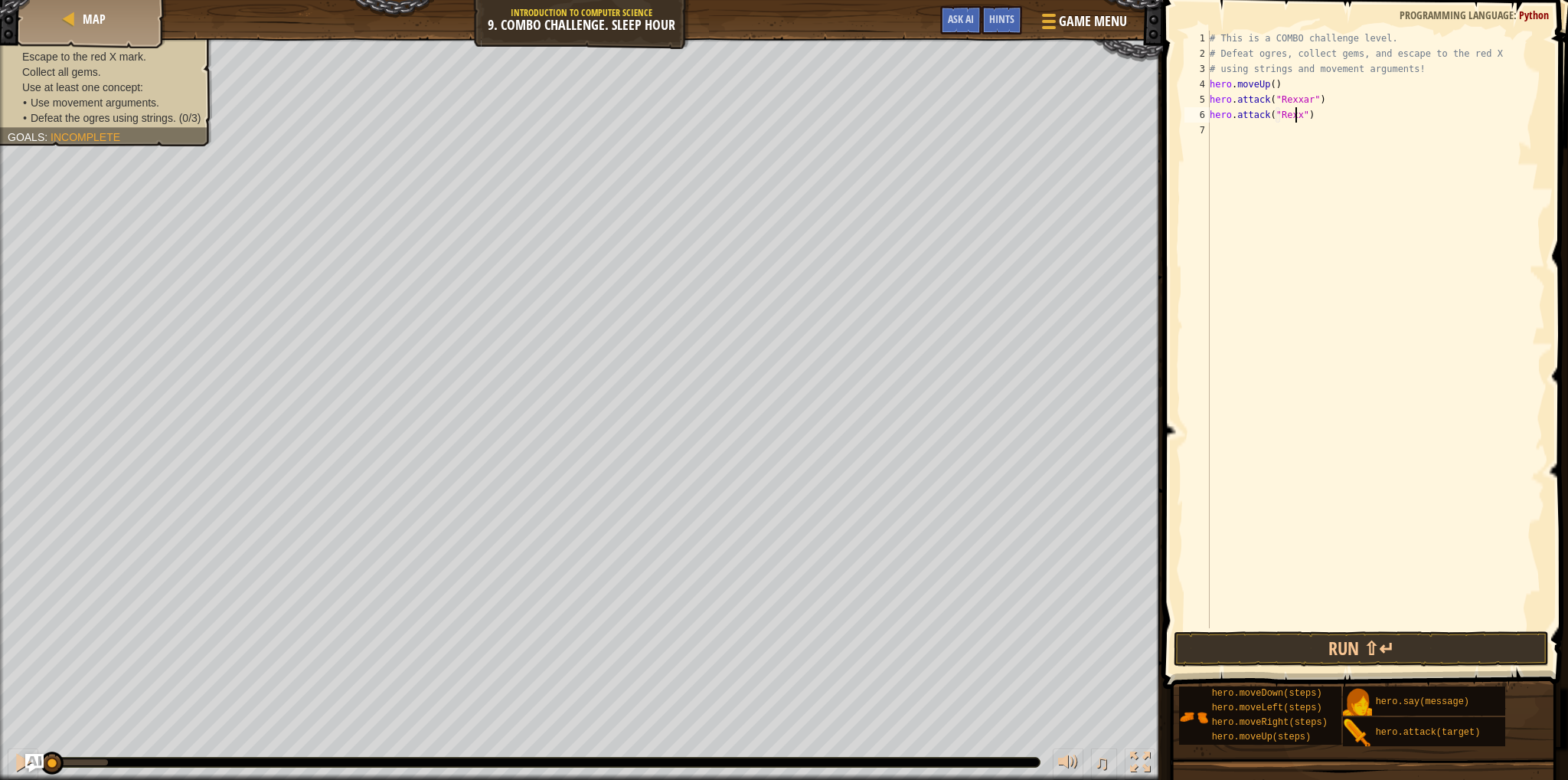
scroll to position [7, 7]
type textarea "hero.attack("Rexxar")"
click at [1231, 131] on div "# This is a COMBO challenge level. # Defeat [PERSON_NAME], collect gems, and es…" at bounding box center [1375, 345] width 339 height 628
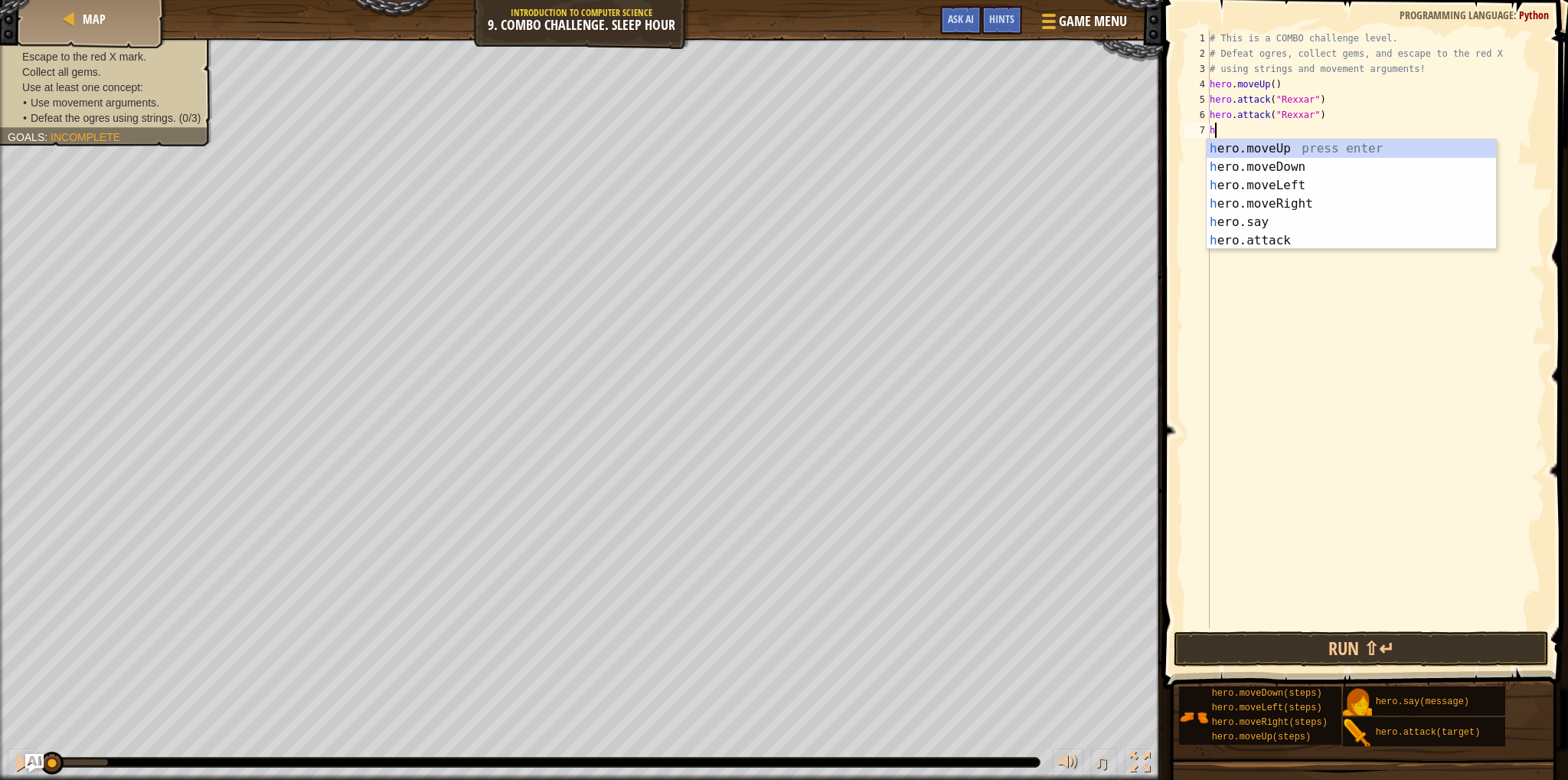
type textarea "her"
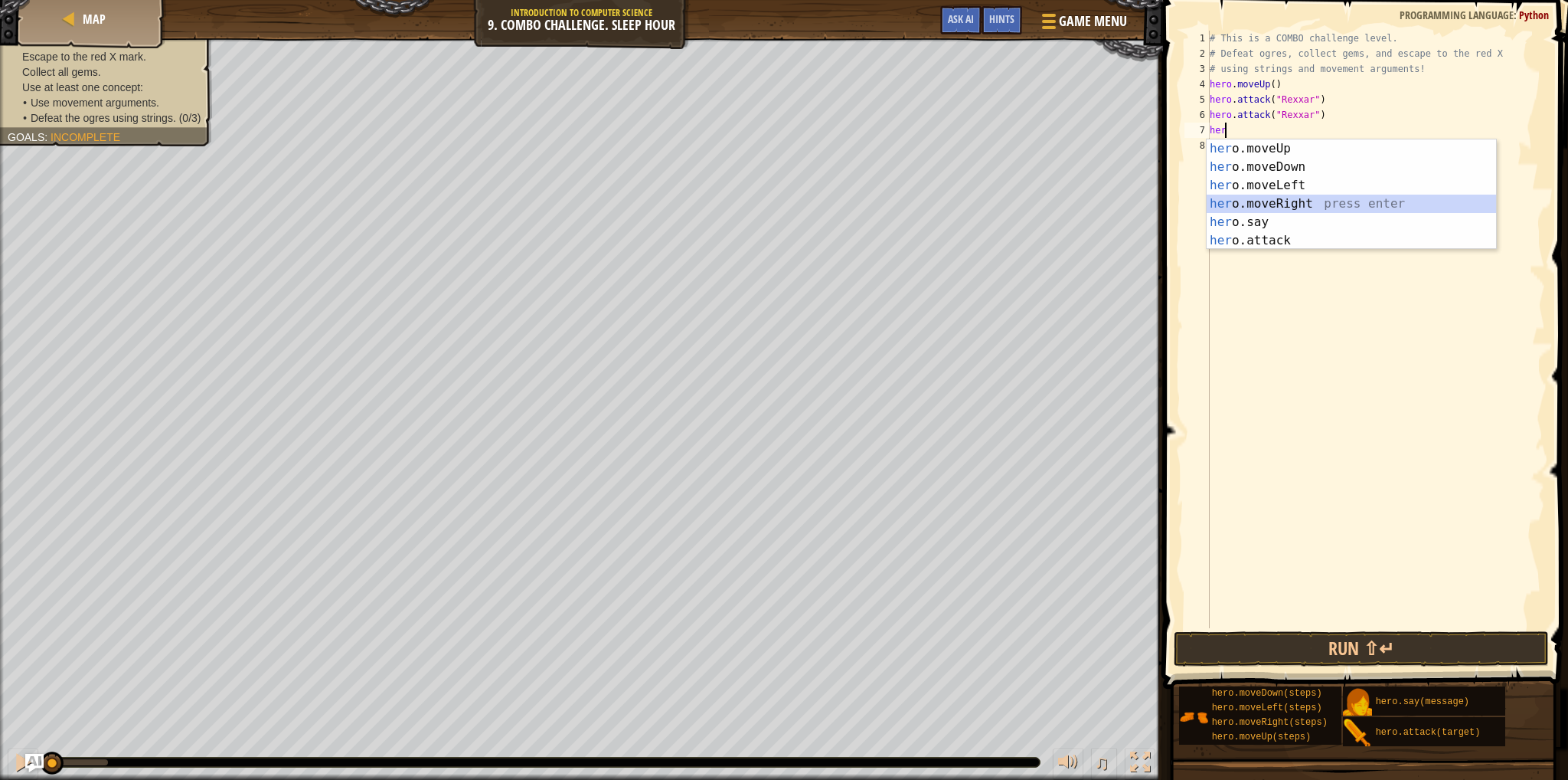
click at [1268, 202] on div "her o.moveUp press enter her o.moveDown press enter her o.moveLeft press enter …" at bounding box center [1351, 212] width 289 height 147
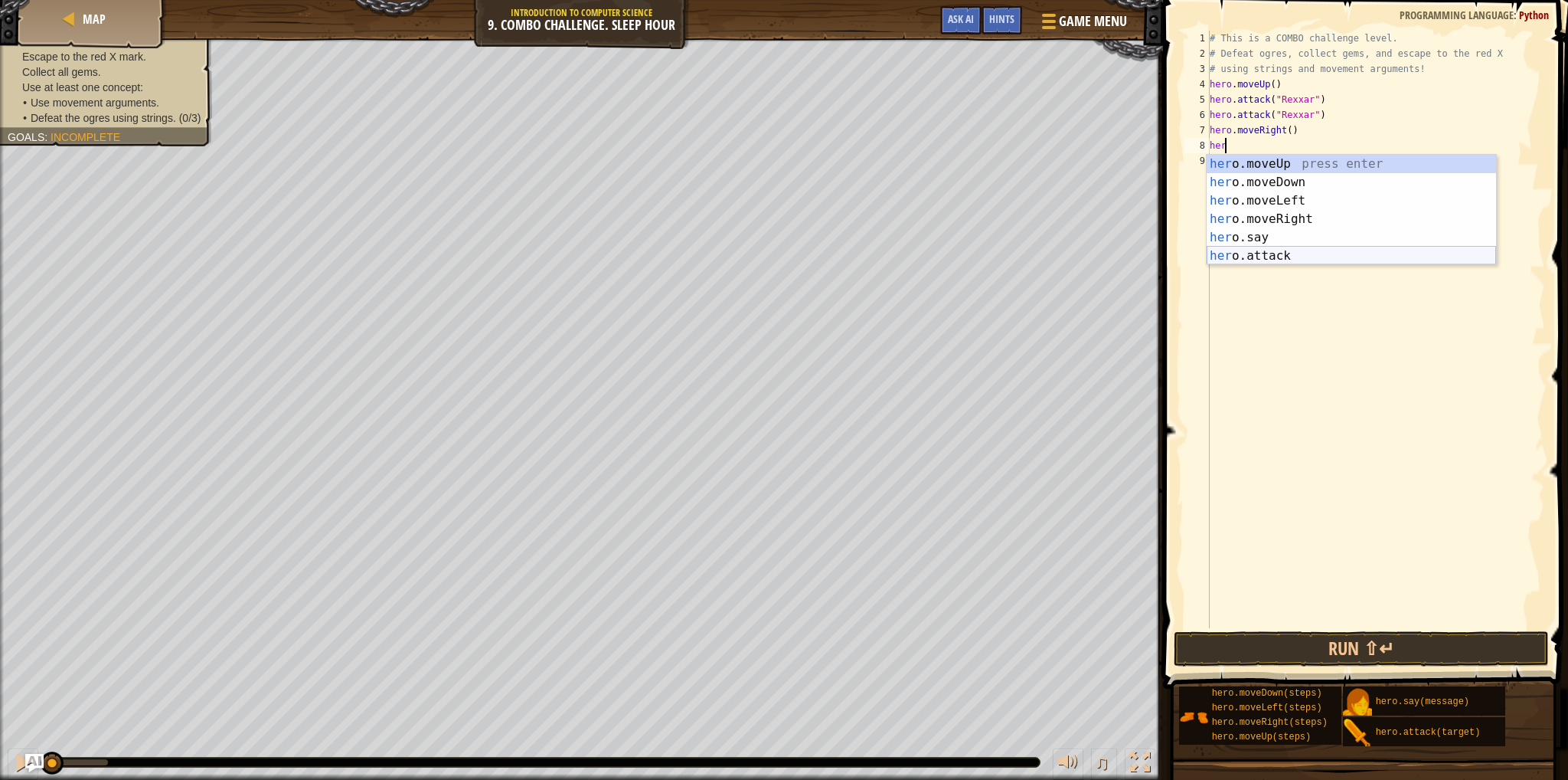
click at [1253, 251] on div "her o.moveUp press enter her o.moveDown press enter her o.moveLeft press enter …" at bounding box center [1351, 228] width 289 height 147
type textarea "hero.attack("Enemy Name")"
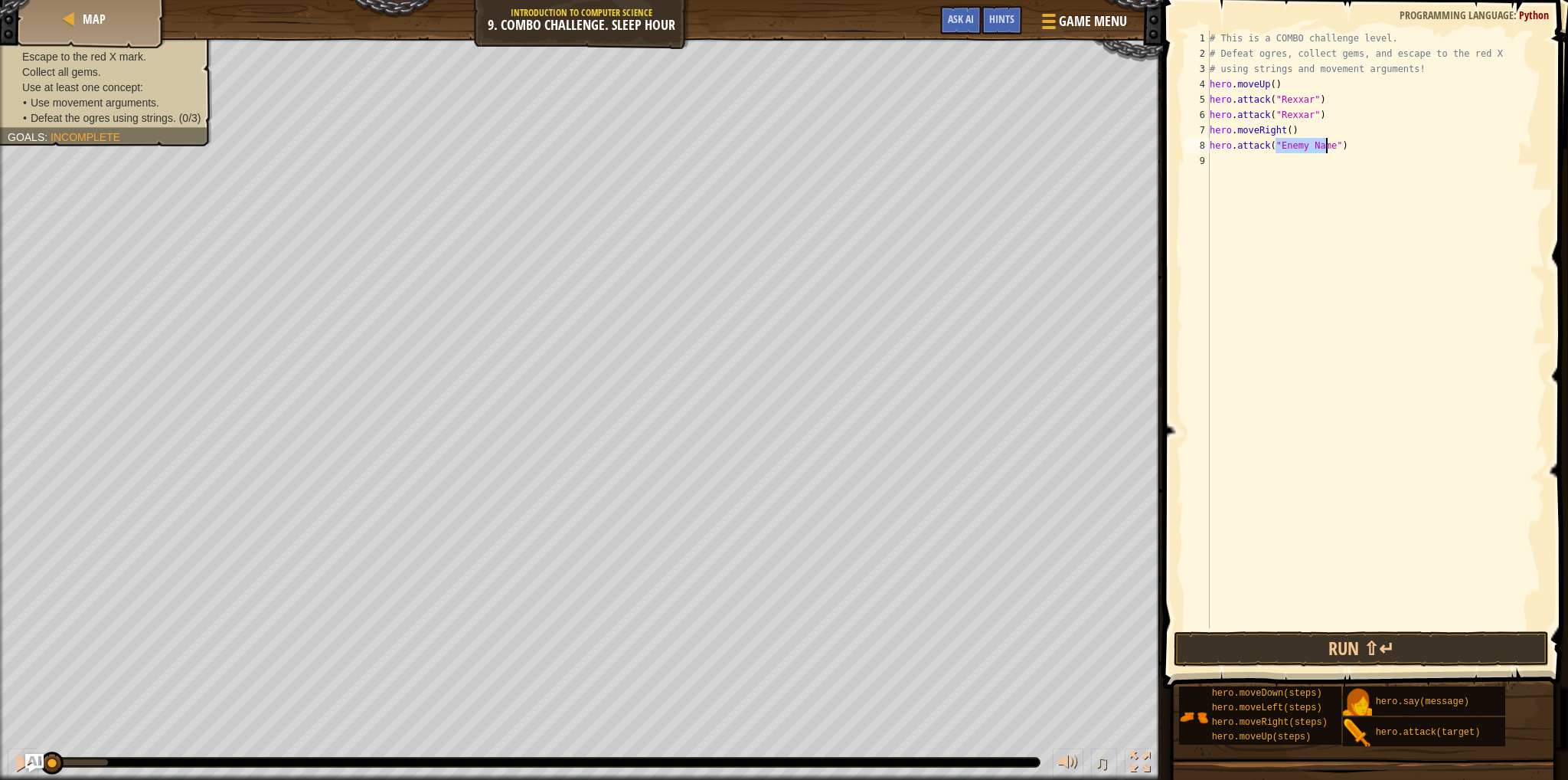
click at [1218, 157] on div "# This is a COMBO challenge level. # Defeat [PERSON_NAME], collect gems, and es…" at bounding box center [1375, 345] width 339 height 628
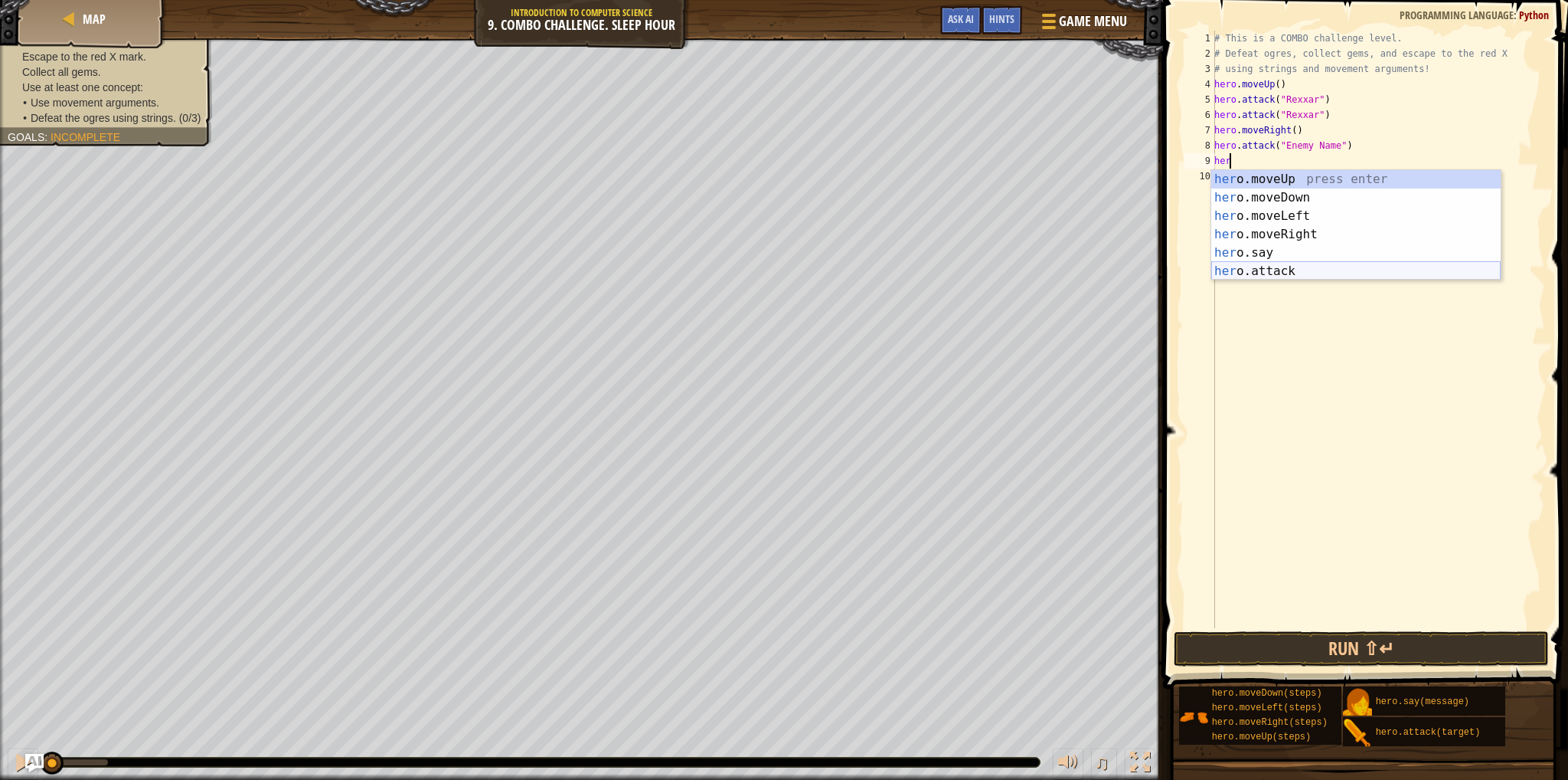
click at [1287, 265] on div "her o.moveUp press enter her o.moveDown press enter her o.moveLeft press enter …" at bounding box center [1356, 243] width 289 height 147
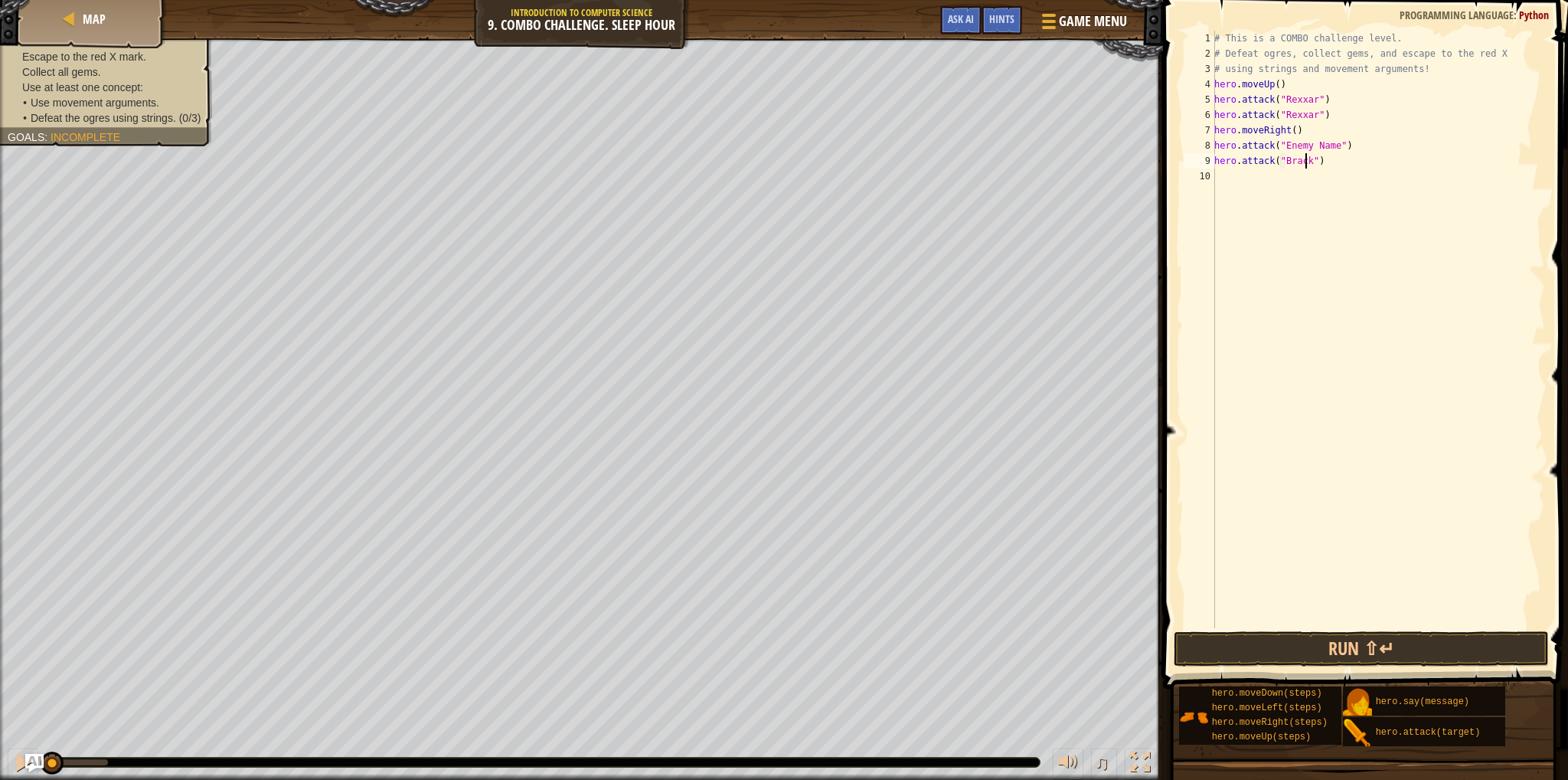
scroll to position [7, 7]
click at [1319, 142] on div "# This is a COMBO challenge level. # Defeat [PERSON_NAME], collect gems, and es…" at bounding box center [1378, 345] width 334 height 628
click at [1327, 148] on div "# This is a COMBO challenge level. # Defeat [PERSON_NAME], collect gems, and es…" at bounding box center [1378, 345] width 334 height 628
click at [1329, 148] on div "# This is a COMBO challenge level. # Defeat [PERSON_NAME], collect gems, and es…" at bounding box center [1378, 345] width 334 height 628
drag, startPoint x: 1329, startPoint y: 148, endPoint x: 1282, endPoint y: 142, distance: 47.4
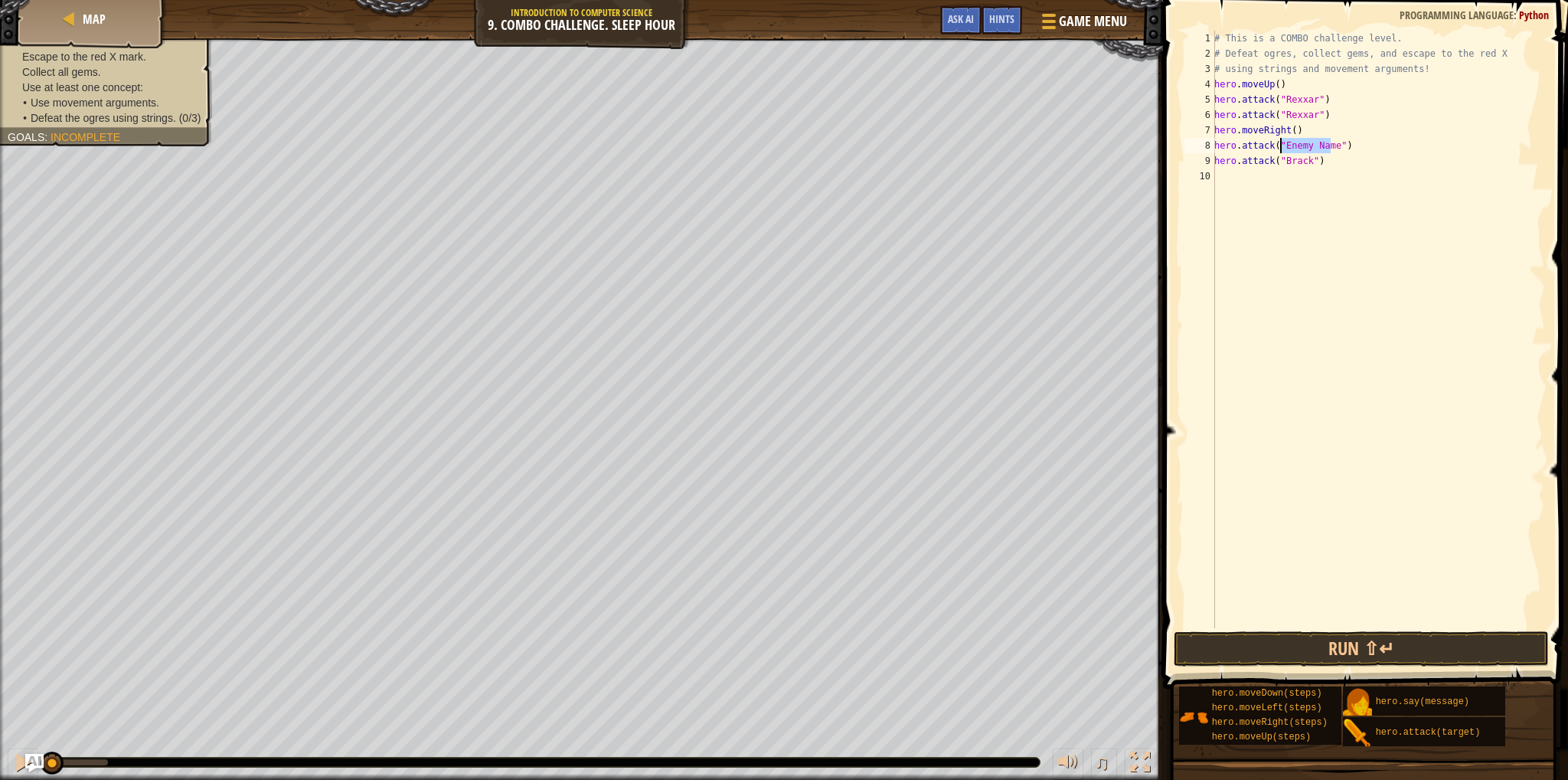
click at [1282, 142] on div "# This is a COMBO challenge level. # Defeat [PERSON_NAME], collect gems, and es…" at bounding box center [1378, 345] width 334 height 628
type textarea "hero.attack("Brack")"
click at [1228, 183] on div "# This is a COMBO challenge level. # Defeat [PERSON_NAME], collect gems, and es…" at bounding box center [1378, 345] width 334 height 628
drag, startPoint x: 1241, startPoint y: 650, endPoint x: 1221, endPoint y: 626, distance: 31.2
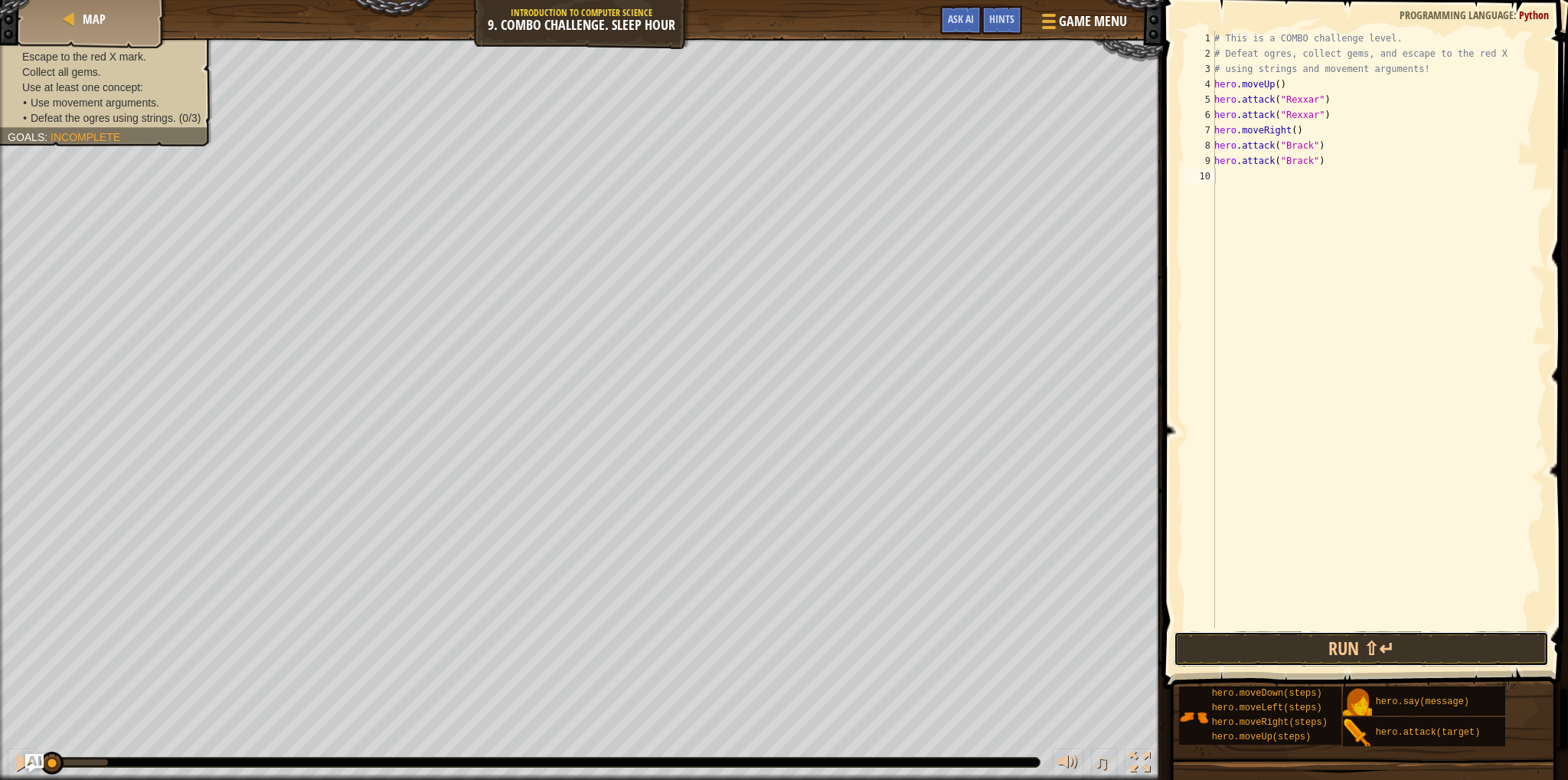
click at [1241, 648] on button "Run ⇧↵" at bounding box center [1362, 649] width 375 height 36
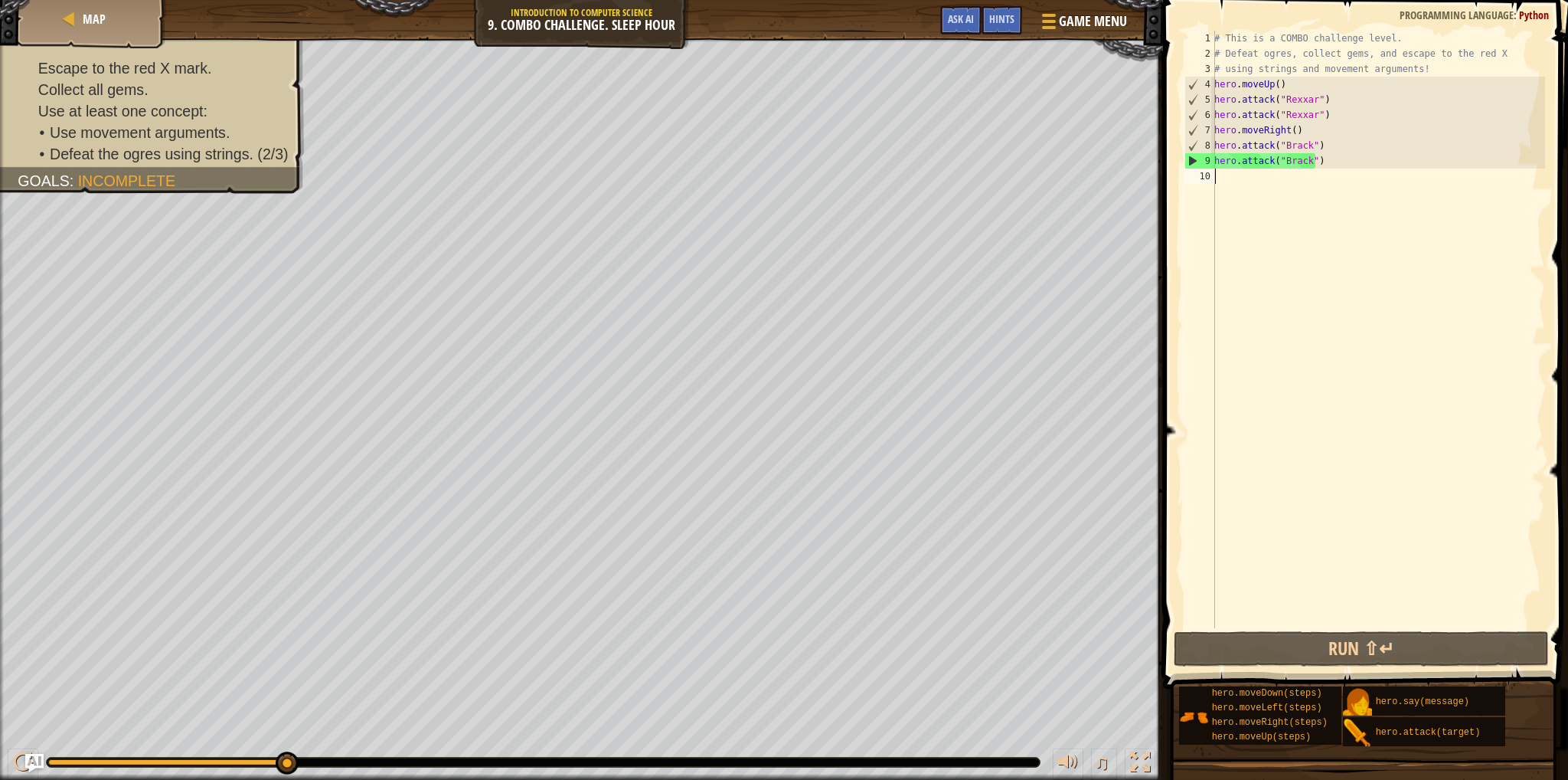
click at [1230, 179] on div "# This is a COMBO challenge level. # Defeat [PERSON_NAME], collect gems, and es…" at bounding box center [1378, 345] width 334 height 628
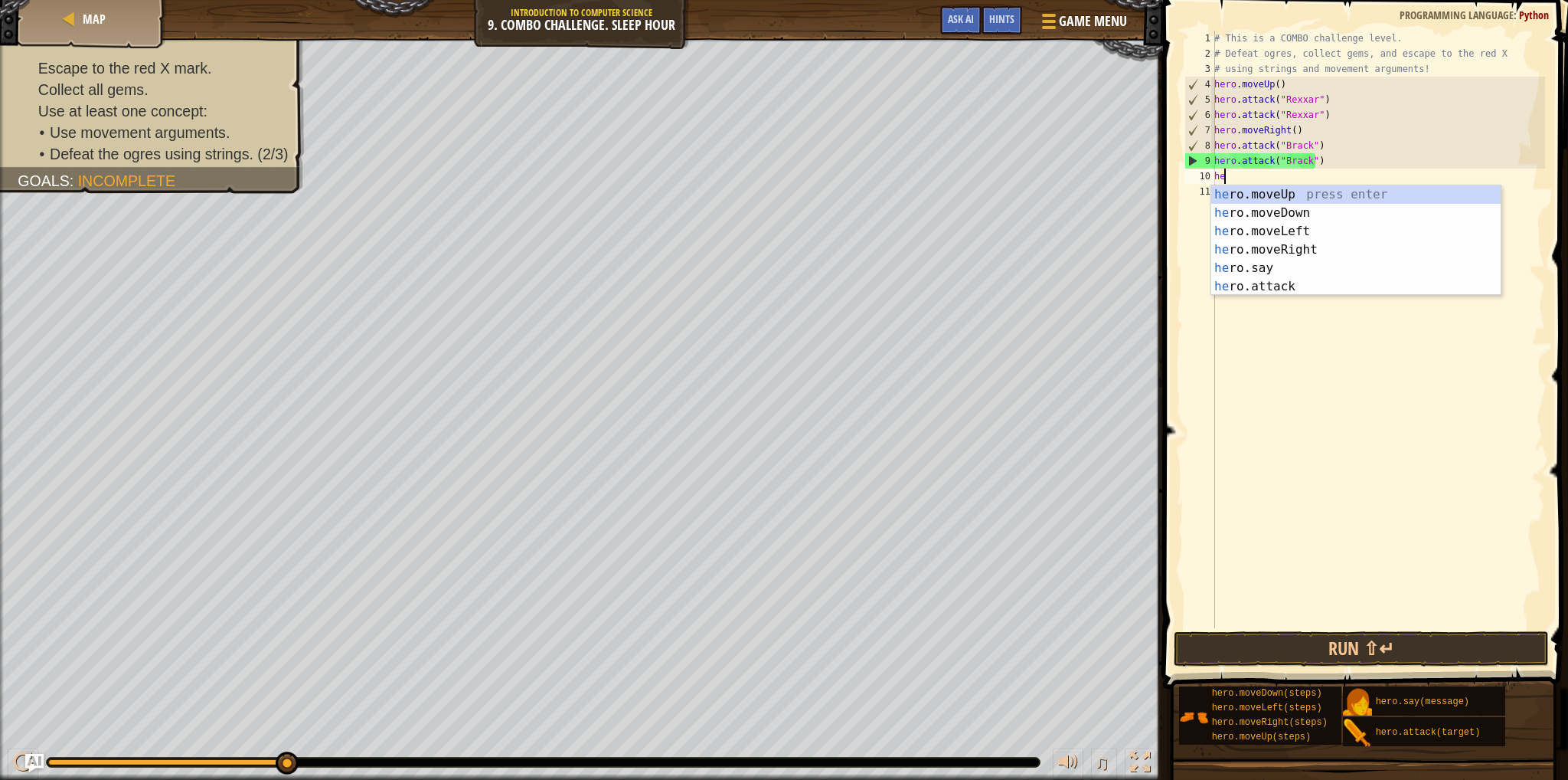
type textarea "her"
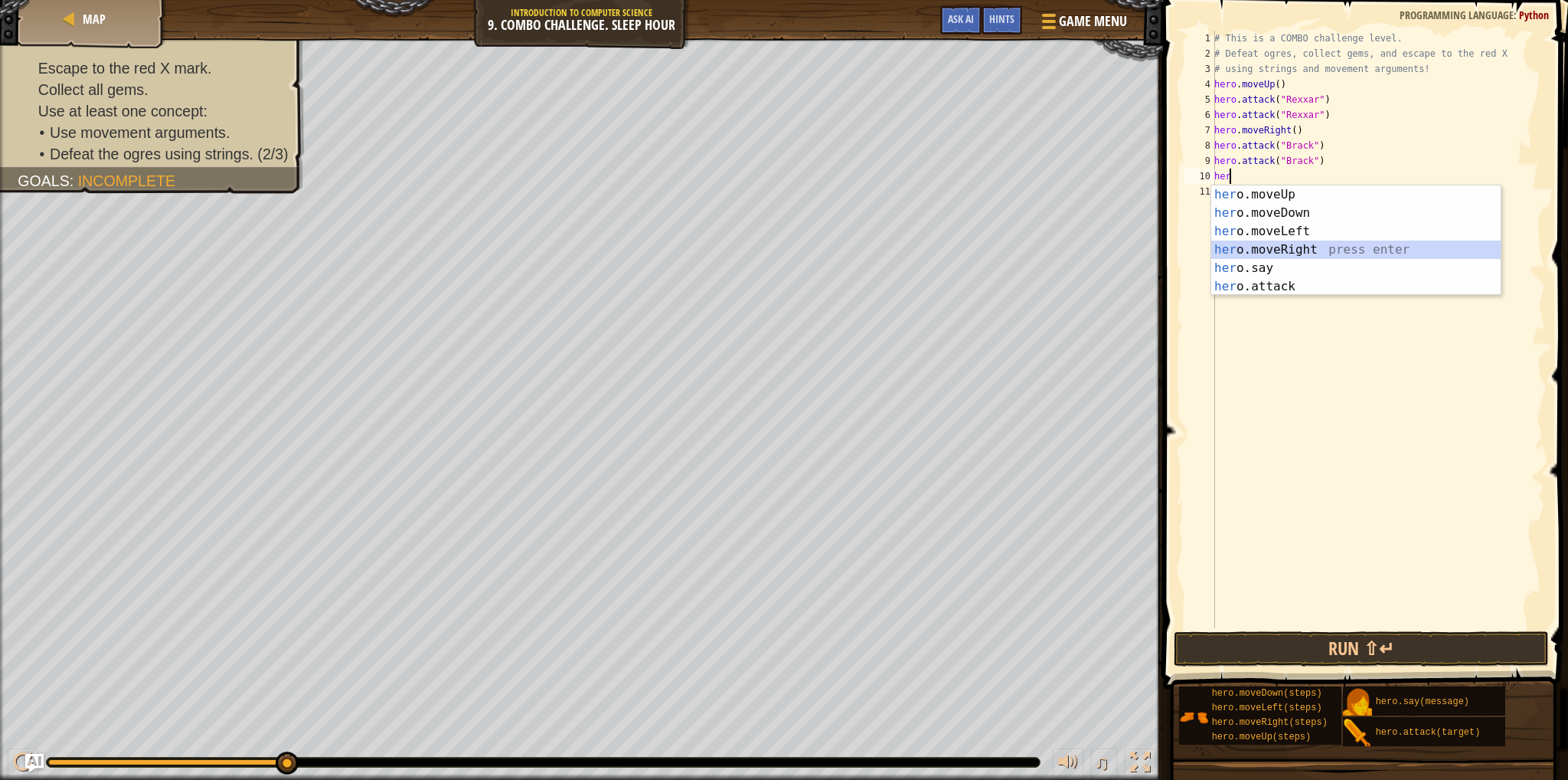
click at [1262, 251] on div "her o.moveUp press enter her o.moveDown press enter her o.moveLeft press enter …" at bounding box center [1356, 259] width 289 height 147
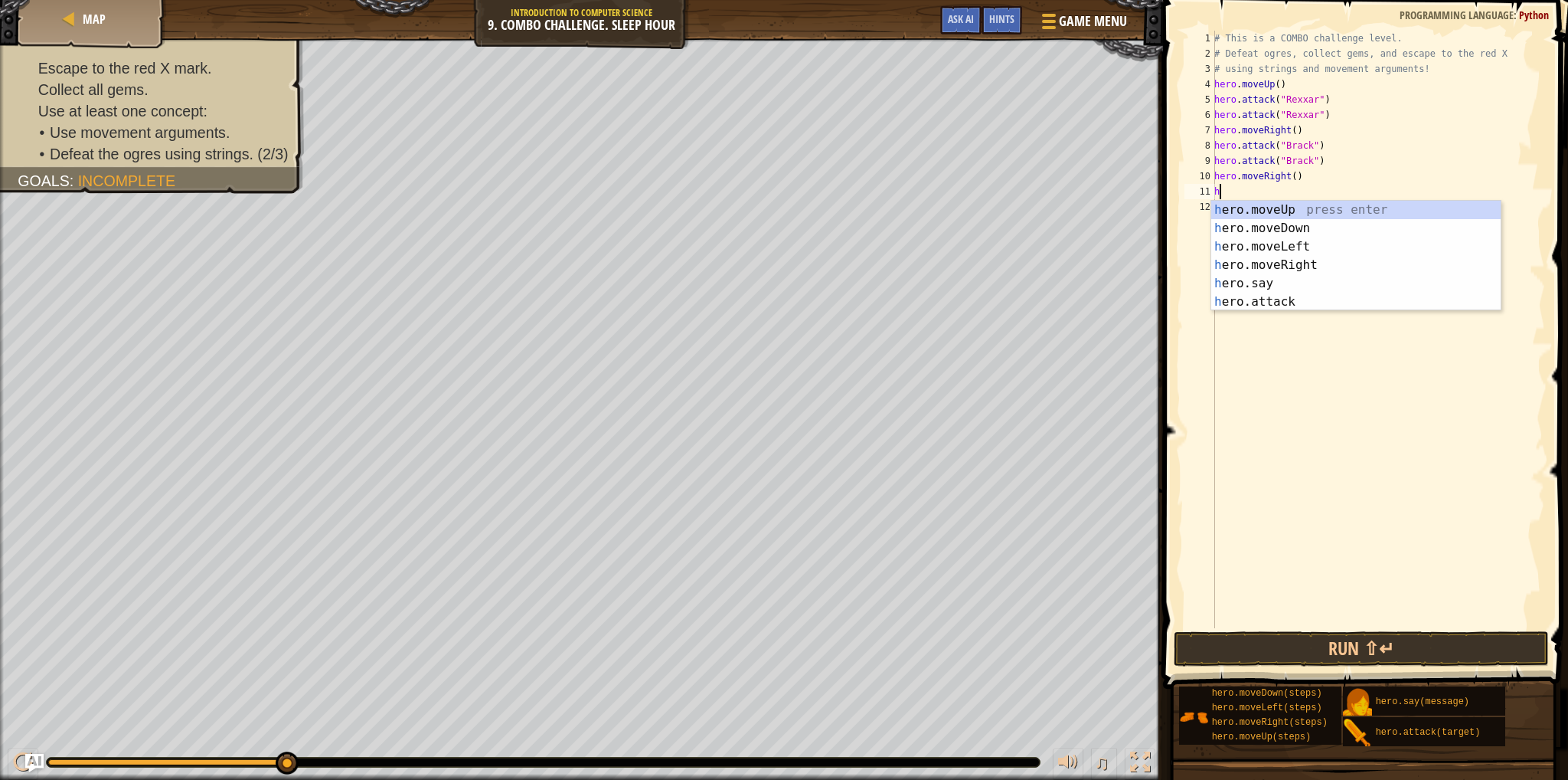
type textarea "her"
click at [1272, 247] on div "her o.moveUp press enter her o.moveDown press enter her o.moveLeft press enter …" at bounding box center [1356, 273] width 289 height 147
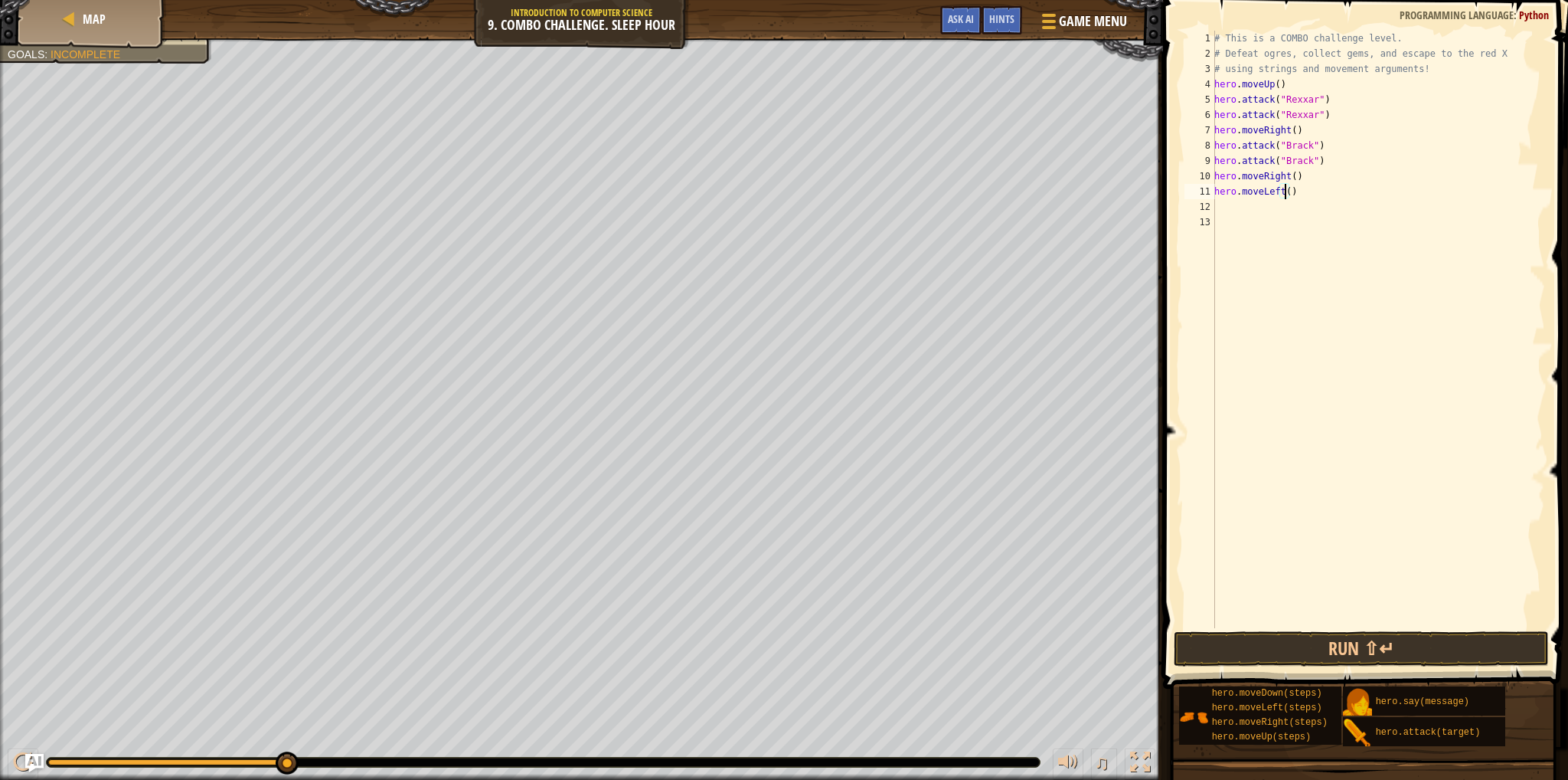
click at [1285, 193] on div "# This is a COMBO challenge level. # Defeat [PERSON_NAME], collect gems, and es…" at bounding box center [1378, 345] width 334 height 628
type textarea "hero.moveLeft(2)"
click at [1242, 199] on div "# This is a COMBO challenge level. # Defeat [PERSON_NAME], collect gems, and es…" at bounding box center [1378, 345] width 334 height 628
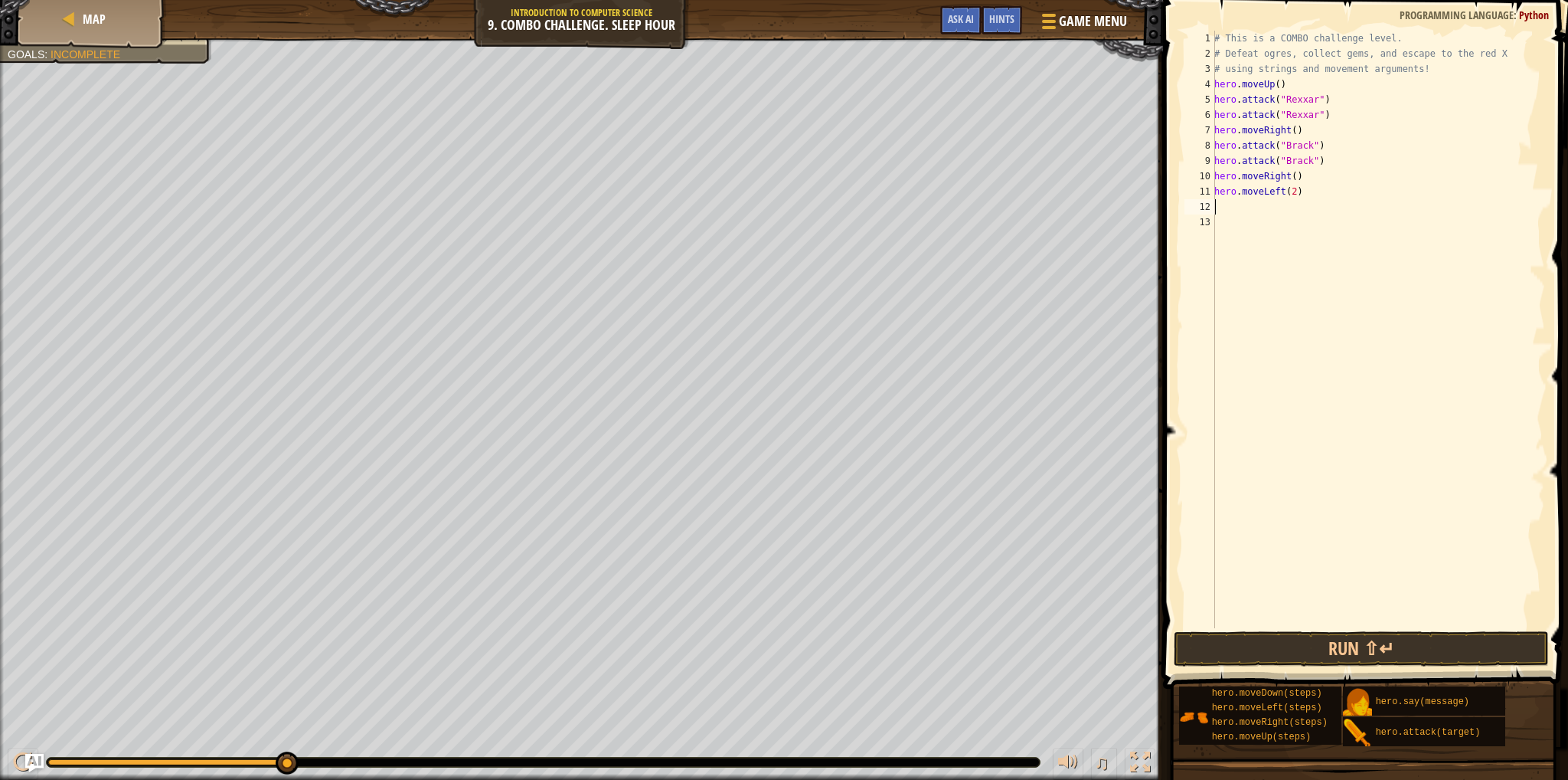
type textarea "h"
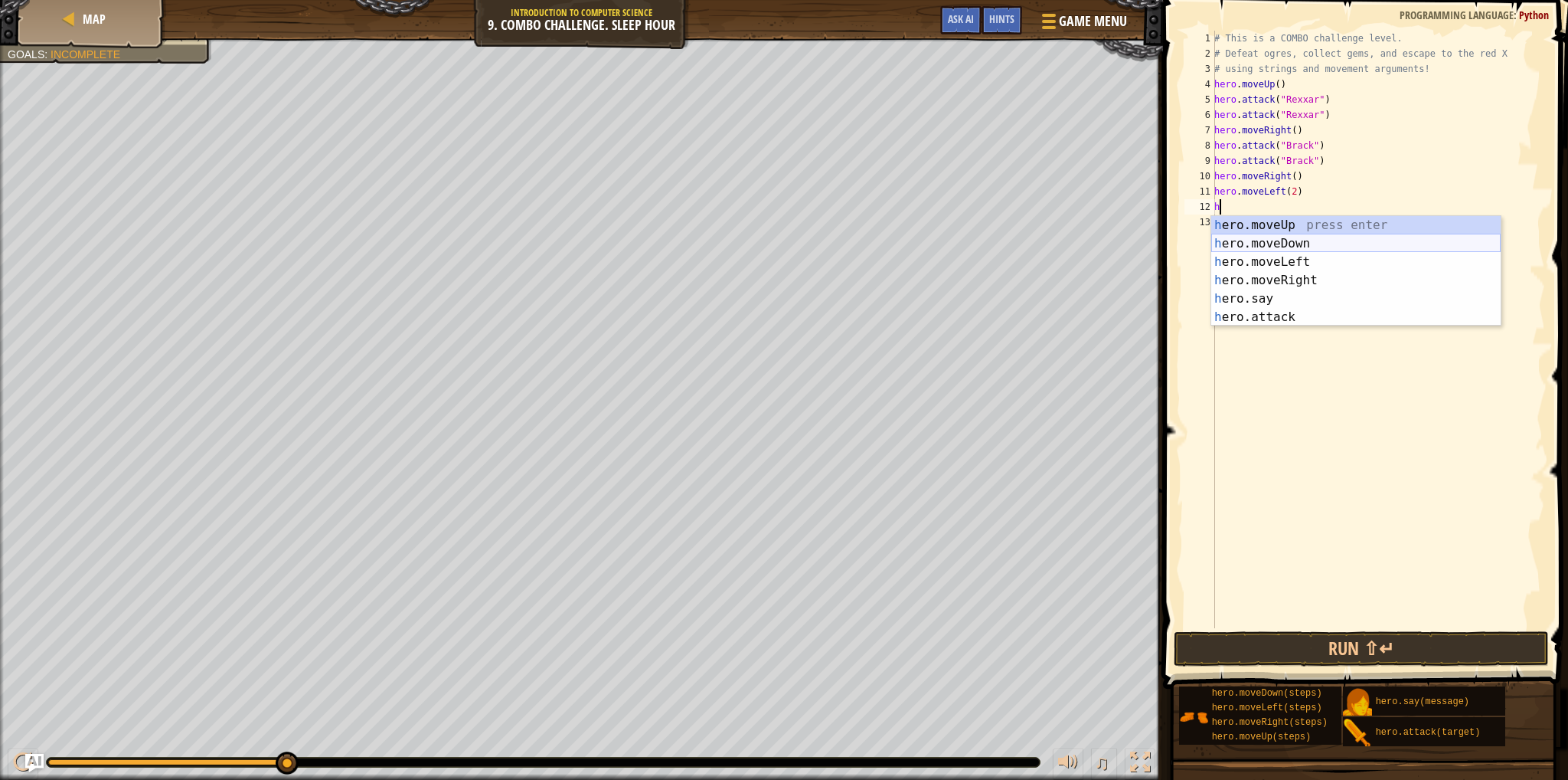
click at [1257, 241] on div "h ero.moveUp press enter h ero.moveDown press enter h ero.moveLeft press enter …" at bounding box center [1356, 289] width 289 height 147
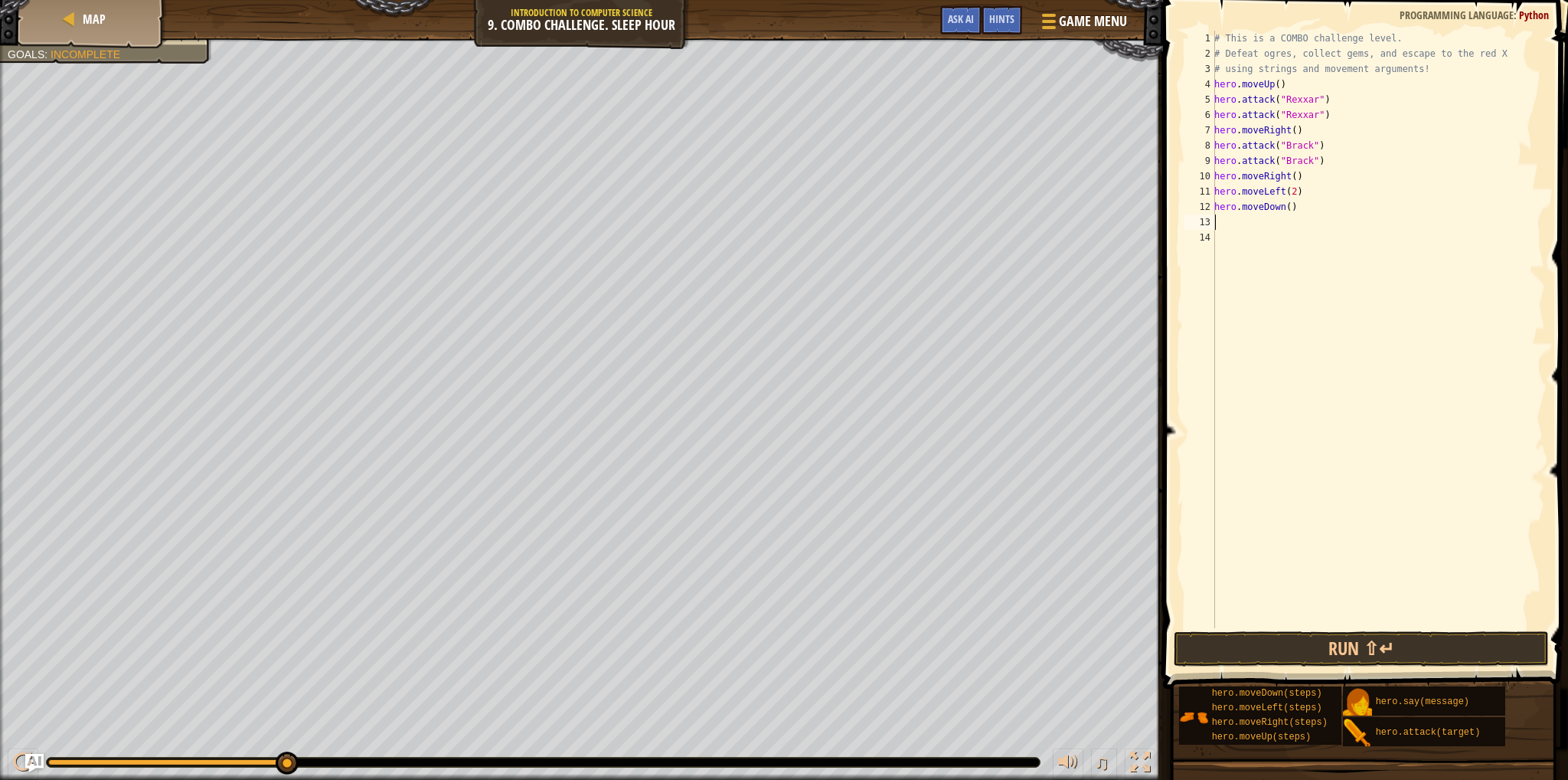
click at [1282, 208] on div "# This is a COMBO challenge level. # Defeat [PERSON_NAME], collect gems, and es…" at bounding box center [1378, 345] width 334 height 628
click at [1283, 208] on div "# This is a COMBO challenge level. # Defeat [PERSON_NAME], collect gems, and es…" at bounding box center [1378, 345] width 334 height 628
type textarea "hero.moveDown(2)"
click at [1274, 221] on div "# This is a COMBO challenge level. # Defeat [PERSON_NAME], collect gems, and es…" at bounding box center [1378, 345] width 334 height 628
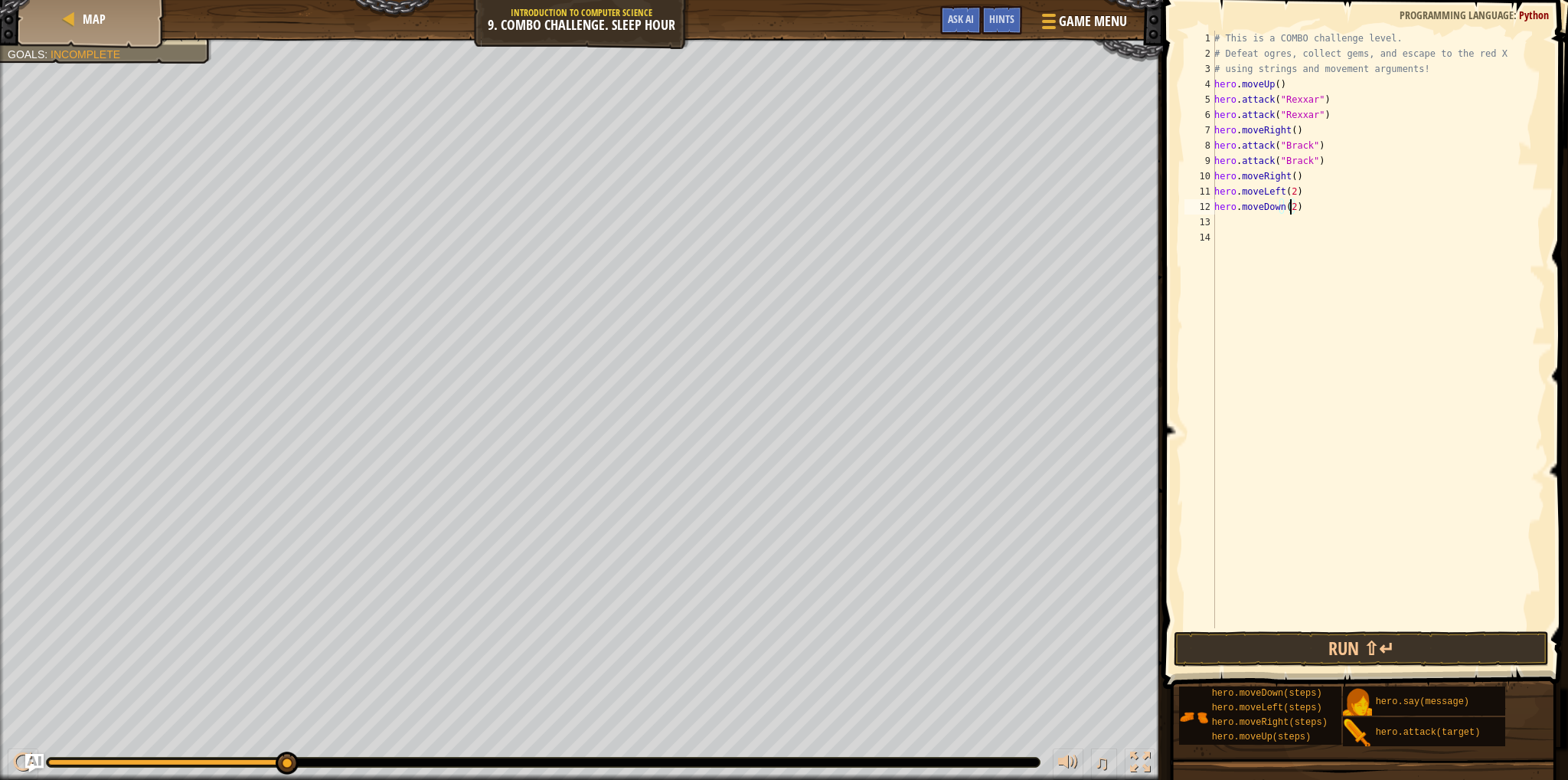
scroll to position [7, 0]
type textarea "h"
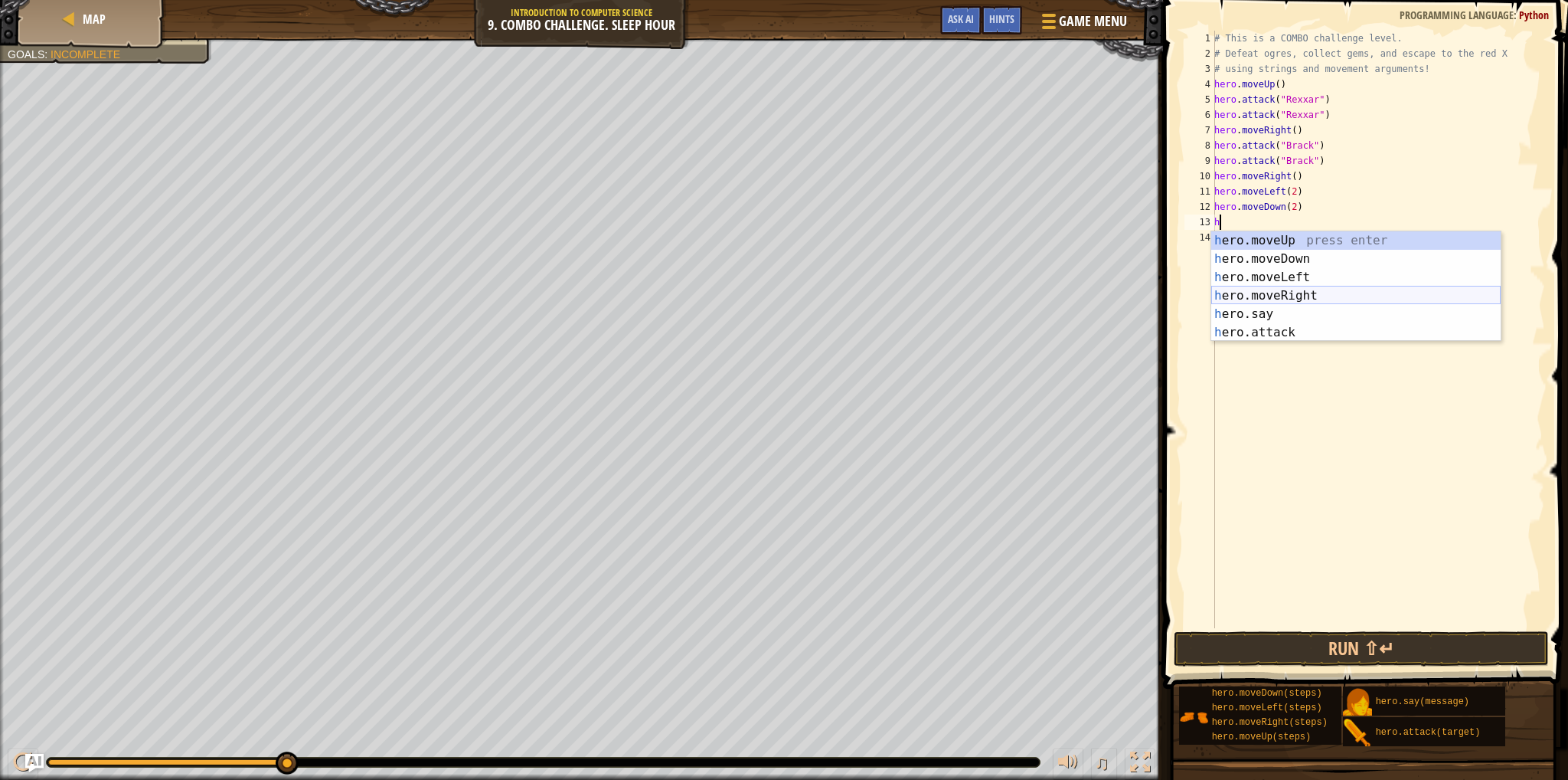
click at [1255, 292] on div "h ero.moveUp press enter h ero.moveDown press enter h ero.moveLeft press enter …" at bounding box center [1356, 304] width 289 height 147
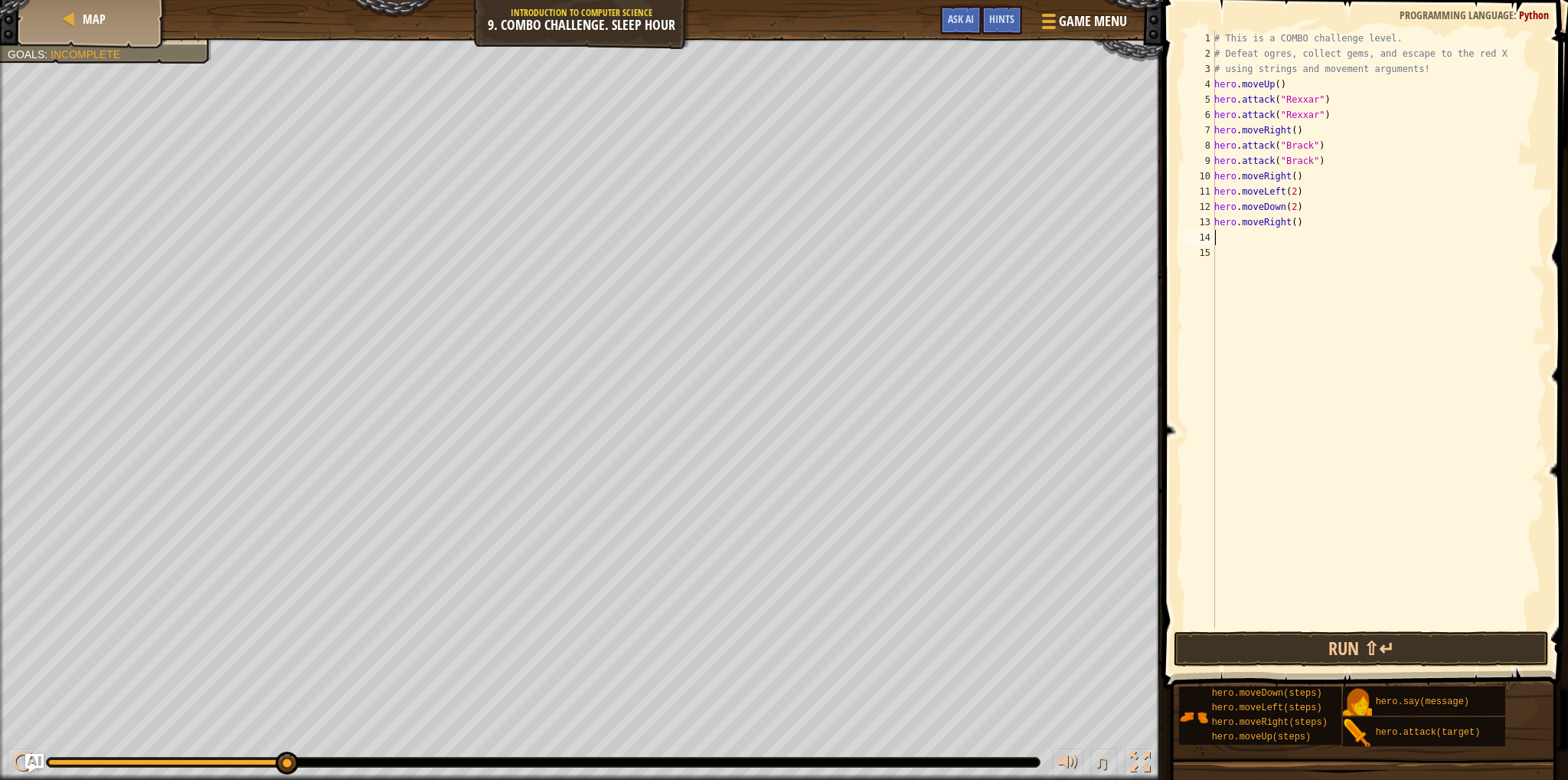
click at [1288, 224] on div "# This is a COMBO challenge level. # Defeat [PERSON_NAME], collect gems, and es…" at bounding box center [1378, 345] width 334 height 628
click at [1293, 224] on div "# This is a COMBO challenge level. # Defeat [PERSON_NAME], collect gems, and es…" at bounding box center [1378, 345] width 334 height 628
type textarea "hero.moveRight(2)"
click at [1278, 638] on button "Run ⇧↵" at bounding box center [1362, 649] width 375 height 36
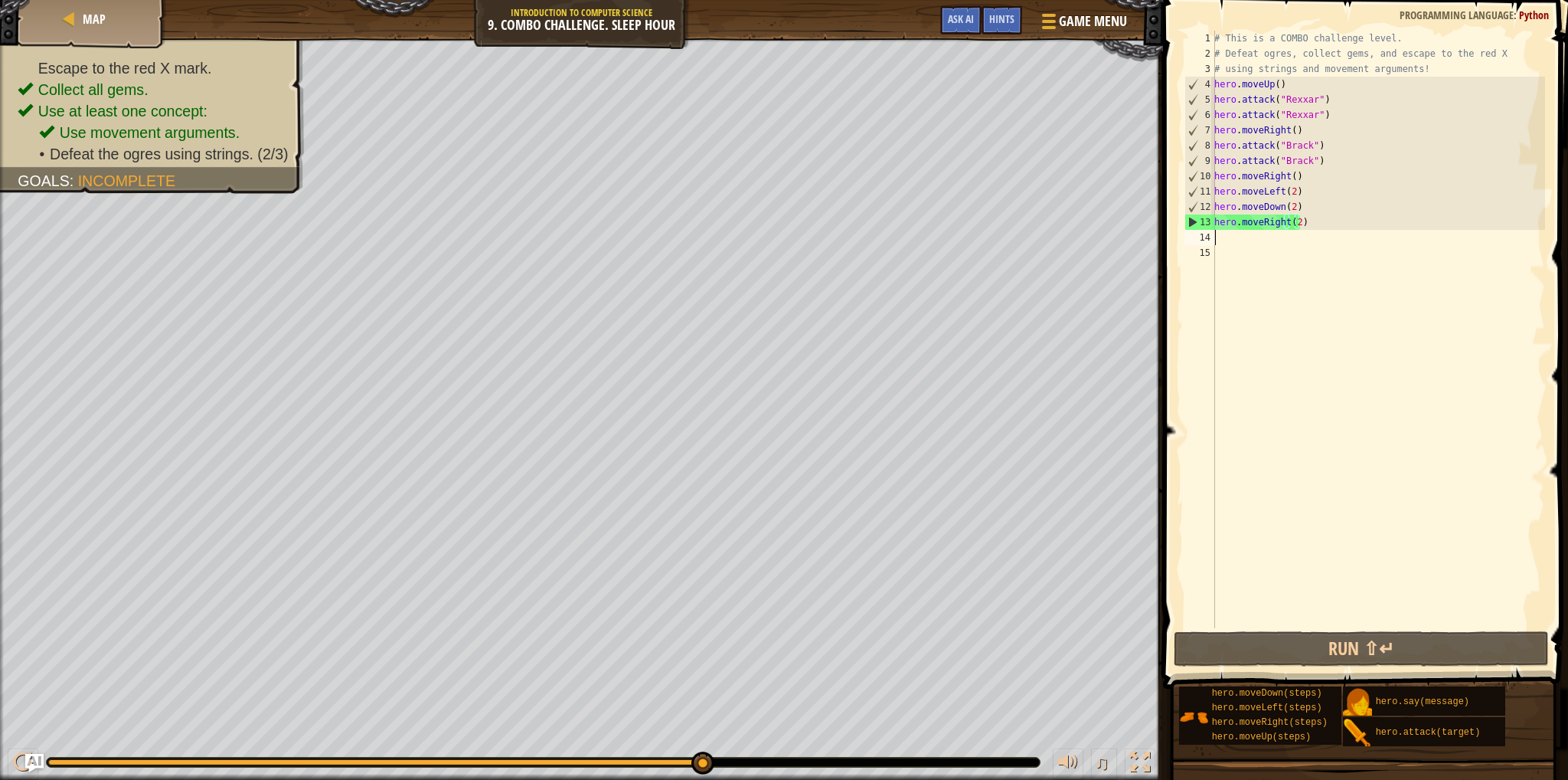
click at [1227, 234] on div "# This is a COMBO challenge level. # Defeat [PERSON_NAME], collect gems, and es…" at bounding box center [1378, 345] width 334 height 628
type textarea "her"
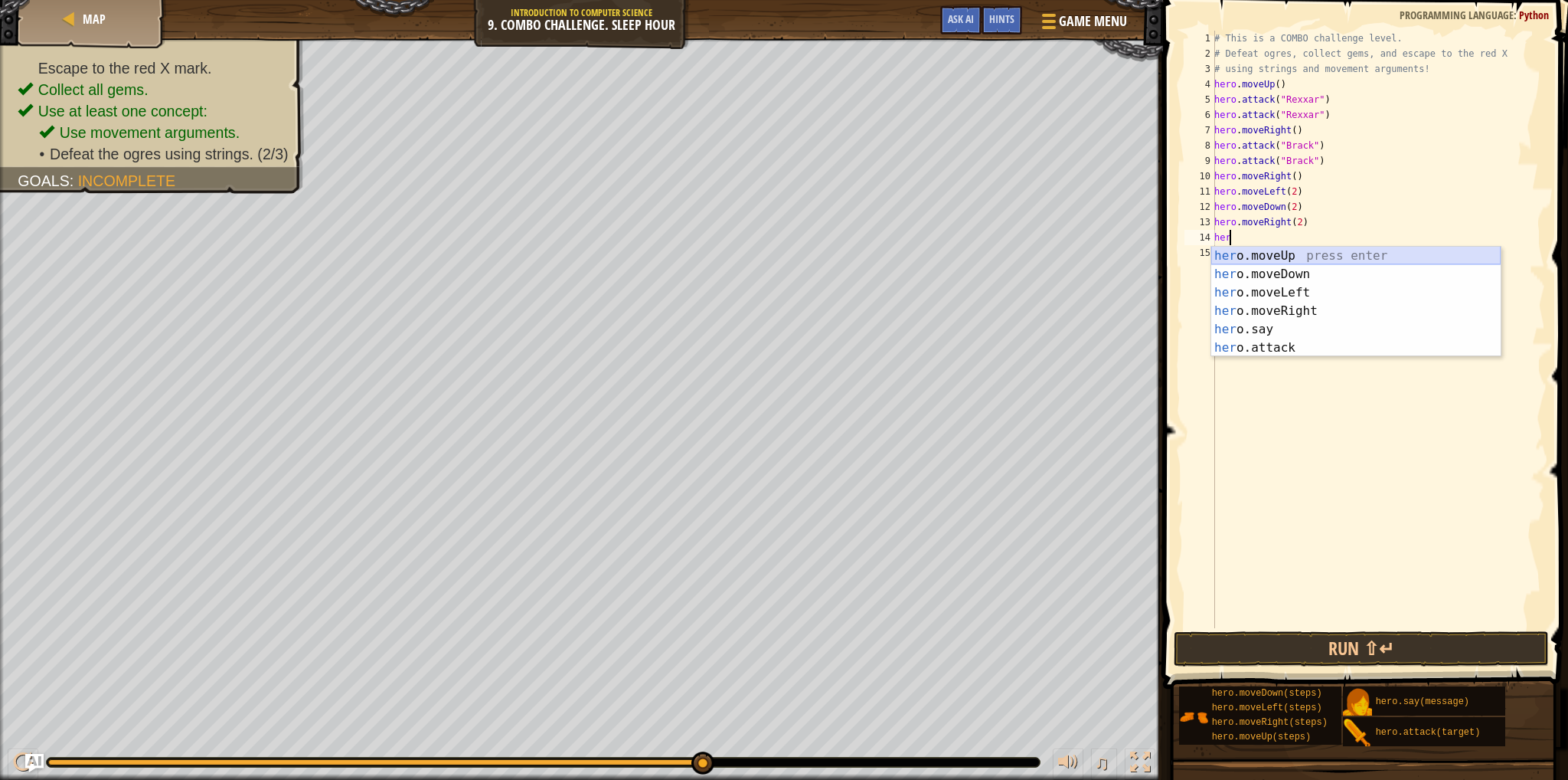
click at [1259, 251] on div "her o.moveUp press enter her o.moveDown press enter her o.moveLeft press enter …" at bounding box center [1356, 320] width 289 height 147
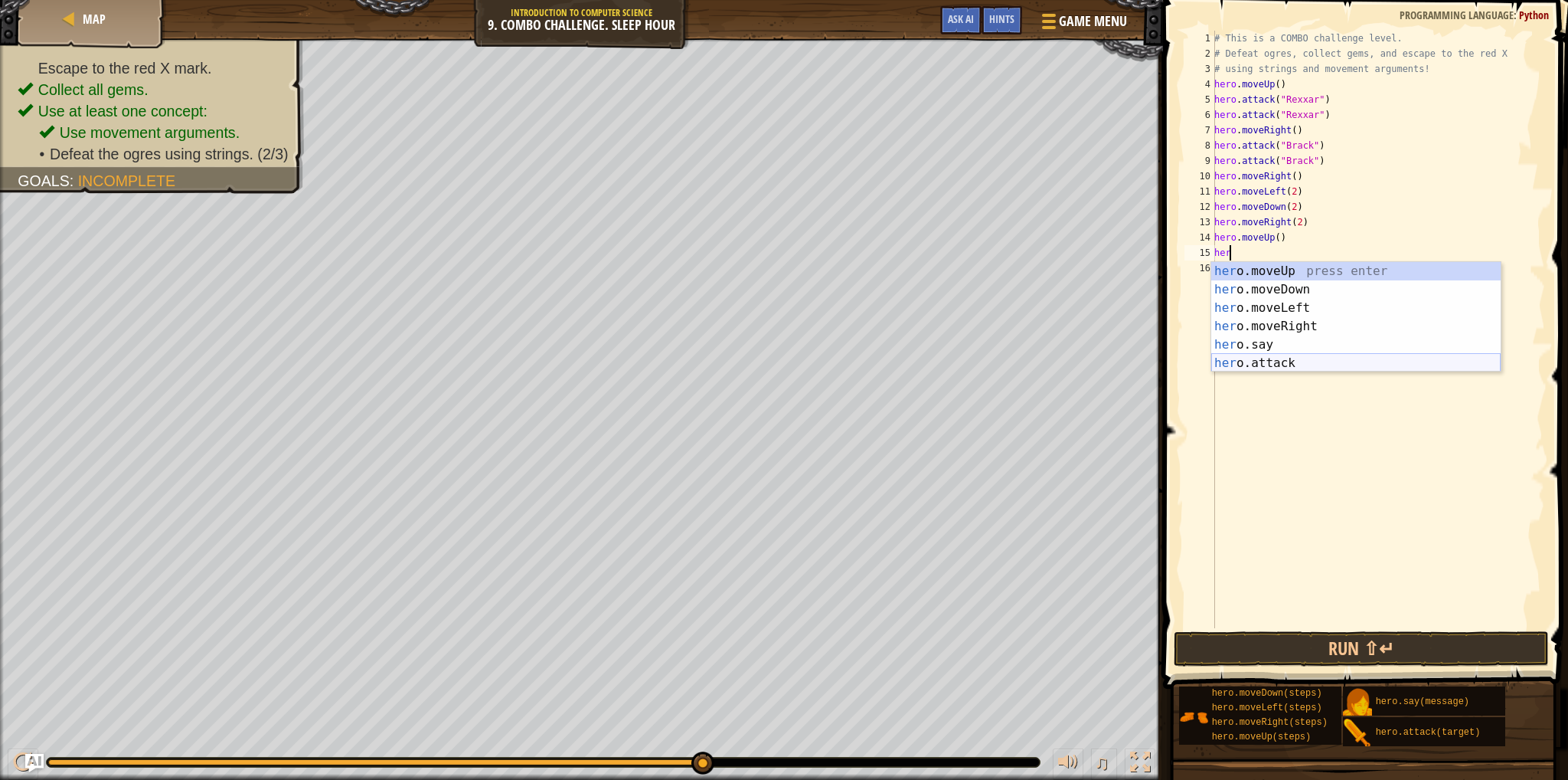
click at [1253, 363] on div "her o.moveUp press enter her o.moveDown press enter her o.moveLeft press enter …" at bounding box center [1356, 335] width 289 height 147
type textarea "hero.attack("Enemy Name")"
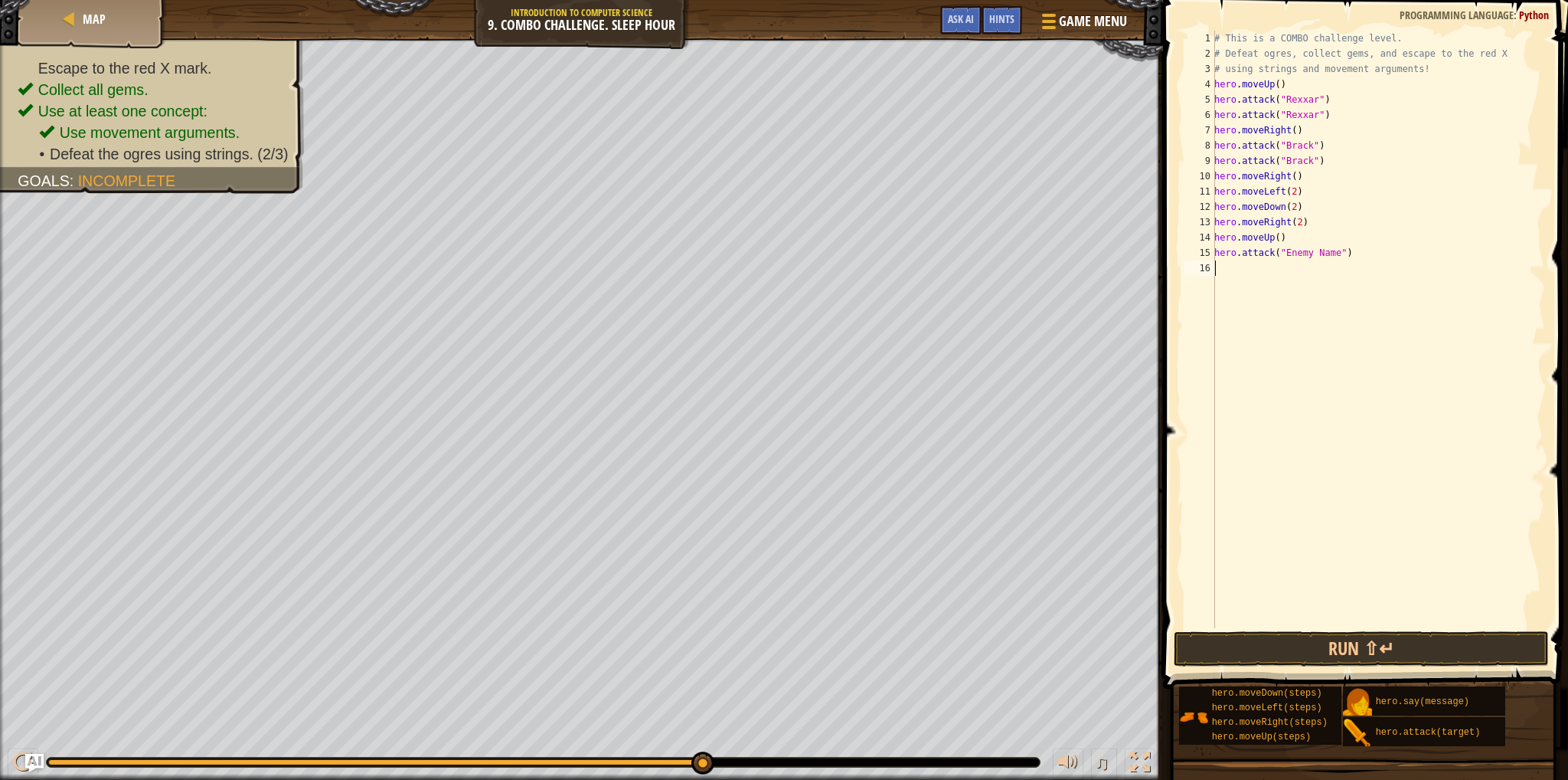
click at [1238, 272] on div "# This is a COMBO challenge level. # Defeat [PERSON_NAME], collect gems, and es…" at bounding box center [1378, 345] width 334 height 628
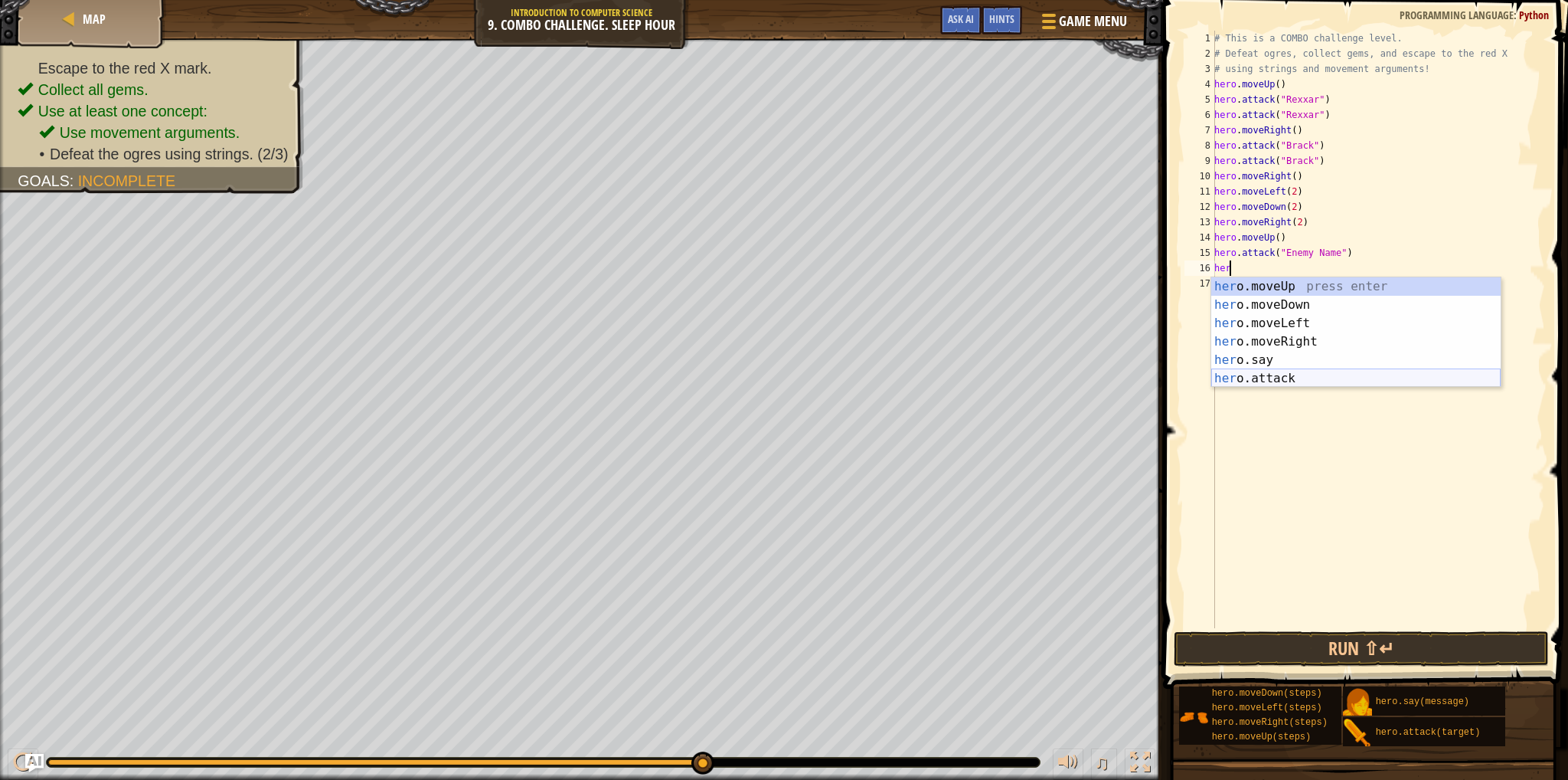
click at [1287, 373] on div "her o.moveUp press enter her o.moveDown press enter her o.moveLeft press enter …" at bounding box center [1356, 351] width 289 height 147
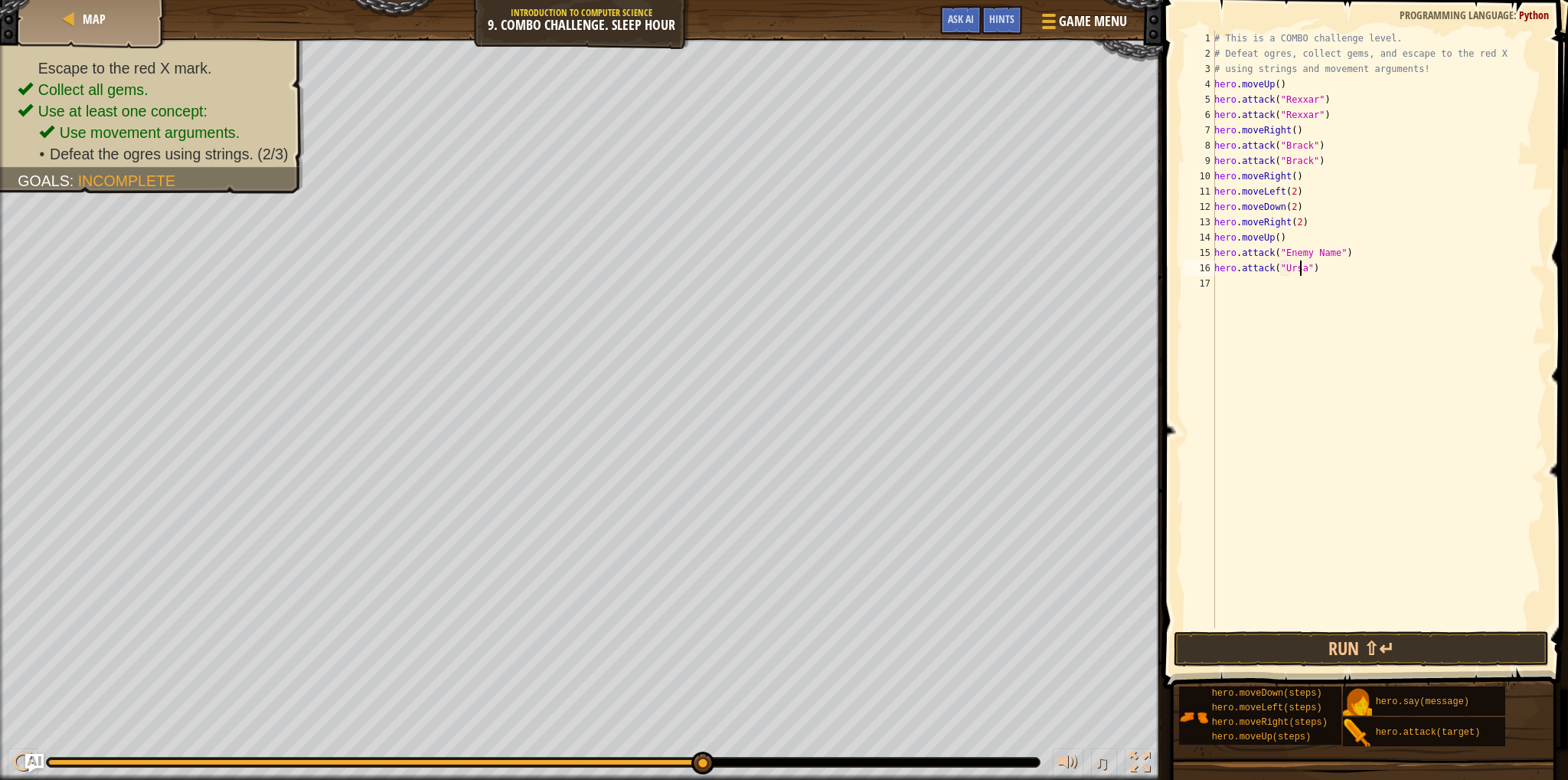
scroll to position [7, 6]
drag, startPoint x: 1327, startPoint y: 251, endPoint x: 1282, endPoint y: 252, distance: 45.0
click at [1282, 252] on div "# This is a COMBO challenge level. # Defeat [PERSON_NAME], collect gems, and es…" at bounding box center [1378, 345] width 334 height 628
type textarea "hero.attack("Ursa")"
click at [1324, 649] on button "Run ⇧↵" at bounding box center [1362, 649] width 375 height 36
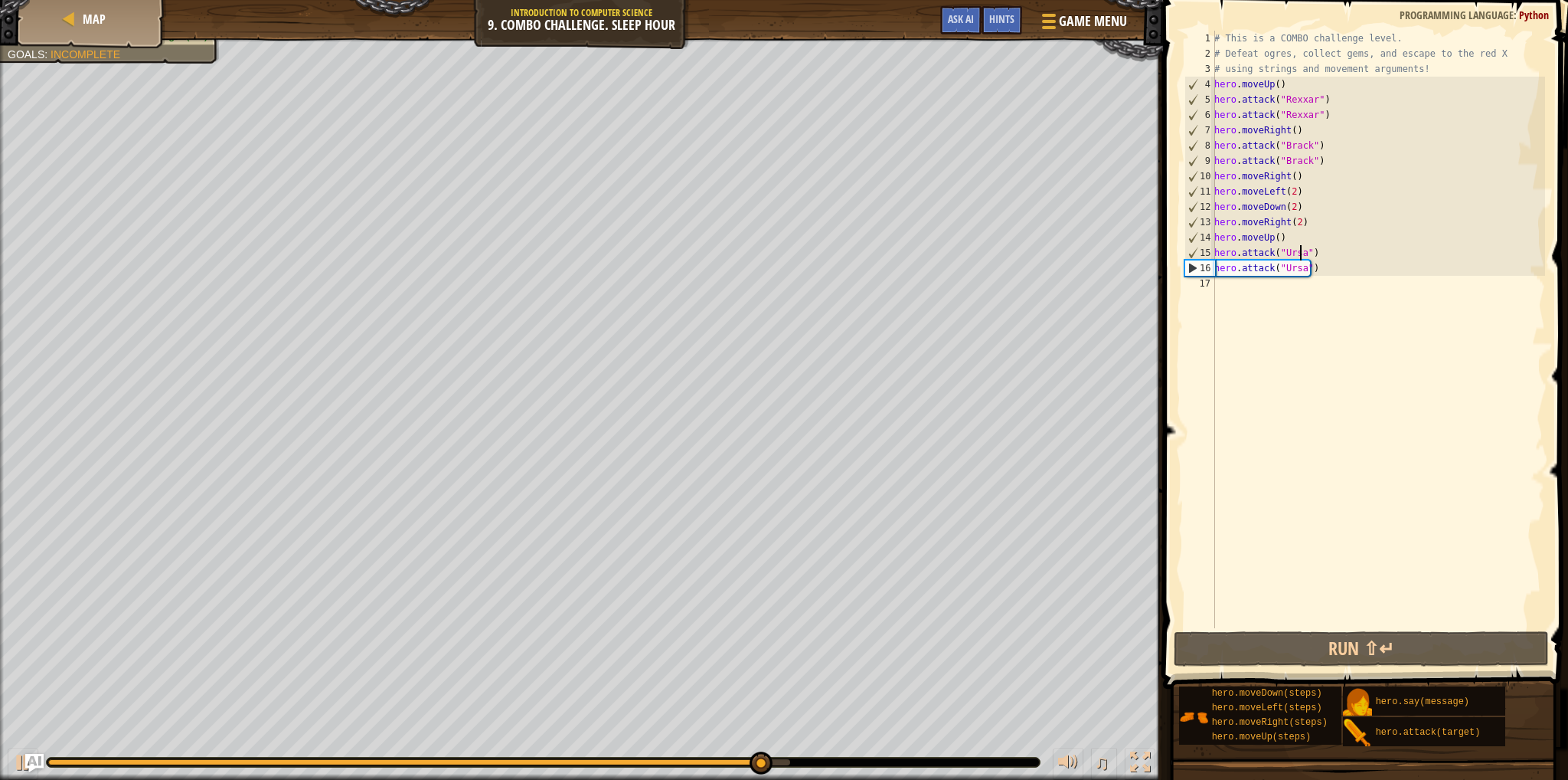
click at [1219, 282] on div "# This is a COMBO challenge level. # Defeat [PERSON_NAME], collect gems, and es…" at bounding box center [1378, 345] width 334 height 628
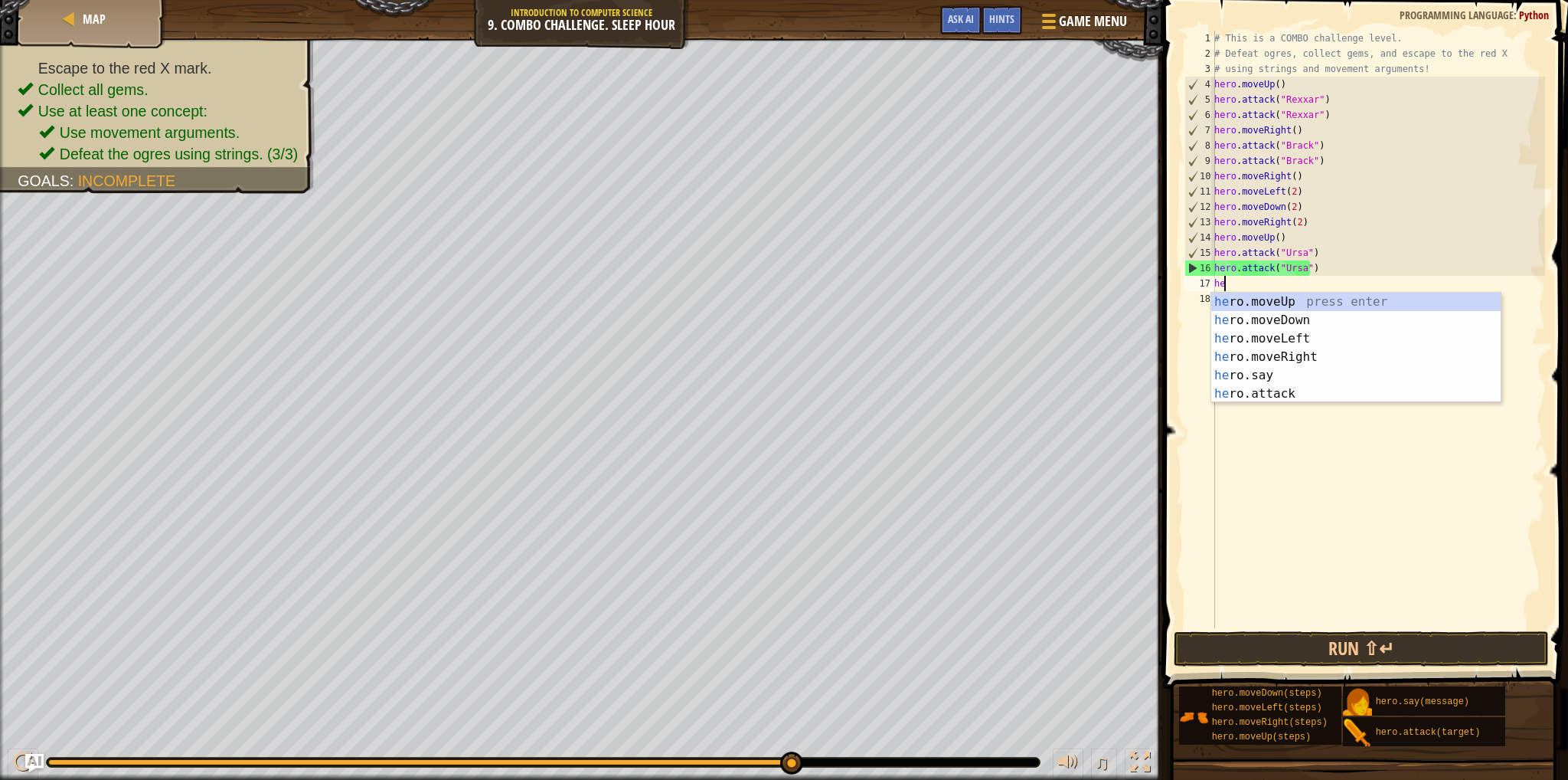
type textarea "her"
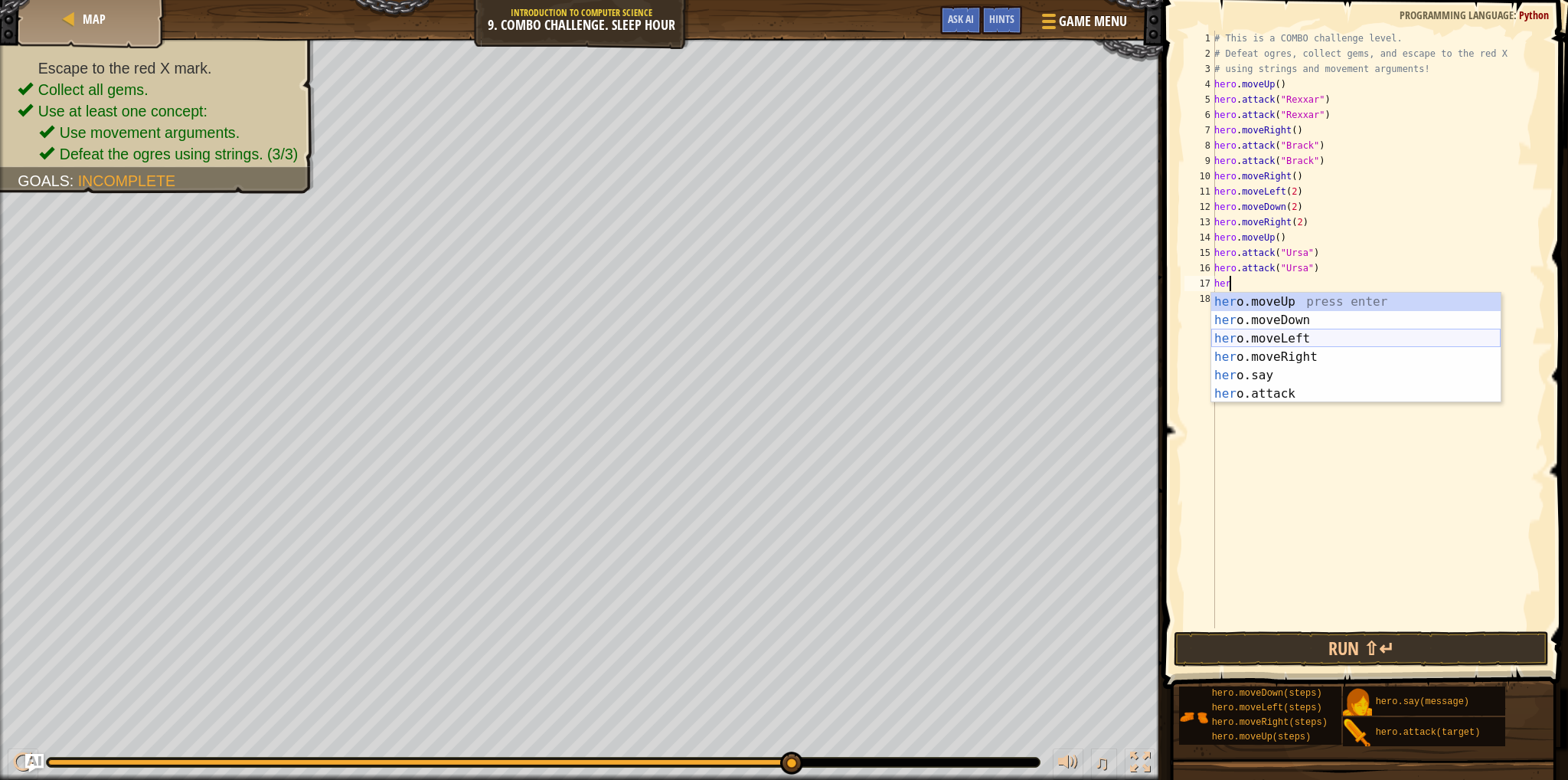
click at [1276, 341] on div "her o.moveUp press enter her o.moveDown press enter her o.moveLeft press enter …" at bounding box center [1356, 365] width 289 height 147
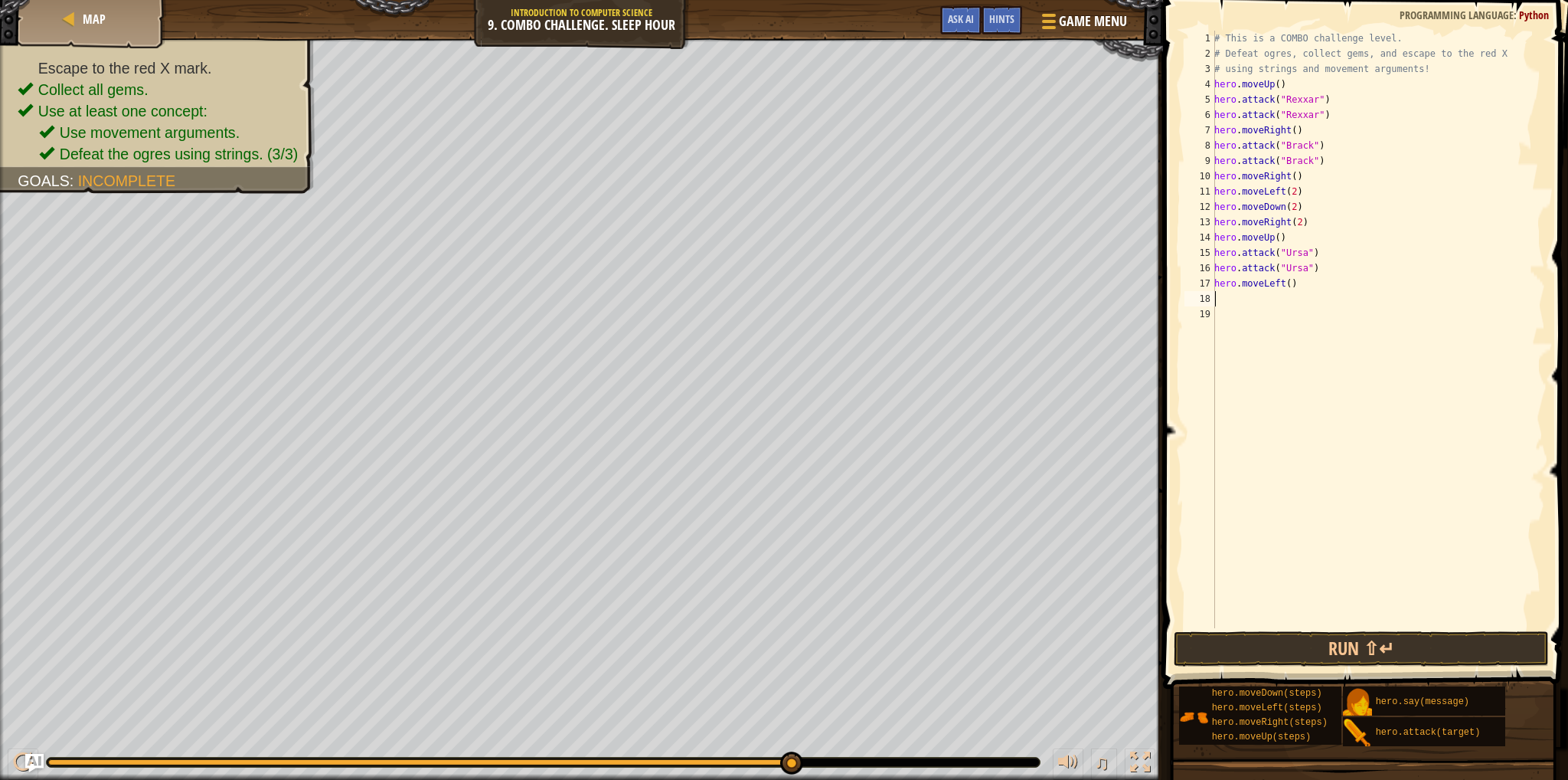
click at [1285, 281] on div "# This is a COMBO challenge level. # Defeat [PERSON_NAME], collect gems, and es…" at bounding box center [1378, 345] width 334 height 628
type textarea "hero.moveLeft(2)"
click at [1231, 295] on div "# This is a COMBO challenge level. # Defeat [PERSON_NAME], collect gems, and es…" at bounding box center [1378, 345] width 334 height 628
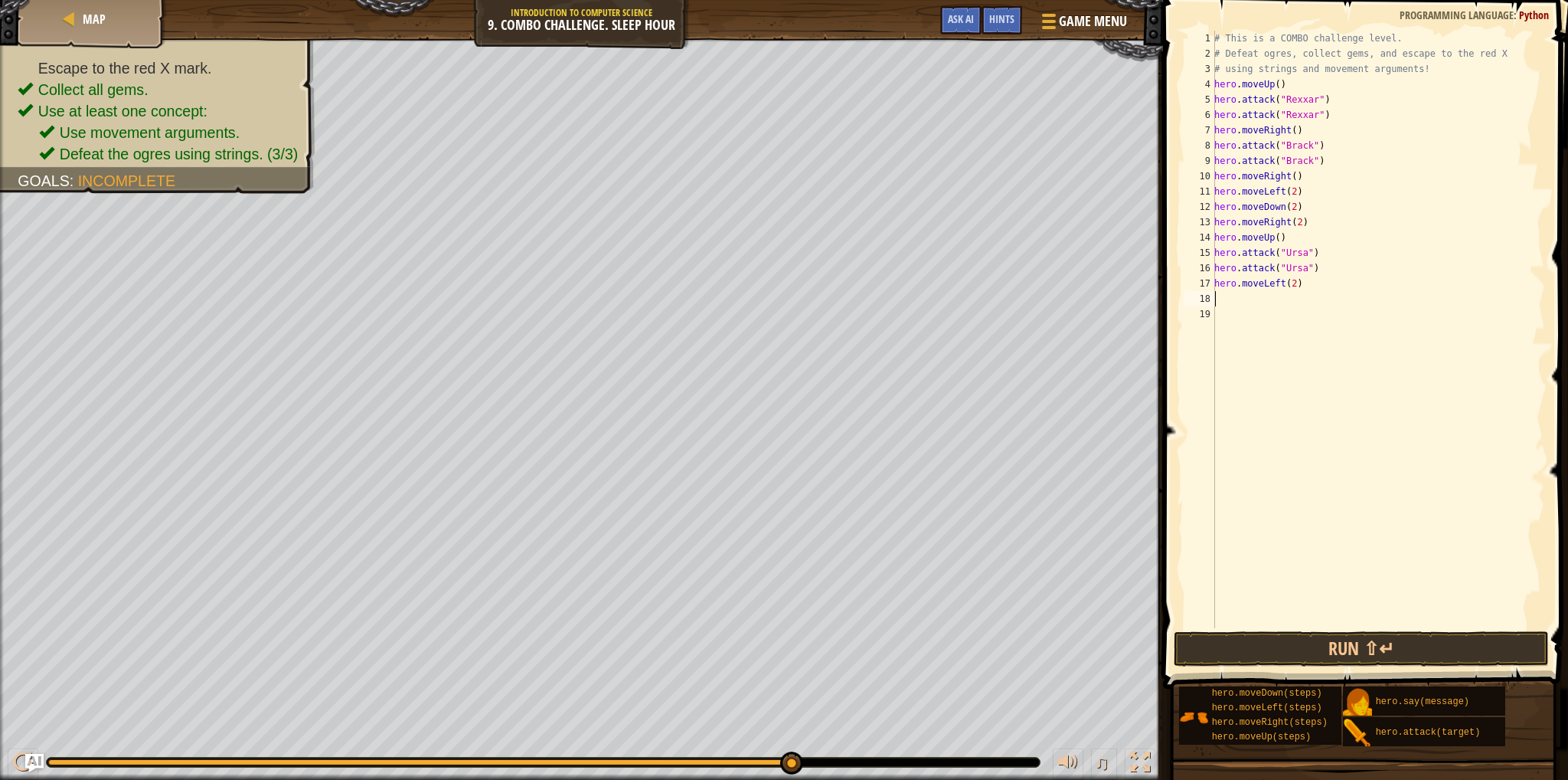
type textarea "her"
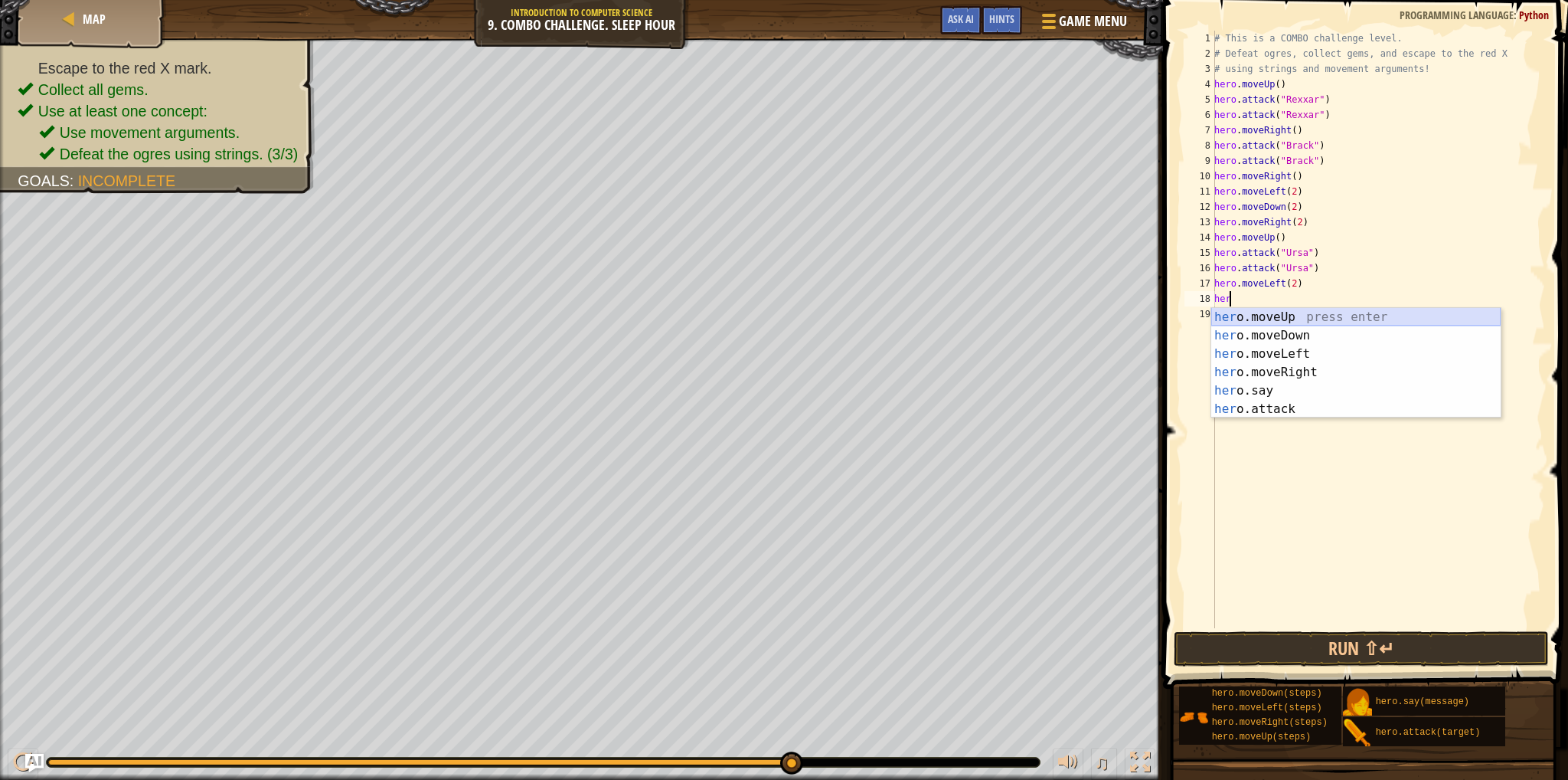
click at [1230, 315] on div "her o.moveUp press enter her o.moveDown press enter her o.moveLeft press enter …" at bounding box center [1356, 381] width 289 height 147
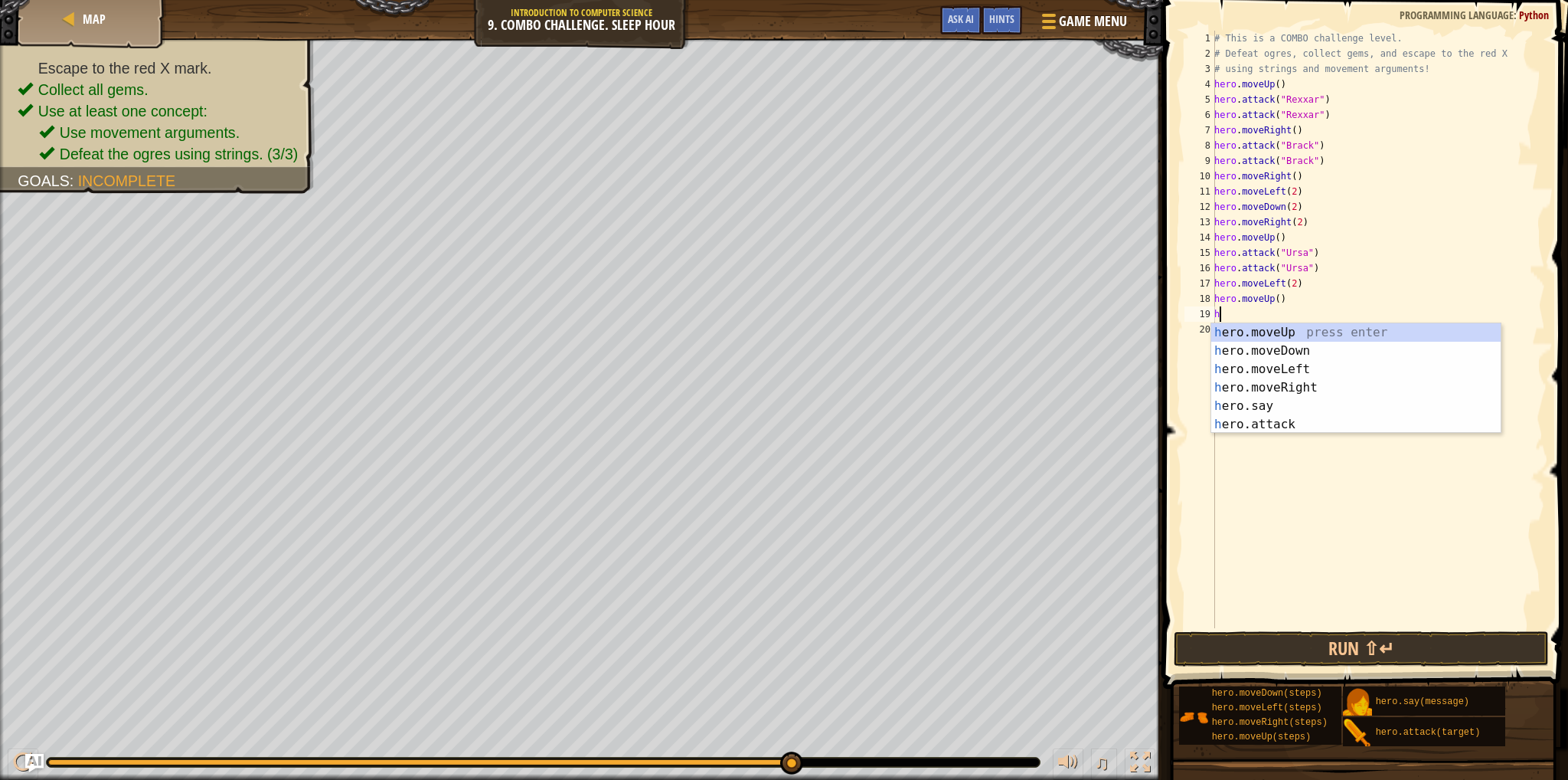
type textarea "her"
click at [1270, 391] on div "her o.moveUp press enter her o.moveDown press enter her o.moveLeft press enter …" at bounding box center [1356, 396] width 289 height 147
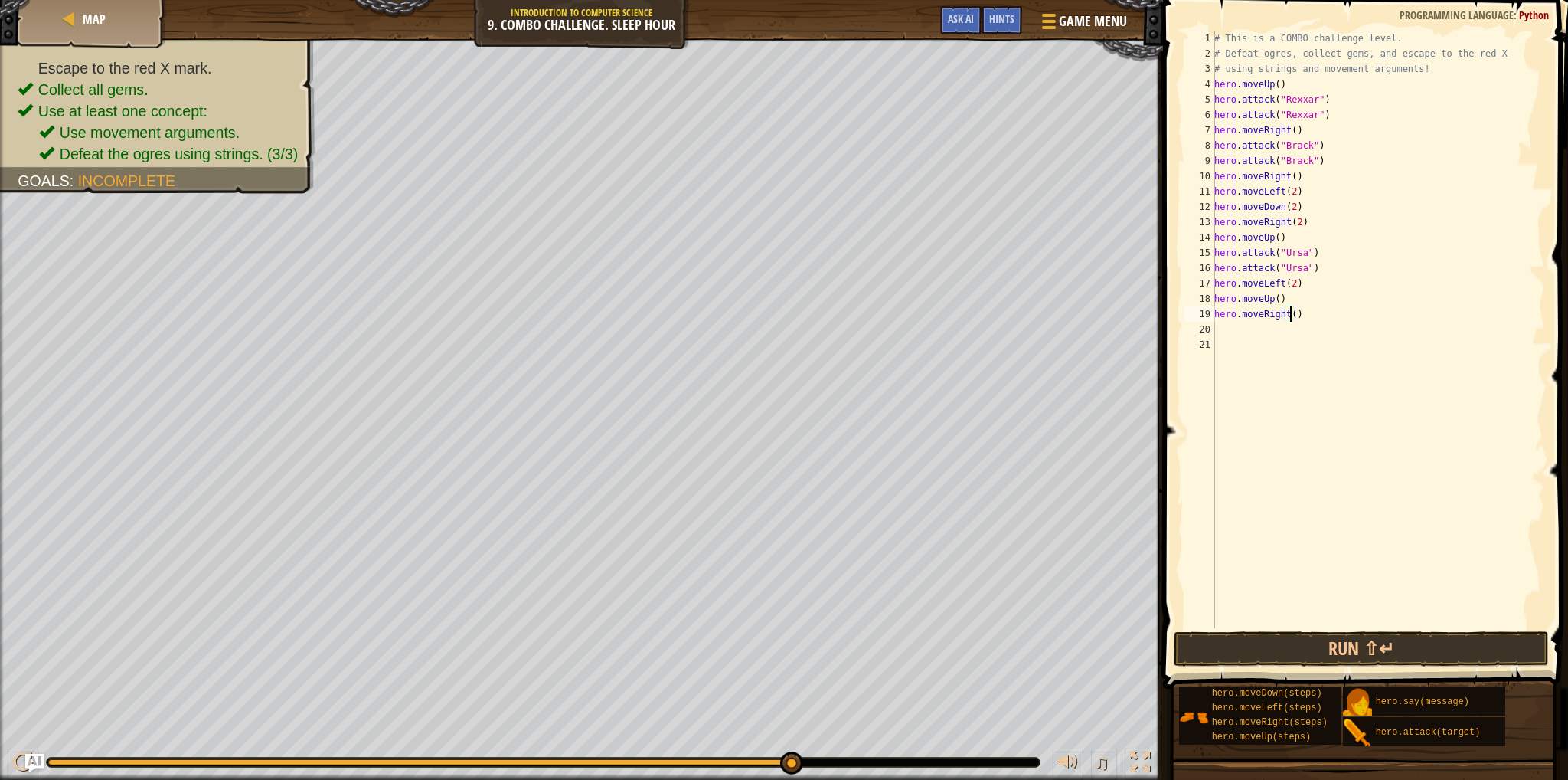
click at [1289, 315] on div "# This is a COMBO challenge level. # Defeat [PERSON_NAME], collect gems, and es…" at bounding box center [1378, 345] width 334 height 628
click at [1327, 654] on button "Run ⇧↵" at bounding box center [1362, 649] width 375 height 36
click at [1263, 644] on button "Run ⇧↵" at bounding box center [1362, 649] width 375 height 36
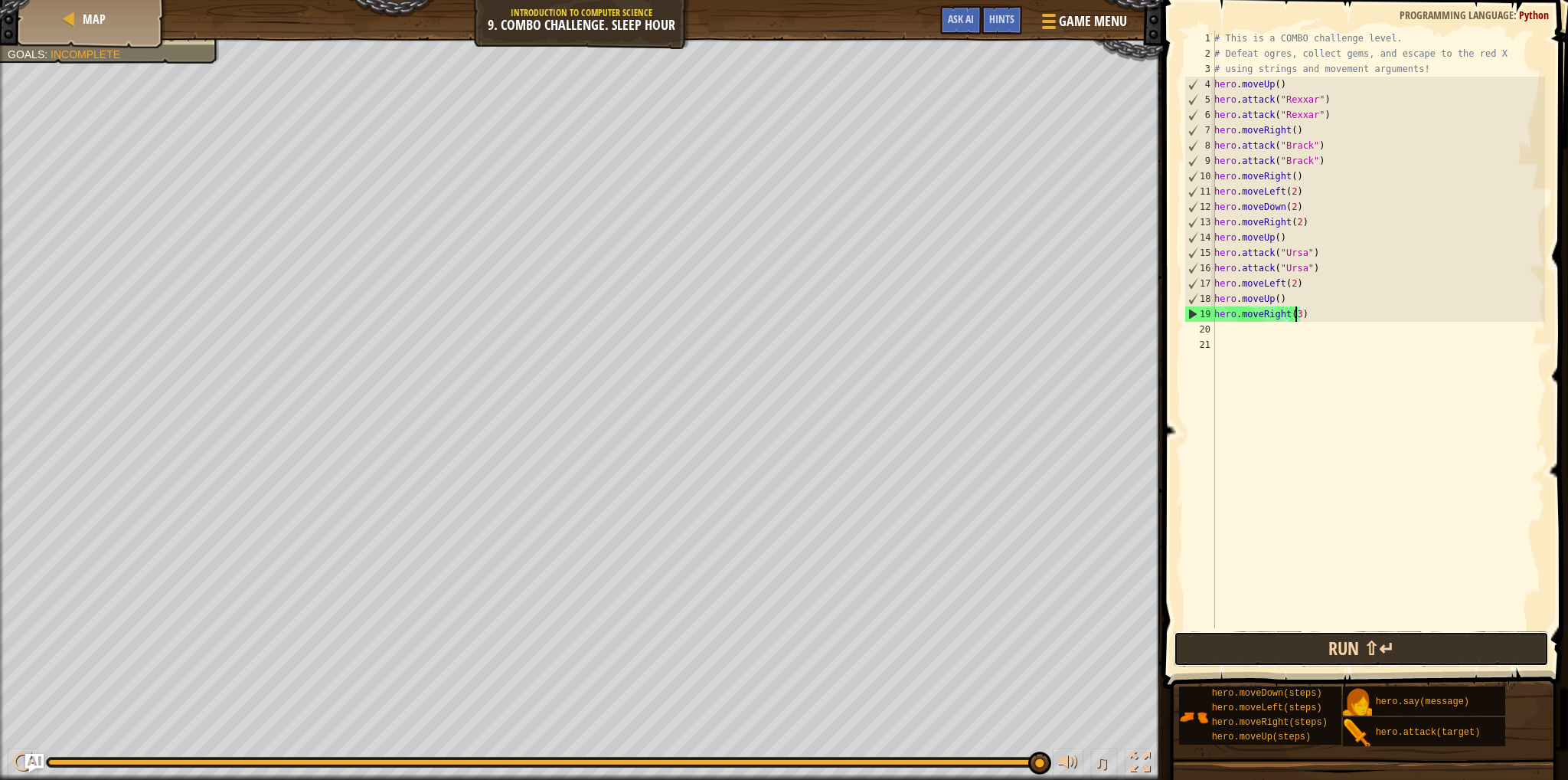
click at [1281, 662] on button "Run ⇧↵" at bounding box center [1362, 649] width 375 height 36
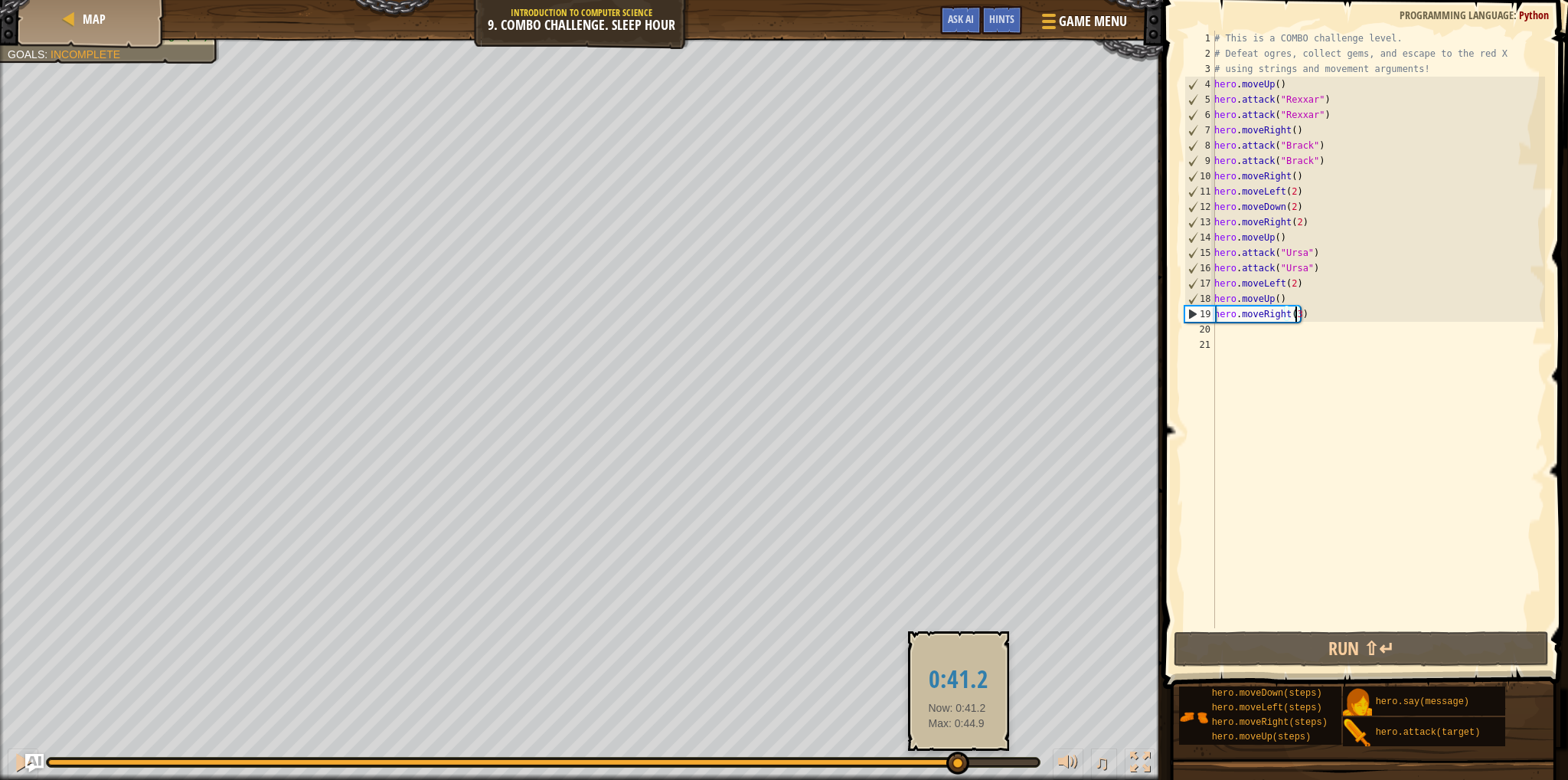
drag, startPoint x: 123, startPoint y: 764, endPoint x: 957, endPoint y: 763, distance: 834.0
click at [957, 763] on div at bounding box center [958, 762] width 23 height 23
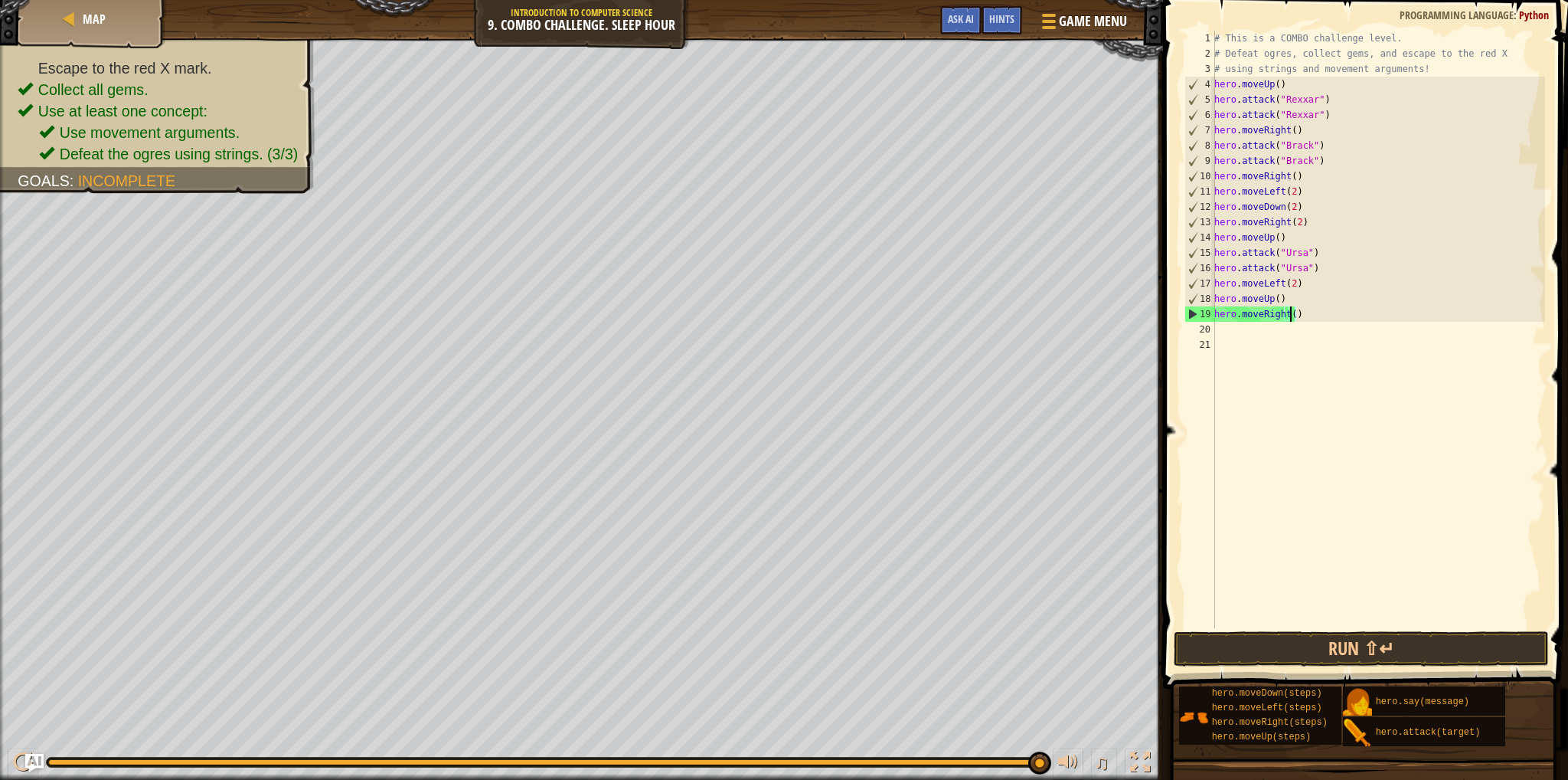
scroll to position [7, 5]
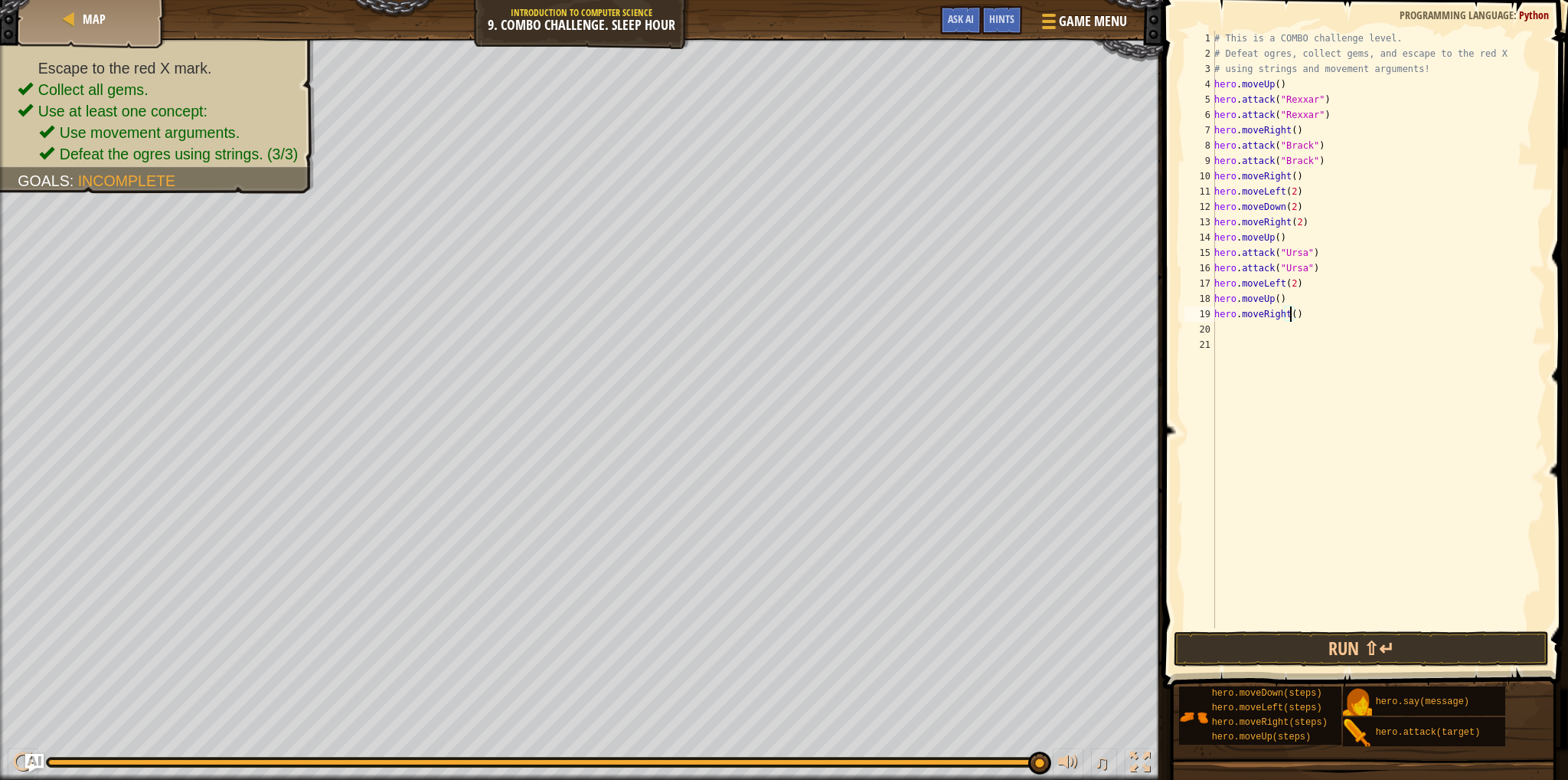
type textarea "hero.moveRight(2)"
click at [1247, 336] on div "# This is a COMBO challenge level. # Defeat [PERSON_NAME], collect gems, and es…" at bounding box center [1378, 345] width 334 height 628
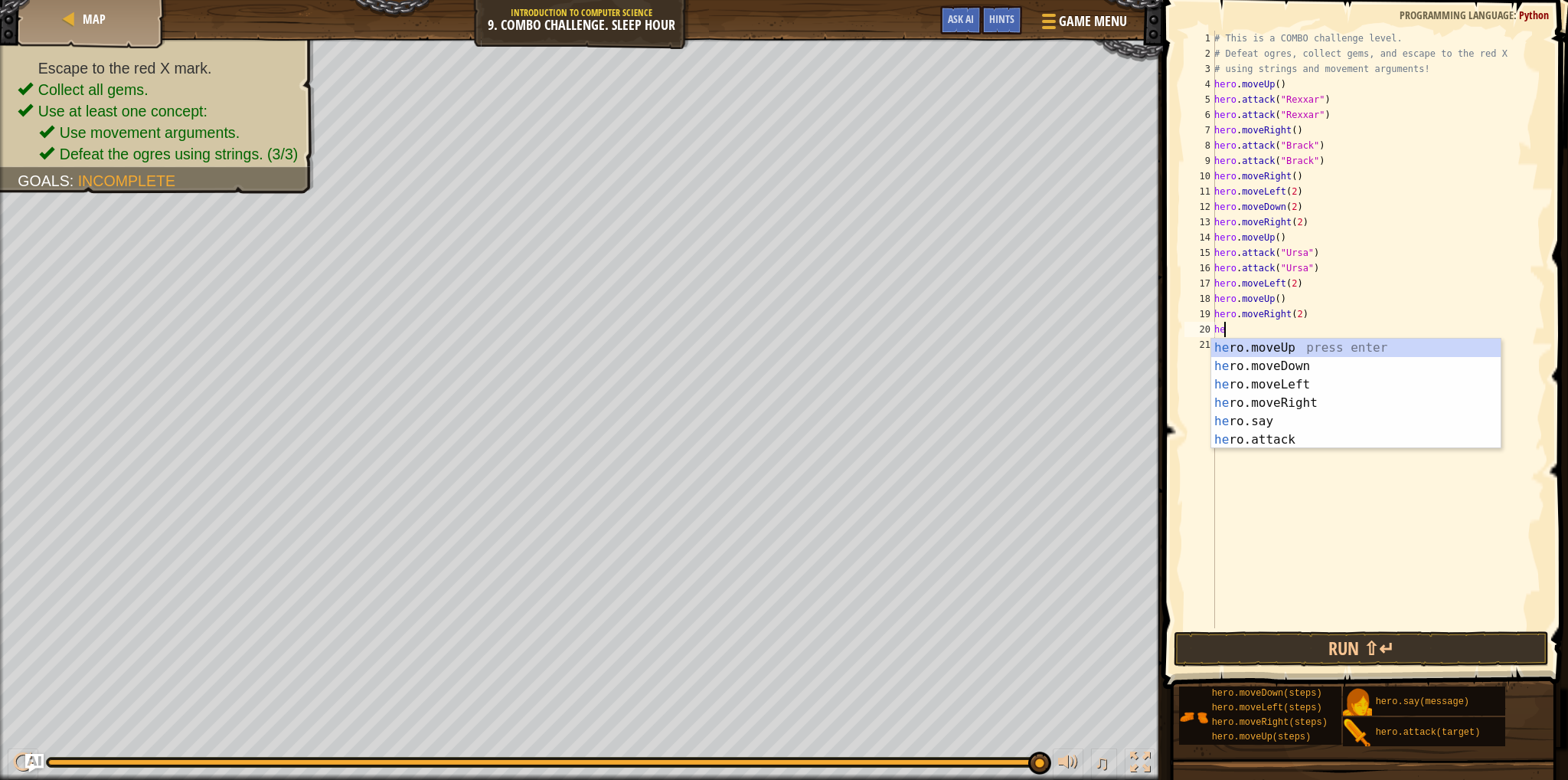
type textarea "her"
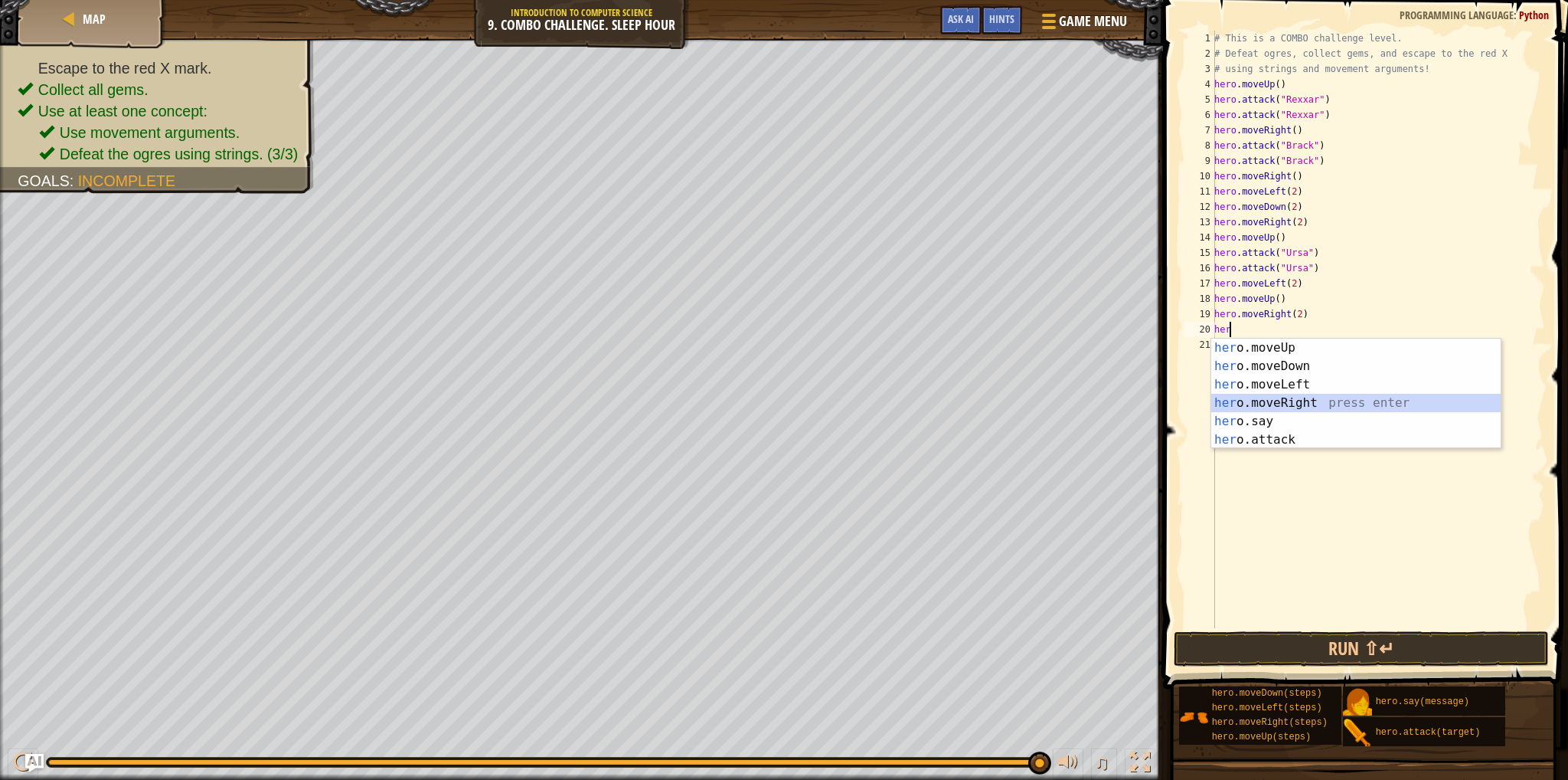
click at [1293, 405] on div "her o.moveUp press enter her o.moveDown press enter her o.moveLeft press enter …" at bounding box center [1356, 412] width 289 height 147
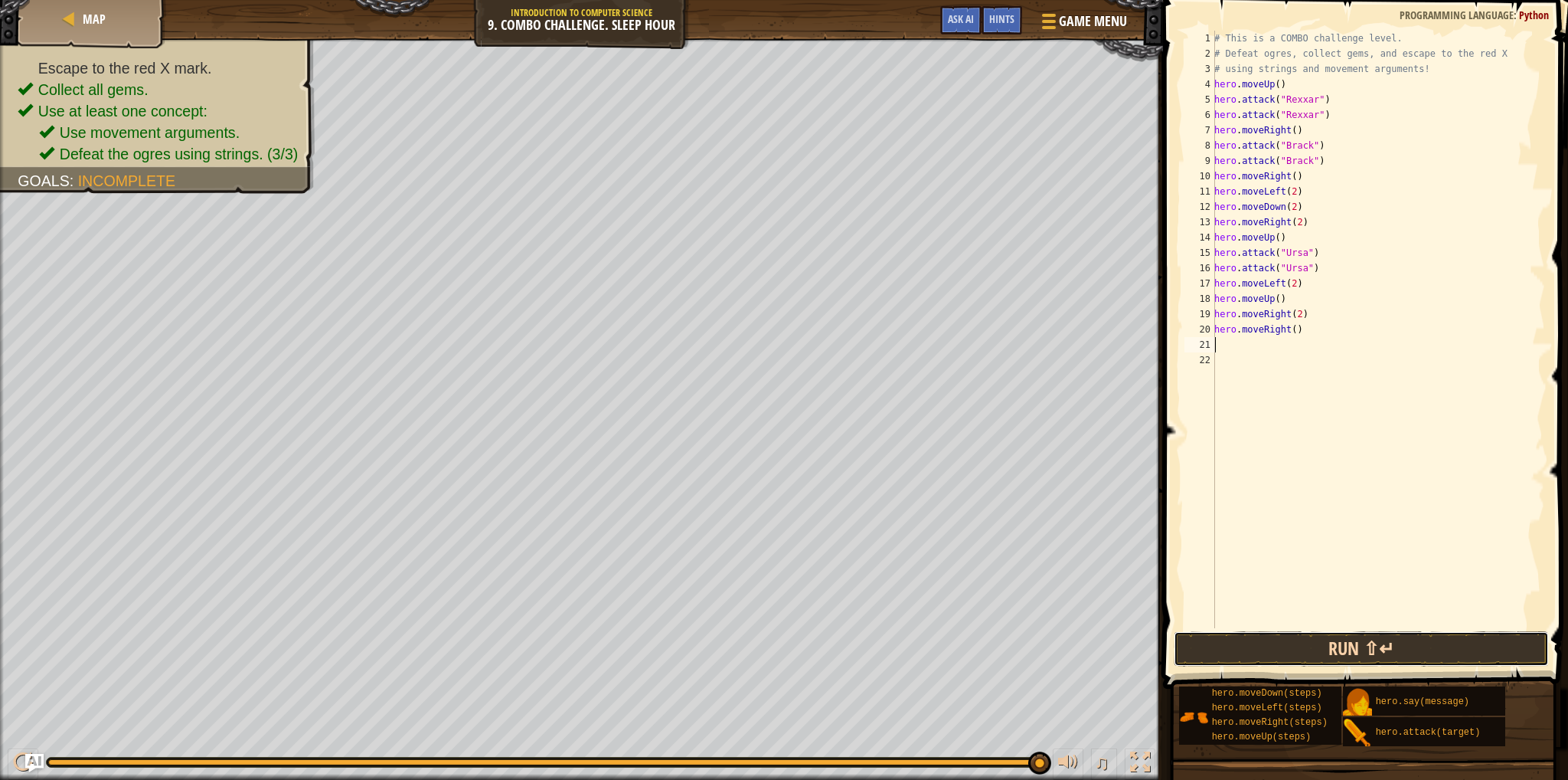
click at [1291, 650] on button "Run ⇧↵" at bounding box center [1362, 649] width 375 height 36
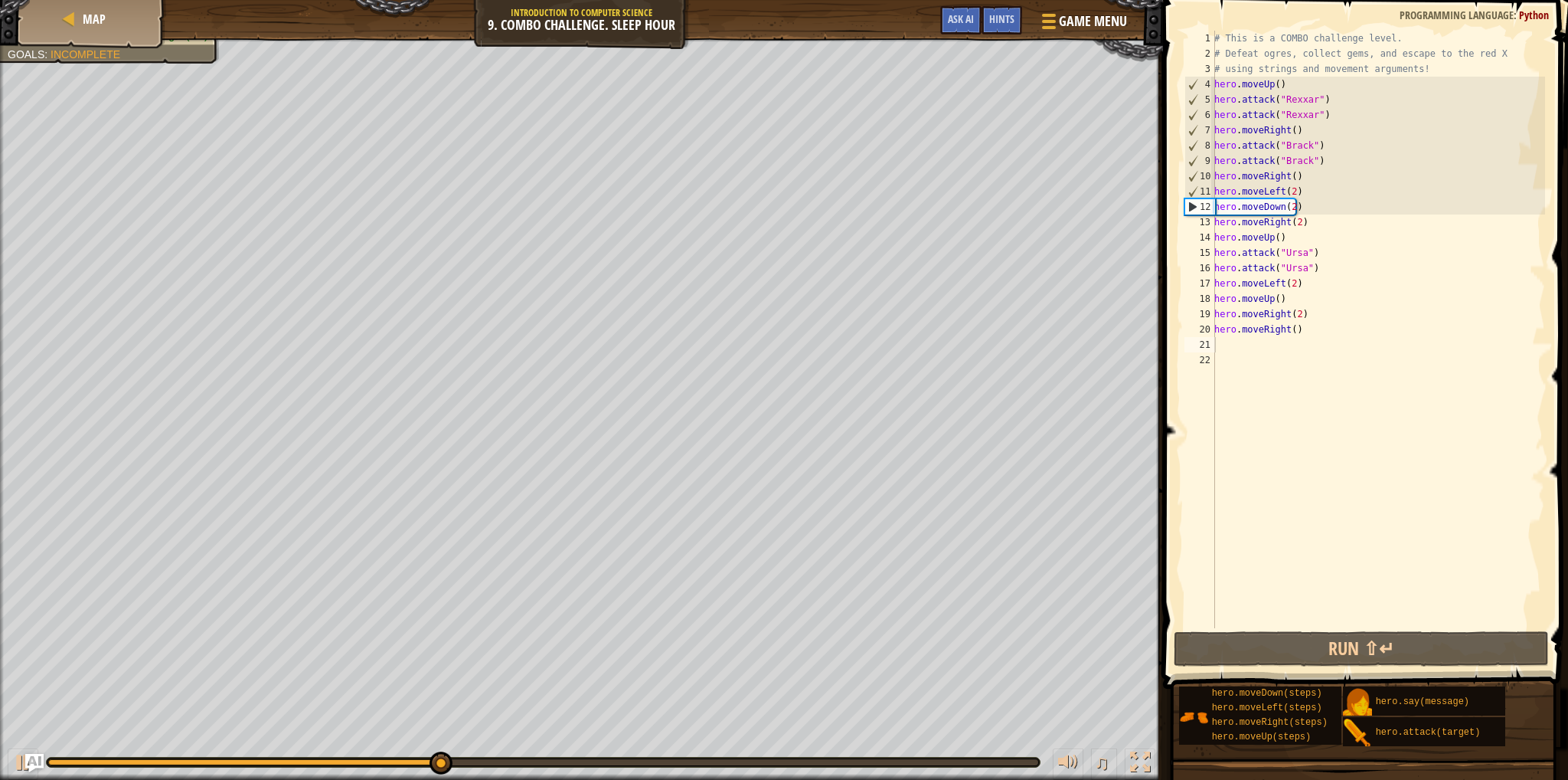
drag, startPoint x: 398, startPoint y: 766, endPoint x: 544, endPoint y: 760, distance: 146.1
click at [576, 772] on div "♫" at bounding box center [582, 758] width 1163 height 46
click at [561, 766] on div at bounding box center [544, 761] width 995 height 11
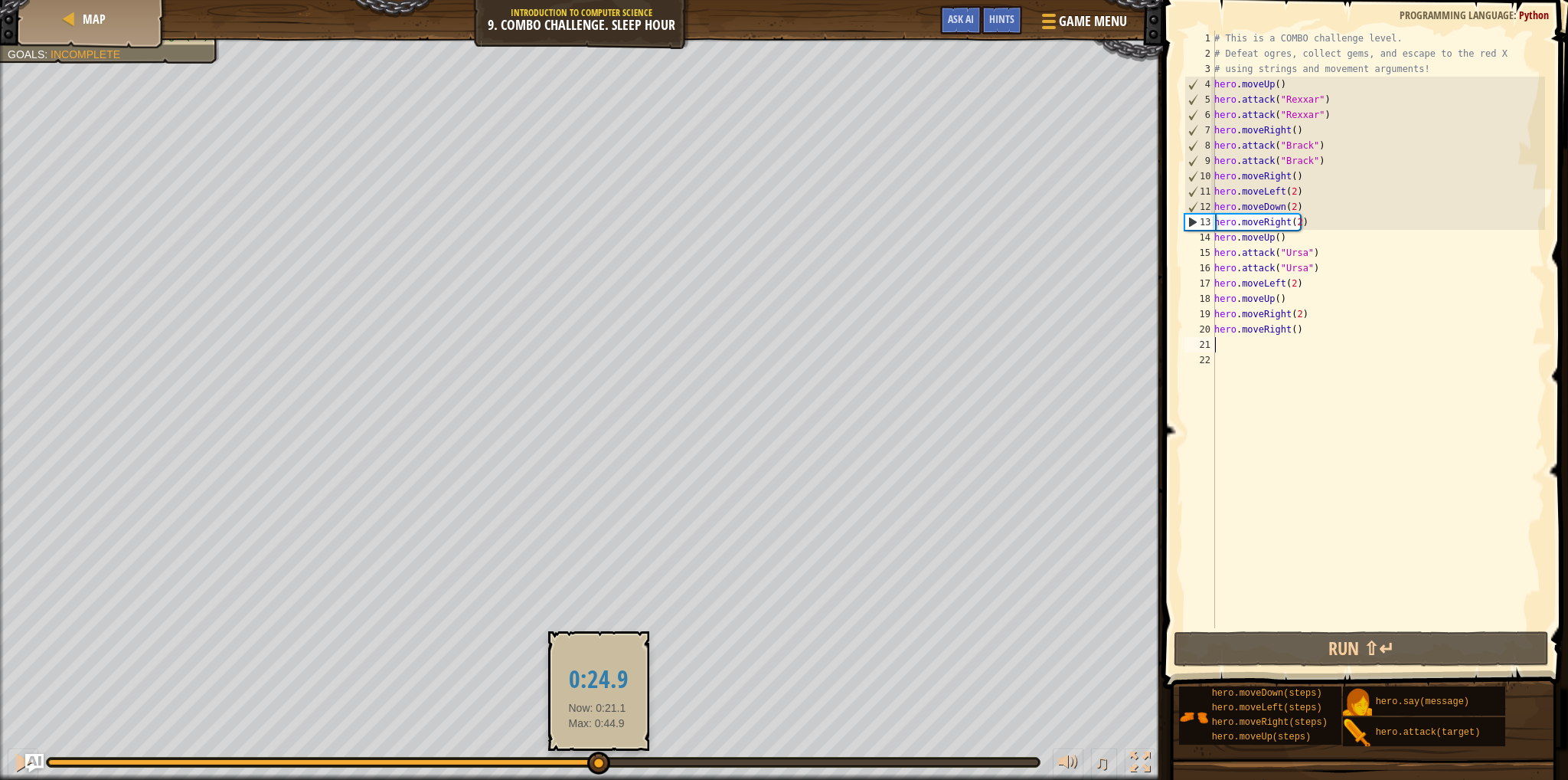
click at [597, 762] on div at bounding box center [543, 762] width 990 height 6
click at [759, 757] on div at bounding box center [543, 761] width 993 height 9
click at [759, 763] on div at bounding box center [543, 762] width 990 height 6
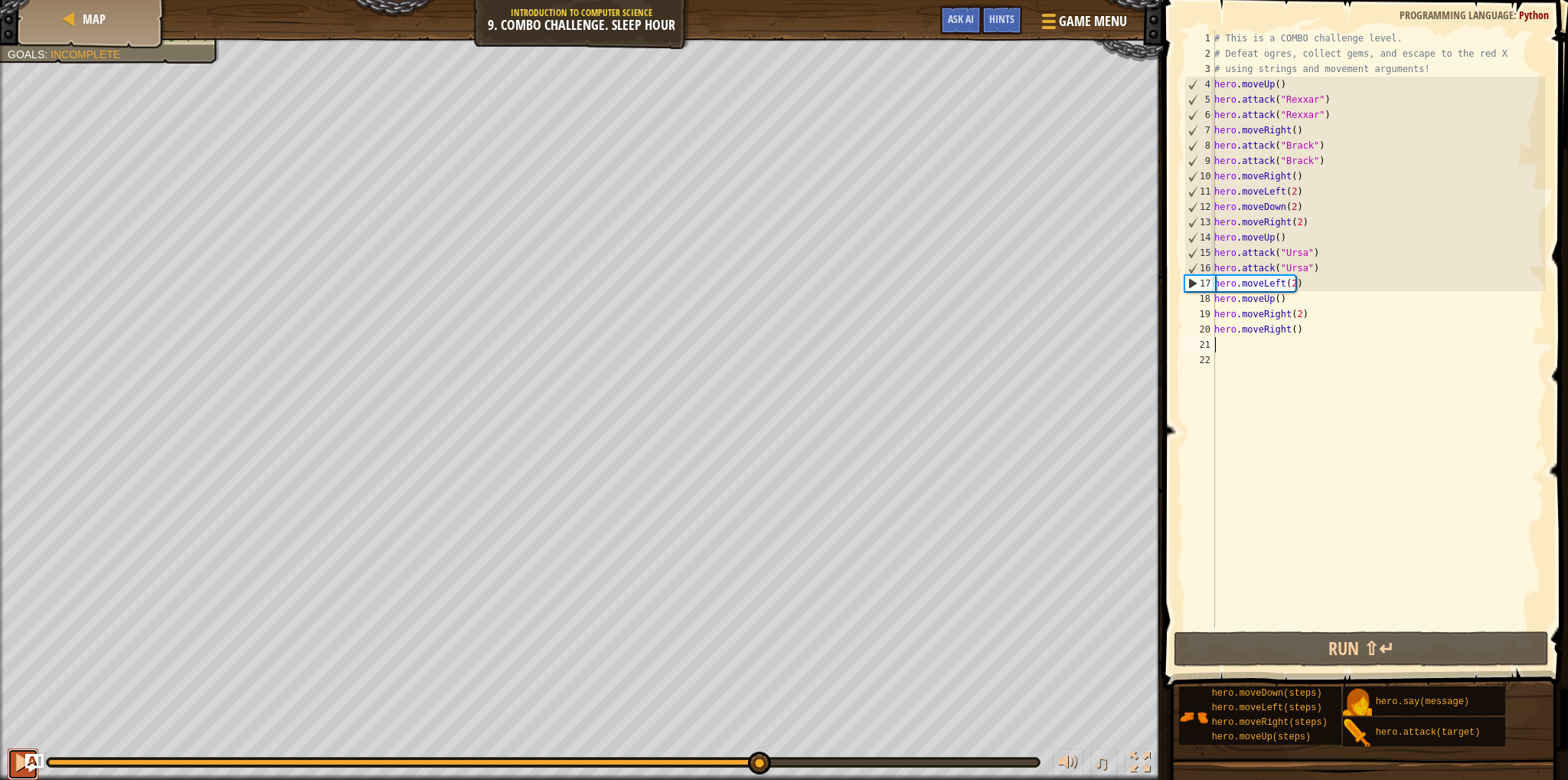
click at [21, 770] on div at bounding box center [23, 762] width 20 height 20
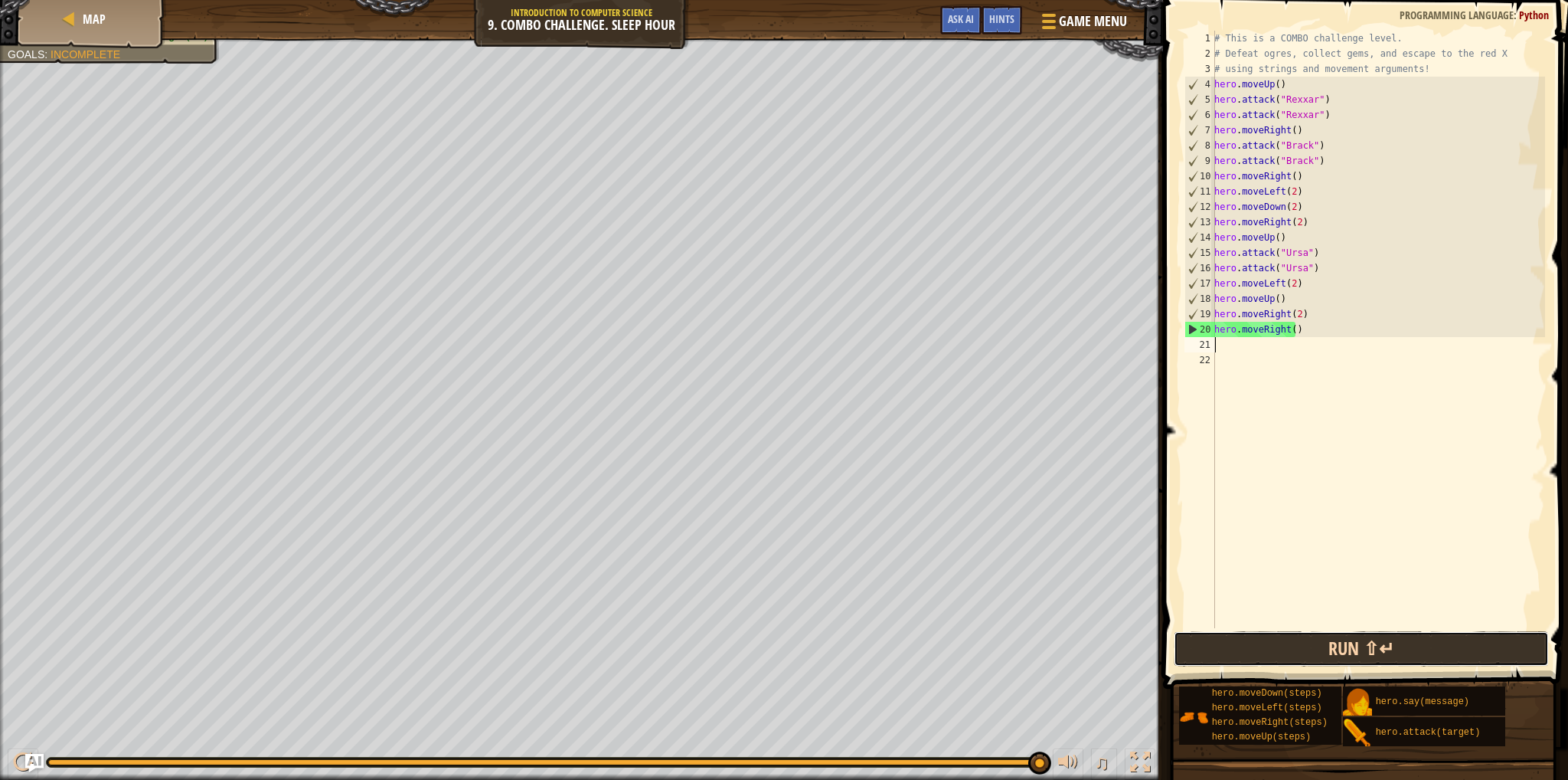
click at [1343, 657] on button "Run ⇧↵" at bounding box center [1362, 649] width 375 height 36
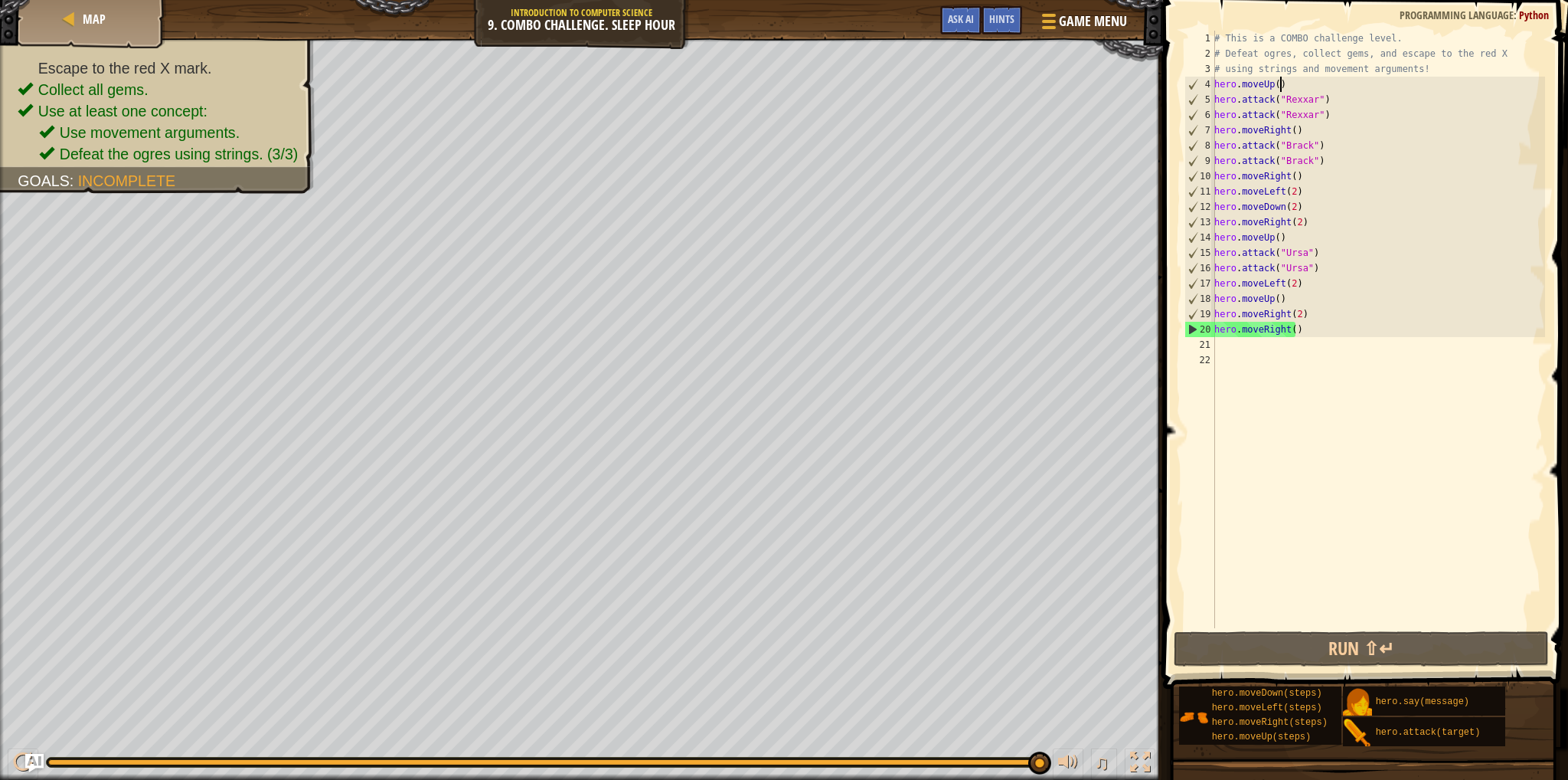
click at [1285, 86] on div "# This is a COMBO challenge level. # Defeat [PERSON_NAME], collect gems, and es…" at bounding box center [1378, 345] width 334 height 628
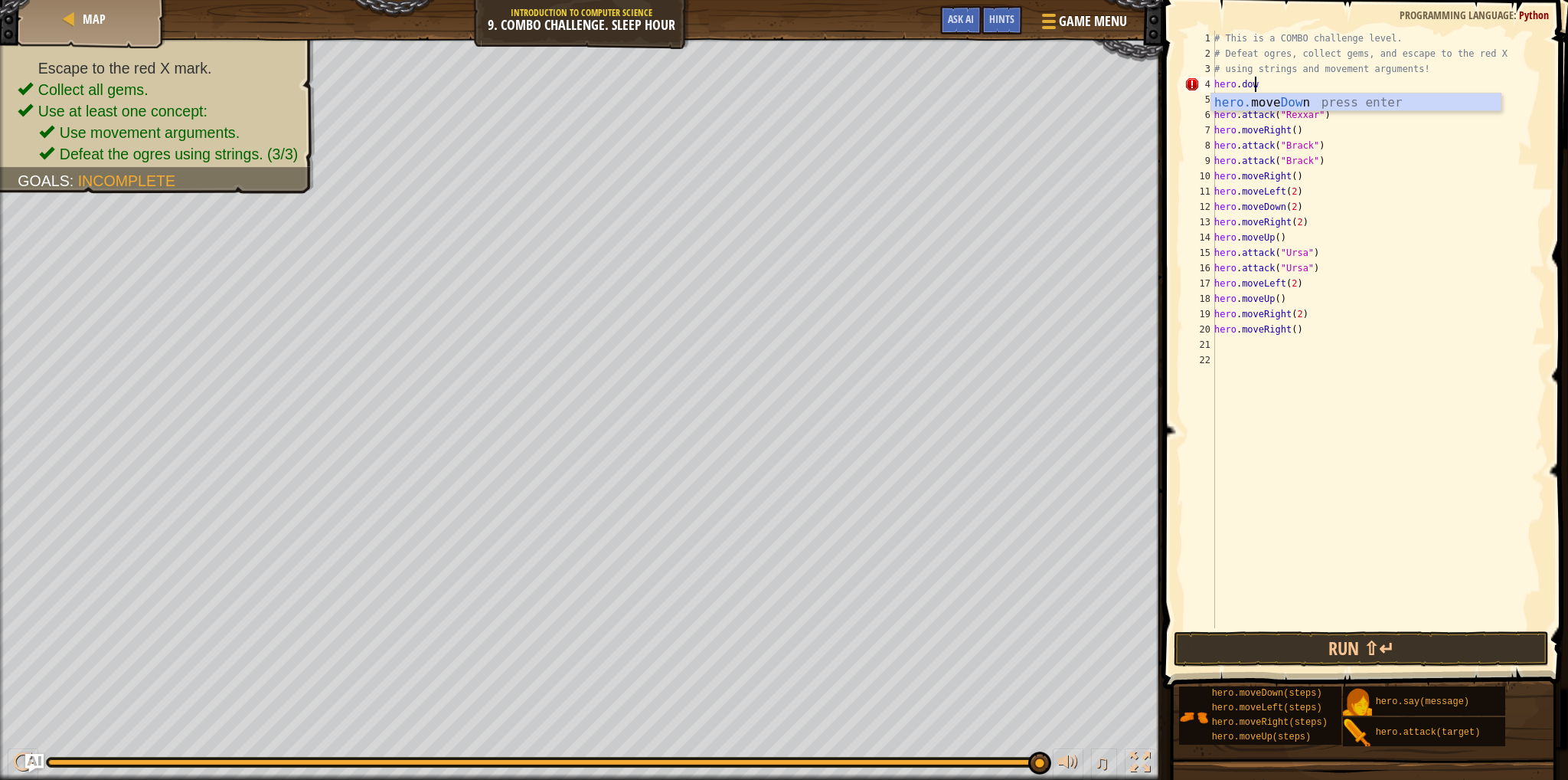
scroll to position [7, 2]
type textarea "hero.down"
click at [1250, 108] on div "hero. move Down press enter" at bounding box center [1356, 121] width 289 height 55
type textarea "hero.moveDown()"
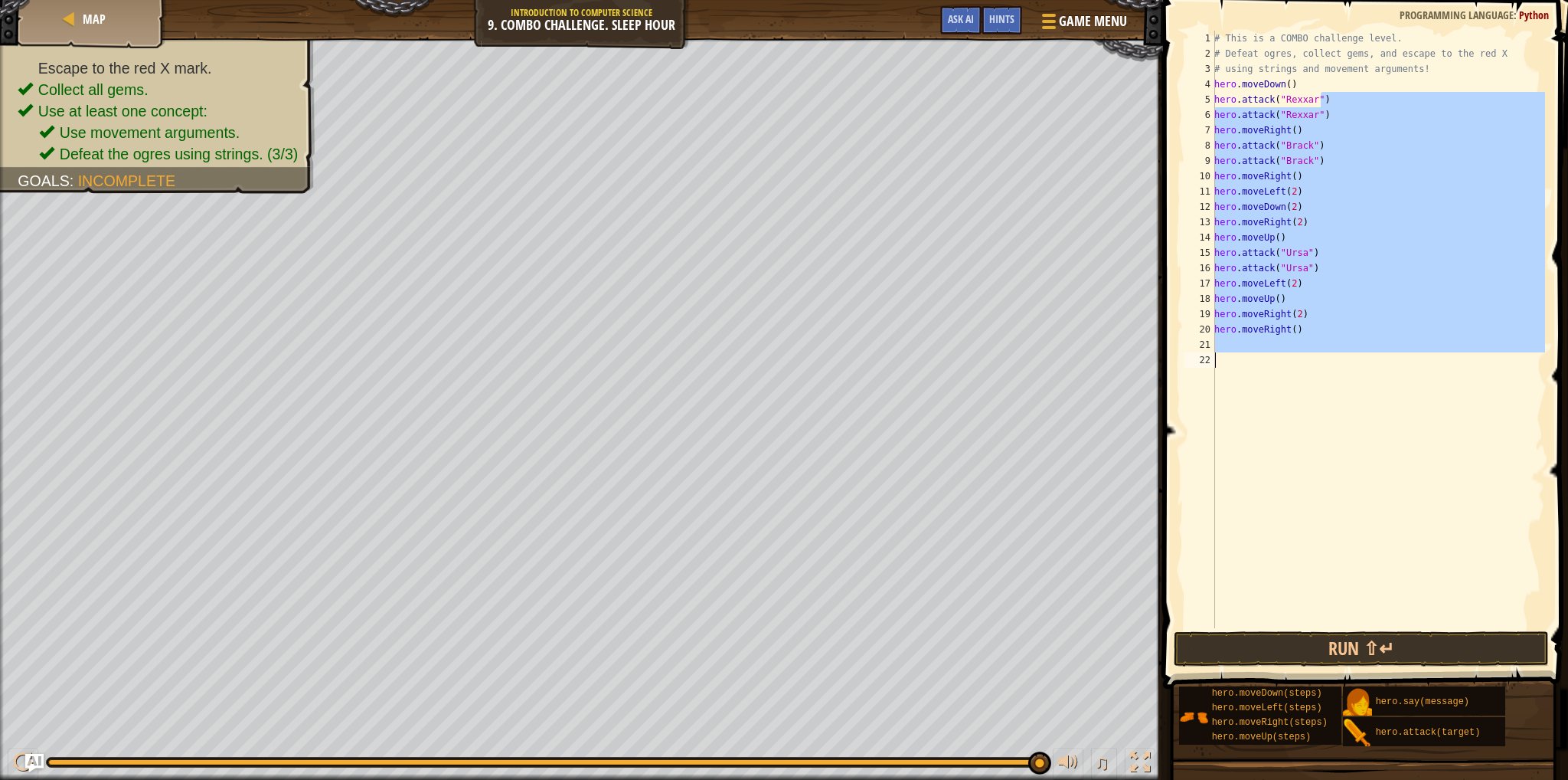
click at [1108, 406] on div "Map Introduction to Computer Science 9. Combo Challenge. Sleep Hour Game Menu D…" at bounding box center [784, 390] width 1568 height 780
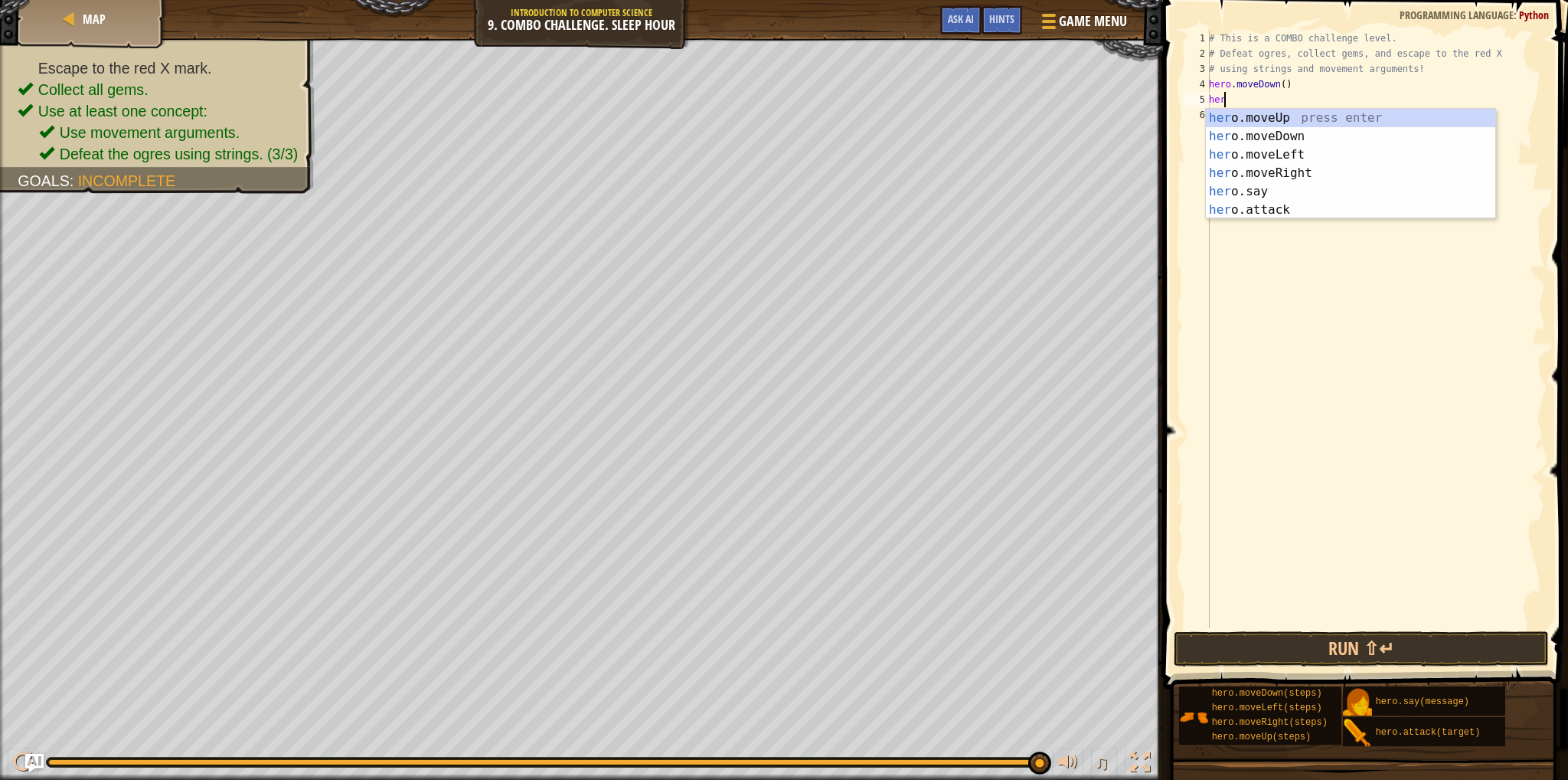
type textarea "h"
type textarea "her"
click at [1319, 168] on div "her o.moveUp press enter her o.moveDown press enter her o.moveLeft press enter …" at bounding box center [1351, 182] width 289 height 147
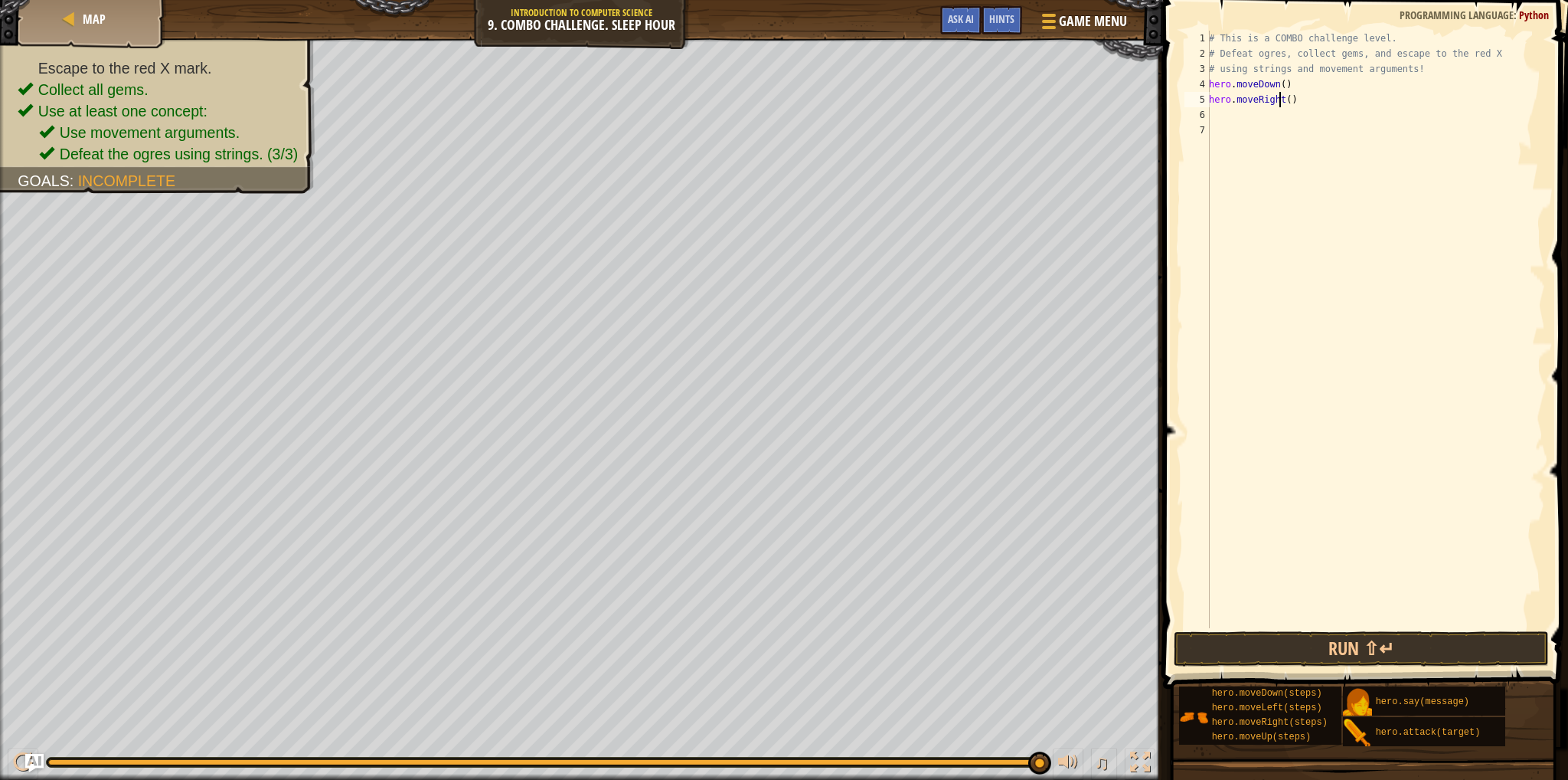
click at [1282, 101] on div "# This is a COMBO challenge level. # Defeat [PERSON_NAME], collect gems, and es…" at bounding box center [1376, 345] width 340 height 628
click at [1285, 99] on div "# This is a COMBO challenge level. # Defeat [PERSON_NAME], collect gems, and es…" at bounding box center [1376, 345] width 340 height 628
type textarea "hero.moveRight(2)"
click at [1229, 111] on div "# This is a COMBO challenge level. # Defeat [PERSON_NAME], collect gems, and es…" at bounding box center [1376, 345] width 340 height 628
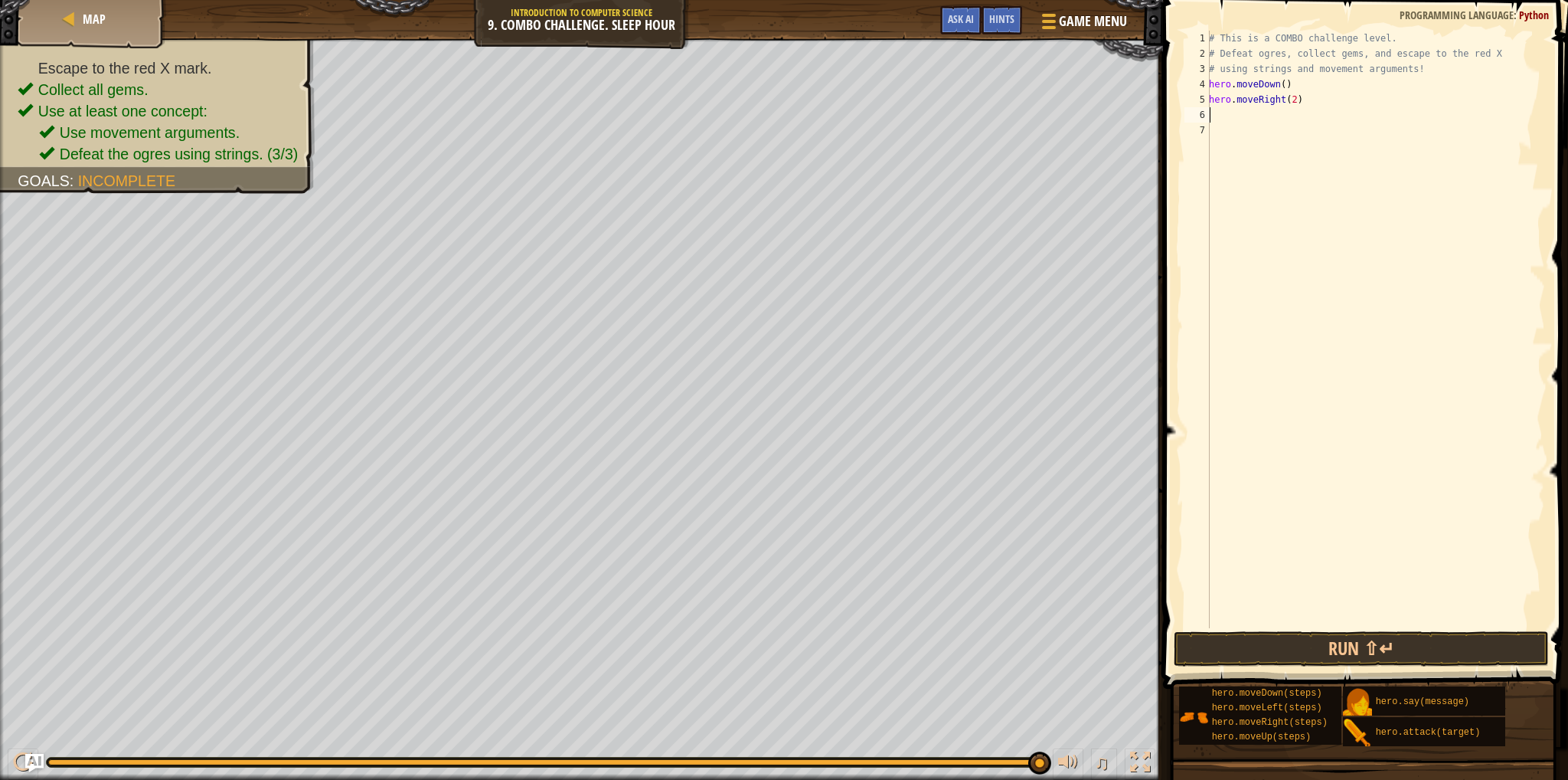
scroll to position [7, 0]
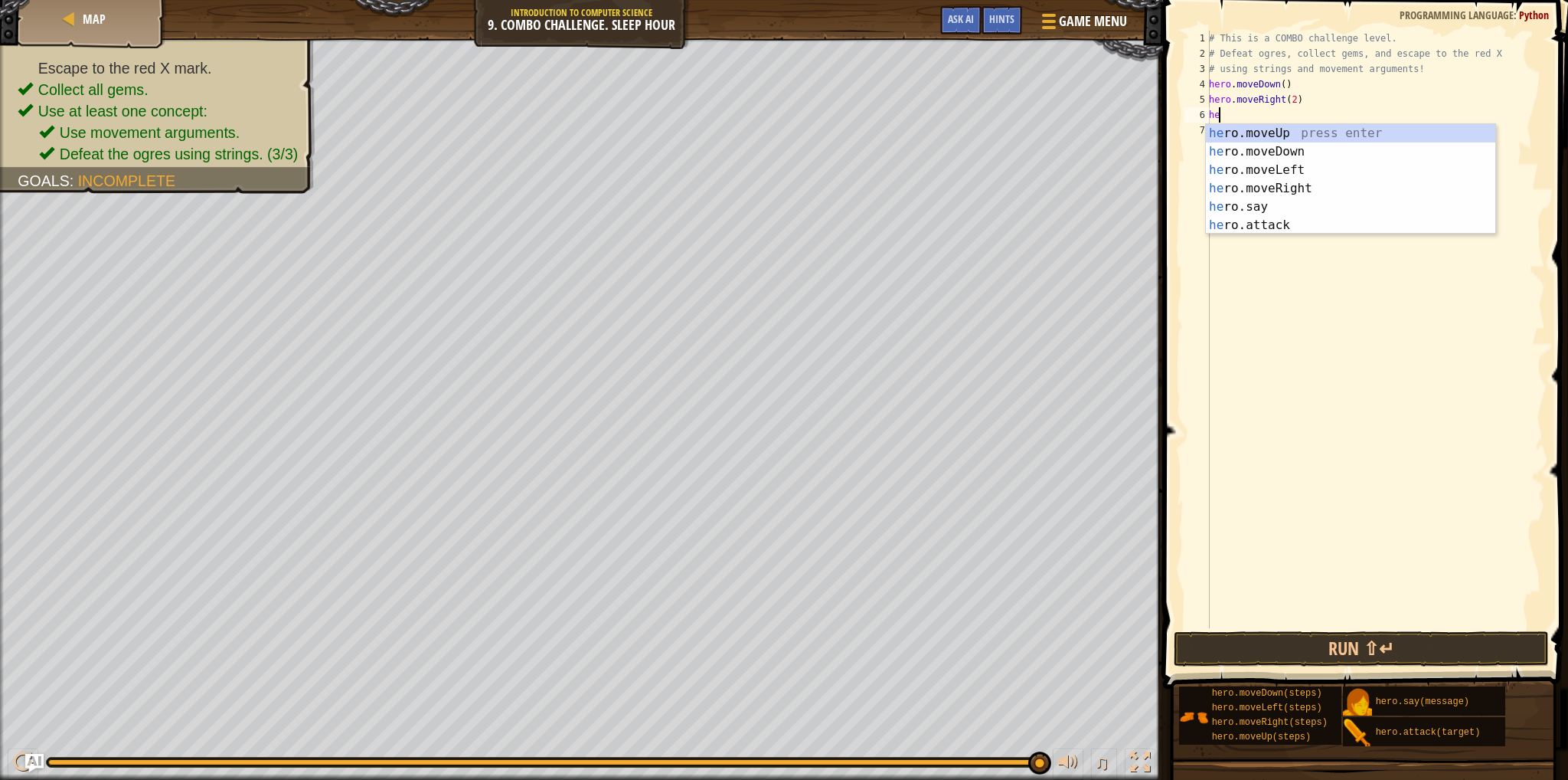
type textarea "her"
click at [1271, 133] on div "her o.moveUp press enter her o.moveDown press enter her o.moveLeft press enter …" at bounding box center [1351, 197] width 289 height 147
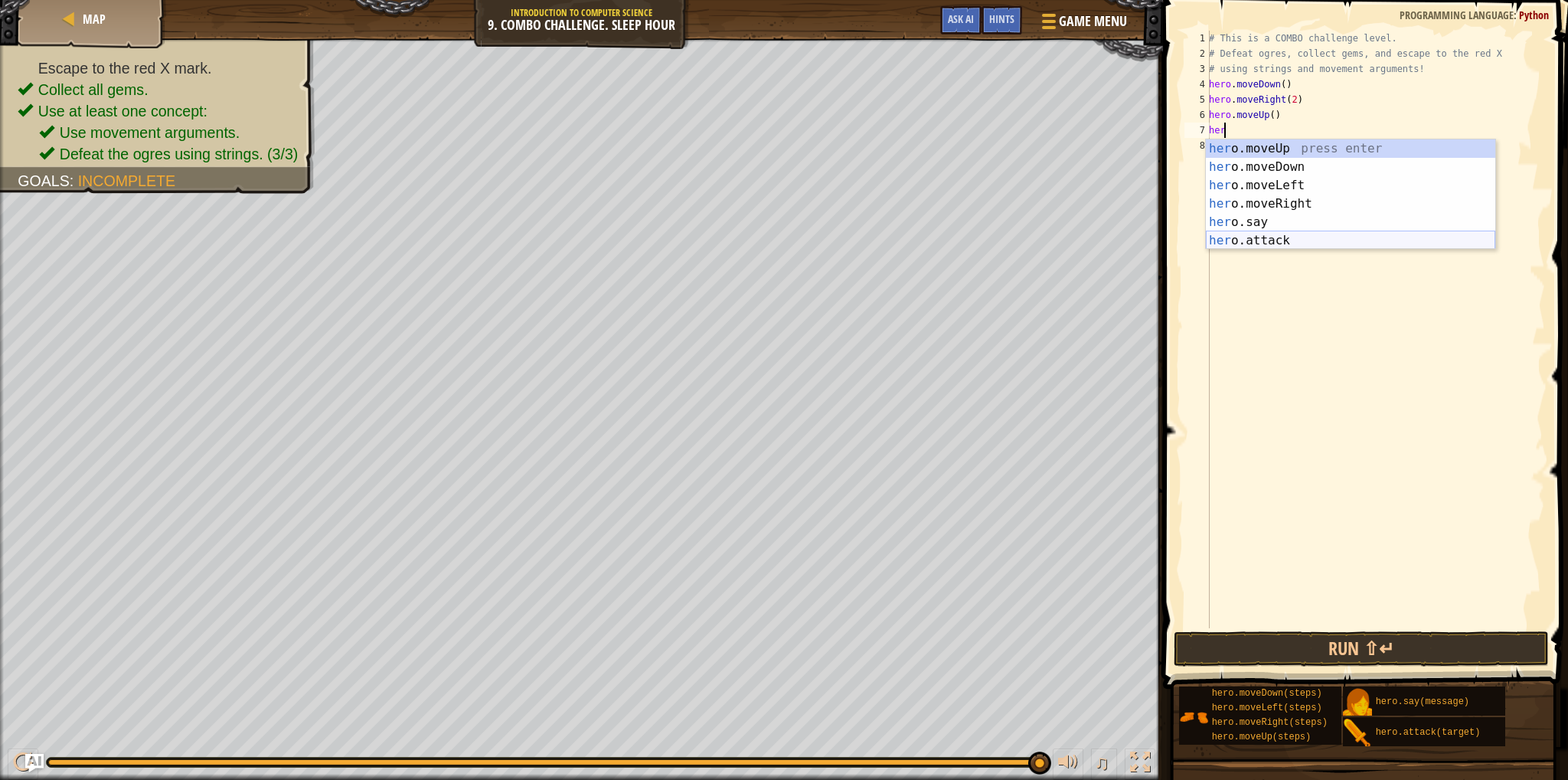
click at [1231, 247] on div "her o.moveUp press enter her o.moveDown press enter her o.moveLeft press enter …" at bounding box center [1351, 212] width 289 height 147
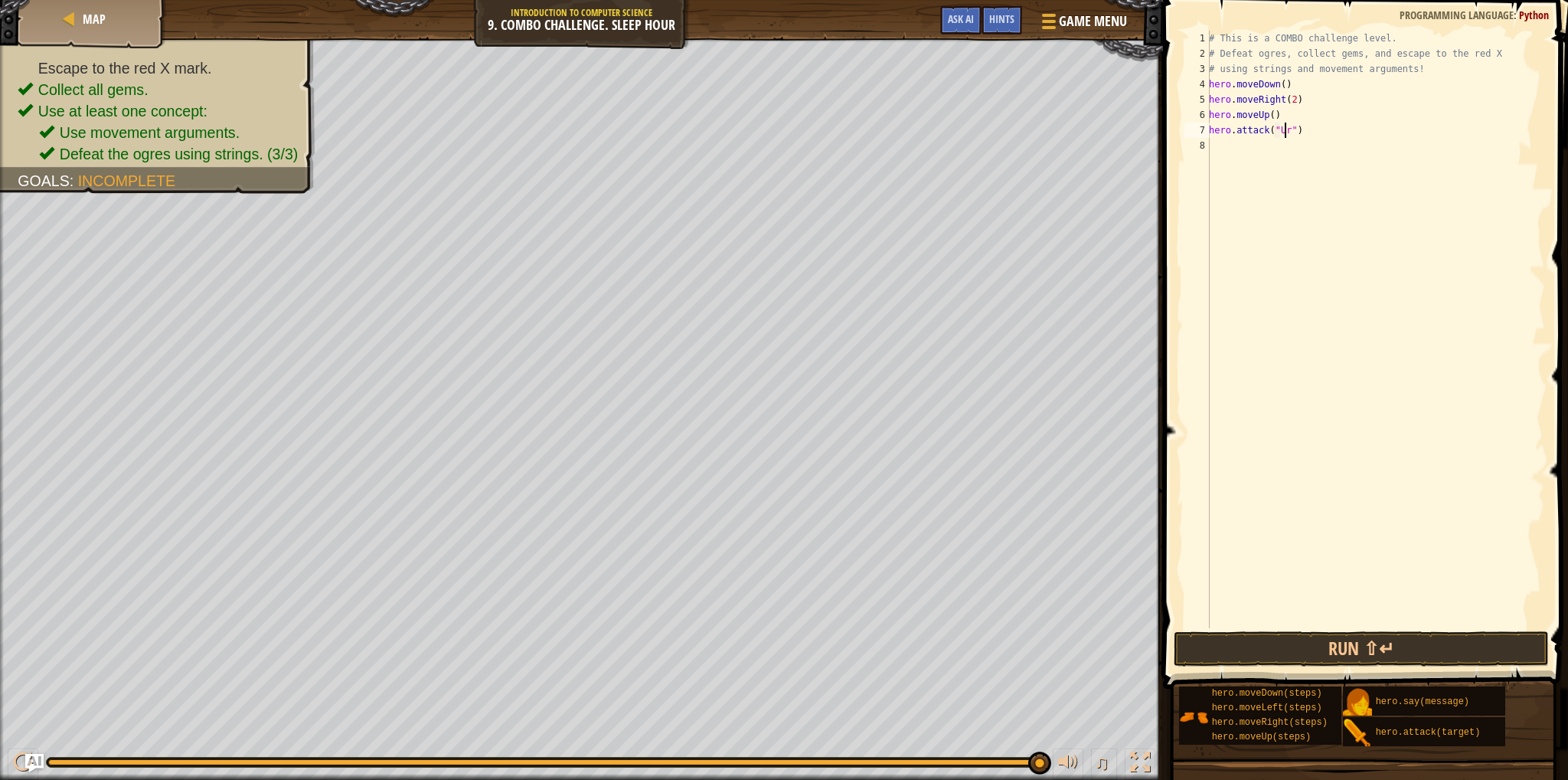
scroll to position [7, 6]
type textarea "hero.attack("Ursa")"
click at [1262, 148] on div "# This is a COMBO challenge level. # Defeat [PERSON_NAME], collect gems, and es…" at bounding box center [1376, 345] width 340 height 628
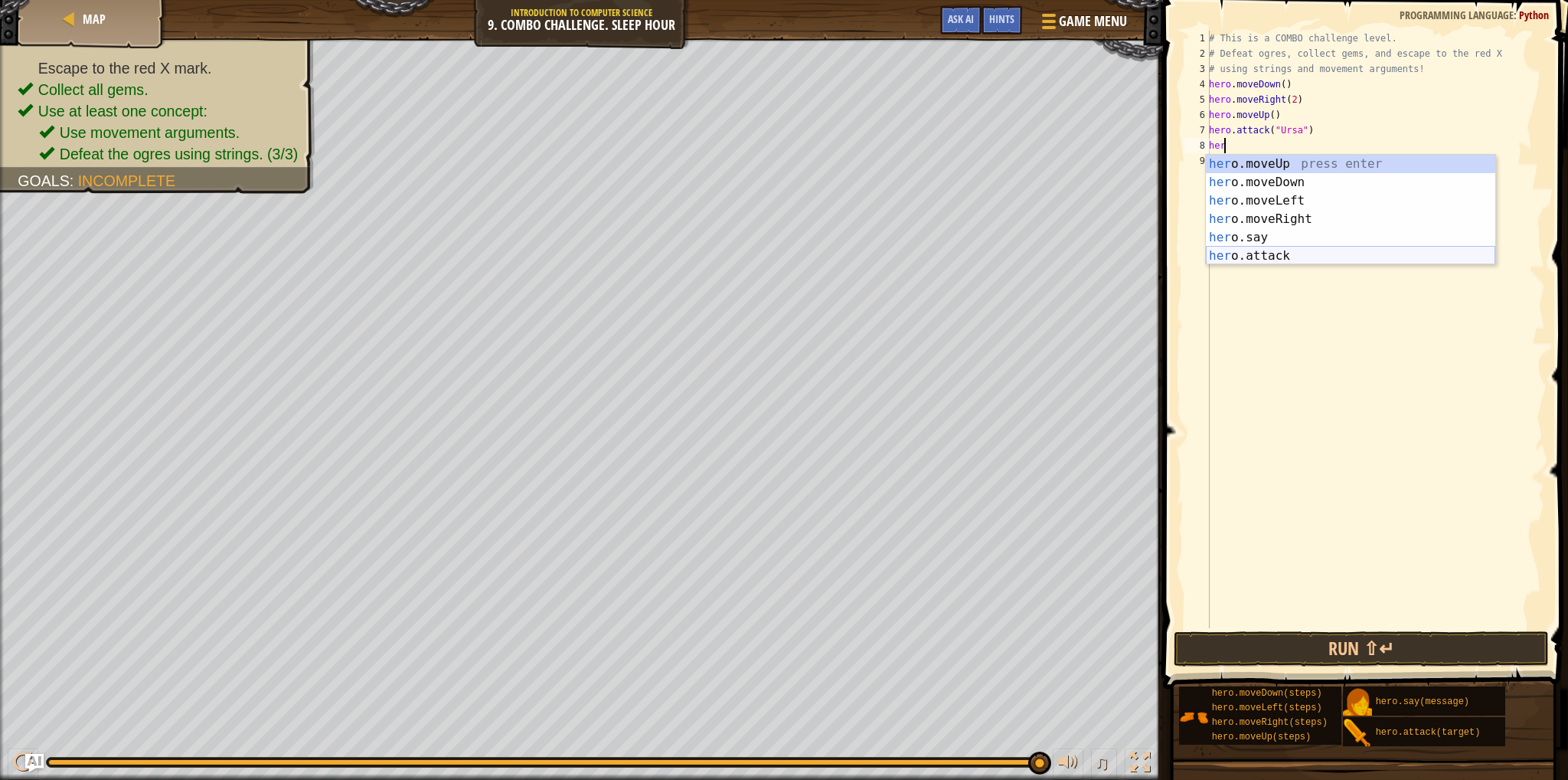
click at [1283, 251] on div "her o.moveUp press enter her o.moveDown press enter her o.moveLeft press enter …" at bounding box center [1351, 228] width 289 height 147
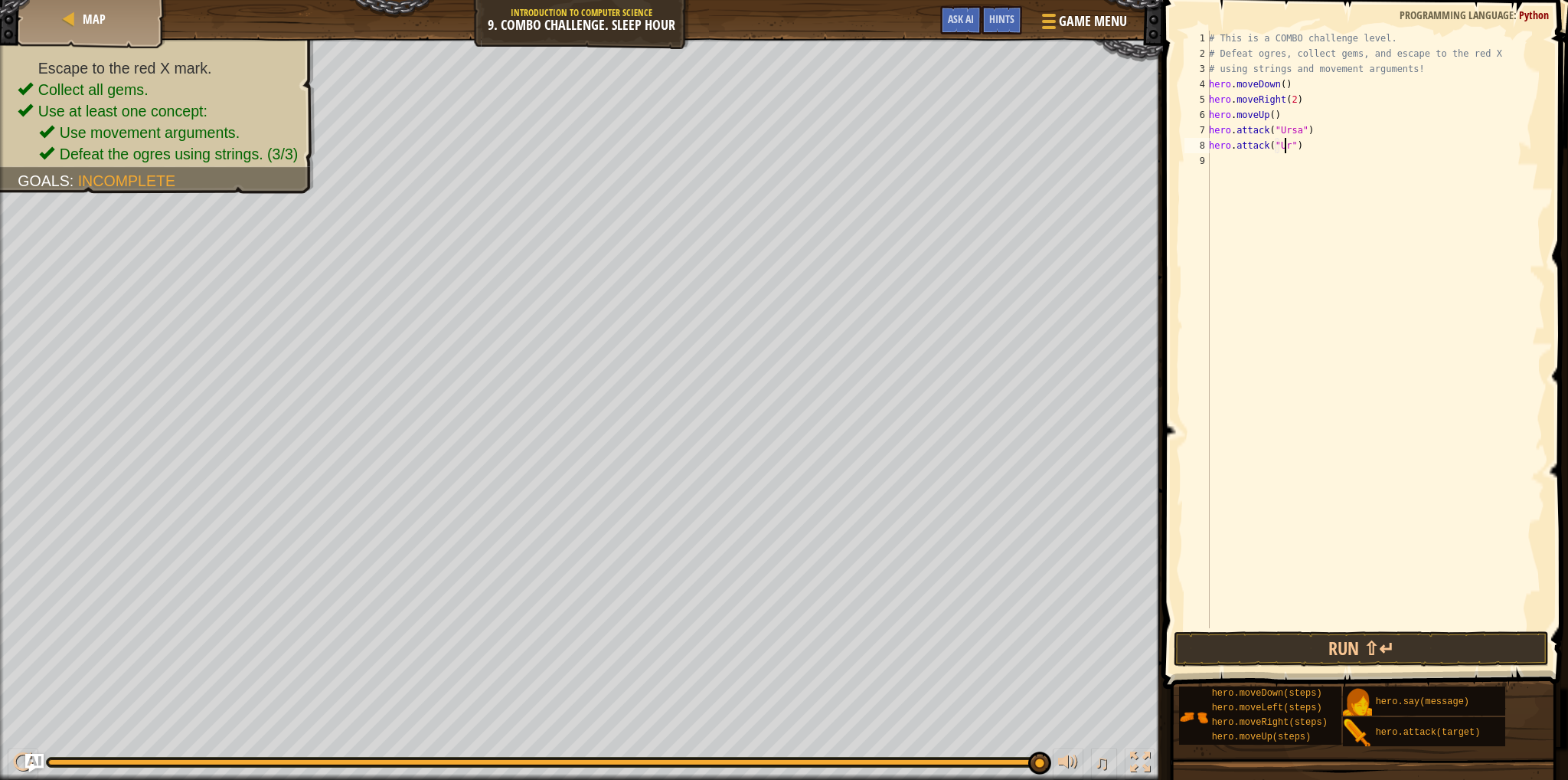
scroll to position [7, 6]
type textarea "hero.attack("Ursa")"
click at [1237, 170] on div "# This is a COMBO challenge level. # Defeat [PERSON_NAME], collect gems, and es…" at bounding box center [1376, 345] width 340 height 628
type textarea "her"
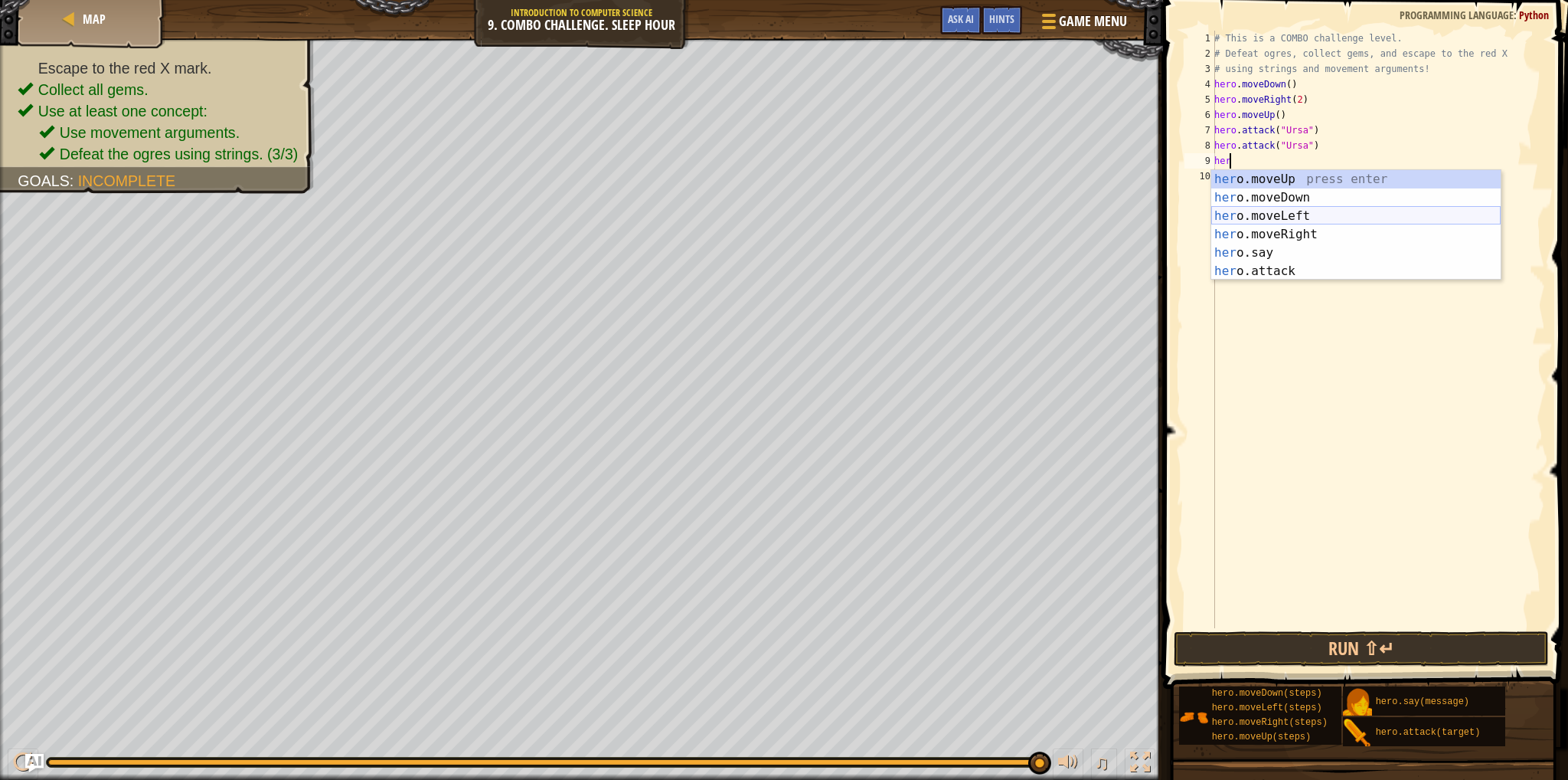
click at [1293, 213] on div "her o.moveUp press enter her o.moveDown press enter her o.moveLeft press enter …" at bounding box center [1356, 243] width 289 height 147
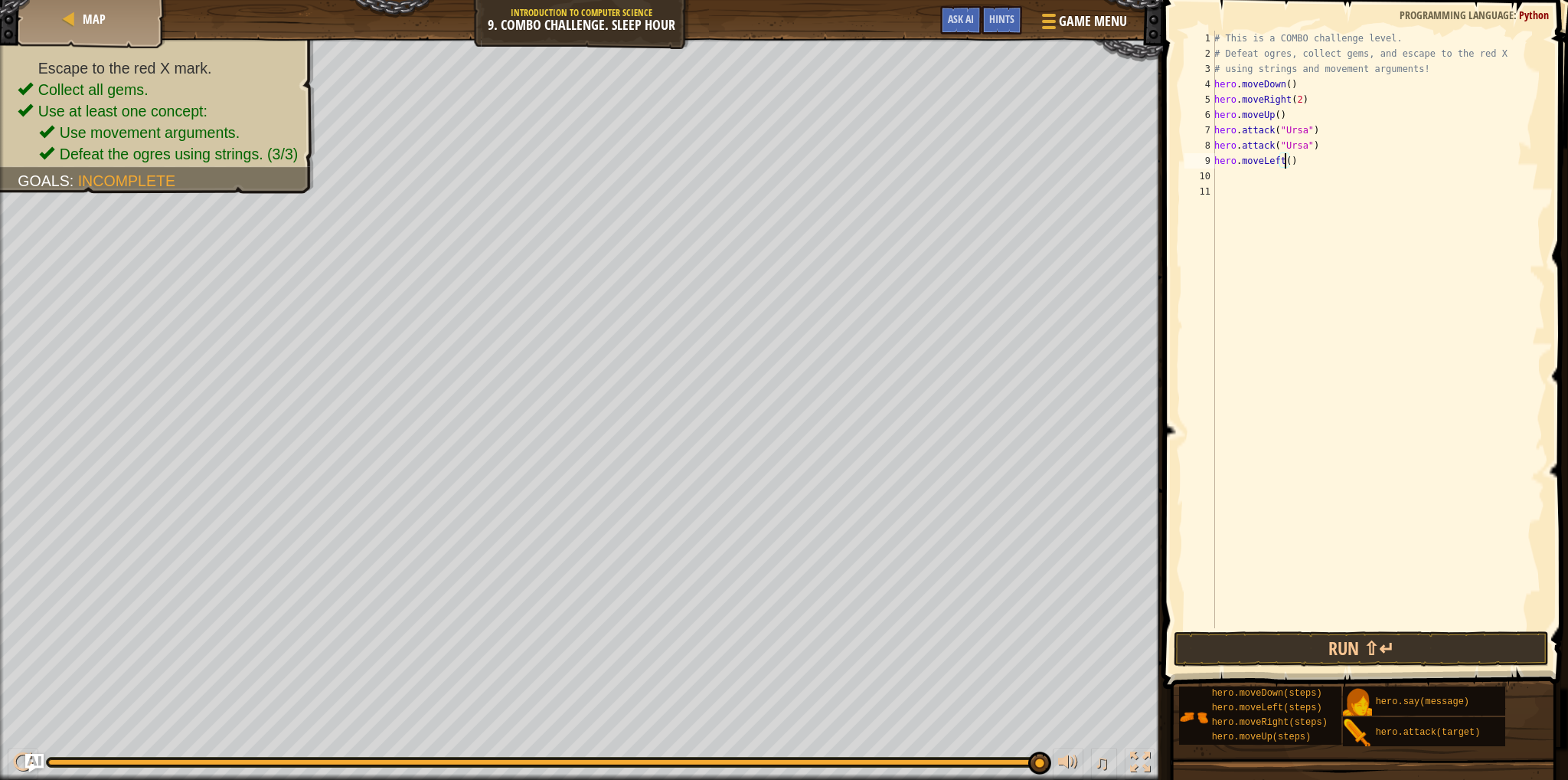
click at [1284, 162] on div "# This is a COMBO challenge level. # Defeat [PERSON_NAME], collect gems, and es…" at bounding box center [1378, 345] width 334 height 628
type textarea "hero.moveLeft(2)"
click at [1222, 179] on div "# This is a COMBO challenge level. # Defeat [PERSON_NAME], collect gems, and es…" at bounding box center [1378, 345] width 334 height 628
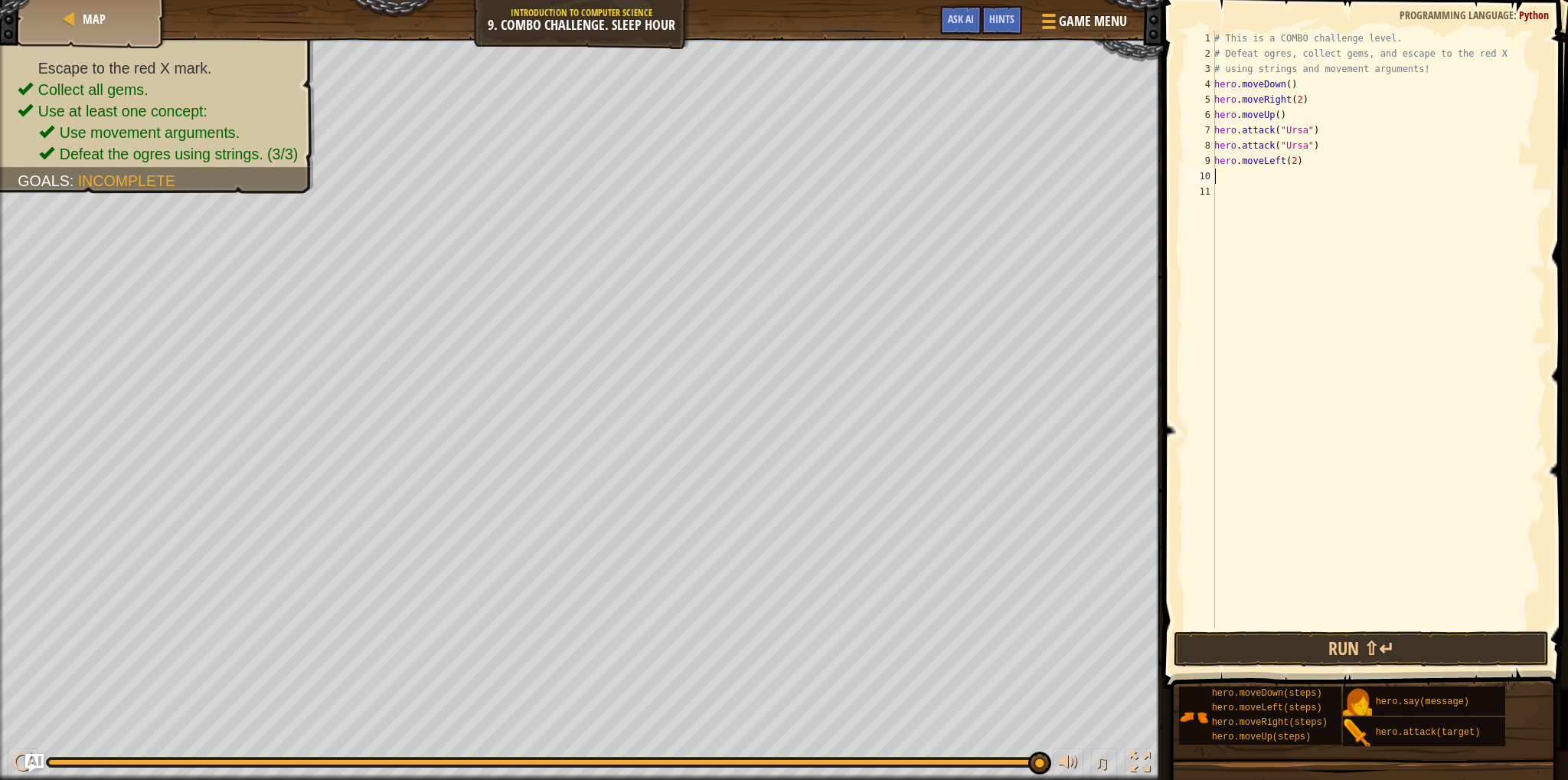
type textarea "her"
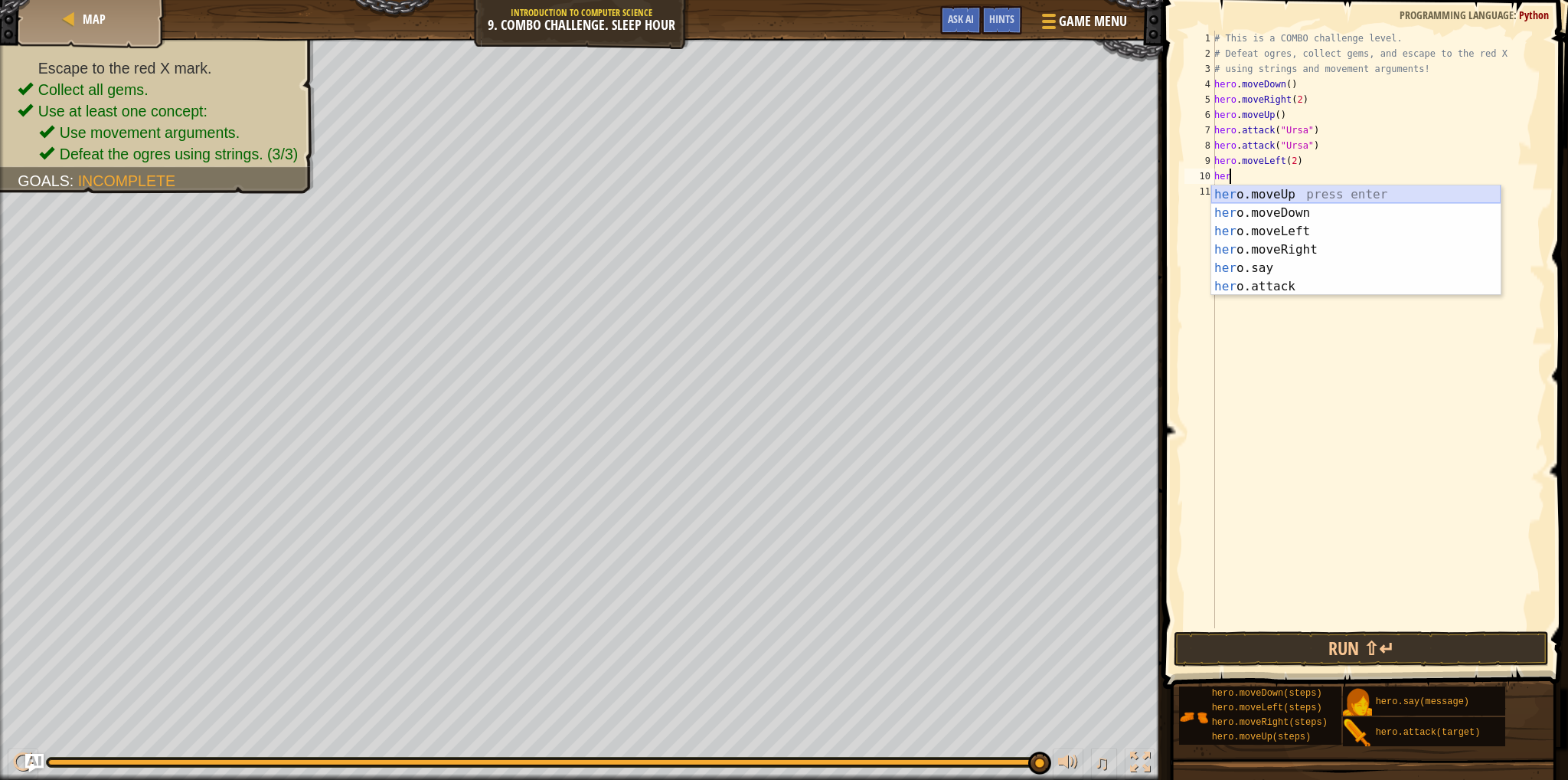
click at [1314, 201] on div "her o.moveUp press enter her o.moveDown press enter her o.moveLeft press enter …" at bounding box center [1356, 259] width 289 height 147
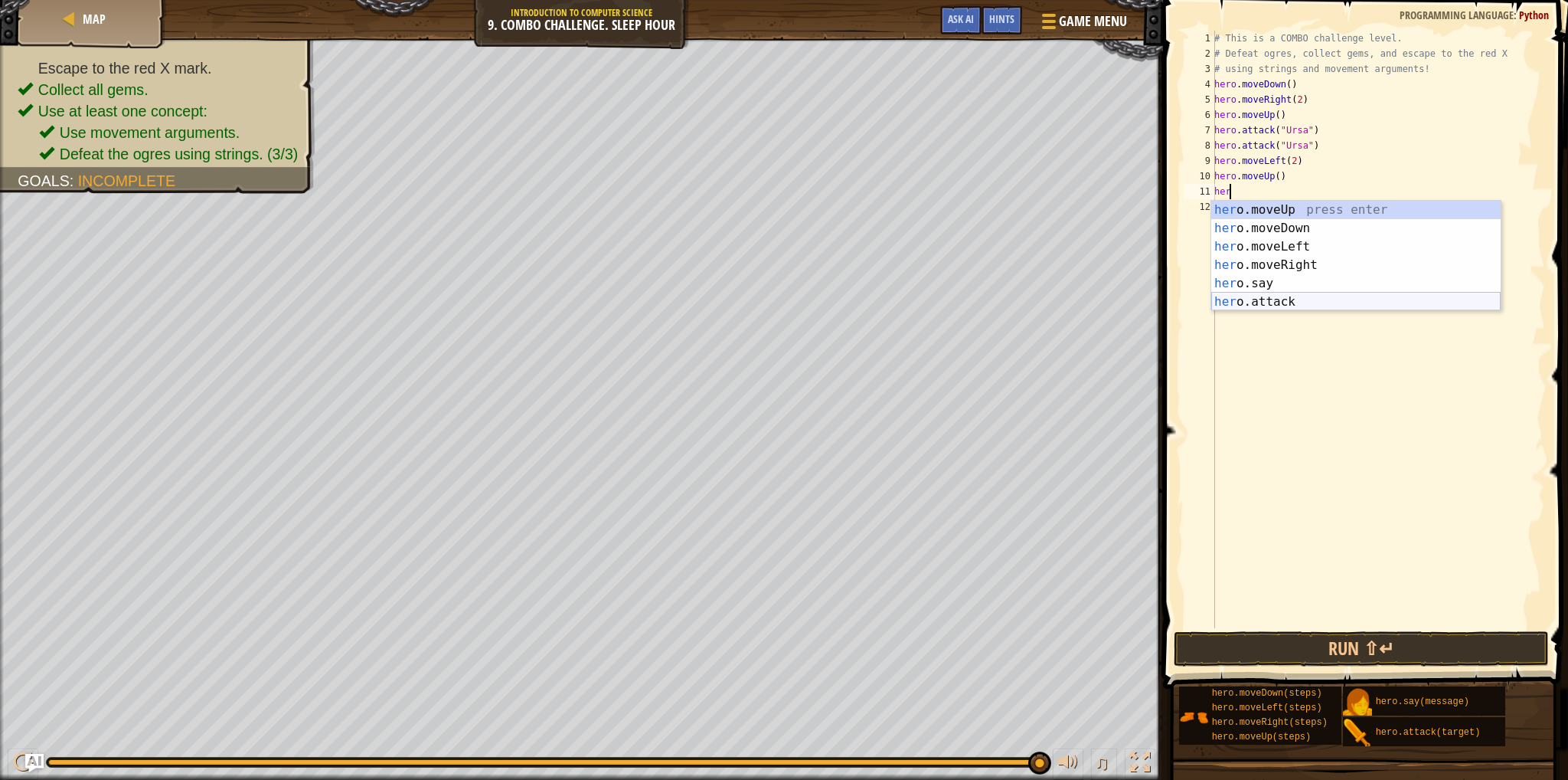
click at [1254, 295] on div "her o.moveUp press enter her o.moveDown press enter her o.moveLeft press enter …" at bounding box center [1356, 273] width 289 height 147
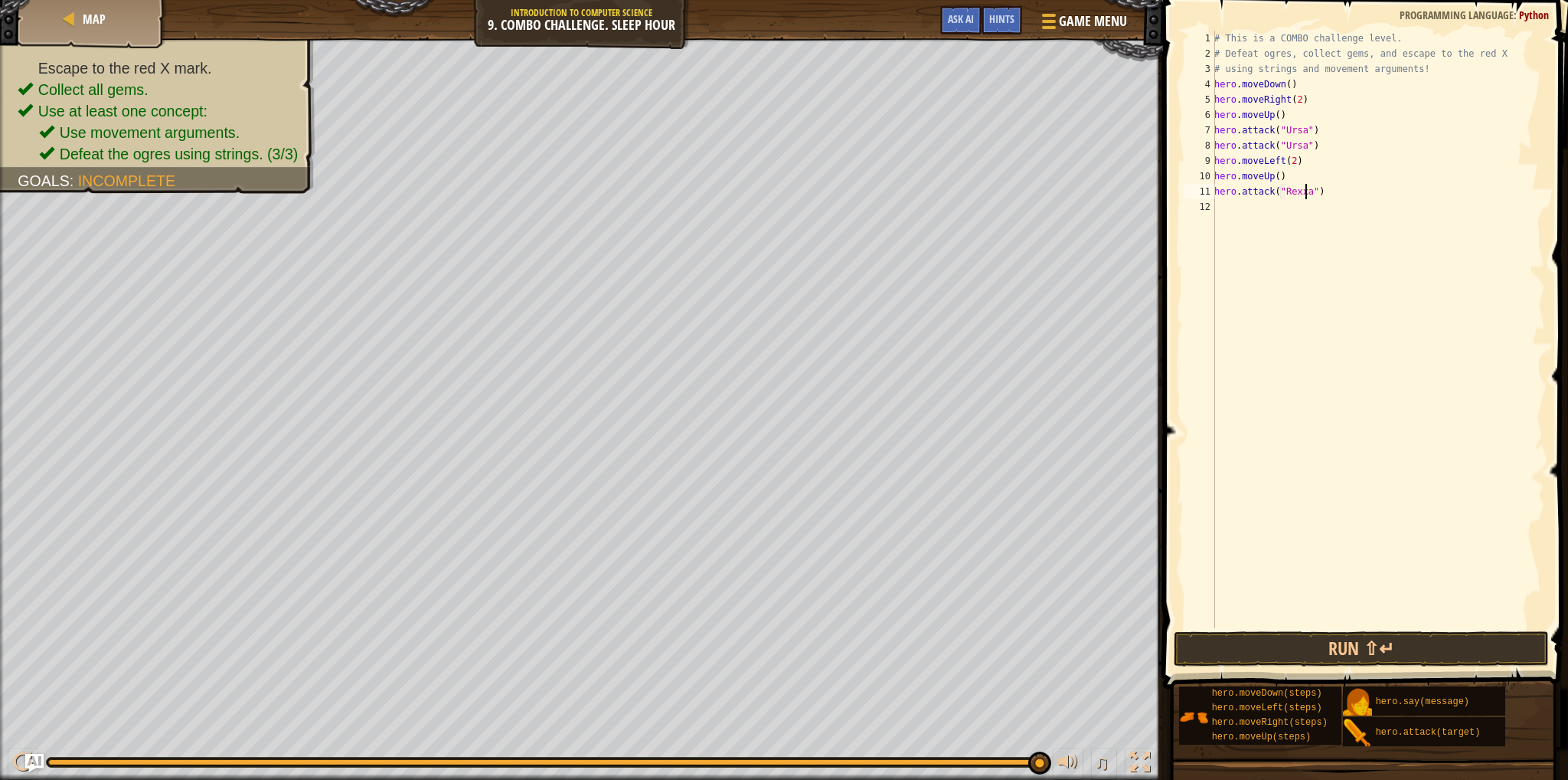
scroll to position [7, 7]
type textarea "hero.attack("Rexxar")"
click at [1225, 203] on div "# This is a COMBO challenge level. # Defeat [PERSON_NAME], collect gems, and es…" at bounding box center [1378, 345] width 334 height 628
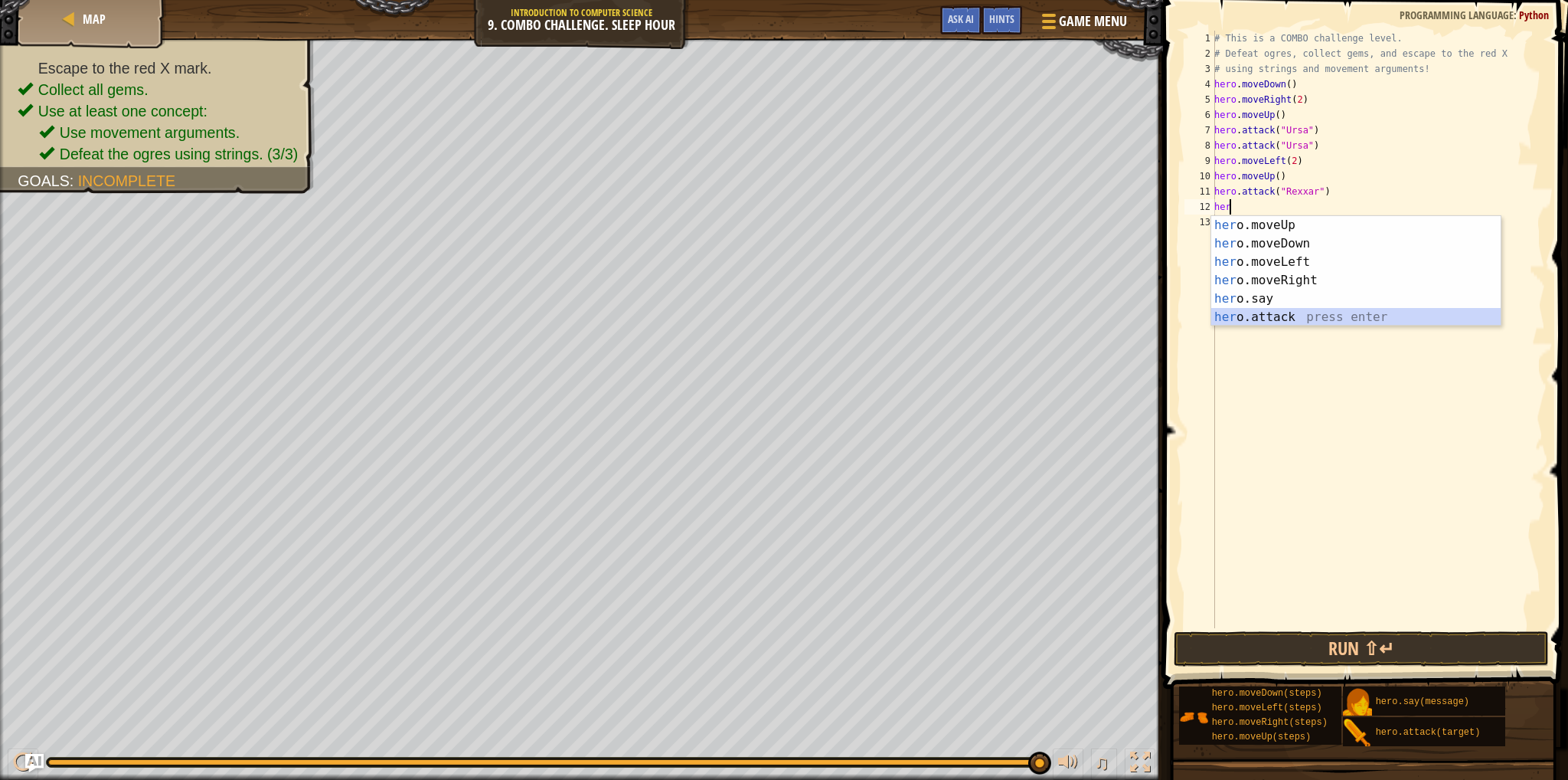
click at [1242, 314] on div "her o.moveUp press enter her o.moveDown press enter her o.moveLeft press enter …" at bounding box center [1356, 289] width 289 height 147
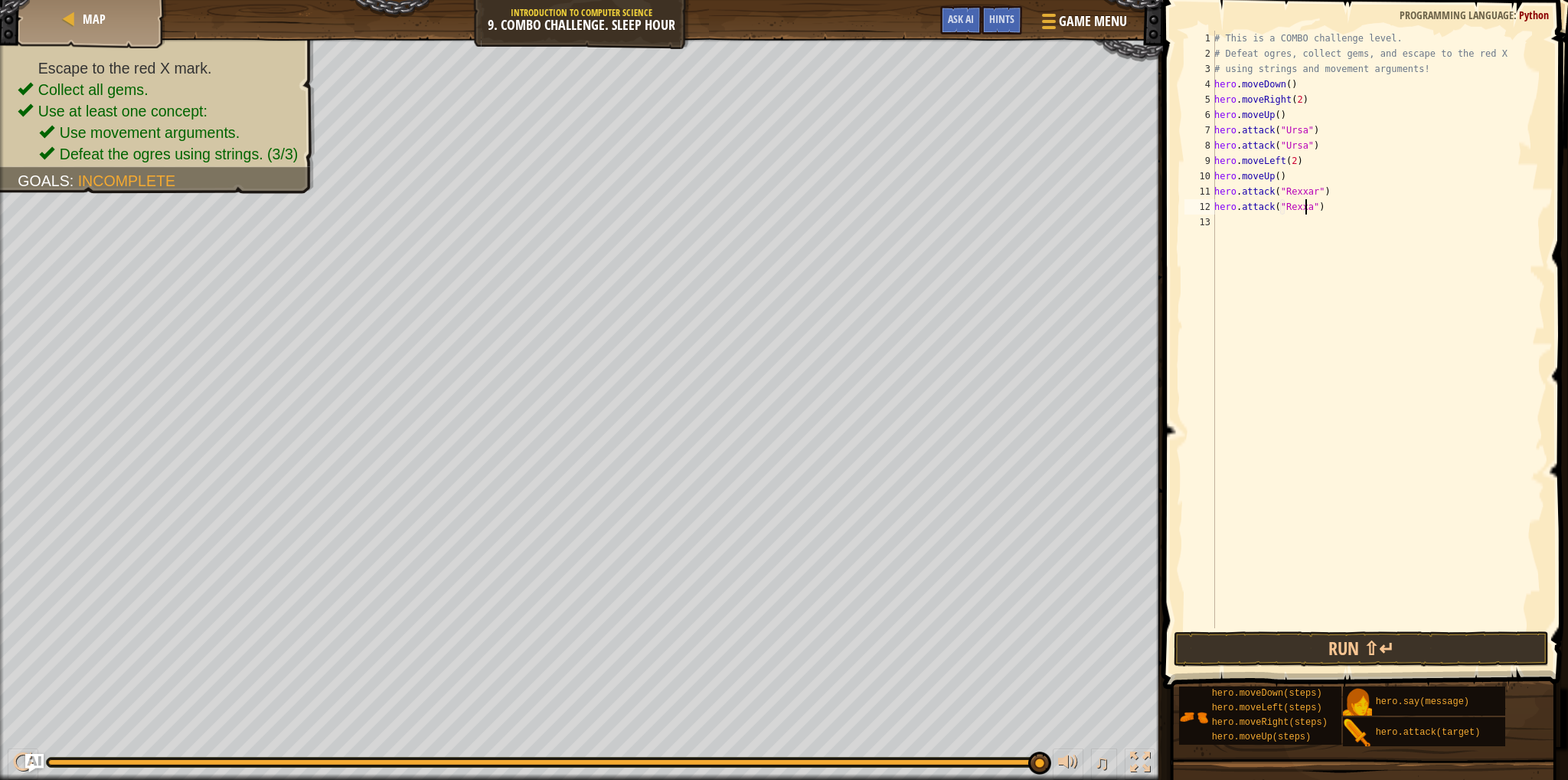
scroll to position [7, 7]
type textarea "hero.attack("Rexxar")"
click at [1277, 637] on button "Run ⇧↵" at bounding box center [1362, 649] width 375 height 36
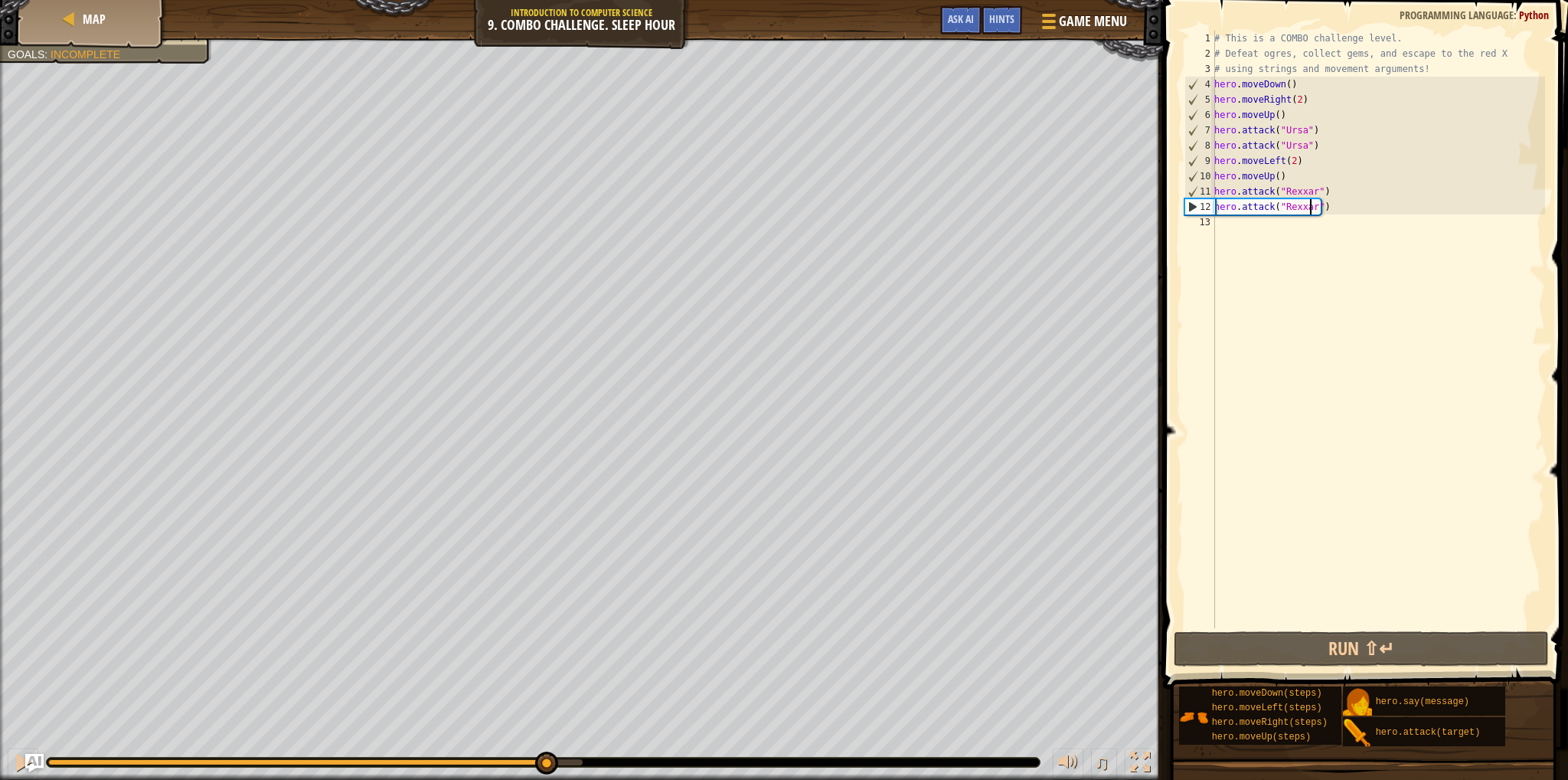
drag, startPoint x: 121, startPoint y: 758, endPoint x: 544, endPoint y: 797, distance: 424.8
click at [544, 0] on html "Map Introduction to Computer Science 9. Combo Challenge. Sleep Hour Game Menu D…" at bounding box center [784, 0] width 1568 height 0
click at [1255, 221] on div "# This is a COMBO challenge level. # Defeat [PERSON_NAME], collect gems, and es…" at bounding box center [1378, 345] width 334 height 628
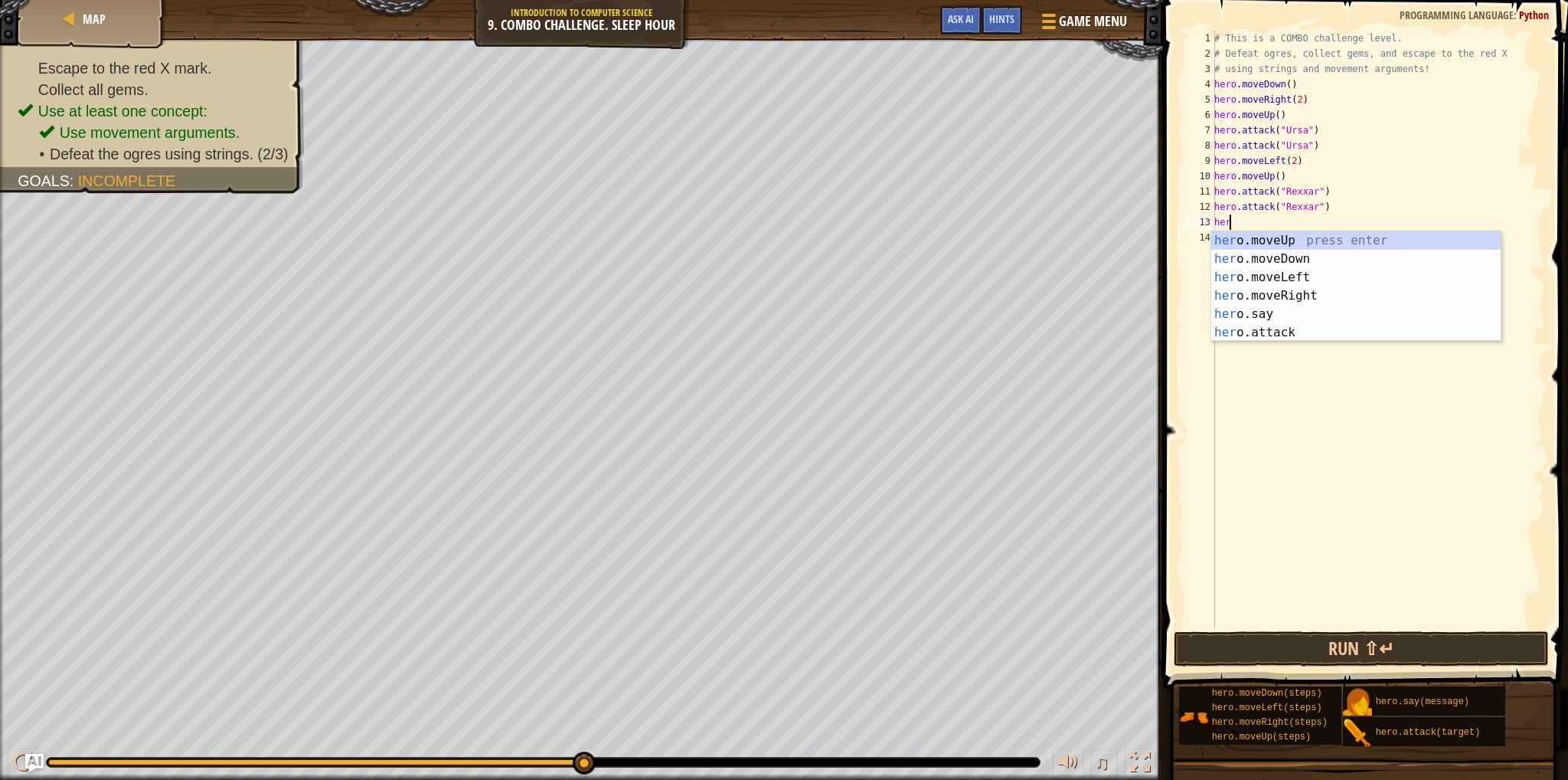
scroll to position [7, 0]
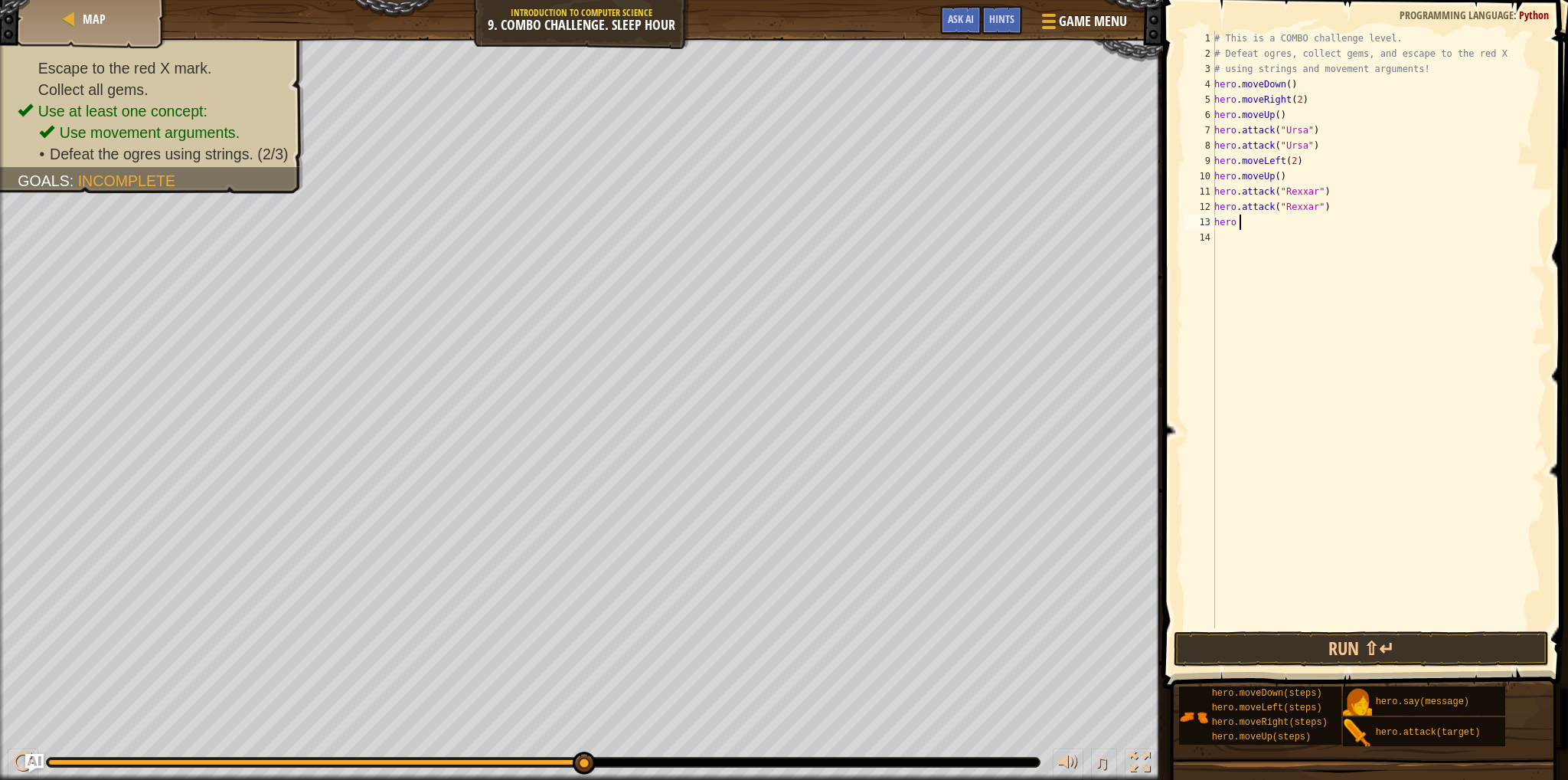
type textarea "hero"
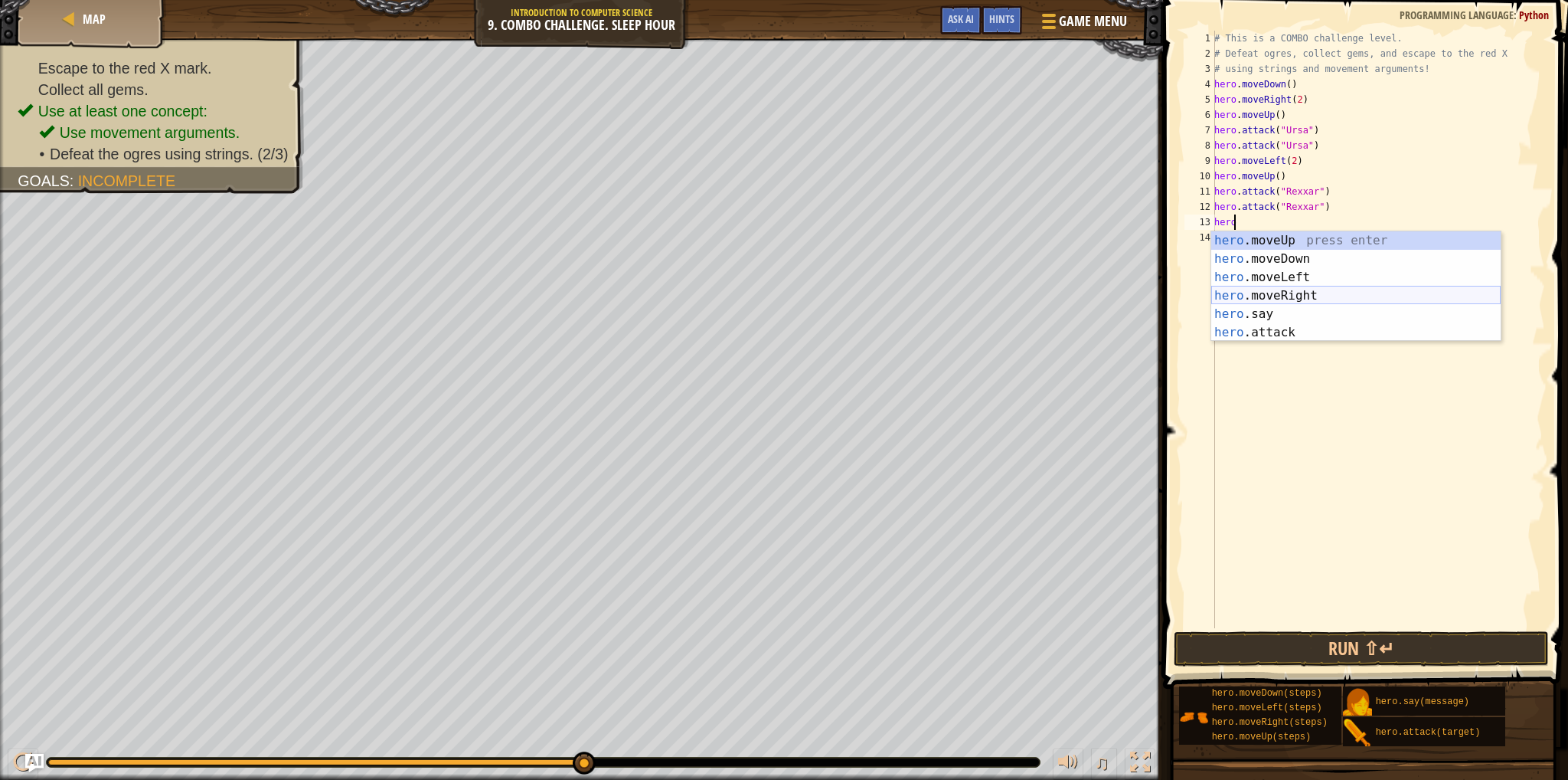
click at [1298, 295] on div "hero .moveUp press enter hero .moveDown press enter hero .moveLeft press enter …" at bounding box center [1356, 304] width 289 height 147
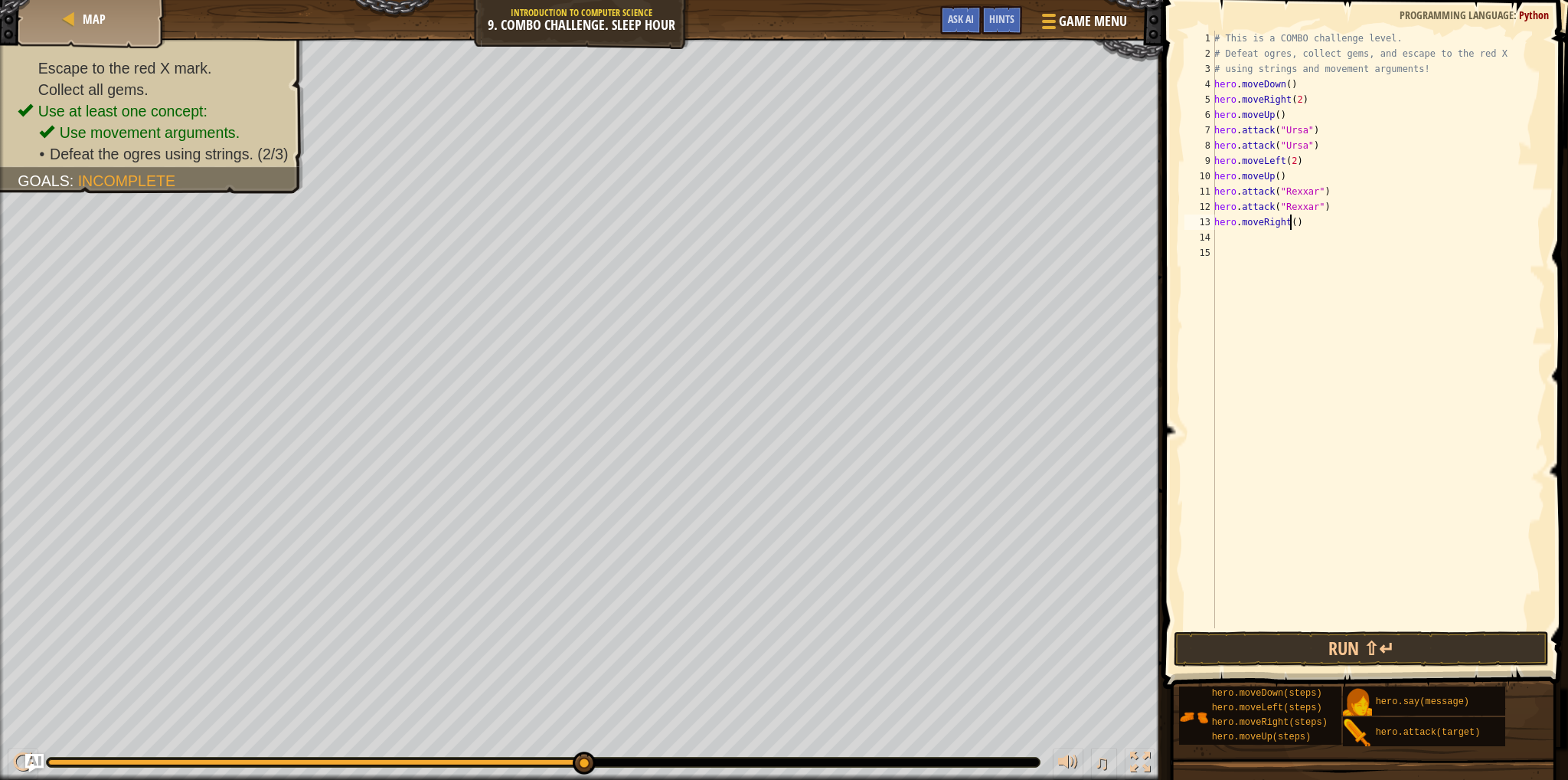
click at [1291, 223] on div "# This is a COMBO challenge level. # Defeat [PERSON_NAME], collect gems, and es…" at bounding box center [1378, 345] width 334 height 628
type textarea "hero.moveRight()"
click at [1231, 243] on div "# This is a COMBO challenge level. # Defeat [PERSON_NAME], collect gems, and es…" at bounding box center [1378, 345] width 334 height 628
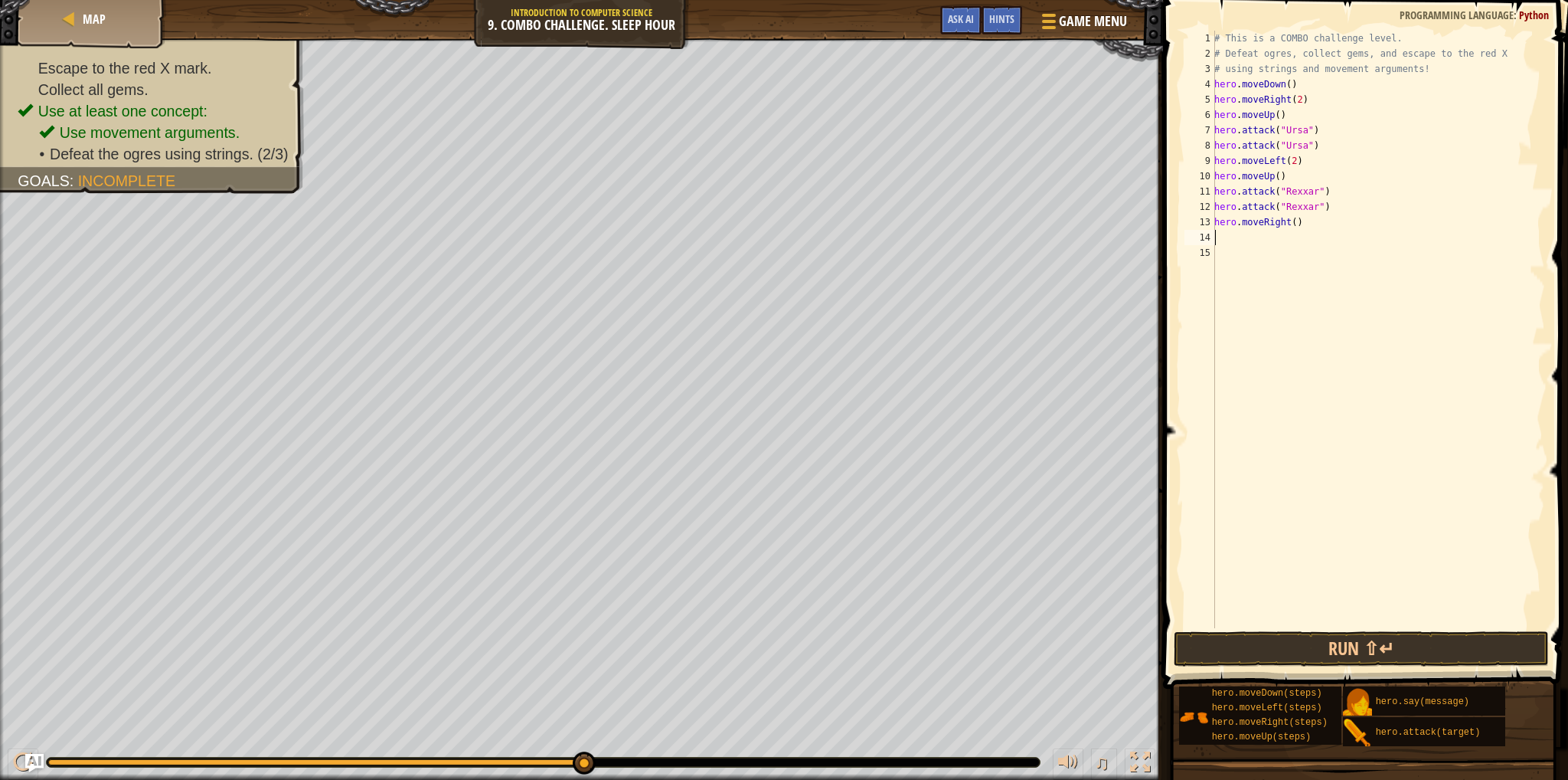
scroll to position [7, 0]
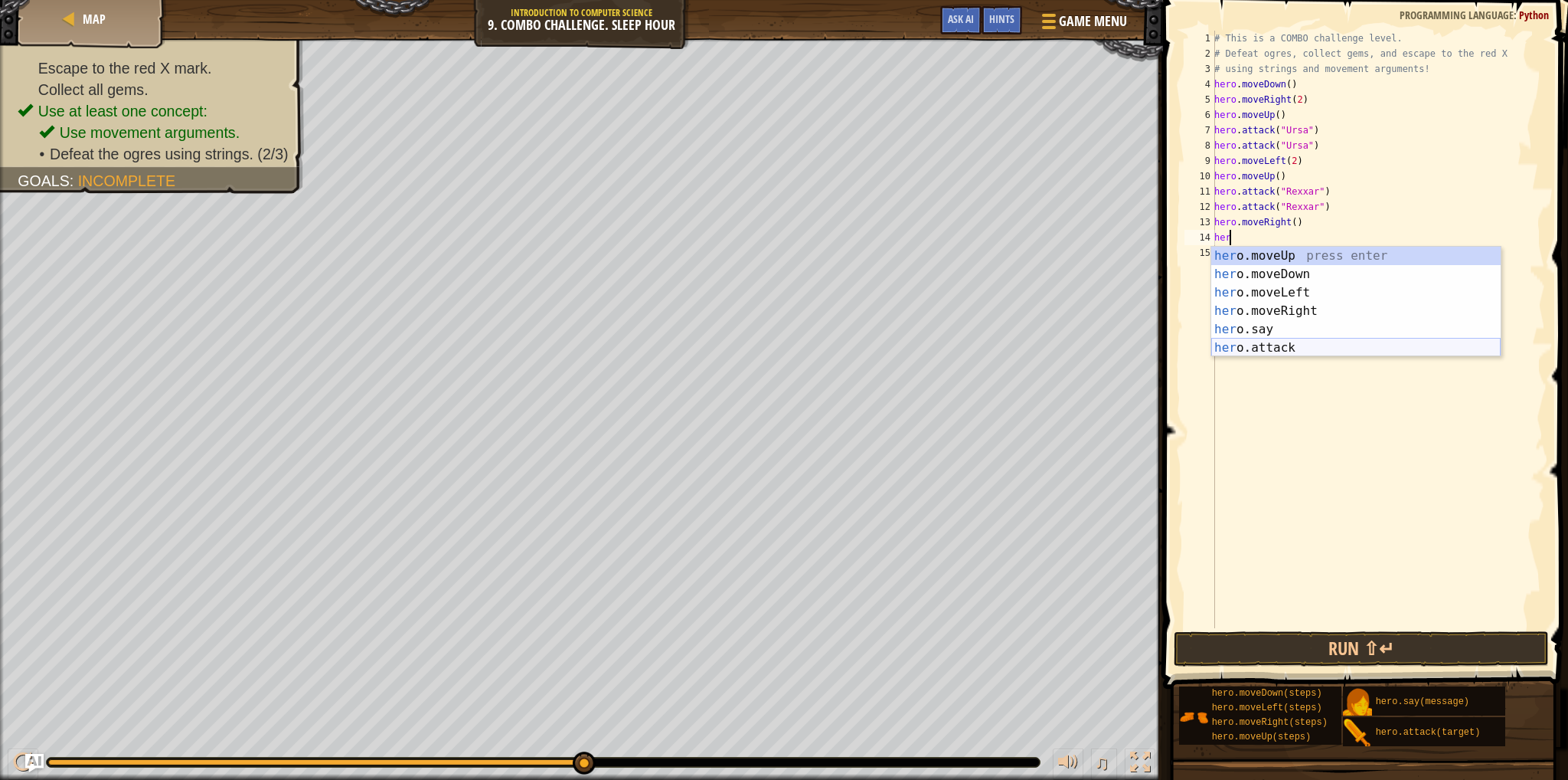
click at [1230, 343] on div "her o.moveUp press enter her o.moveDown press enter her o.moveLeft press enter …" at bounding box center [1356, 320] width 289 height 147
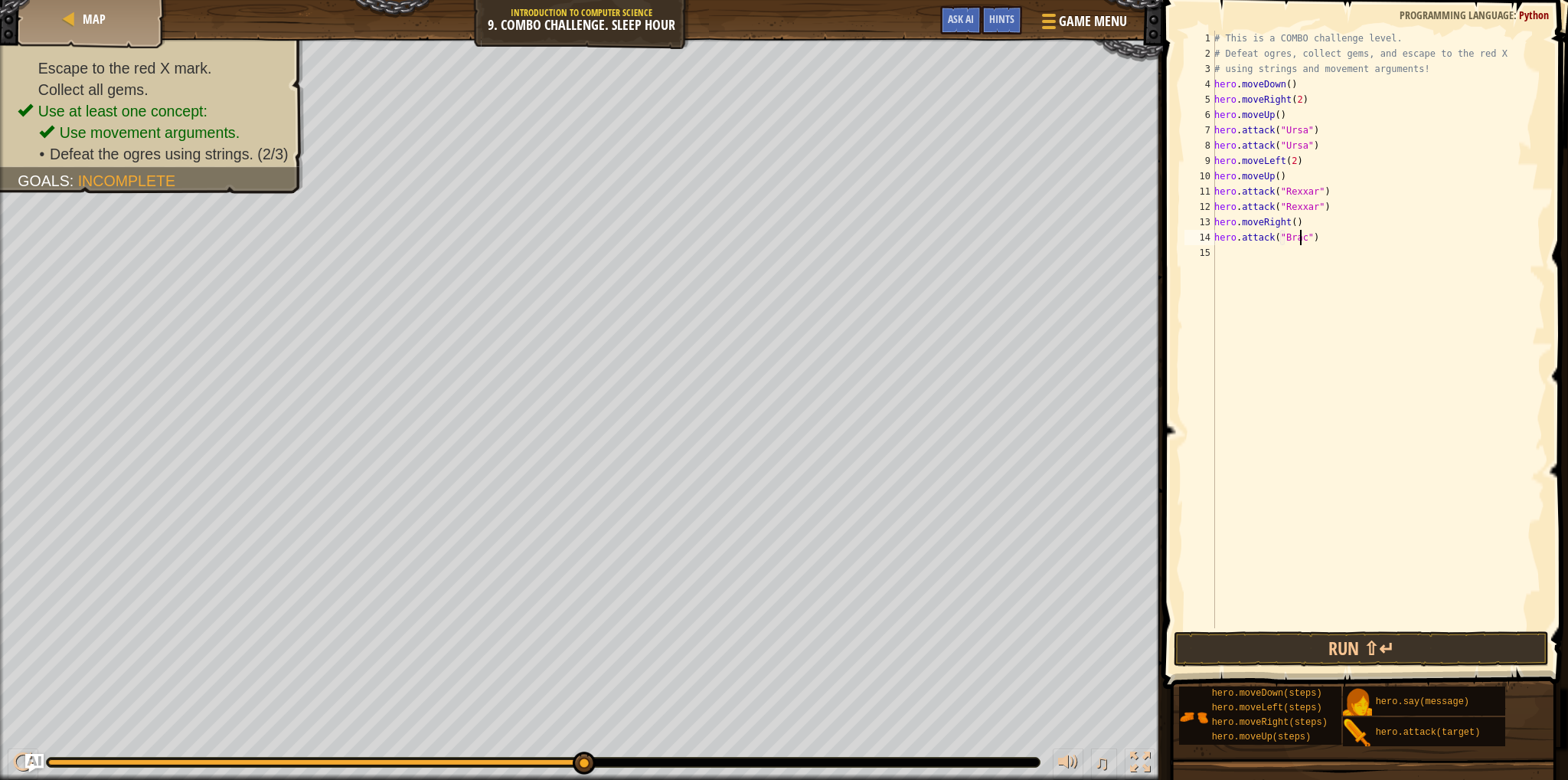
type textarea "hero.attack("Brack")"
click at [1237, 250] on div "# This is a COMBO challenge level. # Defeat [PERSON_NAME], collect gems, and es…" at bounding box center [1378, 345] width 334 height 628
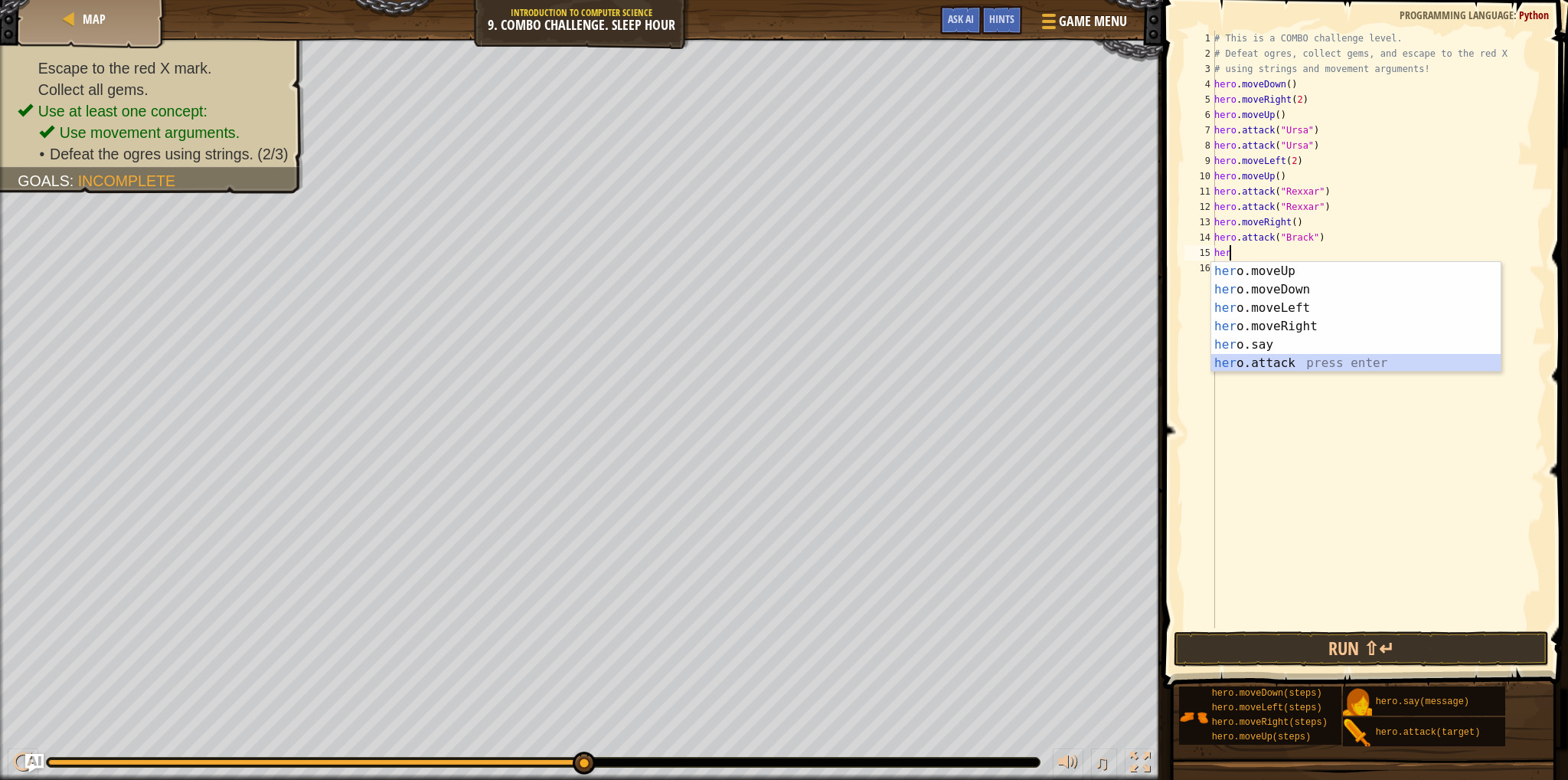
click at [1253, 363] on div "her o.moveUp press enter her o.moveDown press enter her o.moveLeft press enter …" at bounding box center [1356, 335] width 289 height 147
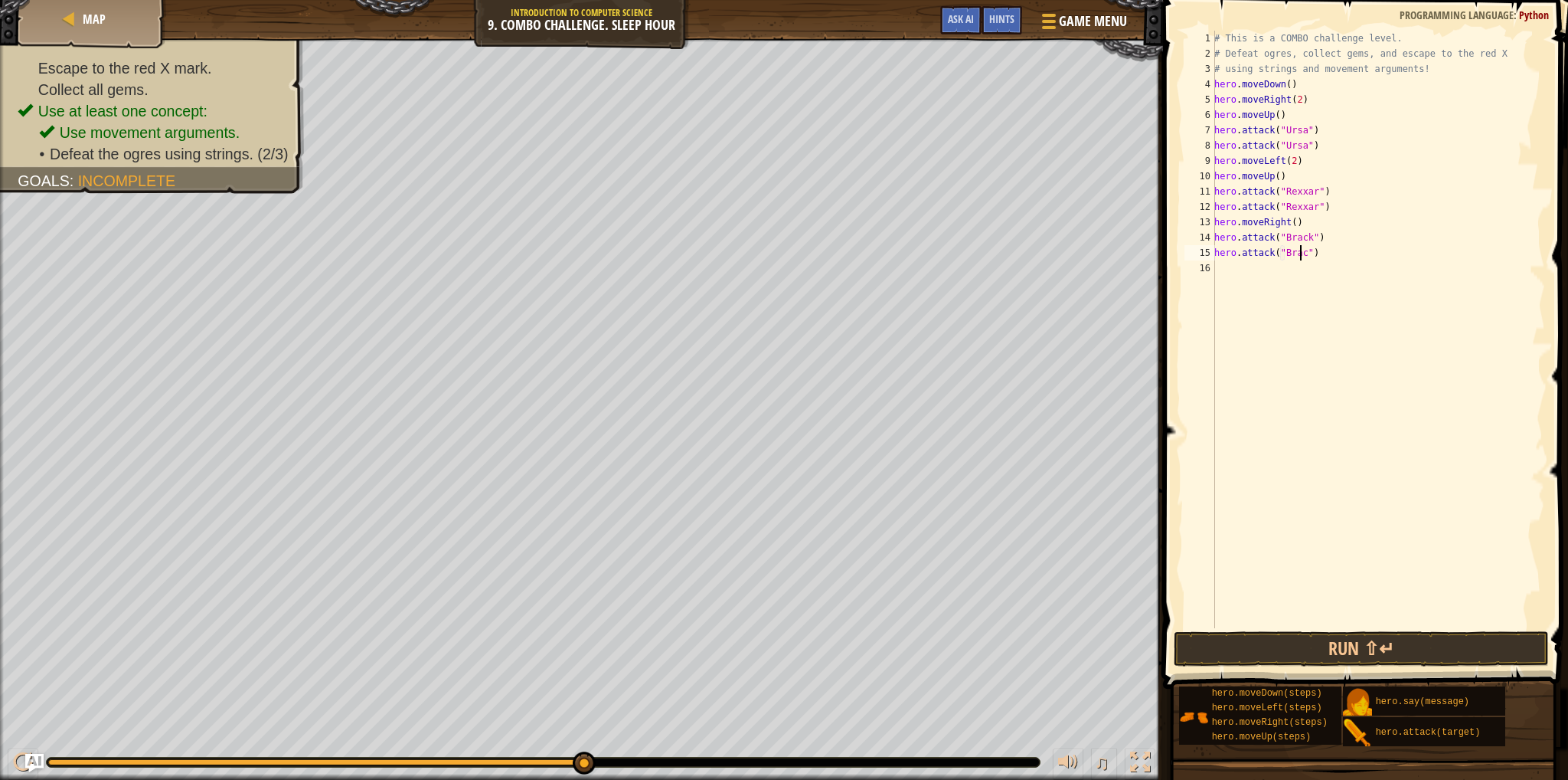
scroll to position [7, 7]
type textarea "hero.attack("Brack")"
click at [1253, 649] on button "Run ⇧↵" at bounding box center [1362, 649] width 375 height 36
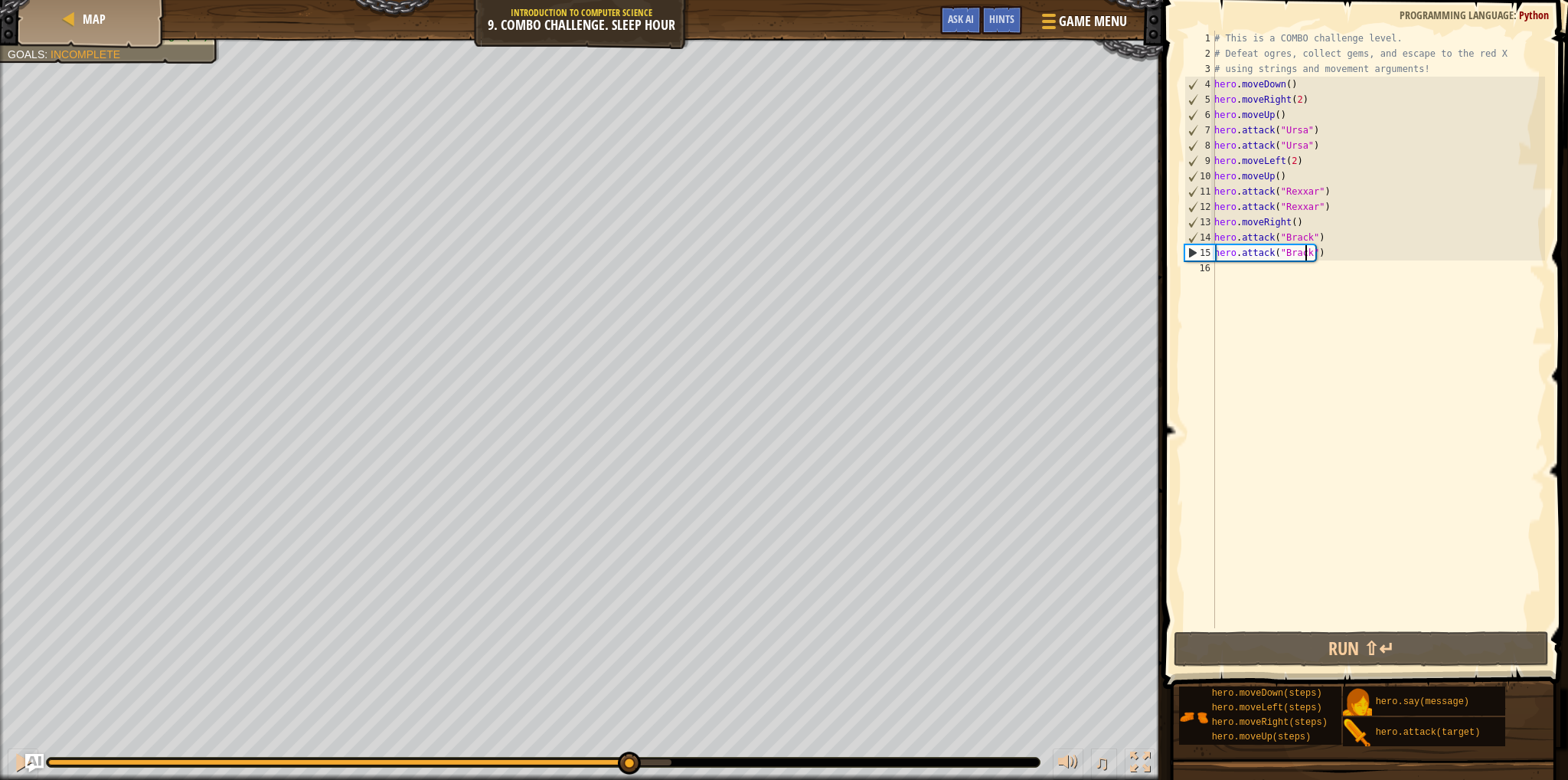
drag, startPoint x: 303, startPoint y: 757, endPoint x: 627, endPoint y: 786, distance: 325.3
click at [627, 0] on html "Map Introduction to Computer Science 9. Combo Challenge. Sleep Hour Game Menu D…" at bounding box center [784, 0] width 1568 height 0
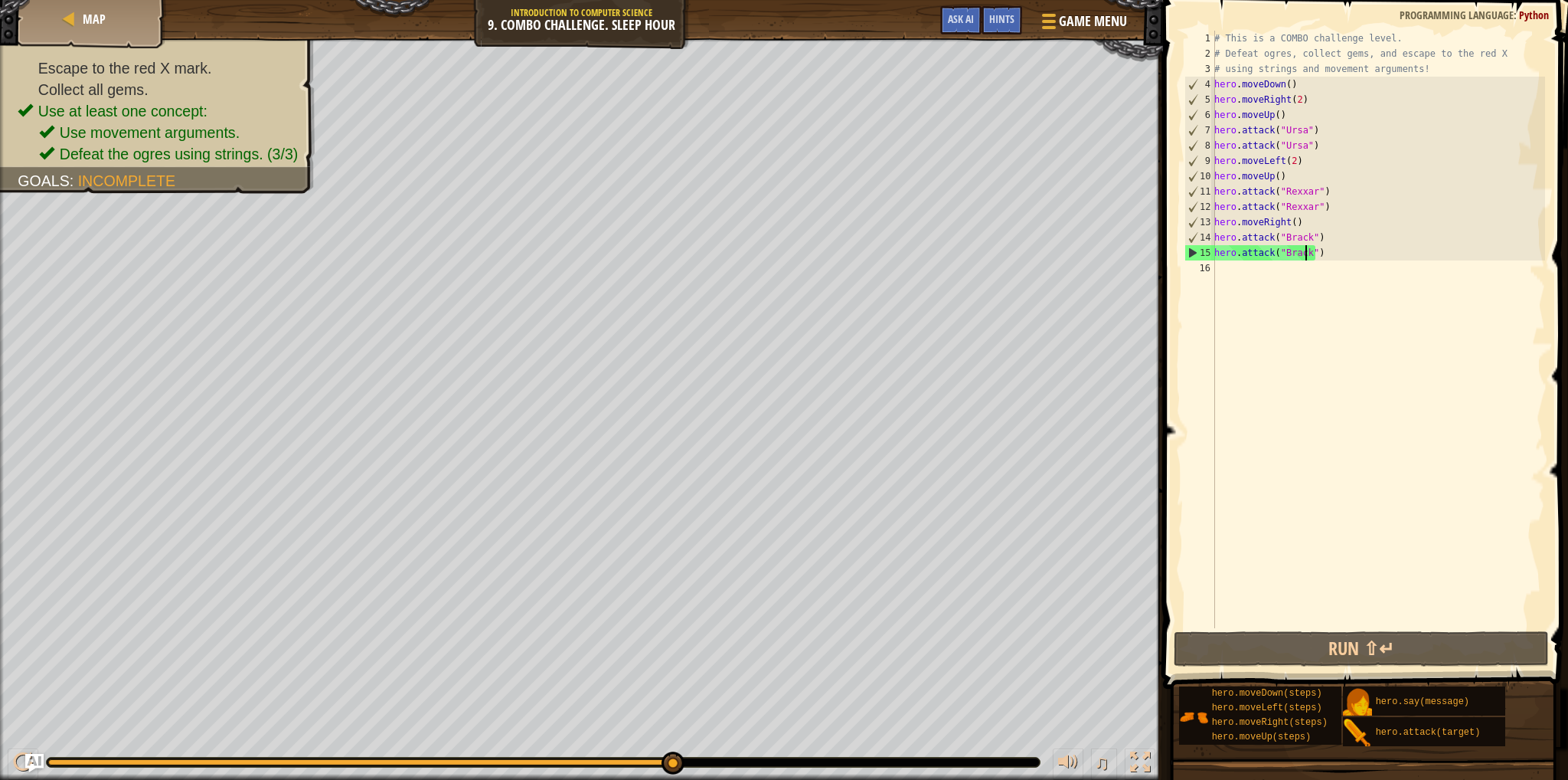
click at [1229, 273] on div "# This is a COMBO challenge level. # Defeat [PERSON_NAME], collect gems, and es…" at bounding box center [1378, 345] width 334 height 628
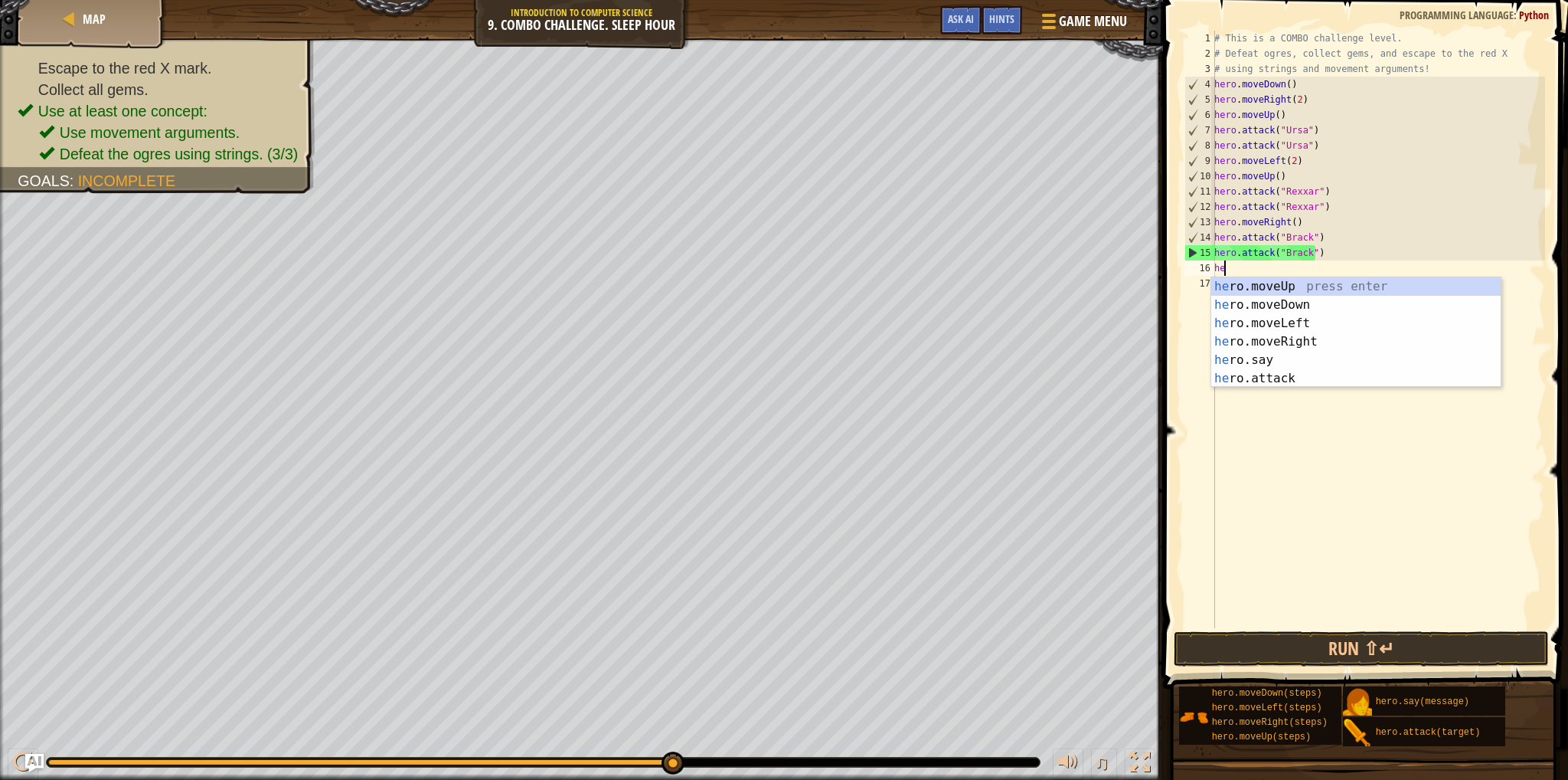
type textarea "her"
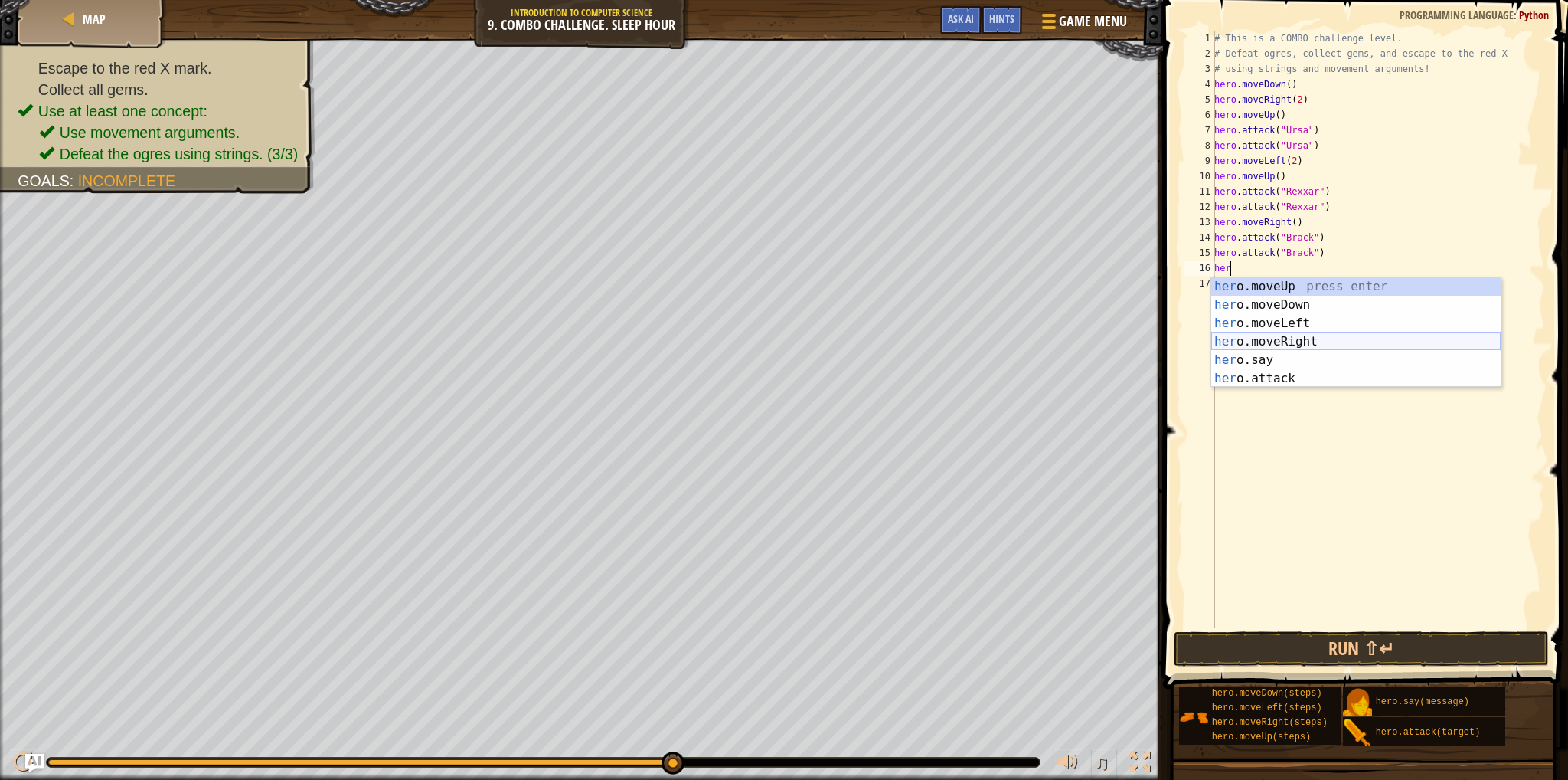
click at [1280, 342] on div "her o.moveUp press enter her o.moveDown press enter her o.moveLeft press enter …" at bounding box center [1356, 351] width 289 height 147
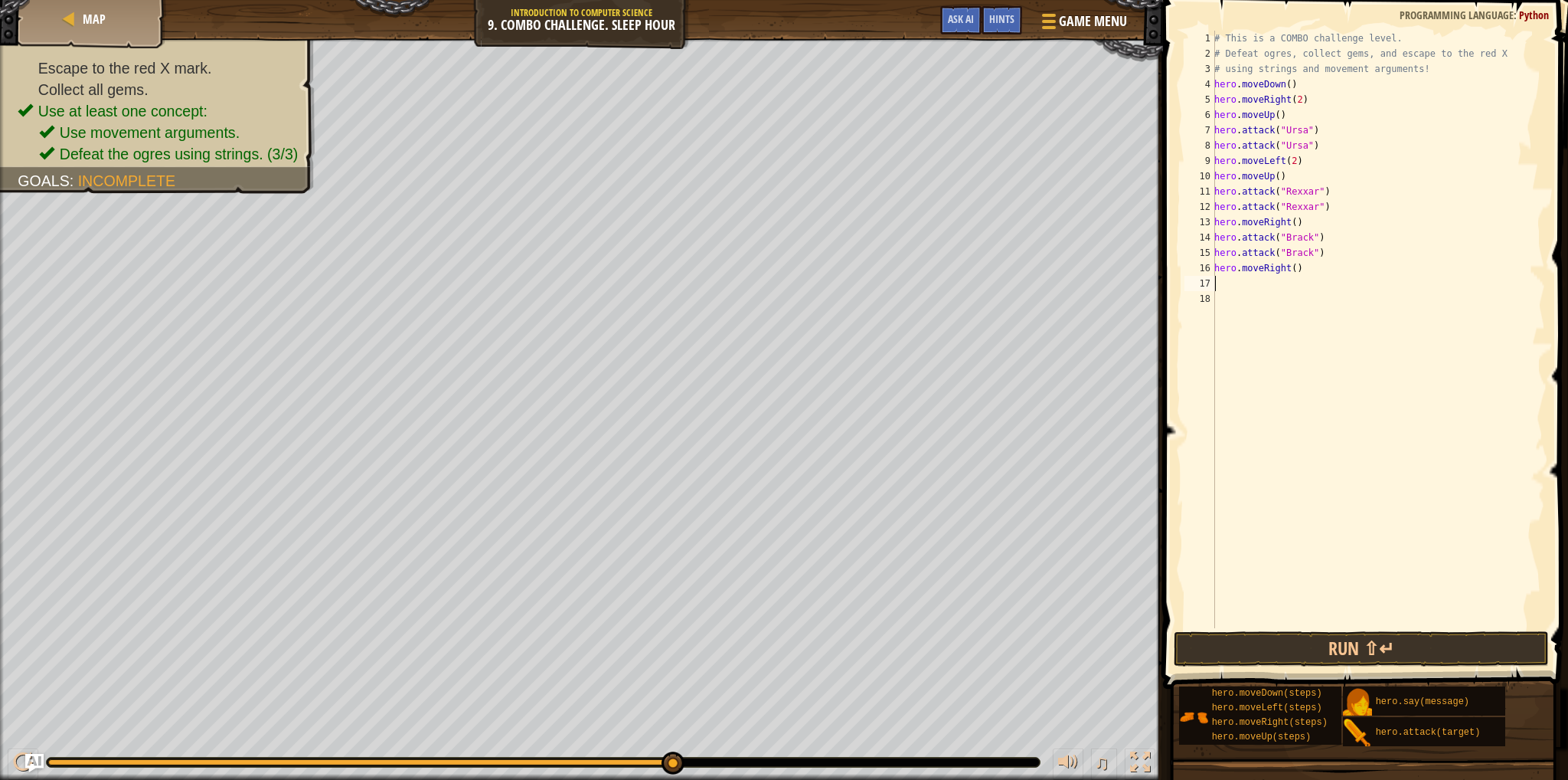
click at [1290, 274] on div "# This is a COMBO challenge level. # Defeat [PERSON_NAME], collect gems, and es…" at bounding box center [1378, 345] width 334 height 628
type textarea "hero.moveRight(2)"
click at [1233, 633] on button "Run ⇧↵" at bounding box center [1362, 649] width 375 height 36
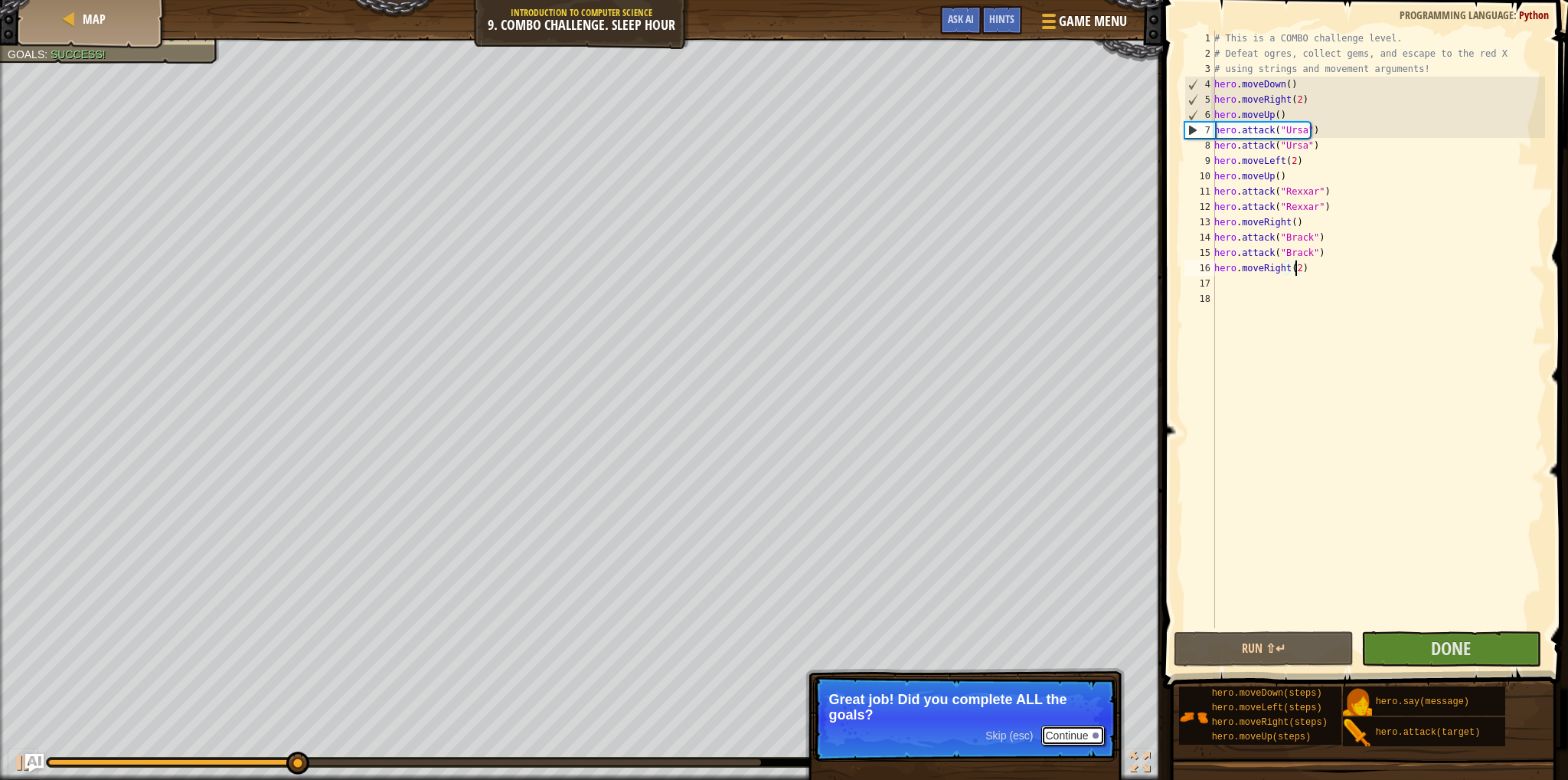
click at [1068, 725] on button "Continue" at bounding box center [1073, 735] width 63 height 20
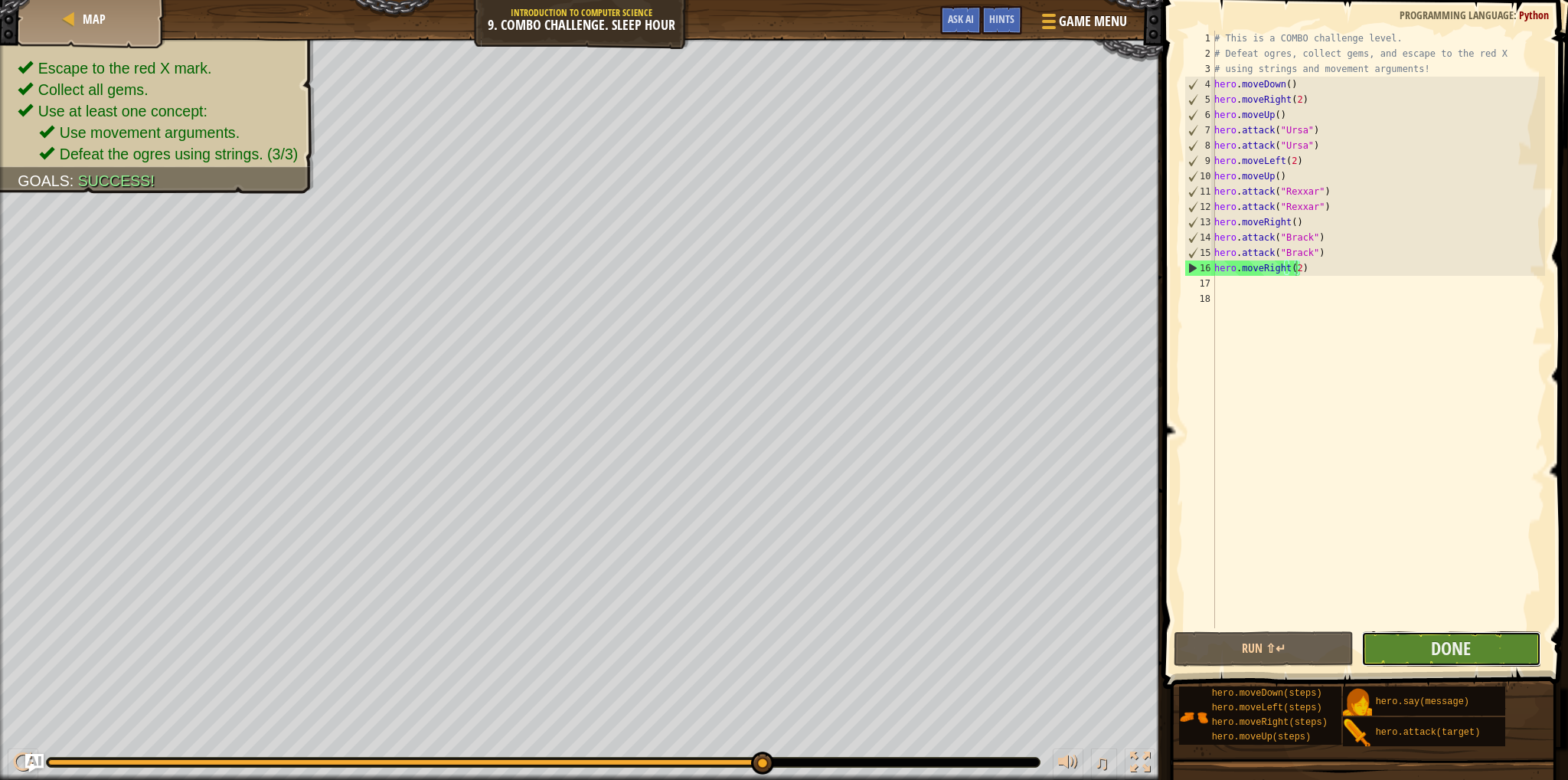
click at [1382, 647] on button "Done" at bounding box center [1451, 649] width 180 height 36
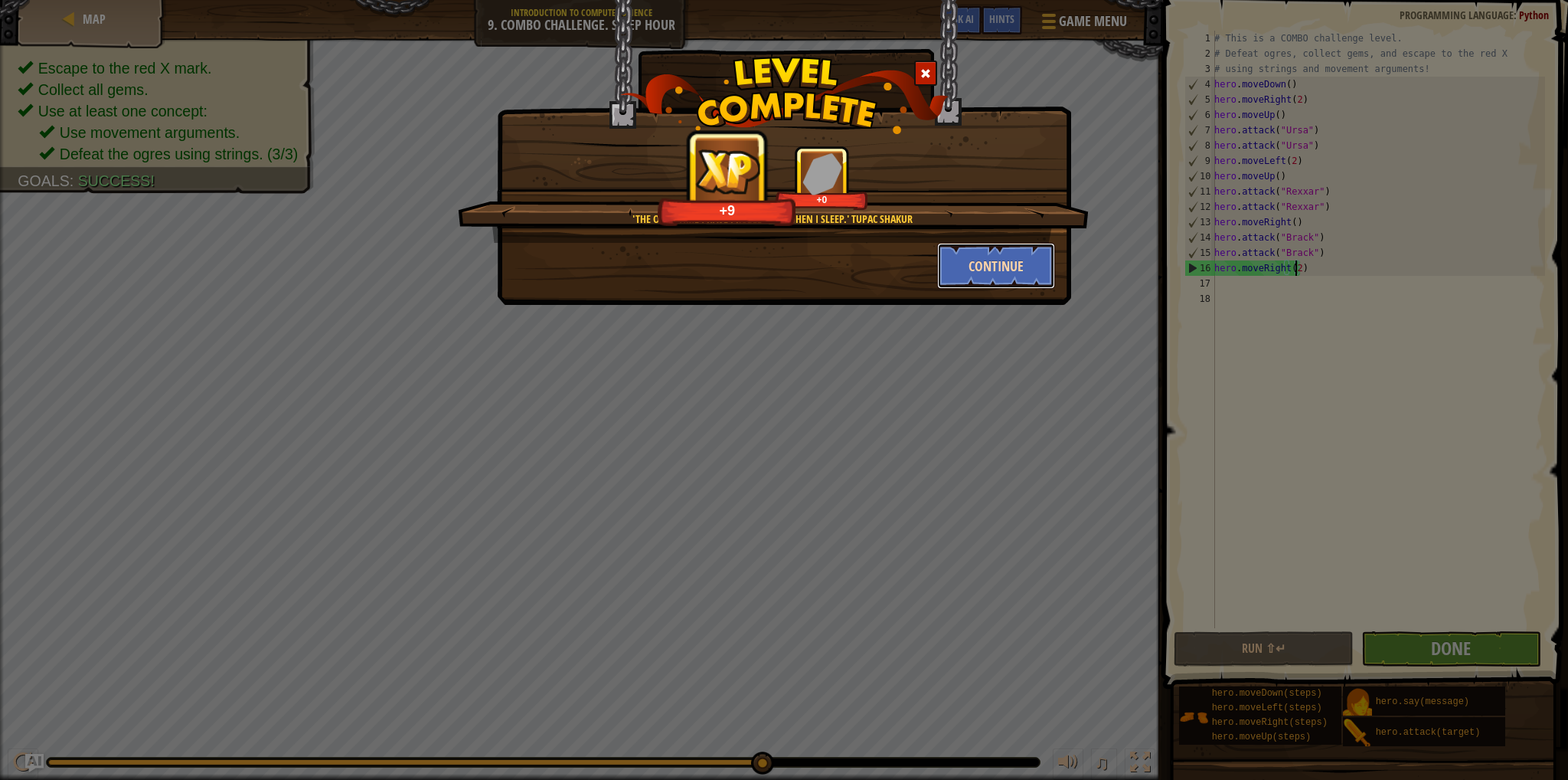
click at [986, 271] on button "Continue" at bounding box center [996, 266] width 118 height 46
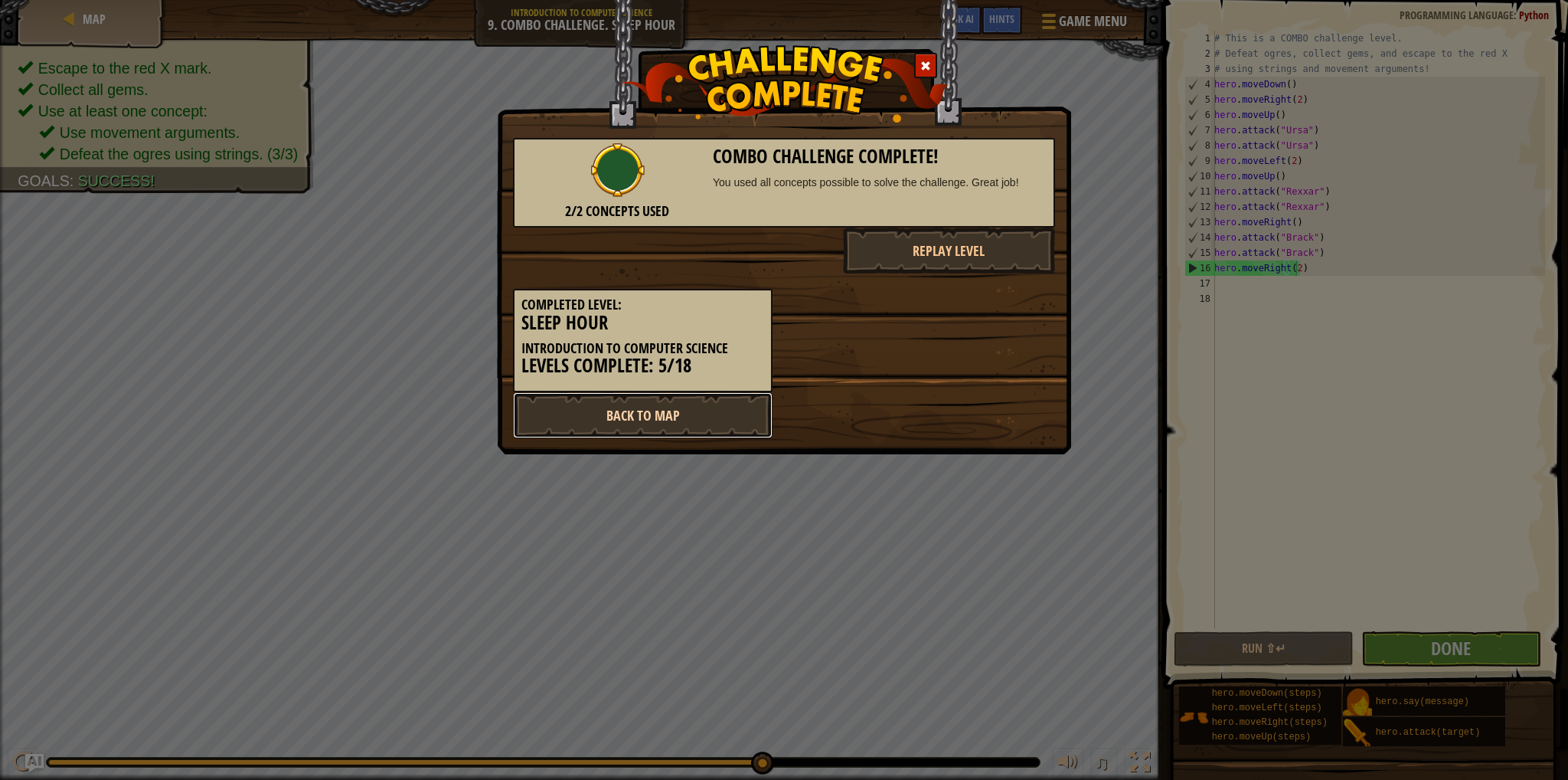
click at [689, 406] on link "Back to Map" at bounding box center [643, 415] width 260 height 46
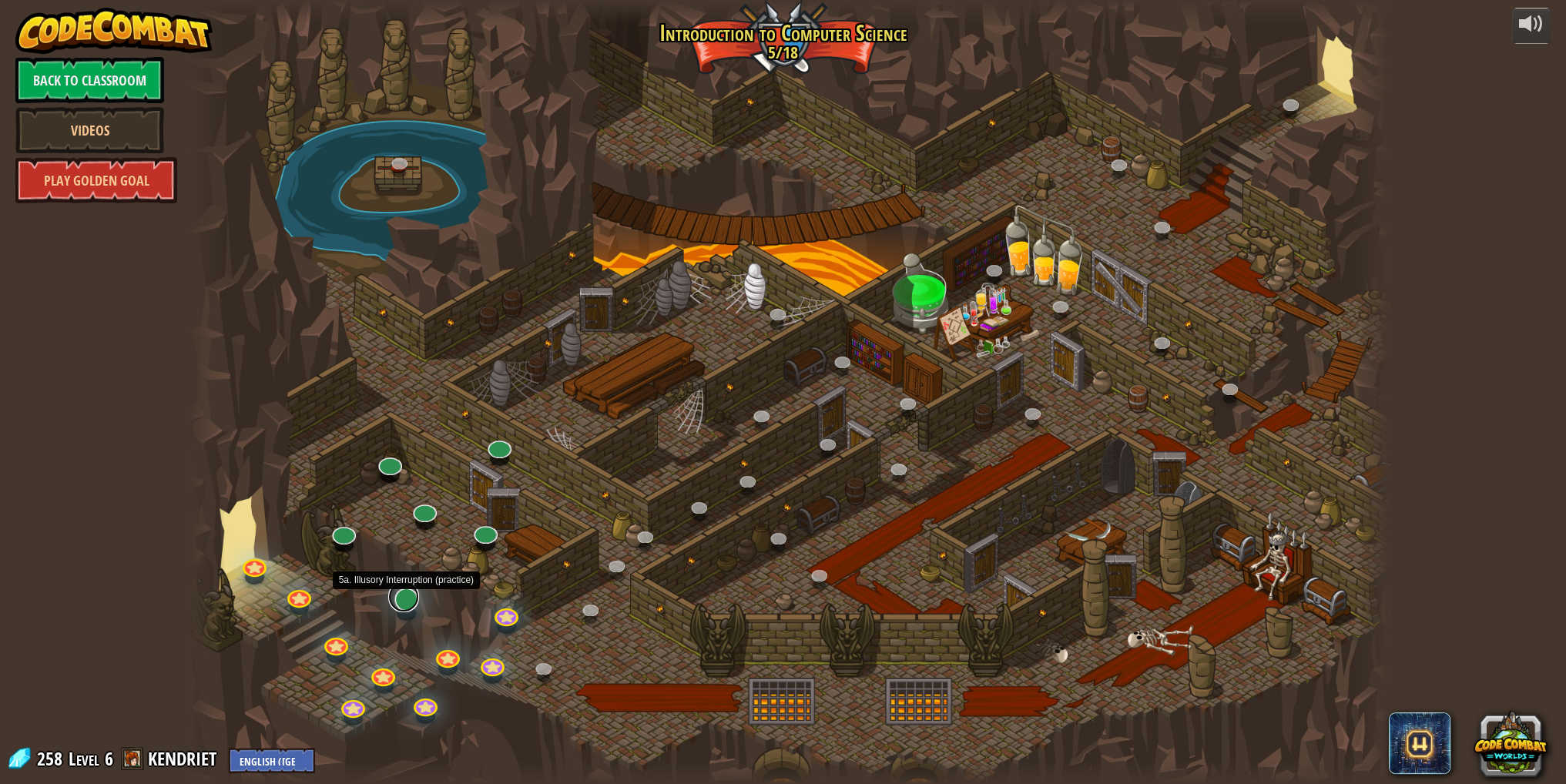
click at [397, 605] on link at bounding box center [403, 596] width 31 height 31
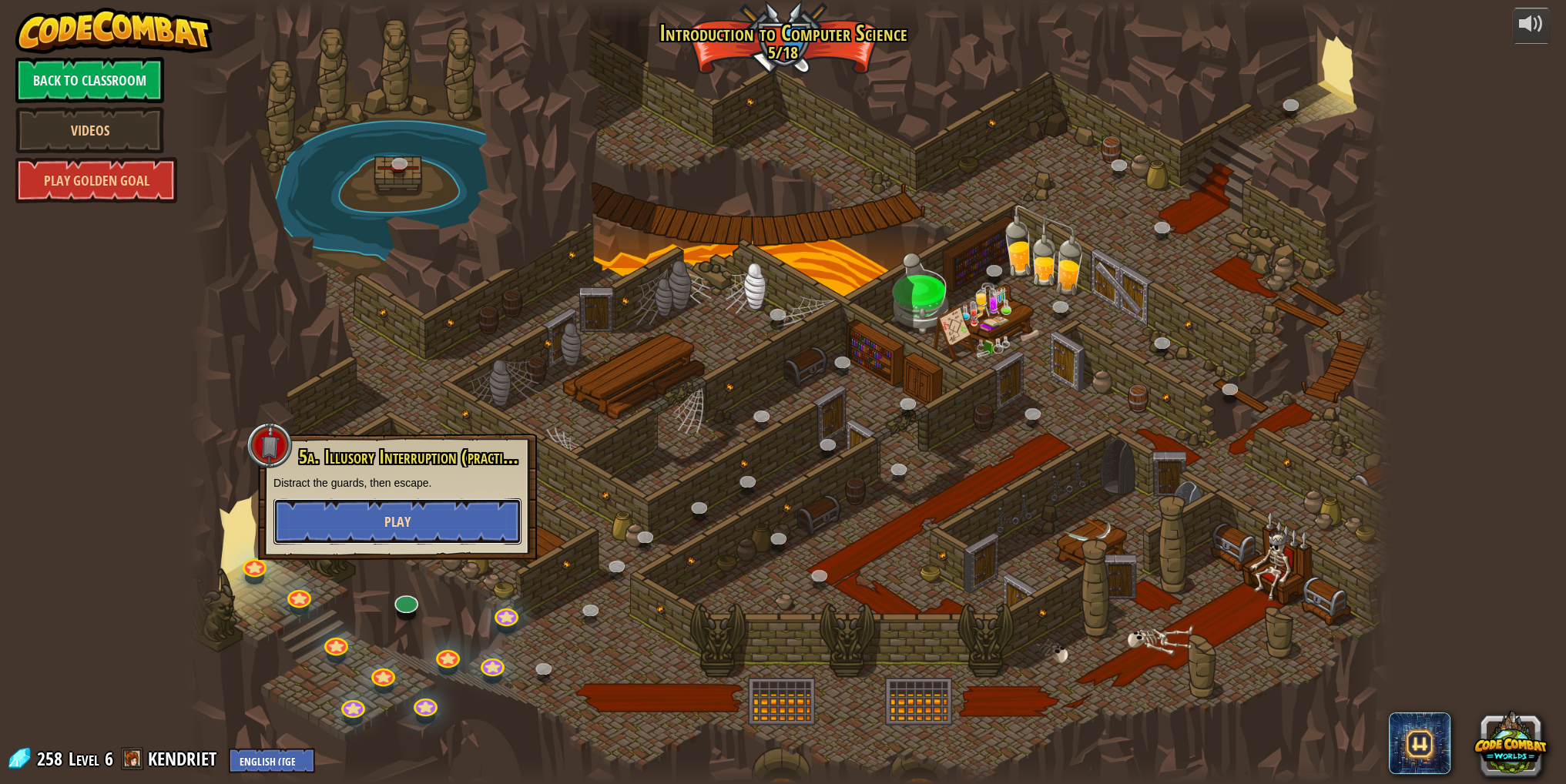
click at [412, 526] on button "Play" at bounding box center [397, 521] width 248 height 47
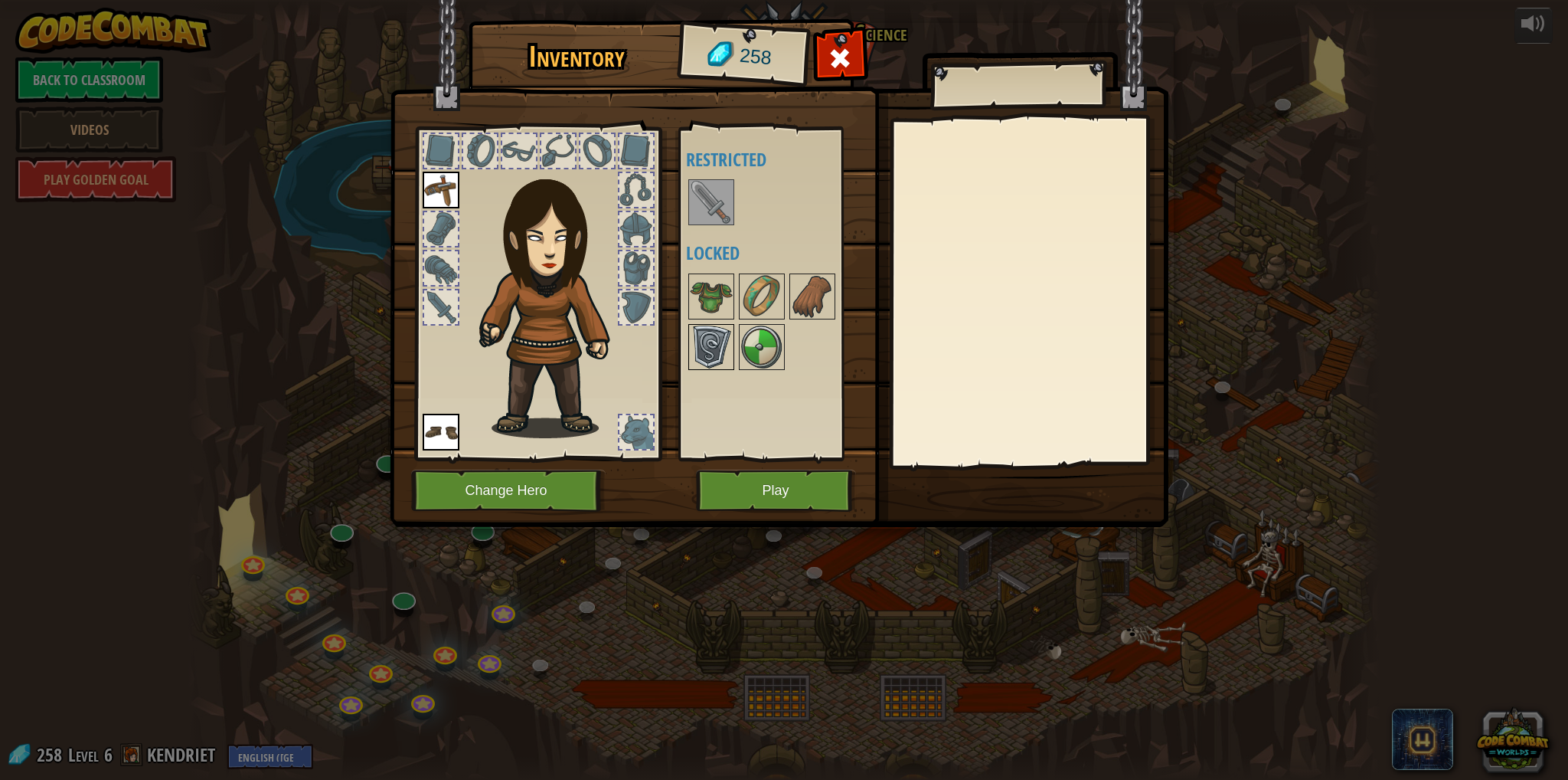
click at [708, 336] on img at bounding box center [711, 347] width 42 height 42
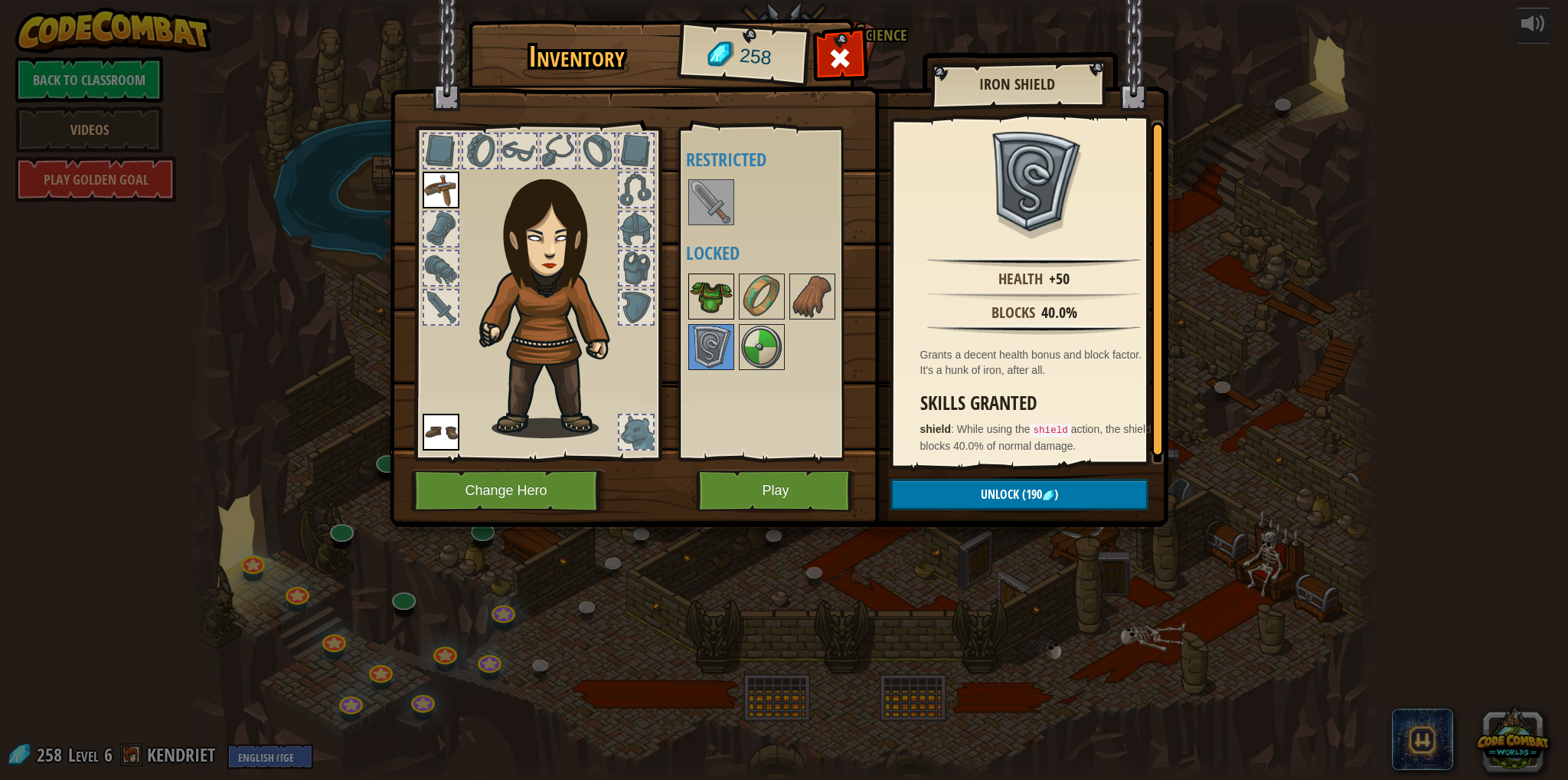
click at [701, 301] on img at bounding box center [711, 295] width 42 height 42
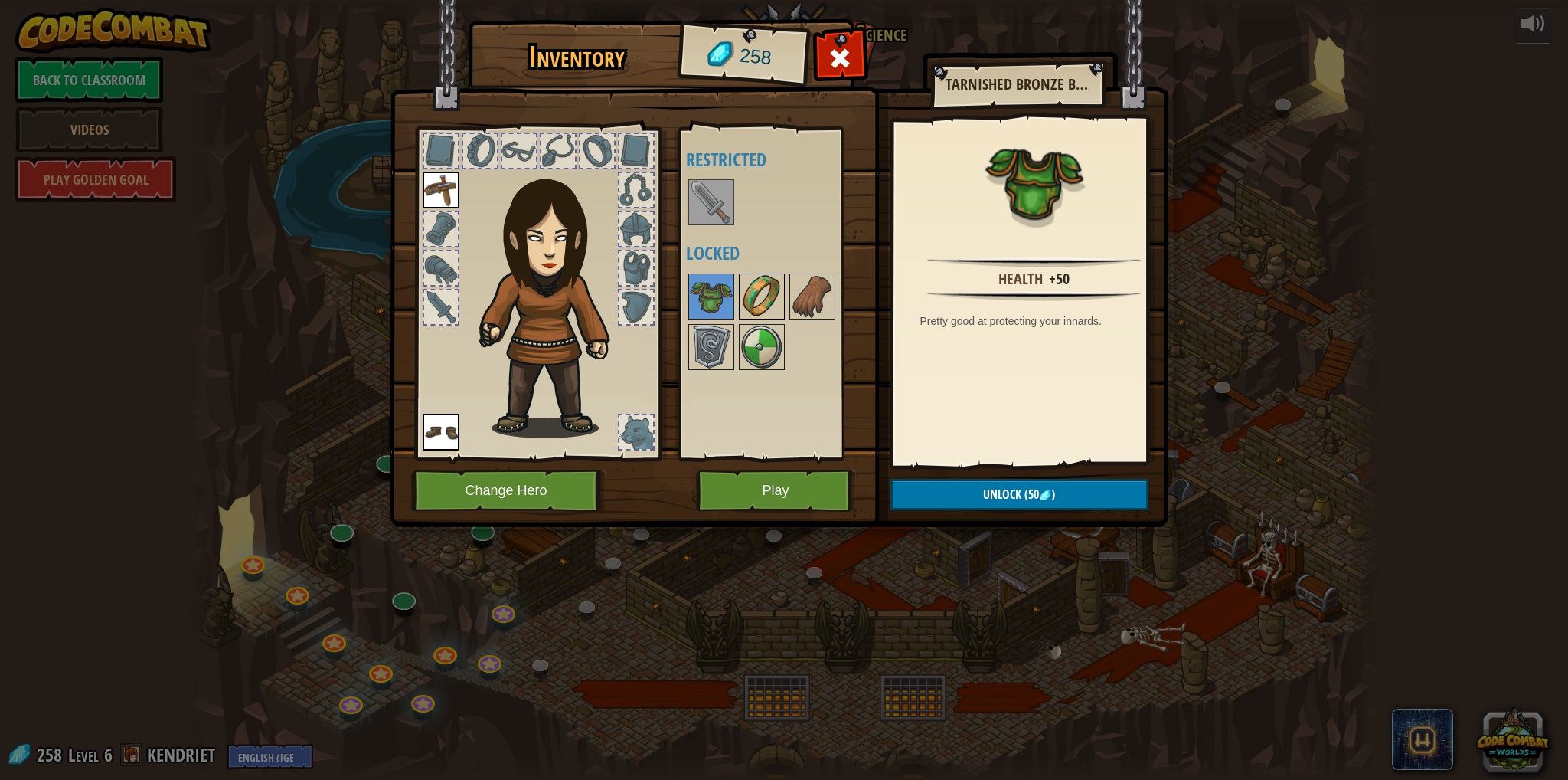
click at [773, 295] on img at bounding box center [761, 295] width 42 height 42
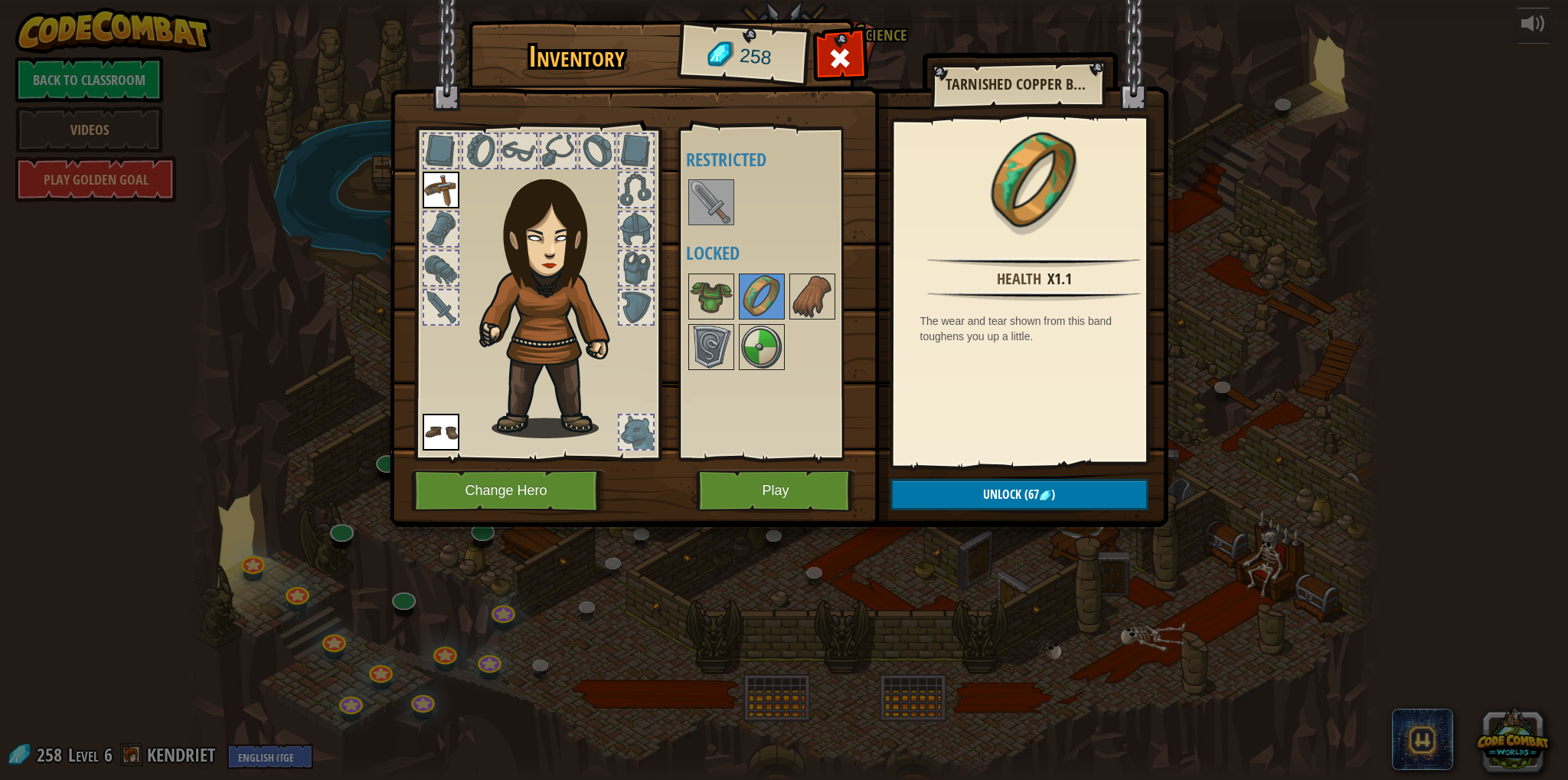
click at [787, 295] on div at bounding box center [782, 322] width 193 height 101
click at [806, 296] on img at bounding box center [812, 295] width 42 height 42
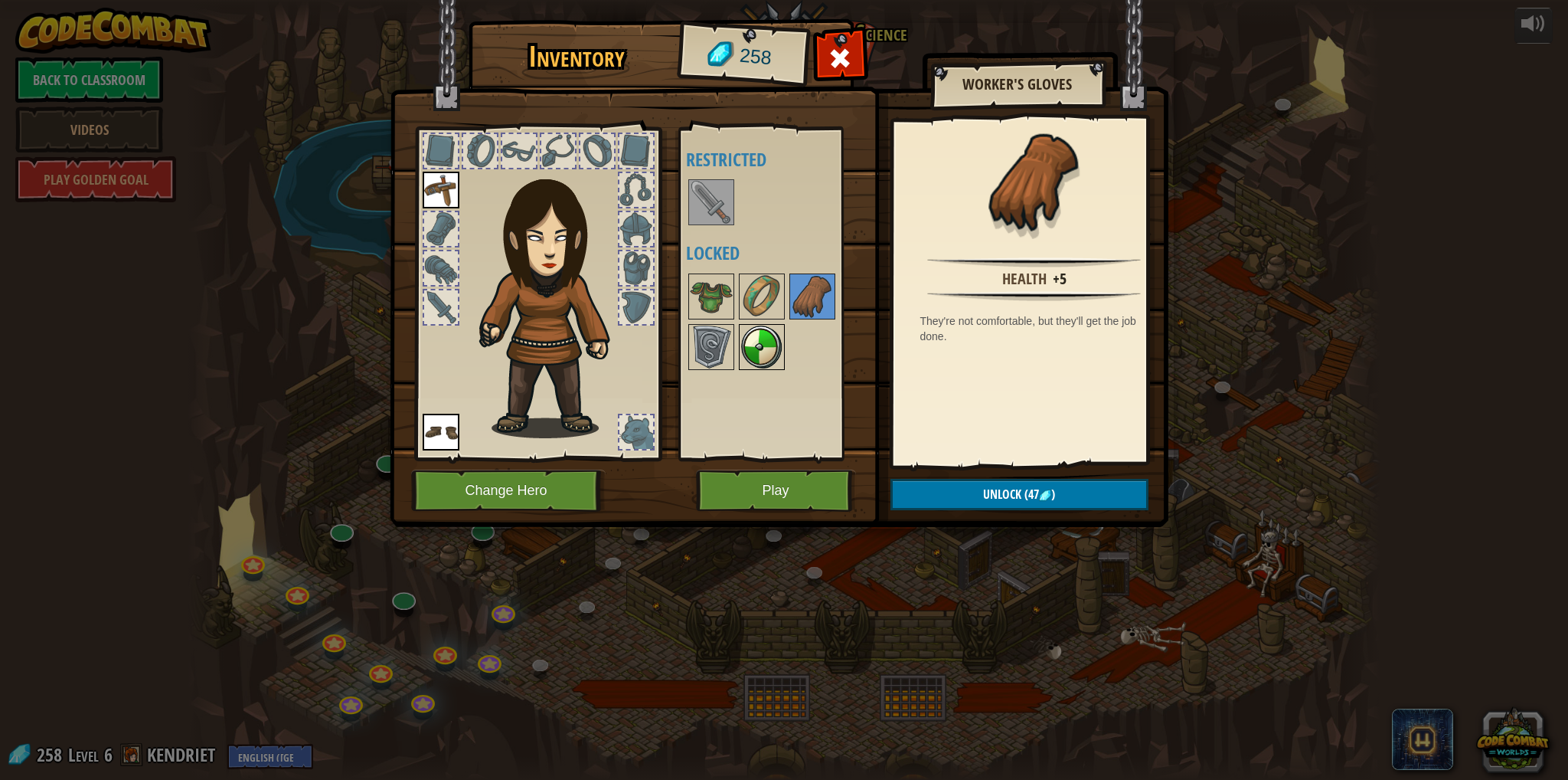
click at [758, 330] on img at bounding box center [761, 347] width 42 height 42
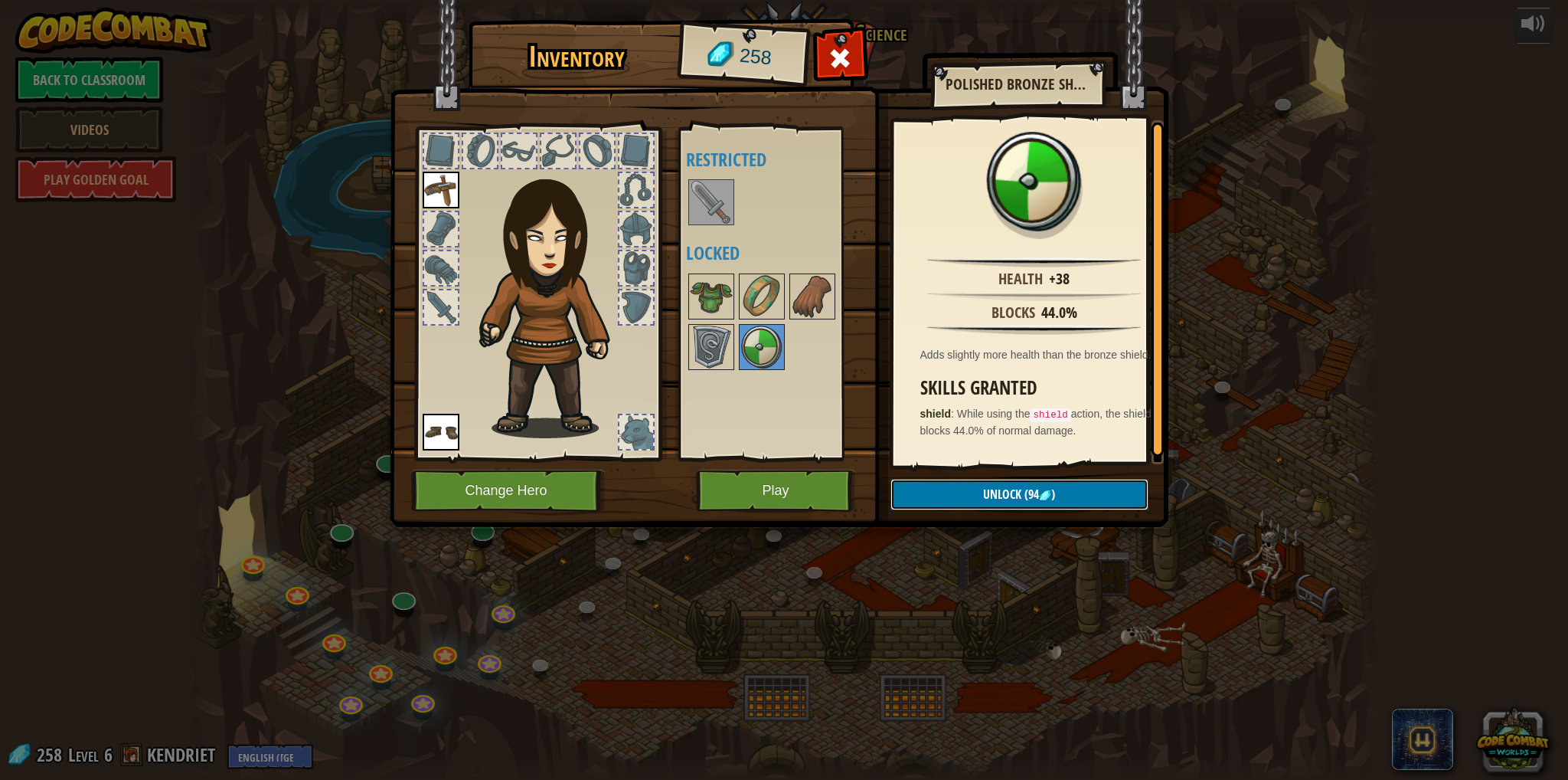
drag, startPoint x: 995, startPoint y: 495, endPoint x: 954, endPoint y: 479, distance: 44.0
click at [995, 495] on span "Unlock" at bounding box center [1002, 494] width 39 height 17
click at [1011, 487] on button "Confirm" at bounding box center [1019, 495] width 258 height 32
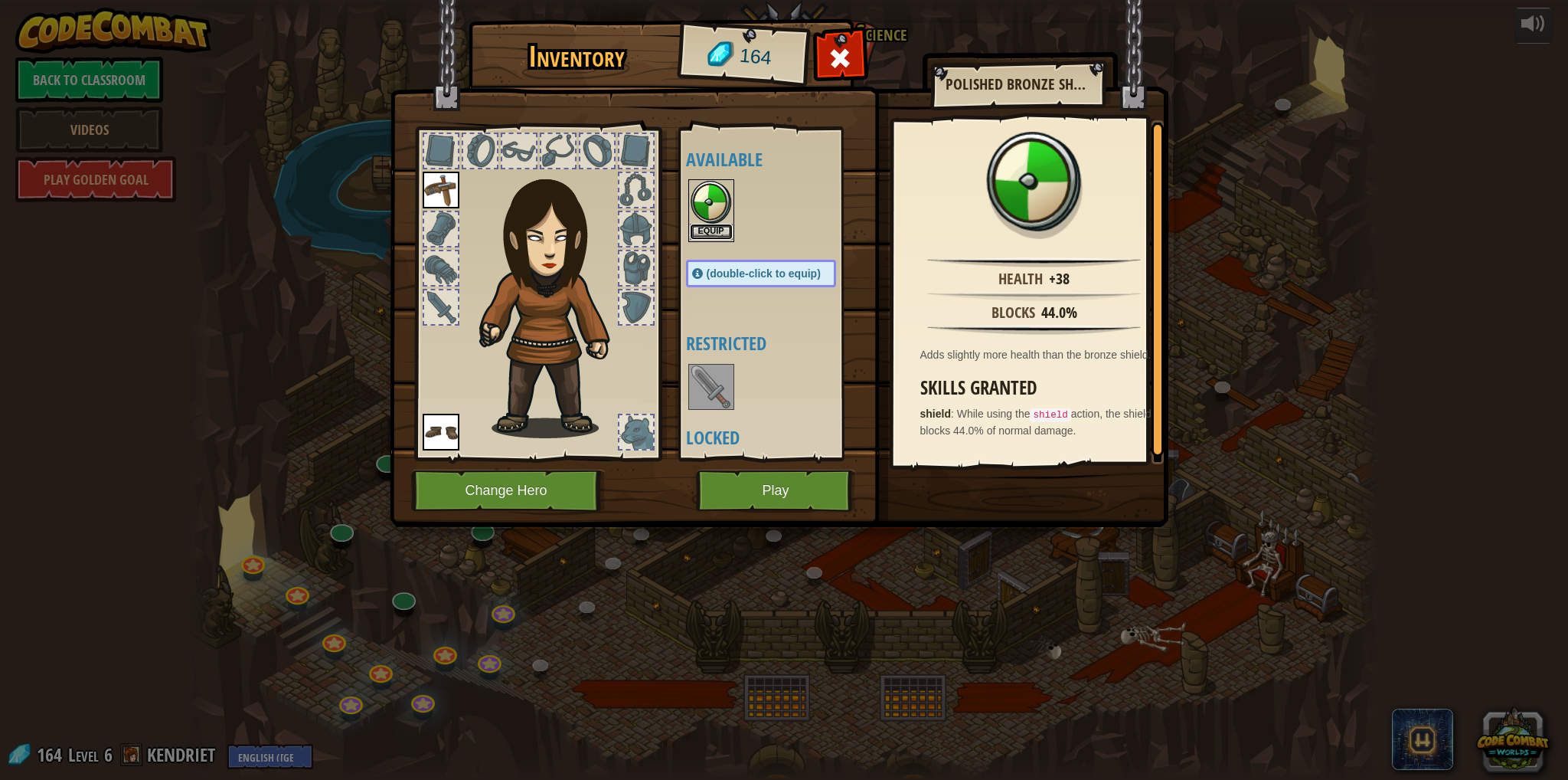
click at [704, 223] on button "Equip" at bounding box center [711, 231] width 42 height 16
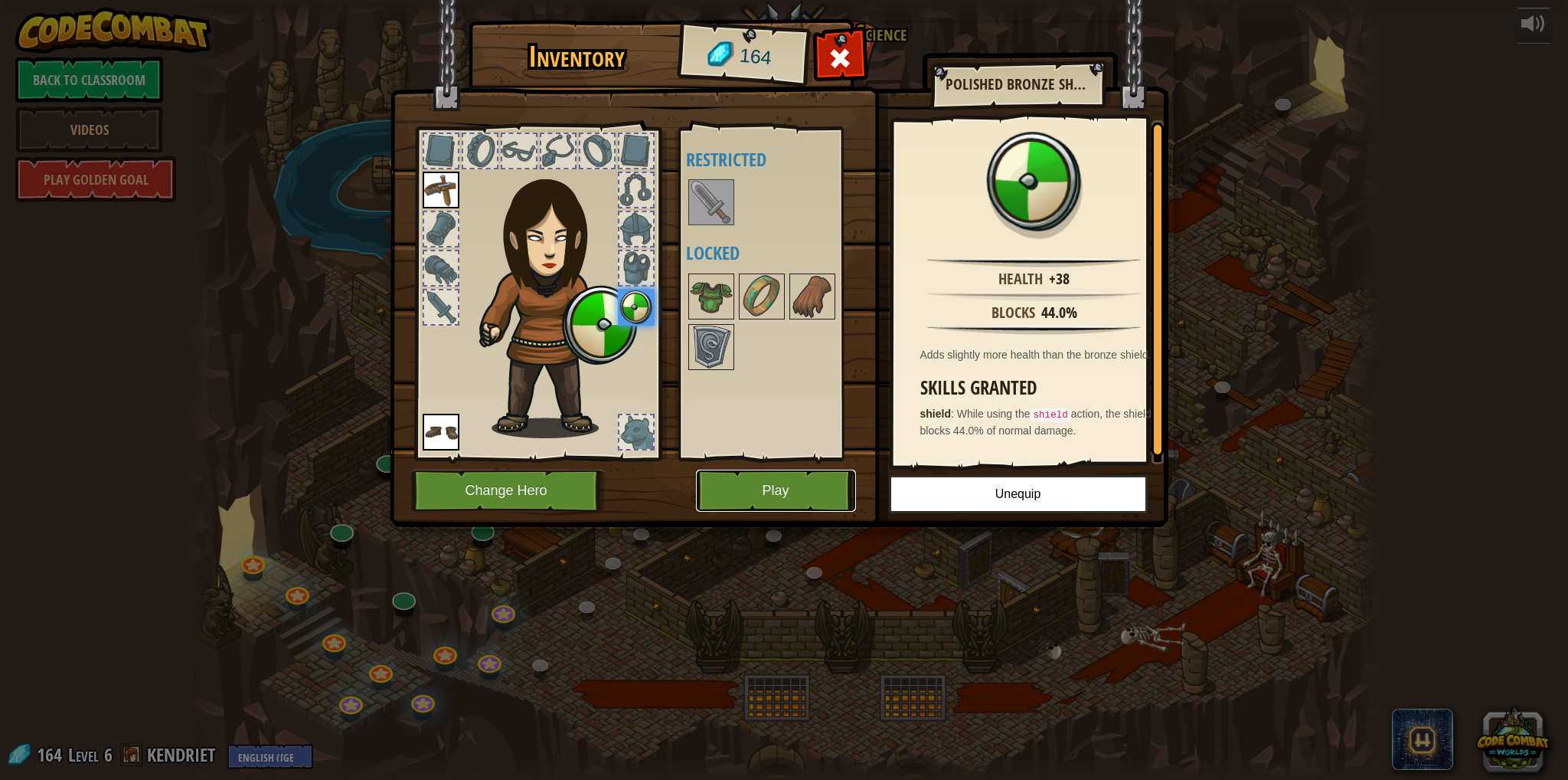
click at [706, 483] on button "Play" at bounding box center [776, 490] width 160 height 42
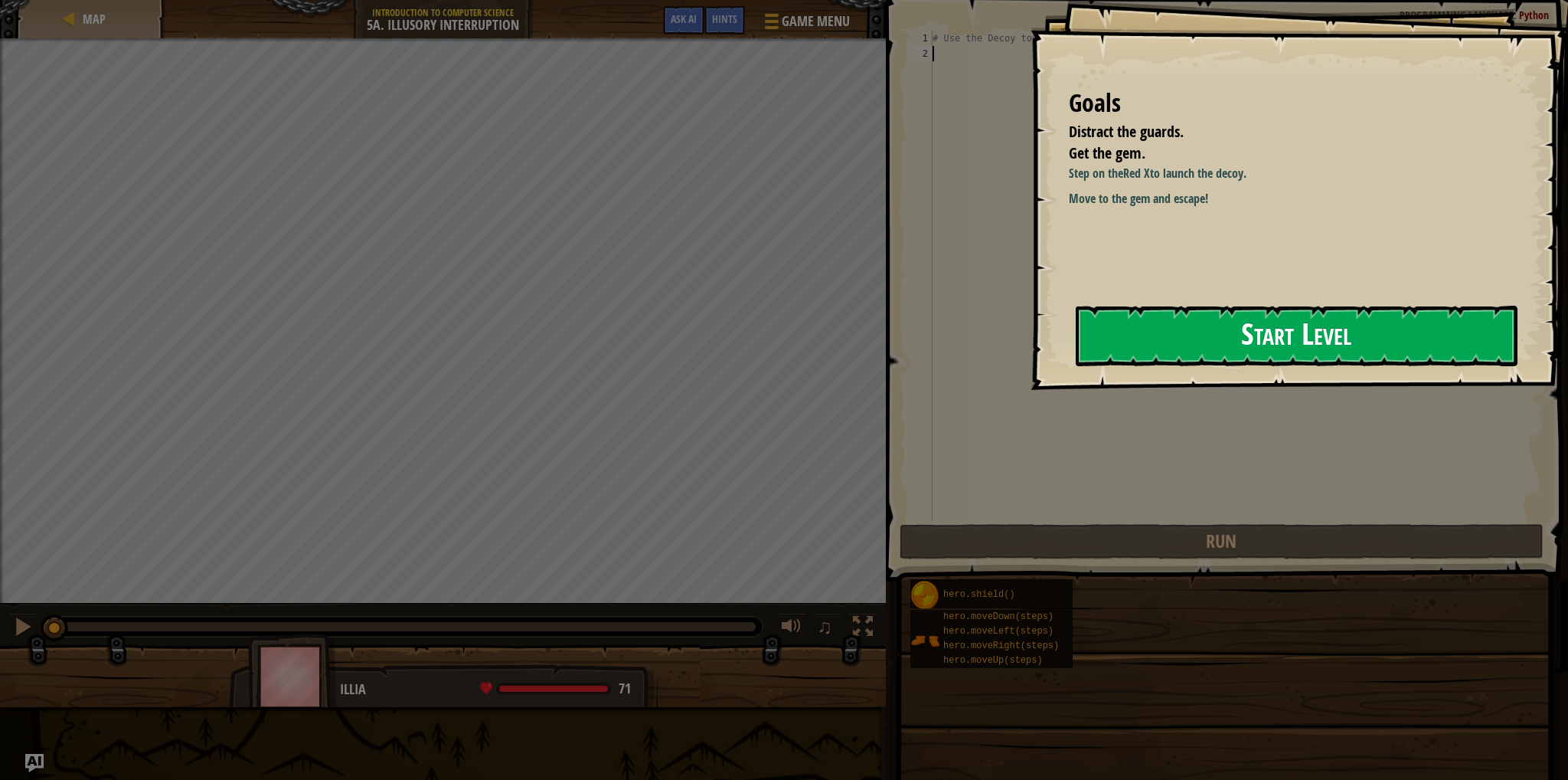
click at [1251, 335] on button "Start Level" at bounding box center [1297, 335] width 442 height 60
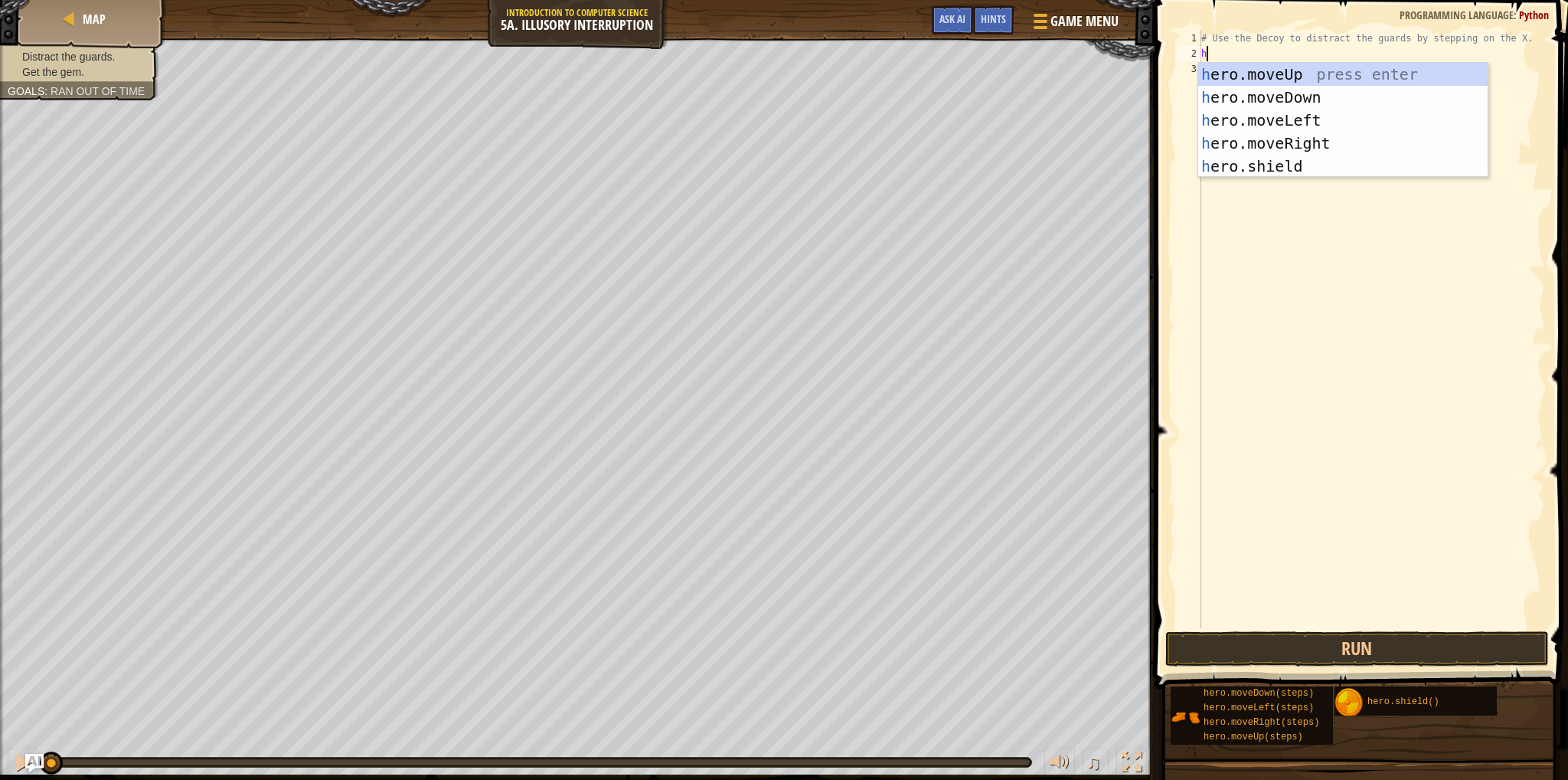
scroll to position [7, 0]
type textarea "her"
click at [1275, 149] on div "her o.moveUp press enter her o.moveDown press enter her o.moveLeft press enter …" at bounding box center [1343, 143] width 289 height 161
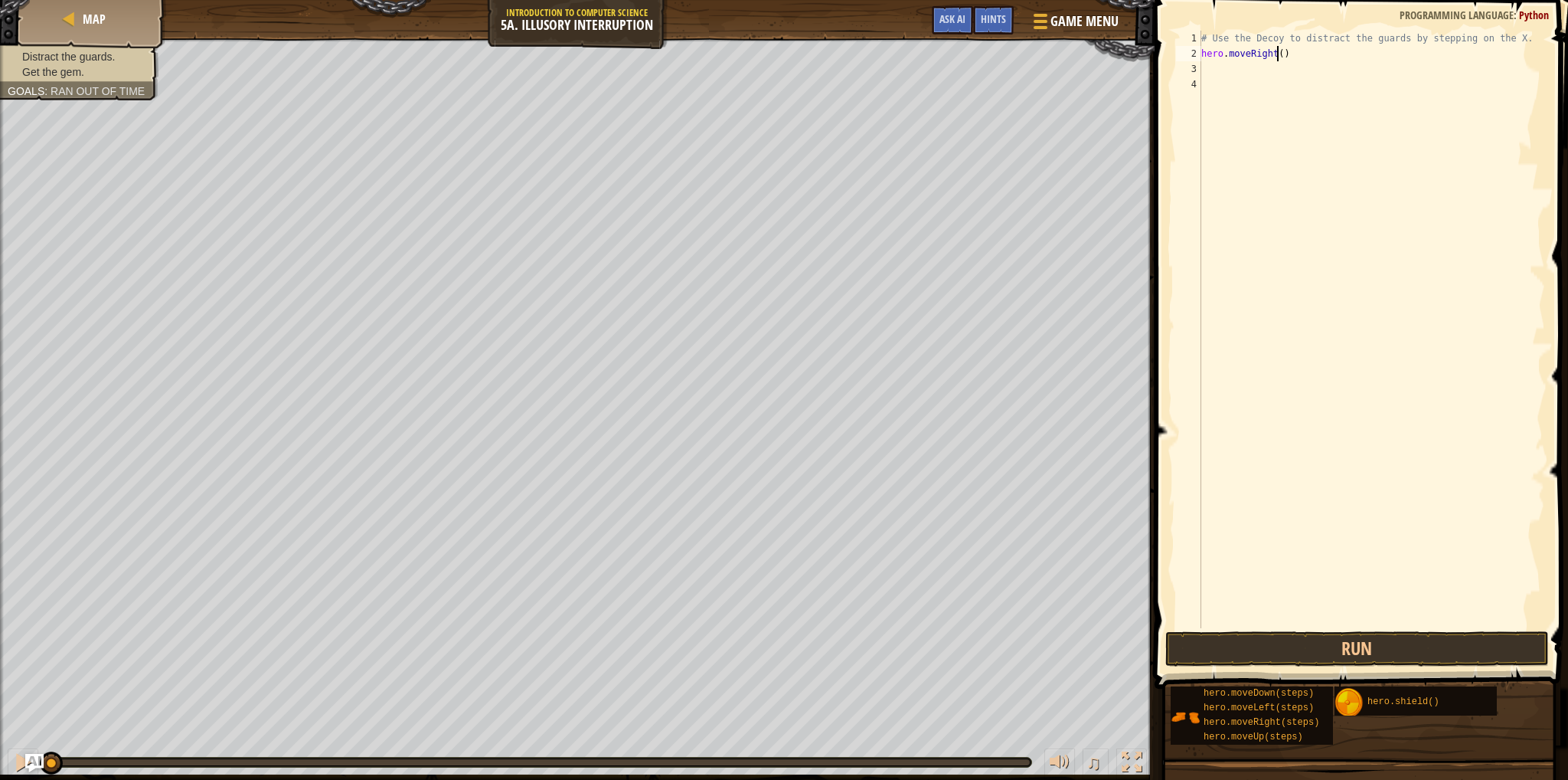
click at [1278, 56] on div "# Use the Decoy to distract the guards by stepping on the X. hero . moveRight (…" at bounding box center [1372, 345] width 347 height 628
type textarea "hero.moveRight(2)"
click at [1252, 76] on div "# Use the Decoy to distract the guards by stepping on the X. hero . moveRight (…" at bounding box center [1372, 345] width 347 height 628
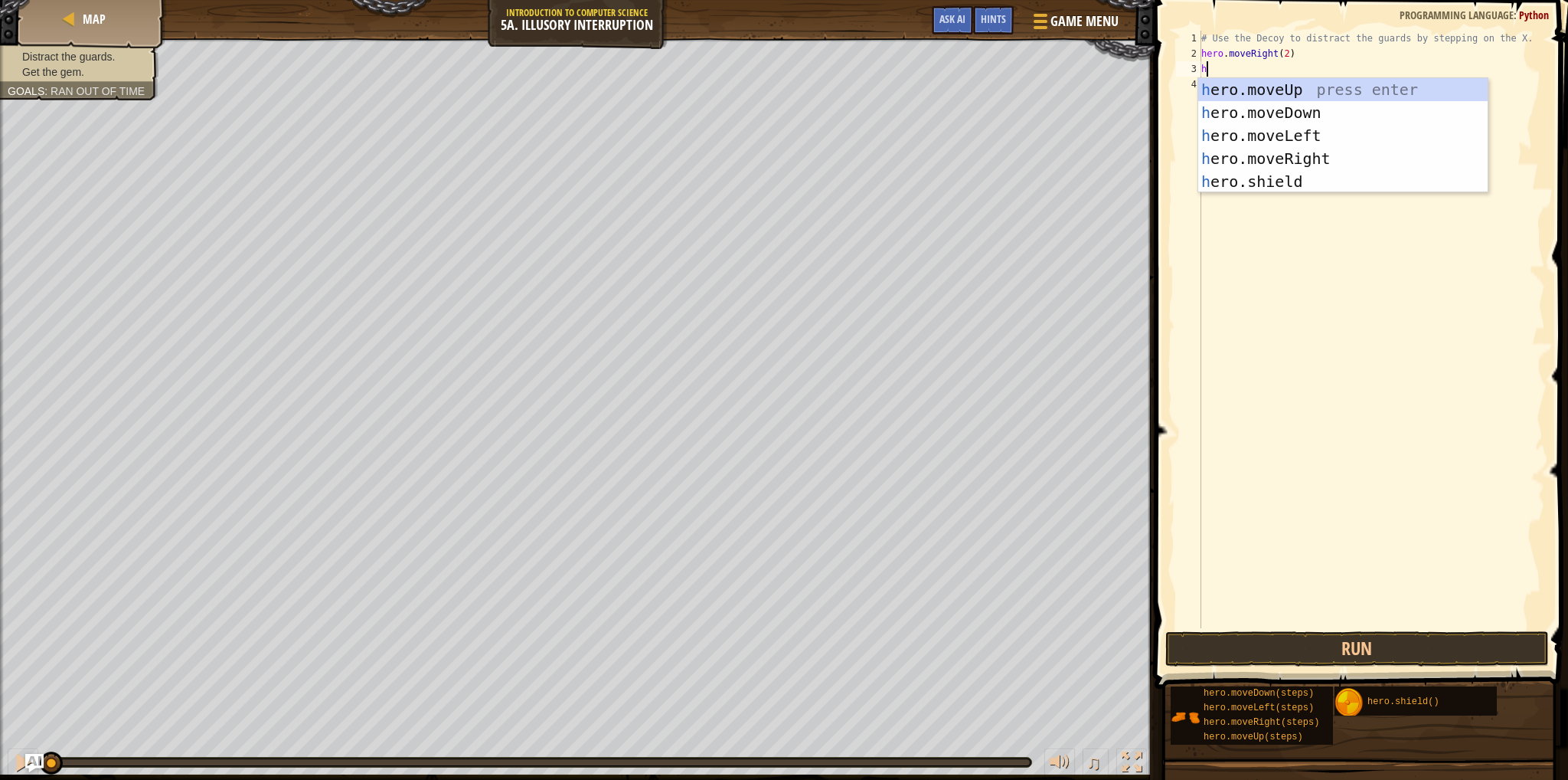
type textarea "her"
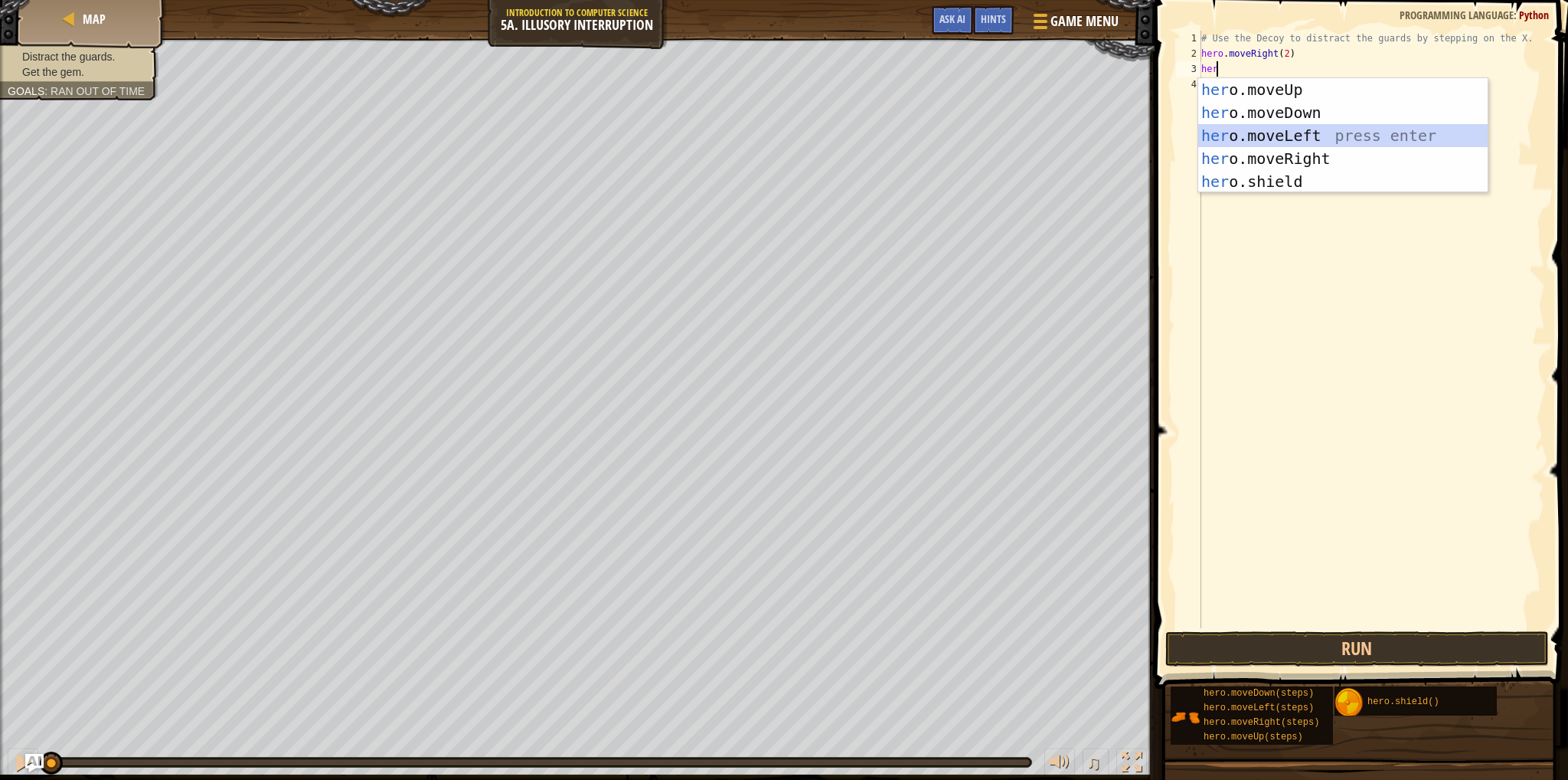
click at [1329, 138] on div "her o.moveUp press enter her o.moveDown press enter her o.moveLeft press enter …" at bounding box center [1343, 158] width 289 height 161
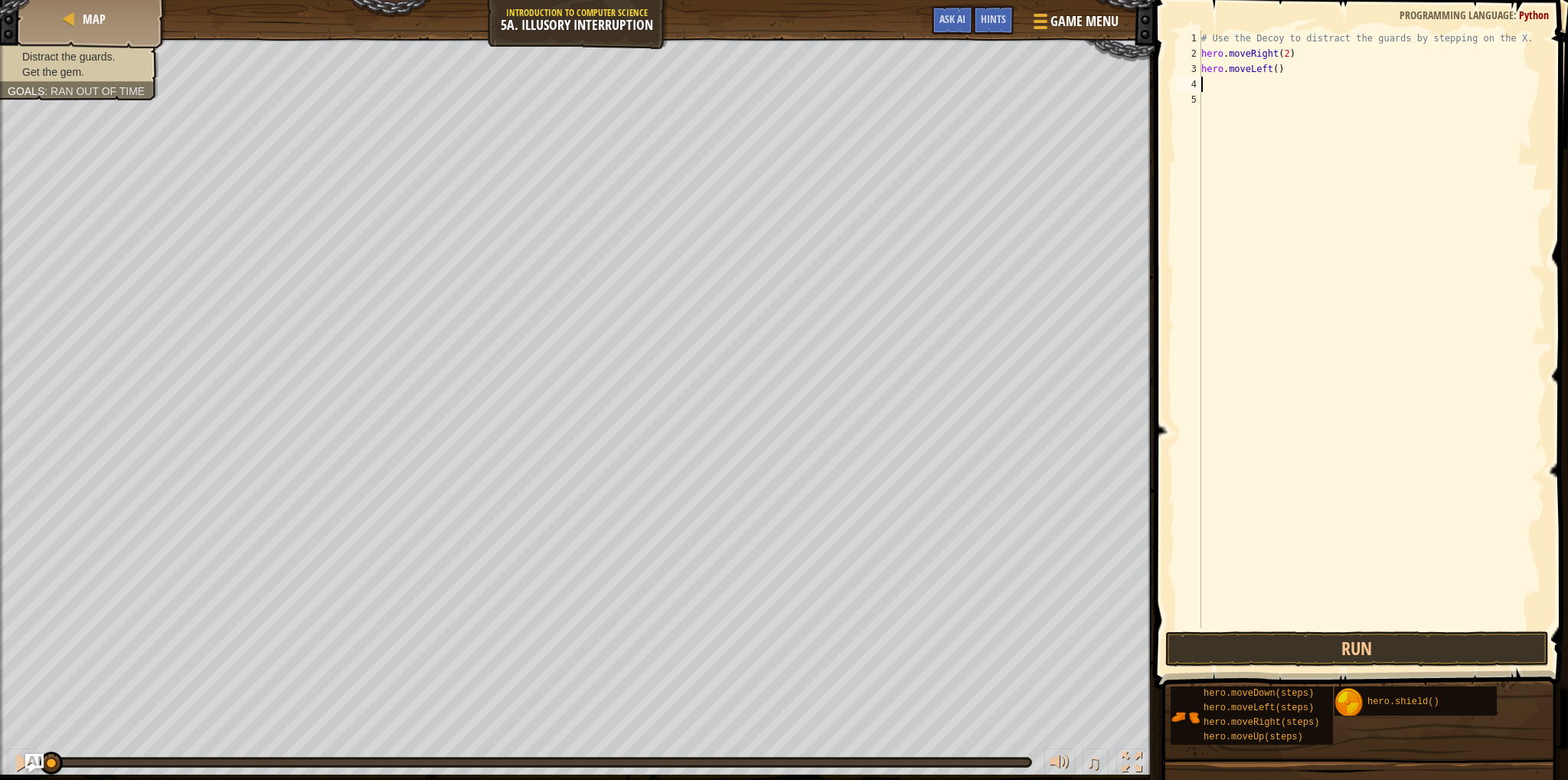
click at [1271, 68] on div "# Use the Decoy to distract the guards by stepping on the X. hero . moveRight (…" at bounding box center [1372, 345] width 347 height 628
type textarea "hero.moveLeft(2)"
click at [1250, 84] on div "# Use the Decoy to distract the guards by stepping on the X. hero . moveRight (…" at bounding box center [1372, 345] width 347 height 628
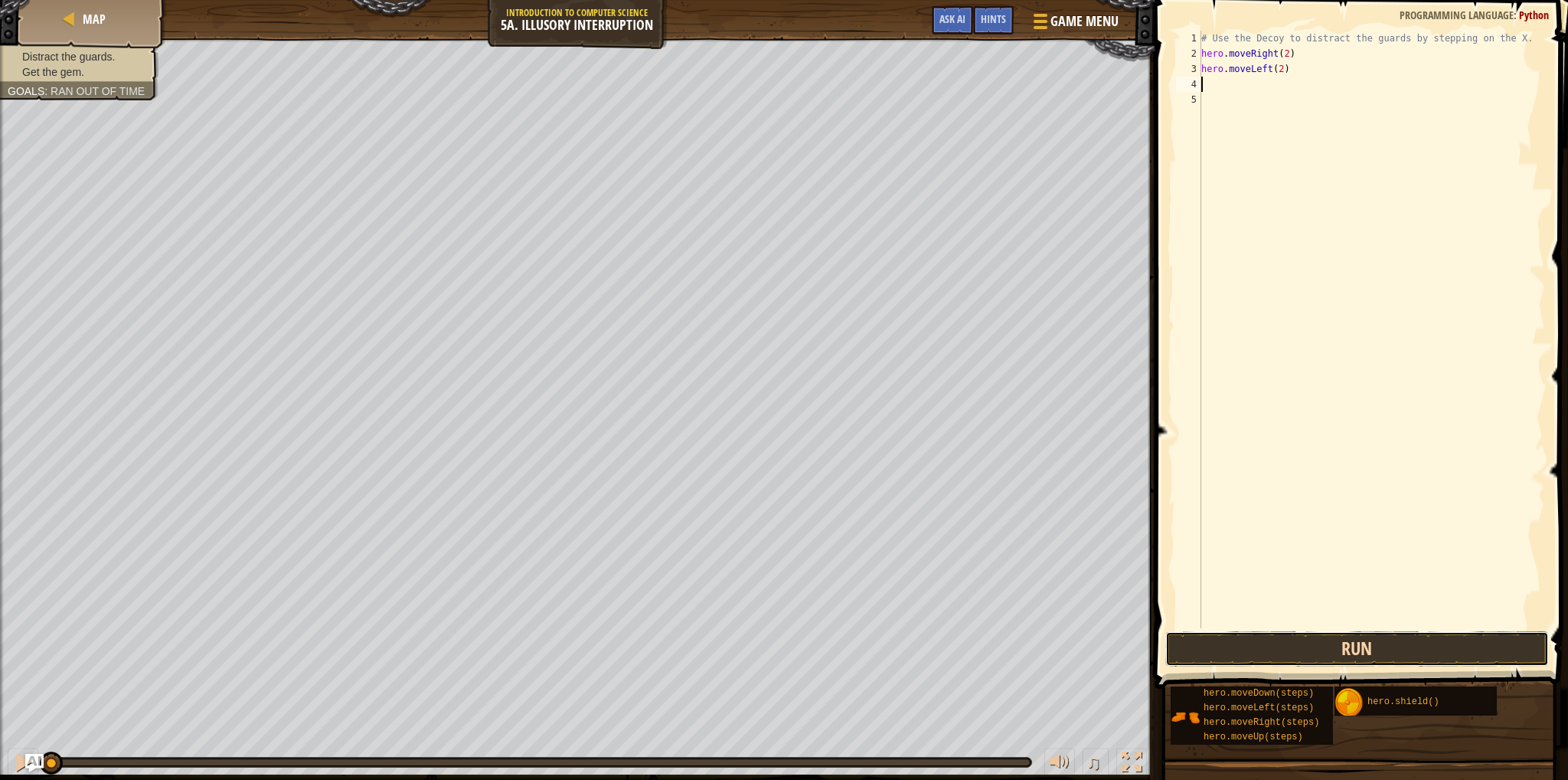
click at [1217, 647] on button "Run" at bounding box center [1357, 649] width 384 height 36
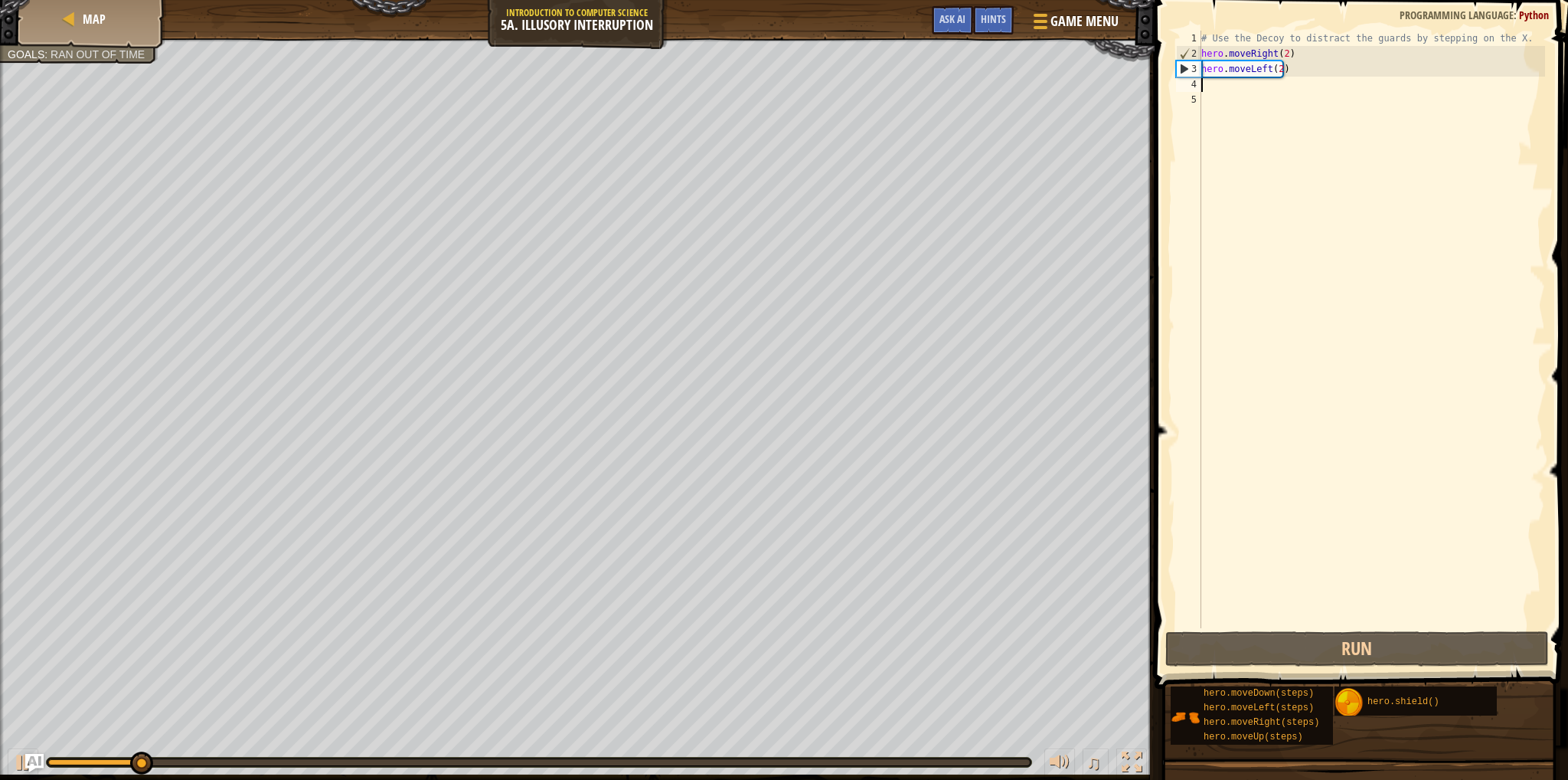
click at [1278, 53] on div "# Use the Decoy to distract the guards by stepping on the X. hero . moveRight (…" at bounding box center [1372, 345] width 347 height 628
click at [1281, 52] on div "# Use the Decoy to distract the guards by stepping on the X. hero . moveRight (…" at bounding box center [1372, 345] width 347 height 628
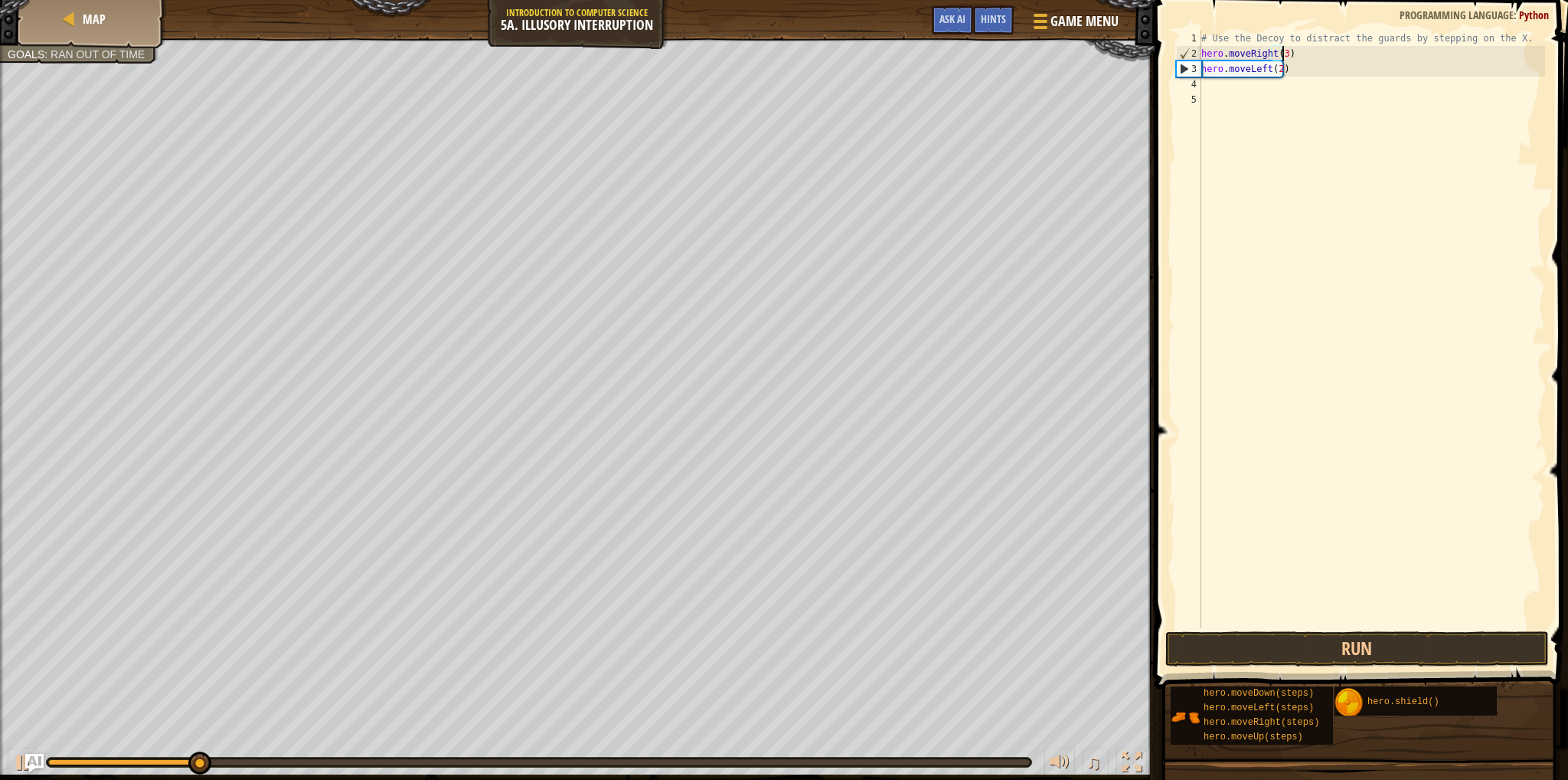
scroll to position [7, 6]
type textarea "hero.moveRight(3)"
click at [1377, 650] on button "Run" at bounding box center [1357, 649] width 384 height 36
